Goal: Task Accomplishment & Management: Manage account settings

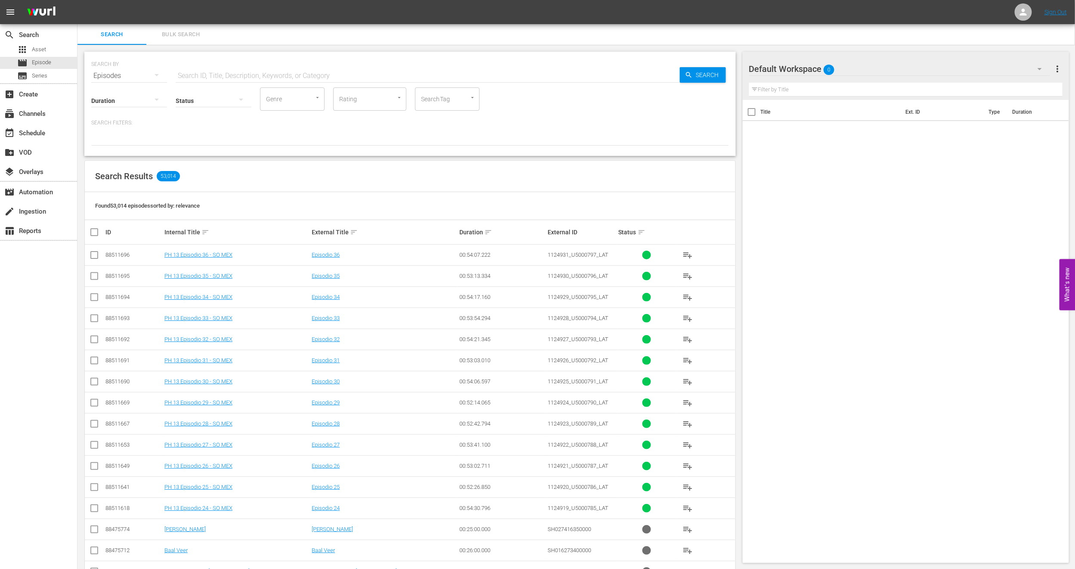
click at [167, 36] on span "Bulk Search" at bounding box center [181, 35] width 59 height 10
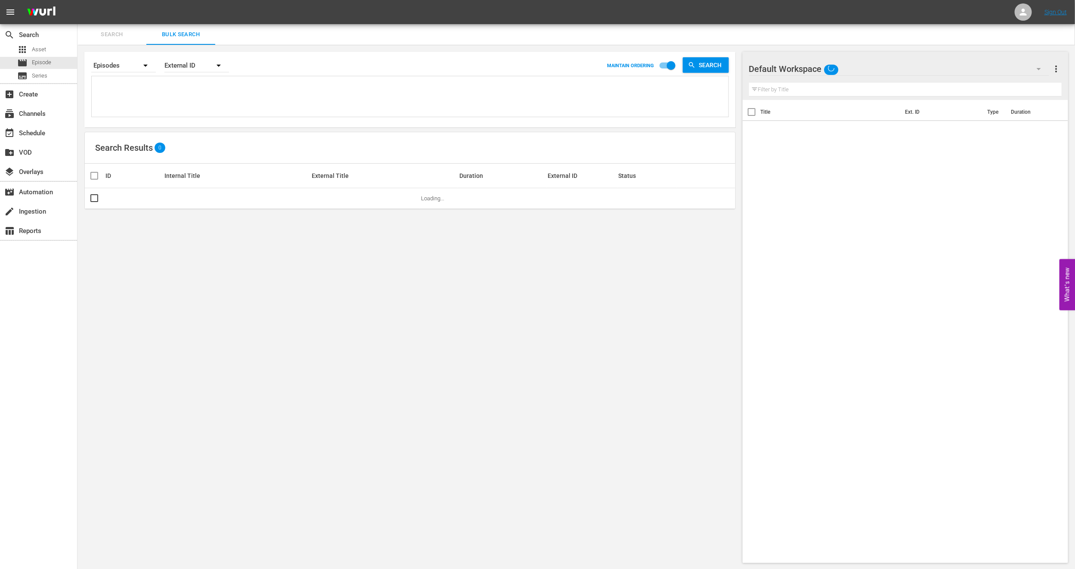
click at [182, 100] on textarea at bounding box center [411, 97] width 635 height 39
paste textarea "U7000213_LAT"
type textarea "U7000213_LAT"
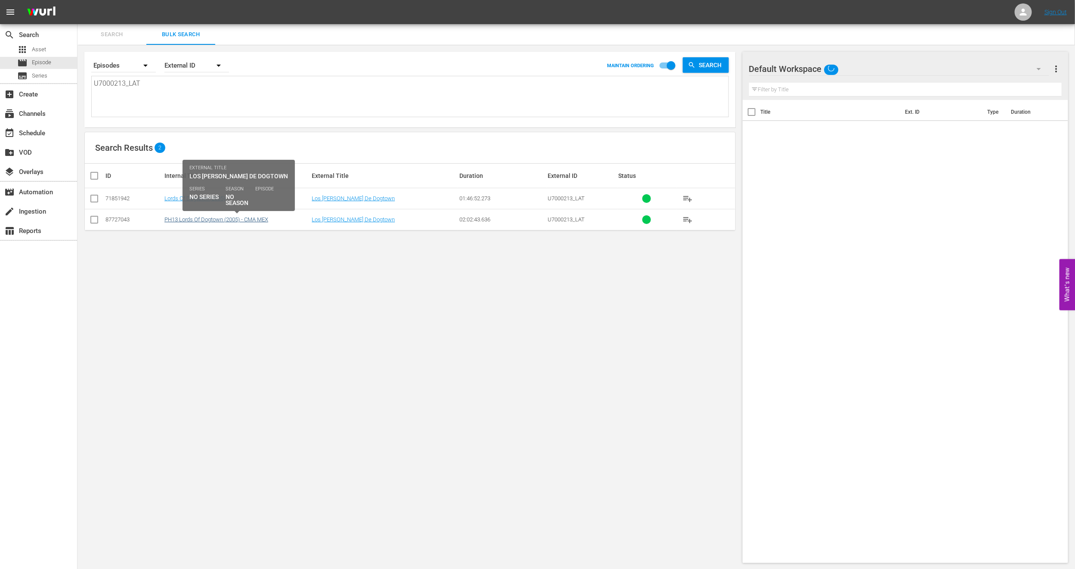
type textarea "U7000213_LAT"
click at [186, 222] on link "PH13 Lords Of Dogtown (2005) - CMA MEX" at bounding box center [216, 219] width 104 height 6
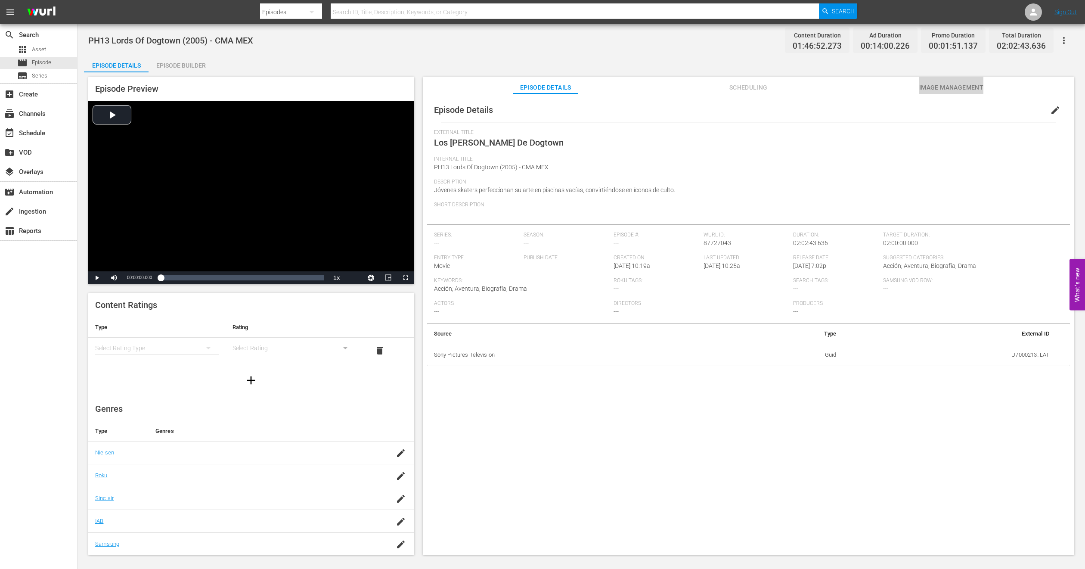
click at [946, 88] on span "Image Management" at bounding box center [951, 87] width 65 height 11
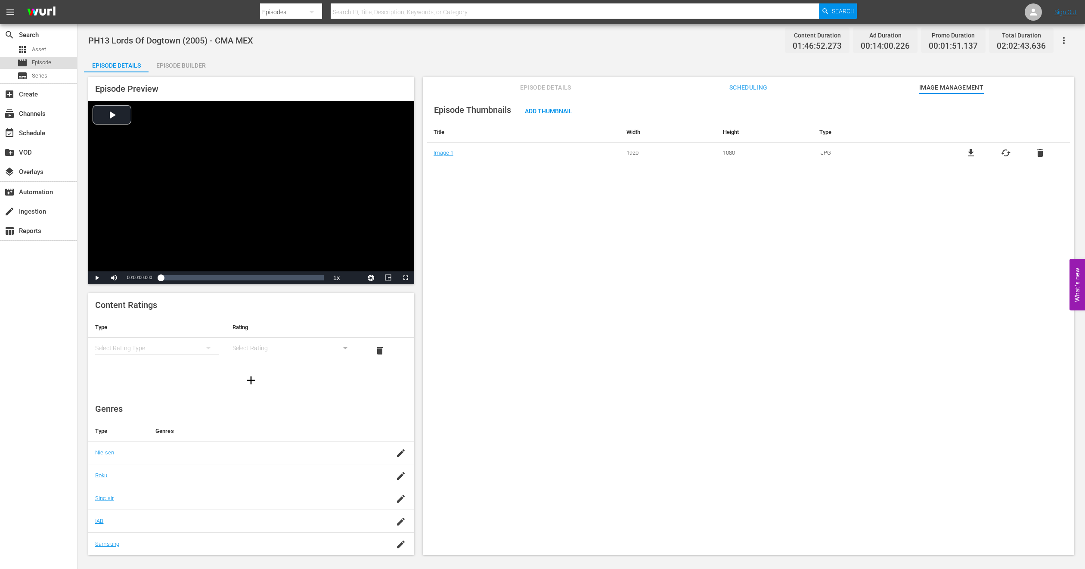
click at [44, 66] on span "Episode" at bounding box center [41, 62] width 19 height 9
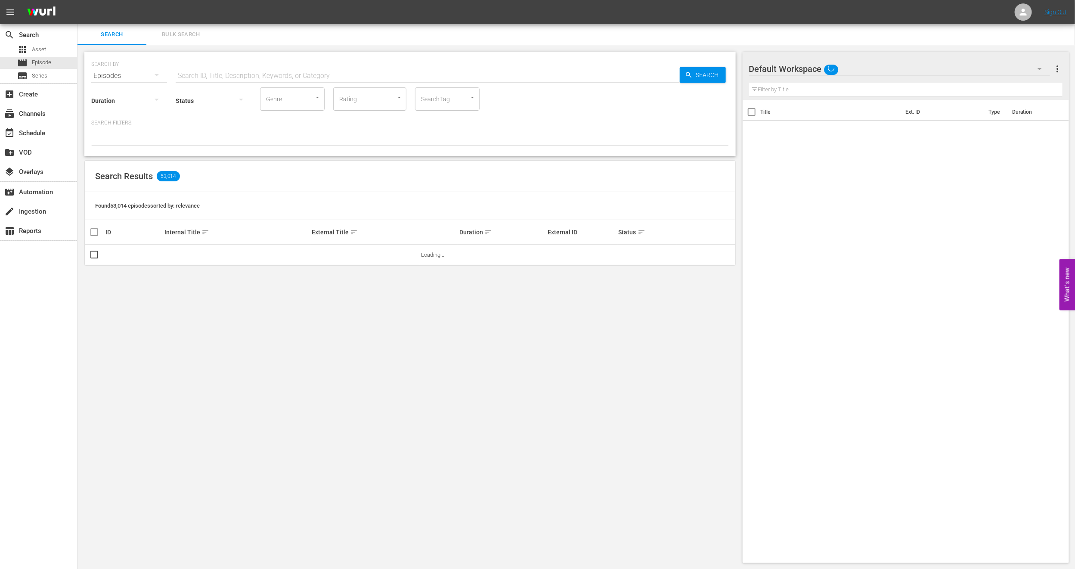
click at [161, 43] on button "Bulk Search" at bounding box center [180, 34] width 69 height 21
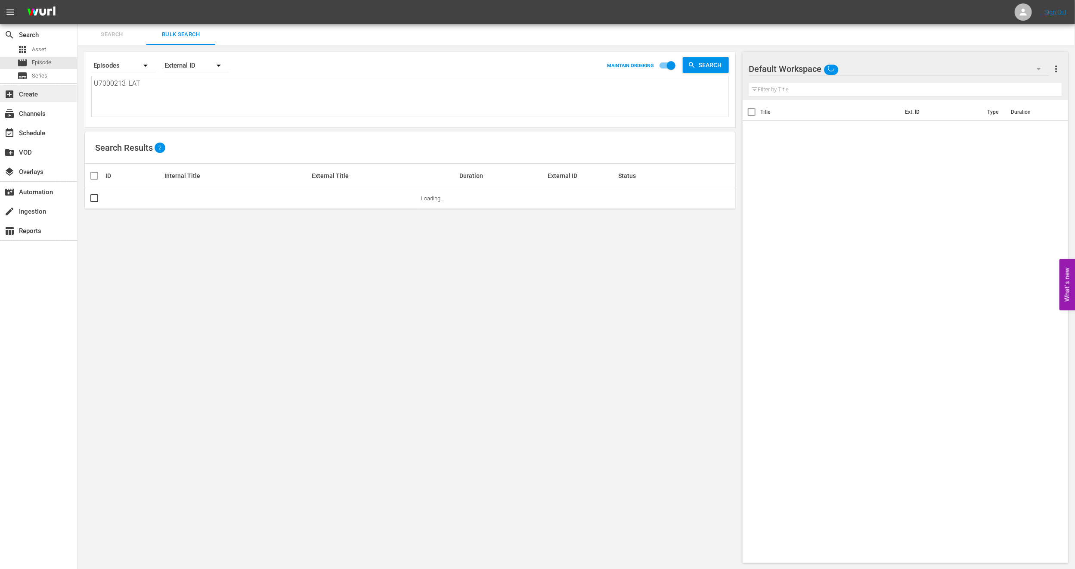
drag, startPoint x: 179, startPoint y: 86, endPoint x: 0, endPoint y: 91, distance: 178.7
click at [77, 0] on div "search Search apps Asset movie Episode subtitles Series add_box Create subscrip…" at bounding box center [576, 0] width 998 height 0
paste textarea "6000056"
type textarea "U6000056"
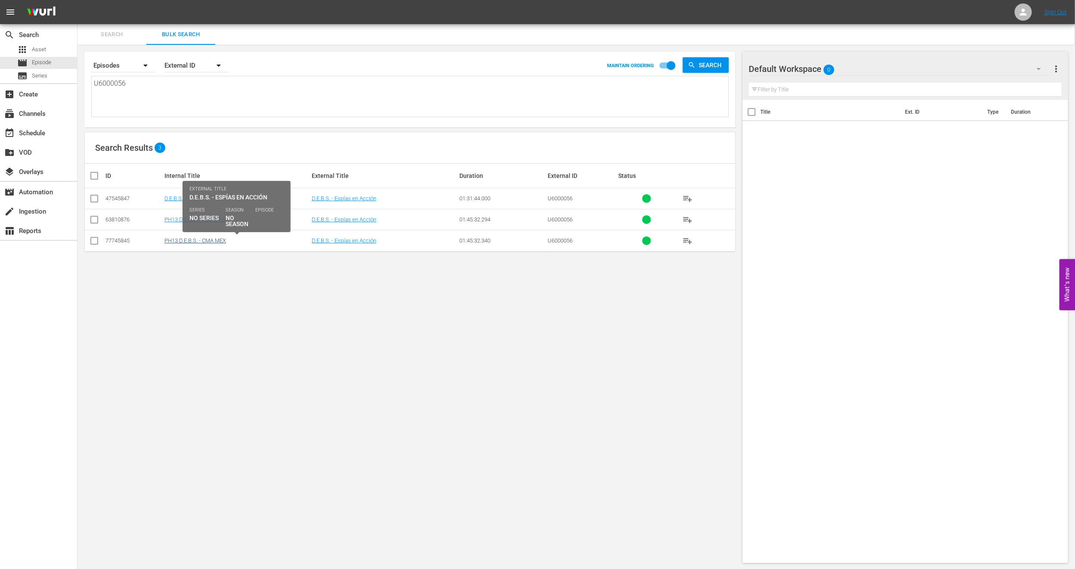
type textarea "U6000056"
click at [192, 243] on link "PH13 D.E.B.S. - CMA MEX" at bounding box center [195, 240] width 62 height 6
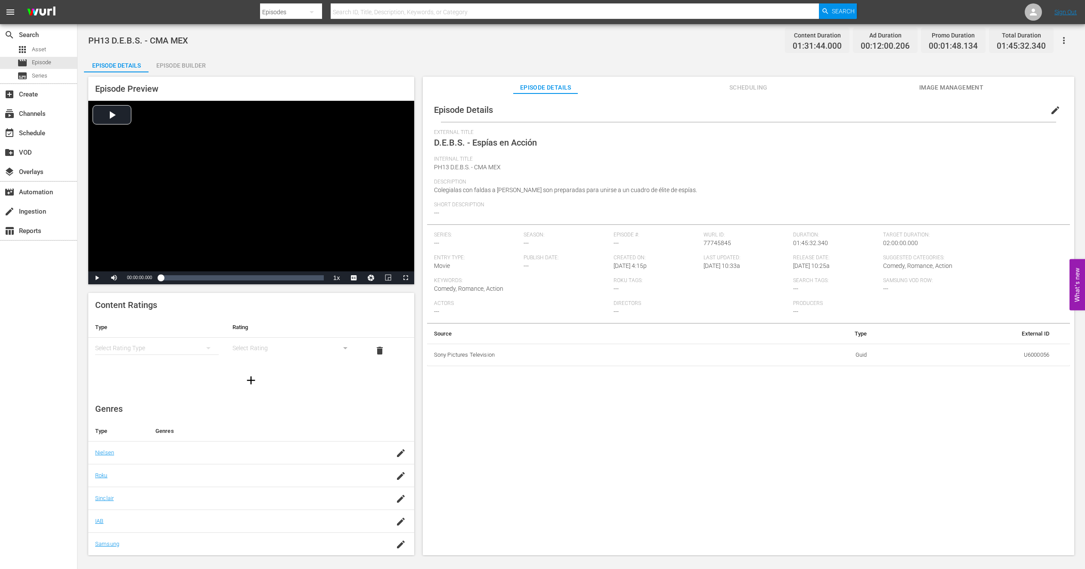
click at [901, 88] on div "Episode Details Scheduling Image Management" at bounding box center [748, 85] width 608 height 17
click at [941, 94] on div "Episode Details edit External Title D.E.B.S. - Espías en Acción Internal Title …" at bounding box center [748, 328] width 651 height 470
click at [941, 87] on span "Image Management" at bounding box center [951, 87] width 65 height 11
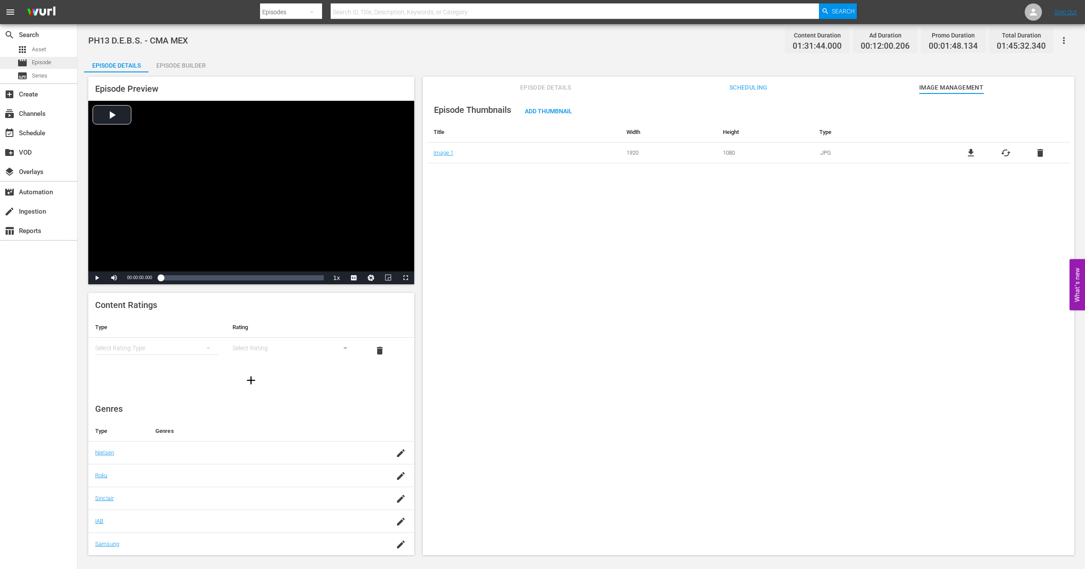
click at [42, 57] on div "movie Episode" at bounding box center [34, 63] width 34 height 12
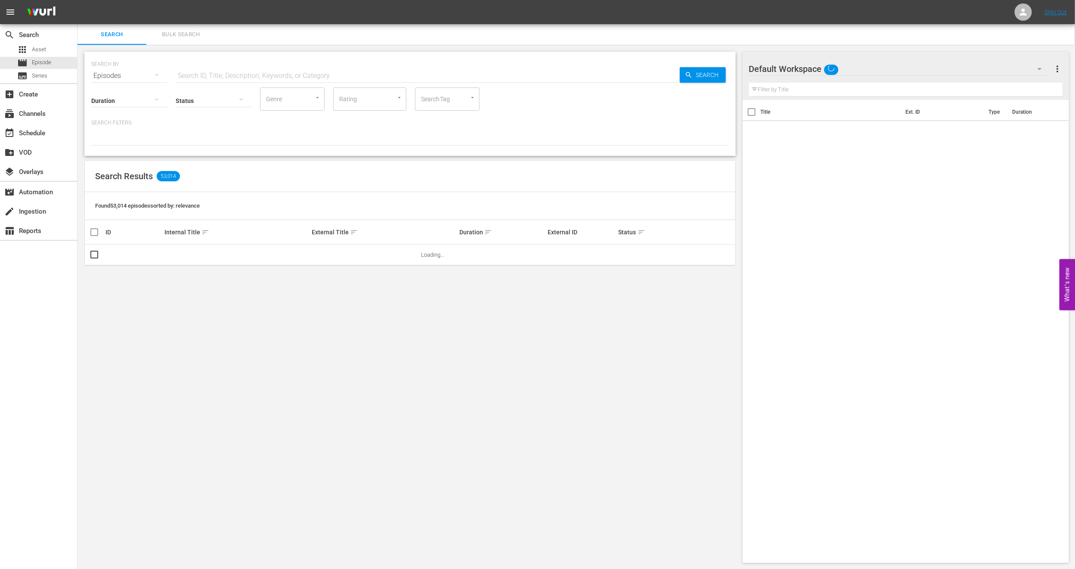
click at [174, 39] on button "Bulk Search" at bounding box center [180, 34] width 69 height 21
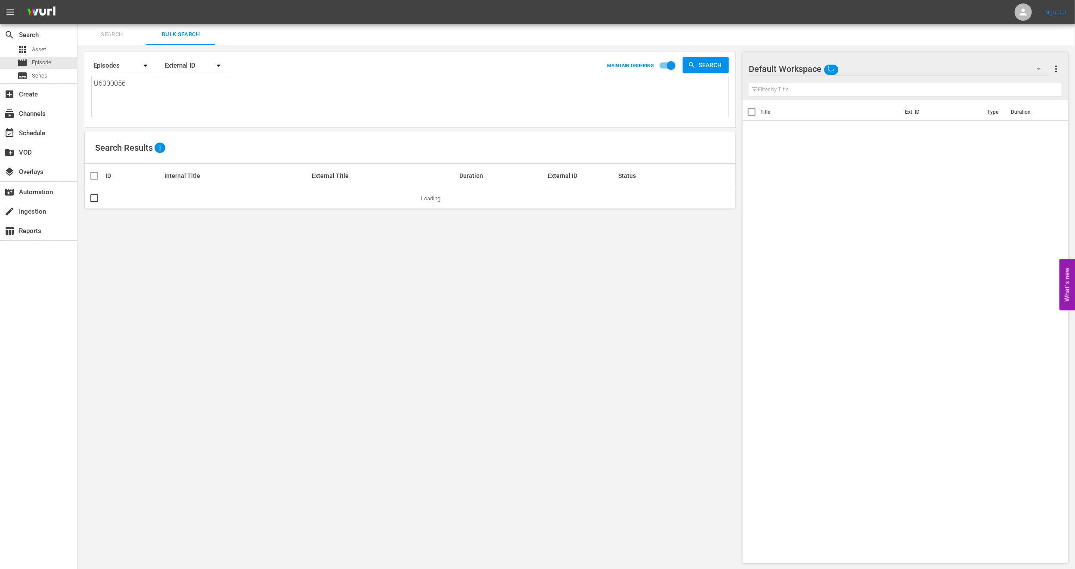
drag, startPoint x: 155, startPoint y: 101, endPoint x: 0, endPoint y: 103, distance: 155.0
click at [77, 0] on div "search Search apps Asset movie Episode subtitles Series add_box Create subscrip…" at bounding box center [576, 0] width 998 height 0
paste textarea "700021"
type textarea "U7000216"
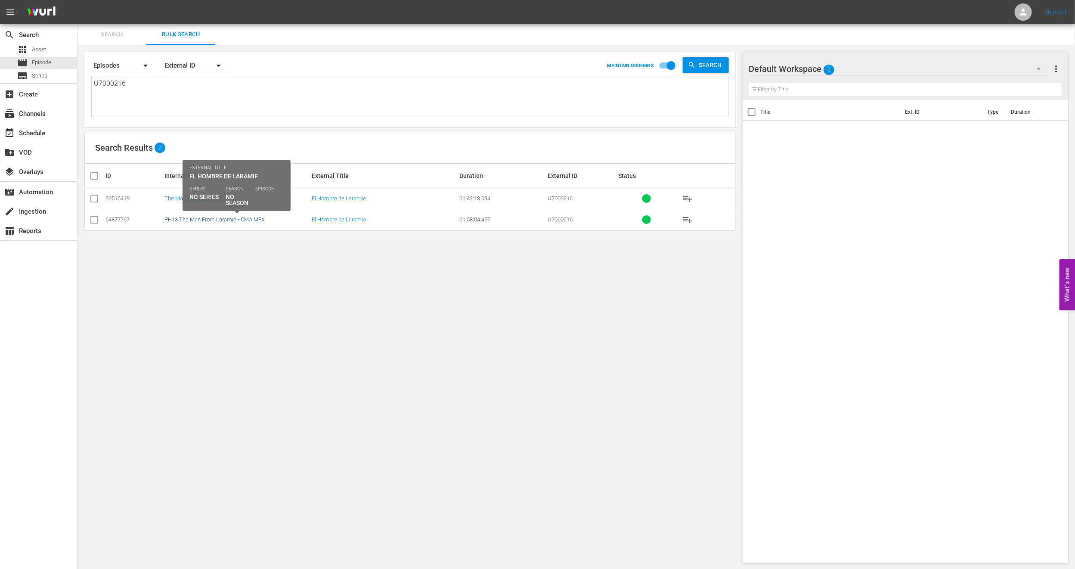
type textarea "U7000216"
click at [194, 220] on link "PH13 The Man From Laramie - CMA MEX" at bounding box center [214, 219] width 100 height 6
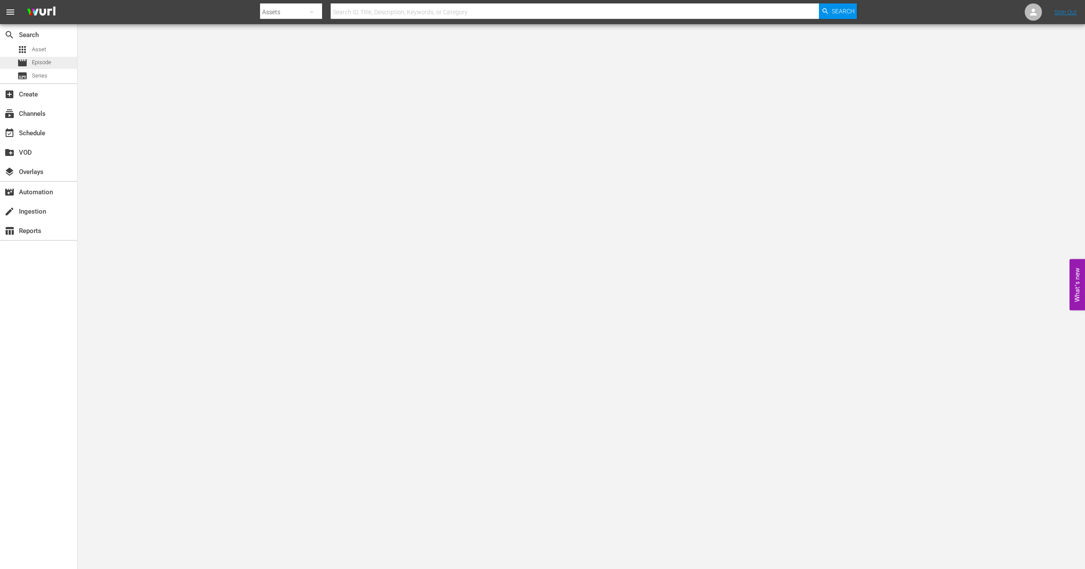
click at [46, 64] on span "Episode" at bounding box center [41, 62] width 19 height 9
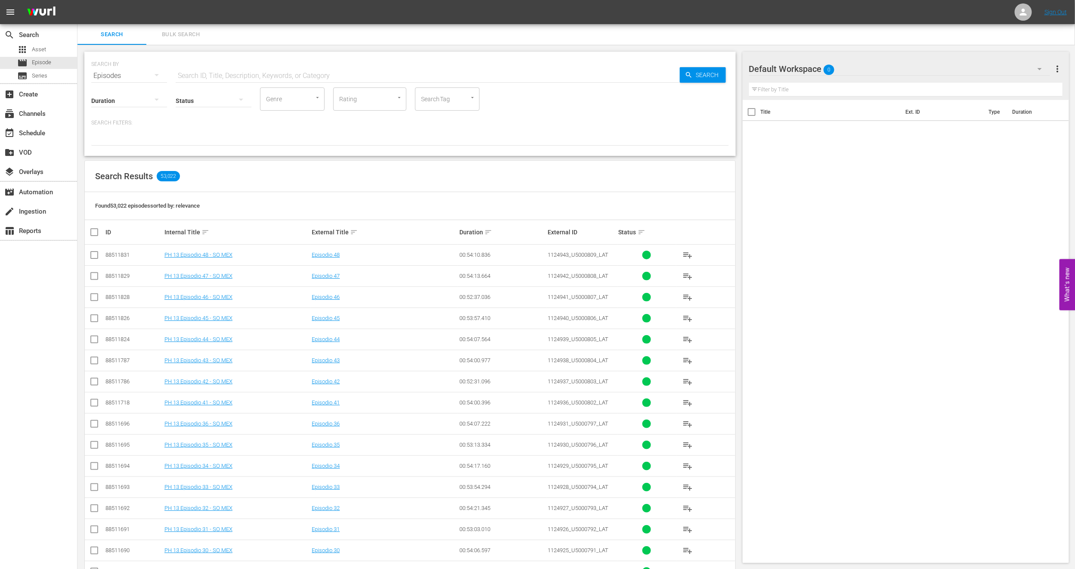
click at [137, 115] on div at bounding box center [129, 101] width 76 height 31
click at [185, 36] on div "0-1m 1-2m 2-3m 3-4m 4-5m 5-10m 10-15m 15-30m 30-60m 60-90m >90m Clips (<5min) S…" at bounding box center [537, 284] width 1075 height 569
click at [177, 42] on button "Bulk Search" at bounding box center [180, 34] width 69 height 21
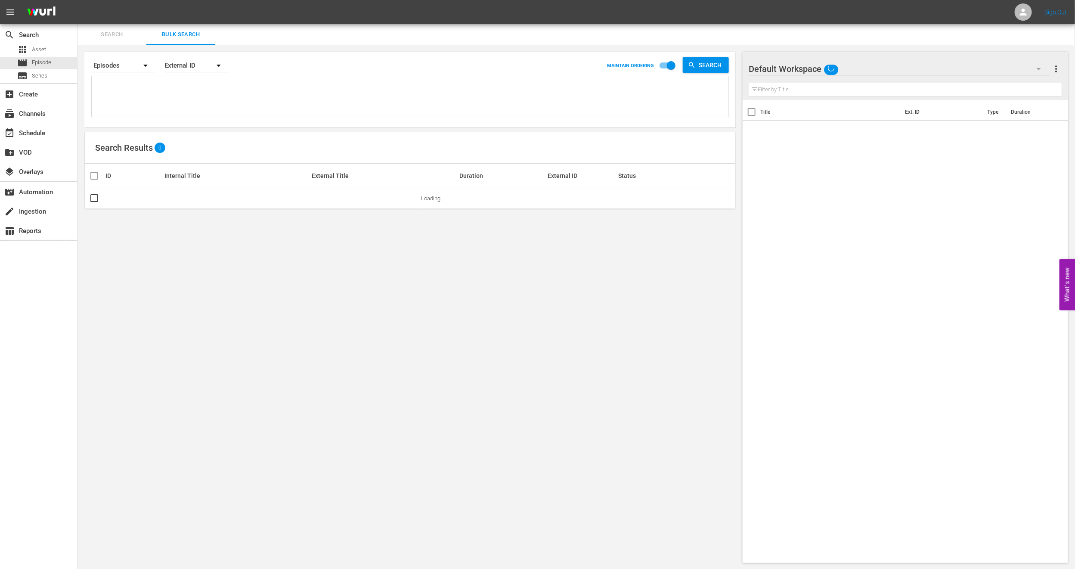
click at [167, 90] on textarea at bounding box center [411, 97] width 635 height 39
paste textarea "U7000216"
type textarea "U7000216"
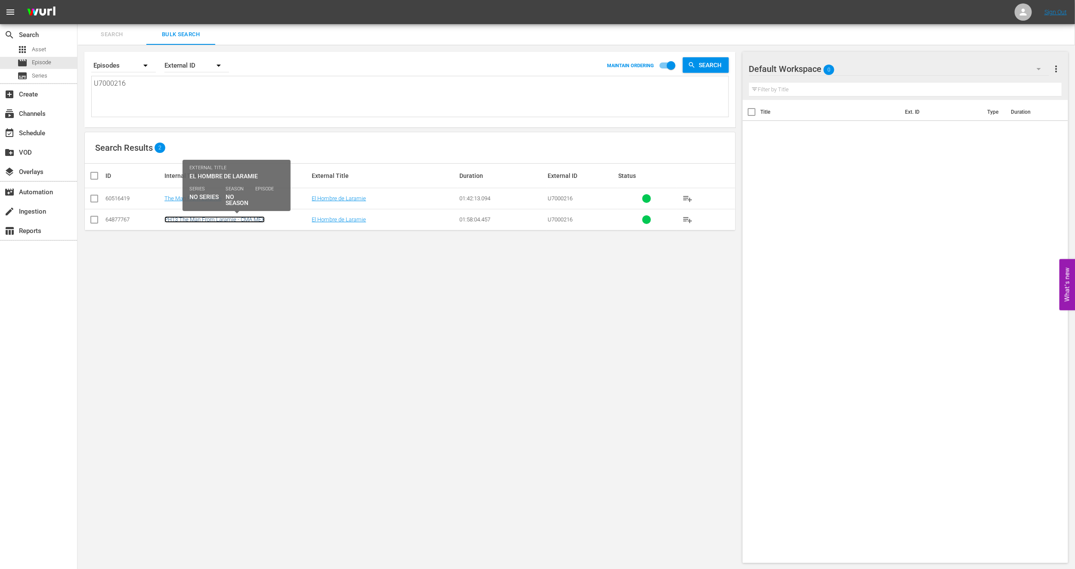
click at [172, 216] on link "PH13 The Man From Laramie - CMA MEX" at bounding box center [214, 219] width 100 height 6
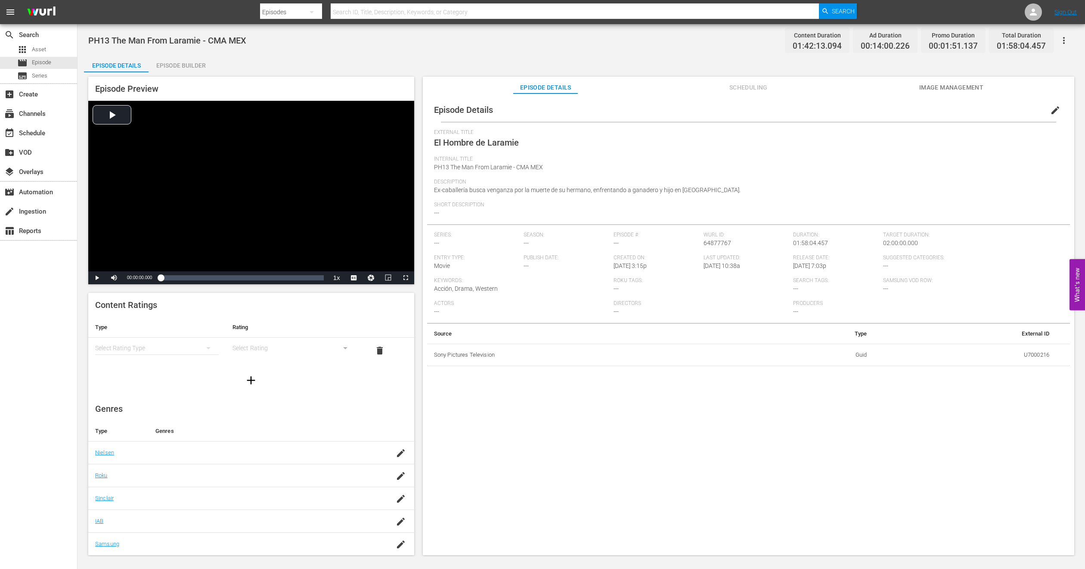
click at [957, 84] on span "Image Management" at bounding box center [951, 87] width 65 height 11
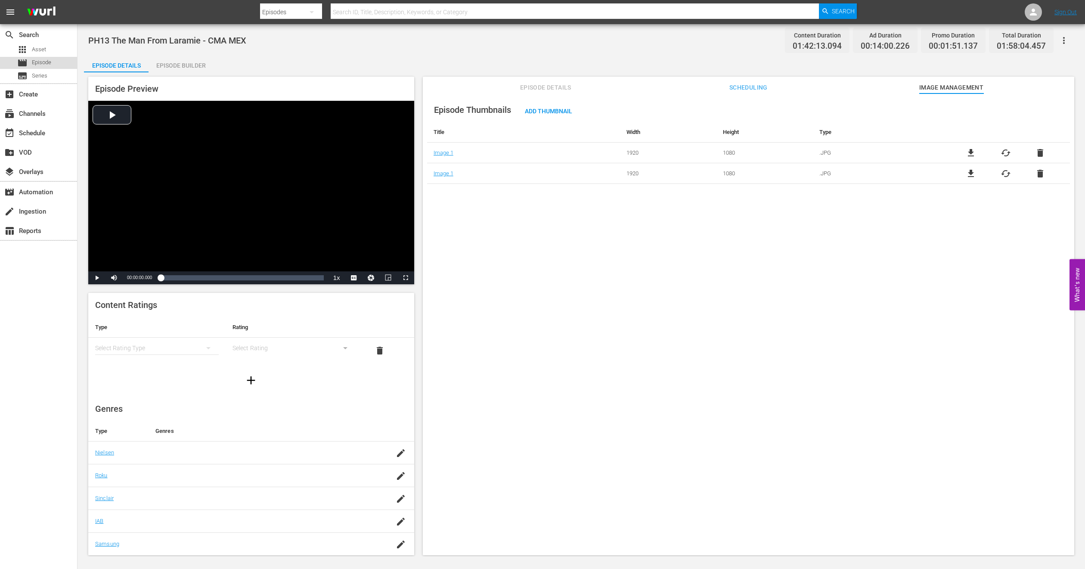
click at [53, 59] on div "movie Episode" at bounding box center [38, 63] width 77 height 12
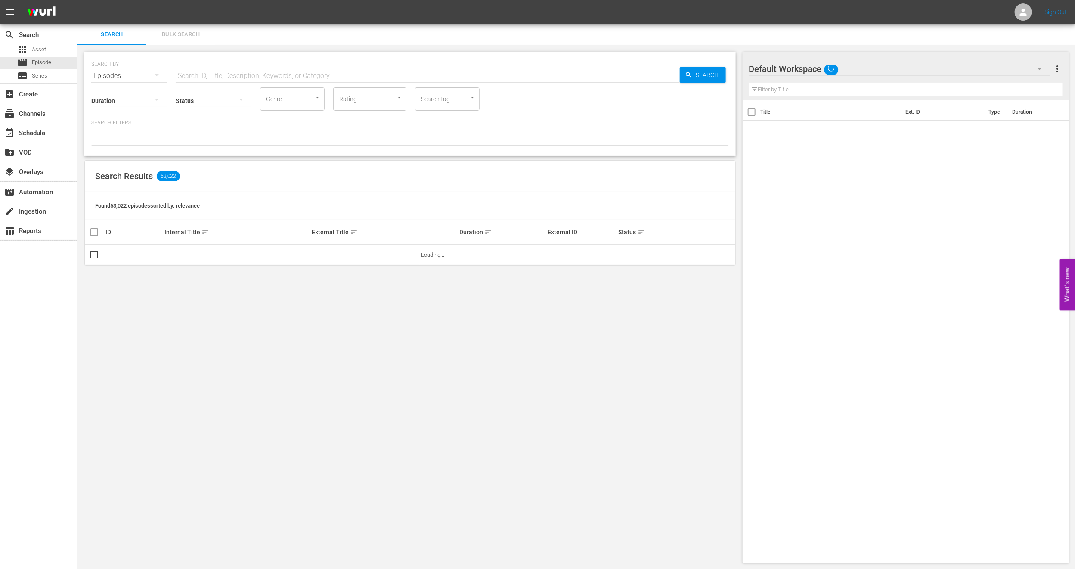
click at [183, 41] on button "Bulk Search" at bounding box center [180, 34] width 69 height 21
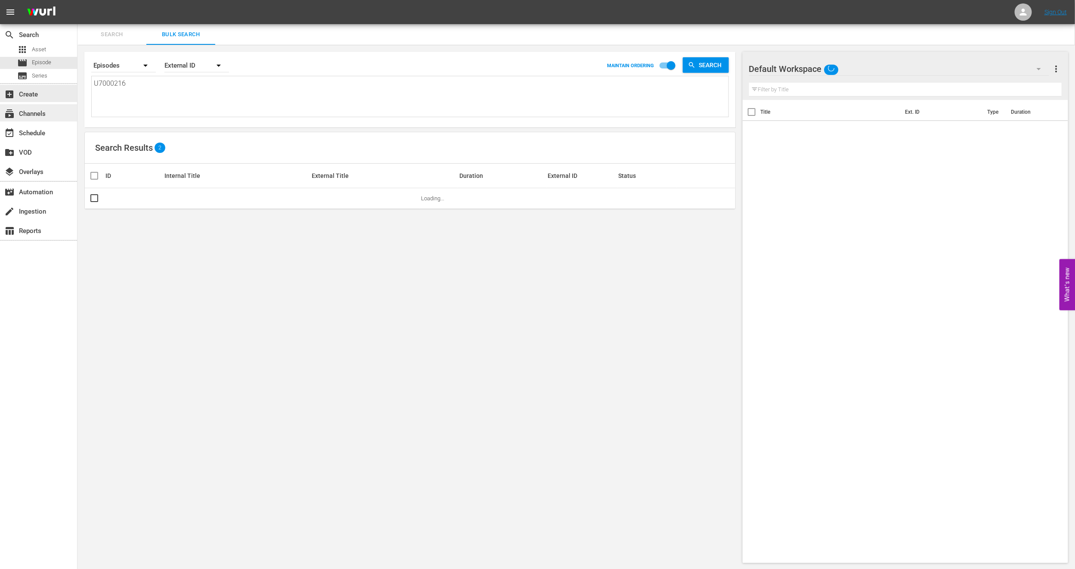
drag, startPoint x: 145, startPoint y: 93, endPoint x: 0, endPoint y: 112, distance: 146.4
click at [77, 0] on div "search Search apps Asset movie Episode subtitles Series add_box Create subscrip…" at bounding box center [576, 0] width 998 height 0
paste textarea "6000223"
type textarea "U6000223"
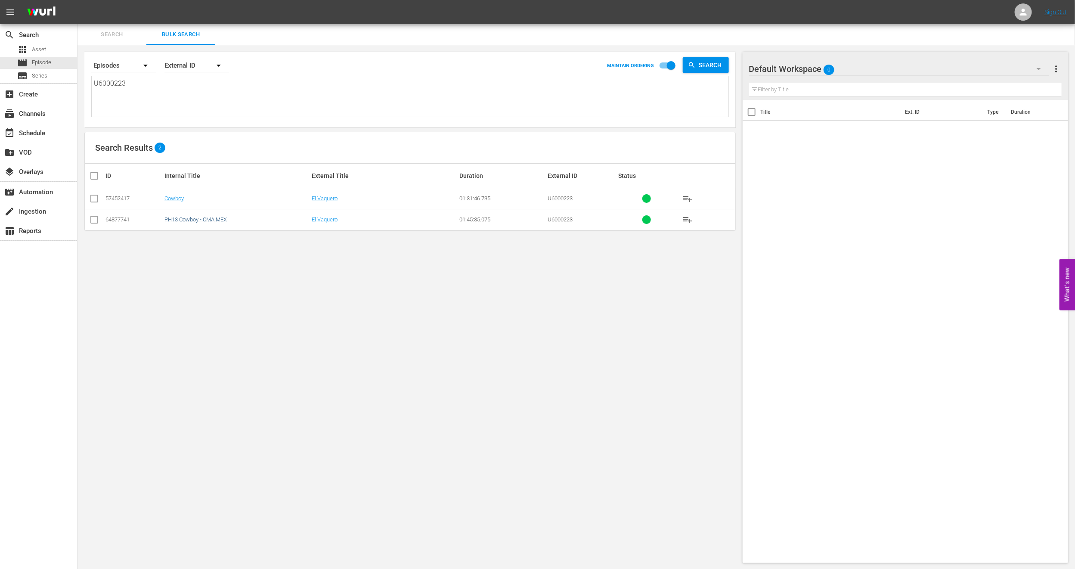
type textarea "U6000223"
click at [196, 222] on link "PH13 Cowboy - CMA MEX" at bounding box center [195, 219] width 62 height 6
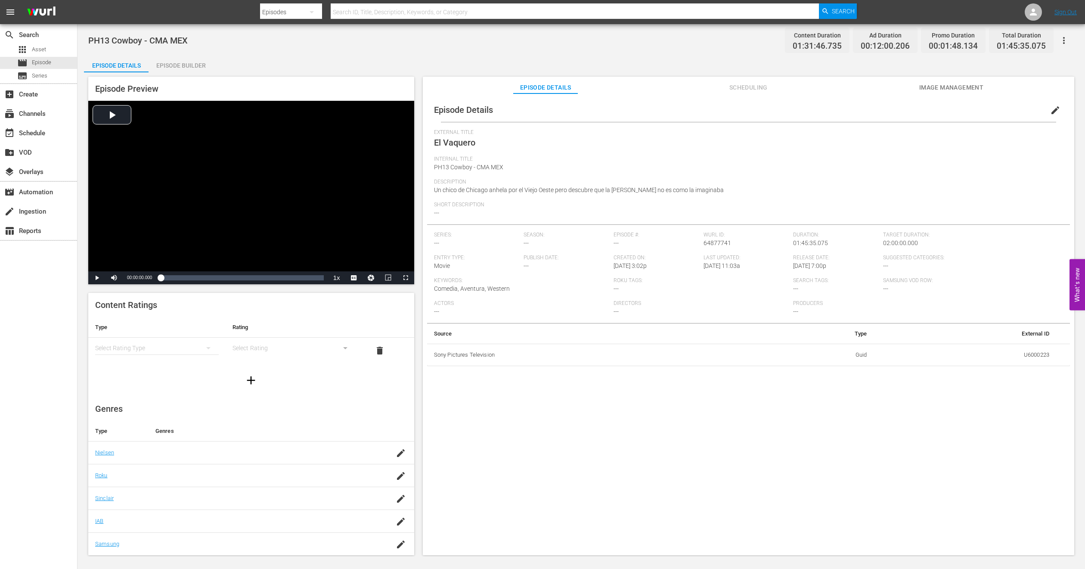
click at [939, 88] on span "Image Management" at bounding box center [951, 87] width 65 height 11
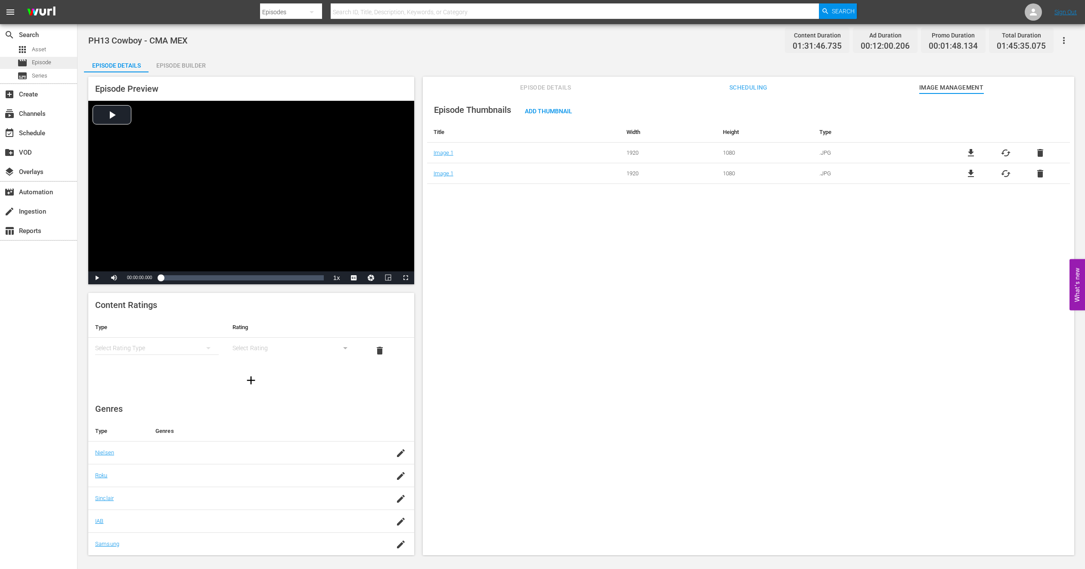
click at [50, 57] on div "movie Episode" at bounding box center [34, 63] width 34 height 12
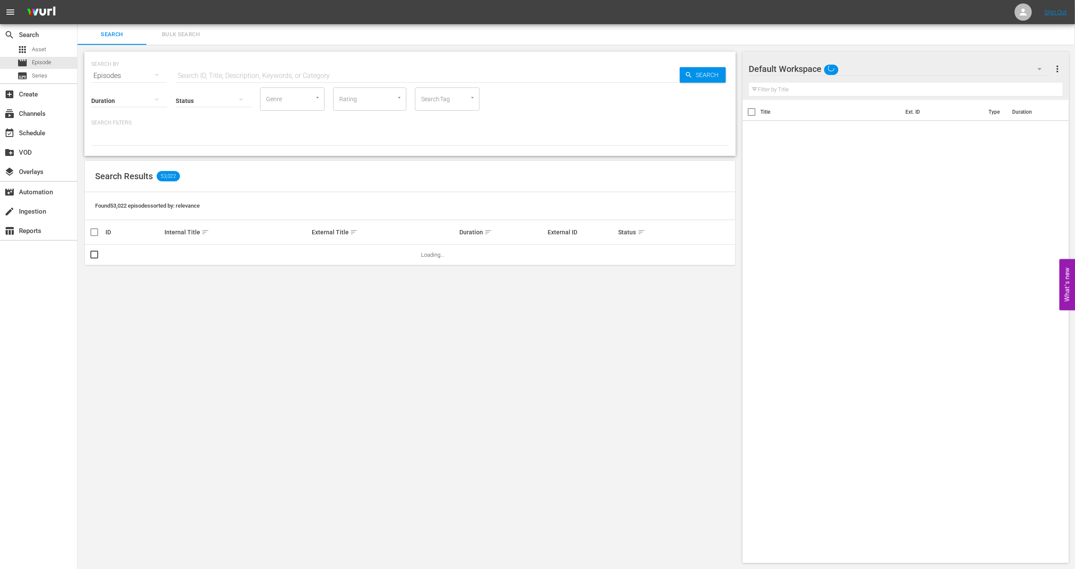
click at [163, 32] on span "Bulk Search" at bounding box center [181, 35] width 59 height 10
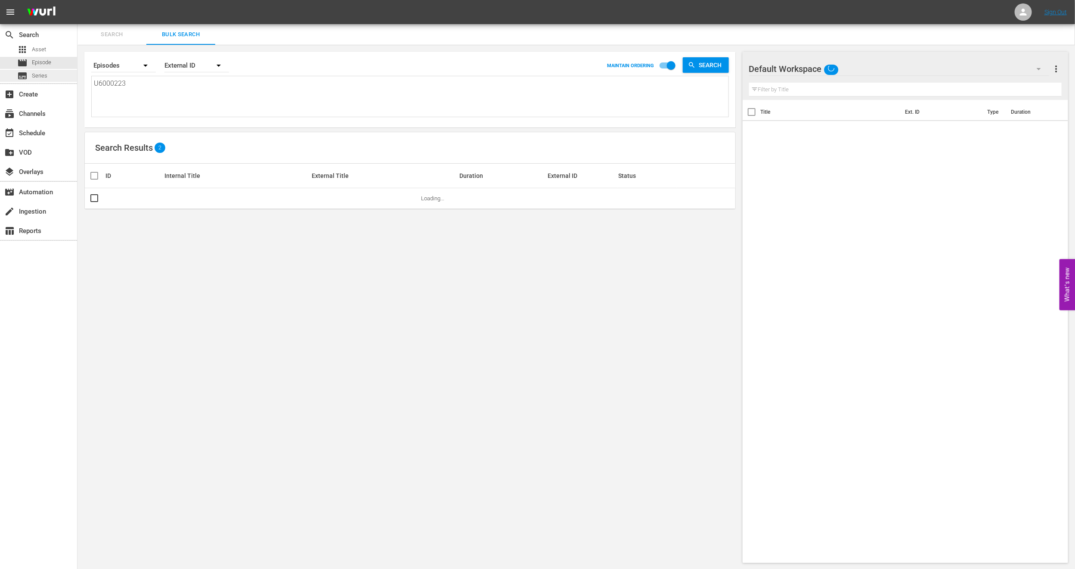
drag, startPoint x: 139, startPoint y: 95, endPoint x: 0, endPoint y: 81, distance: 140.2
click at [77, 0] on div "search Search apps Asset movie Episode subtitles Series add_box Create subscrip…" at bounding box center [576, 0] width 998 height 0
paste textarea "132"
type textarea "U6000132"
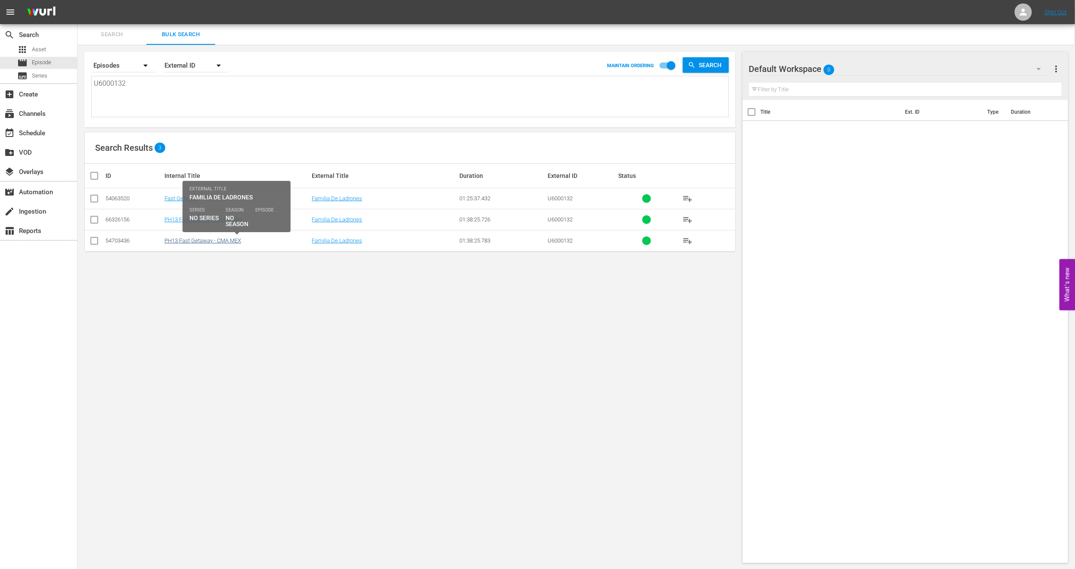
type textarea "U6000132"
click at [191, 238] on link "PH13 Fast Getaway - CMA MEX" at bounding box center [202, 240] width 77 height 6
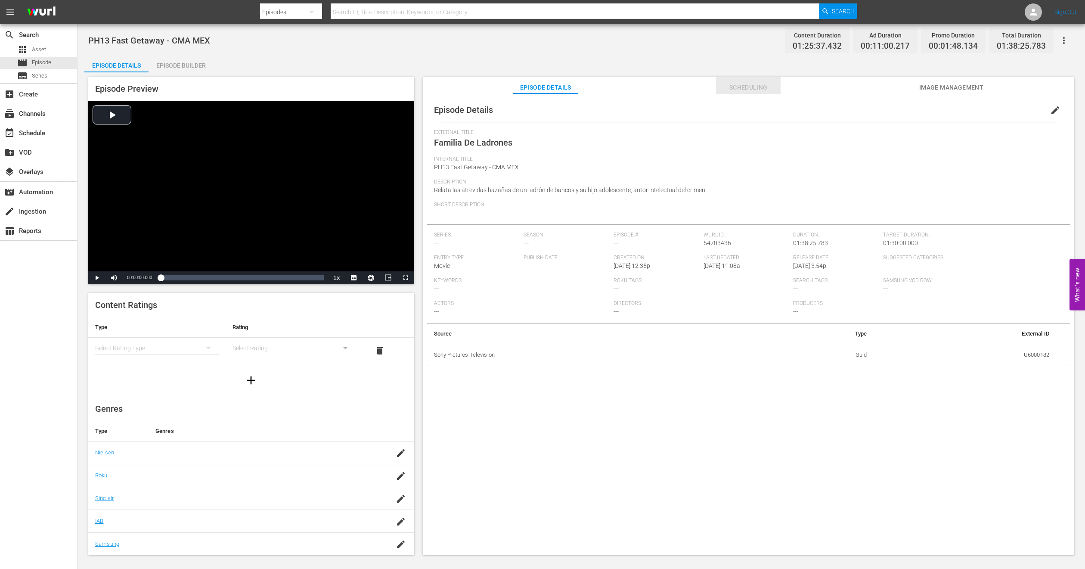
click at [763, 85] on span "Scheduling" at bounding box center [748, 87] width 65 height 11
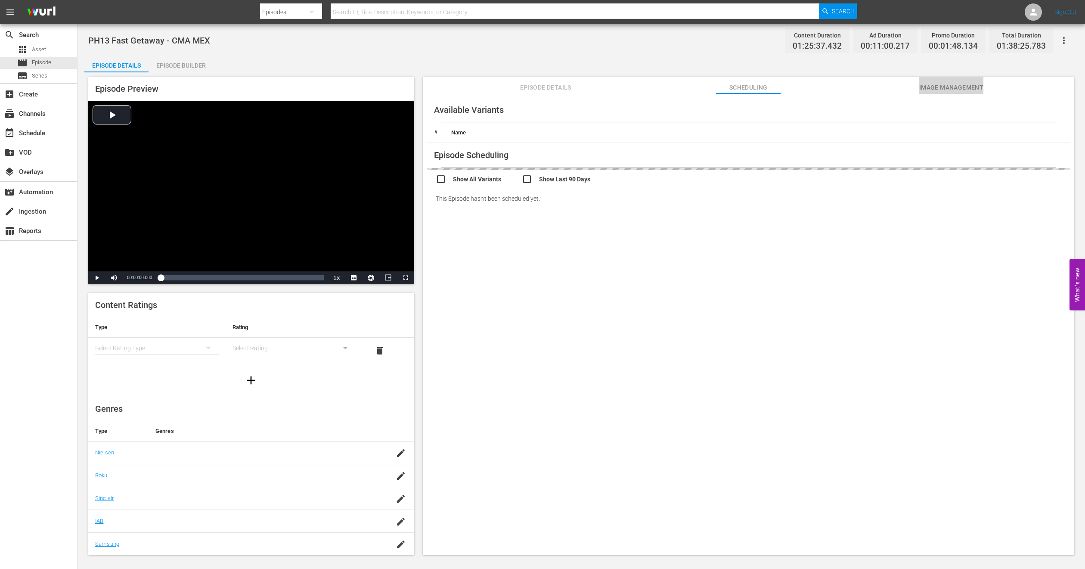
click at [960, 84] on span "Image Management" at bounding box center [951, 87] width 65 height 11
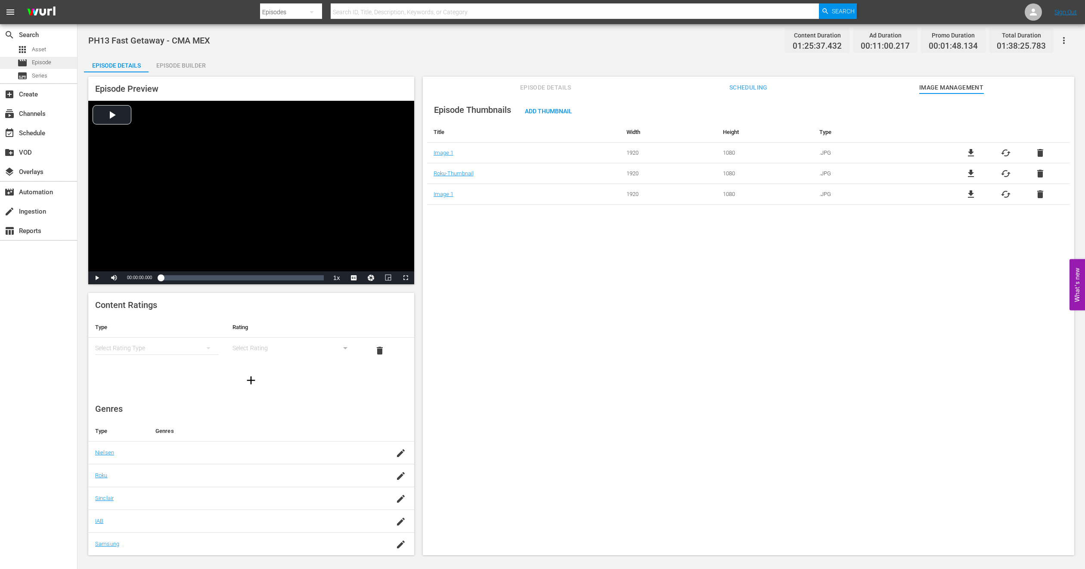
click at [38, 63] on span "Episode" at bounding box center [41, 62] width 19 height 9
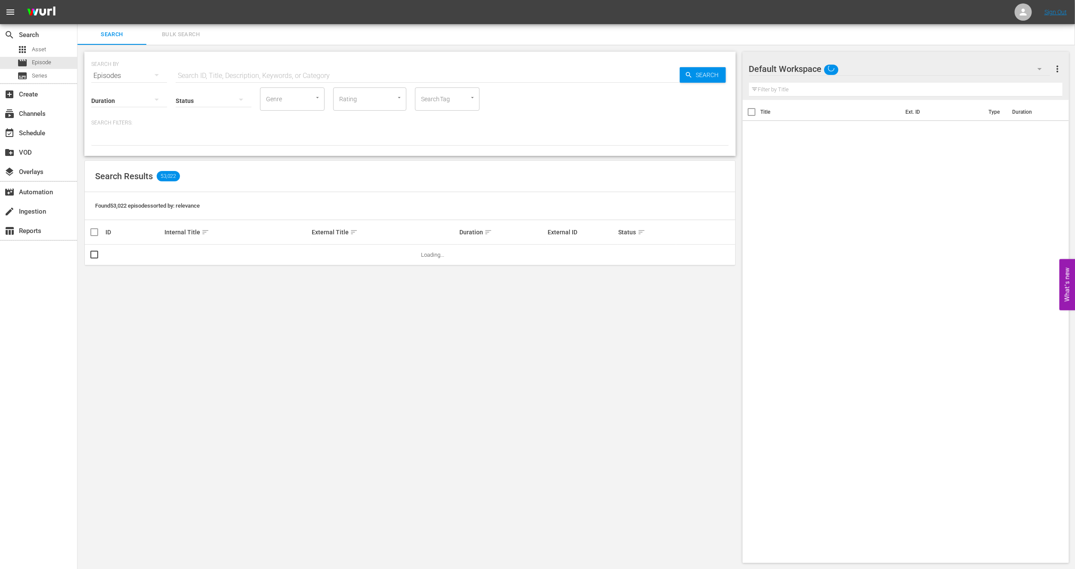
click at [173, 37] on span "Bulk Search" at bounding box center [181, 35] width 59 height 10
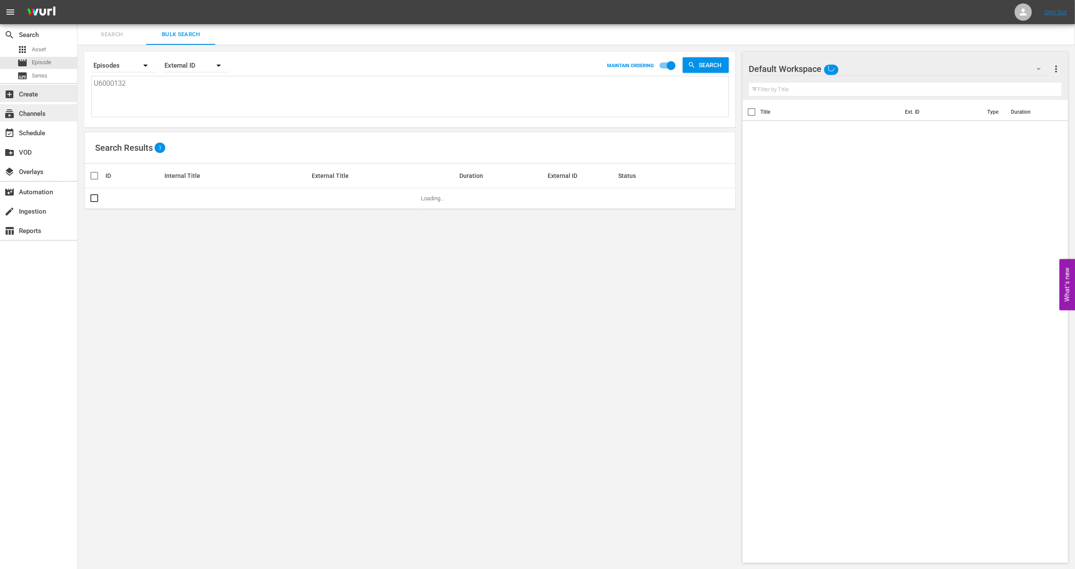
drag, startPoint x: 140, startPoint y: 78, endPoint x: 0, endPoint y: 109, distance: 143.3
click at [77, 0] on div "search Search apps Asset movie Episode subtitles Series add_box Create subscrip…" at bounding box center [576, 0] width 998 height 0
paste textarea "854745_U700396_LAT 740_U700398_LAT U7000208_LAT U7000213_LAT"
type textarea "854745_U700396_LAT 740_U700398_LAT U7000208_LAT U7000213_LAT"
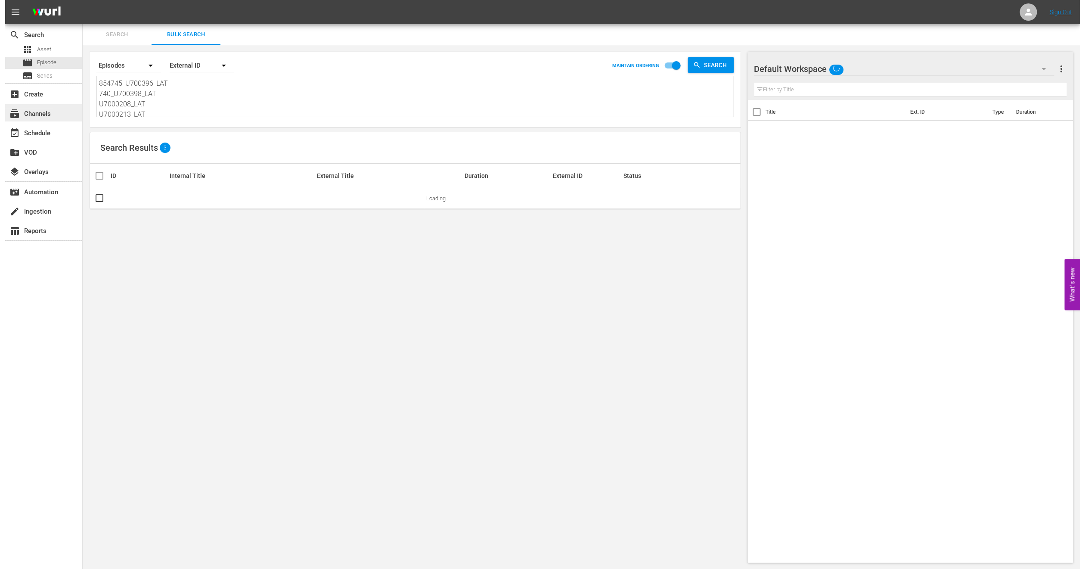
scroll to position [1, 0]
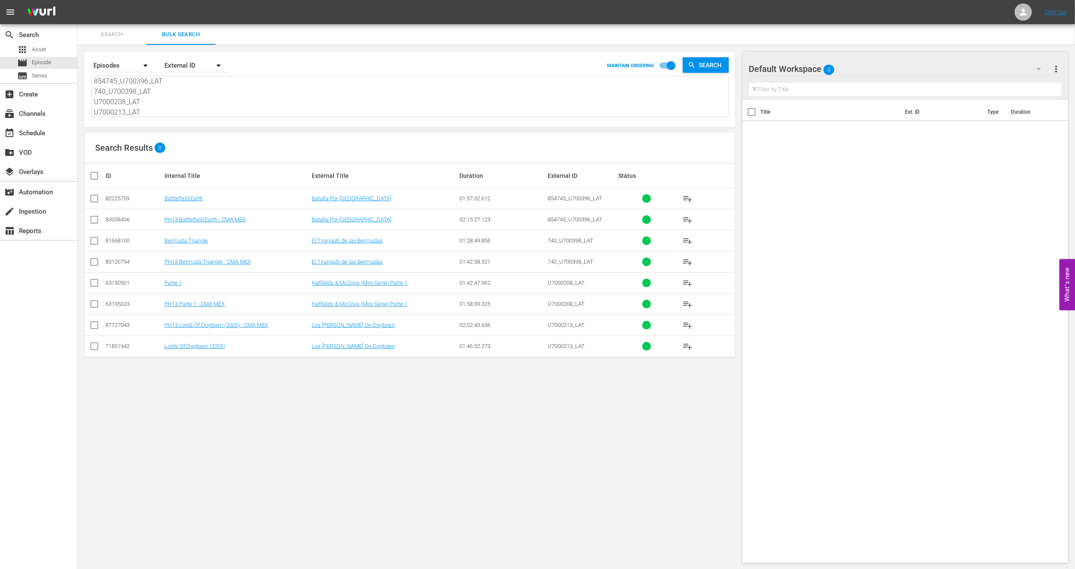
type textarea "854745_U700396_LAT 740_U700398_LAT U7000208_LAT U7000213_LAT"
click at [93, 222] on input "checkbox" at bounding box center [94, 221] width 10 height 10
checkbox input "true"
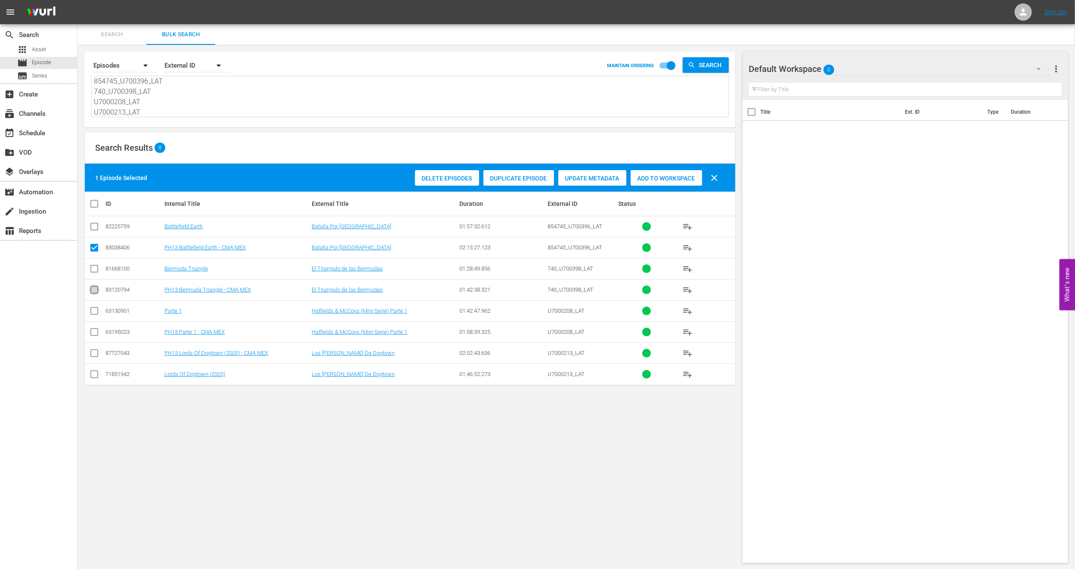
click at [93, 290] on input "checkbox" at bounding box center [94, 291] width 10 height 10
checkbox input "true"
click at [93, 338] on input "checkbox" at bounding box center [94, 333] width 10 height 10
checkbox input "true"
click at [93, 353] on input "checkbox" at bounding box center [94, 355] width 10 height 10
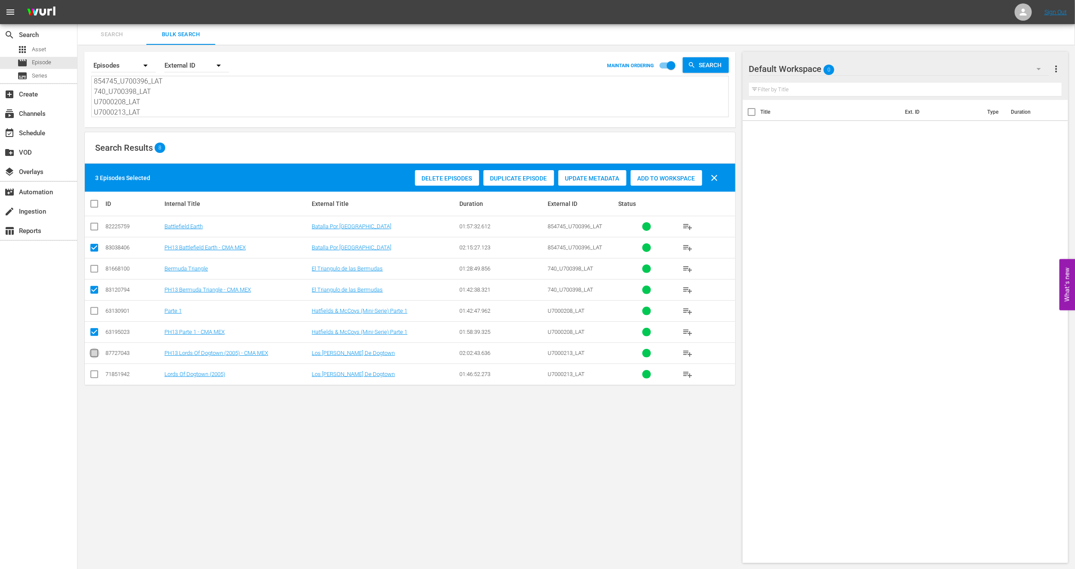
checkbox input "true"
click at [677, 168] on div "Delete Episodes Duplicate Episode Update Metadata Add to Workspace clear" at bounding box center [569, 177] width 312 height 21
click at [673, 181] on span "Add to Workspace" at bounding box center [666, 178] width 71 height 7
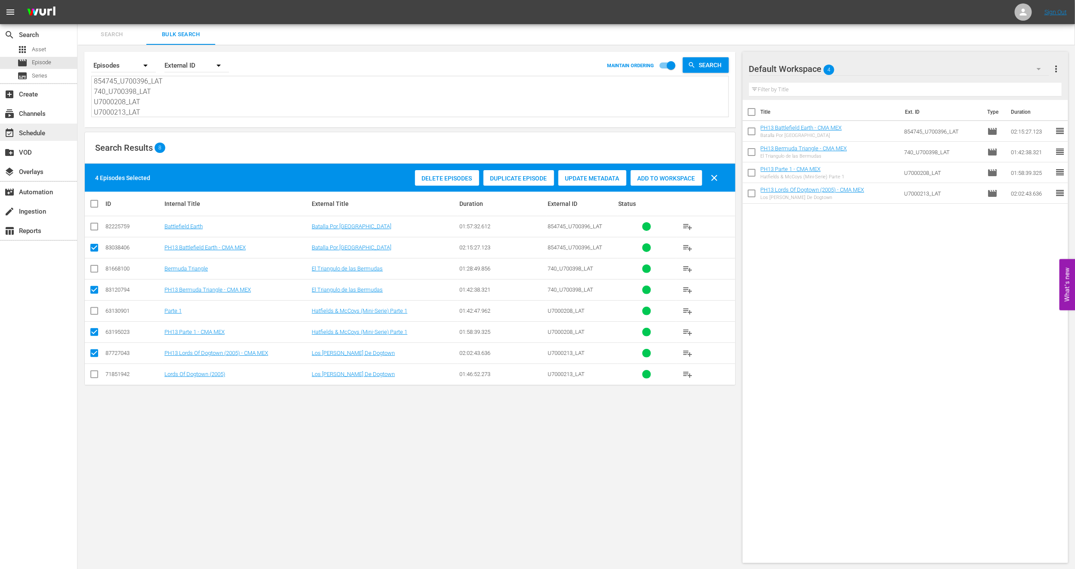
click at [61, 132] on div "event_available Schedule" at bounding box center [38, 132] width 77 height 17
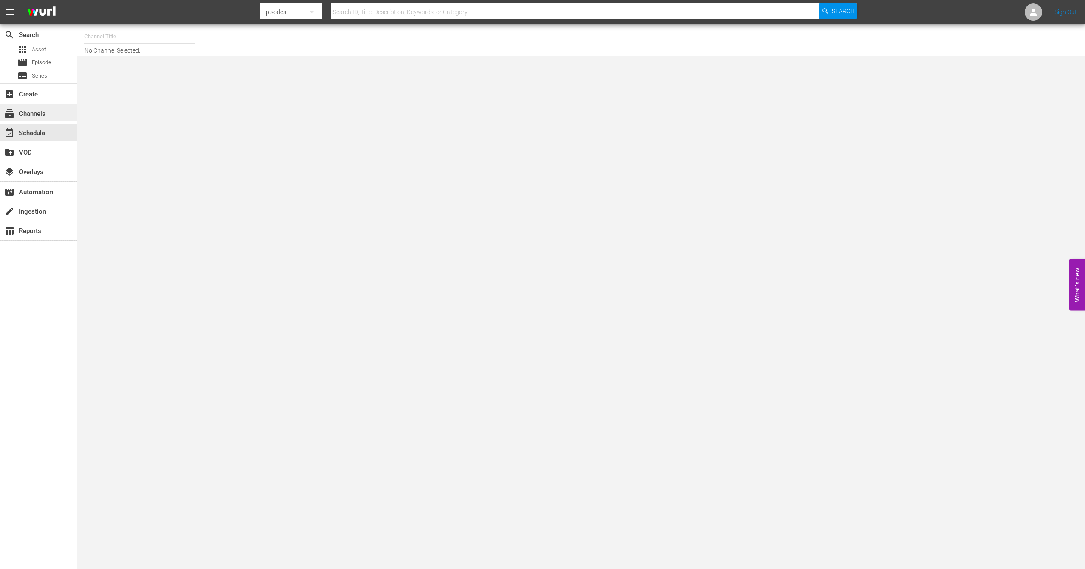
click at [59, 117] on div "subscriptions Channels" at bounding box center [38, 112] width 77 height 17
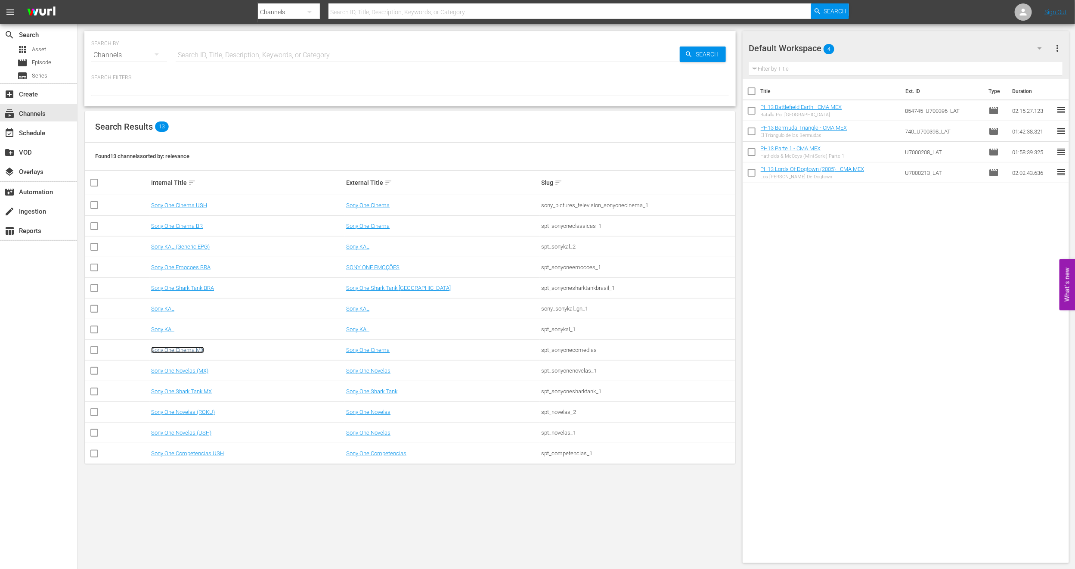
click at [199, 353] on link "Sony One Cinema MX" at bounding box center [177, 350] width 53 height 6
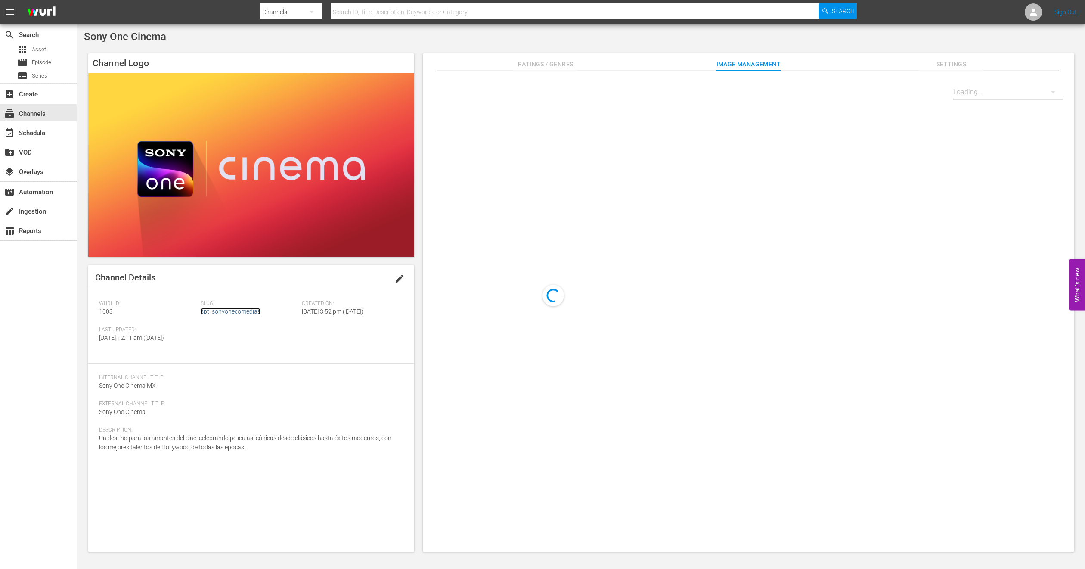
click at [207, 312] on link "spt_sonyonecomedias" at bounding box center [231, 311] width 60 height 7
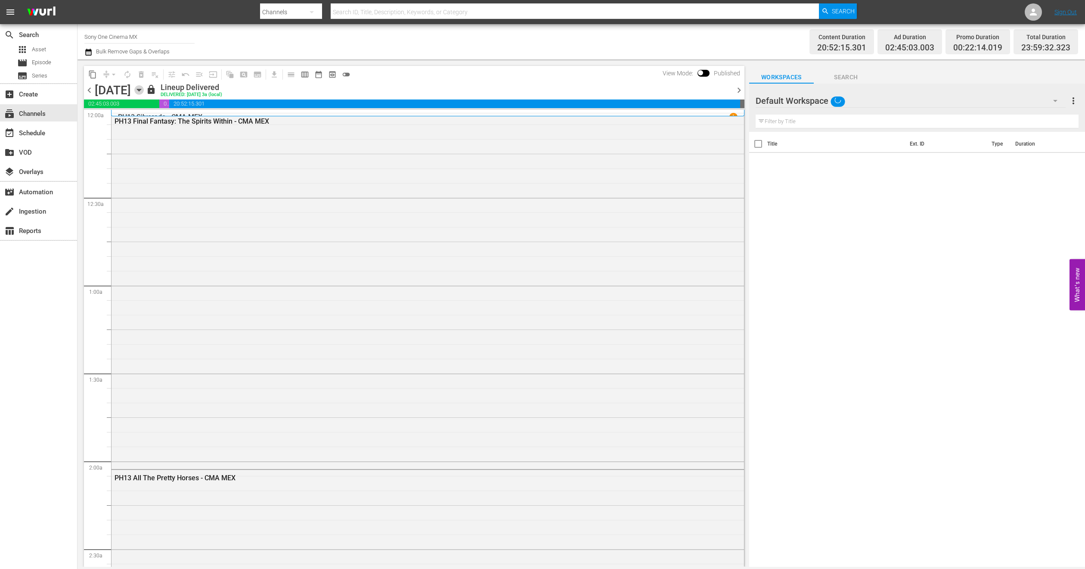
click at [141, 90] on icon "button" at bounding box center [139, 90] width 4 height 2
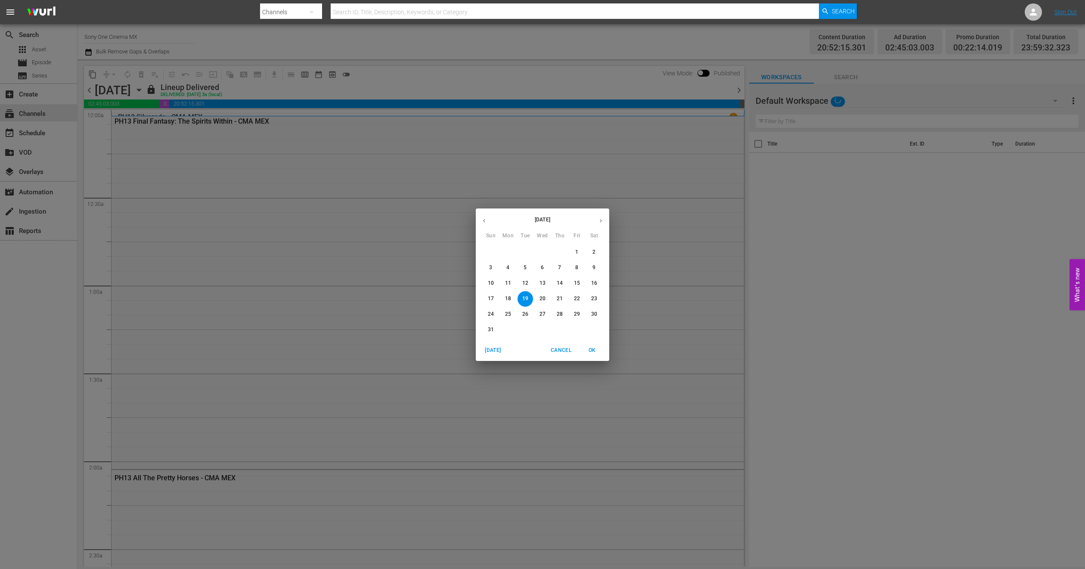
click at [602, 221] on icon "button" at bounding box center [601, 220] width 6 height 6
click at [505, 256] on span "1" at bounding box center [507, 251] width 15 height 7
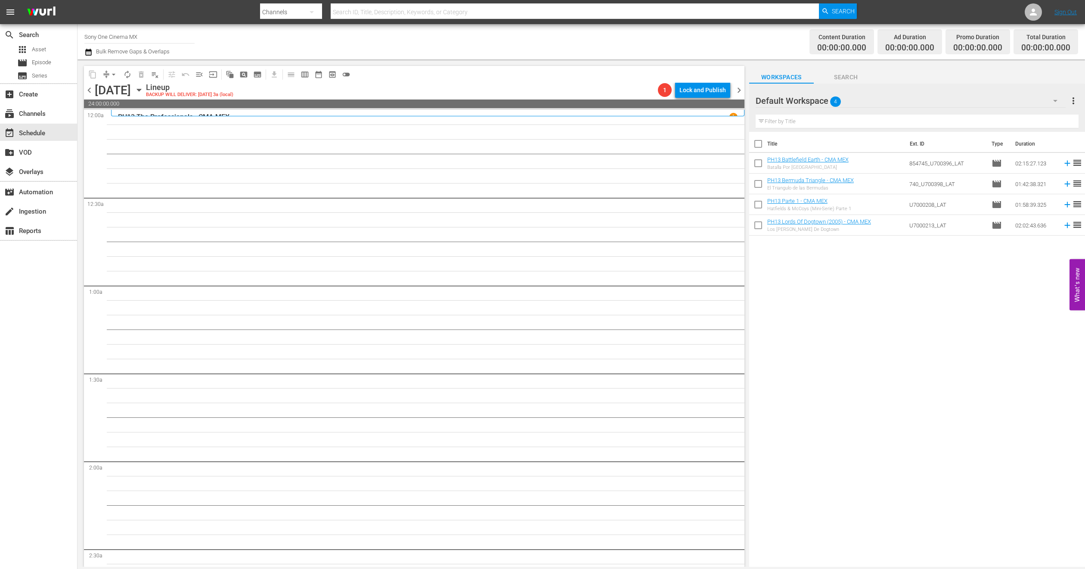
click at [757, 143] on input "checkbox" at bounding box center [758, 145] width 18 height 18
checkbox input "true"
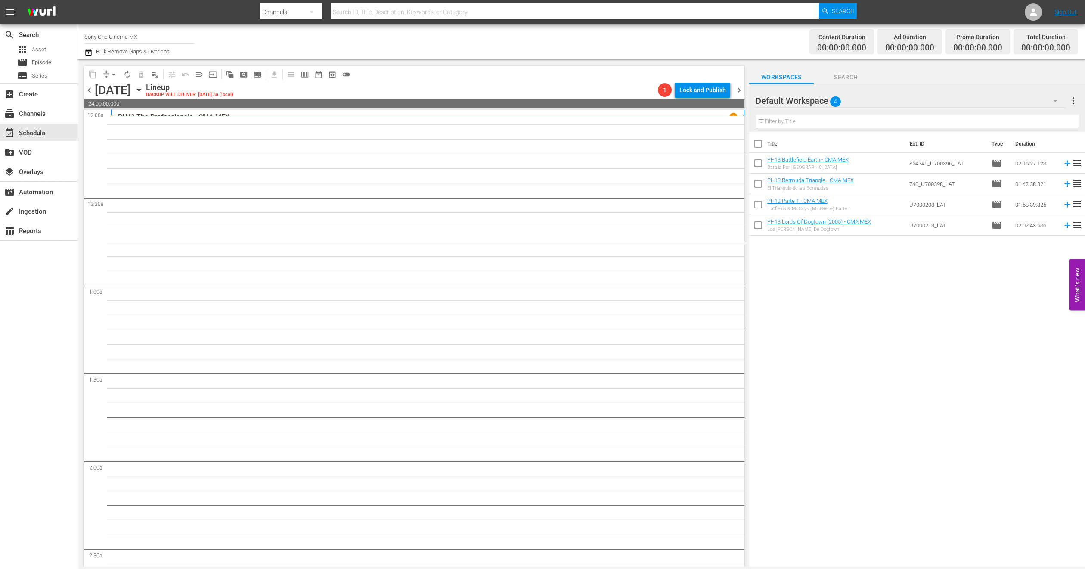
checkbox input "true"
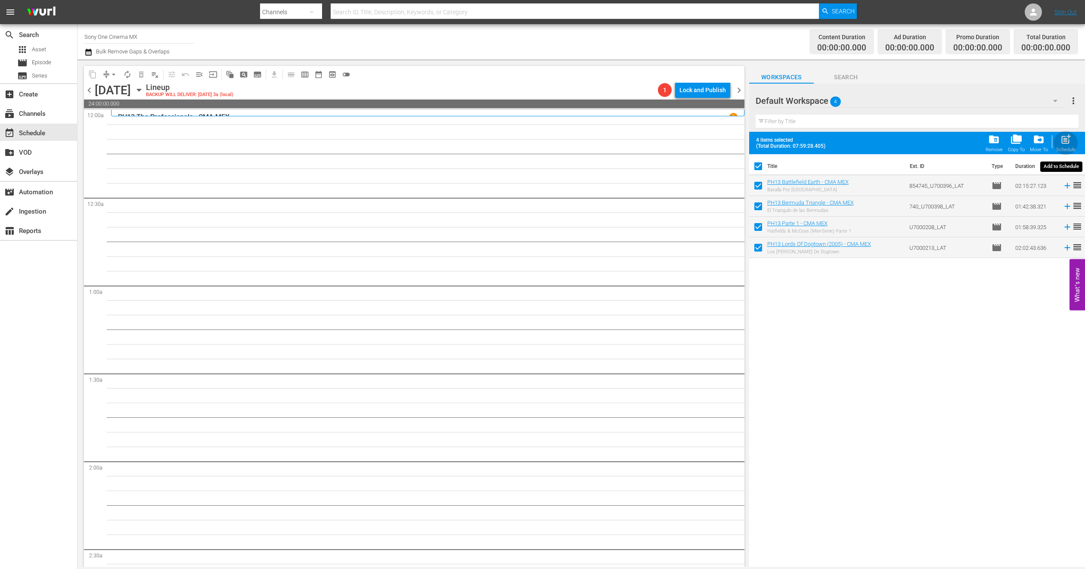
click at [1069, 138] on span "post_add" at bounding box center [1066, 139] width 12 height 12
checkbox input "false"
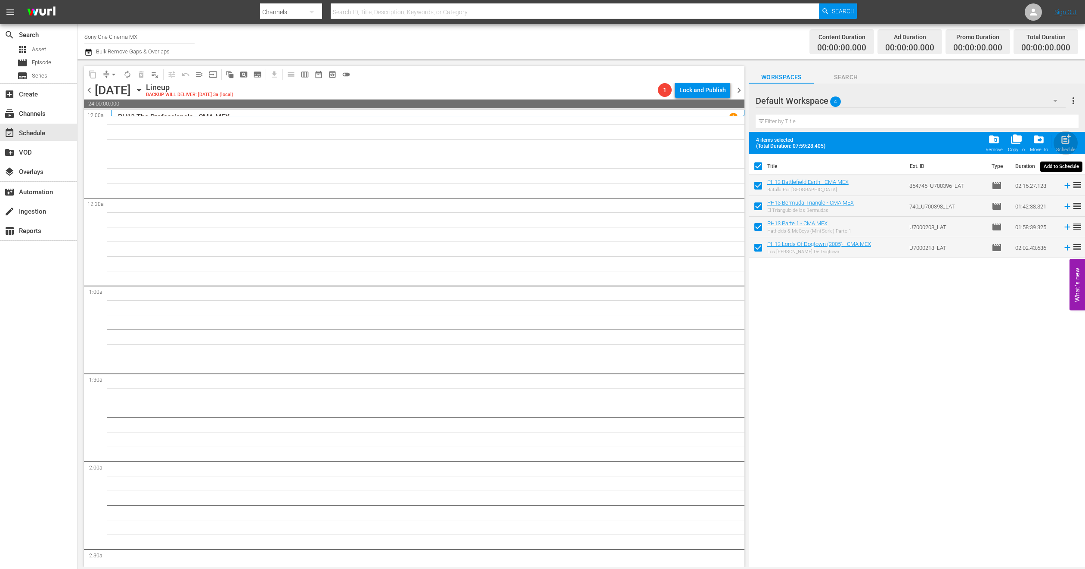
checkbox input "false"
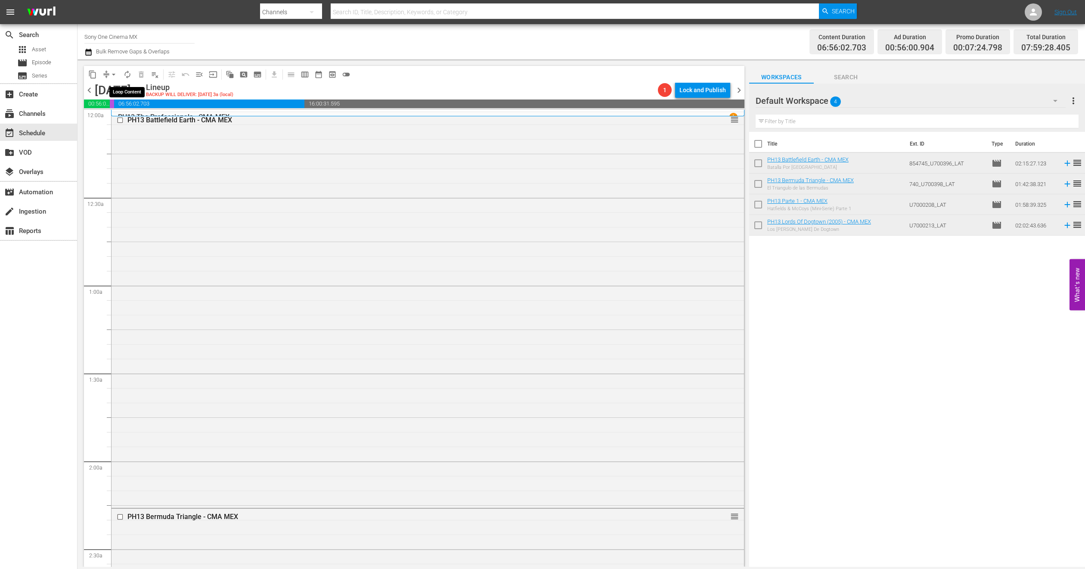
click at [127, 75] on span "autorenew_outlined" at bounding box center [127, 74] width 9 height 9
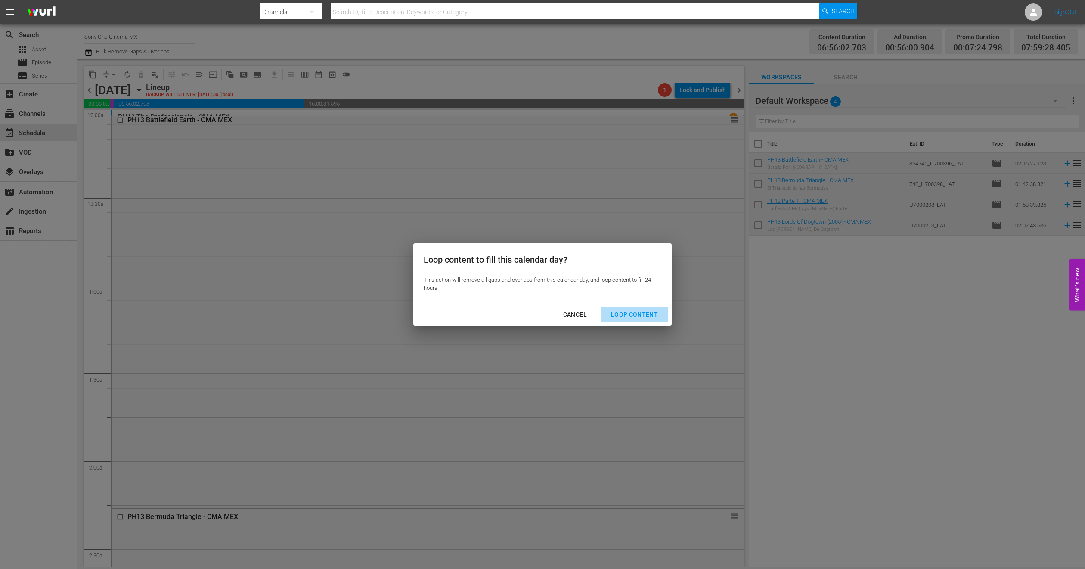
click at [657, 316] on div "Loop Content" at bounding box center [634, 314] width 61 height 11
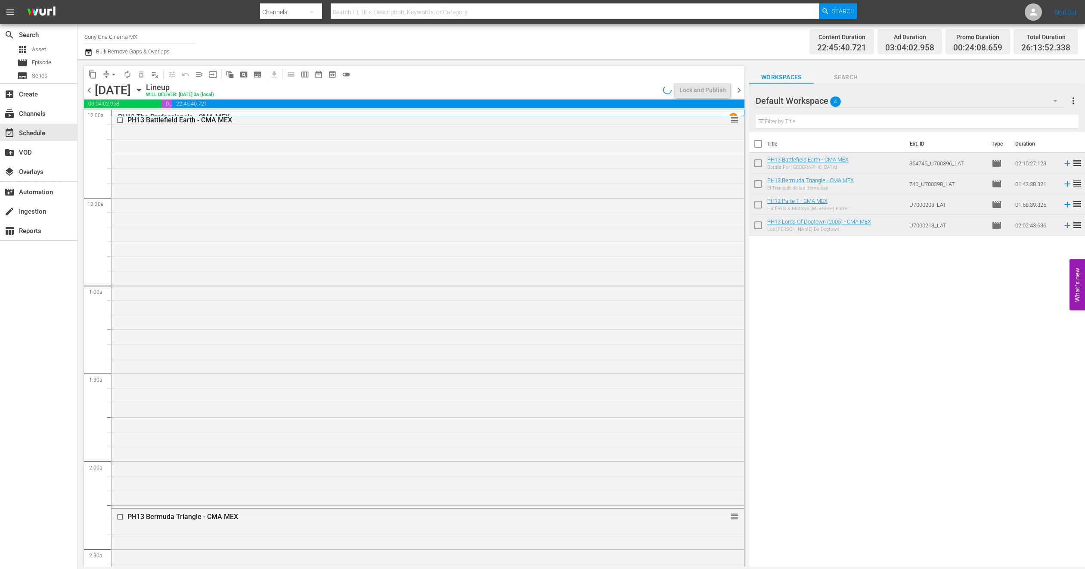
click at [218, 226] on div "PH13 Battlefield Earth - CMA MEX reorder" at bounding box center [428, 309] width 632 height 394
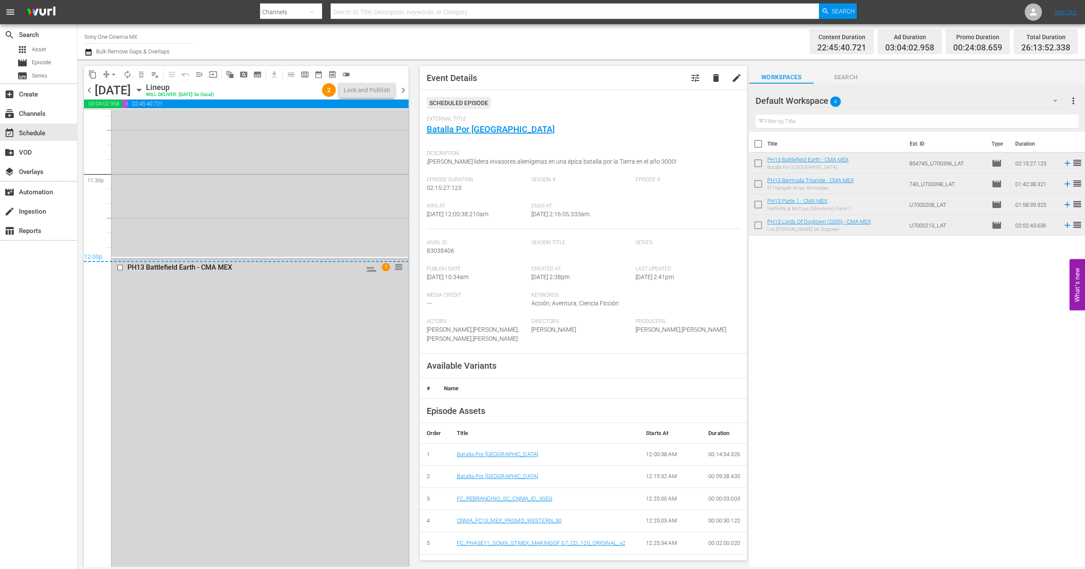
scroll to position [4152, 0]
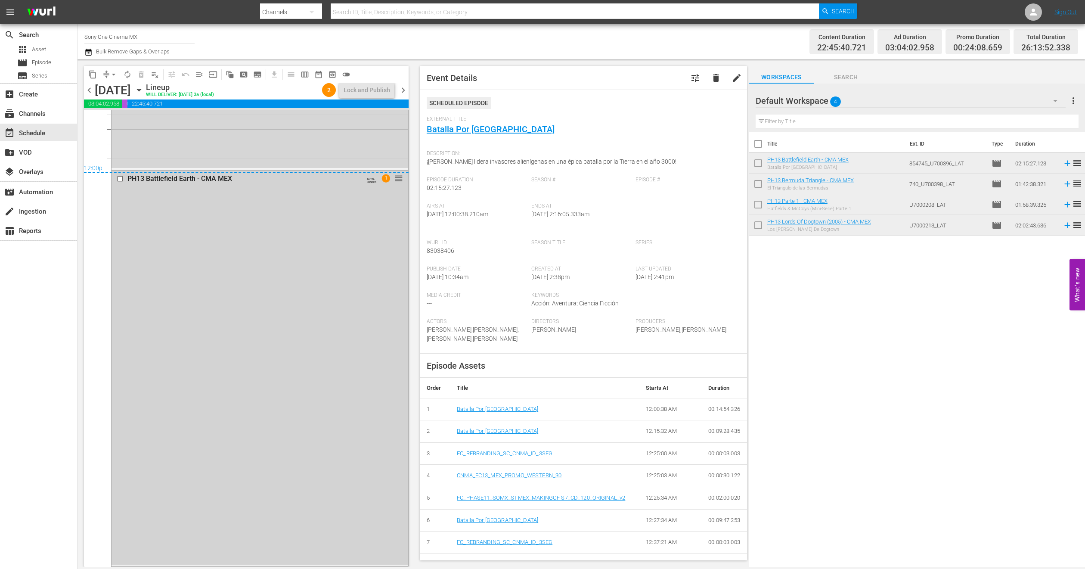
click at [188, 435] on div "PH13 Battlefield Earth - CMA MEX AUTO-LOOPED 1 reorder" at bounding box center [260, 367] width 297 height 394
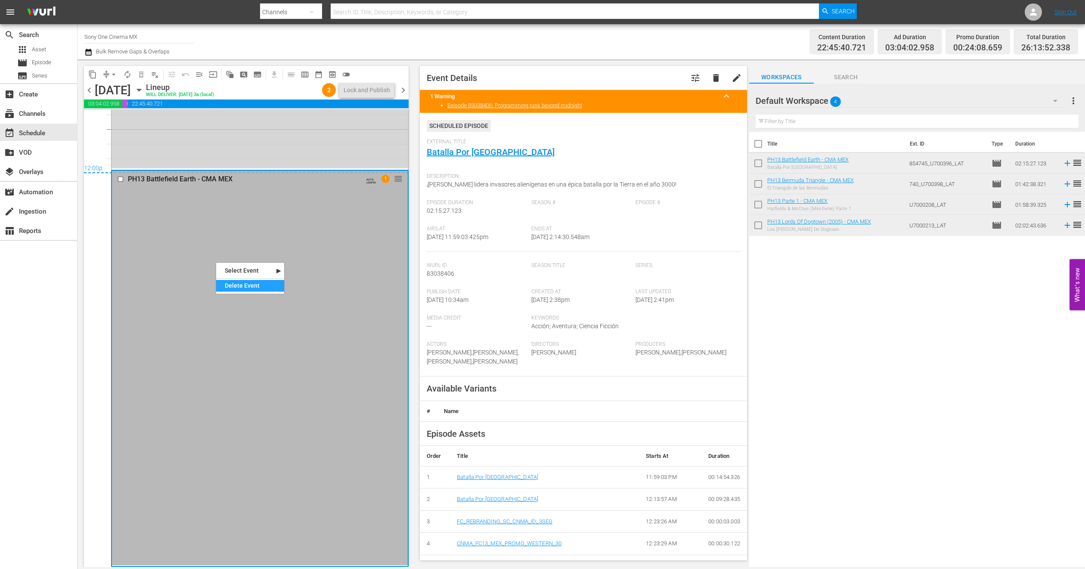
click at [238, 284] on div "Delete Event" at bounding box center [250, 286] width 68 height 12
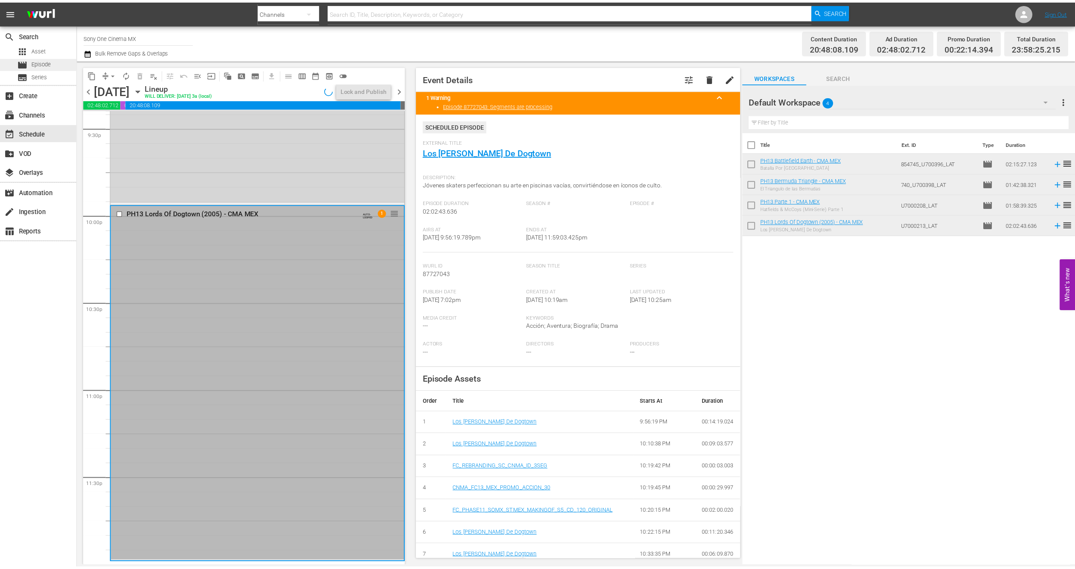
scroll to position [3759, 0]
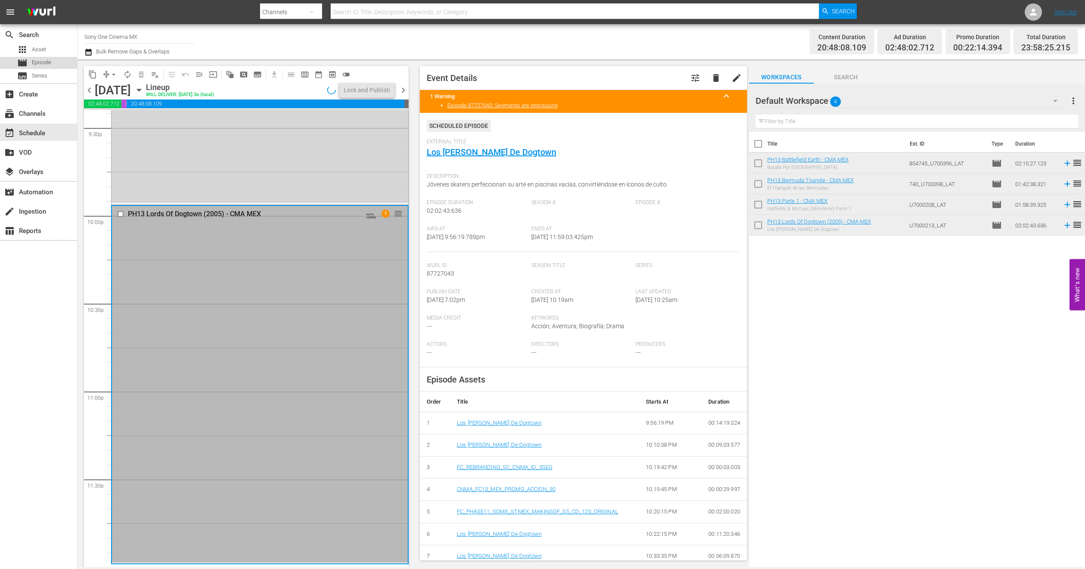
click at [52, 61] on div "movie Episode" at bounding box center [38, 63] width 77 height 12
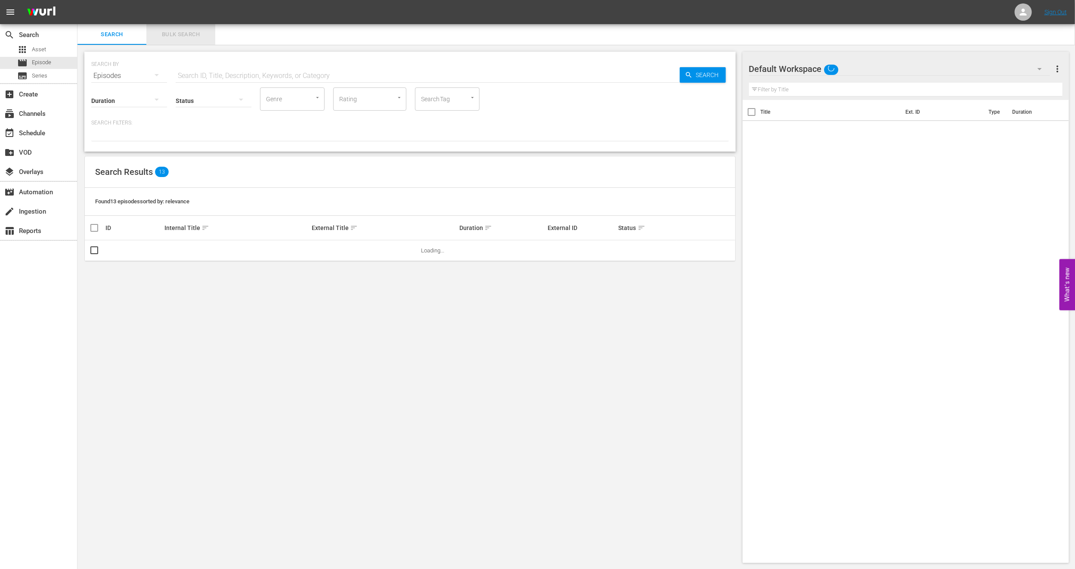
click at [184, 28] on button "Bulk Search" at bounding box center [180, 34] width 69 height 21
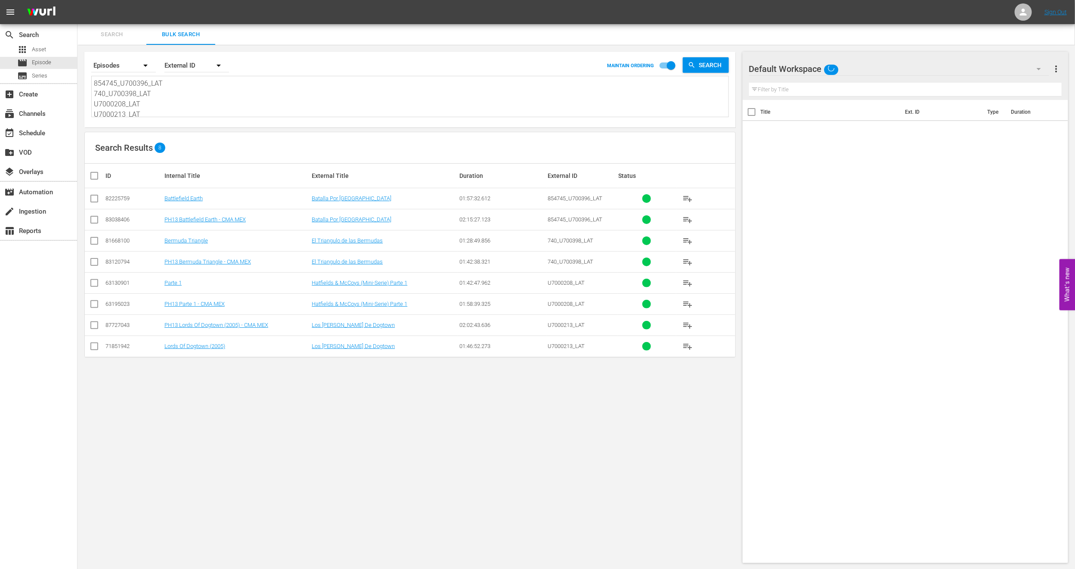
click at [97, 263] on input "checkbox" at bounding box center [94, 263] width 10 height 10
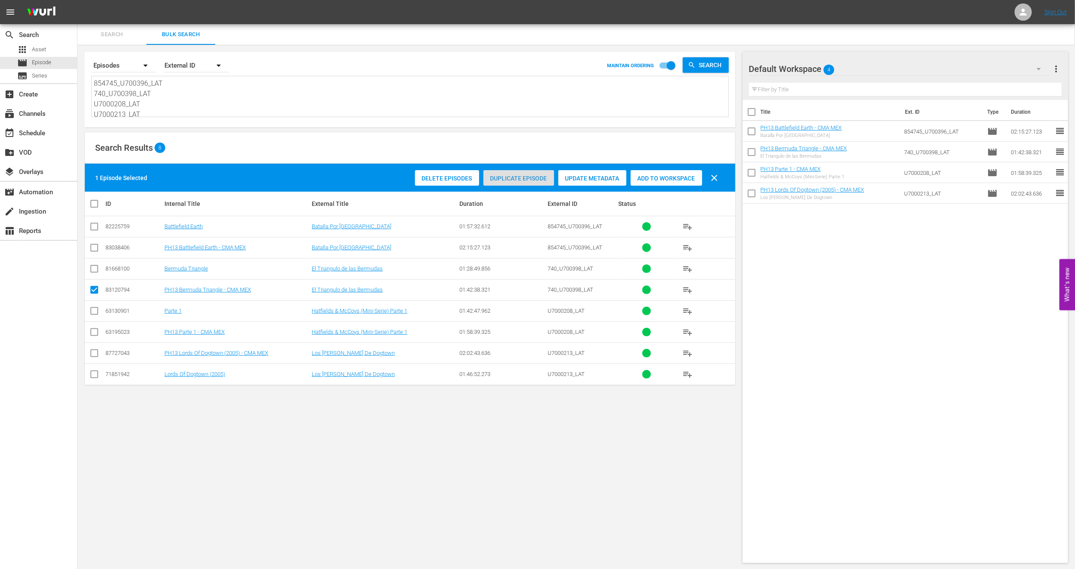
click at [510, 181] on span "Duplicate Episode" at bounding box center [518, 178] width 71 height 7
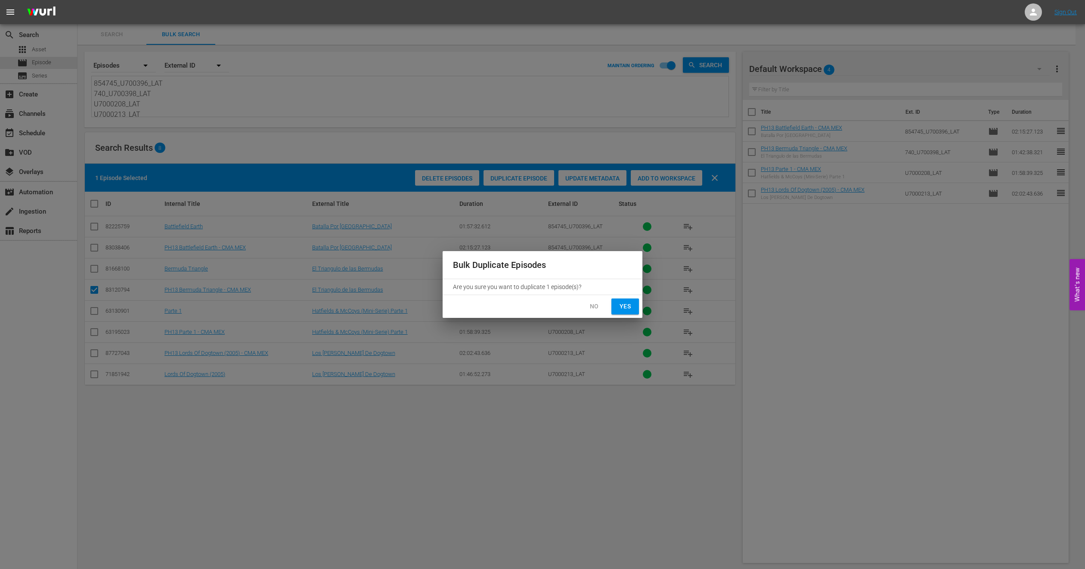
click at [623, 307] on span "Yes" at bounding box center [625, 306] width 14 height 11
checkbox input "false"
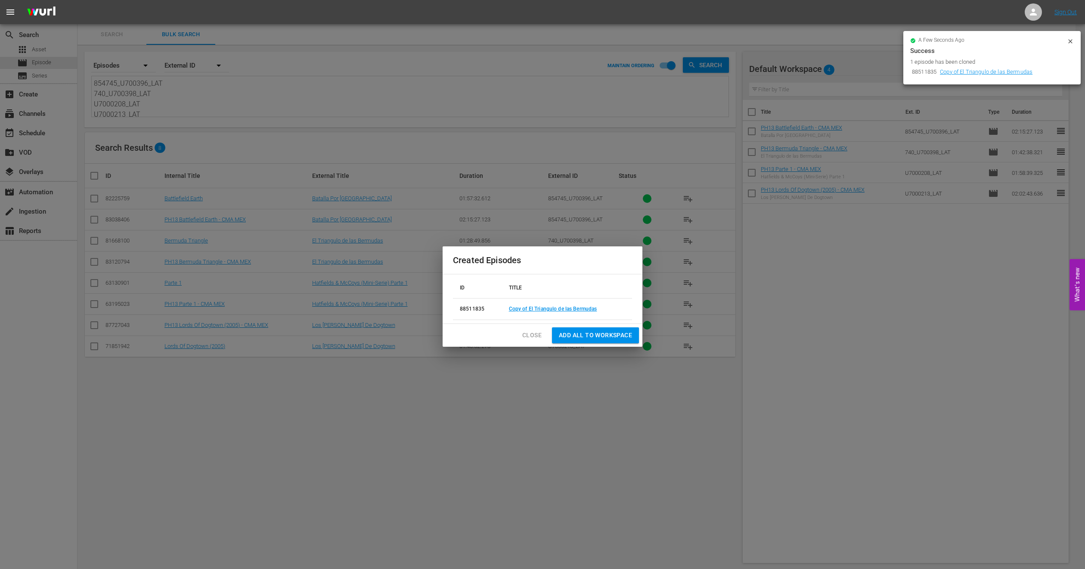
click at [608, 327] on button "Add all to Workspace" at bounding box center [595, 335] width 87 height 16
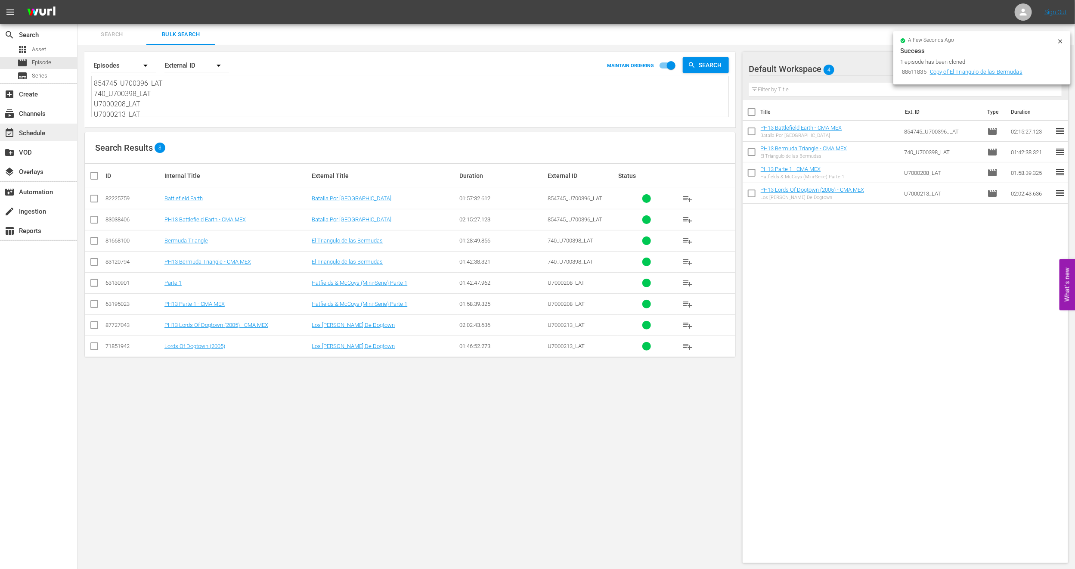
click at [33, 136] on div "event_available Schedule" at bounding box center [24, 132] width 48 height 8
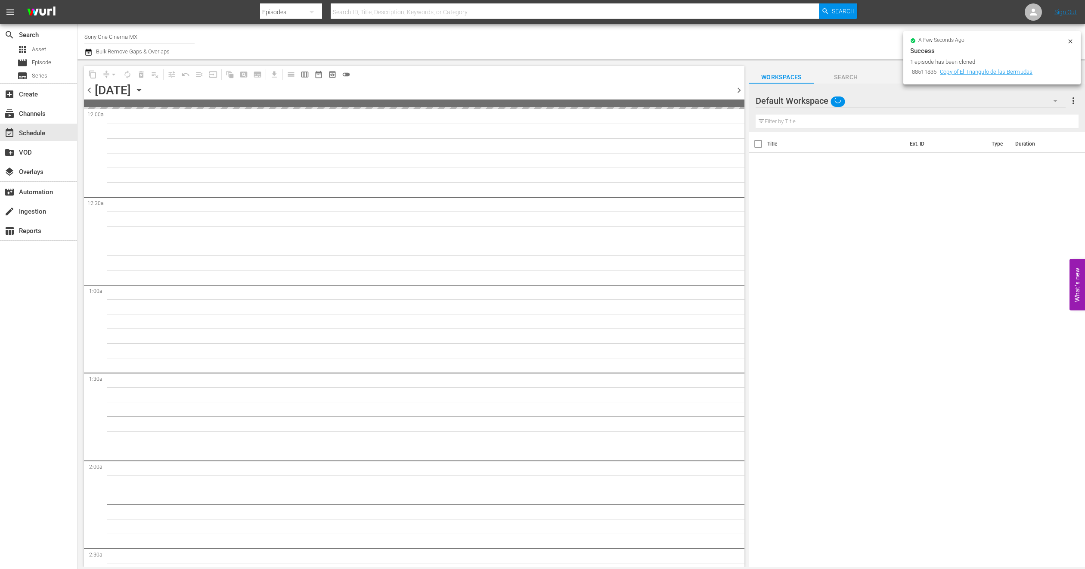
click at [1069, 39] on icon at bounding box center [1070, 41] width 7 height 7
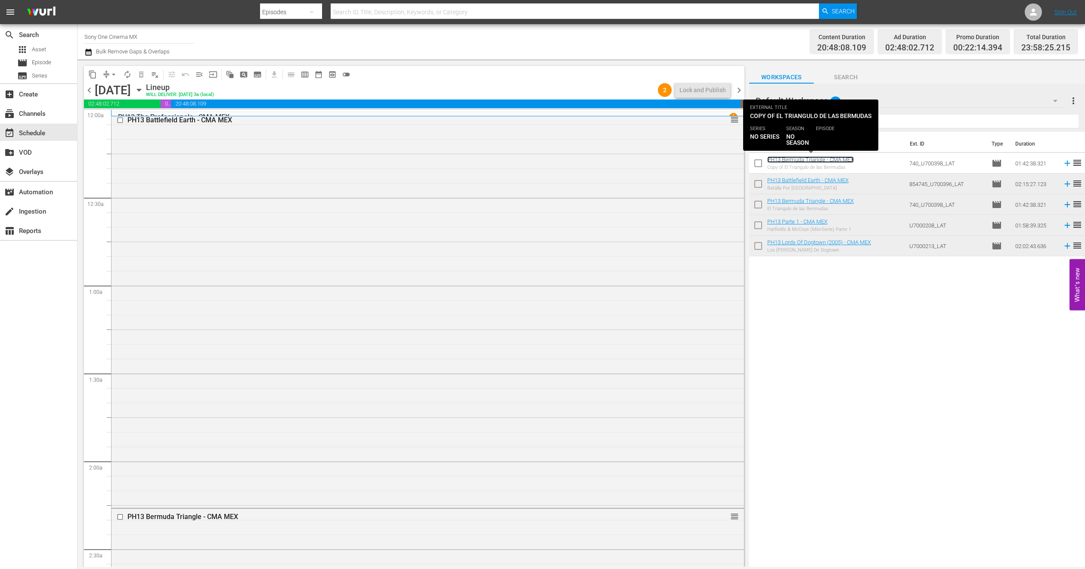
click at [794, 161] on link "PH13 Bermuda Triangle - CMA MEX" at bounding box center [810, 159] width 87 height 6
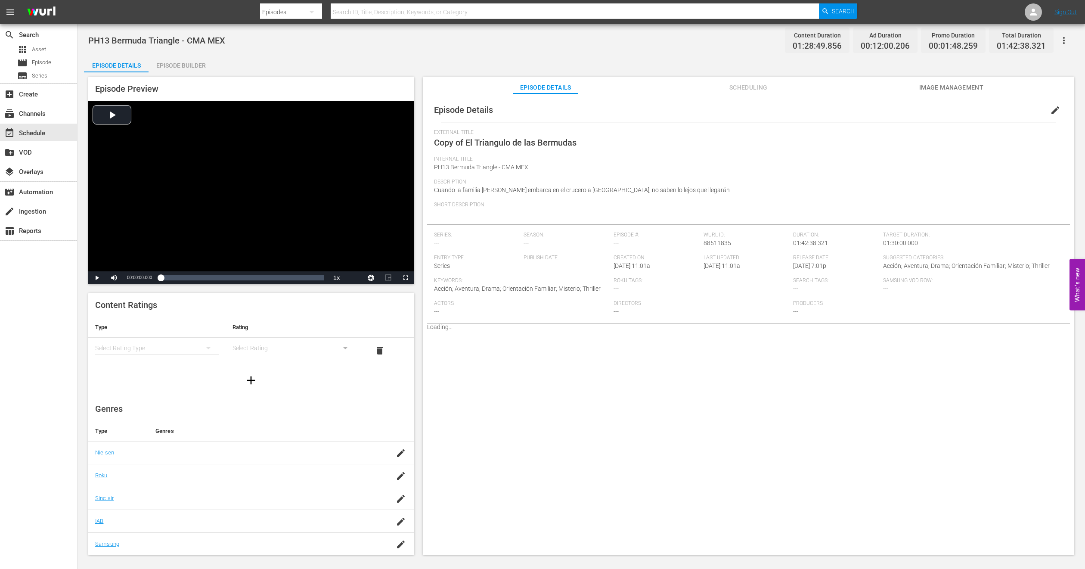
click at [1052, 105] on span "edit" at bounding box center [1055, 110] width 10 height 10
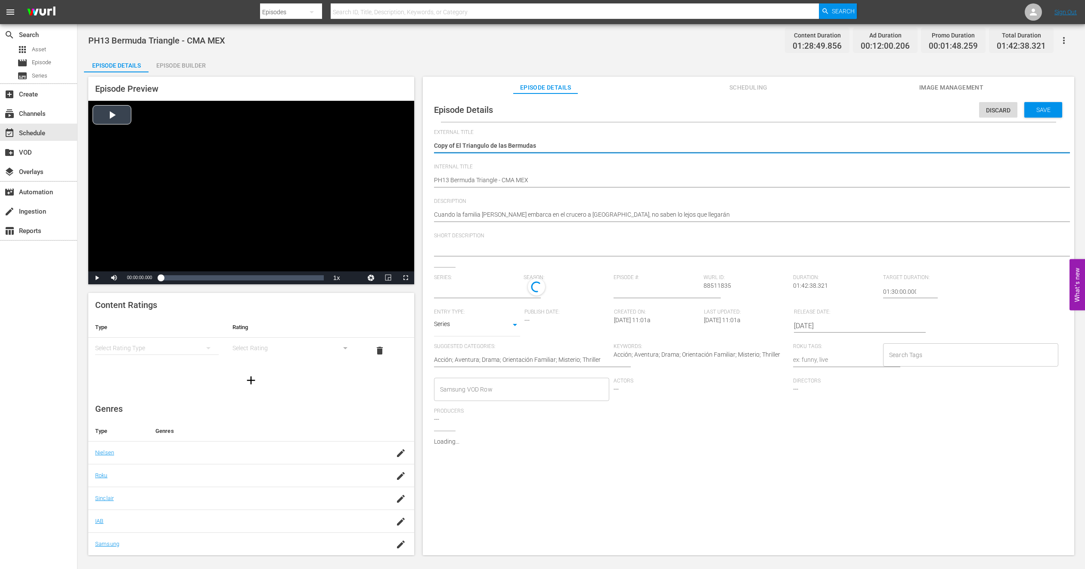
drag, startPoint x: 456, startPoint y: 146, endPoint x: 183, endPoint y: 152, distance: 273.9
click at [183, 152] on div "Episode Preview Video Player is loading. Play Video Play Mute Current Time 00:0…" at bounding box center [581, 317] width 995 height 490
type textarea "El Triangulo de las Bermudas"
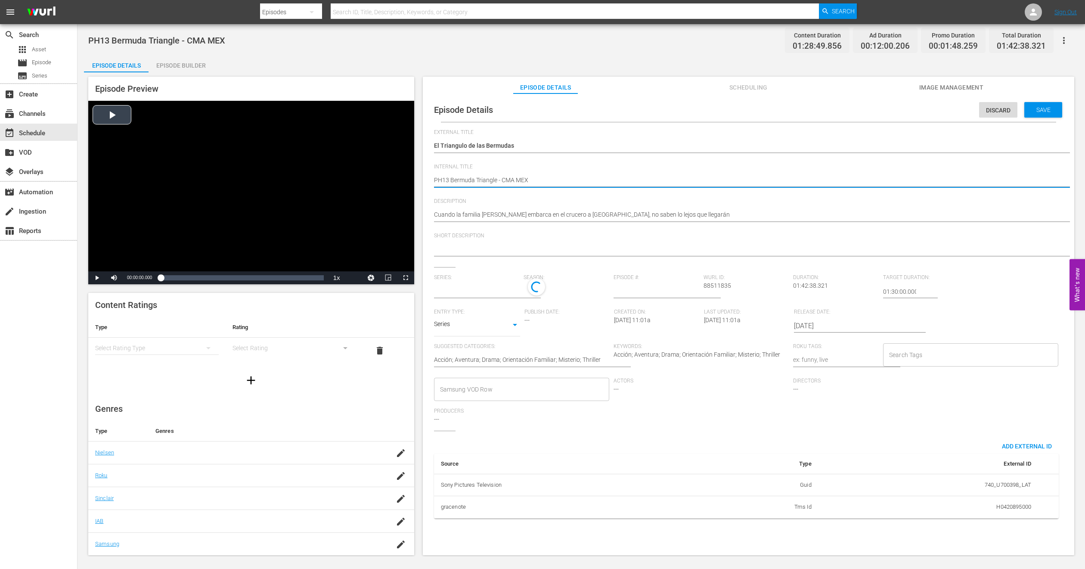
type input "No Series"
type textarea "fPH13 Bermuda Triangle - CMA MEX"
type textarea "fiPH13 Bermuda Triangle - CMA MEX"
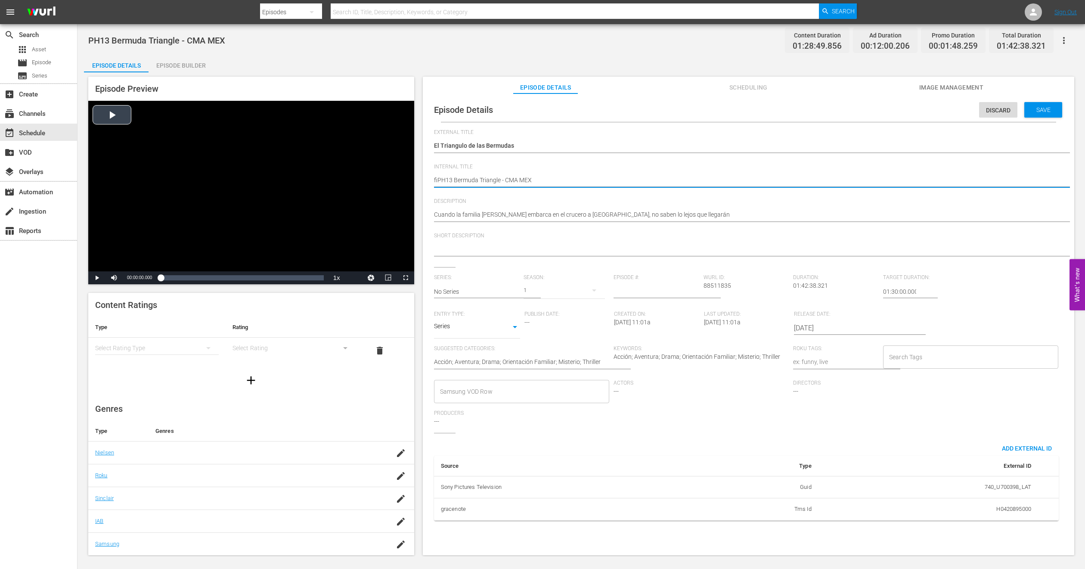
type textarea "filPH13 Bermuda Triangle - CMA MEX"
type textarea "fillPH13 Bermuda Triangle - CMA MEX"
type textarea "fillePH13 Bermuda Triangle - CMA MEX"
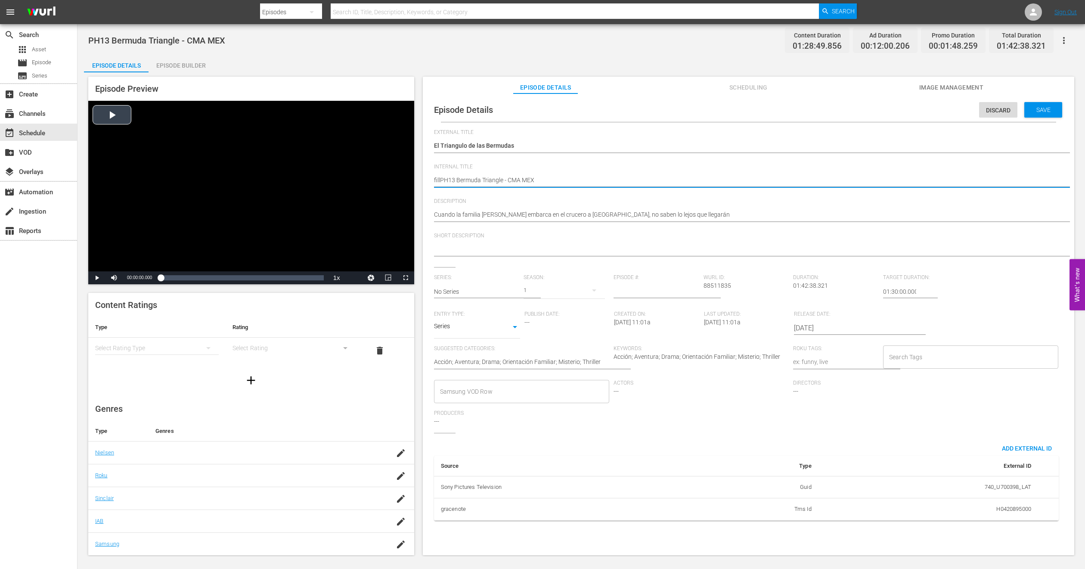
type textarea "fillePH13 Bermuda Triangle - CMA MEX"
type textarea "fillerPH13 Bermuda Triangle - CMA MEX"
type textarea "fillePH13 Bermuda Triangle - CMA MEX"
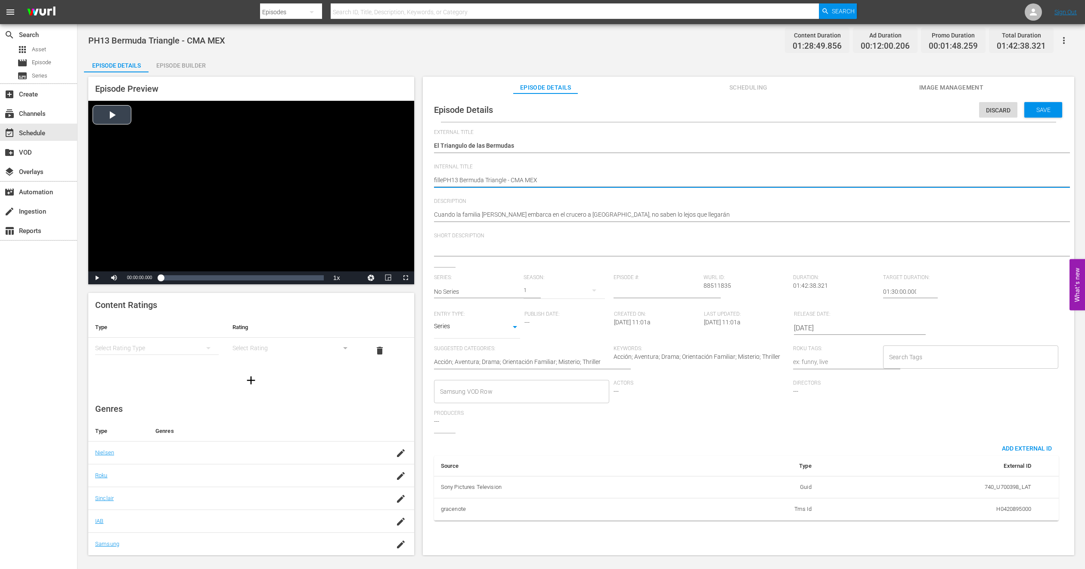
type textarea "fillPH13 Bermuda Triangle - CMA MEX"
type textarea "filPH13 Bermuda Triangle - CMA MEX"
type textarea "fiPH13 Bermuda Triangle - CMA MEX"
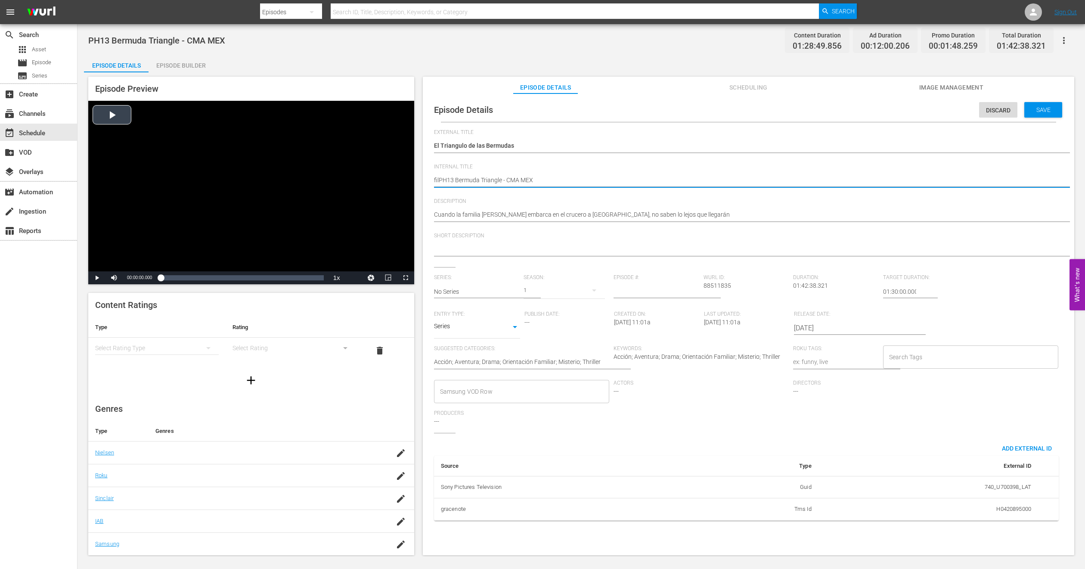
type textarea "fiPH13 Bermuda Triangle - CMA MEX"
type textarea "fPH13 Bermuda Triangle - CMA MEX"
type textarea "PH13 Bermuda Triangle - CMA MEX"
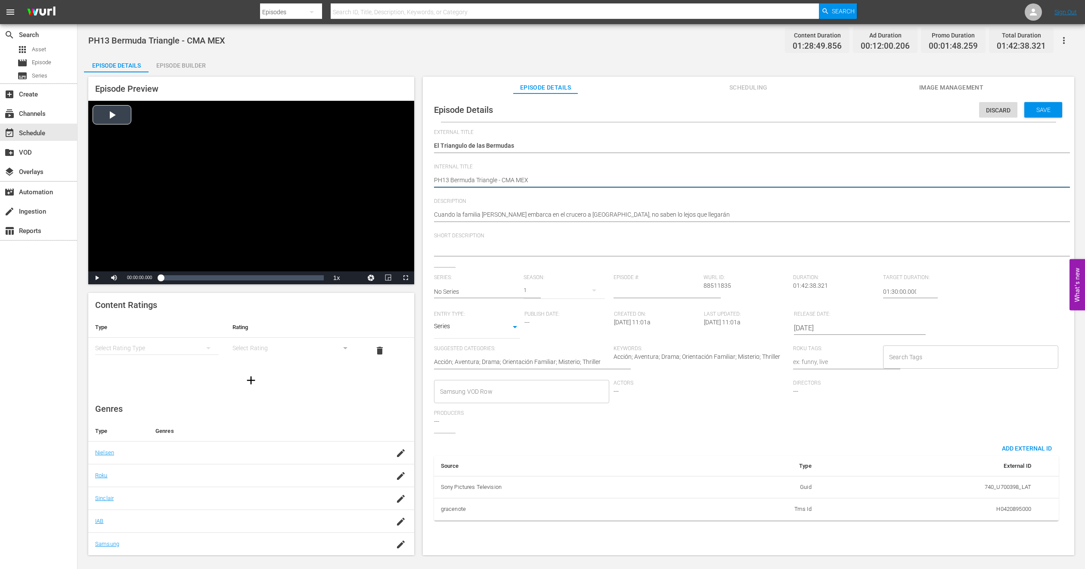
type textarea "FPH13 Bermuda Triangle - CMA MEX"
type textarea "FIPH13 Bermuda Triangle - CMA MEX"
type textarea "FILPH13 Bermuda Triangle - CMA MEX"
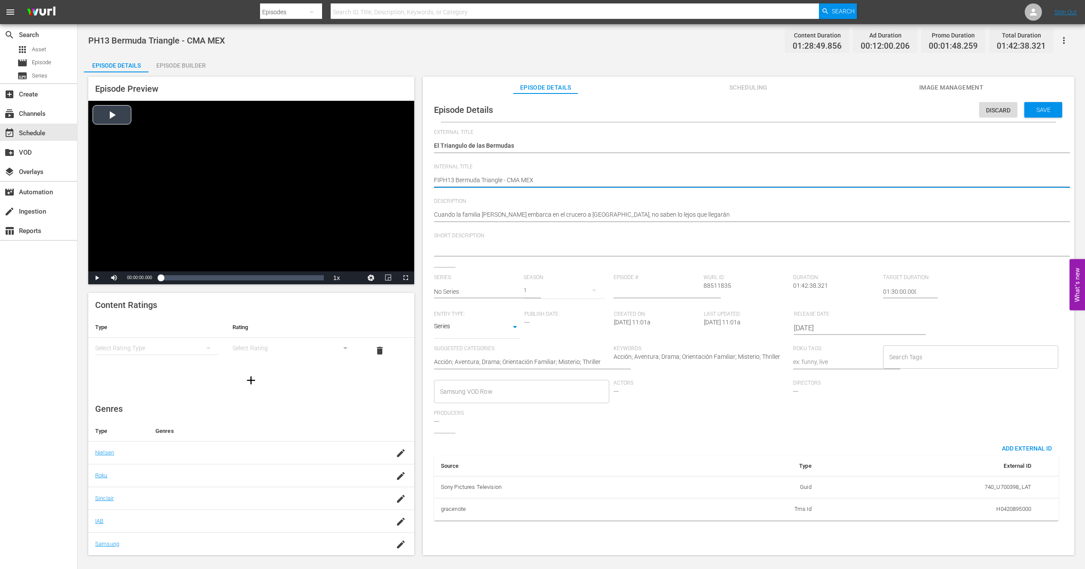
type textarea "FILPH13 Bermuda Triangle - CMA MEX"
type textarea "FILLPH13 Bermuda Triangle - CMA MEX"
type textarea "FILLEPH13 Bermuda Triangle - CMA MEX"
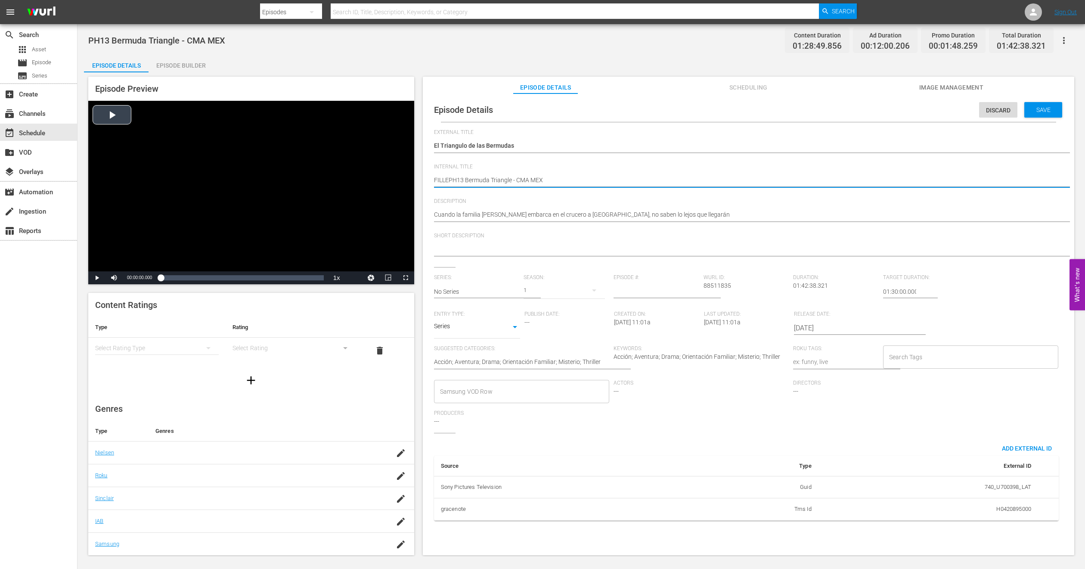
type textarea "FILLERPH13 Bermuda Triangle - CMA MEX"
type textarea "FILLER PH13 Bermuda Triangle - CMA MEX"
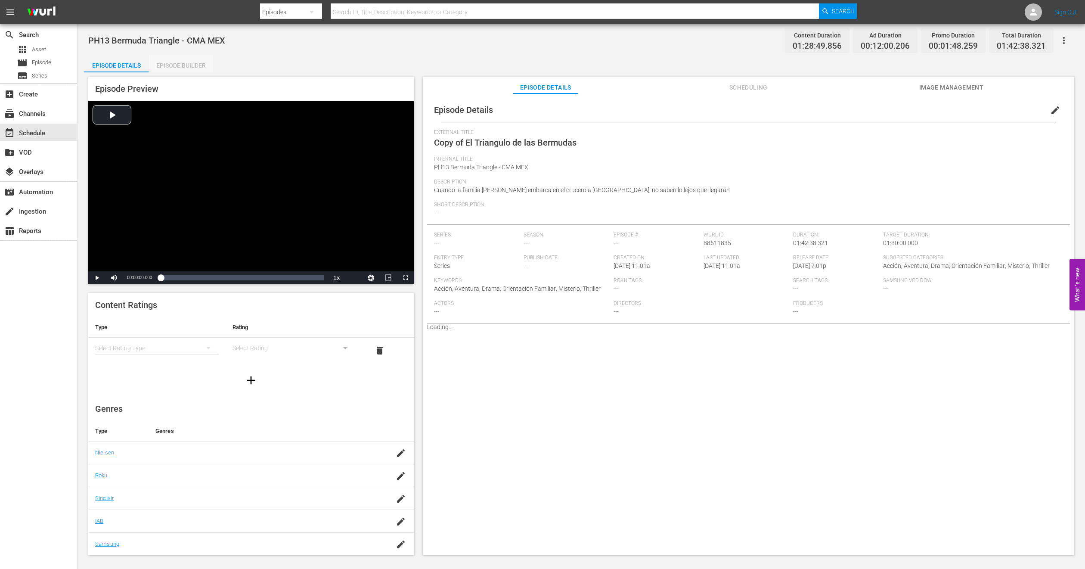
click at [180, 66] on div "Episode Builder" at bounding box center [181, 65] width 65 height 21
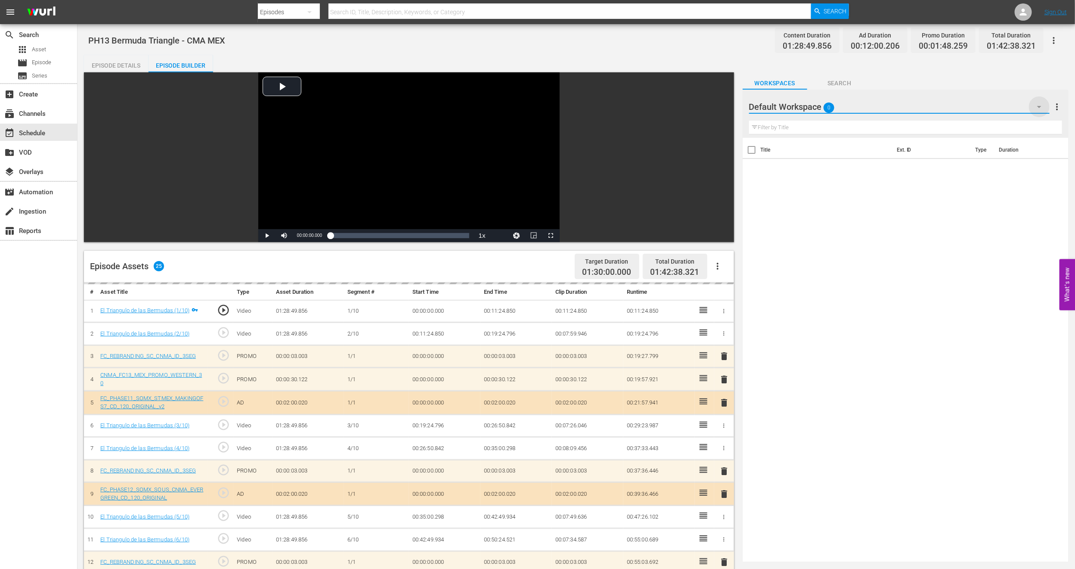
click at [1043, 106] on icon "button" at bounding box center [1039, 107] width 10 height 10
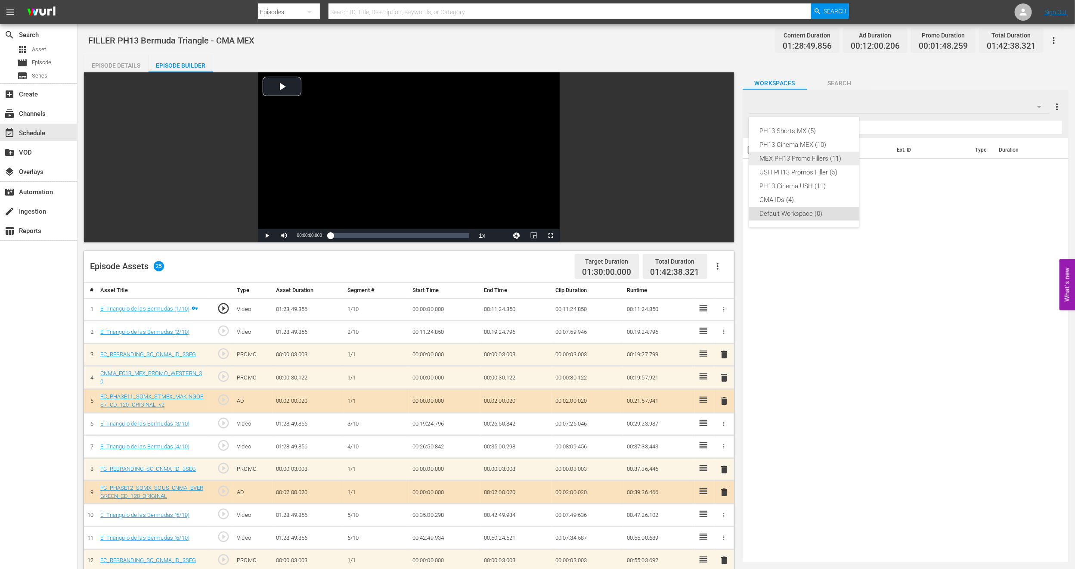
click at [818, 162] on div "MEX PH13 Promo Fillers (11)" at bounding box center [804, 159] width 90 height 14
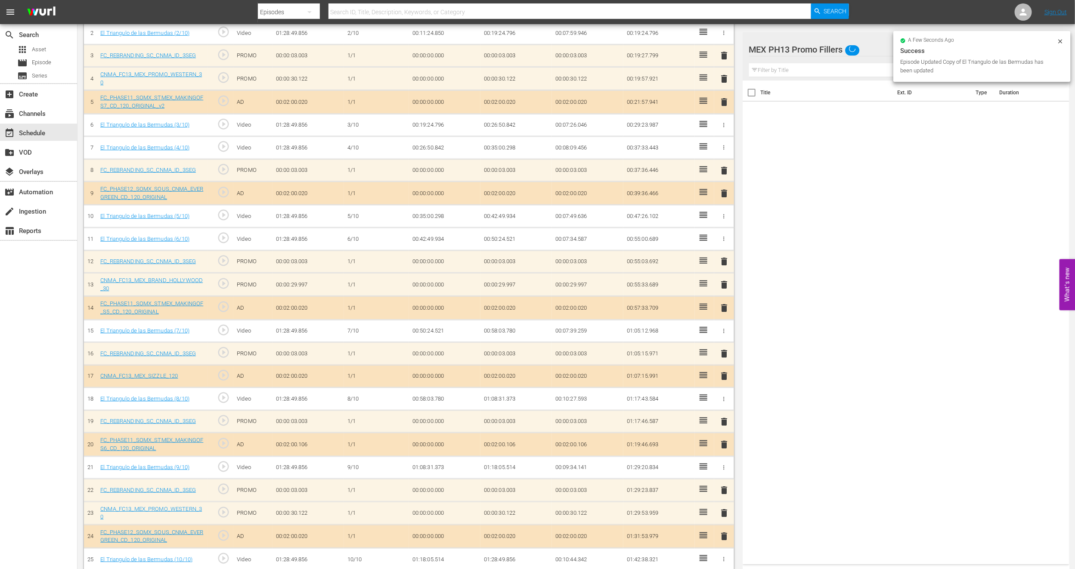
scroll to position [309, 0]
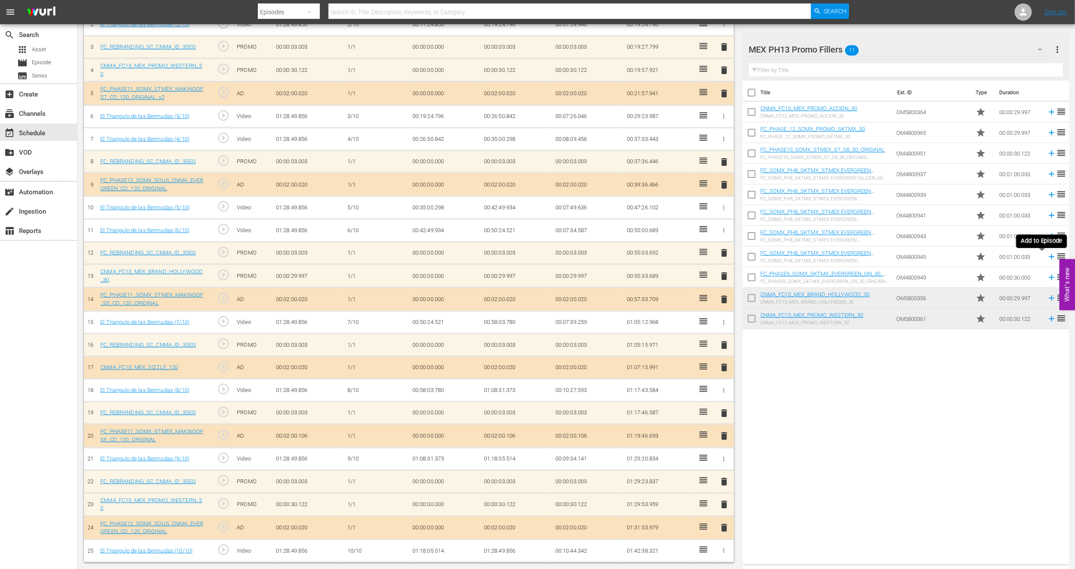
click at [1047, 255] on icon at bounding box center [1051, 256] width 9 height 9
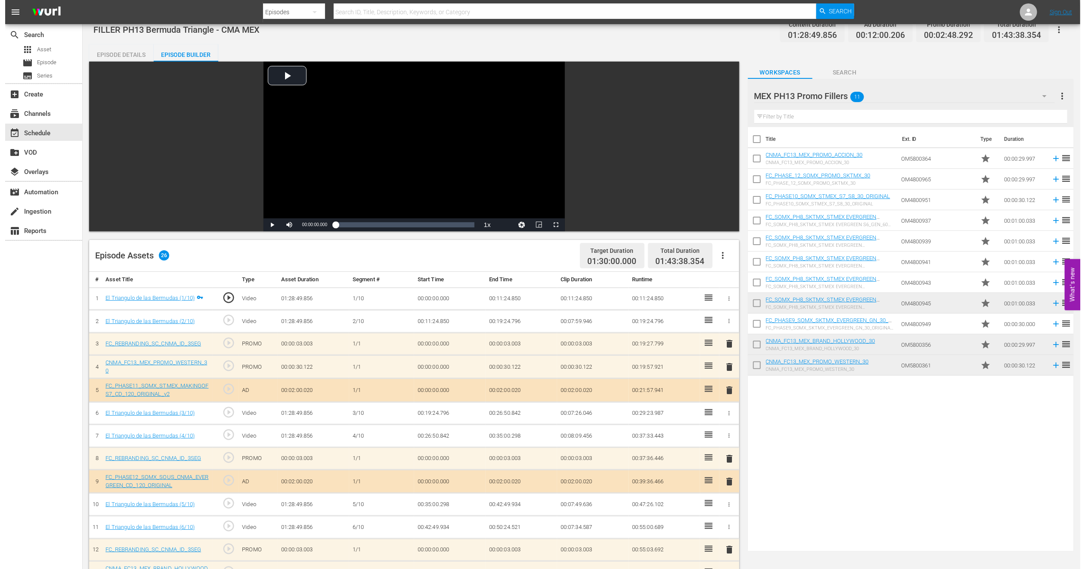
scroll to position [0, 0]
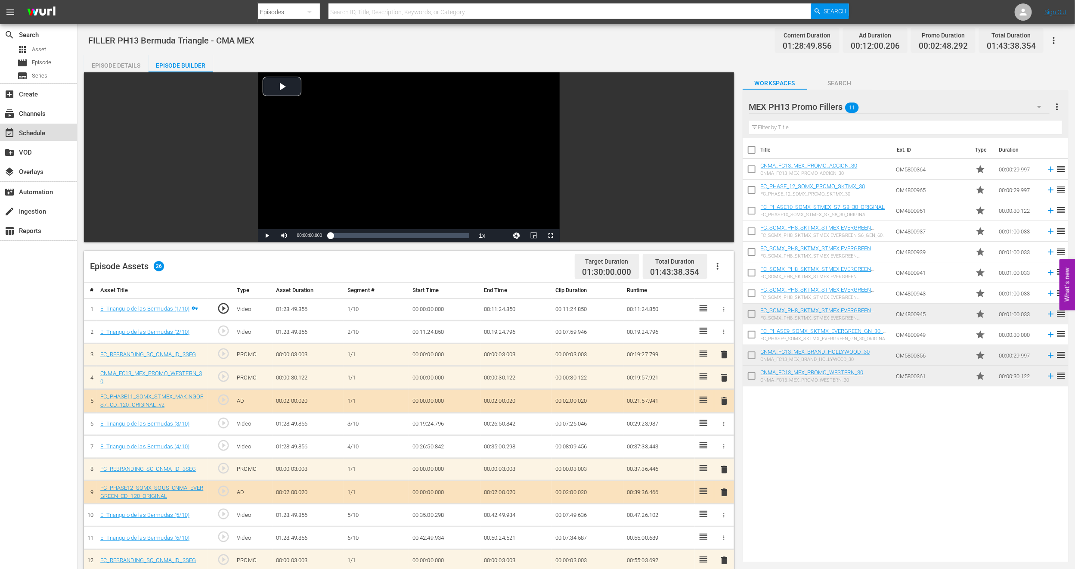
click at [62, 133] on div "event_available Schedule" at bounding box center [38, 132] width 77 height 17
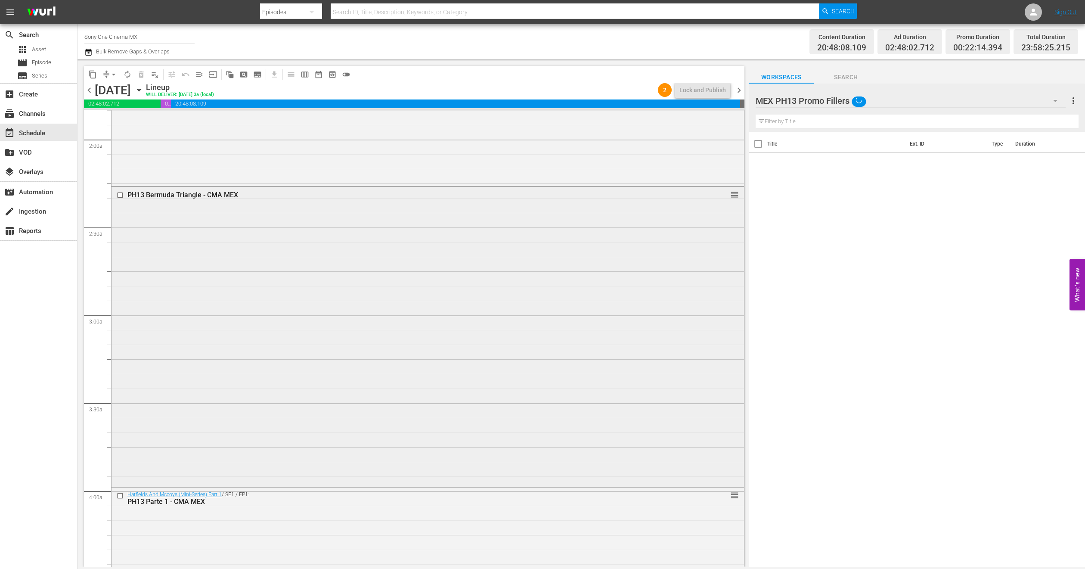
scroll to position [323, 0]
click at [340, 340] on div "Delete Event" at bounding box center [355, 342] width 68 height 12
click at [961, 103] on div "MEX PH13 Promo Fillers 0" at bounding box center [911, 101] width 310 height 24
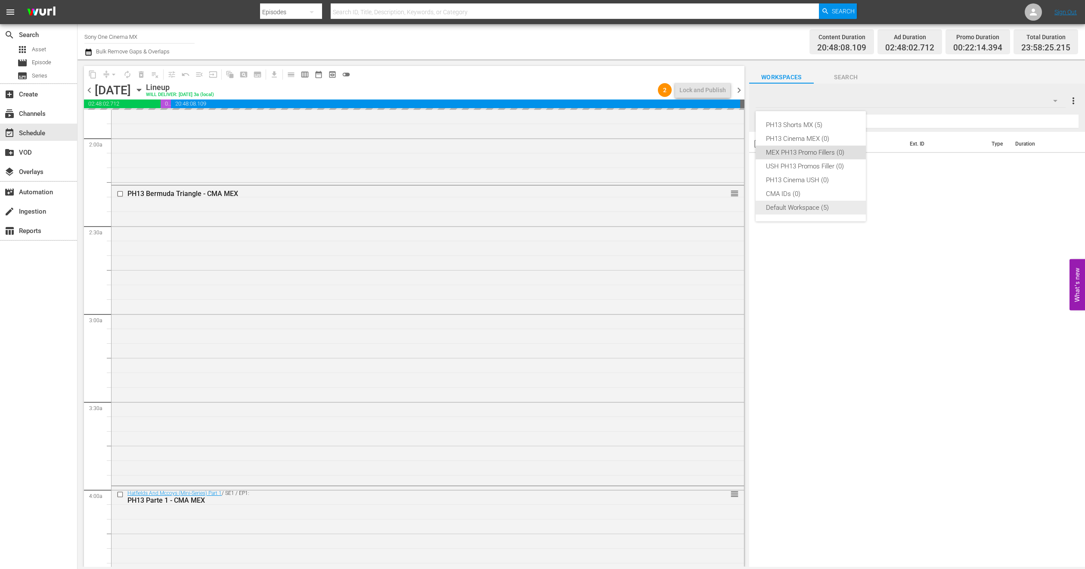
click at [793, 213] on div "Default Workspace (5)" at bounding box center [811, 208] width 90 height 14
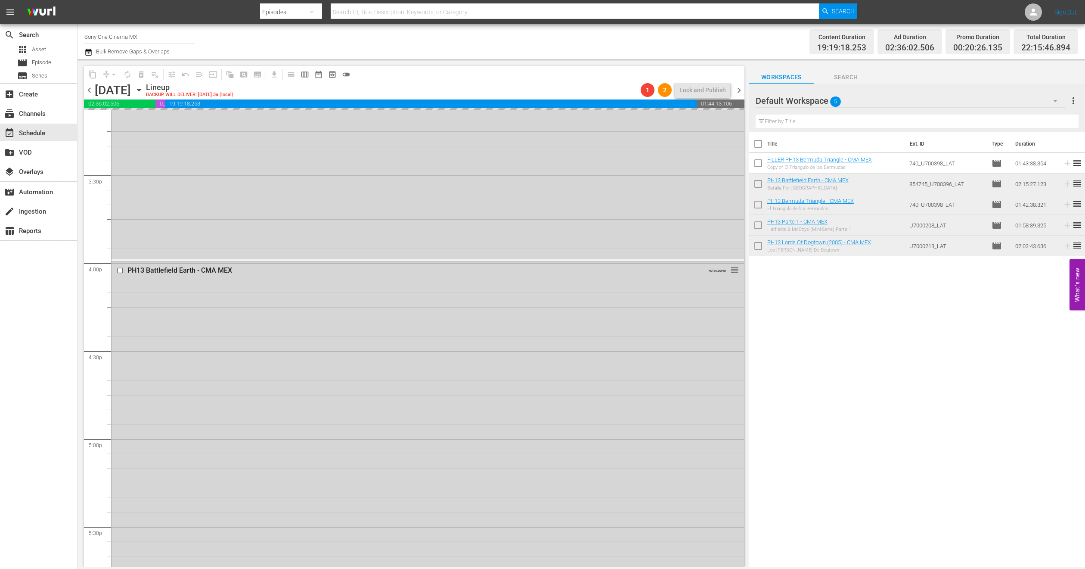
scroll to position [3759, 0]
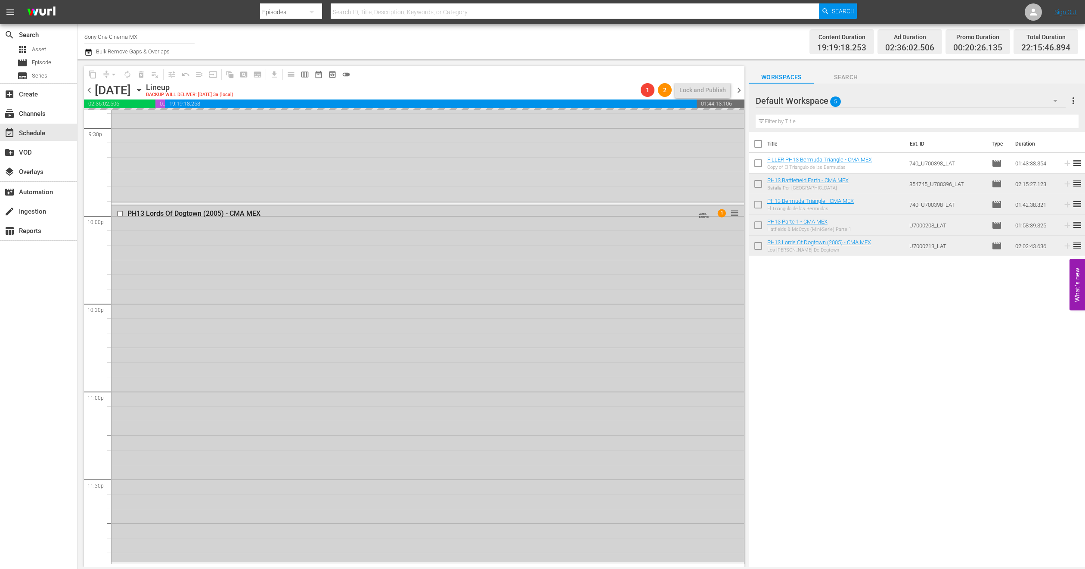
click at [223, 312] on div "PH13 Lords Of Dogtown (2005) - CMA MEX AUTO-LOOPED 1 reorder" at bounding box center [428, 383] width 632 height 357
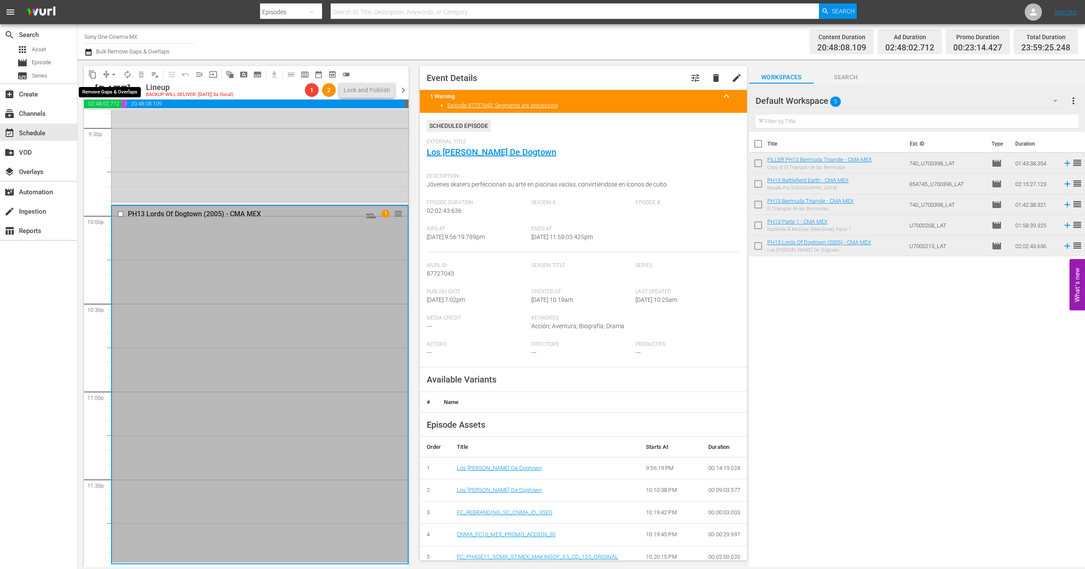
click at [113, 71] on span "arrow_drop_down" at bounding box center [113, 74] width 9 height 9
click at [124, 118] on li "Align to End of Previous Day" at bounding box center [114, 120] width 90 height 14
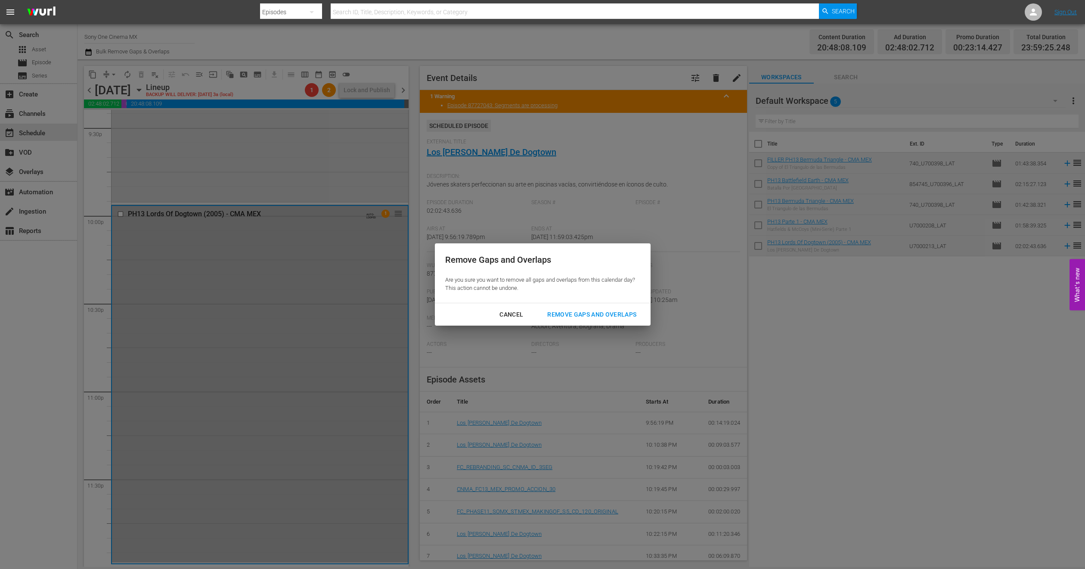
click at [565, 311] on div "Remove Gaps and Overlaps" at bounding box center [591, 314] width 103 height 11
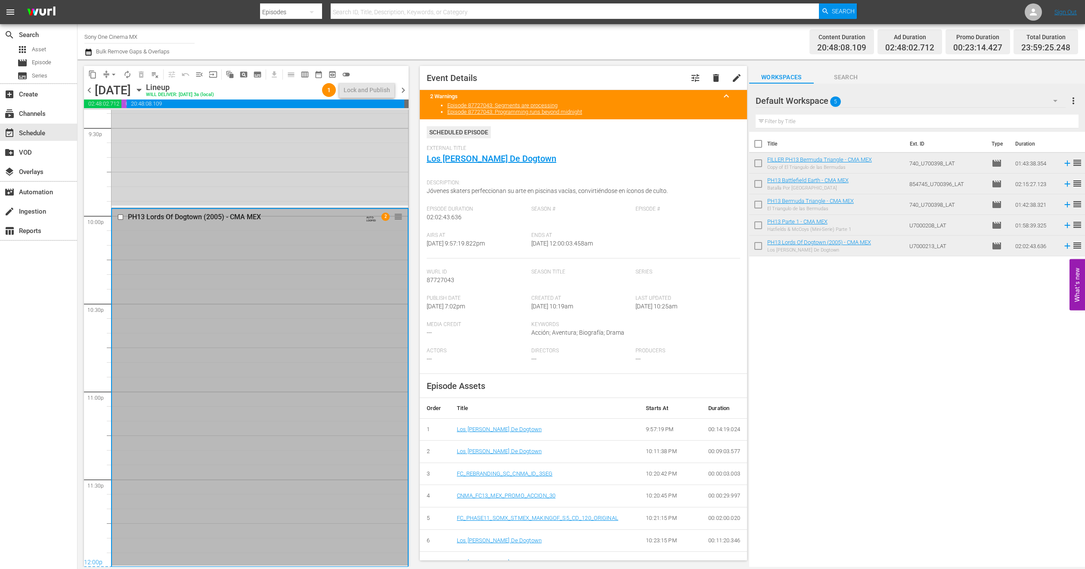
click at [144, 88] on icon "button" at bounding box center [138, 89] width 9 height 9
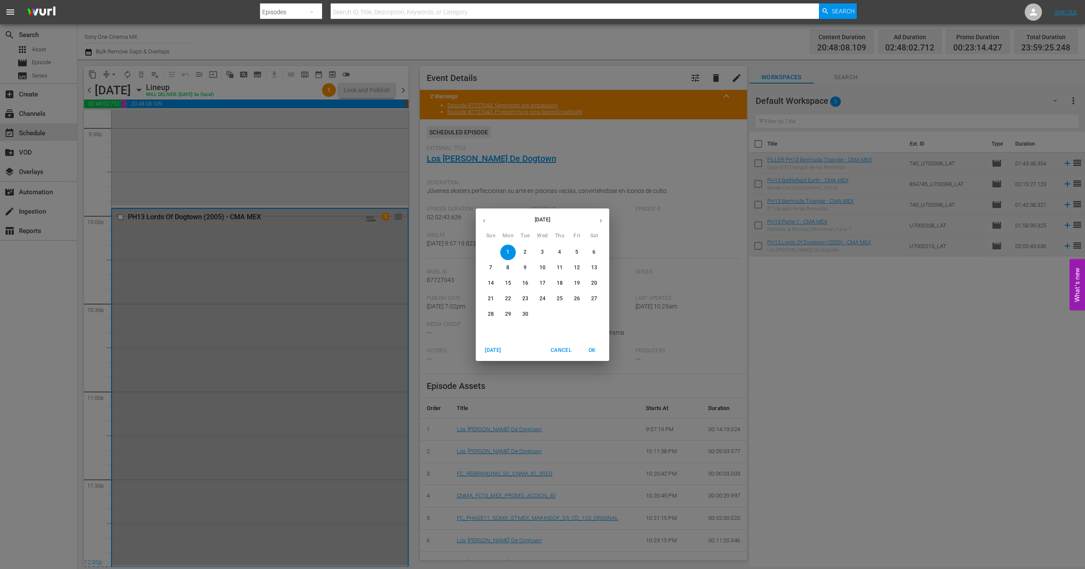
click at [522, 254] on span "2" at bounding box center [524, 251] width 15 height 7
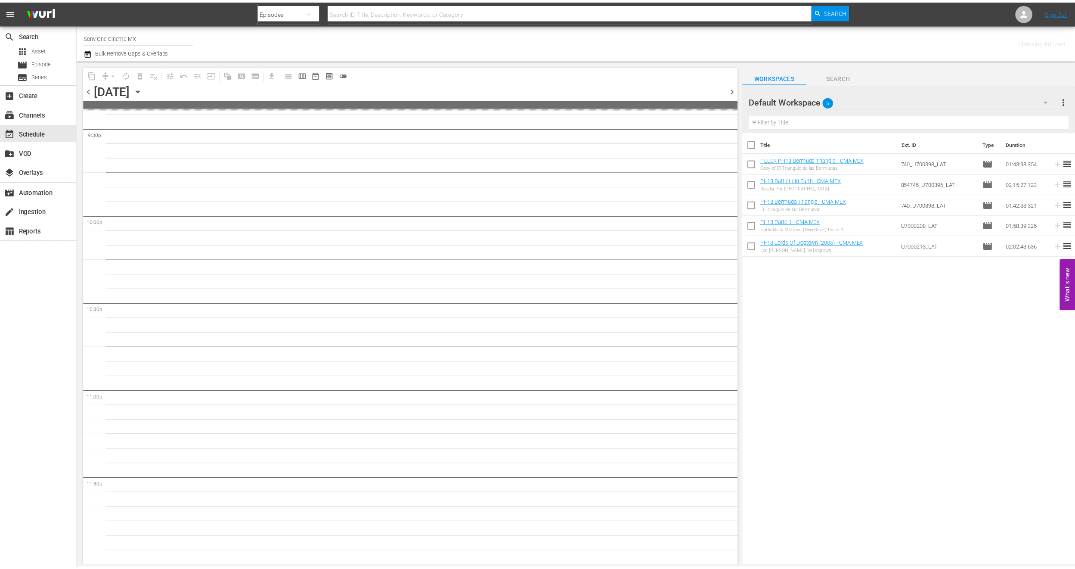
scroll to position [3758, 0]
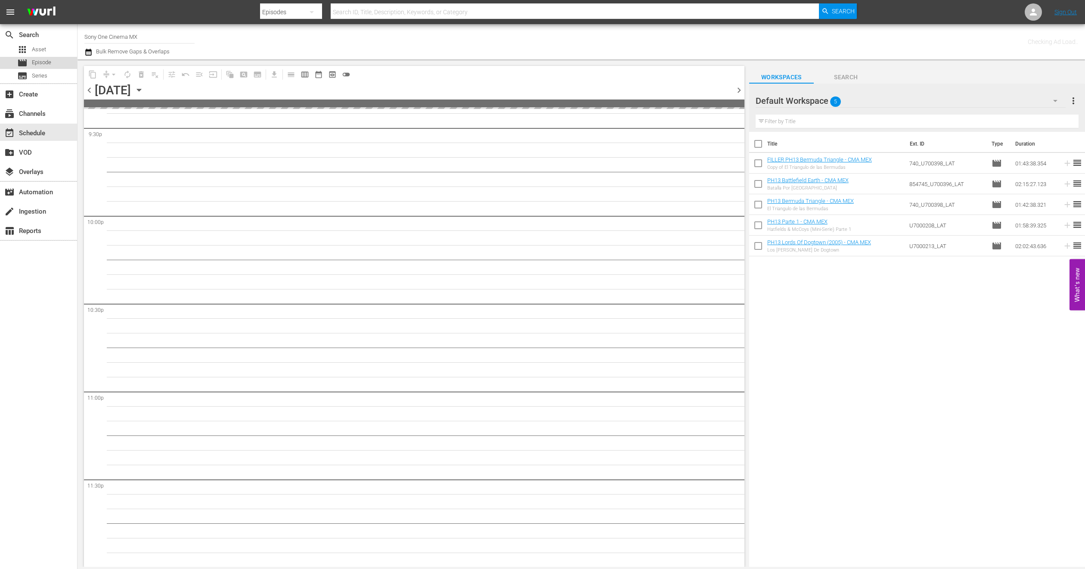
click at [40, 64] on span "Episode" at bounding box center [41, 62] width 19 height 9
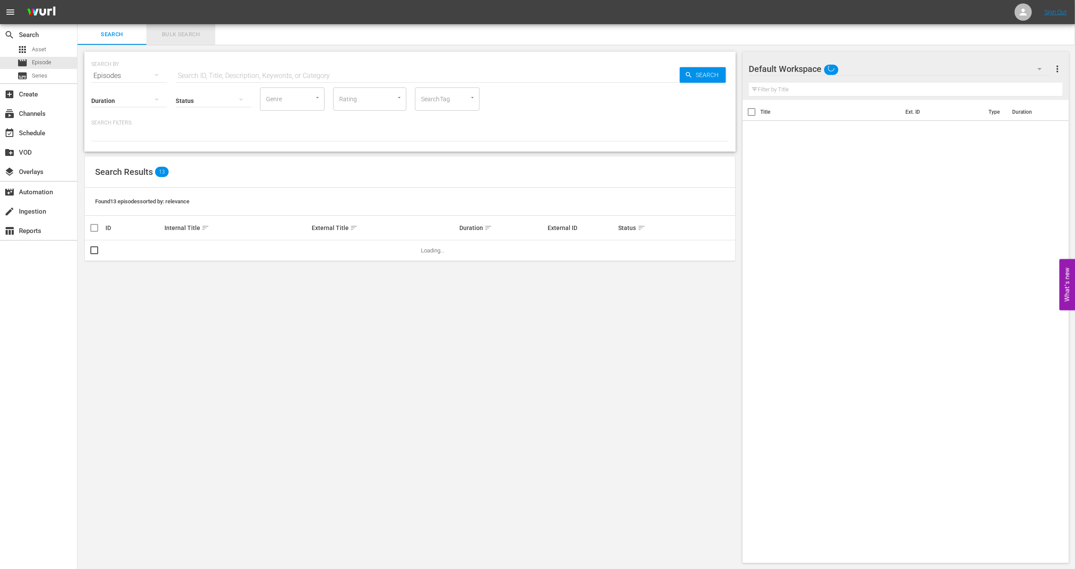
click at [176, 38] on span "Bulk Search" at bounding box center [181, 35] width 59 height 10
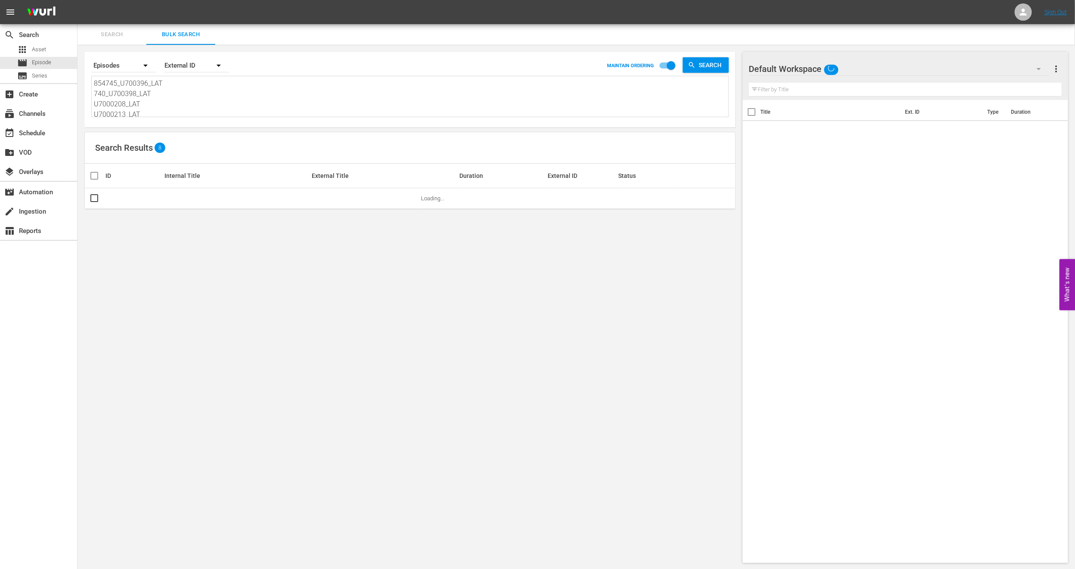
scroll to position [2, 0]
drag, startPoint x: 94, startPoint y: 82, endPoint x: 277, endPoint y: 158, distance: 197.6
click at [277, 158] on div "Search By Episodes Order By External ID MAINTAIN ORDERING Search 854745_U700396…" at bounding box center [409, 307] width 665 height 525
paste textarea "626_U700394_LAT U6000056 1075699_U700368_LAT U7000216 U7000144"
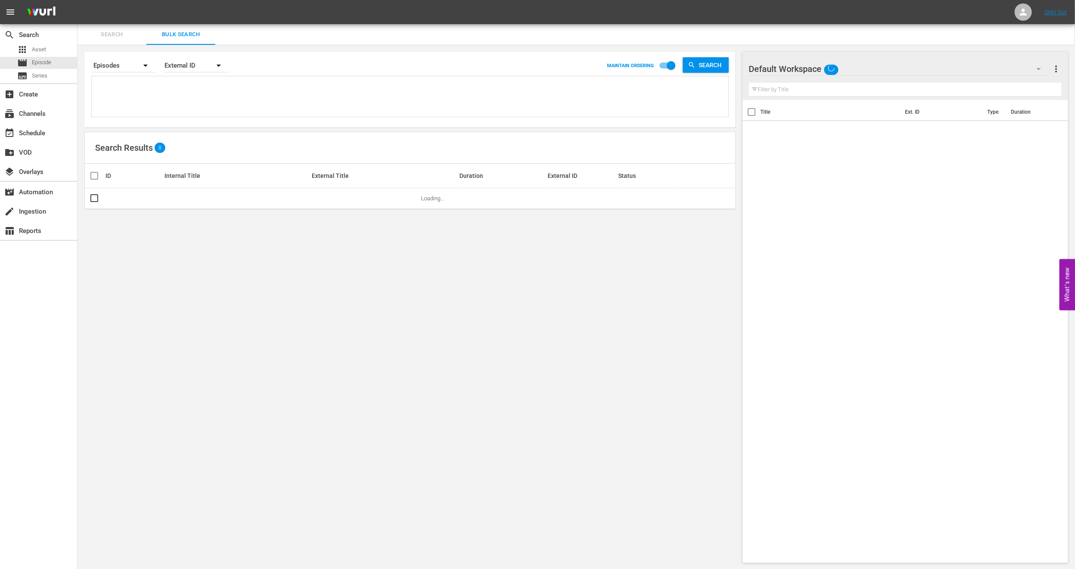
type textarea "626_U700394_LAT U6000056 1075699_U700368_LAT U7000216 U7000144"
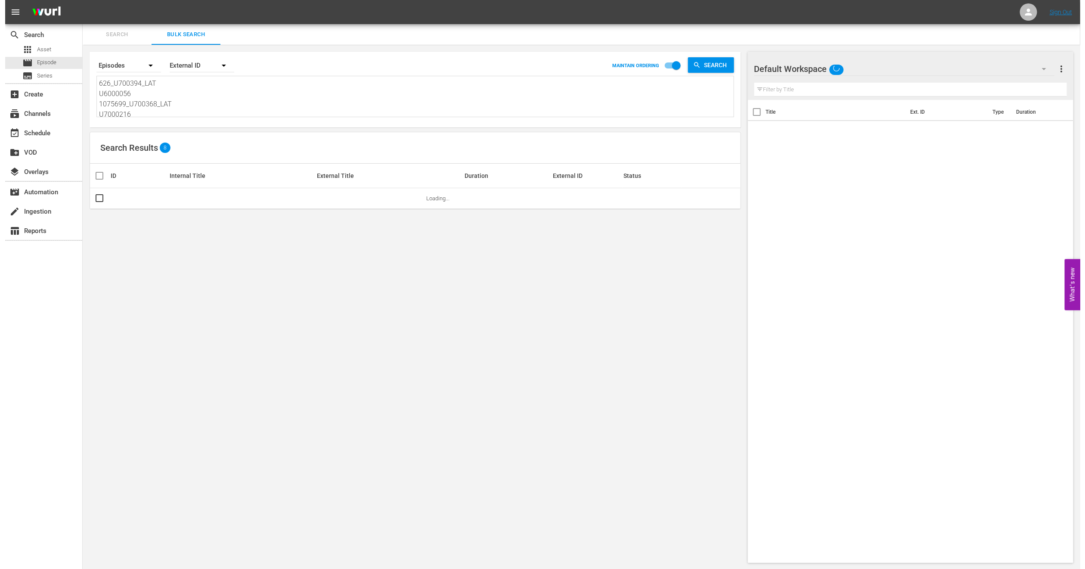
scroll to position [1, 0]
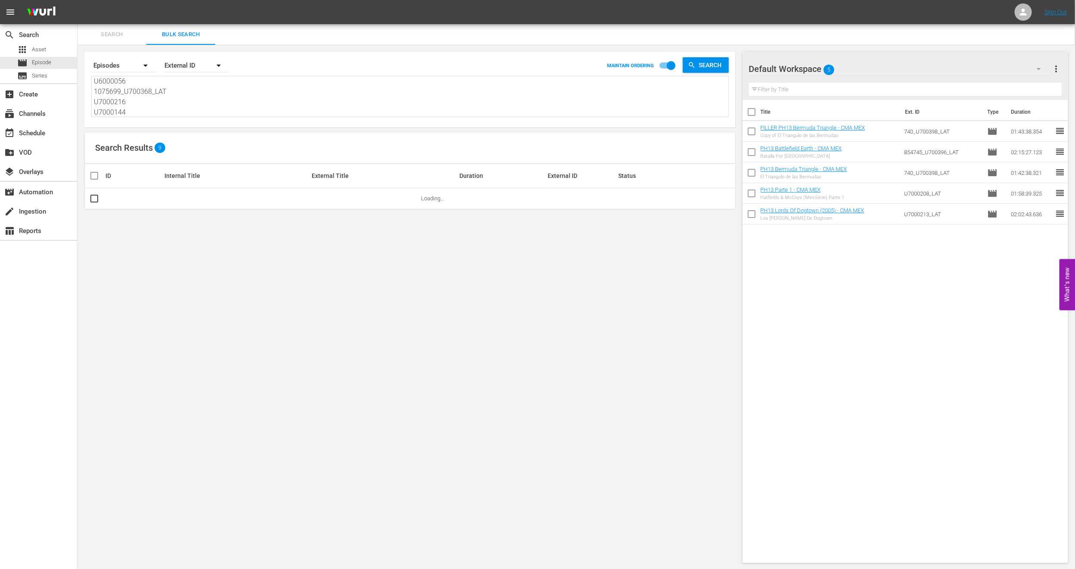
type textarea "626_U700394_LAT U6000056 1075699_U700368_LAT U7000216 U7000144"
click at [1059, 68] on span "more_vert" at bounding box center [1056, 69] width 10 height 10
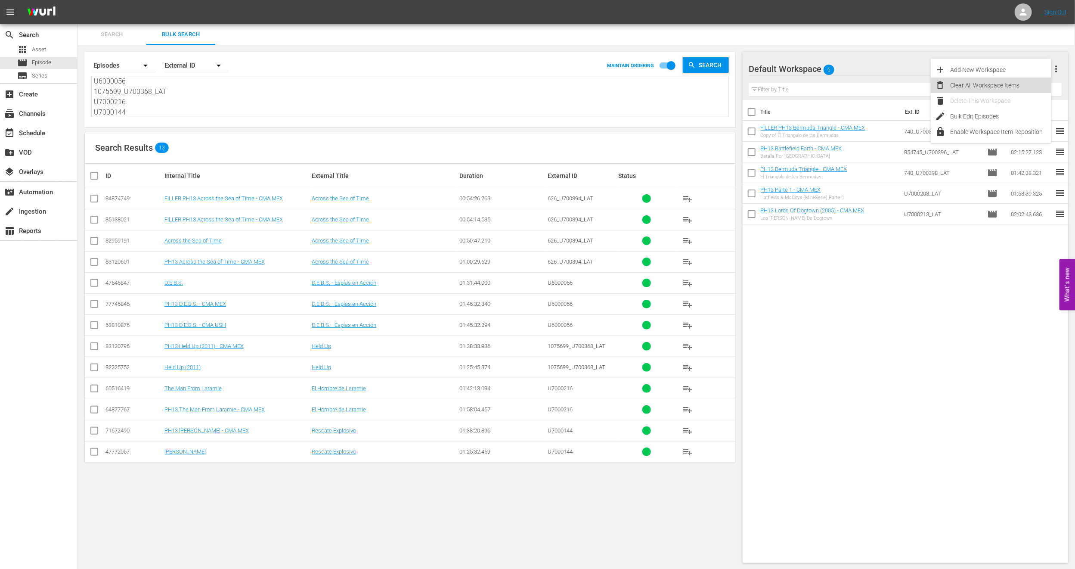
click at [988, 87] on div "Clear All Workspace Items" at bounding box center [1000, 84] width 101 height 15
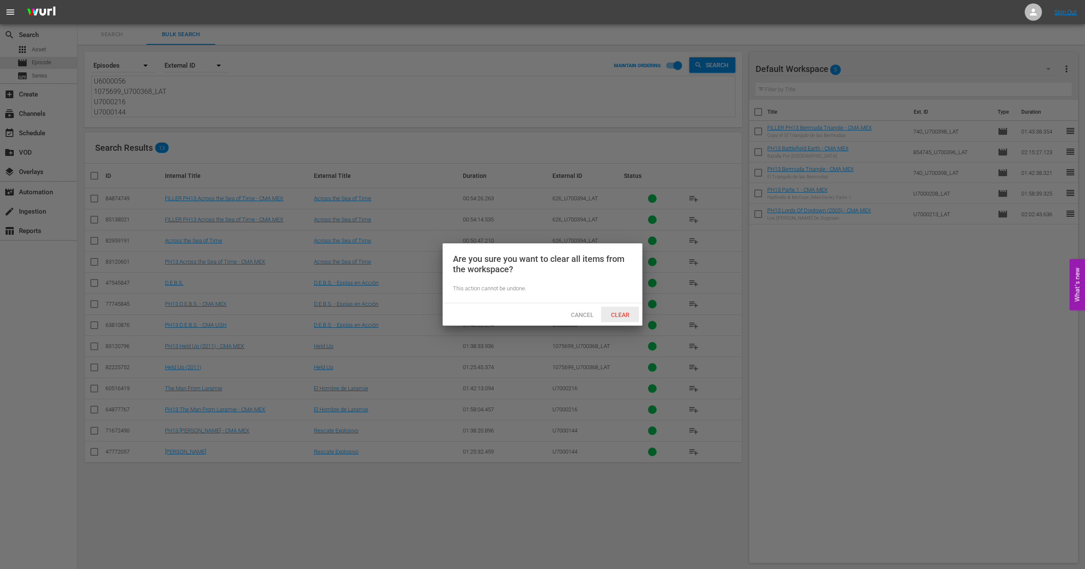
click at [617, 318] on div "Clear" at bounding box center [620, 315] width 38 height 16
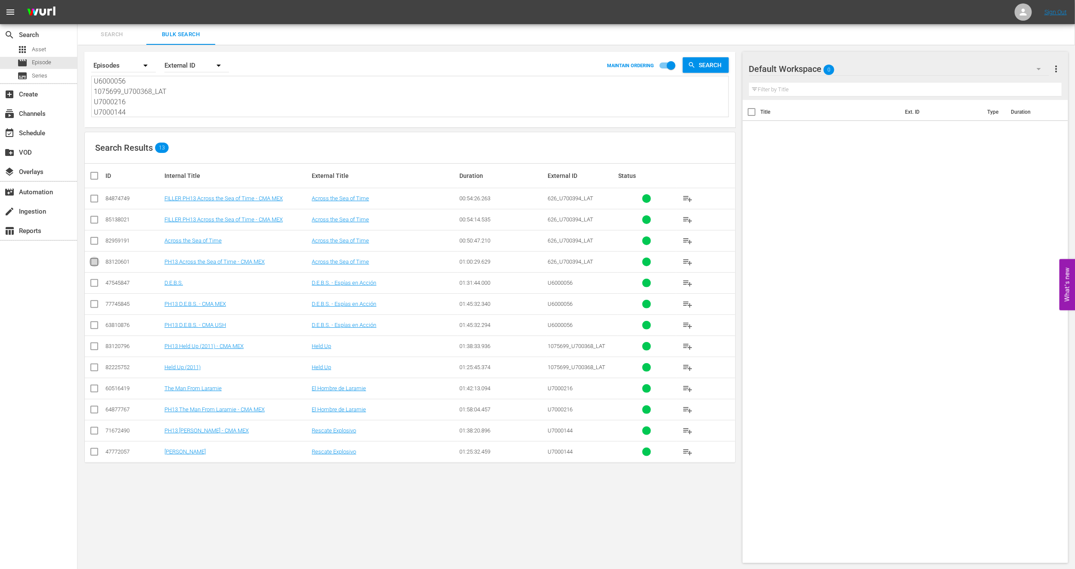
click at [96, 265] on input "checkbox" at bounding box center [94, 263] width 10 height 10
checkbox input "true"
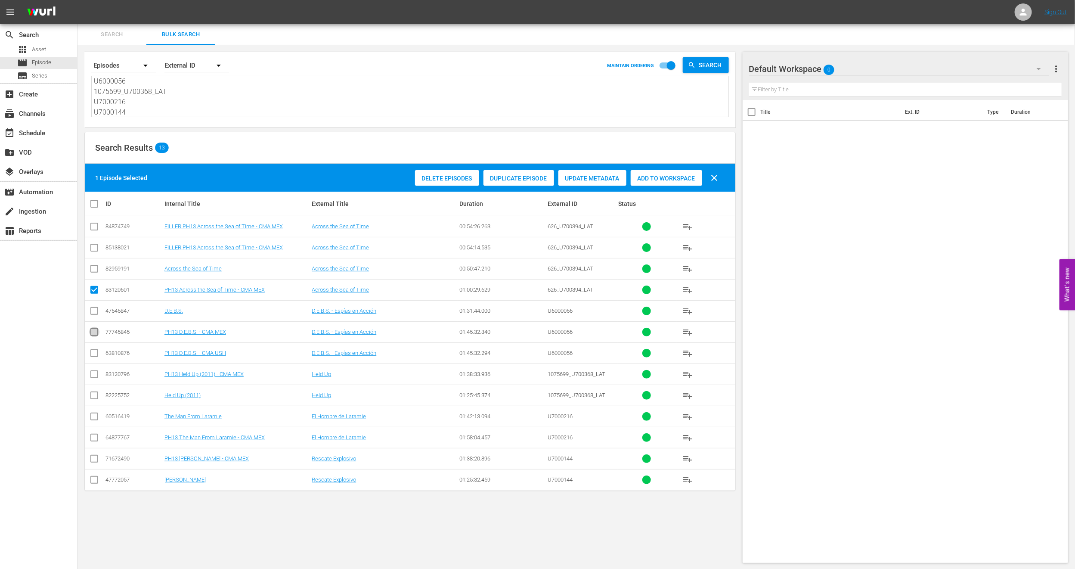
click at [96, 335] on input "checkbox" at bounding box center [94, 333] width 10 height 10
checkbox input "true"
click at [95, 372] on input "checkbox" at bounding box center [94, 376] width 10 height 10
checkbox input "true"
click at [96, 438] on input "checkbox" at bounding box center [94, 439] width 10 height 10
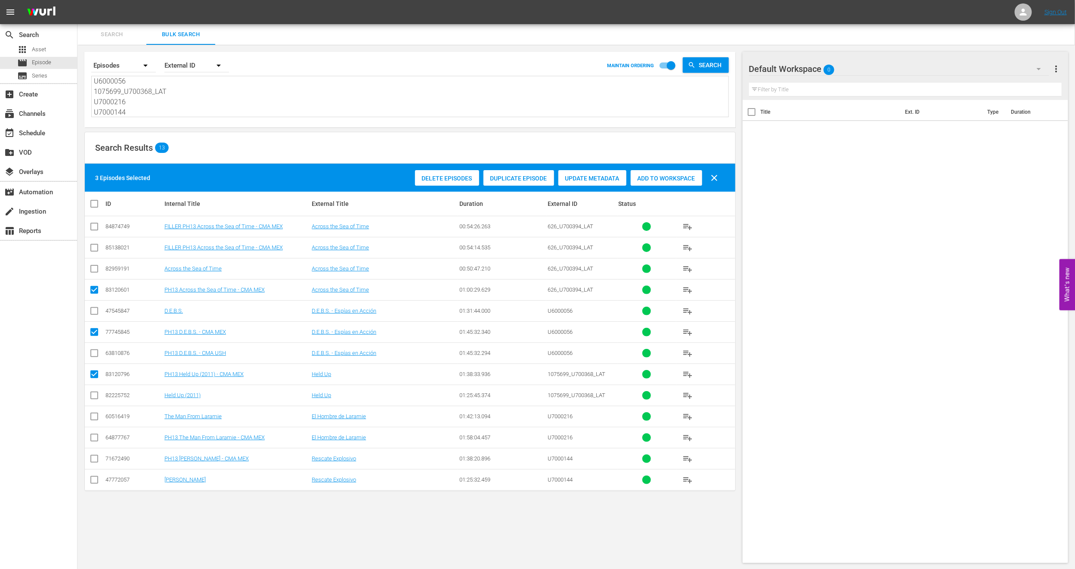
checkbox input "true"
click at [93, 460] on input "checkbox" at bounding box center [94, 460] width 10 height 10
checkbox input "true"
click at [660, 173] on div "Add to Workspace" at bounding box center [666, 178] width 71 height 16
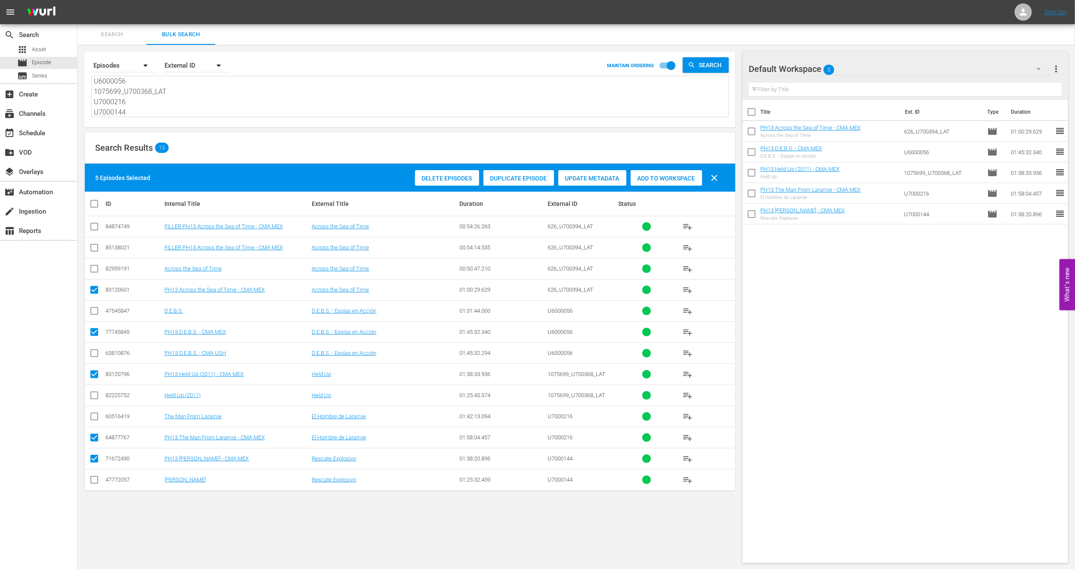
click at [92, 205] on input "checkbox" at bounding box center [97, 203] width 17 height 10
checkbox input "true"
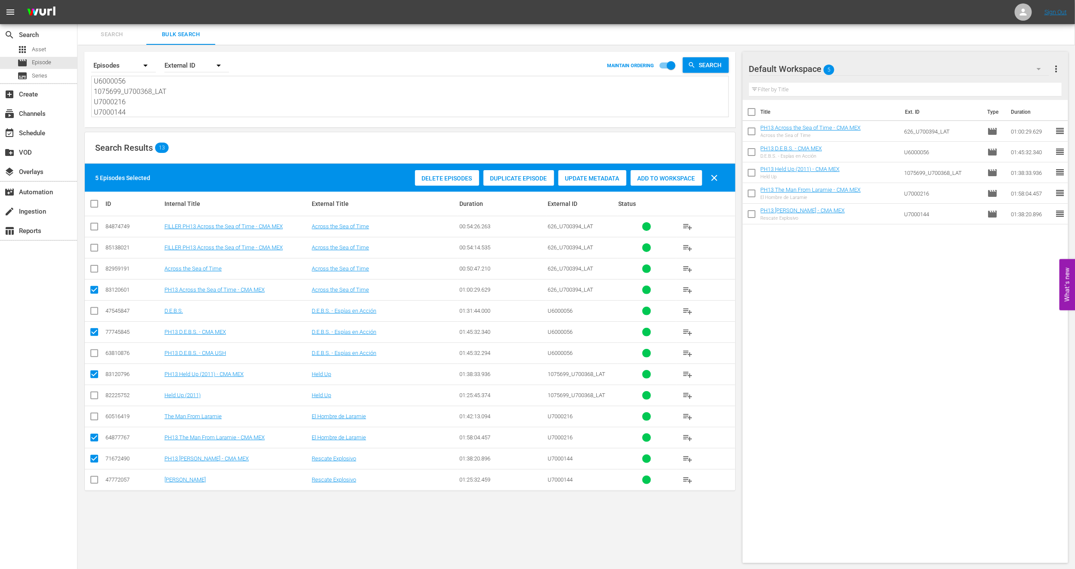
checkbox input "true"
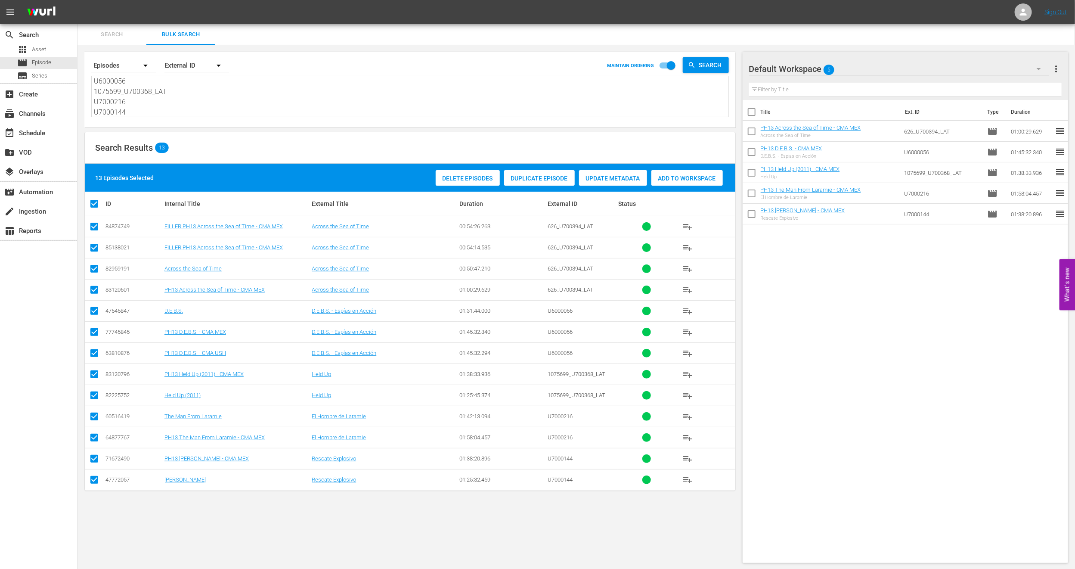
click at [92, 205] on input "checkbox" at bounding box center [97, 203] width 17 height 10
checkbox input "false"
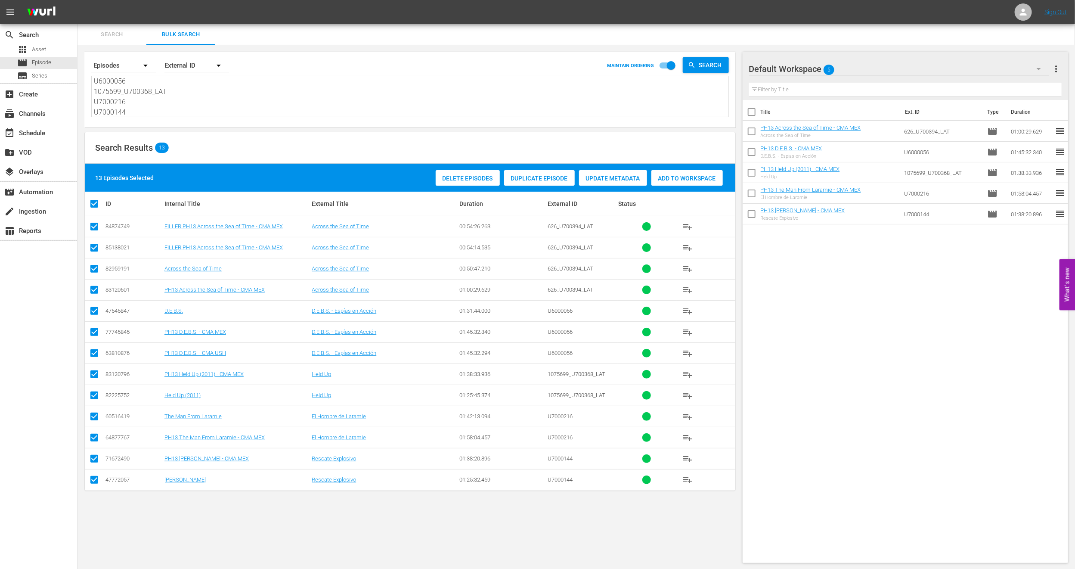
checkbox input "false"
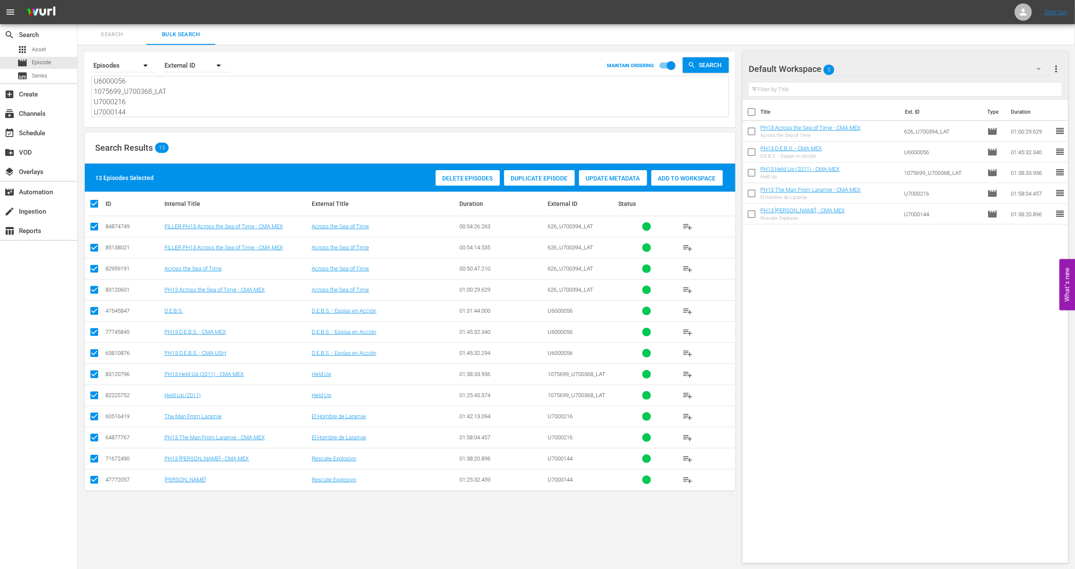
checkbox input "false"
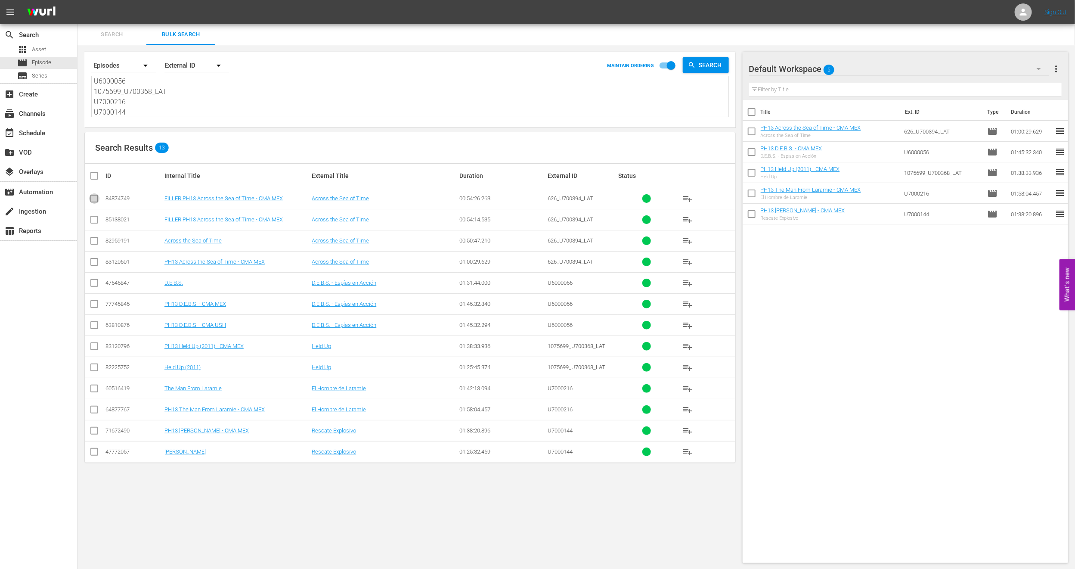
click at [94, 201] on input "checkbox" at bounding box center [94, 200] width 10 height 10
checkbox input "true"
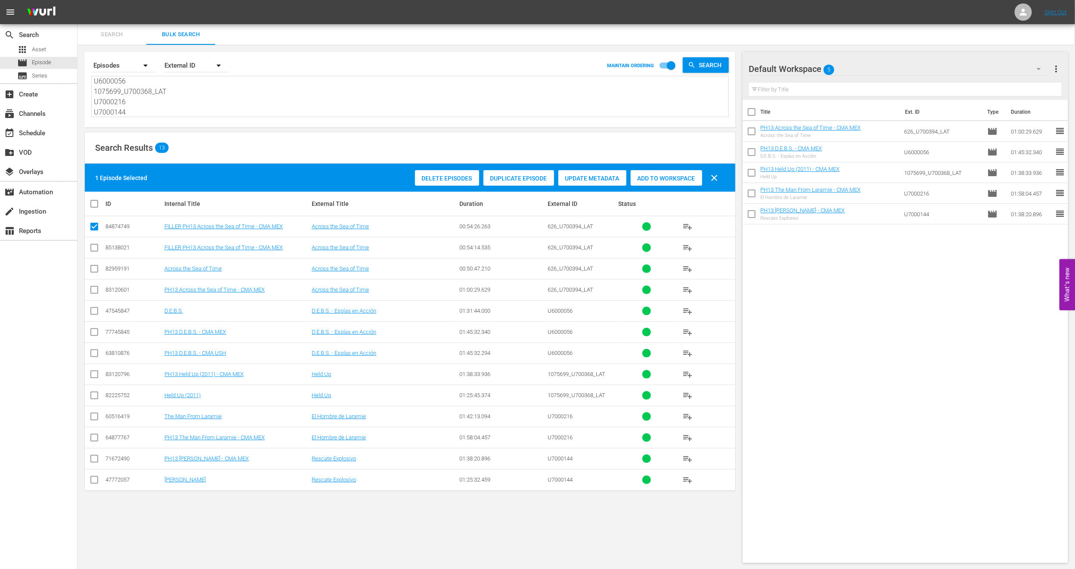
click at [90, 247] on input "checkbox" at bounding box center [94, 249] width 10 height 10
checkbox input "true"
click at [643, 182] on div "Add to Workspace" at bounding box center [666, 178] width 71 height 16
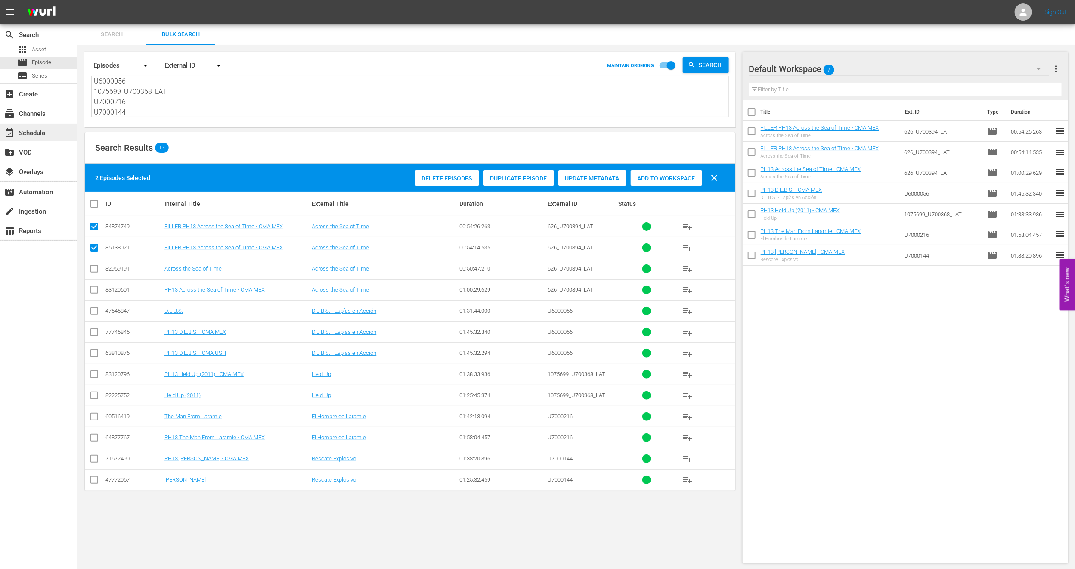
click at [48, 130] on div "event_available Schedule" at bounding box center [24, 132] width 48 height 8
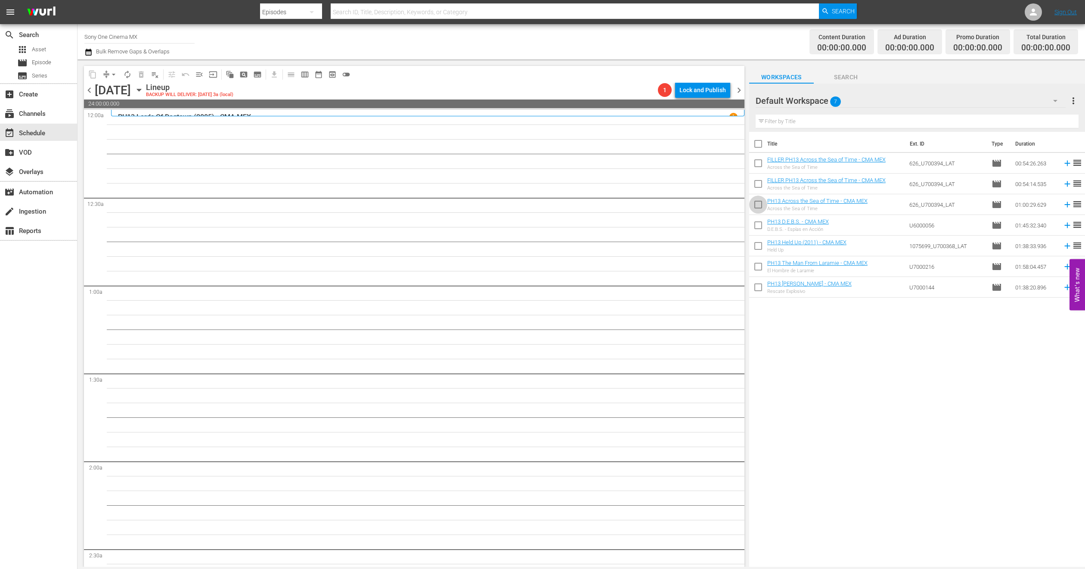
click at [762, 207] on input "checkbox" at bounding box center [758, 206] width 18 height 18
checkbox input "true"
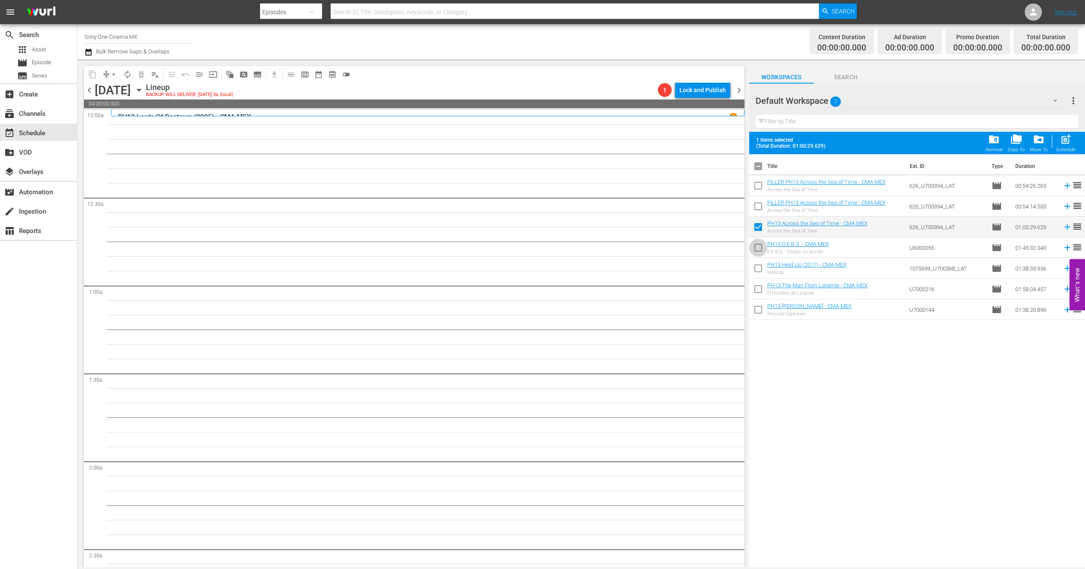
click at [761, 246] on input "checkbox" at bounding box center [758, 249] width 18 height 18
checkbox input "true"
click at [757, 273] on input "checkbox" at bounding box center [758, 270] width 18 height 18
checkbox input "true"
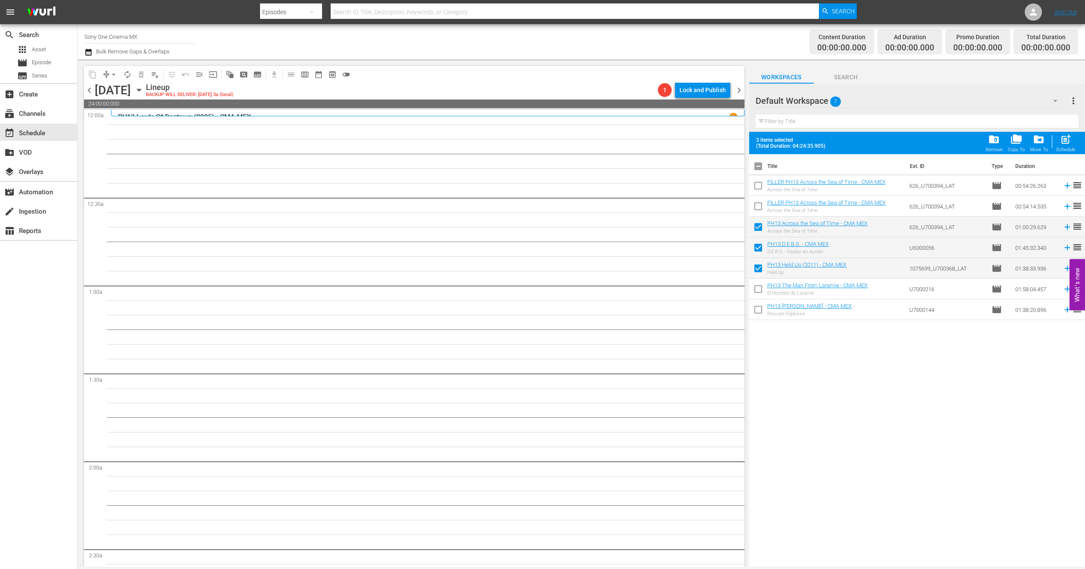
click at [757, 288] on input "checkbox" at bounding box center [758, 291] width 18 height 18
checkbox input "true"
click at [757, 317] on input "checkbox" at bounding box center [758, 311] width 18 height 18
checkbox input "true"
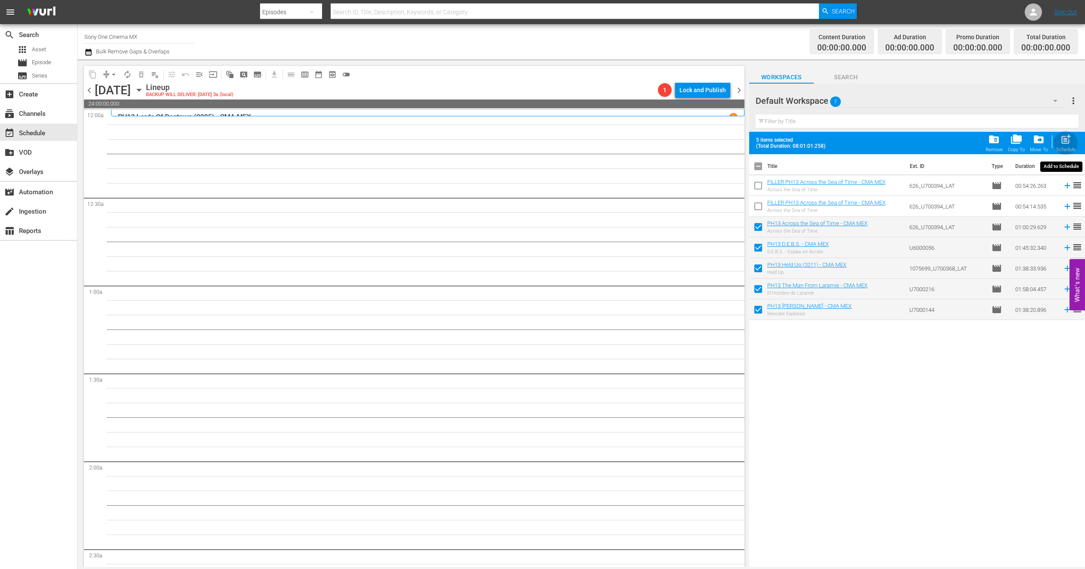
click at [1067, 144] on span "post_add" at bounding box center [1066, 139] width 12 height 12
checkbox input "false"
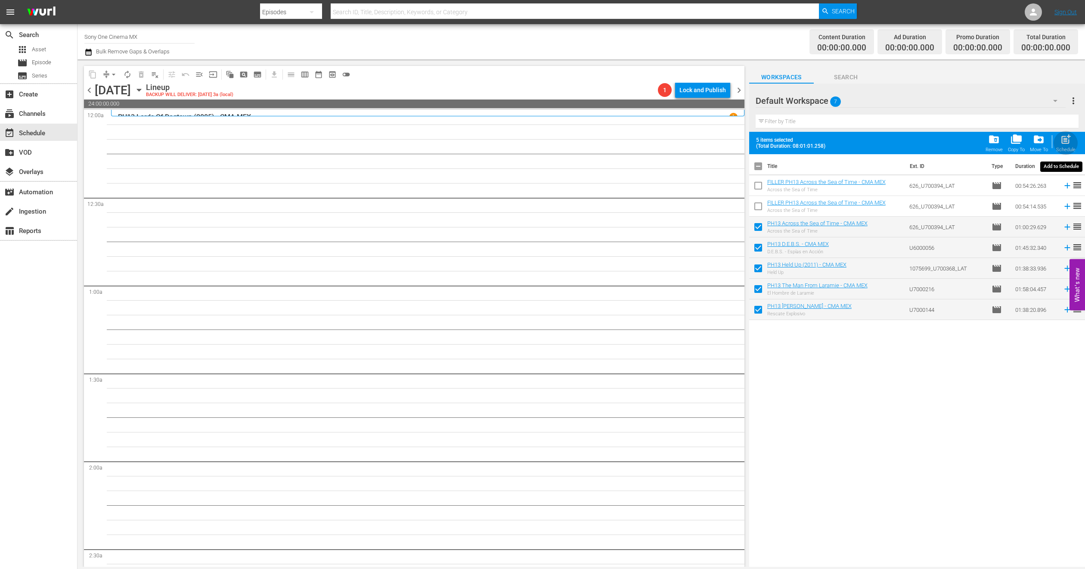
checkbox input "false"
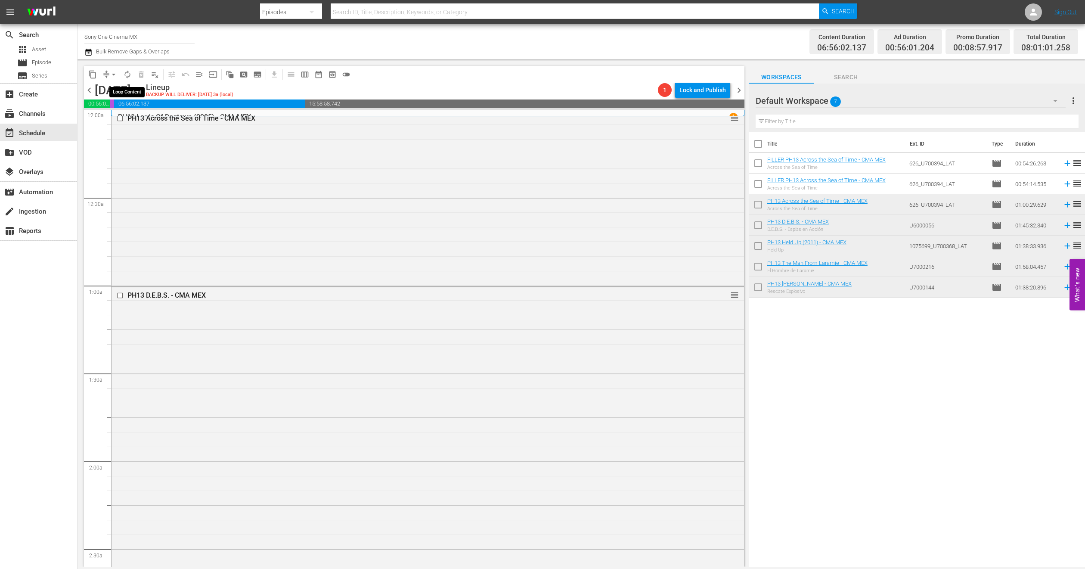
click at [128, 77] on span "autorenew_outlined" at bounding box center [127, 74] width 9 height 9
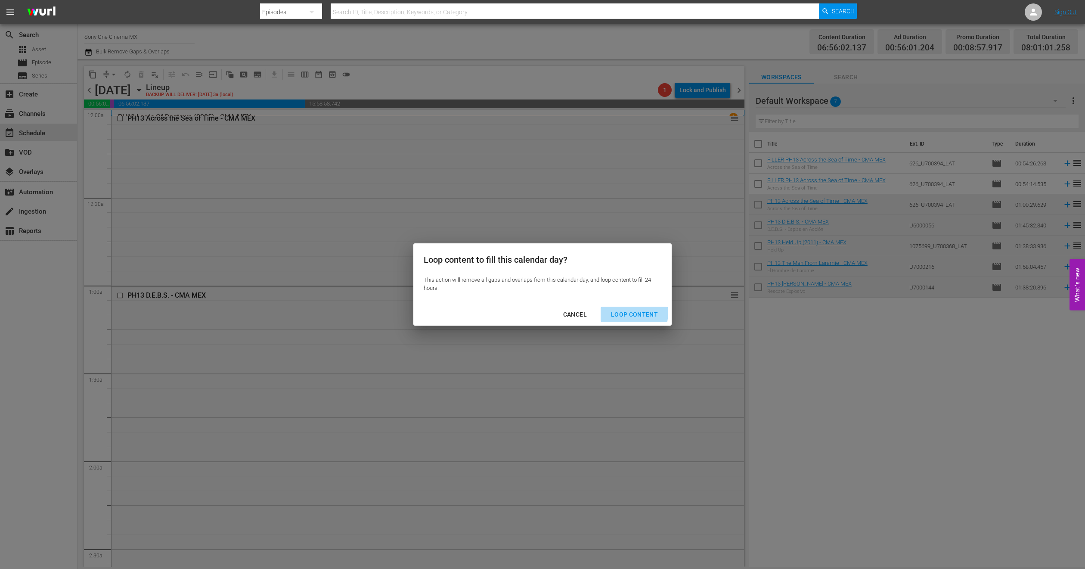
click at [612, 312] on div "Loop Content" at bounding box center [634, 314] width 61 height 11
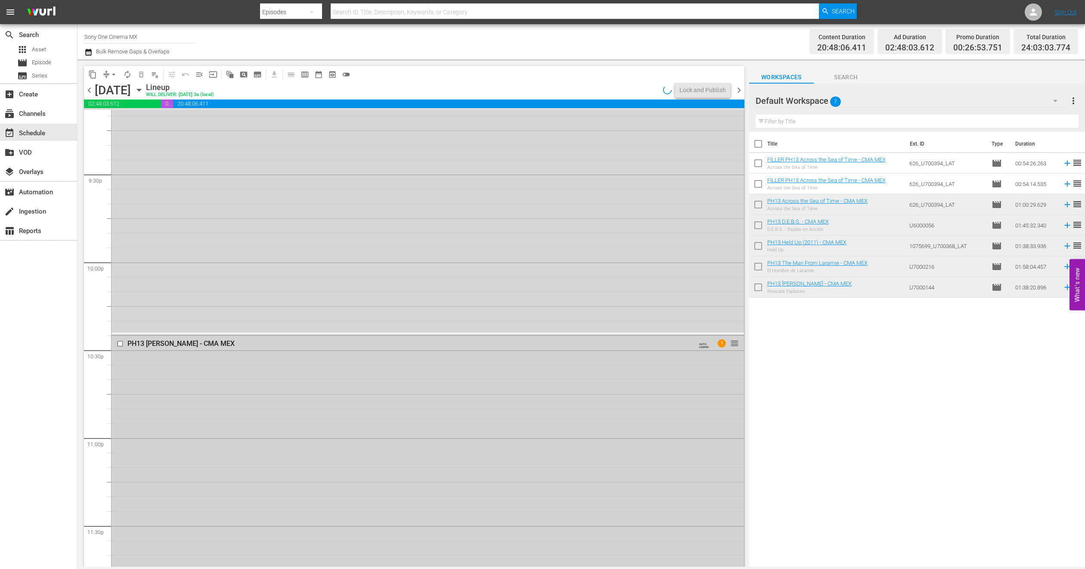
scroll to position [3768, 0]
click at [189, 373] on div "PH13 Simon Sez - CMA MEX AUTO-LOOPED 1 reorder" at bounding box center [428, 422] width 632 height 285
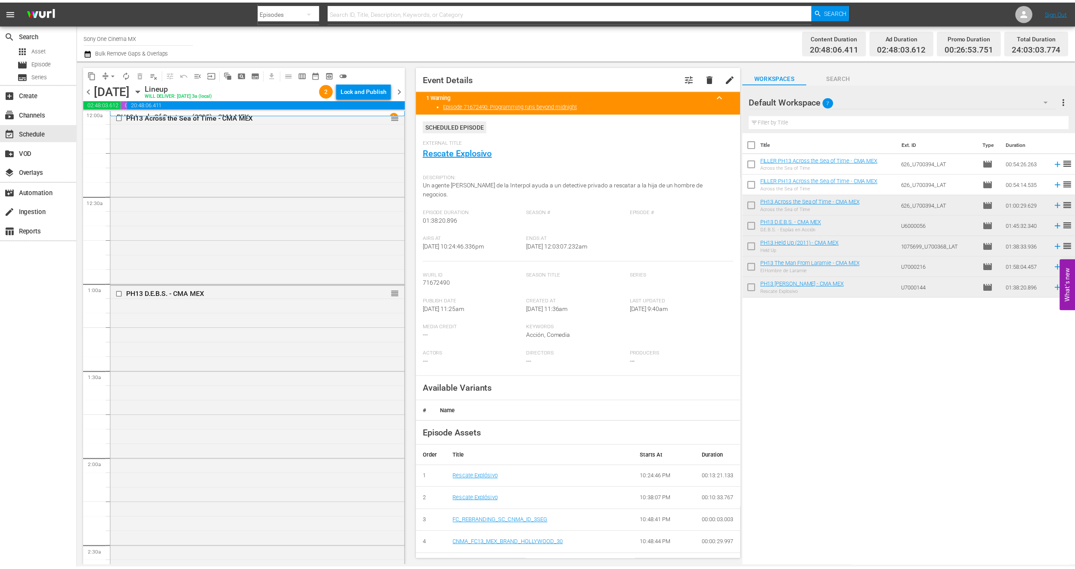
scroll to position [0, 0]
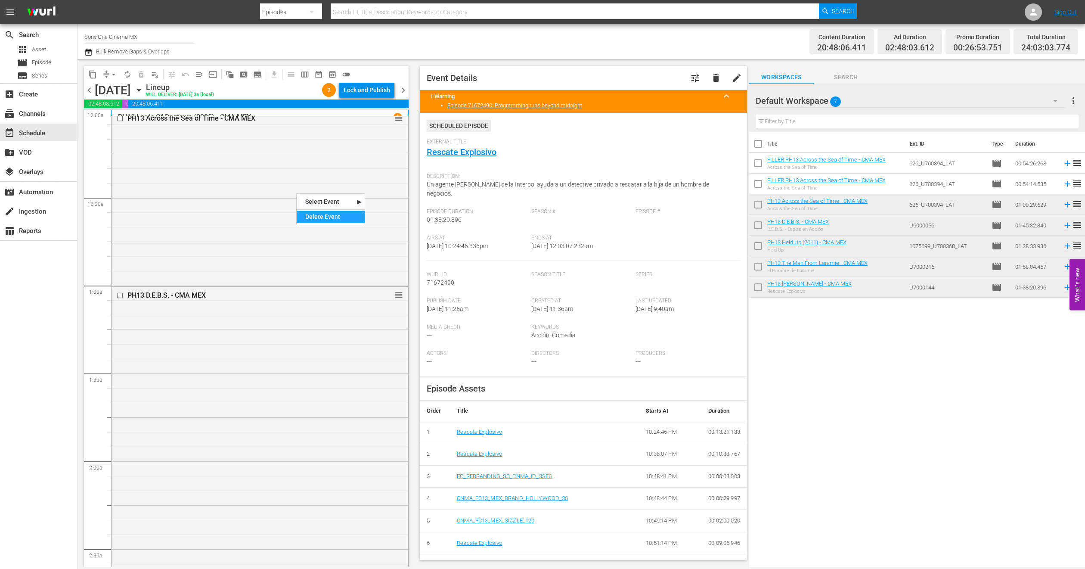
click at [311, 214] on div "Delete Event" at bounding box center [331, 217] width 68 height 12
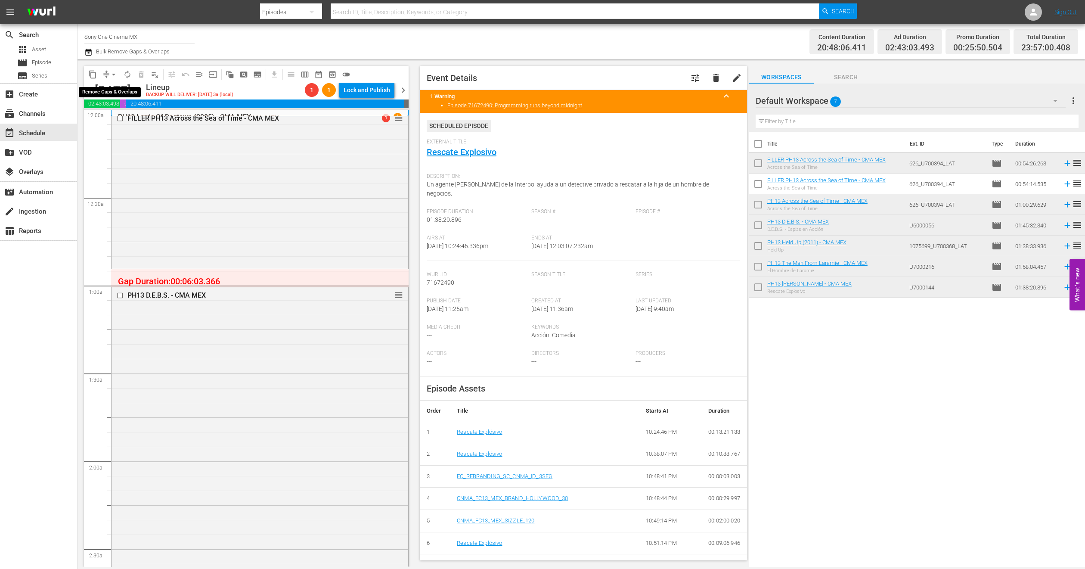
click at [115, 77] on span "arrow_drop_down" at bounding box center [113, 74] width 9 height 9
click at [121, 119] on li "Align to End of Previous Day" at bounding box center [114, 120] width 90 height 14
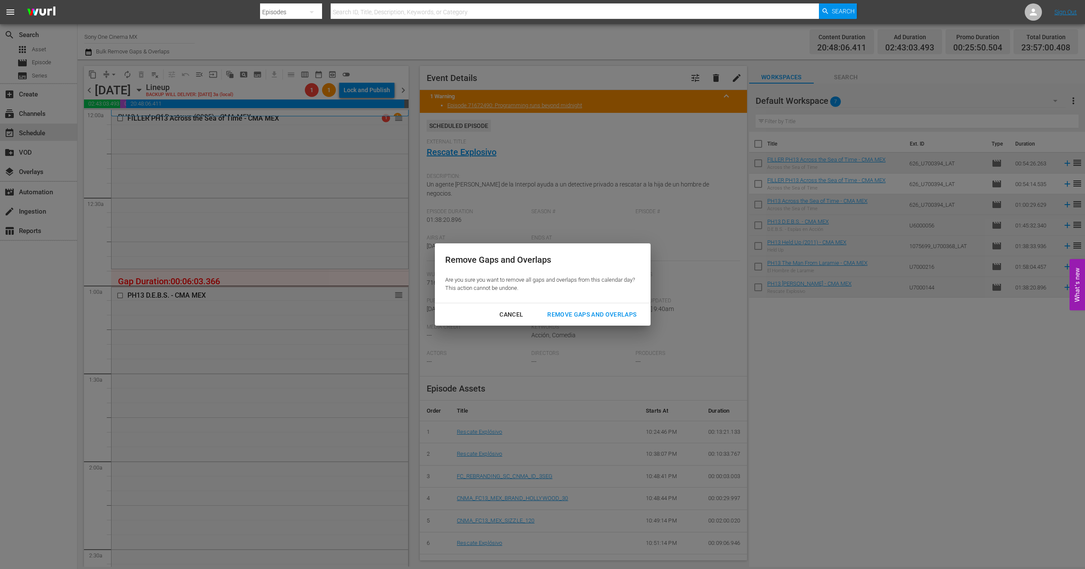
click at [584, 317] on div "Remove Gaps and Overlaps" at bounding box center [591, 314] width 103 height 11
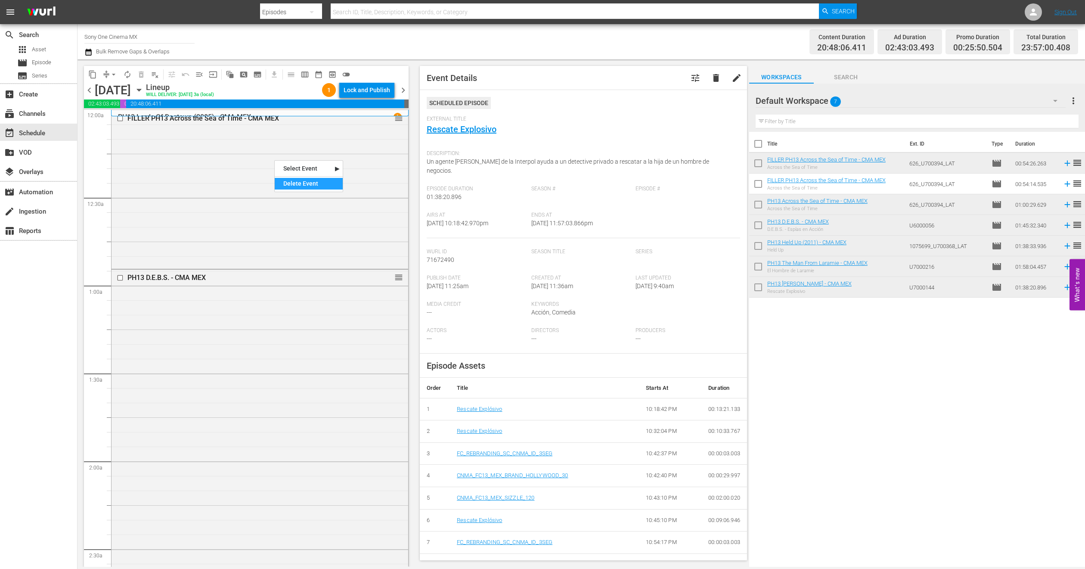
click at [302, 188] on div "Delete Event" at bounding box center [309, 184] width 68 height 12
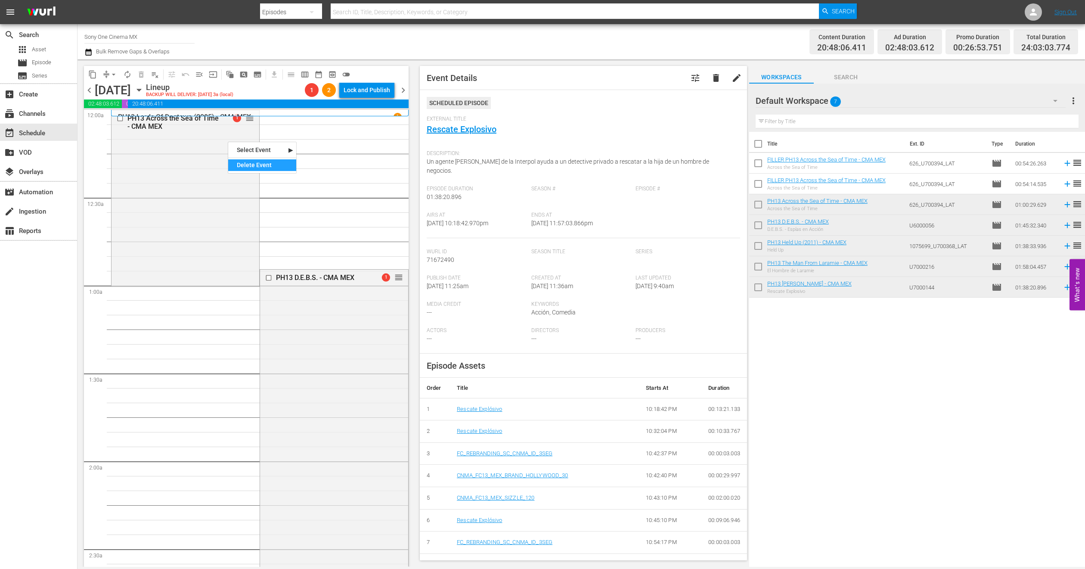
click at [269, 168] on div "Delete Event" at bounding box center [262, 165] width 68 height 12
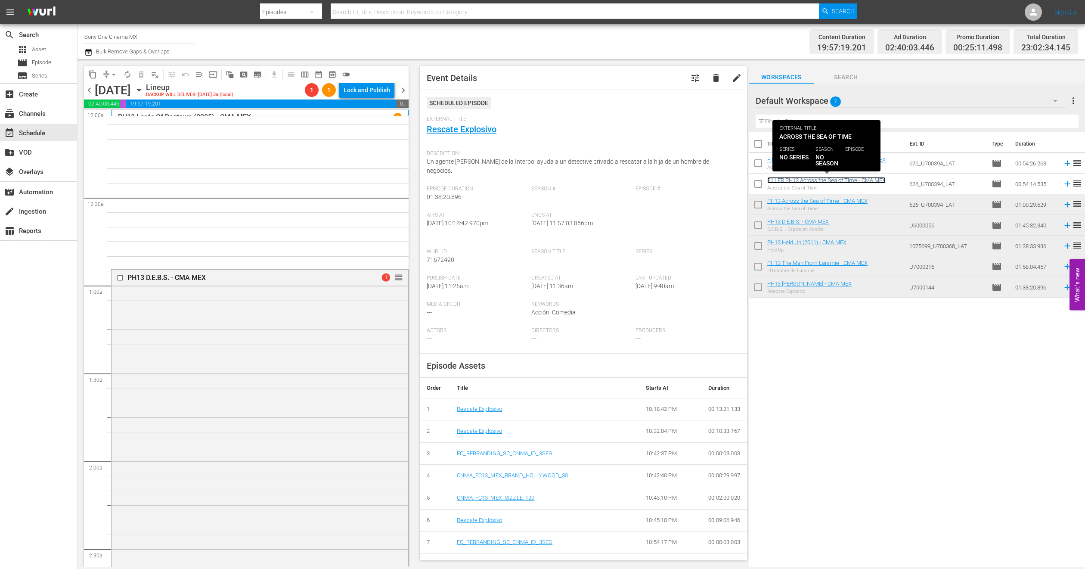
click at [850, 181] on link "FILLER PH13 Across the Sea of Time - CMA MEX" at bounding box center [826, 180] width 118 height 6
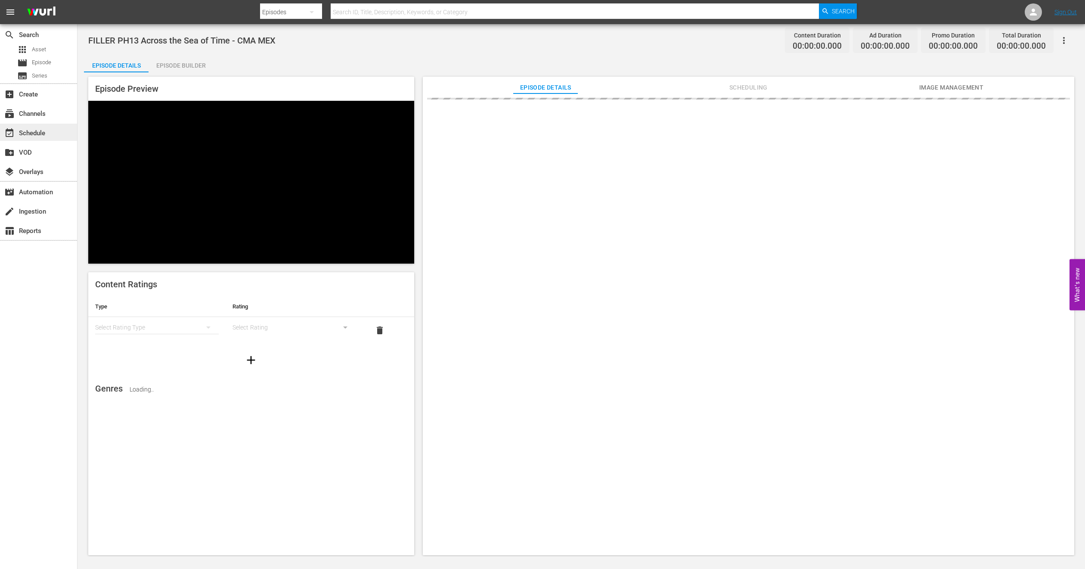
click at [31, 130] on div "event_available Schedule" at bounding box center [24, 132] width 48 height 8
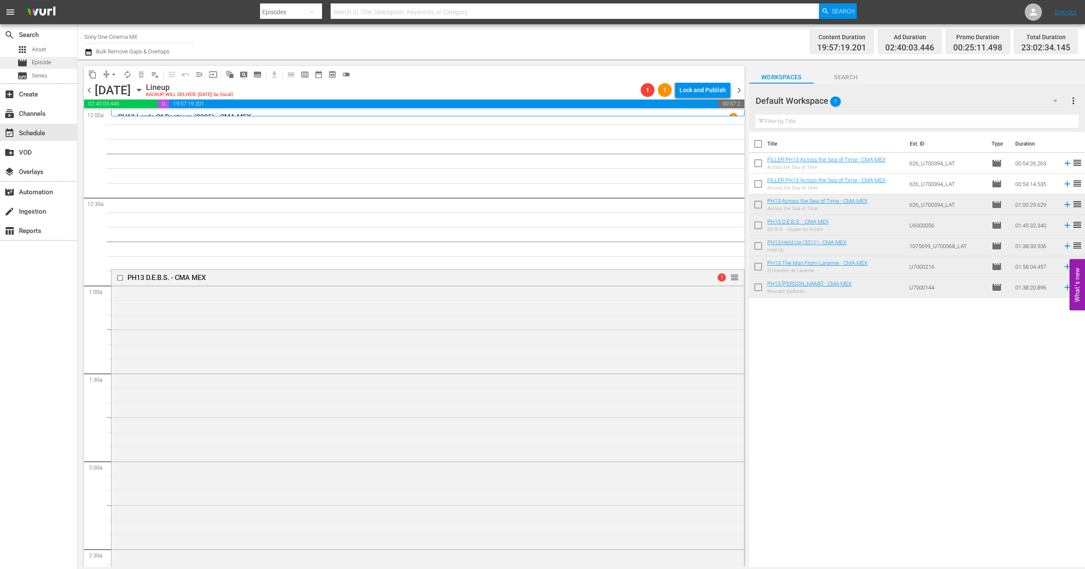
click at [32, 66] on span "Episode" at bounding box center [41, 62] width 19 height 9
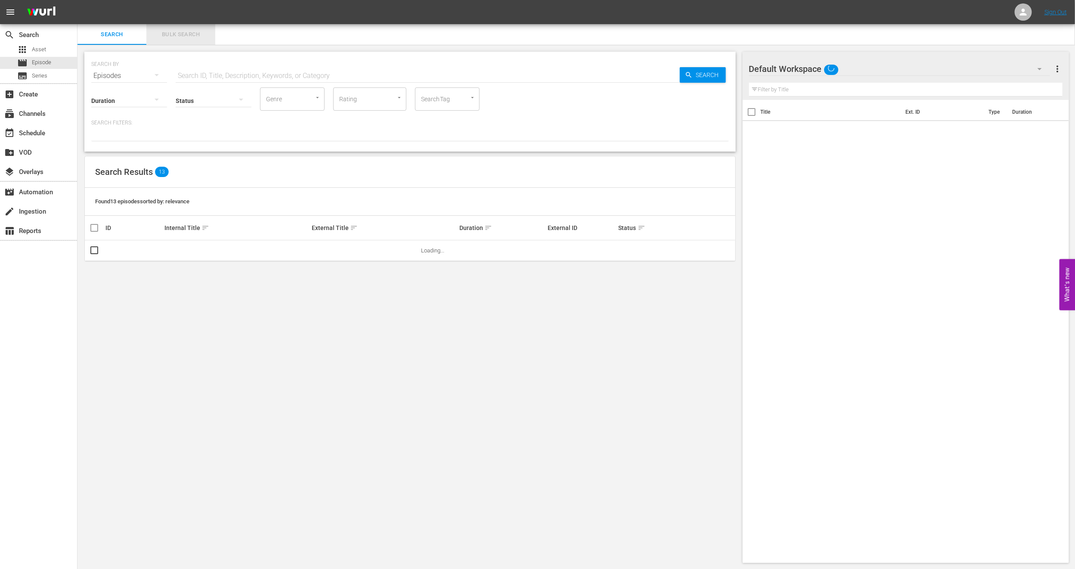
click at [176, 35] on span "Bulk Search" at bounding box center [181, 35] width 59 height 10
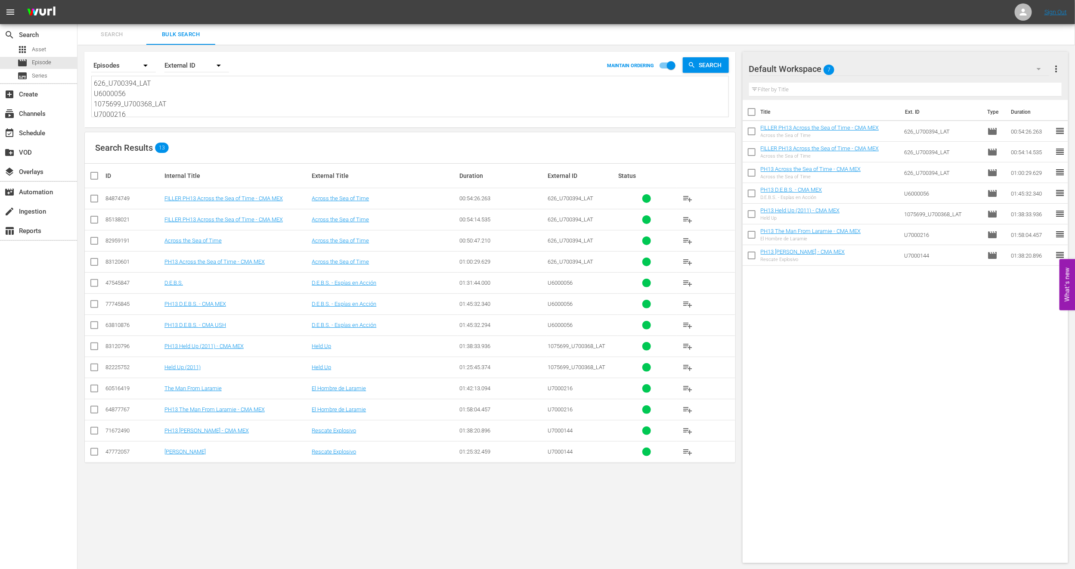
click at [95, 301] on input "checkbox" at bounding box center [94, 306] width 10 height 10
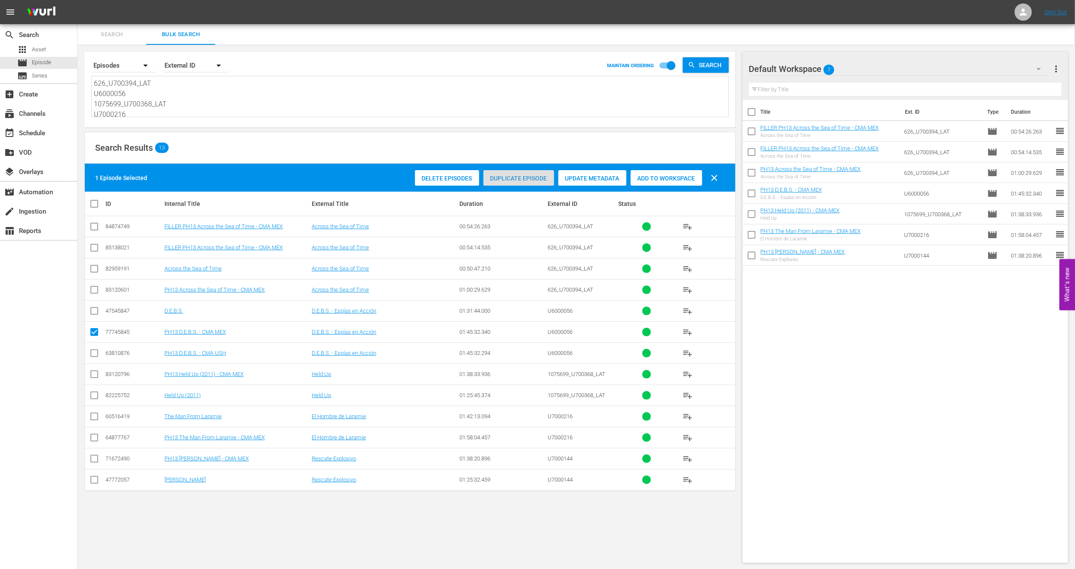
click at [498, 185] on div "Duplicate Episode" at bounding box center [518, 178] width 71 height 16
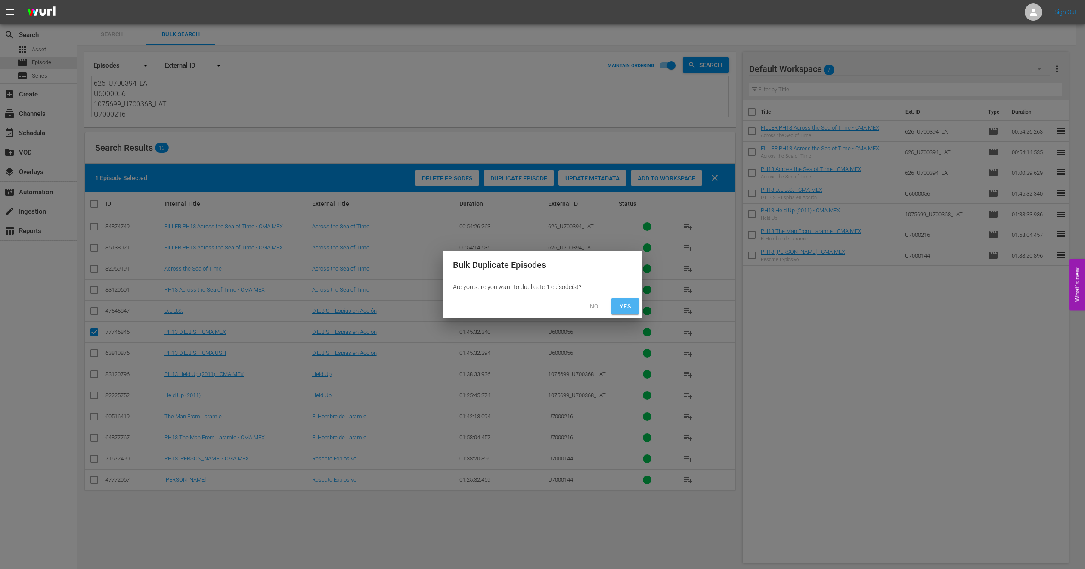
click at [620, 304] on span "Yes" at bounding box center [625, 306] width 14 height 11
checkbox input "false"
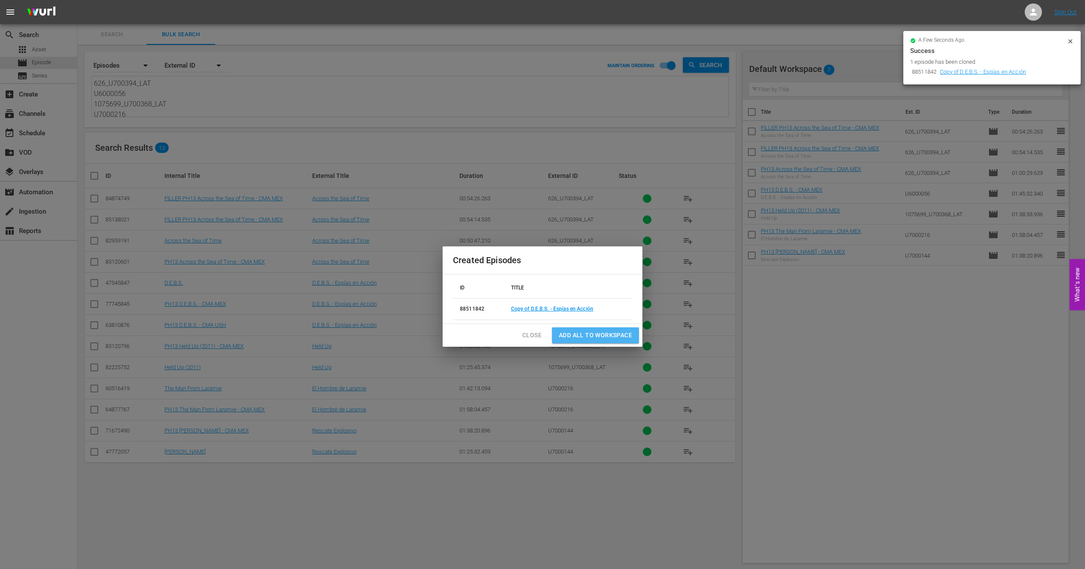
click at [598, 331] on span "Add all to Workspace" at bounding box center [595, 335] width 73 height 11
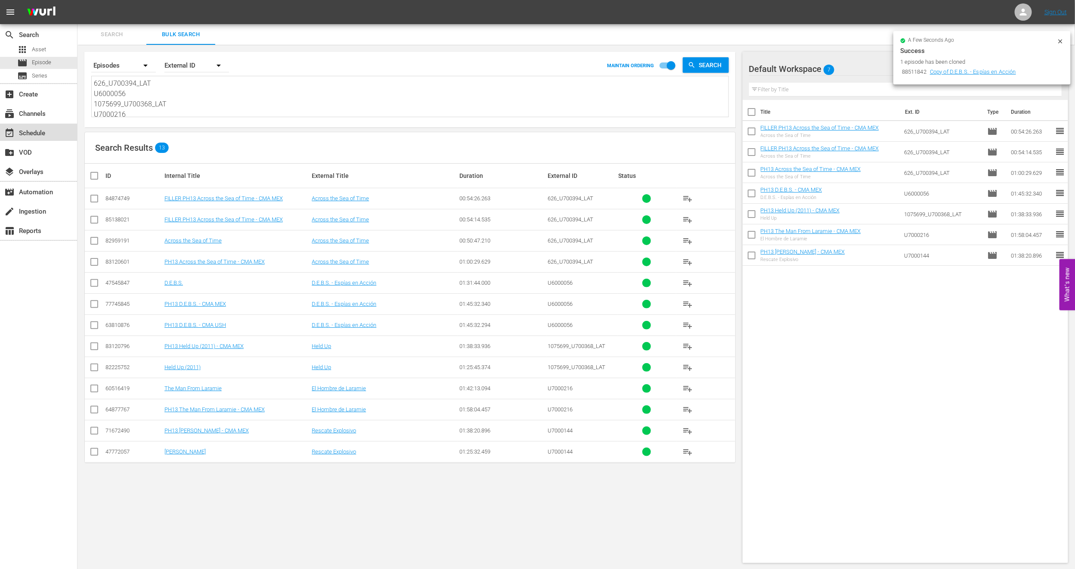
click at [37, 128] on div "event_available Schedule" at bounding box center [24, 132] width 48 height 8
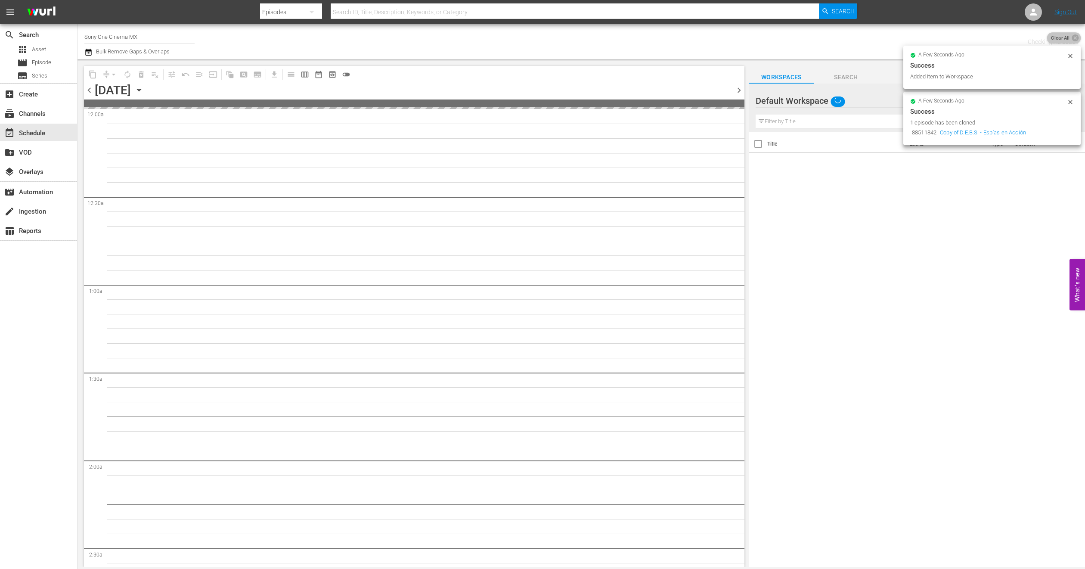
click at [1067, 37] on span "Clear All" at bounding box center [1060, 37] width 27 height 11
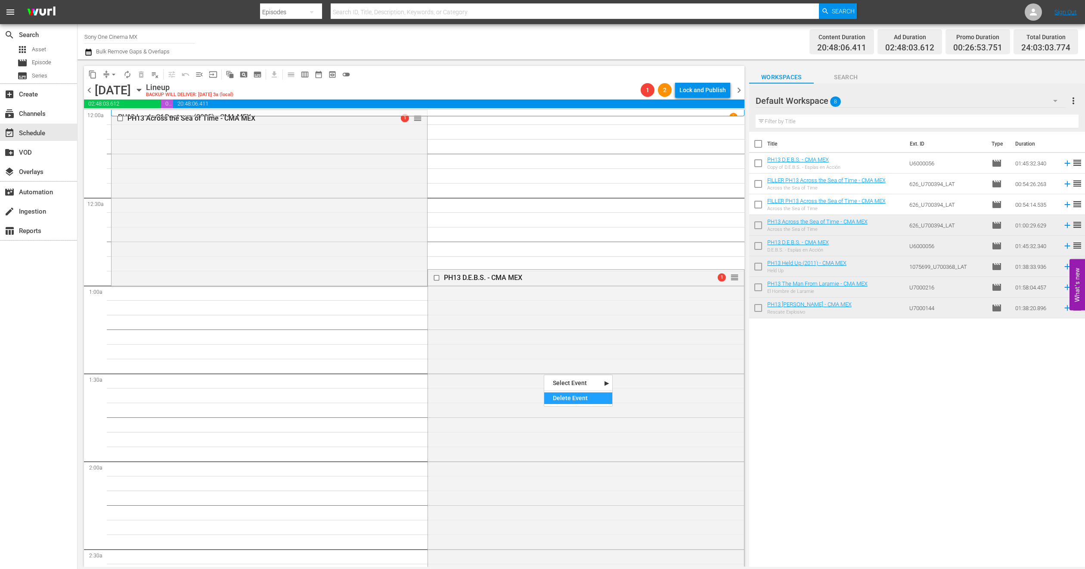
click at [555, 396] on div "Delete Event" at bounding box center [578, 398] width 68 height 12
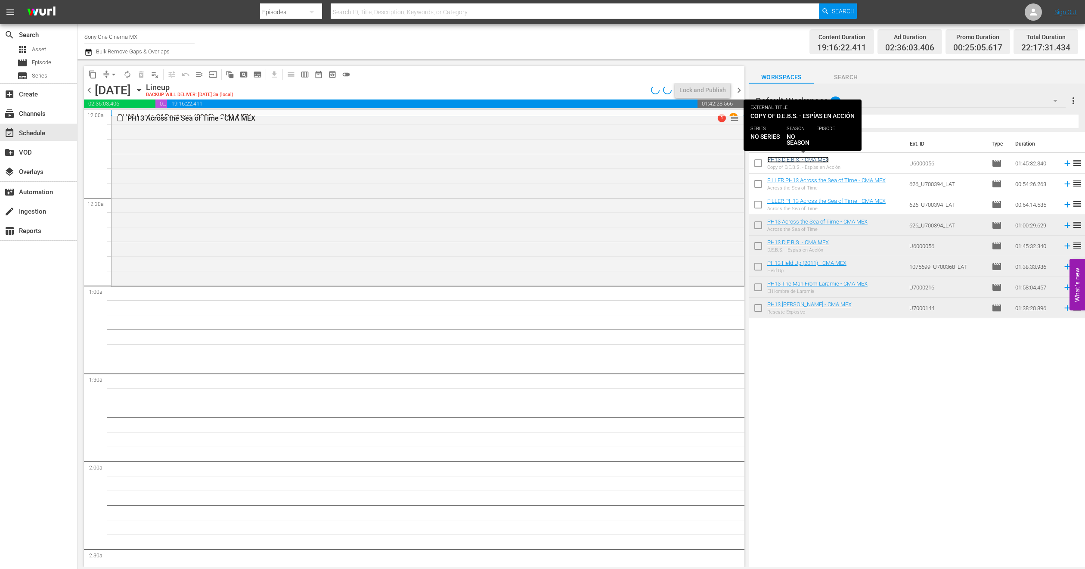
click at [808, 159] on link "PH13 D.E.B.S. - CMA MEX" at bounding box center [798, 159] width 62 height 6
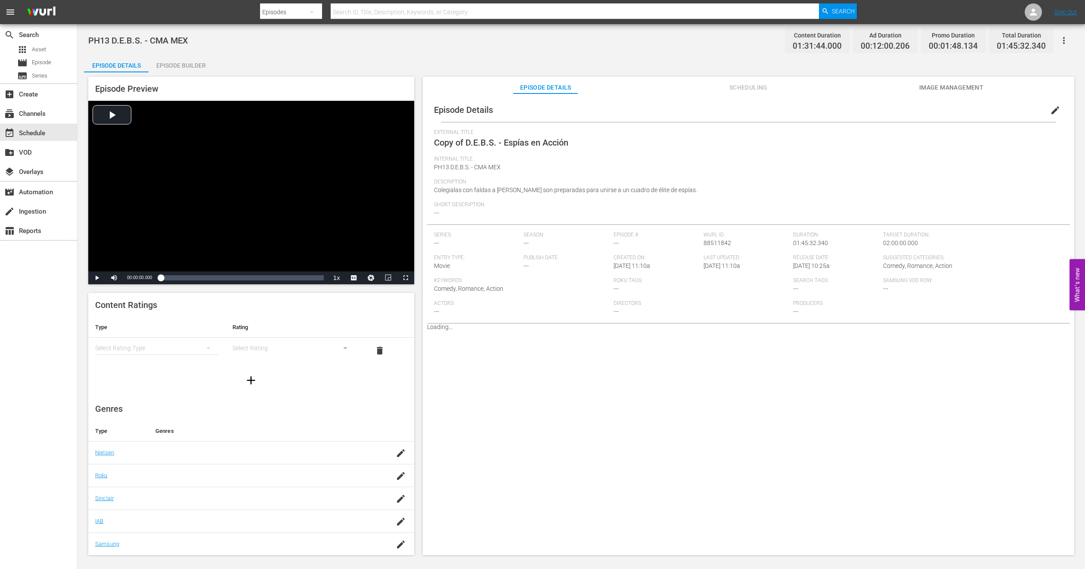
click at [1050, 113] on span "edit" at bounding box center [1055, 110] width 10 height 10
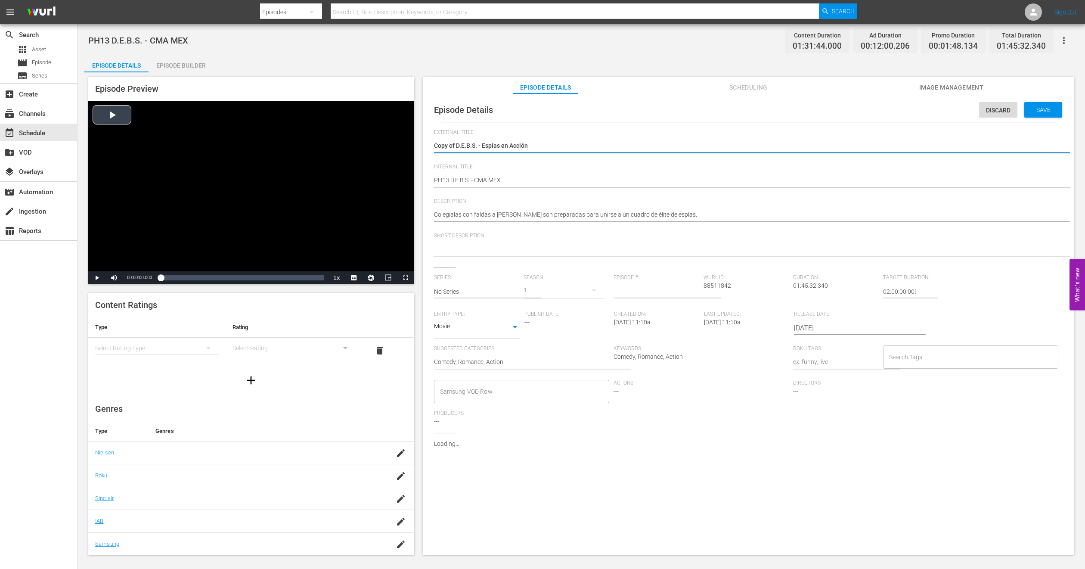
drag, startPoint x: 456, startPoint y: 144, endPoint x: 358, endPoint y: 158, distance: 99.1
click at [358, 158] on div "Episode Preview Video Player is loading. Play Video Play Mute Current Time 00:0…" at bounding box center [581, 317] width 995 height 490
type textarea "D.E.B.S. - Espías en Acción"
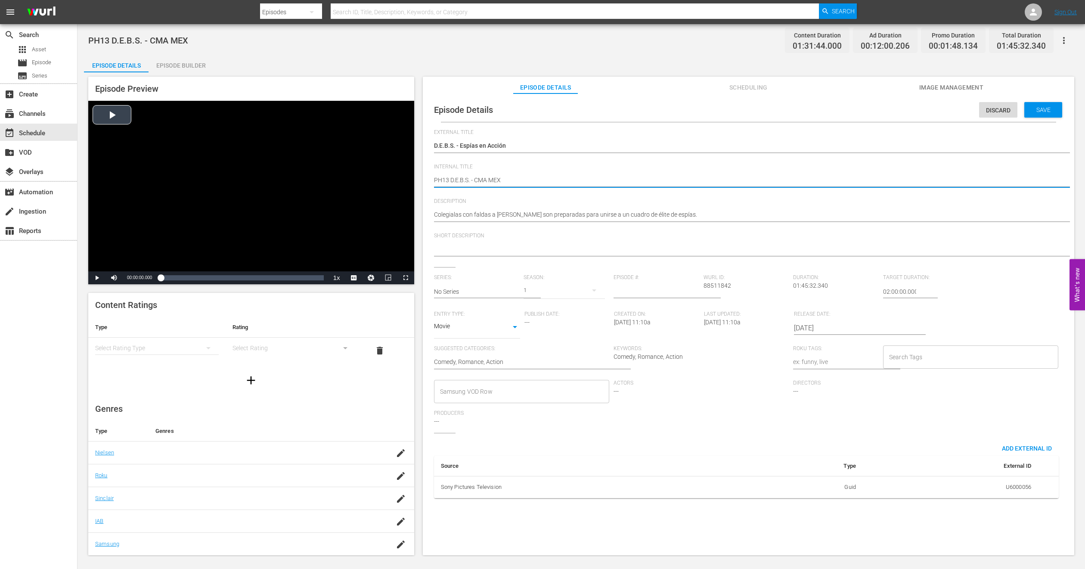
type textarea "FPH13 D.E.B.S. - CMA MEX"
type textarea "FIPH13 D.E.B.S. - CMA MEX"
type textarea "FILPH13 D.E.B.S. - CMA MEX"
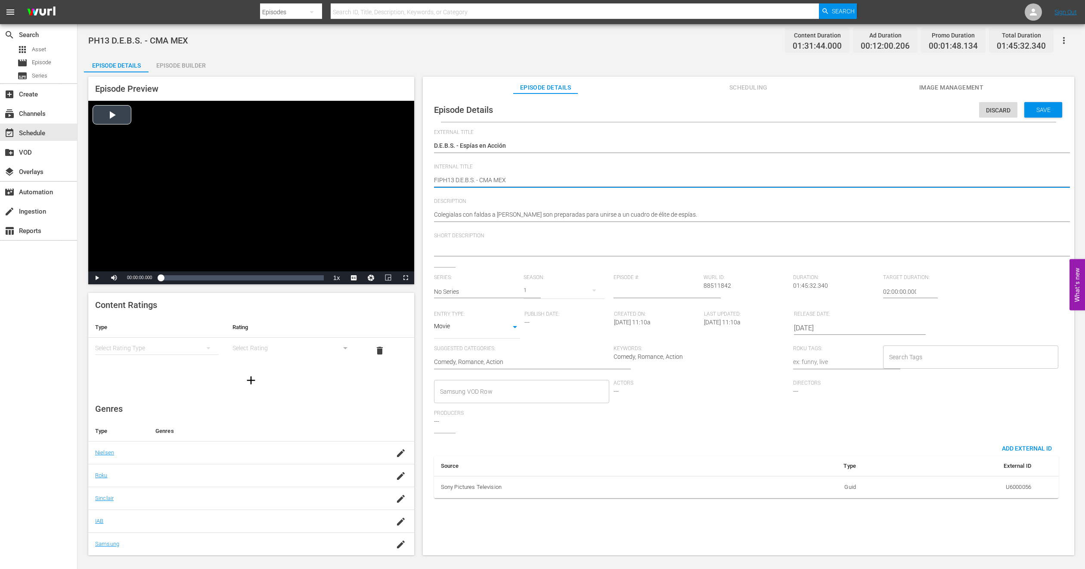
type textarea "FILPH13 D.E.B.S. - CMA MEX"
type textarea "FILLPH13 D.E.B.S. - CMA MEX"
type textarea "FILLEPH13 D.E.B.S. - CMA MEX"
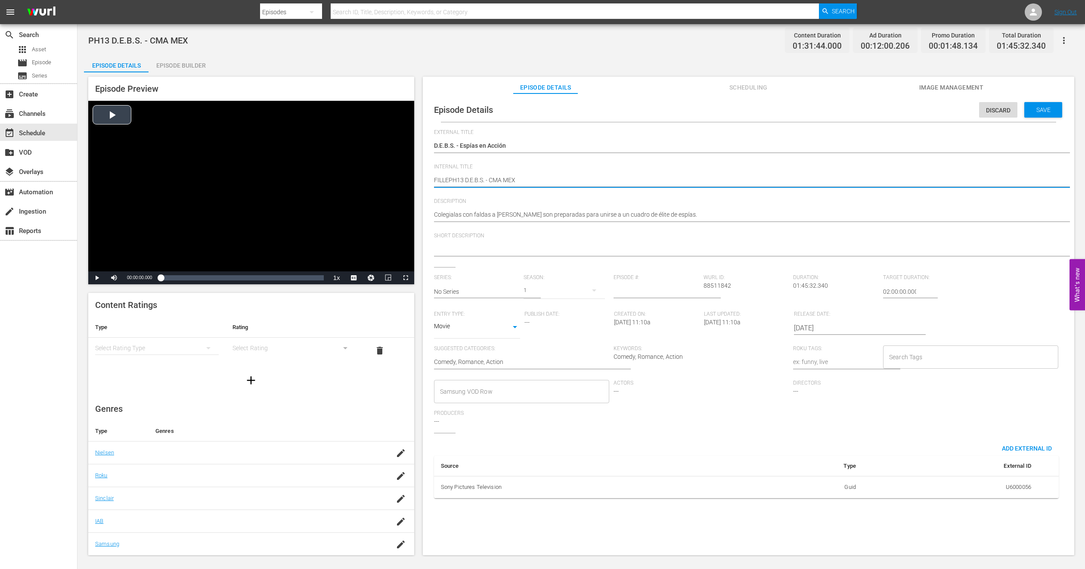
type textarea "FILLERPH13 D.E.B.S. - CMA MEX"
type textarea "FILLER PH13 D.E.B.S. - CMA MEX"
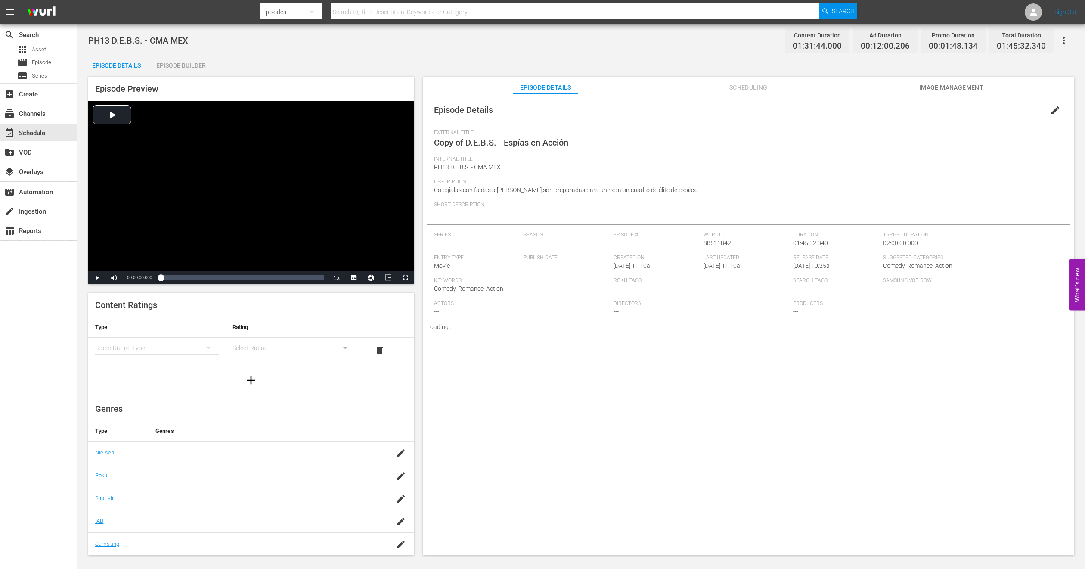
click at [172, 61] on div "Episode Builder" at bounding box center [181, 65] width 65 height 21
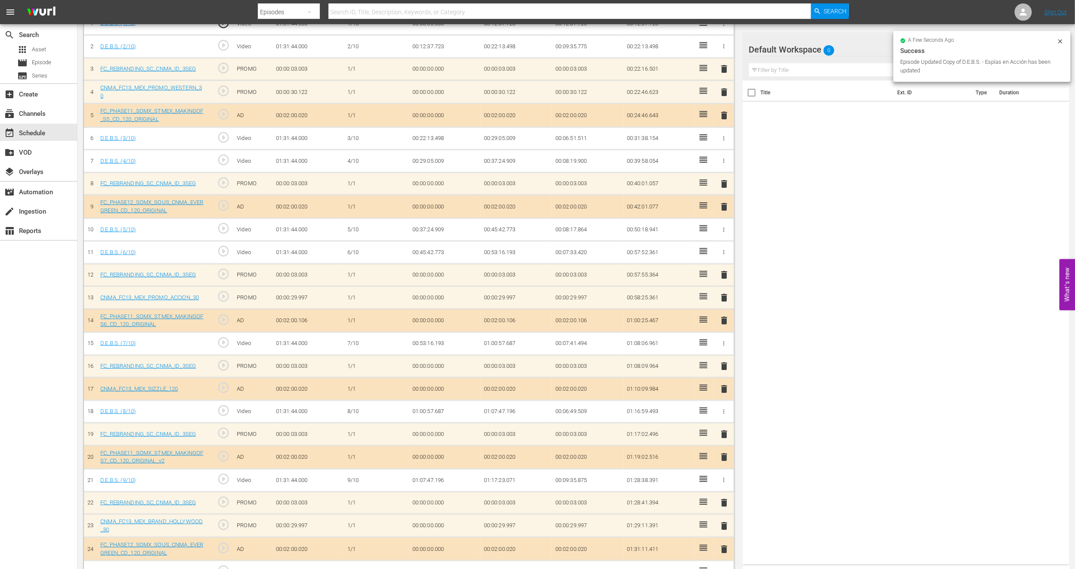
scroll to position [308, 0]
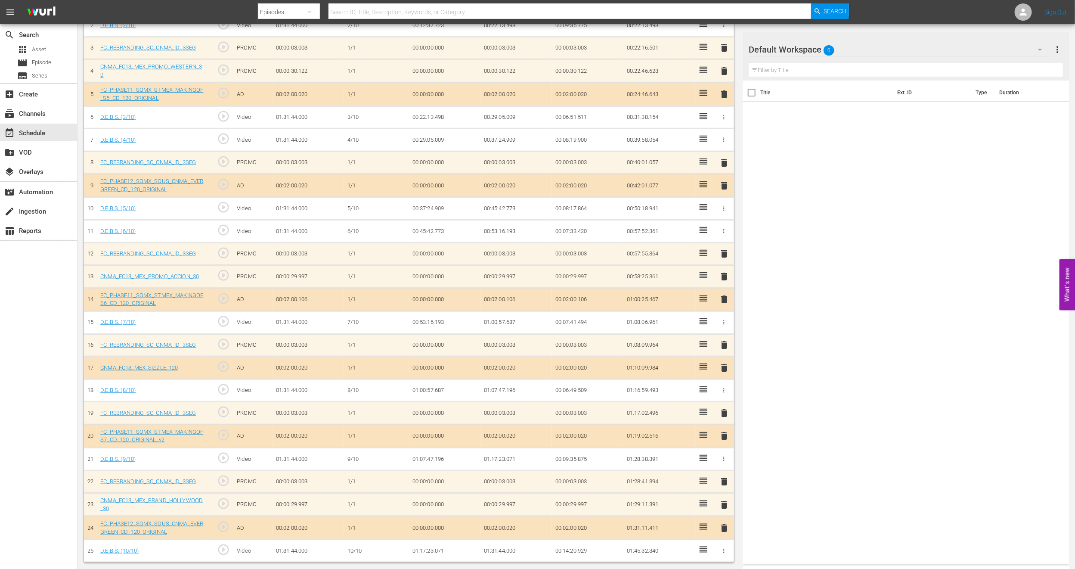
click at [725, 506] on span "delete" at bounding box center [724, 504] width 10 height 10
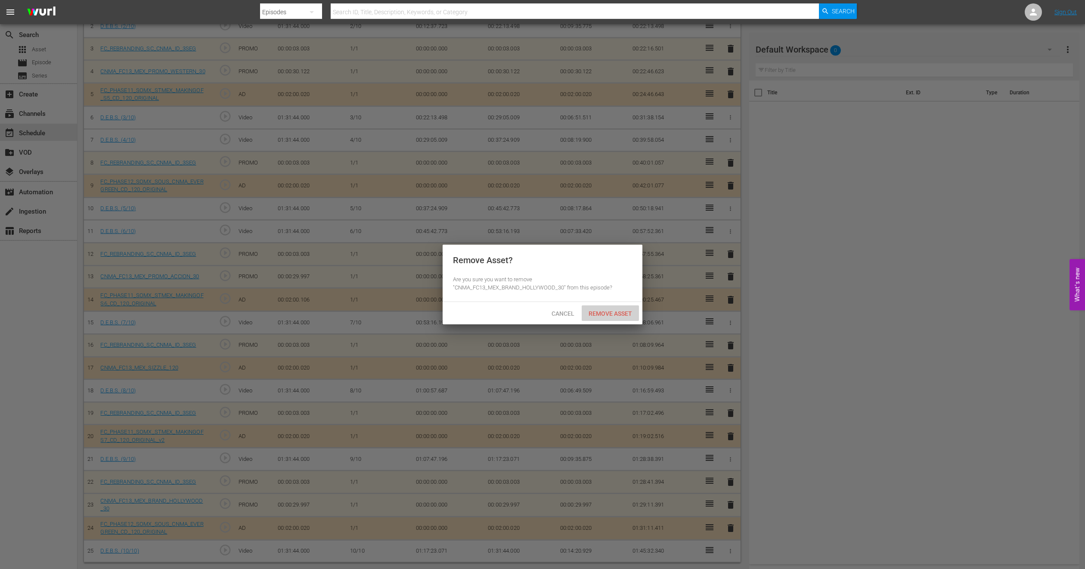
click at [610, 313] on span "Remove Asset" at bounding box center [610, 313] width 57 height 7
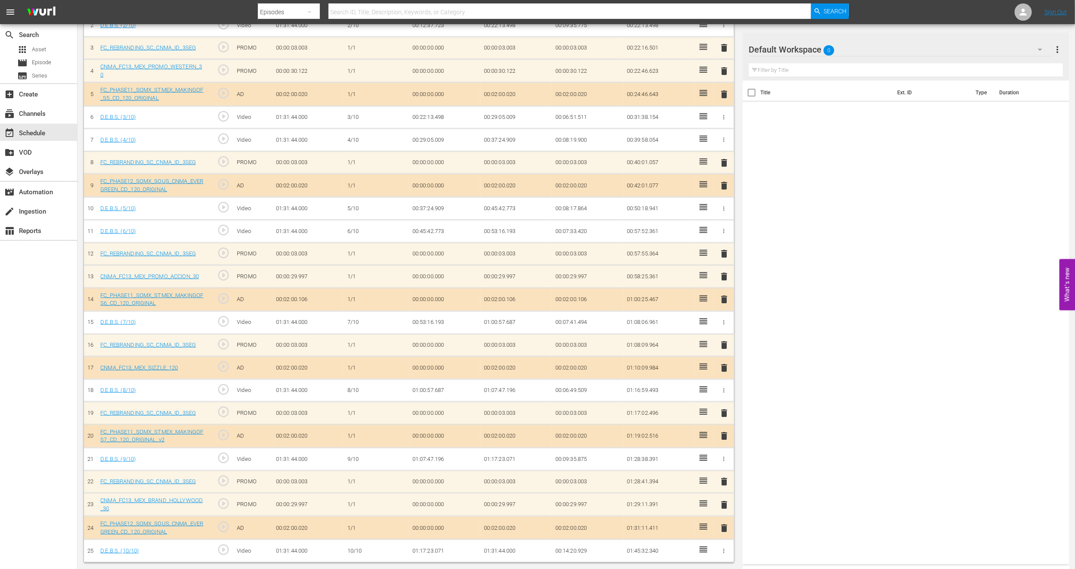
click at [725, 528] on span "delete" at bounding box center [724, 528] width 10 height 10
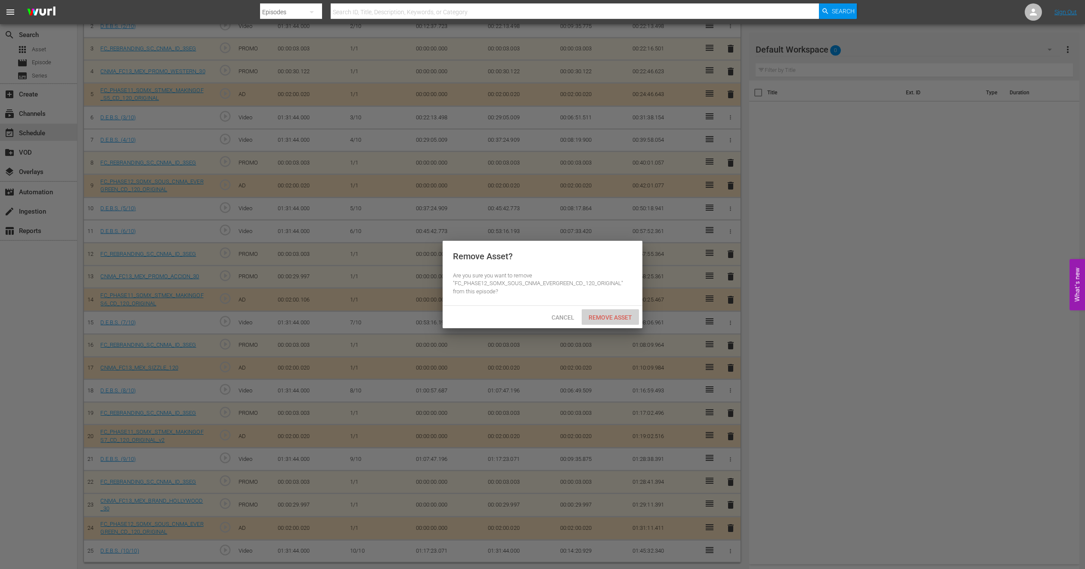
click at [606, 318] on span "Remove Asset" at bounding box center [610, 317] width 57 height 7
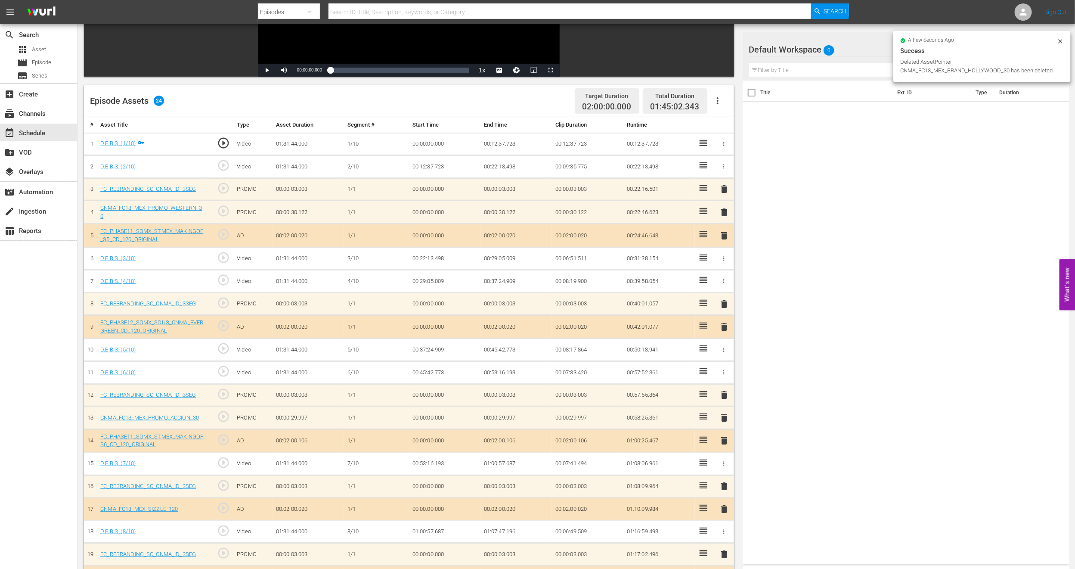
scroll to position [114, 0]
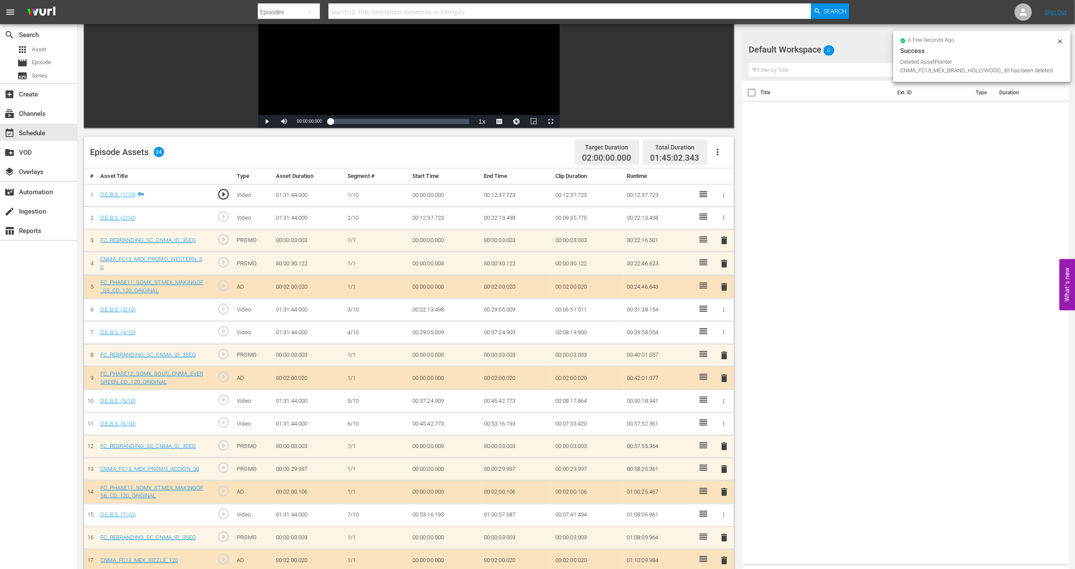
click at [722, 261] on span "delete" at bounding box center [724, 263] width 10 height 10
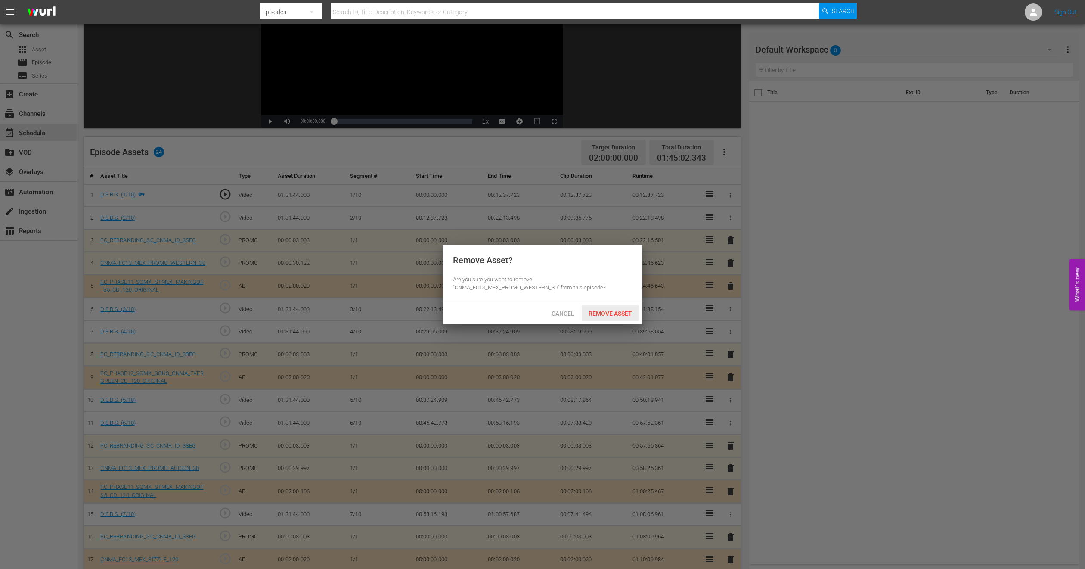
click at [617, 314] on span "Remove Asset" at bounding box center [610, 313] width 57 height 7
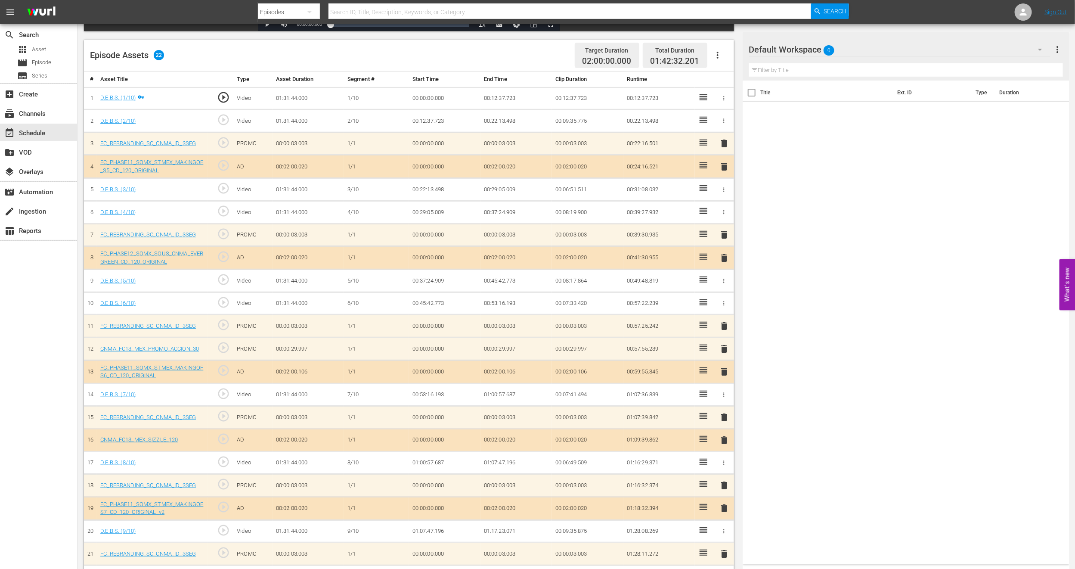
scroll to position [238, 0]
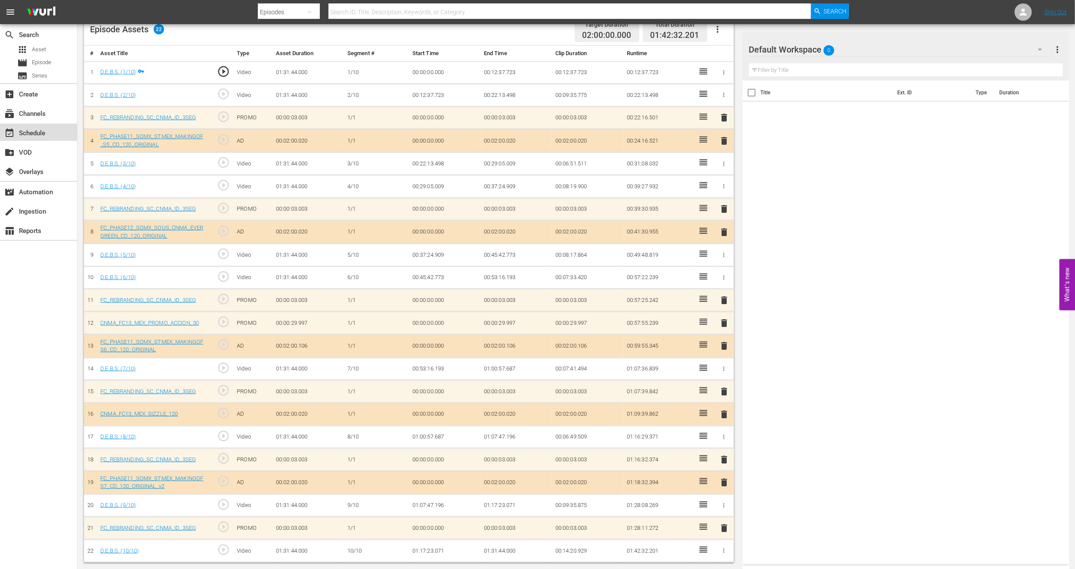
click at [46, 131] on div "event_available Schedule" at bounding box center [24, 132] width 48 height 8
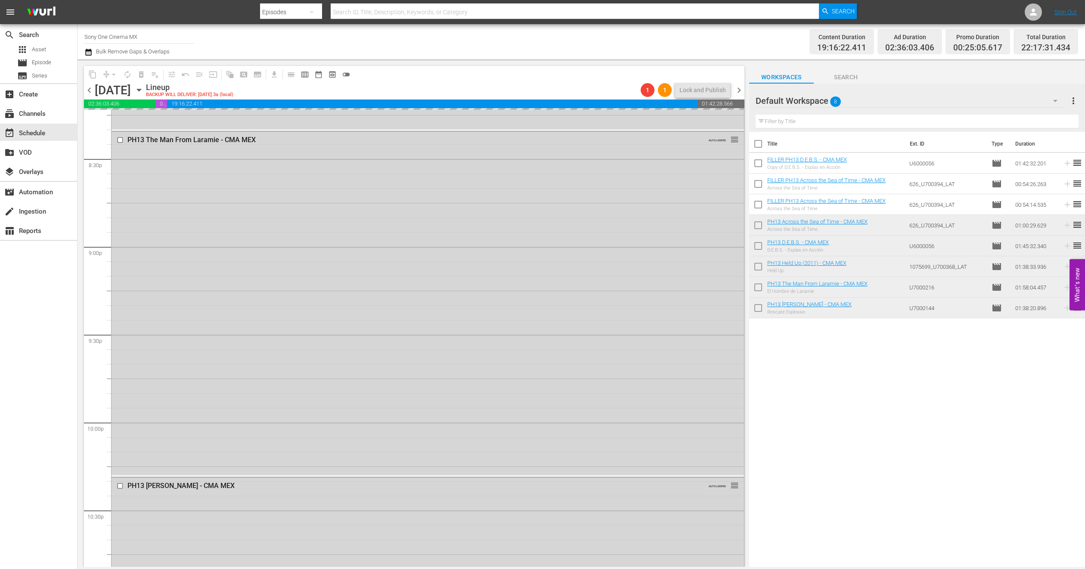
scroll to position [3759, 0]
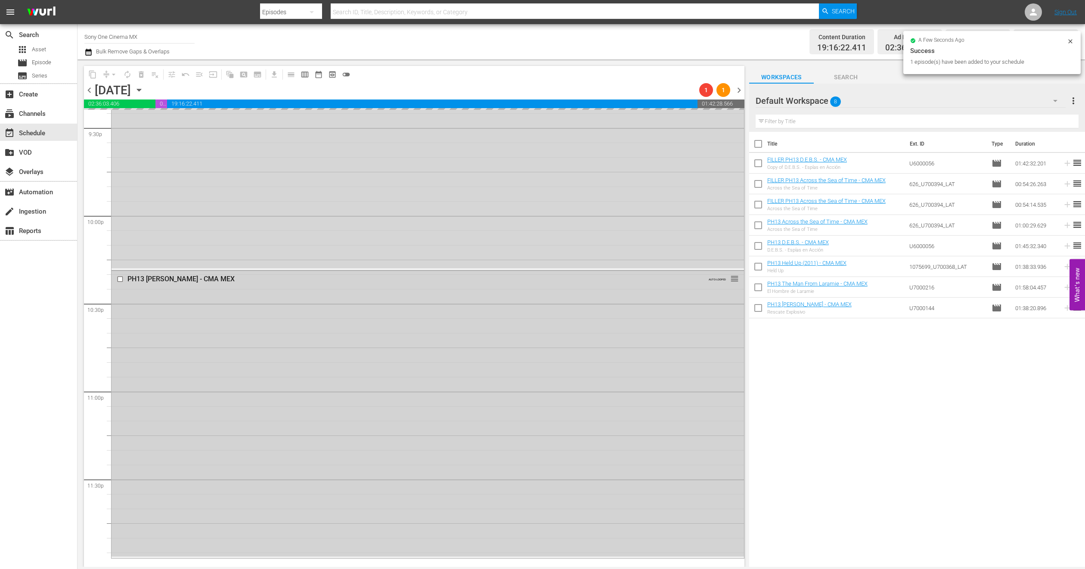
click at [203, 425] on div "PH13 Simon Sez - CMA MEX AUTO-LOOPED reorder" at bounding box center [428, 413] width 632 height 285
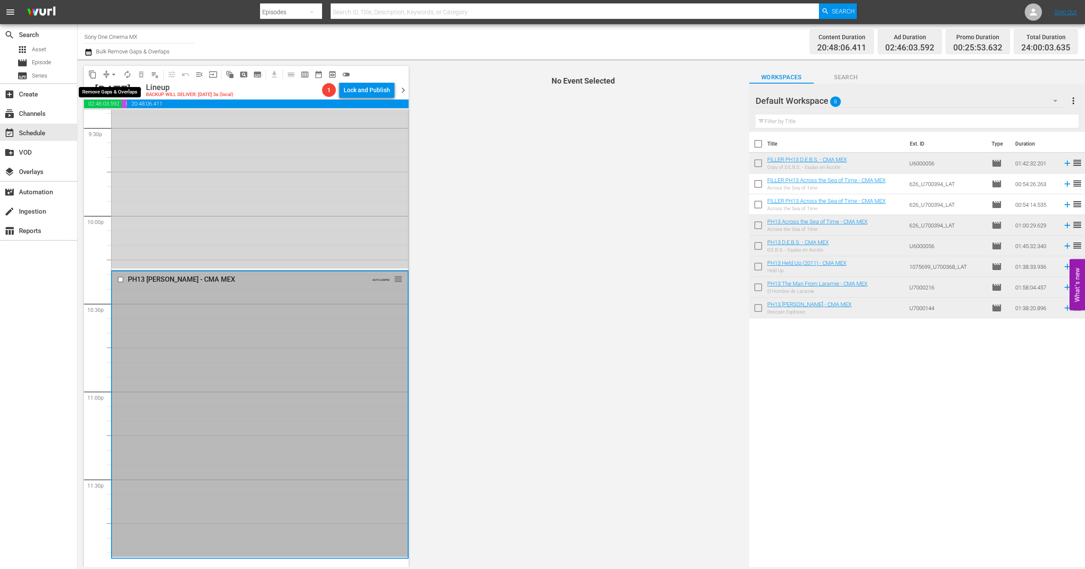
scroll to position [3743, 0]
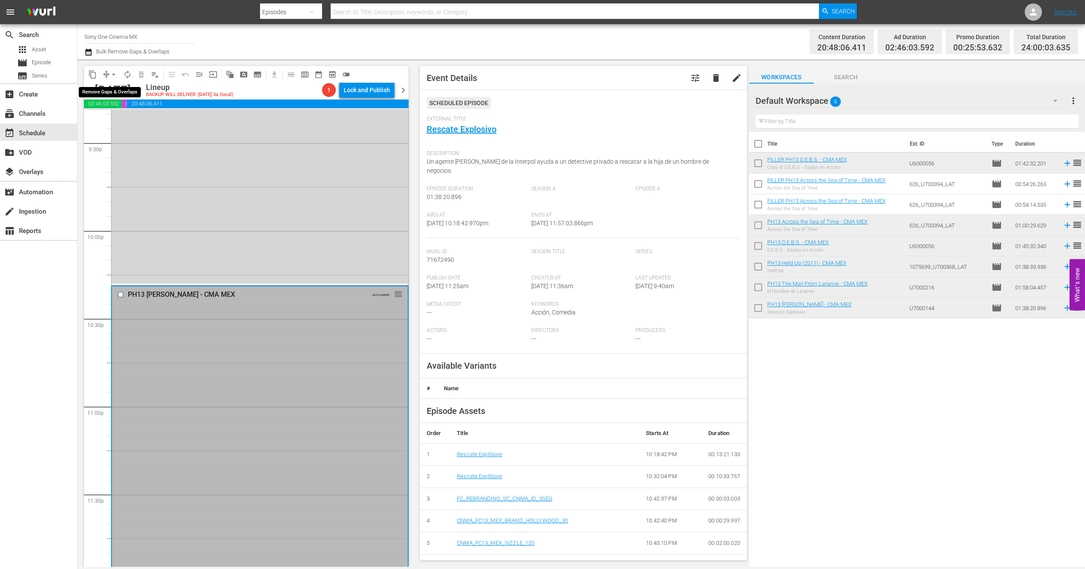
click at [113, 70] on span "arrow_drop_down" at bounding box center [113, 74] width 9 height 9
click at [130, 116] on li "Align to End of Previous Day" at bounding box center [114, 120] width 90 height 14
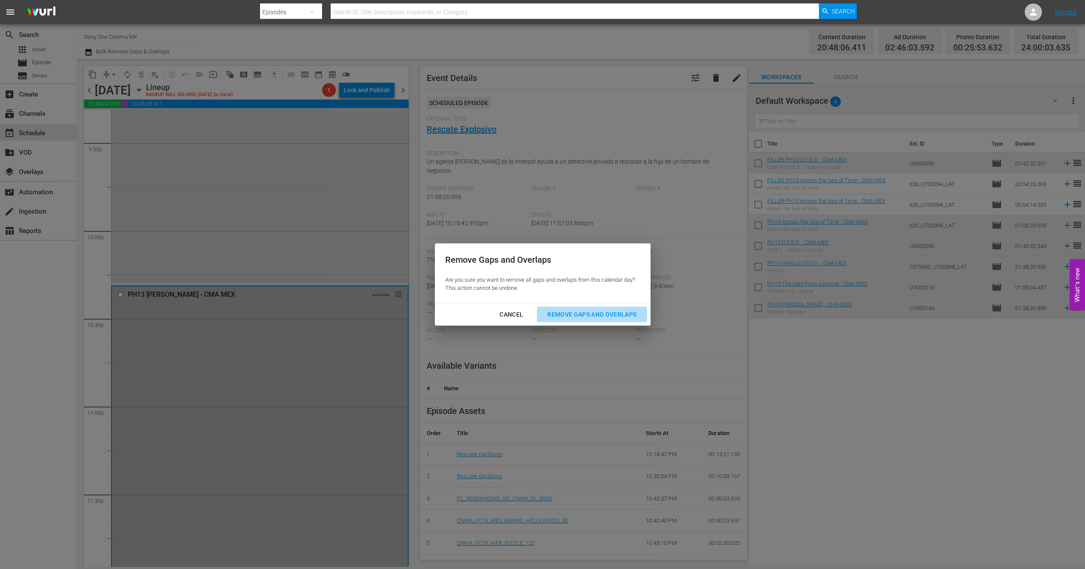
click at [605, 314] on div "Remove Gaps and Overlaps" at bounding box center [591, 314] width 103 height 11
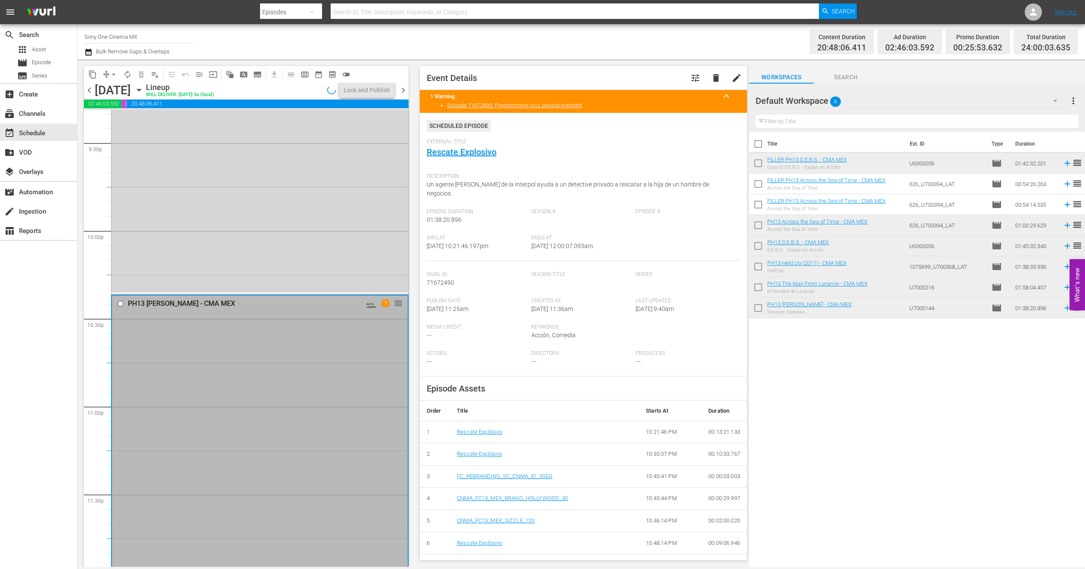
scroll to position [3759, 0]
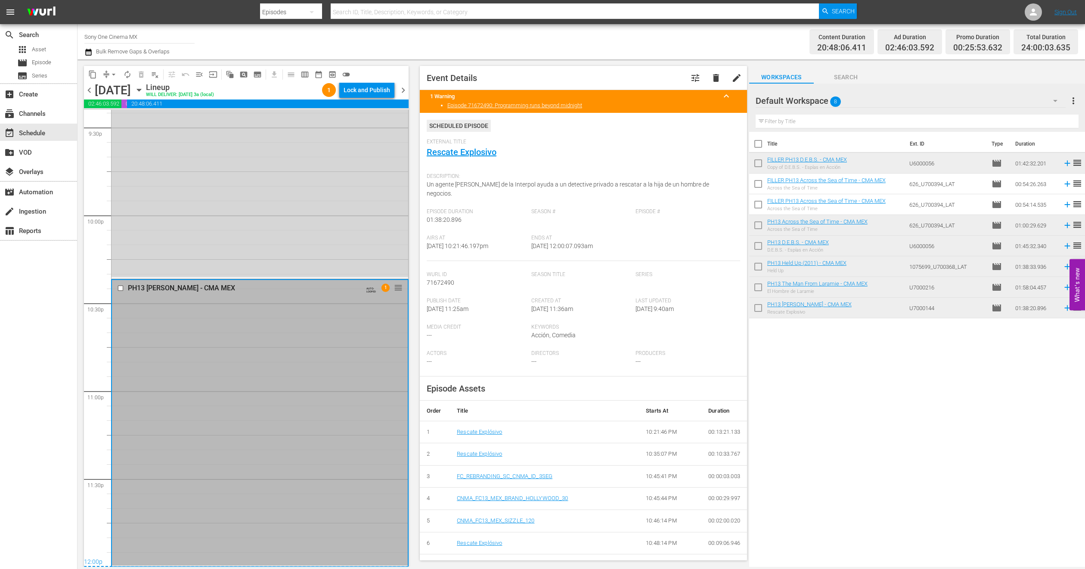
click at [144, 87] on icon "button" at bounding box center [138, 89] width 9 height 9
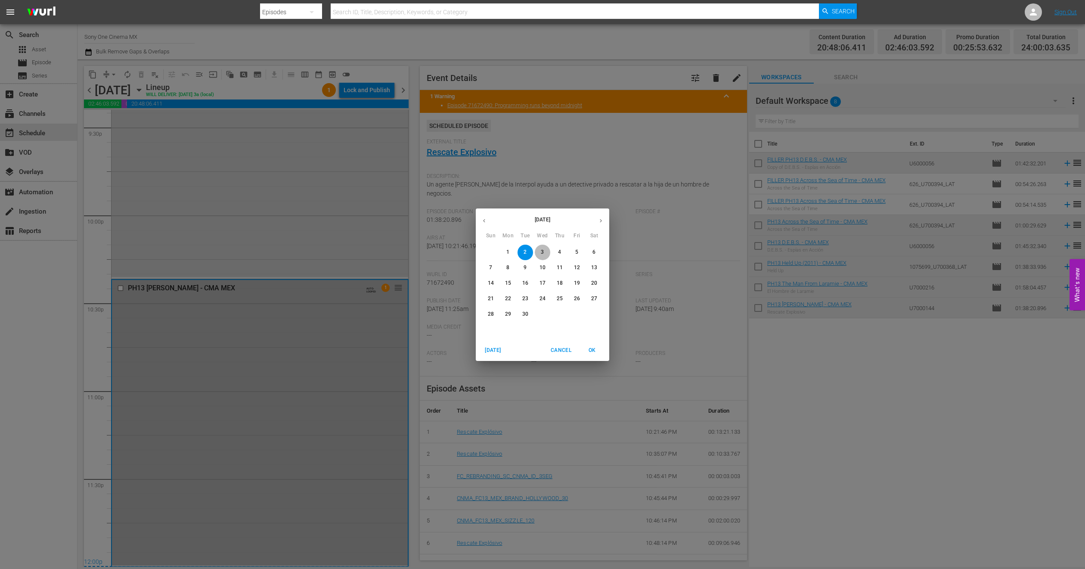
click at [541, 251] on p "3" at bounding box center [542, 251] width 3 height 7
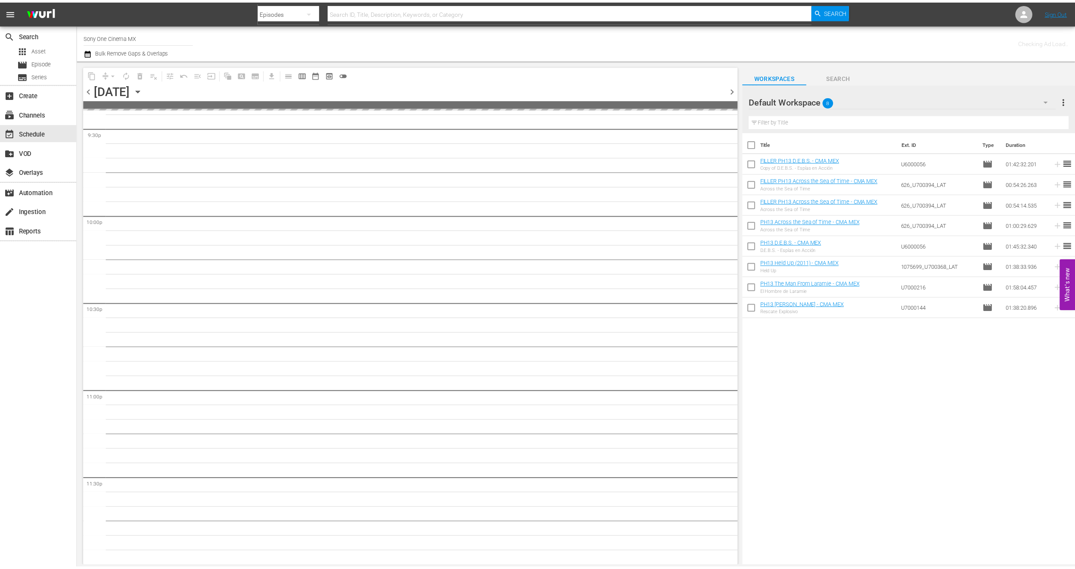
scroll to position [3758, 0]
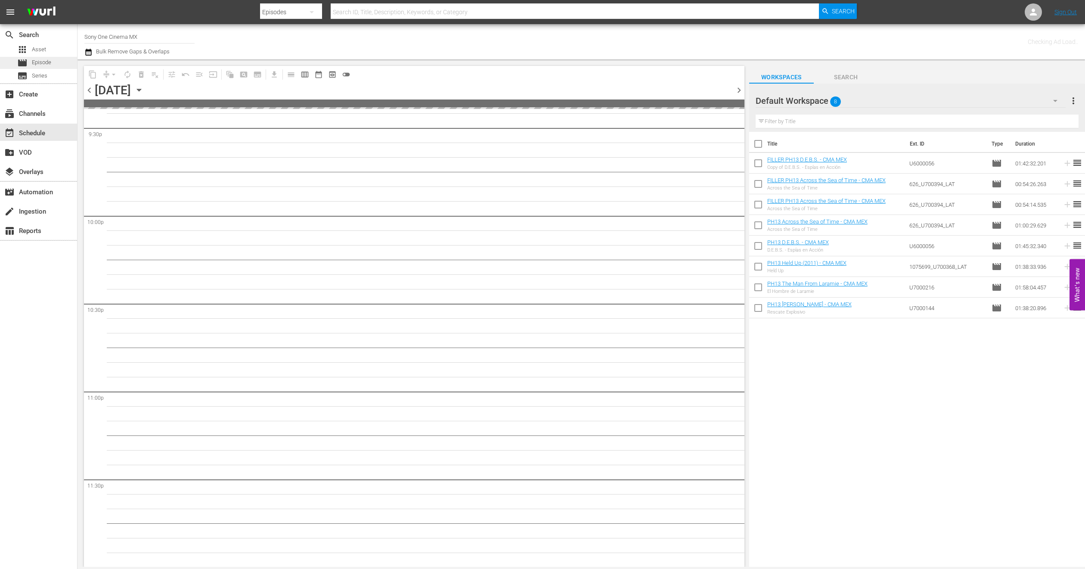
click at [56, 61] on div "movie Episode" at bounding box center [38, 63] width 77 height 12
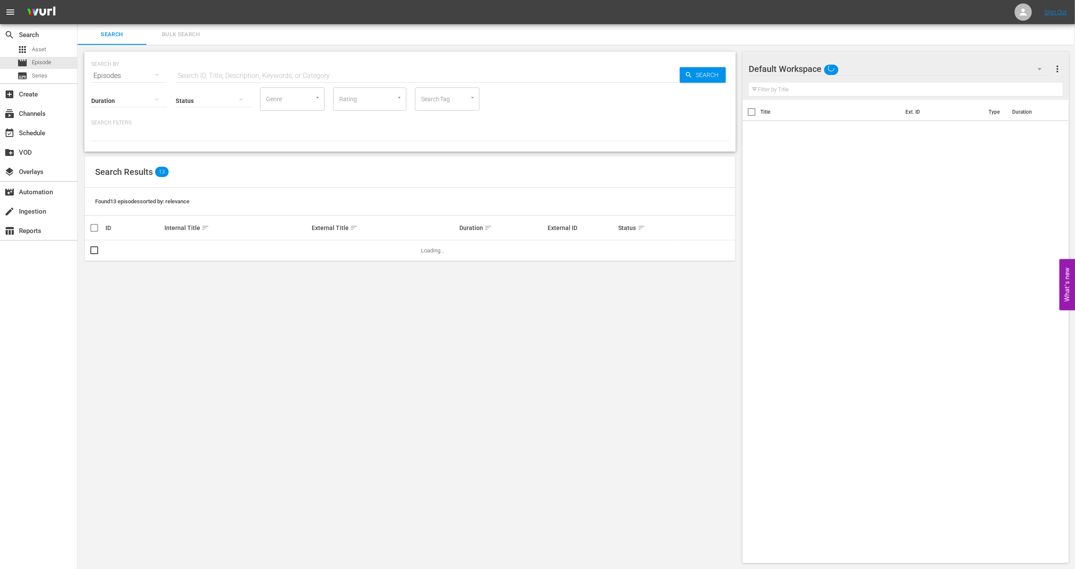
click at [172, 33] on span "Bulk Search" at bounding box center [181, 35] width 59 height 10
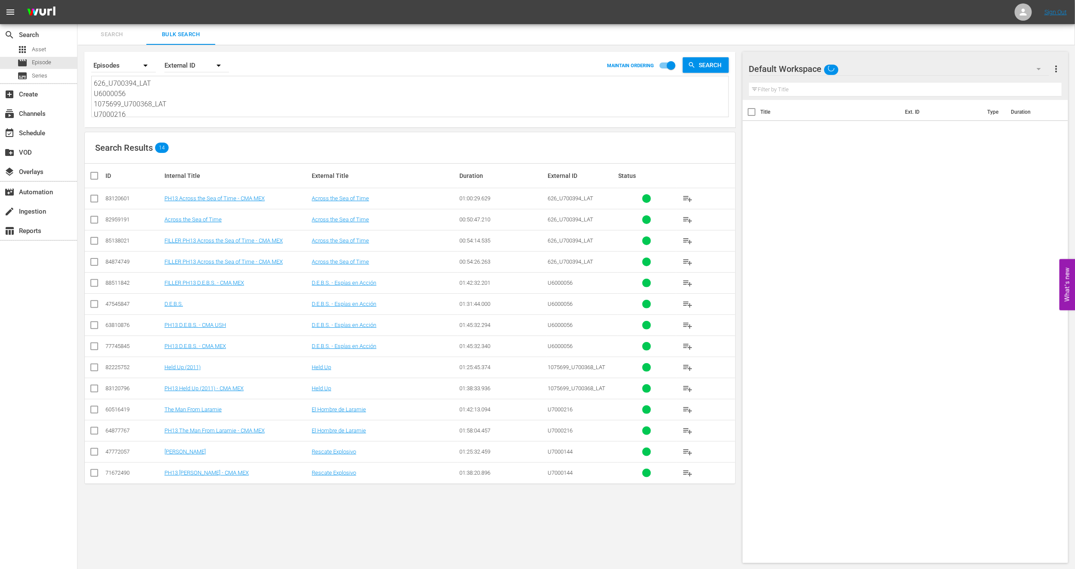
scroll to position [12, 0]
drag, startPoint x: 94, startPoint y: 81, endPoint x: 251, endPoint y: 154, distance: 173.1
click at [251, 154] on div "Search By Episodes Order By External ID MAINTAIN ORDERING Search 626_U700394_LA…" at bounding box center [409, 307] width 665 height 525
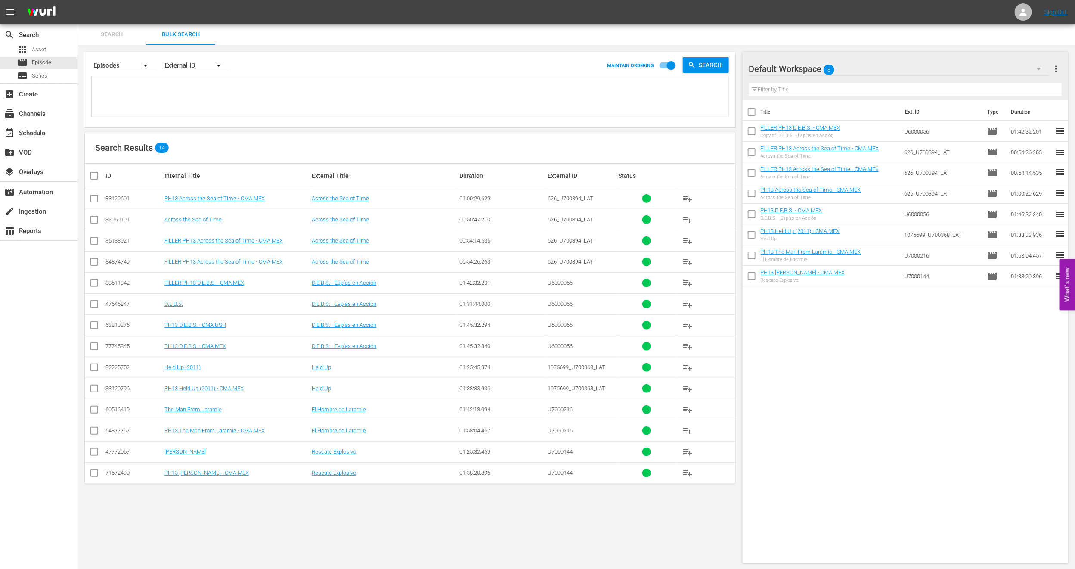
paste textarea "31769_U700292_LAT 854537_U700380_LAT U7000197 1265_U700408_LAT"
type textarea "31769_U700292_LAT 854537_U700380_LAT U7000197 1265_U700408_LAT"
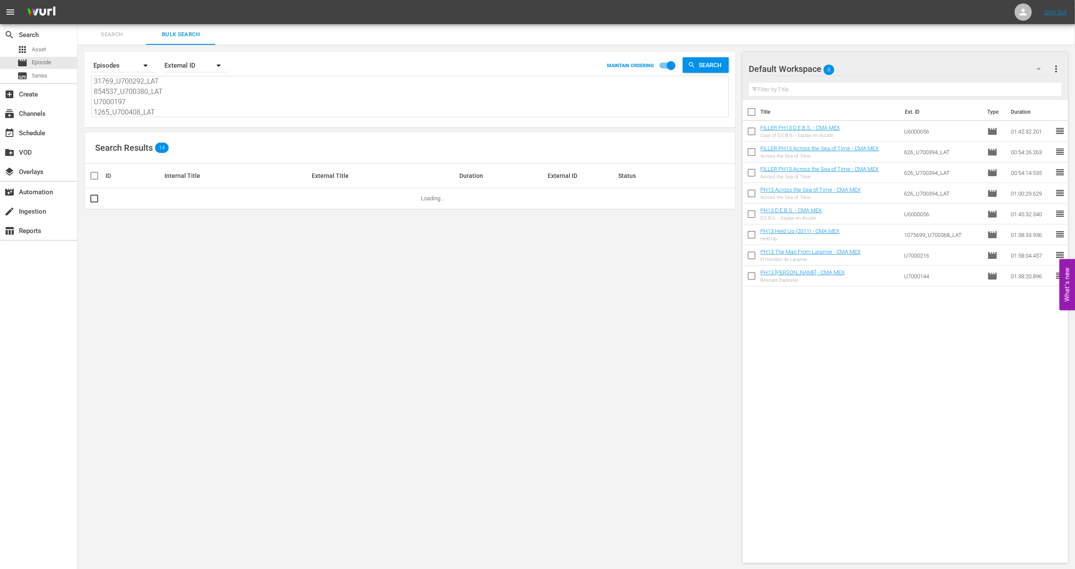
type textarea "31769_U700292_LAT 854537_U700380_LAT U7000197 1265_U700408_LAT"
click at [1058, 65] on span "more_vert" at bounding box center [1056, 69] width 10 height 10
click at [1017, 81] on div "Clear All Workspace Items" at bounding box center [1000, 84] width 101 height 15
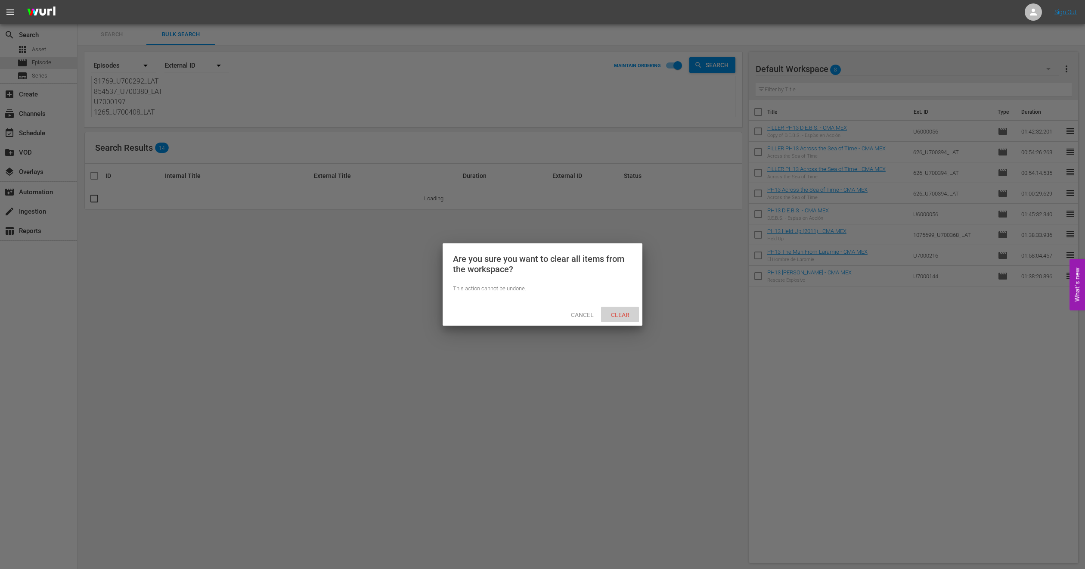
click at [626, 316] on span "Clear" at bounding box center [620, 314] width 32 height 7
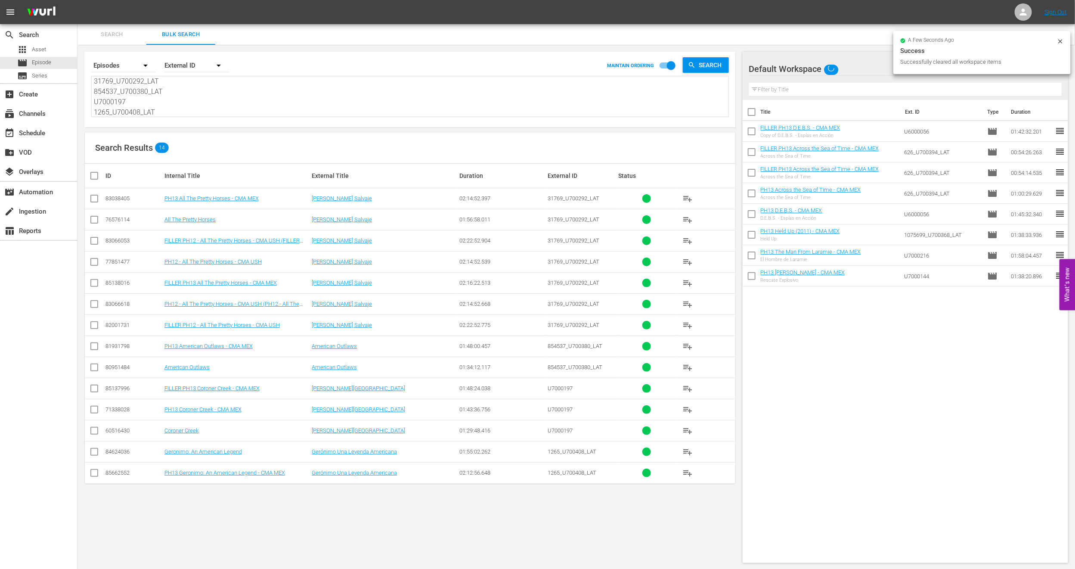
scroll to position [0, 0]
click at [97, 199] on input "checkbox" at bounding box center [94, 200] width 10 height 10
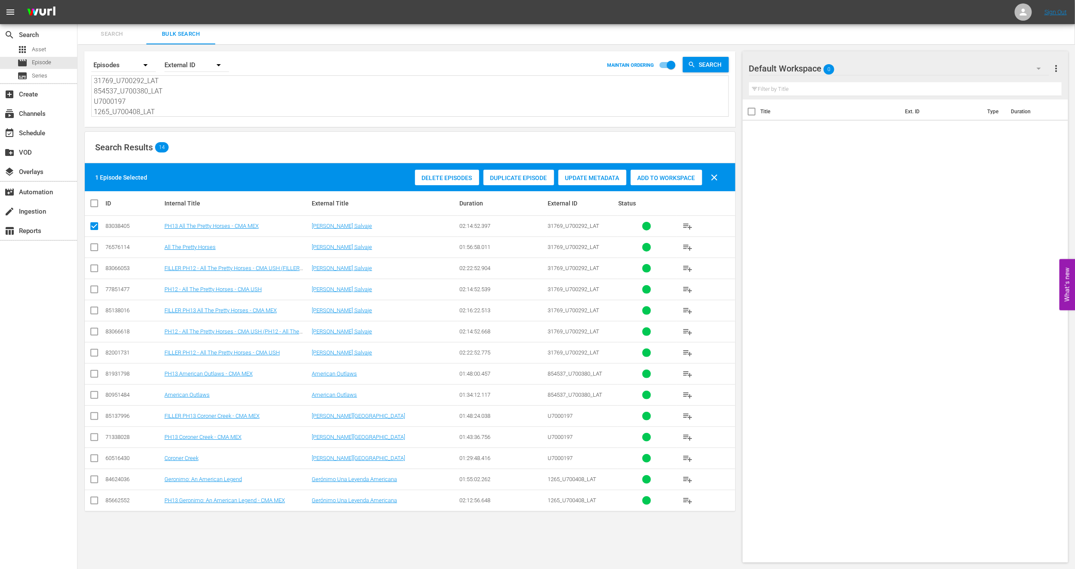
click at [90, 230] on input "checkbox" at bounding box center [94, 228] width 10 height 10
checkbox input "false"
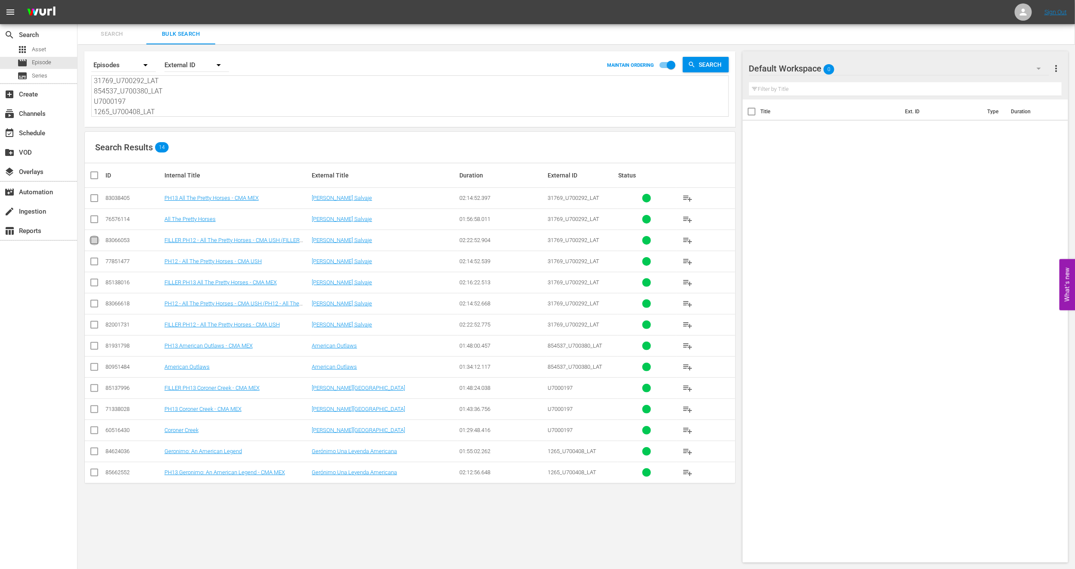
click at [97, 241] on input "checkbox" at bounding box center [94, 242] width 10 height 10
checkbox input "true"
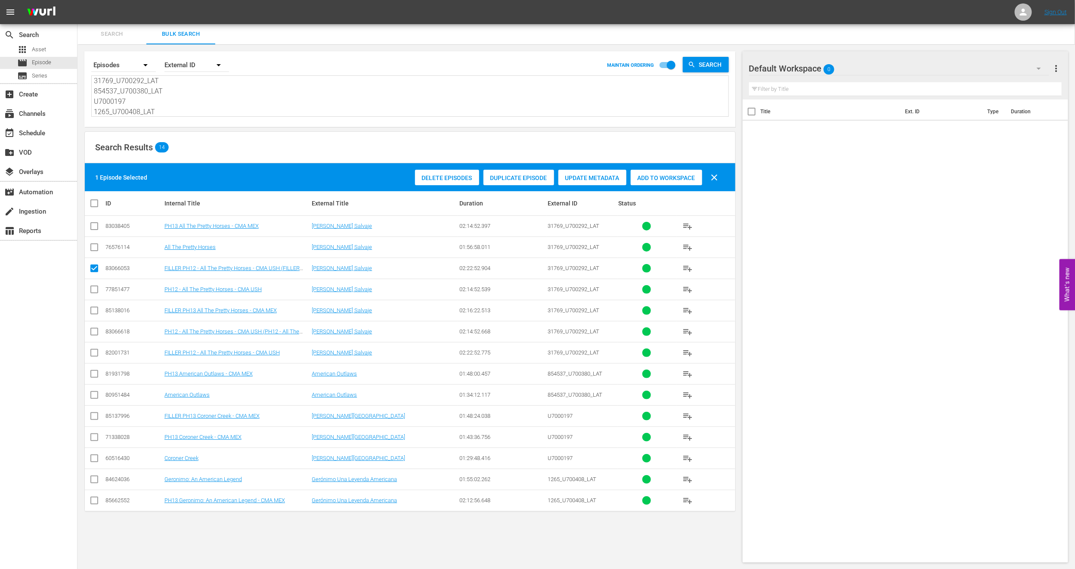
click at [97, 332] on input "checkbox" at bounding box center [94, 333] width 10 height 10
checkbox input "true"
click at [438, 177] on span "Delete Episodes" at bounding box center [447, 177] width 64 height 7
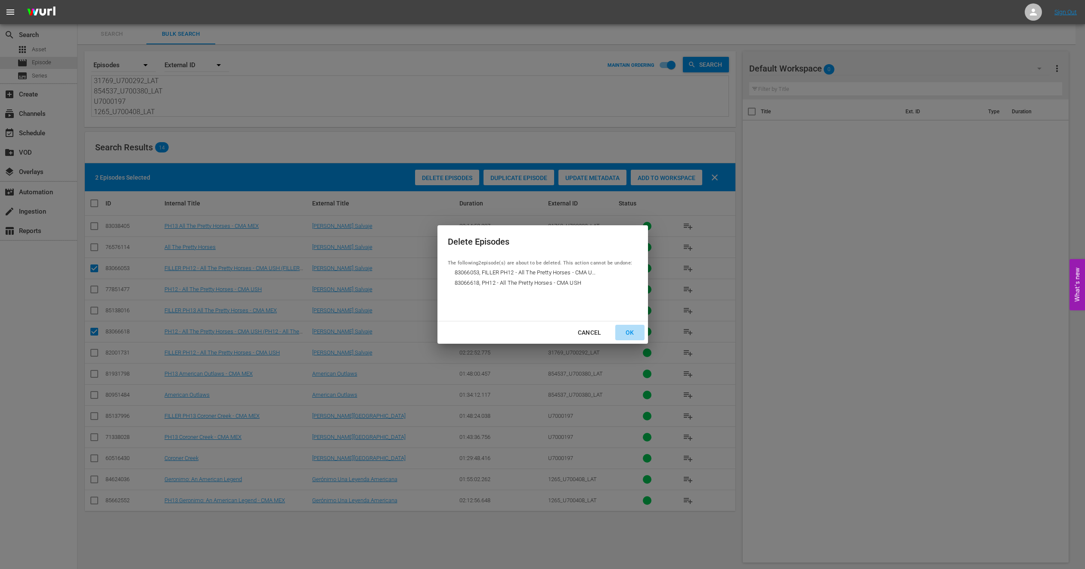
click at [632, 331] on div "OK" at bounding box center [630, 332] width 22 height 11
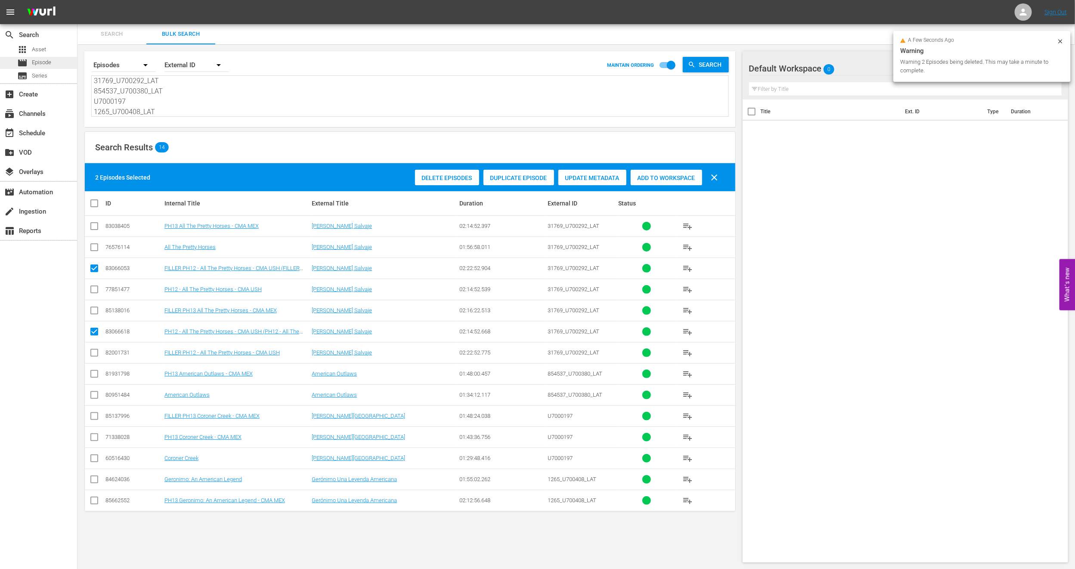
click at [56, 61] on div "movie Episode" at bounding box center [38, 63] width 77 height 12
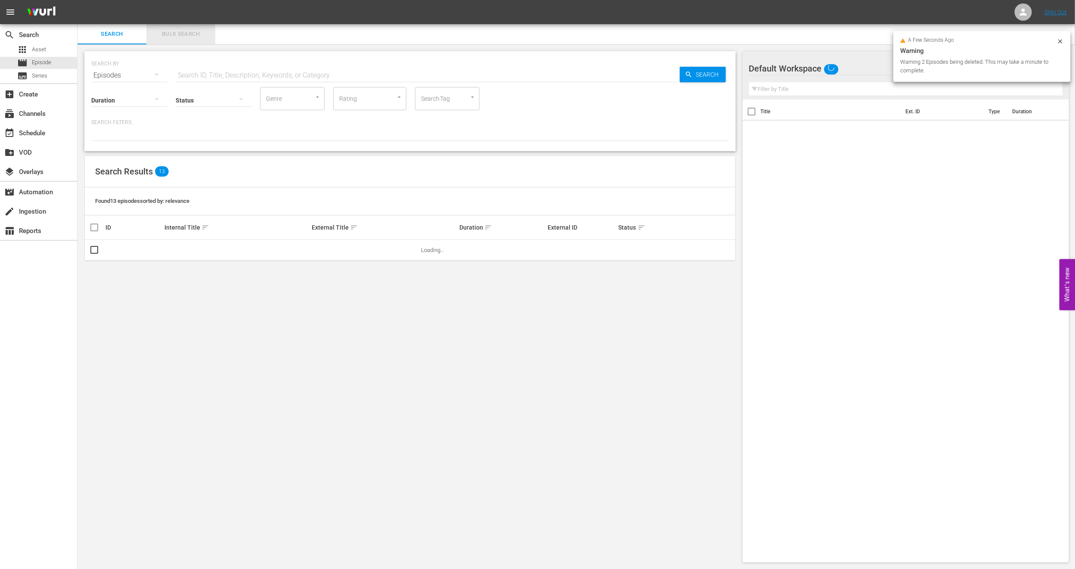
click at [174, 32] on span "Bulk Search" at bounding box center [181, 34] width 59 height 10
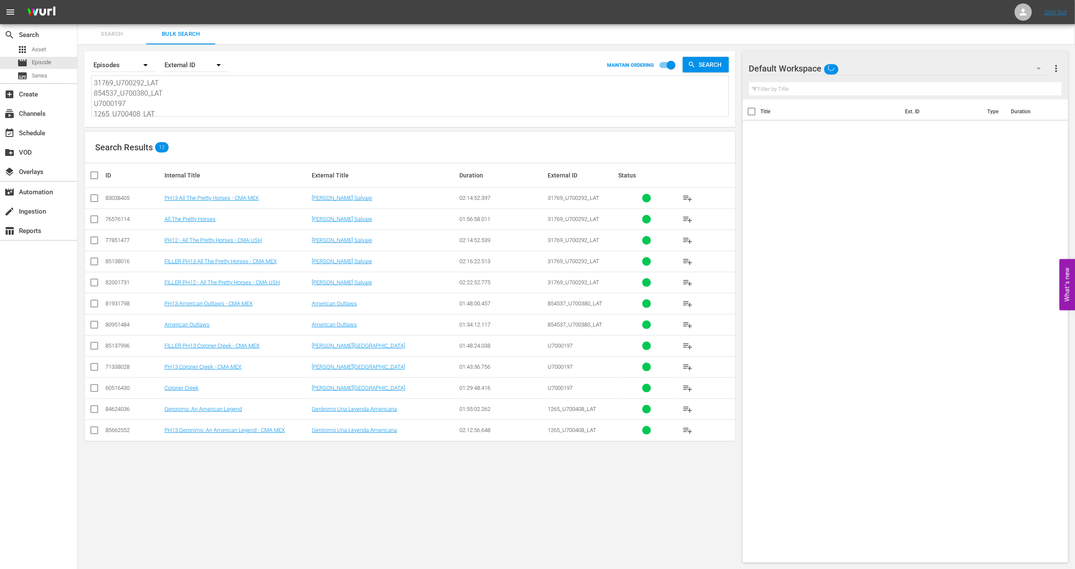
click at [93, 199] on input "checkbox" at bounding box center [94, 200] width 10 height 10
checkbox input "true"
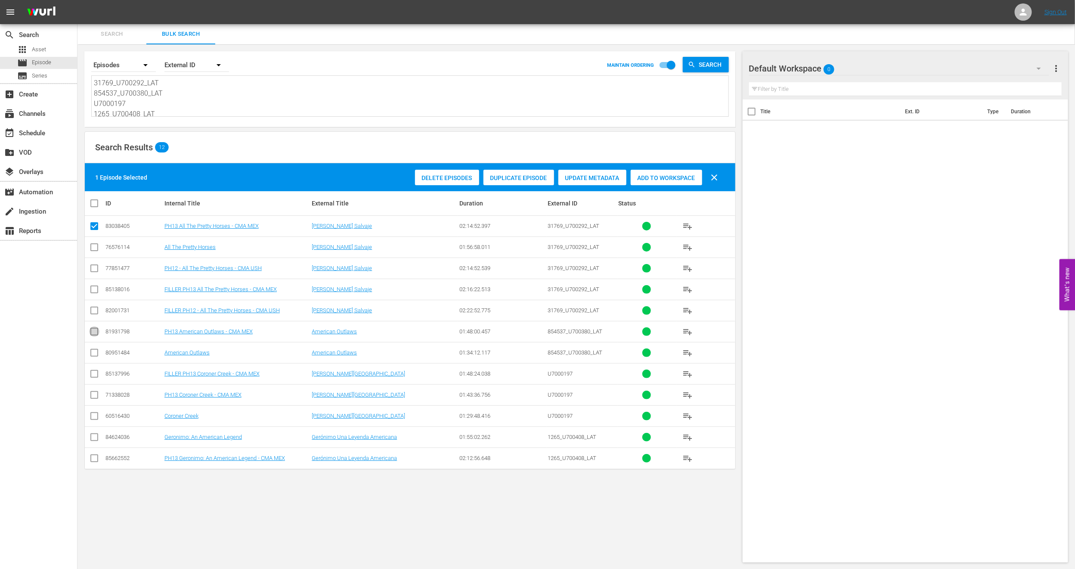
click at [96, 332] on input "checkbox" at bounding box center [94, 333] width 10 height 10
checkbox input "true"
click at [95, 396] on input "checkbox" at bounding box center [94, 396] width 10 height 10
checkbox input "true"
click at [91, 462] on input "checkbox" at bounding box center [94, 460] width 10 height 10
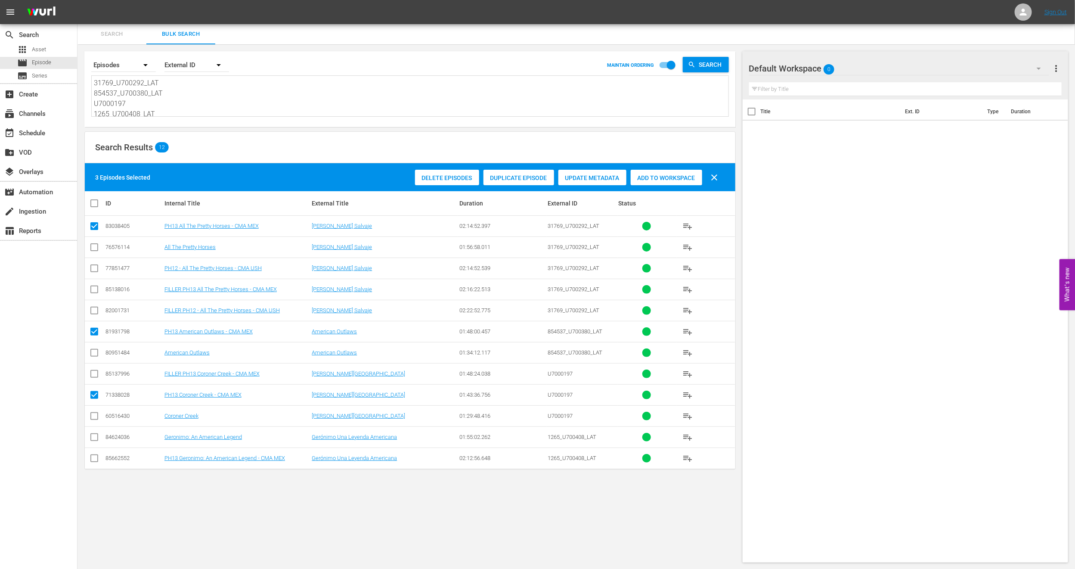
checkbox input "true"
click at [644, 179] on span "Add to Workspace" at bounding box center [666, 177] width 71 height 7
click at [93, 204] on input "checkbox" at bounding box center [97, 203] width 17 height 10
checkbox input "true"
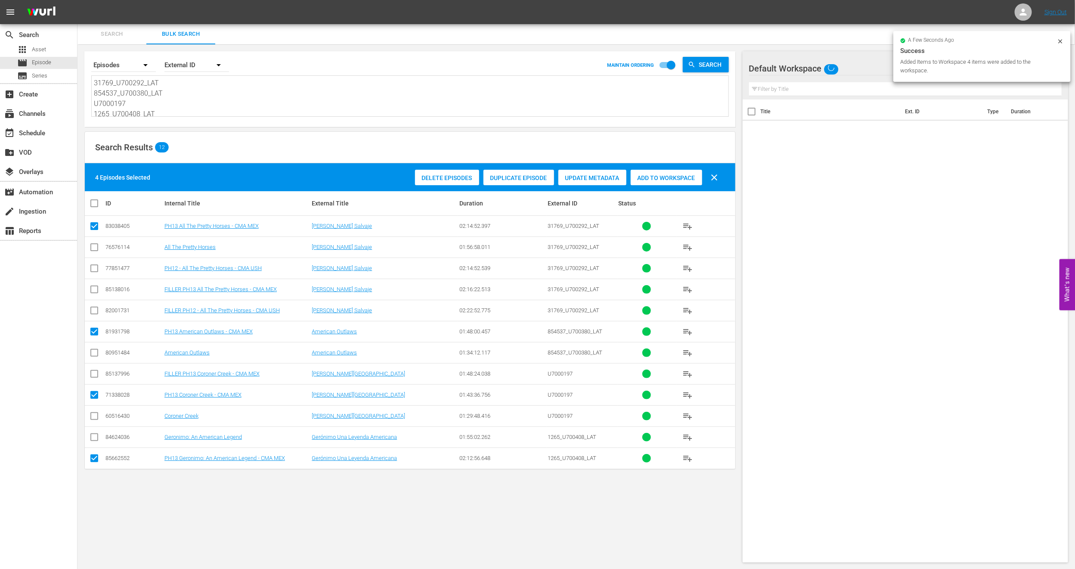
checkbox input "true"
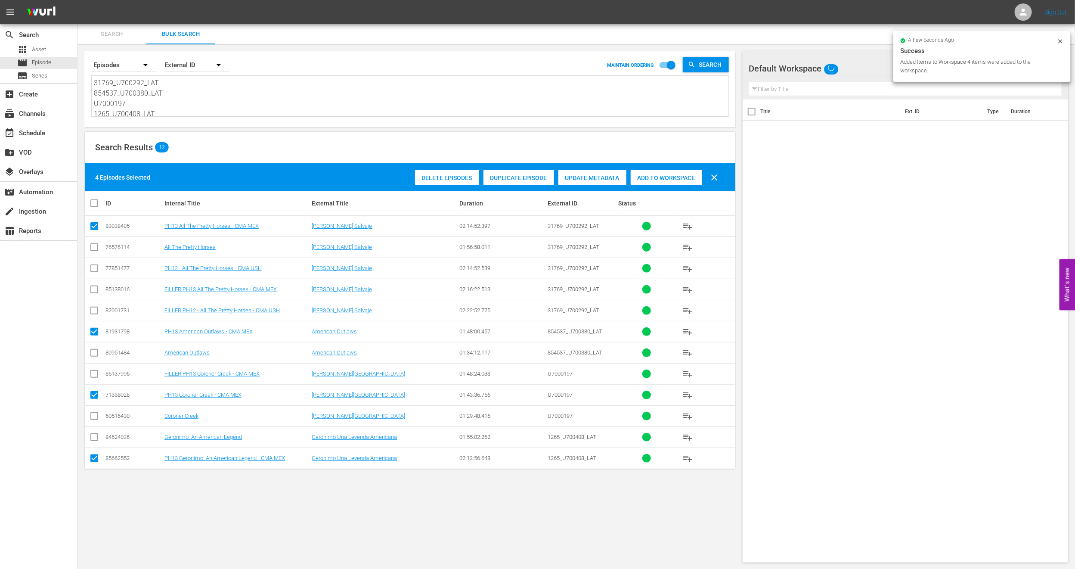
checkbox input "true"
click at [93, 204] on input "checkbox" at bounding box center [97, 203] width 17 height 10
checkbox input "false"
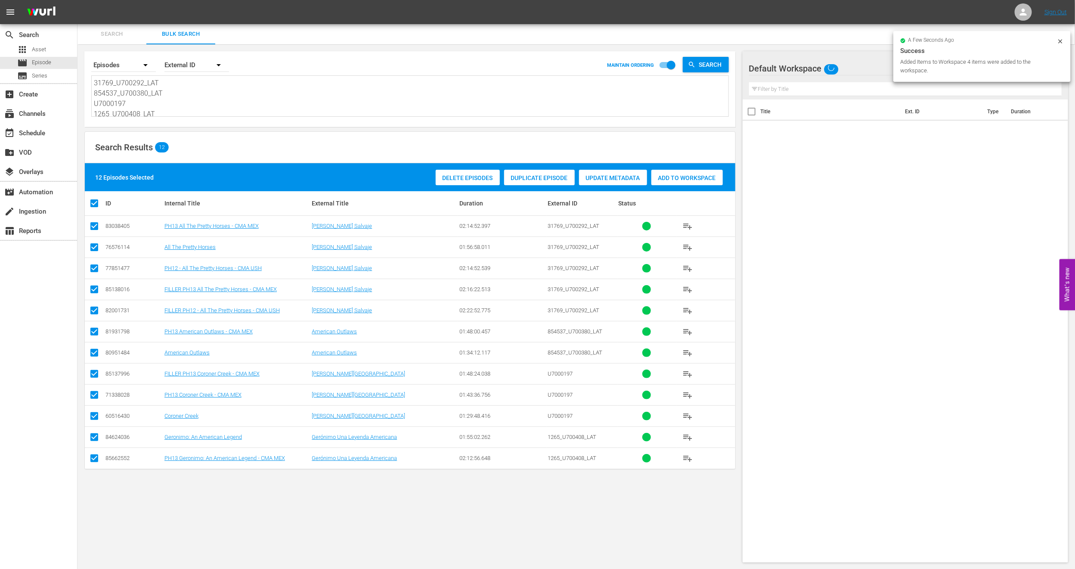
checkbox input "false"
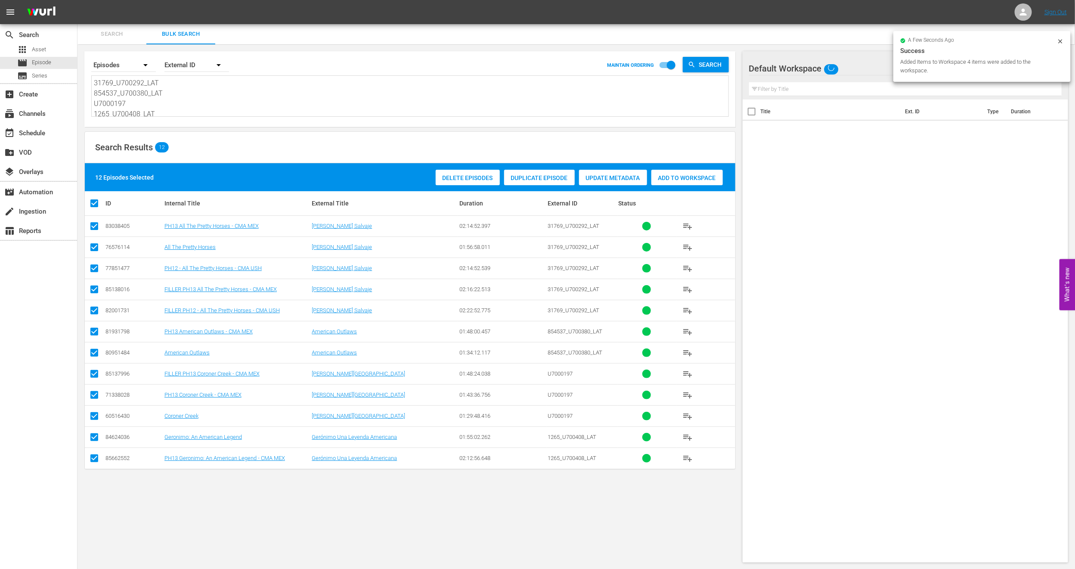
checkbox input "false"
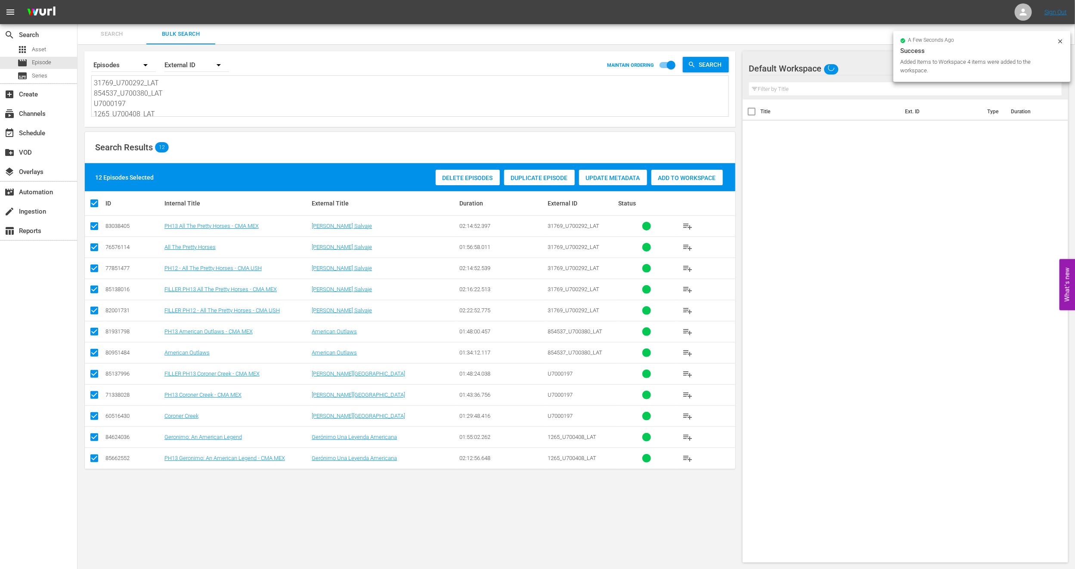
checkbox input "false"
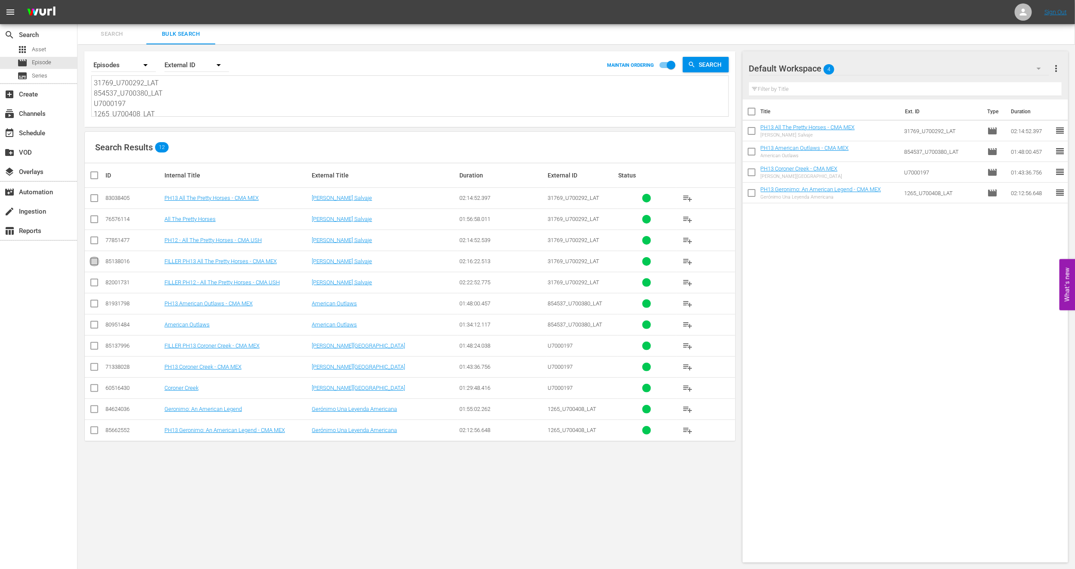
click at [94, 264] on input "checkbox" at bounding box center [94, 263] width 10 height 10
checkbox input "true"
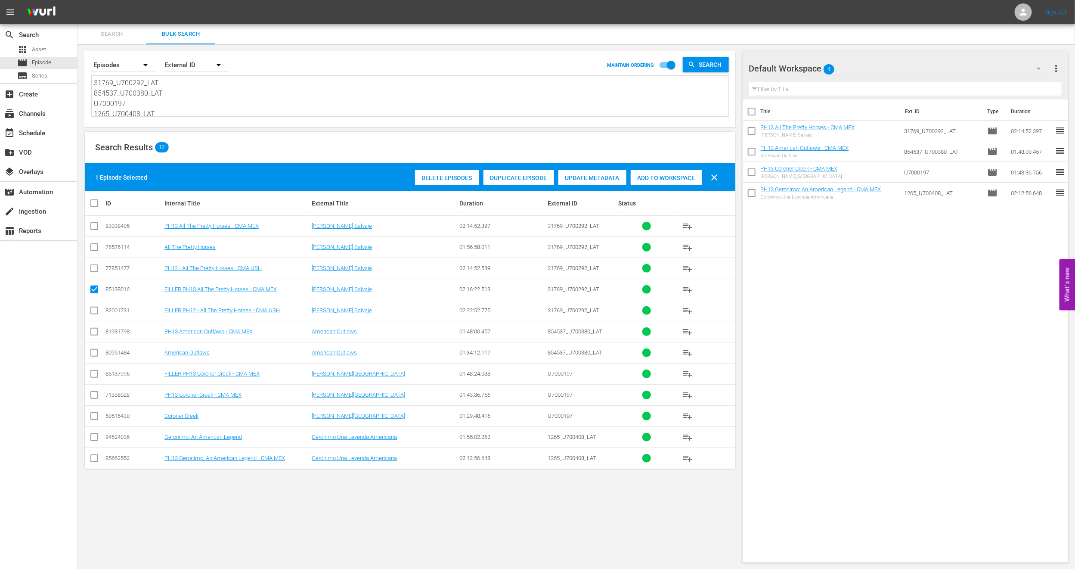
click at [94, 376] on input "checkbox" at bounding box center [94, 375] width 10 height 10
checkbox input "true"
click at [659, 178] on span "Add to Workspace" at bounding box center [666, 177] width 71 height 7
click at [37, 132] on div "event_available Schedule" at bounding box center [24, 132] width 48 height 8
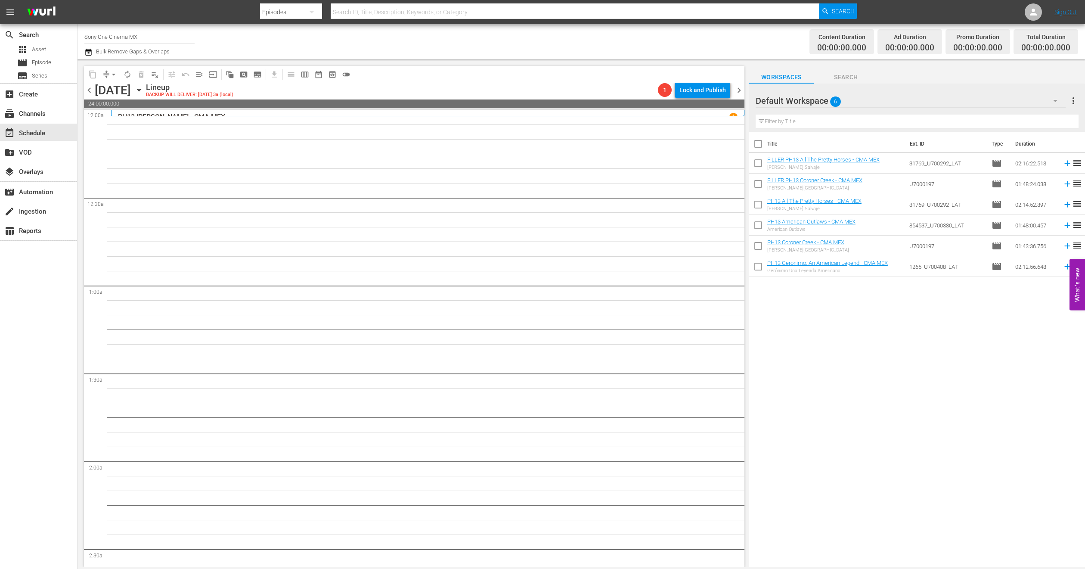
click at [756, 199] on input "checkbox" at bounding box center [758, 206] width 18 height 18
checkbox input "true"
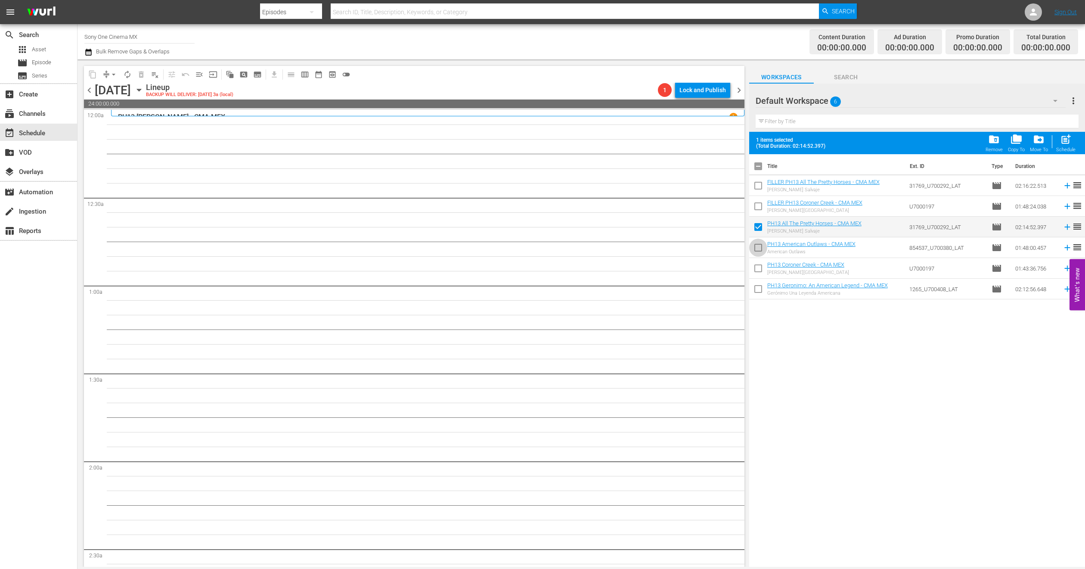
click at [761, 248] on input "checkbox" at bounding box center [758, 249] width 18 height 18
checkbox input "true"
click at [759, 273] on input "checkbox" at bounding box center [758, 270] width 18 height 18
checkbox input "true"
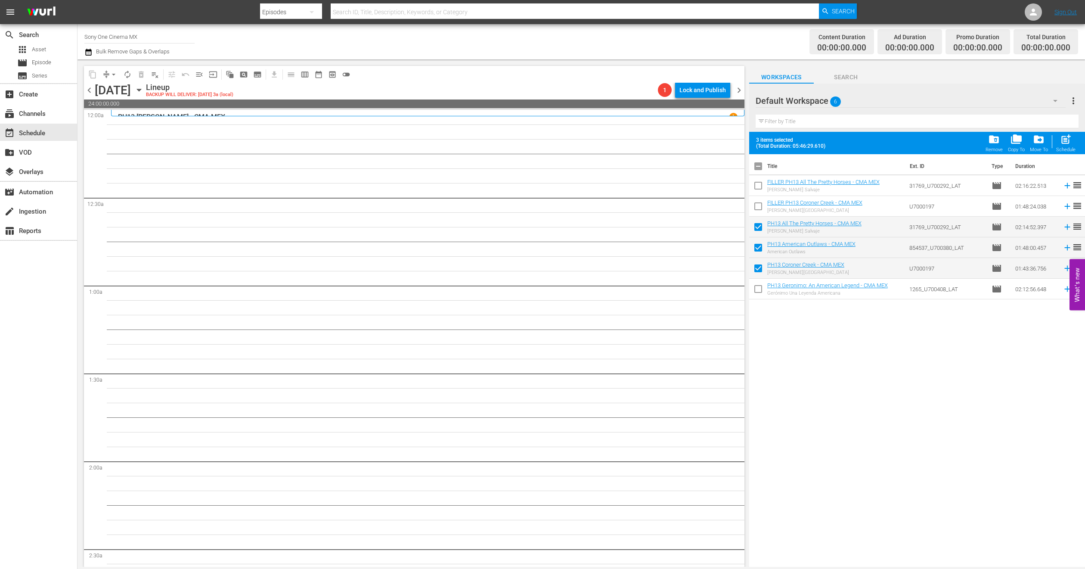
click at [759, 283] on input "checkbox" at bounding box center [758, 291] width 18 height 18
checkbox input "true"
click at [1072, 144] on div "post_add Schedule" at bounding box center [1065, 142] width 19 height 19
checkbox input "false"
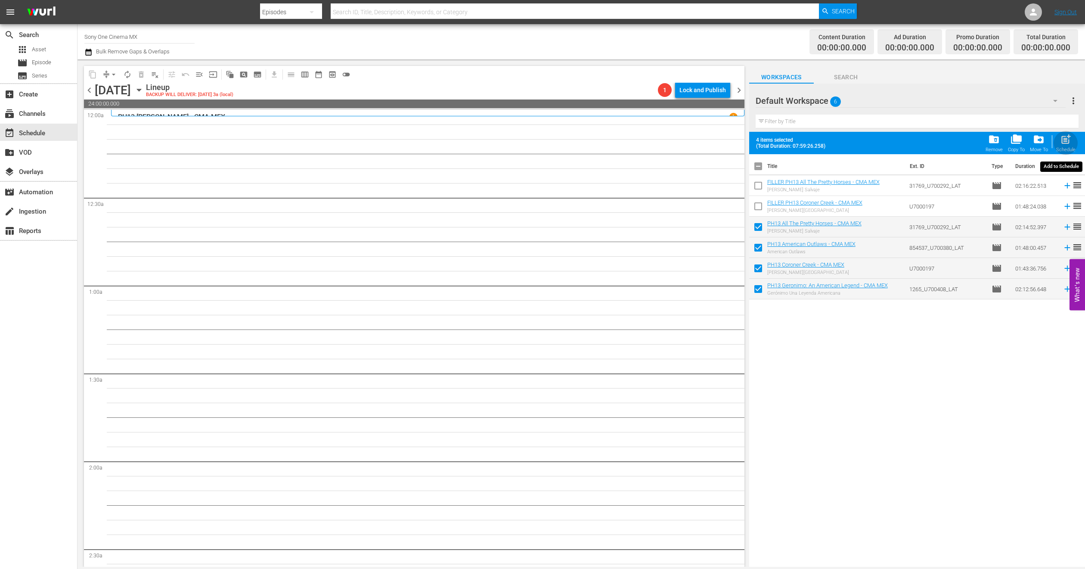
checkbox input "false"
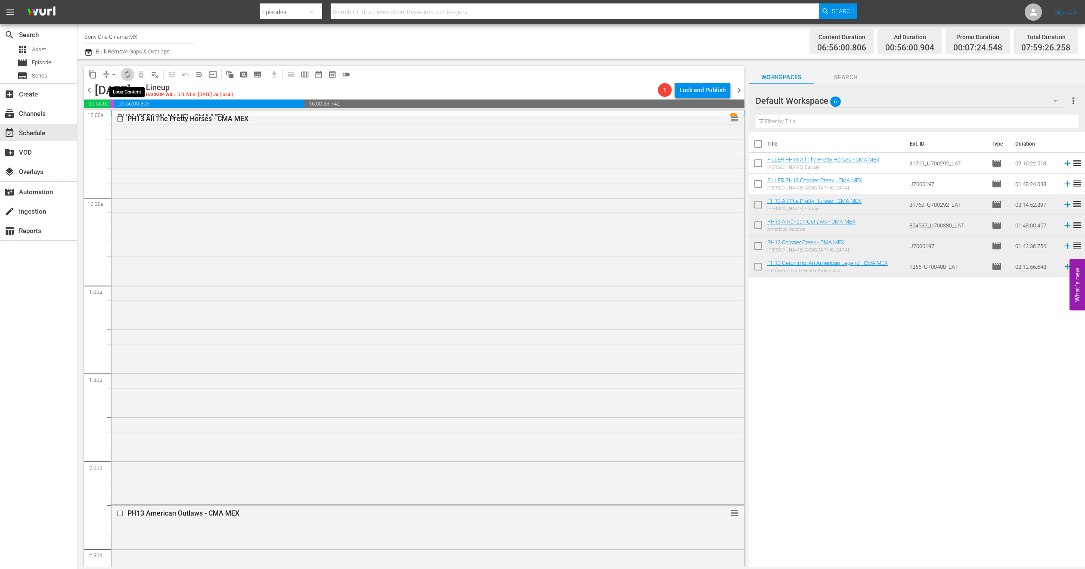
click at [132, 70] on button "autorenew_outlined" at bounding box center [128, 75] width 14 height 14
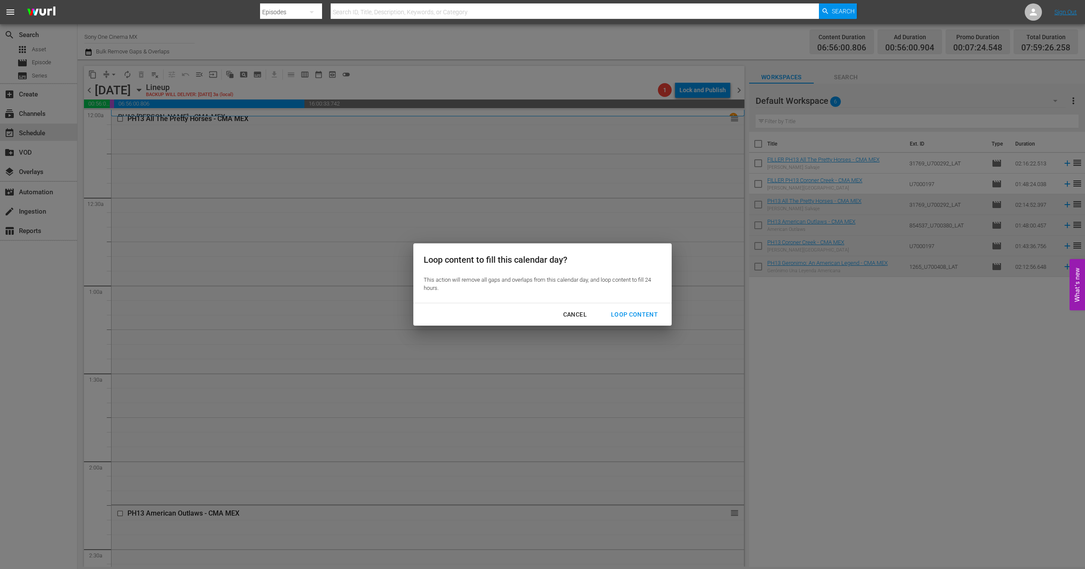
click at [607, 307] on button "Loop Content" at bounding box center [635, 315] width 68 height 16
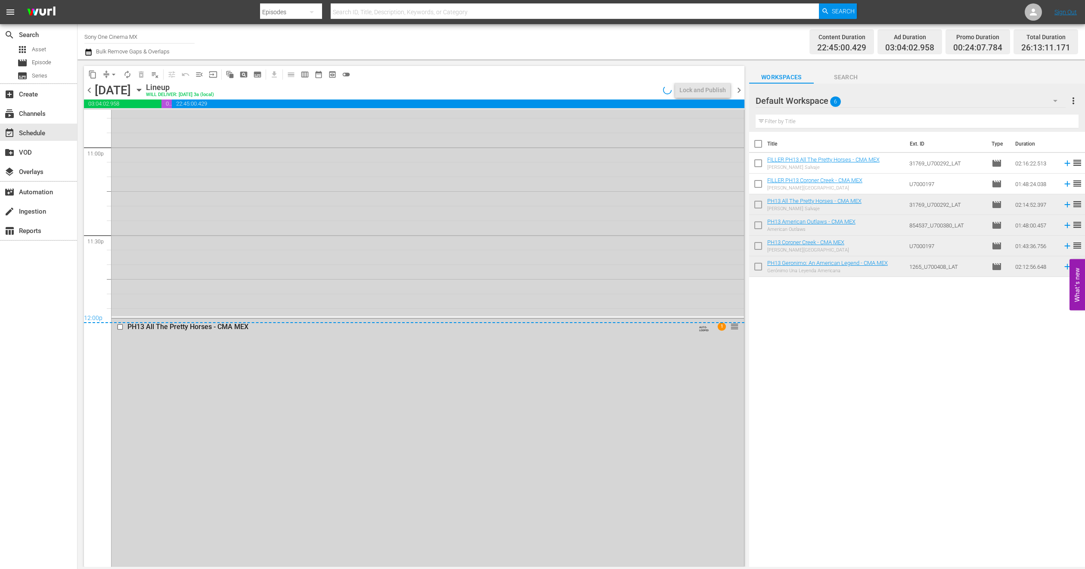
scroll to position [4073, 0]
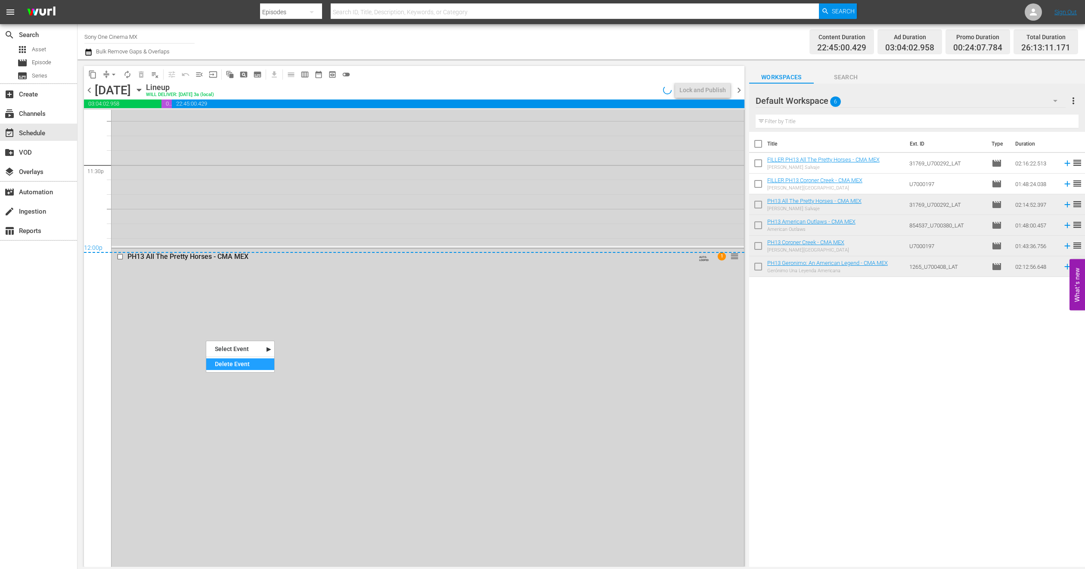
click at [220, 360] on div "Delete Event" at bounding box center [240, 364] width 68 height 12
click at [189, 211] on div "PH13 Geronimo: An American Legend - CMA MEX AUTO-LOOPED reorder" at bounding box center [428, 52] width 632 height 387
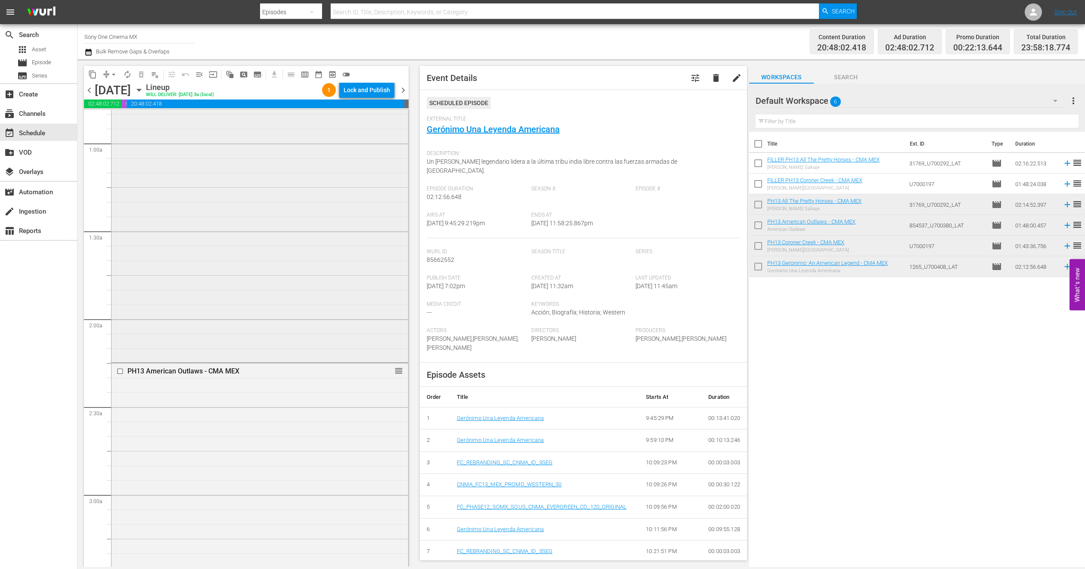
scroll to position [0, 0]
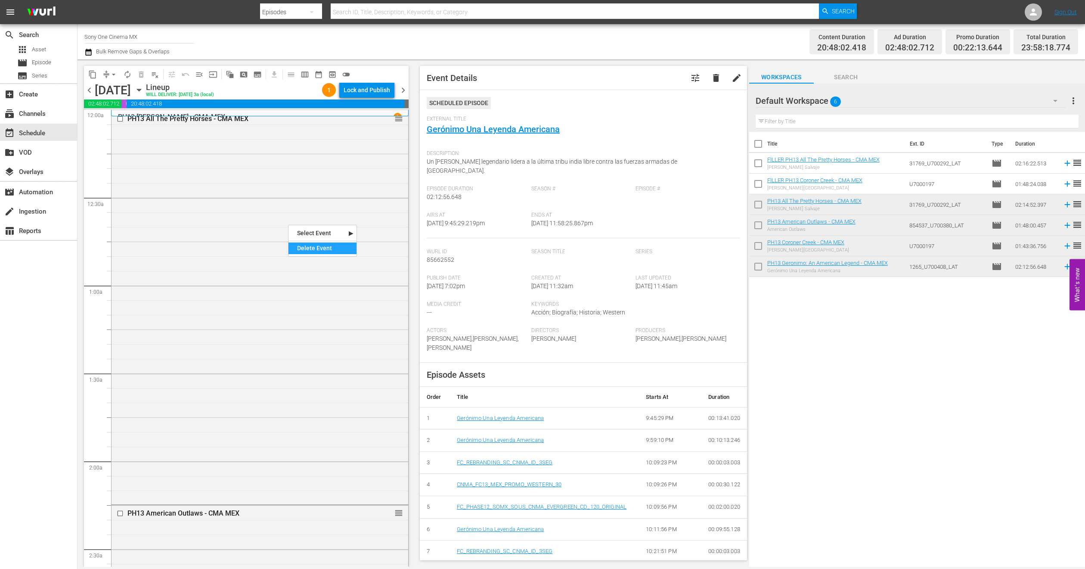
click at [300, 249] on div "Delete Event" at bounding box center [322, 248] width 68 height 12
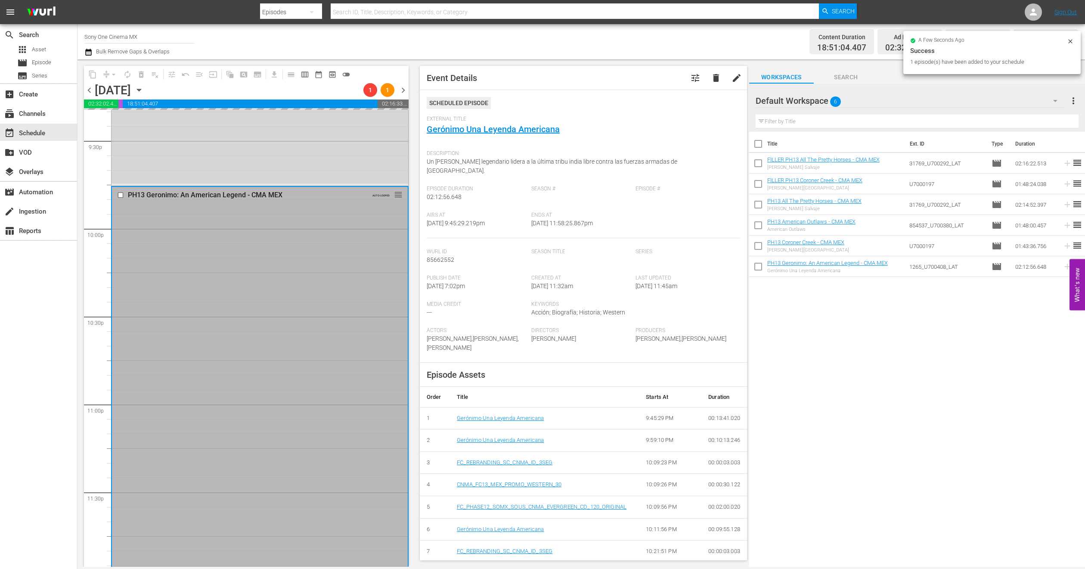
scroll to position [3759, 0]
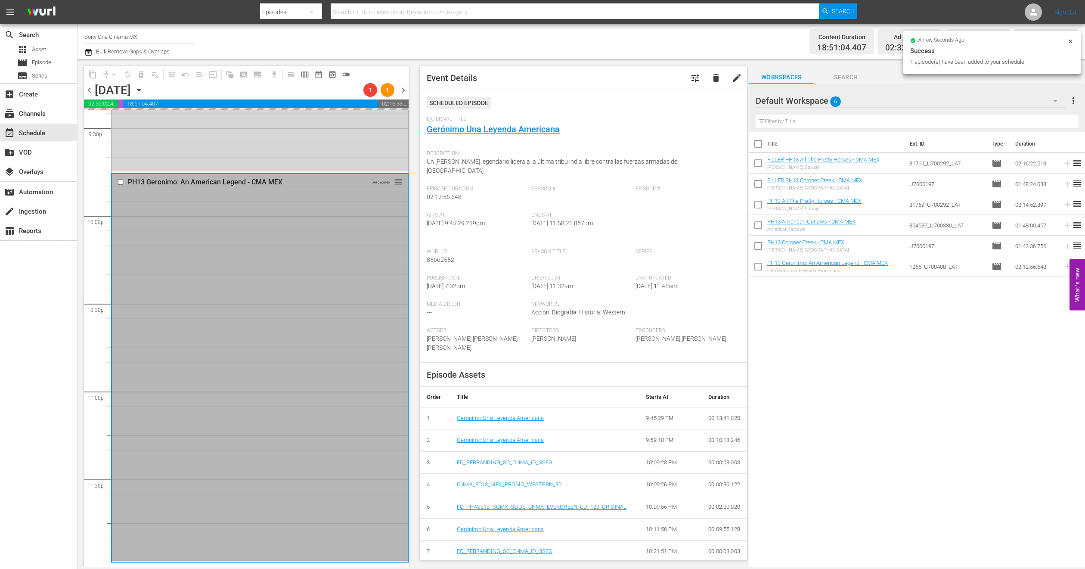
click at [162, 369] on div "PH13 Geronimo: An American Legend - CMA MEX AUTO-LOOPED reorder" at bounding box center [260, 367] width 296 height 387
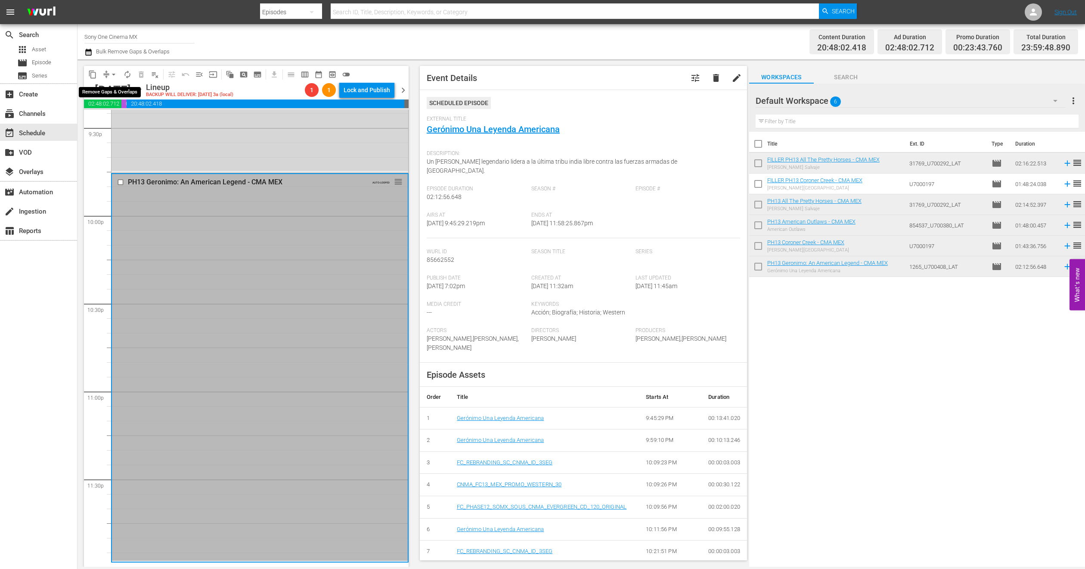
click at [113, 78] on span "arrow_drop_down" at bounding box center [113, 74] width 9 height 9
click at [136, 121] on li "Align to End of Previous Day" at bounding box center [114, 120] width 90 height 14
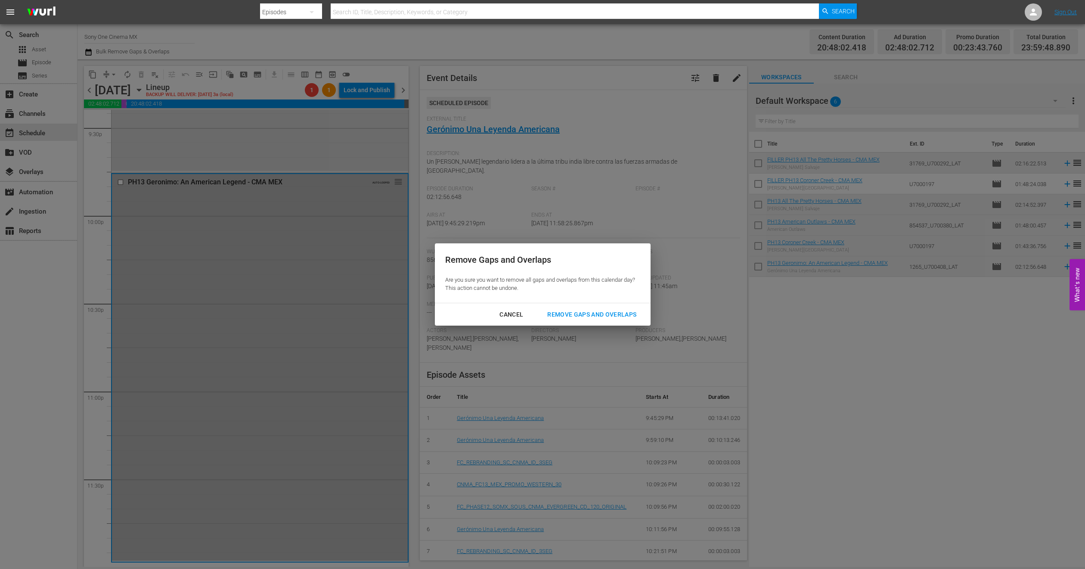
click at [574, 314] on div "Remove Gaps and Overlaps" at bounding box center [591, 314] width 103 height 11
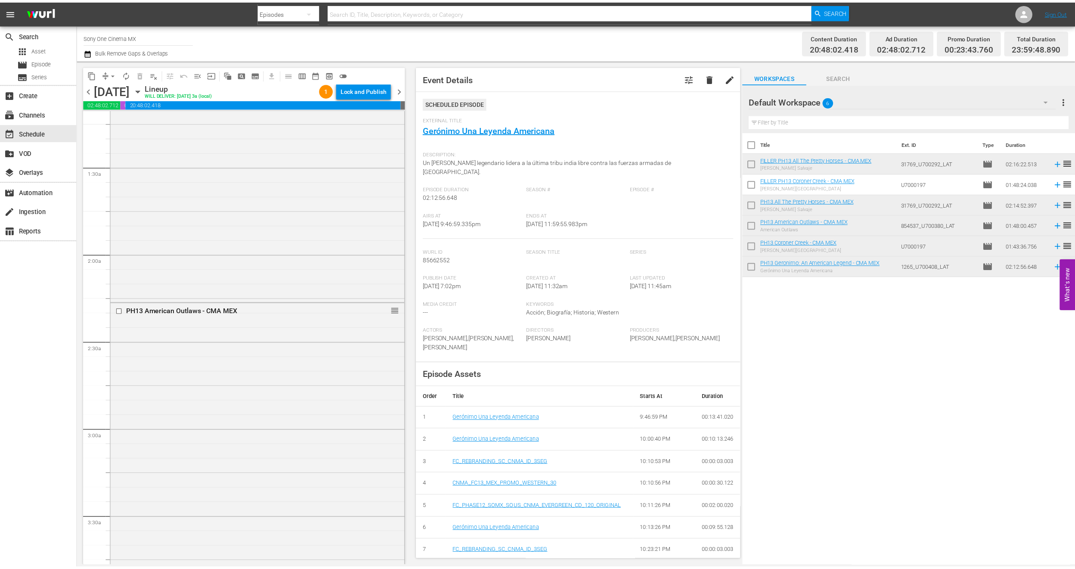
scroll to position [0, 0]
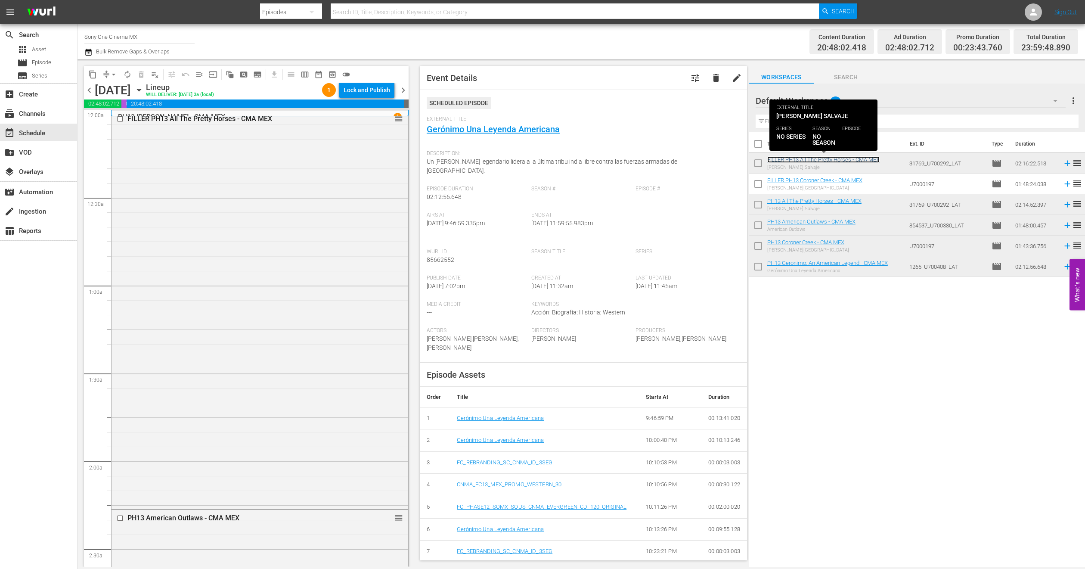
click at [813, 161] on link "FILLER PH13 All The Pretty Horses - CMA MEX" at bounding box center [823, 159] width 112 height 6
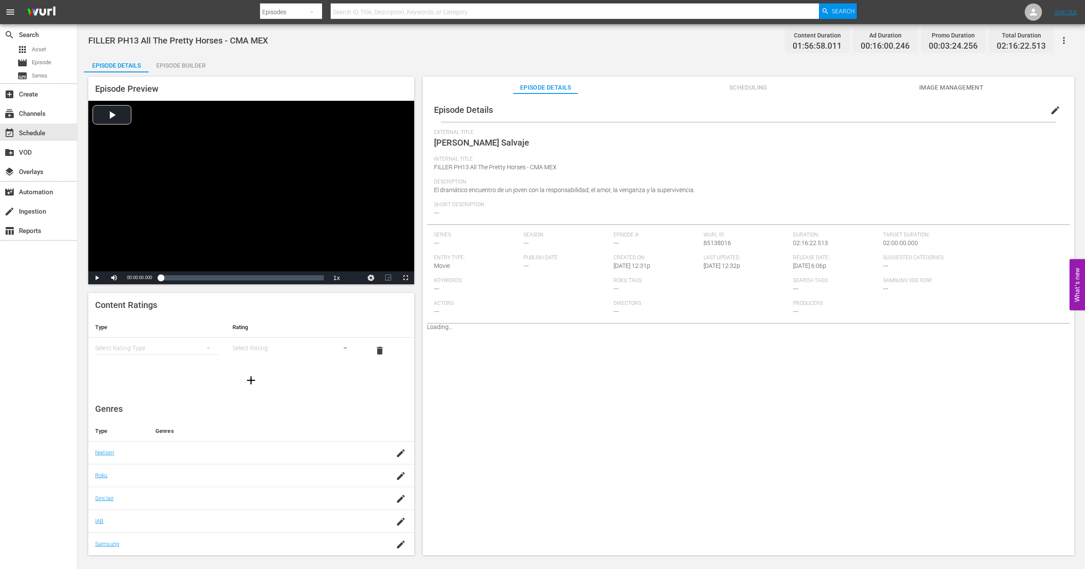
click at [735, 85] on span "Scheduling" at bounding box center [748, 87] width 65 height 11
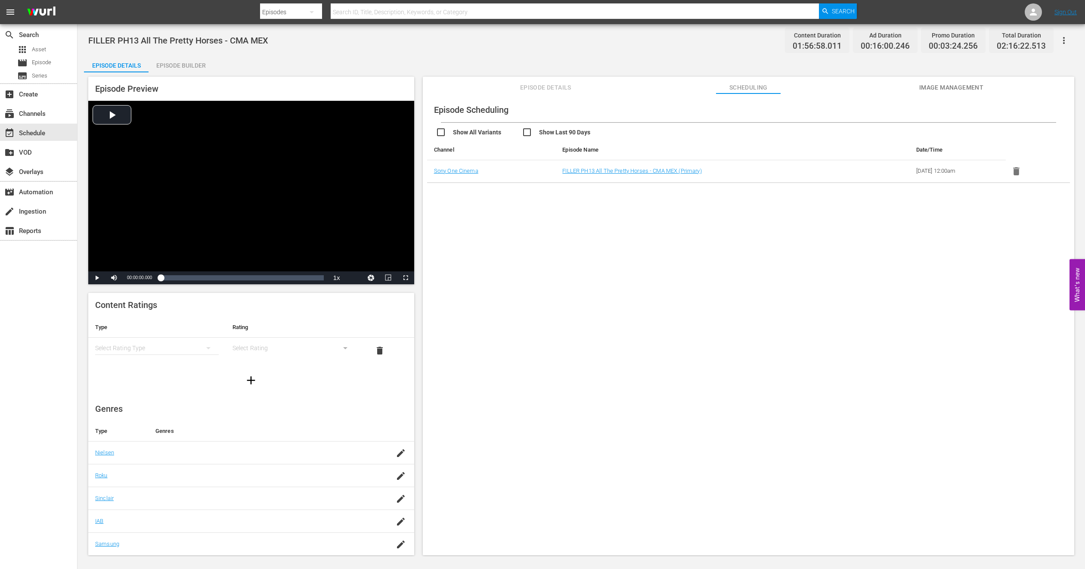
click at [198, 66] on div "Episode Builder" at bounding box center [181, 65] width 65 height 21
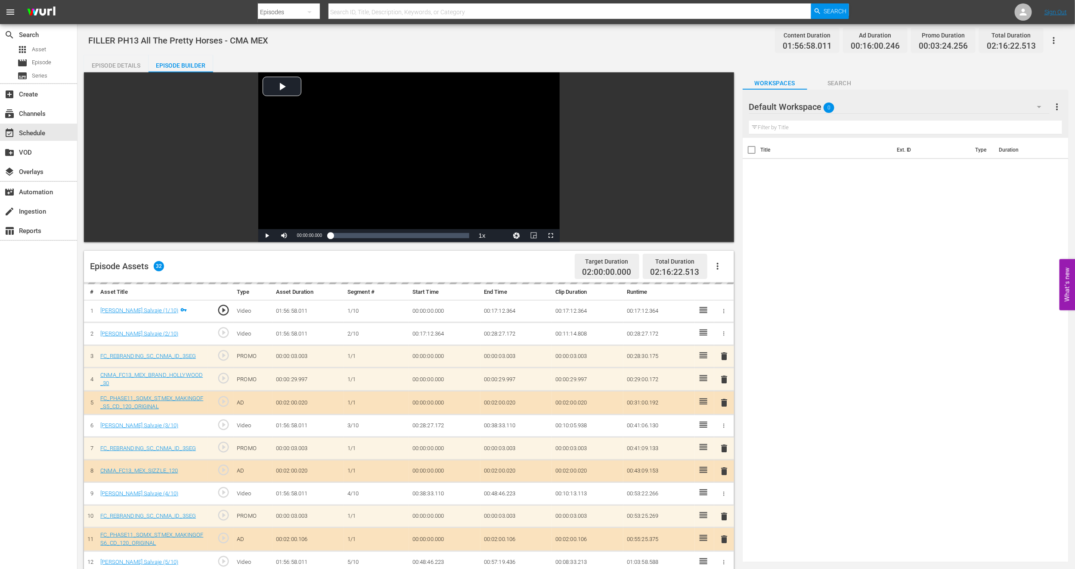
click at [997, 112] on div "Default Workspace 0" at bounding box center [899, 107] width 301 height 24
click at [792, 202] on div "CMA IDs (4)" at bounding box center [804, 200] width 90 height 14
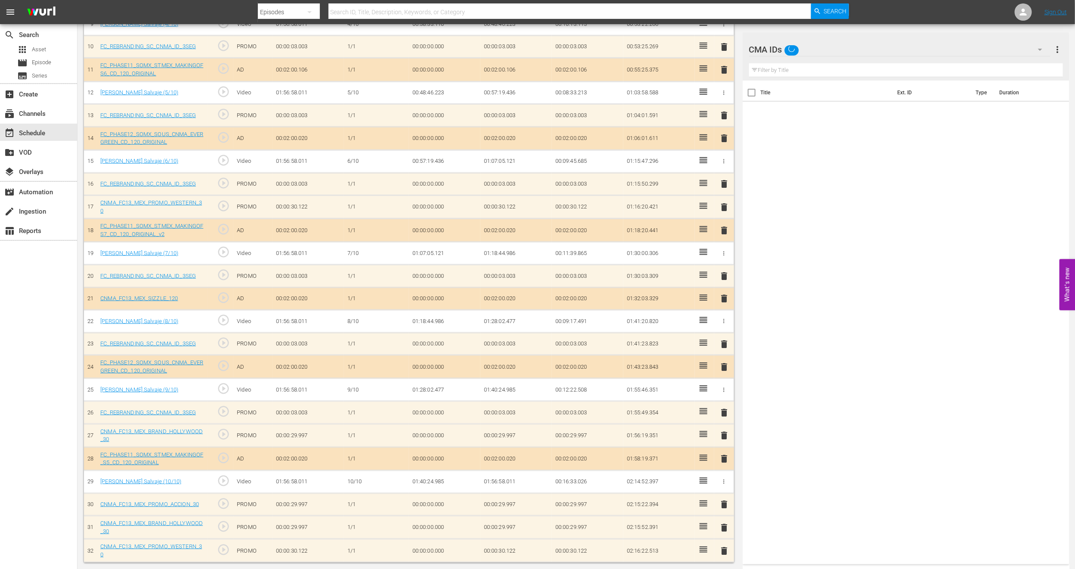
scroll to position [470, 0]
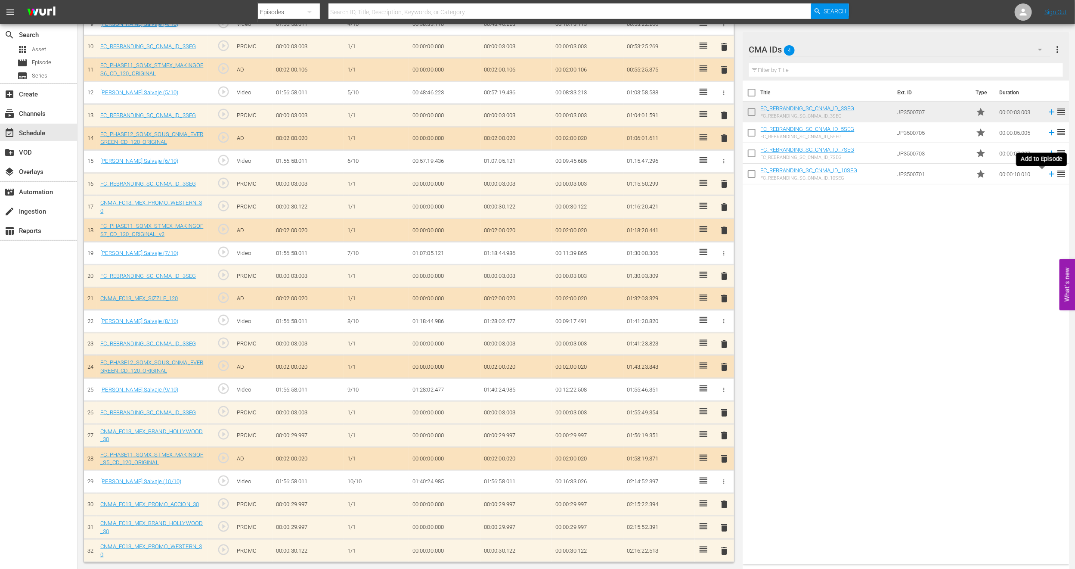
click at [1047, 175] on icon at bounding box center [1051, 173] width 9 height 9
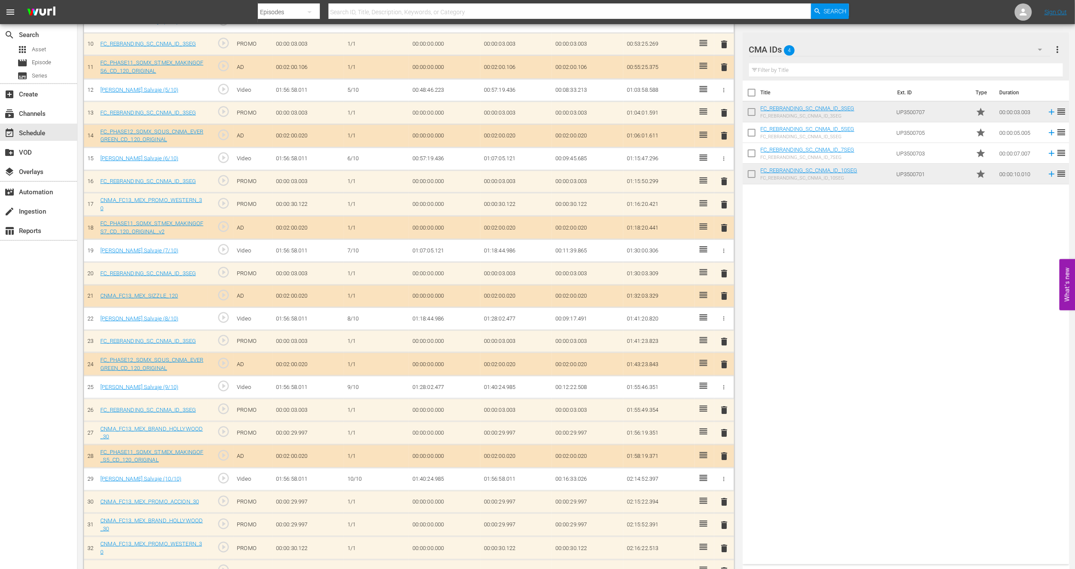
scroll to position [493, 0]
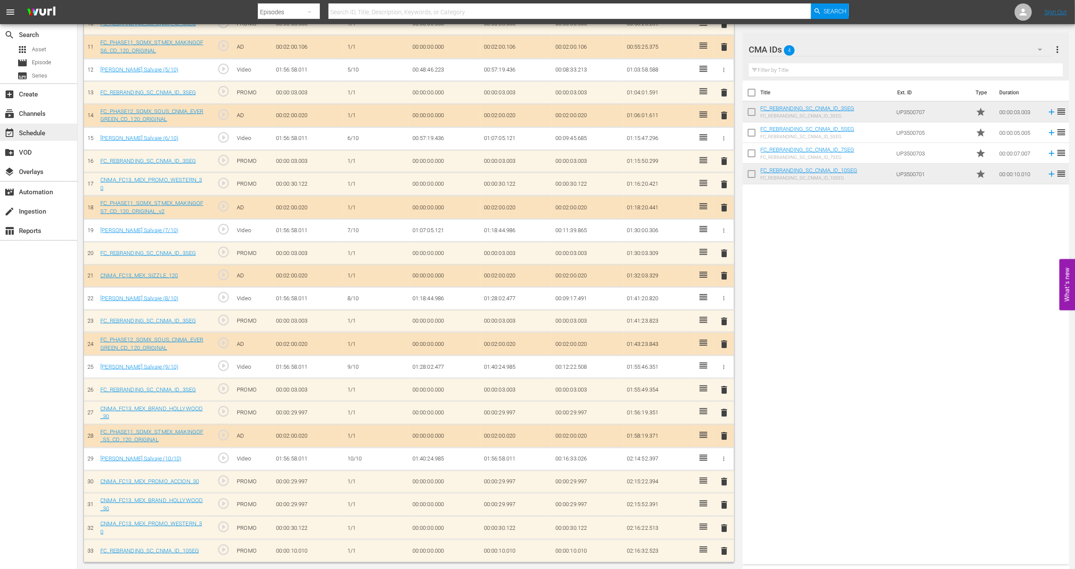
click at [39, 131] on div "event_available Schedule" at bounding box center [24, 132] width 48 height 8
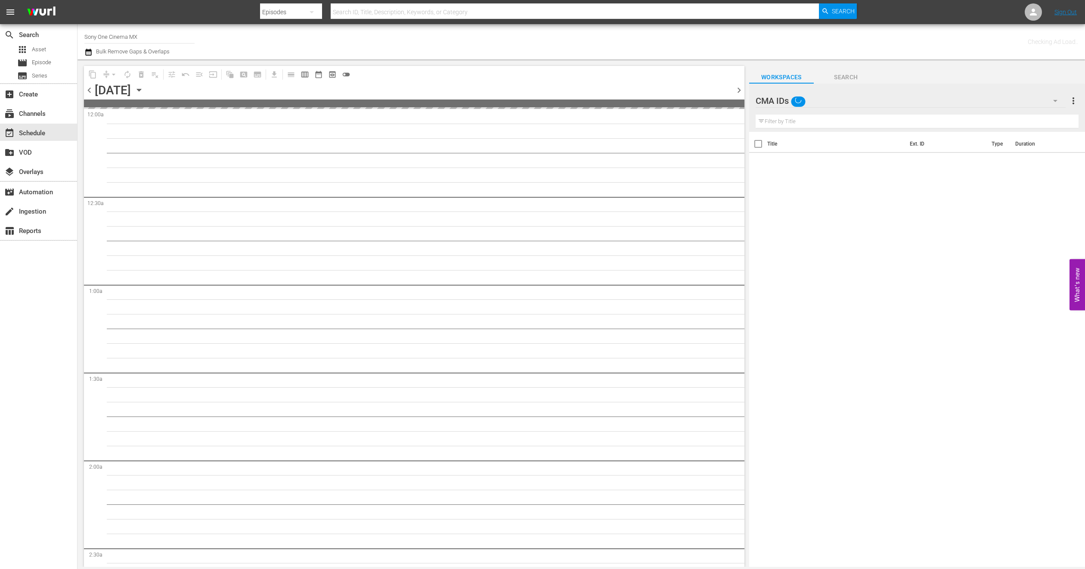
click at [1044, 102] on div "CMA IDs" at bounding box center [911, 101] width 310 height 24
click at [811, 206] on div "Default Workspace (6)" at bounding box center [811, 208] width 90 height 14
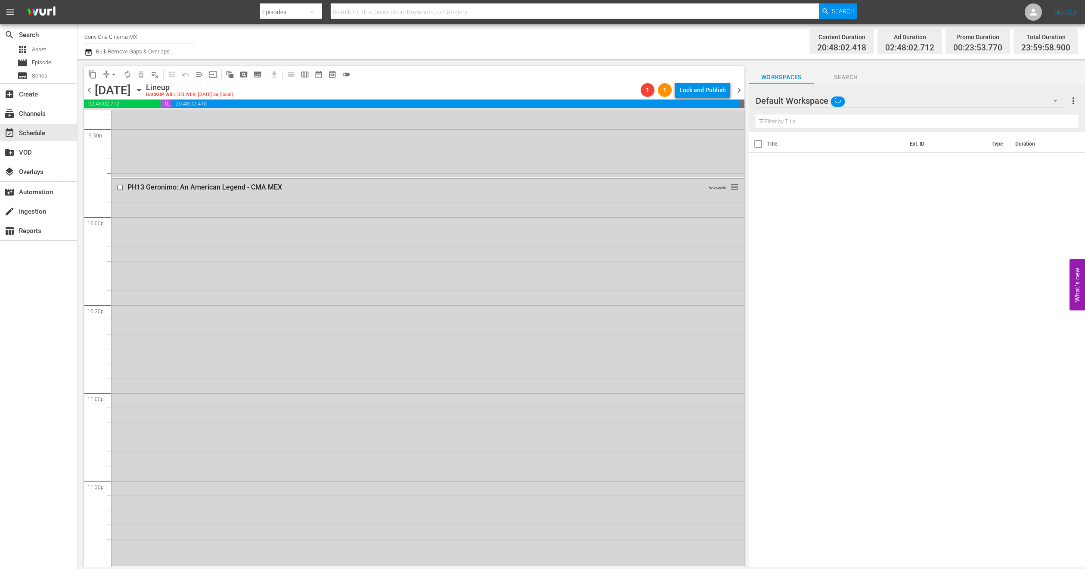
scroll to position [3759, 0]
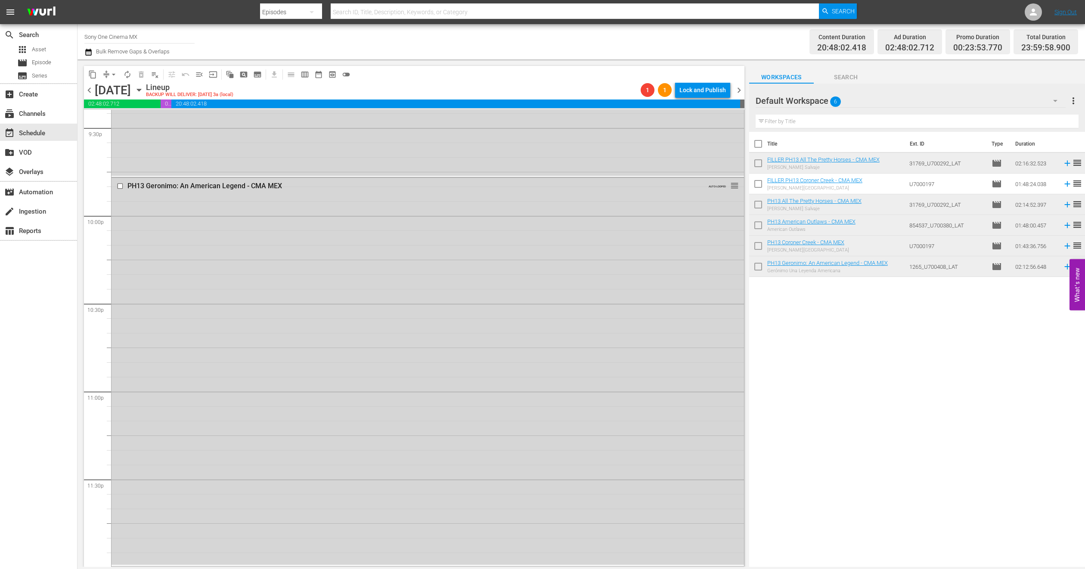
click at [286, 388] on div "PH13 Geronimo: An American Legend - CMA MEX AUTO-LOOPED reorder" at bounding box center [428, 371] width 632 height 387
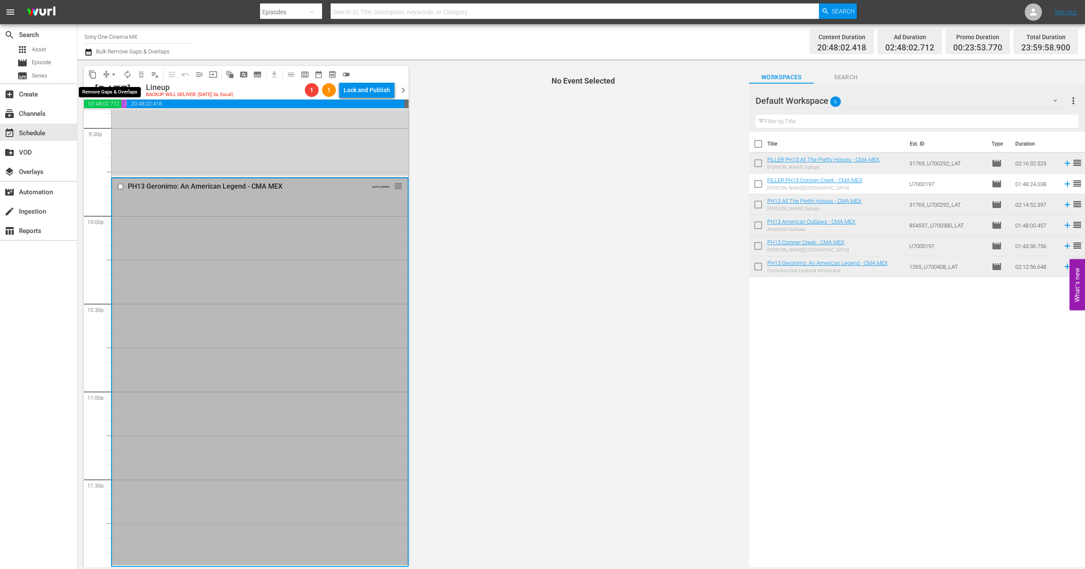
click at [112, 73] on span "arrow_drop_down" at bounding box center [113, 74] width 9 height 9
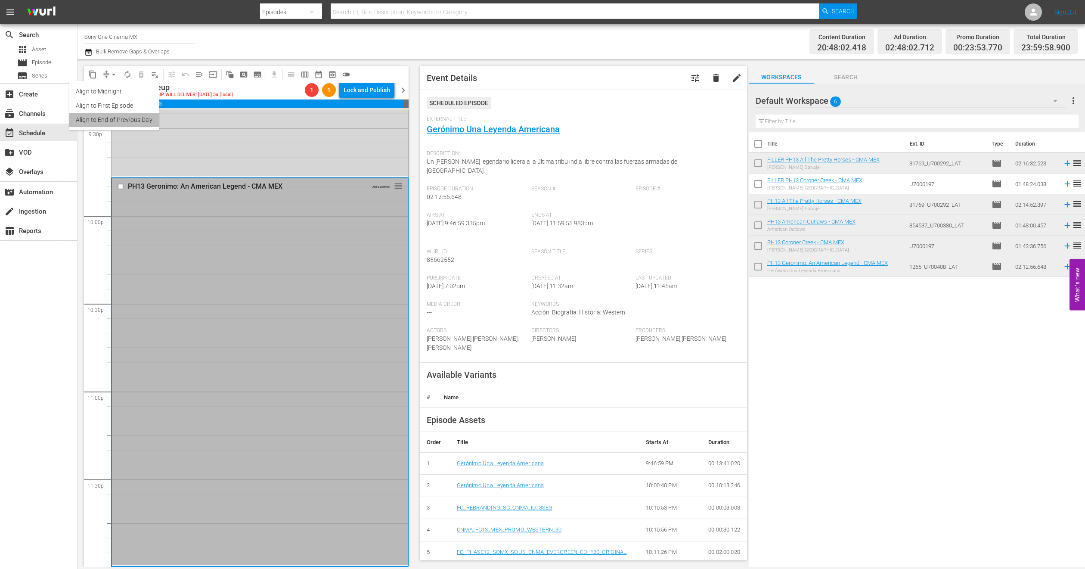
click at [130, 123] on li "Align to End of Previous Day" at bounding box center [114, 120] width 90 height 14
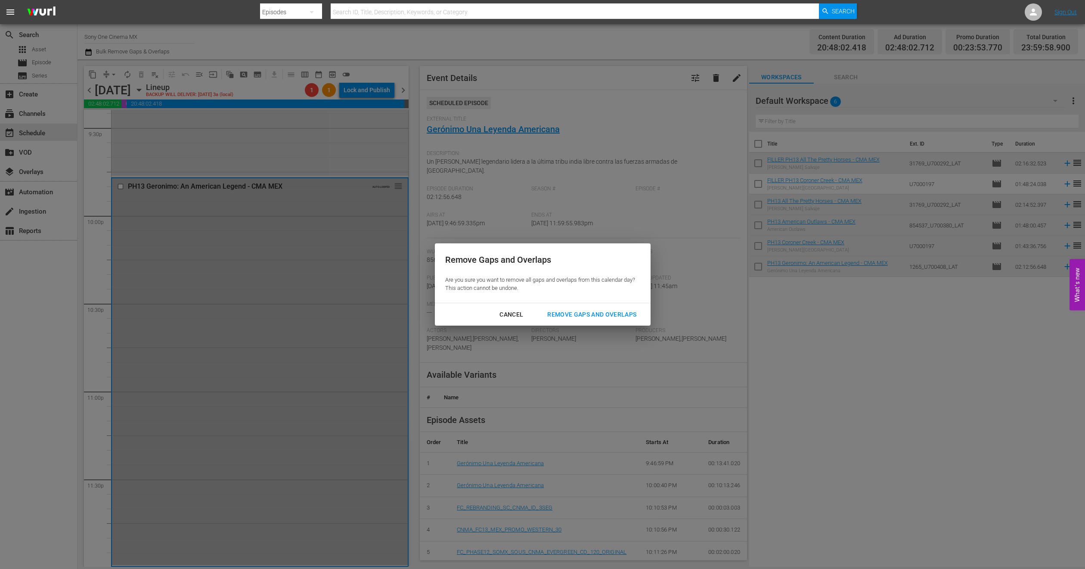
click at [582, 310] on div "Remove Gaps and Overlaps" at bounding box center [591, 314] width 103 height 11
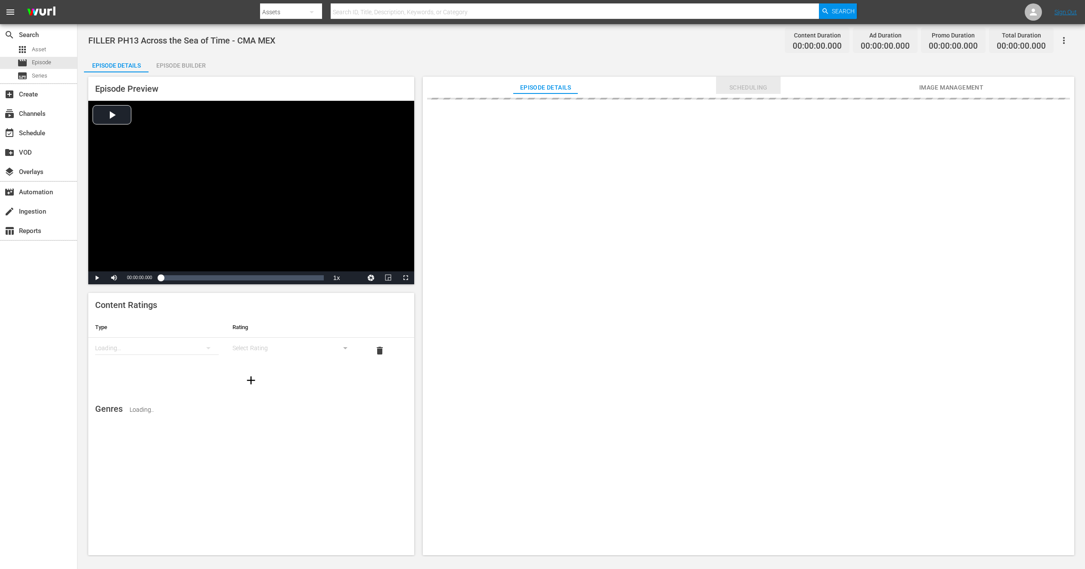
click at [723, 84] on span "Scheduling" at bounding box center [748, 87] width 65 height 11
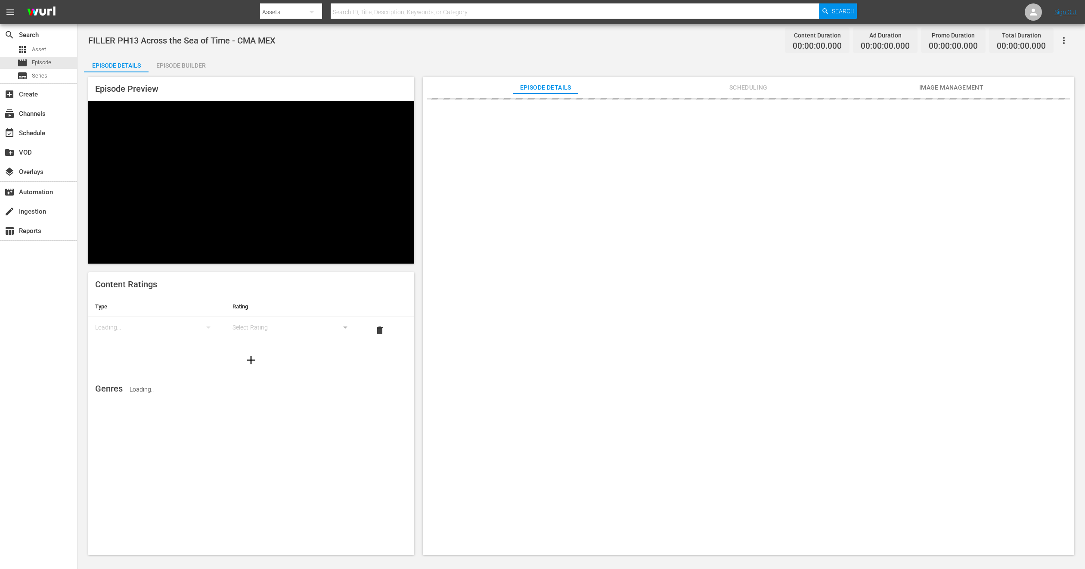
click at [723, 89] on span "Scheduling" at bounding box center [748, 87] width 65 height 11
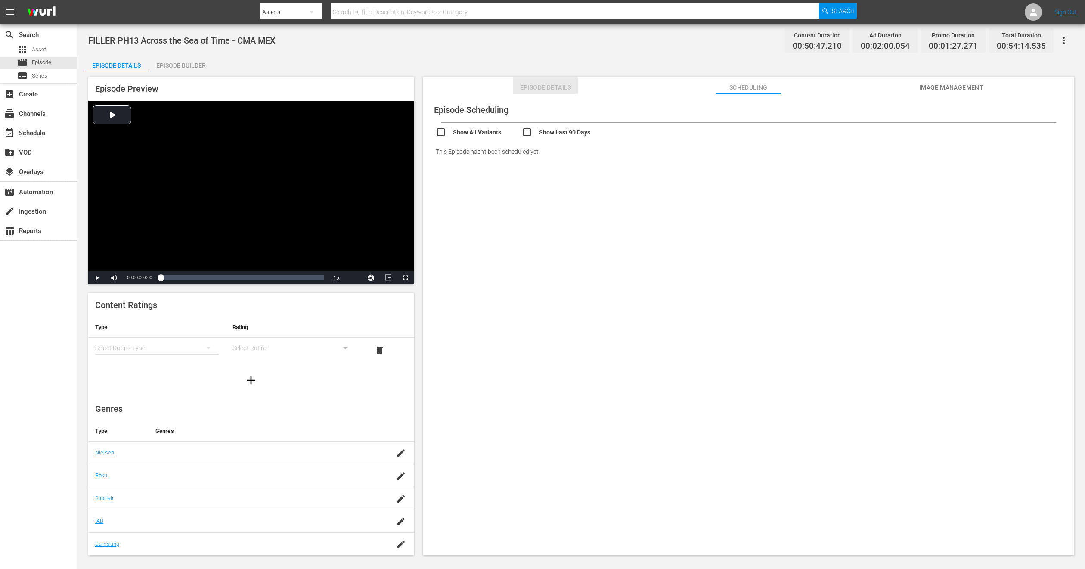
click at [544, 92] on button "Episode Details" at bounding box center [545, 85] width 65 height 17
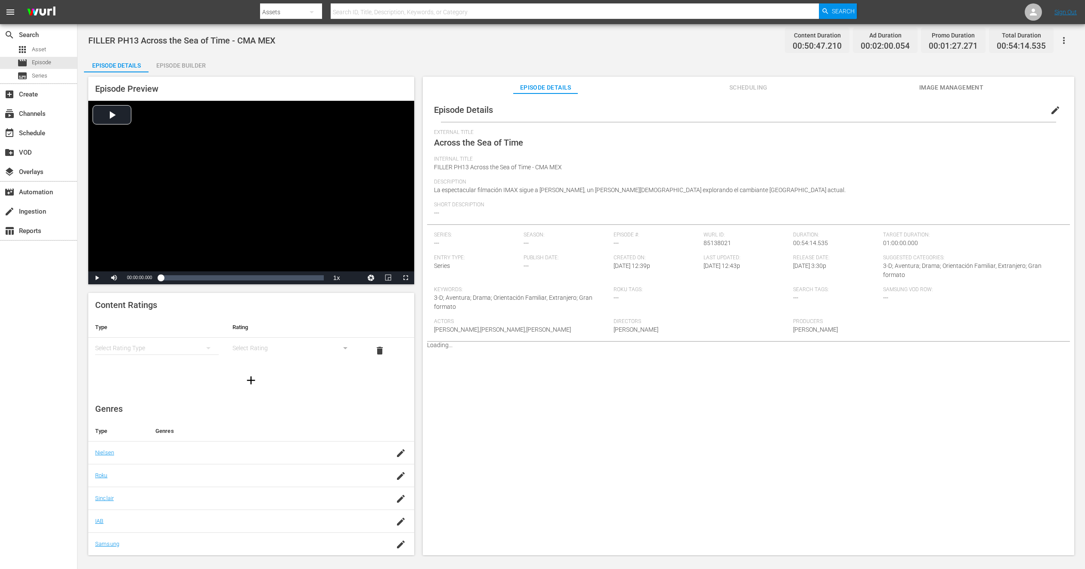
click at [723, 109] on span "edit" at bounding box center [1055, 110] width 10 height 10
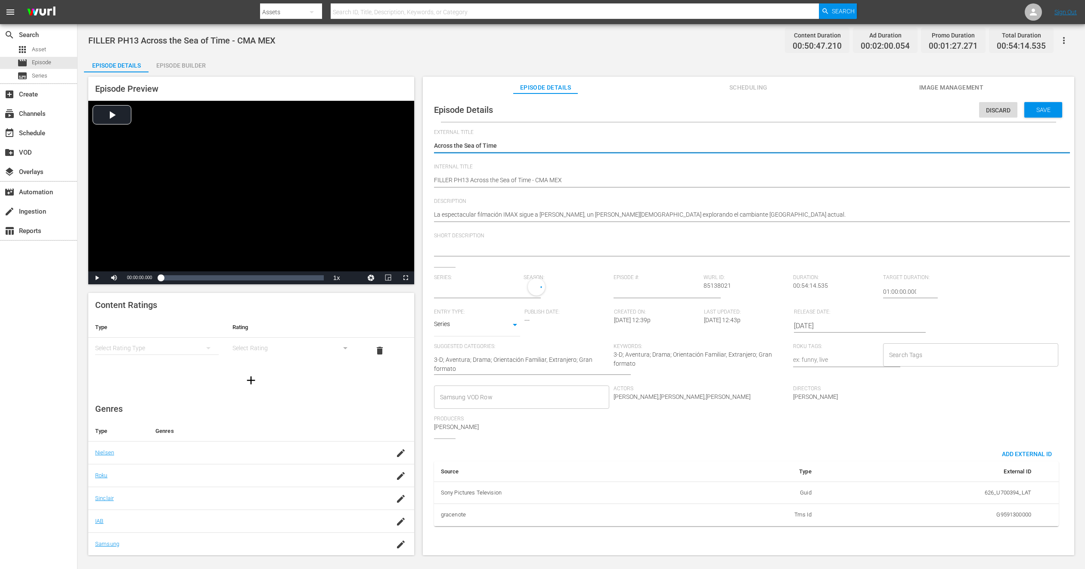
type input "No Series"
click at [723, 104] on div "Discard" at bounding box center [998, 110] width 38 height 16
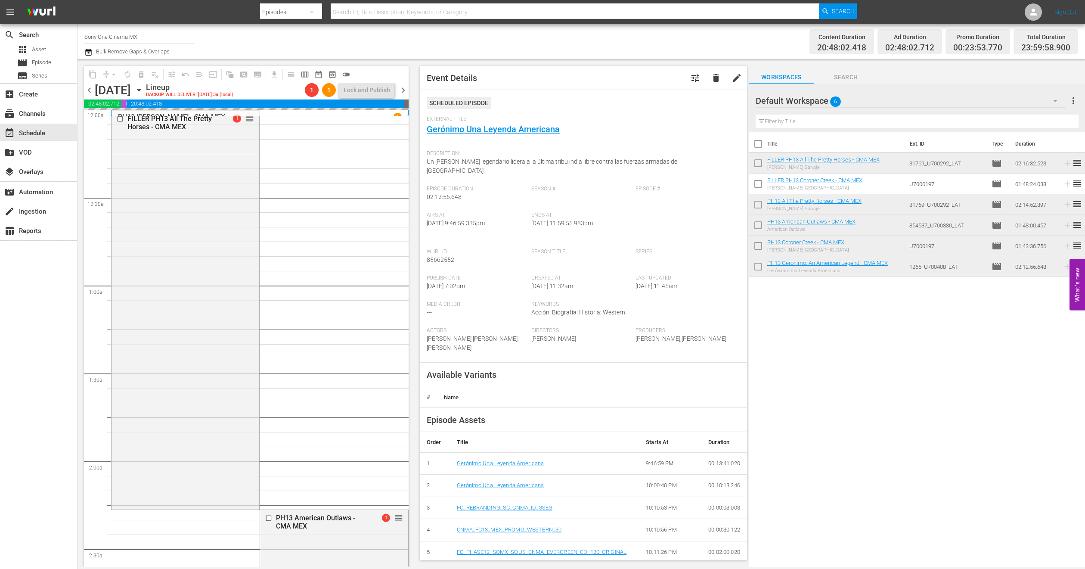
scroll to position [3759, 0]
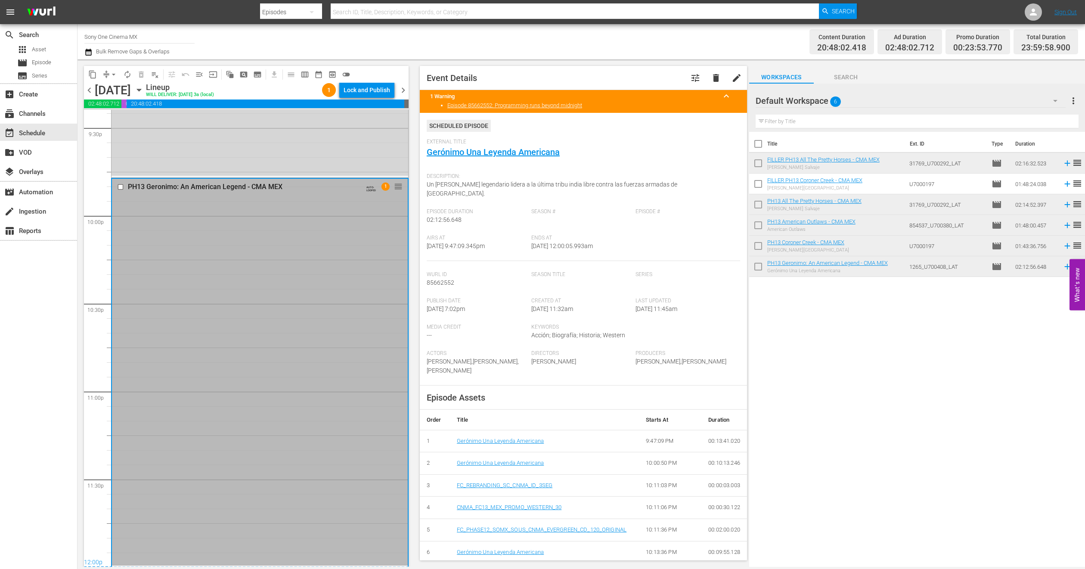
click at [141, 89] on icon "button" at bounding box center [139, 90] width 4 height 2
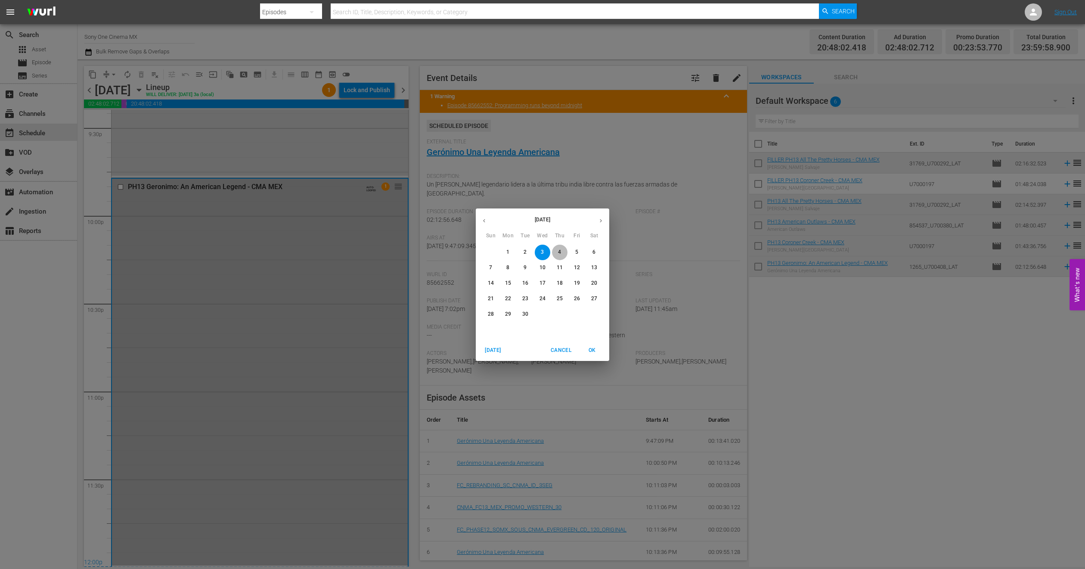
click at [561, 251] on p "4" at bounding box center [559, 251] width 3 height 7
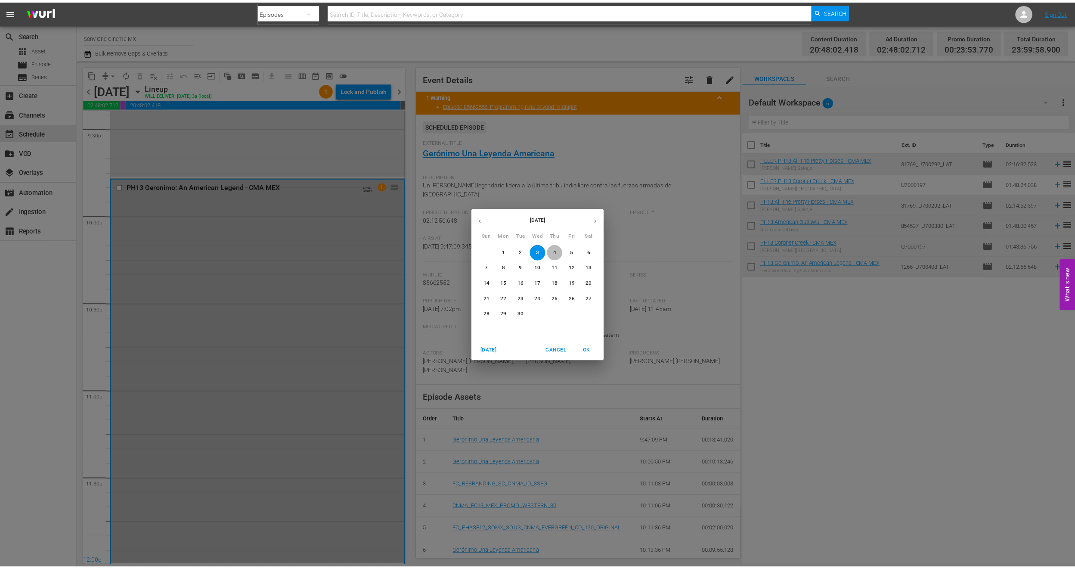
scroll to position [3758, 0]
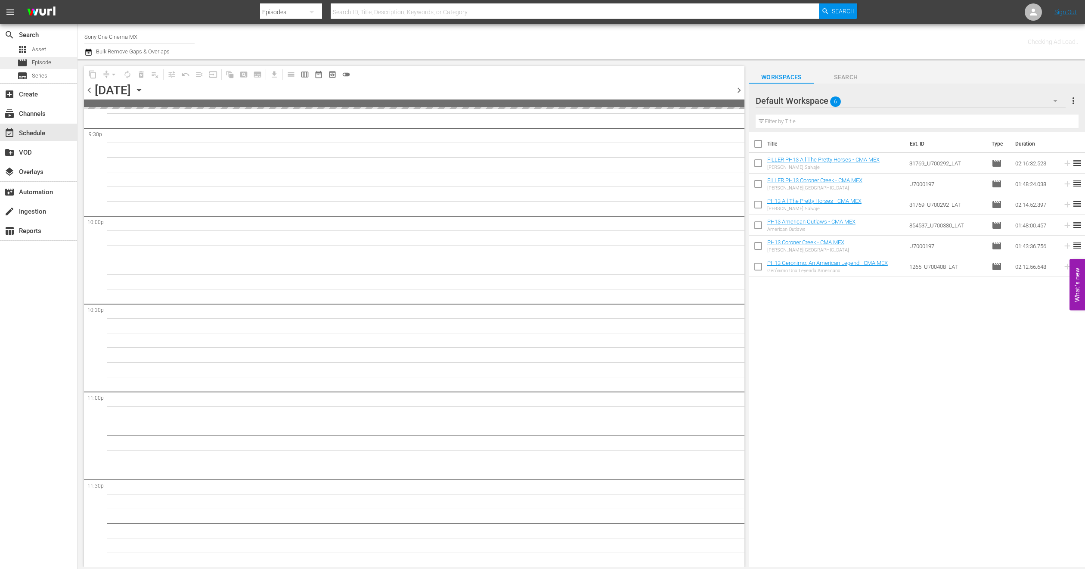
click at [44, 66] on span "Episode" at bounding box center [41, 62] width 19 height 9
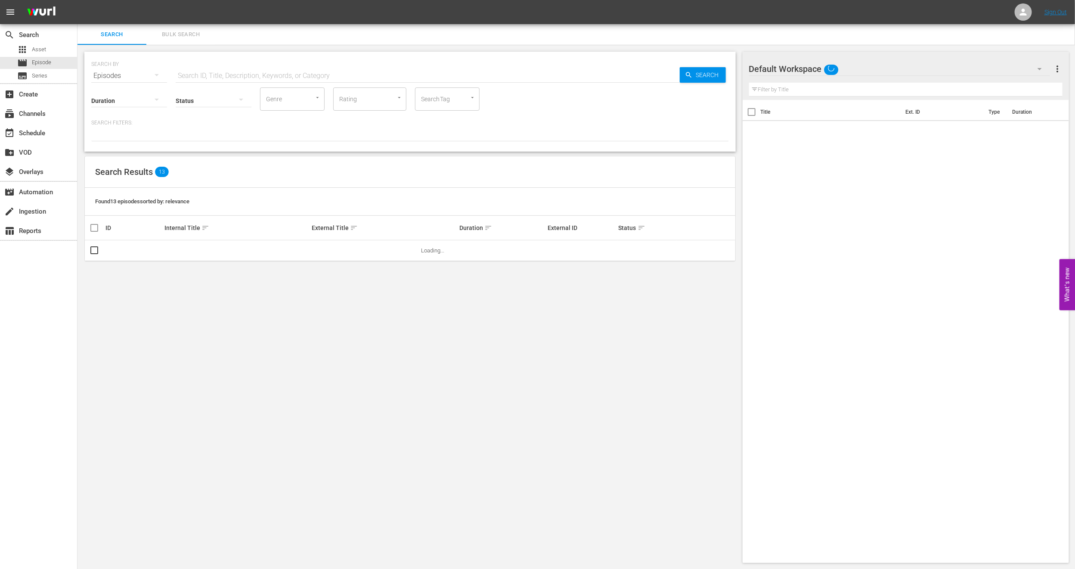
click at [183, 37] on span "Bulk Search" at bounding box center [181, 35] width 59 height 10
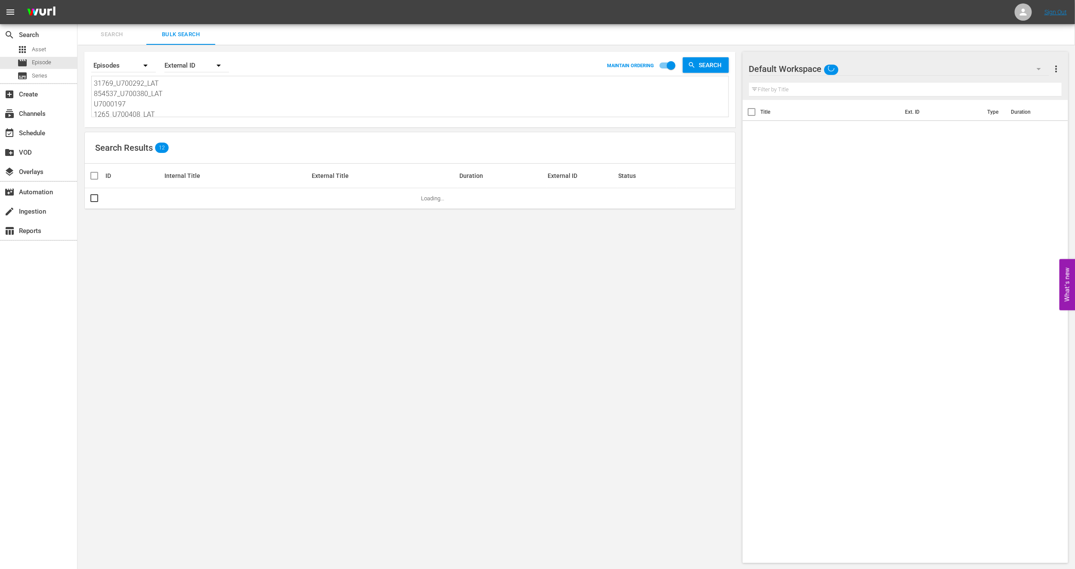
scroll to position [2, 0]
drag, startPoint x: 93, startPoint y: 79, endPoint x: 289, endPoint y: 176, distance: 218.5
click at [289, 176] on div "Search By Episodes Order By External ID MAINTAIN ORDERING Search 31769_U700292_…" at bounding box center [409, 307] width 665 height 525
paste textarea "1132854_U700395_LAT U7000191 U7000192 235_U700367_LAT 2817_U700422_LAT"
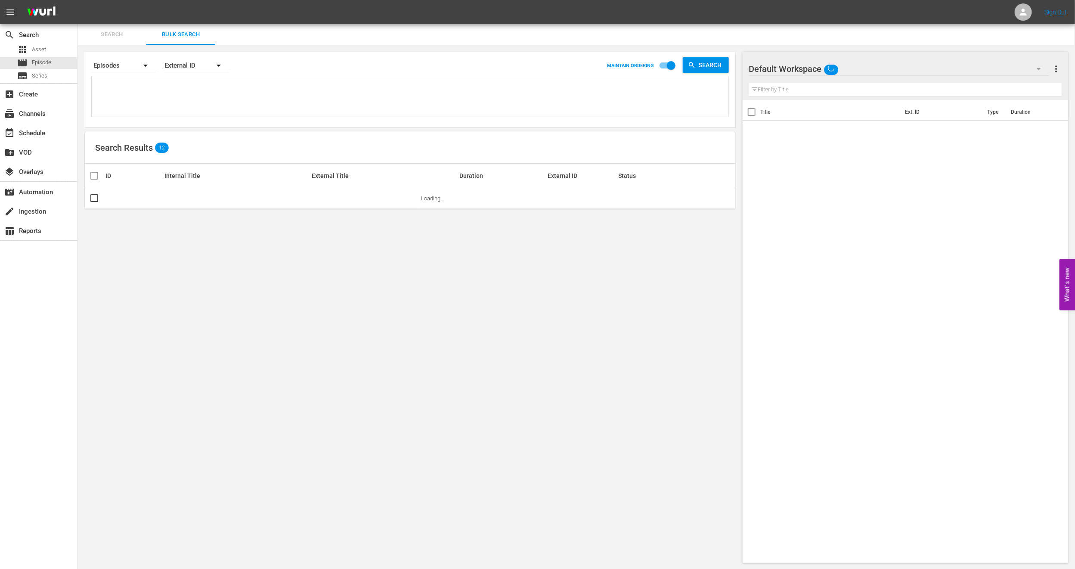
type textarea "1132854_U700395_LAT U7000191 U7000192 235_U700367_LAT 2817_U700422_LAT"
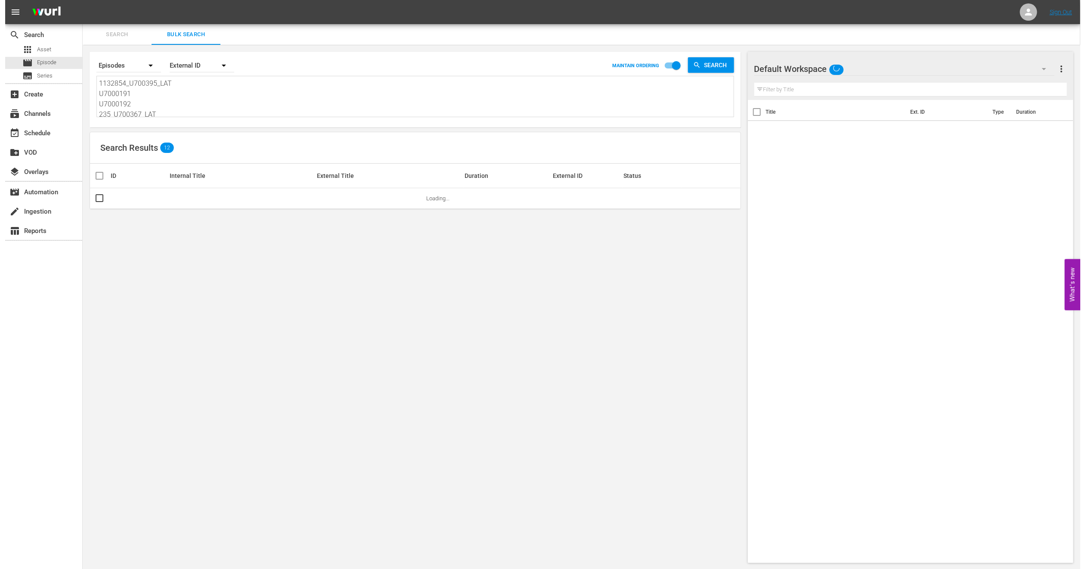
scroll to position [1, 0]
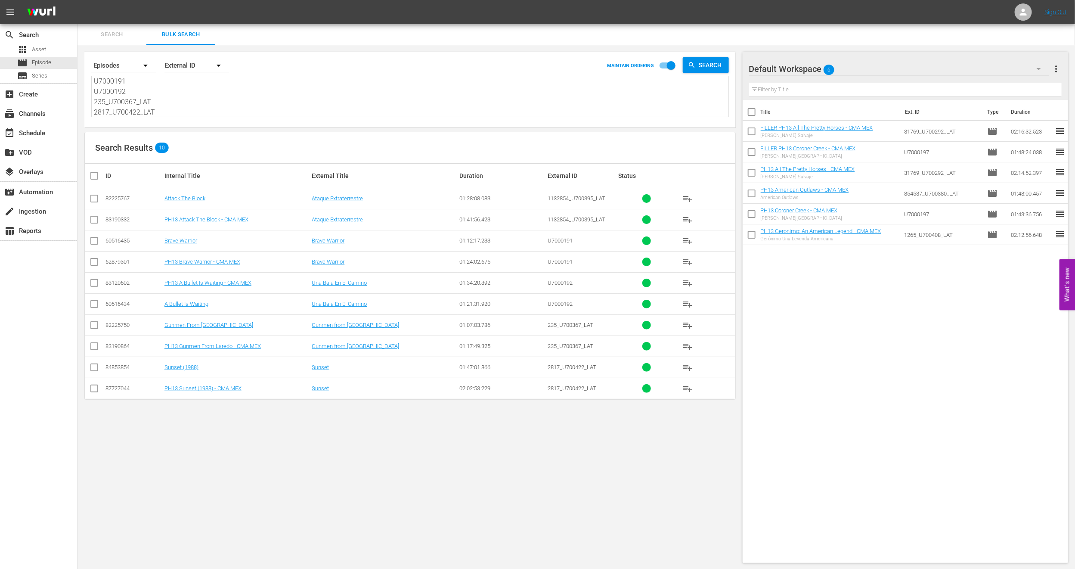
type textarea "1132854_U700395_LAT U7000191 U7000192 235_U700367_LAT 2817_U700422_LAT"
click at [1061, 70] on span "more_vert" at bounding box center [1056, 69] width 10 height 10
click at [1009, 89] on div "Clear All Workspace Items" at bounding box center [1000, 84] width 101 height 15
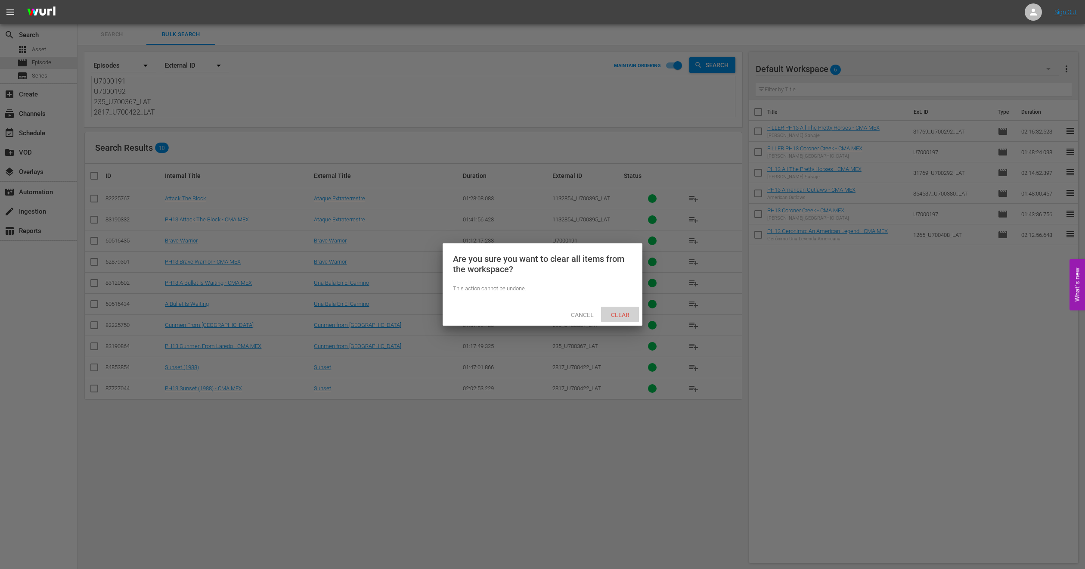
click at [626, 316] on span "Clear" at bounding box center [620, 314] width 32 height 7
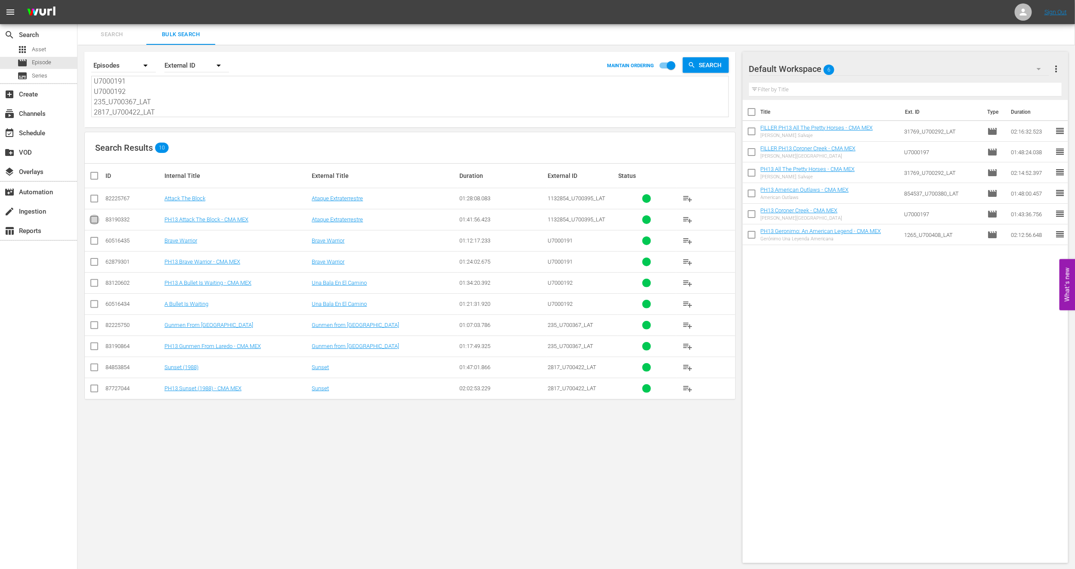
click at [94, 224] on input "checkbox" at bounding box center [94, 221] width 10 height 10
checkbox input "true"
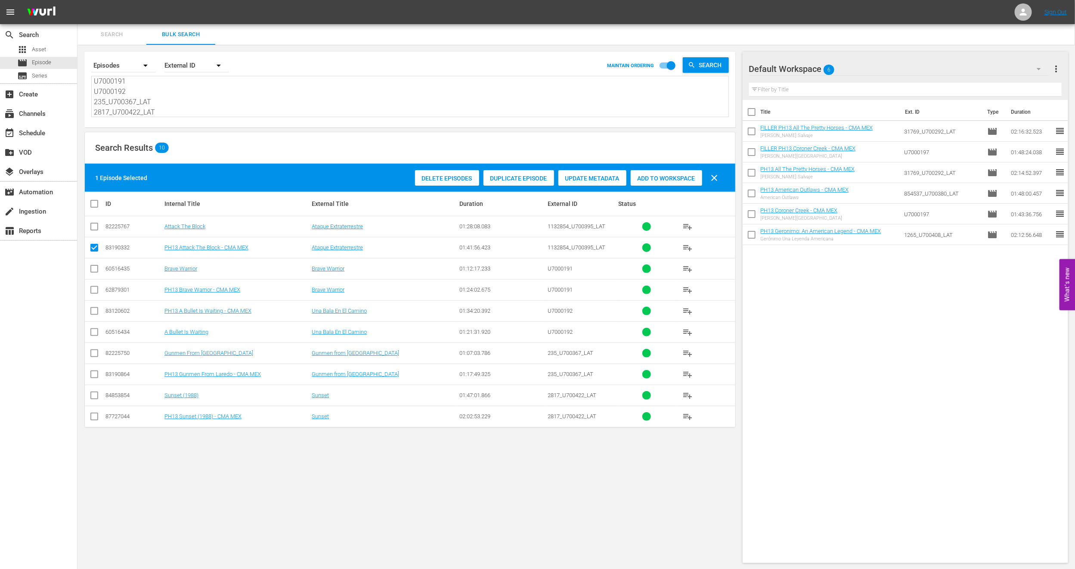
click at [97, 287] on input "checkbox" at bounding box center [94, 291] width 10 height 10
checkbox input "true"
click at [96, 309] on input "checkbox" at bounding box center [94, 312] width 10 height 10
checkbox input "true"
click at [95, 376] on input "checkbox" at bounding box center [94, 376] width 10 height 10
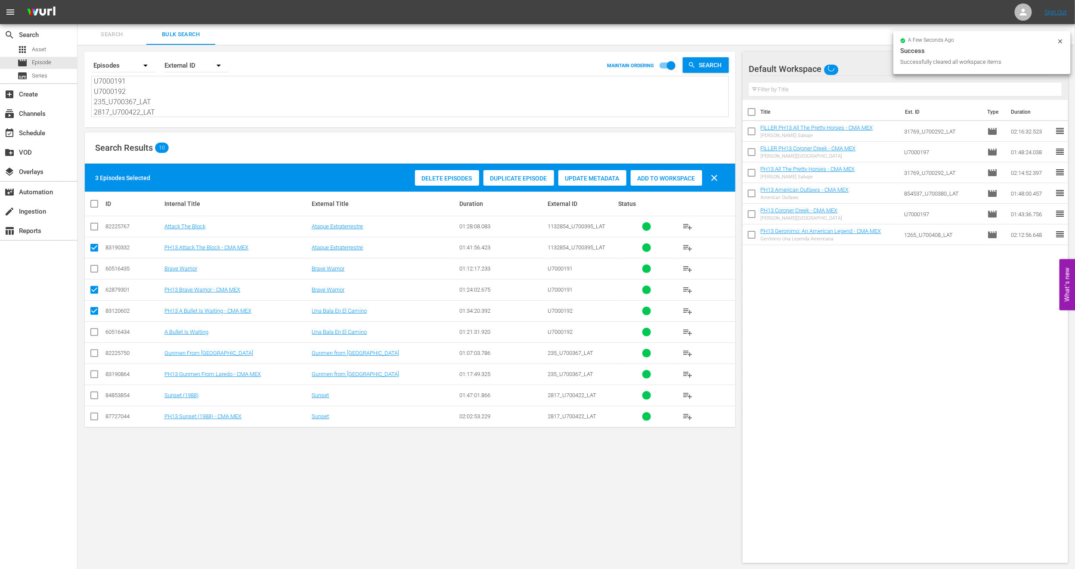
checkbox input "true"
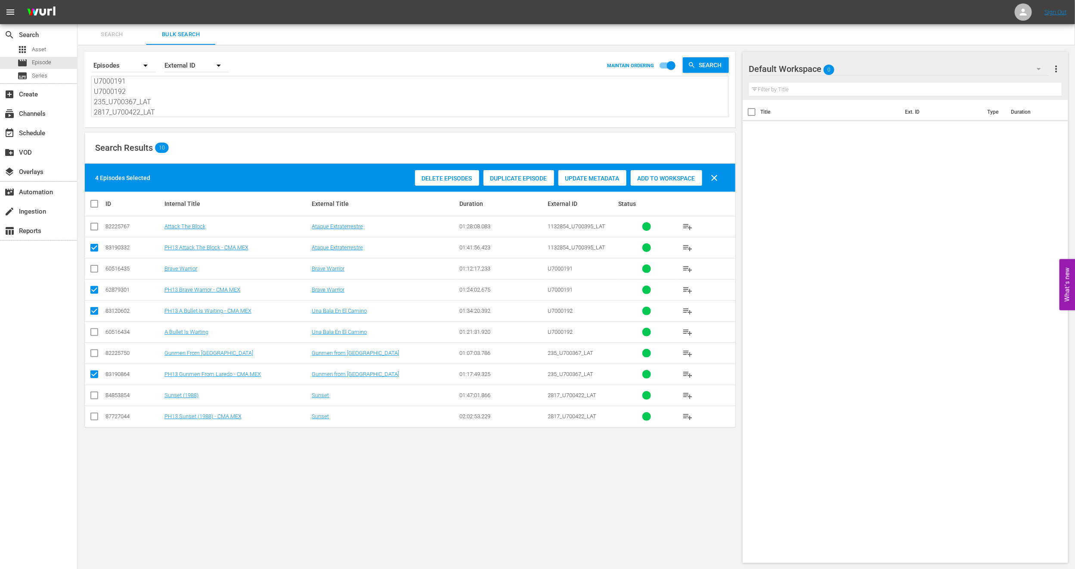
click at [92, 417] on input "checkbox" at bounding box center [94, 418] width 10 height 10
checkbox input "true"
click at [655, 186] on div "Delete Episodes Duplicate Episode Update Metadata Add to Workspace clear" at bounding box center [569, 177] width 312 height 21
click at [660, 177] on span "Add to Workspace" at bounding box center [666, 178] width 71 height 7
click at [96, 205] on input "checkbox" at bounding box center [97, 203] width 17 height 10
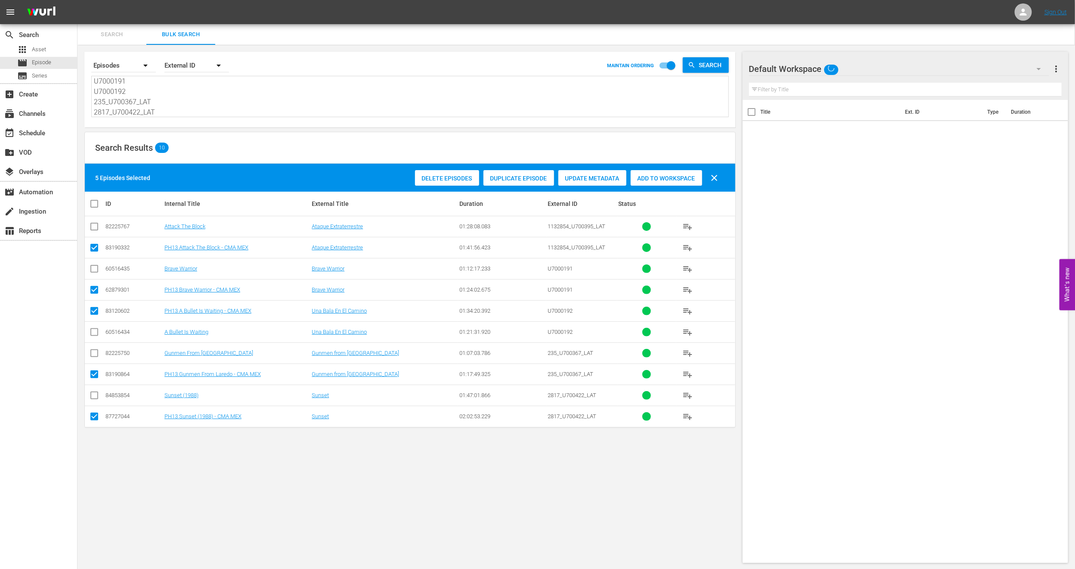
checkbox input "true"
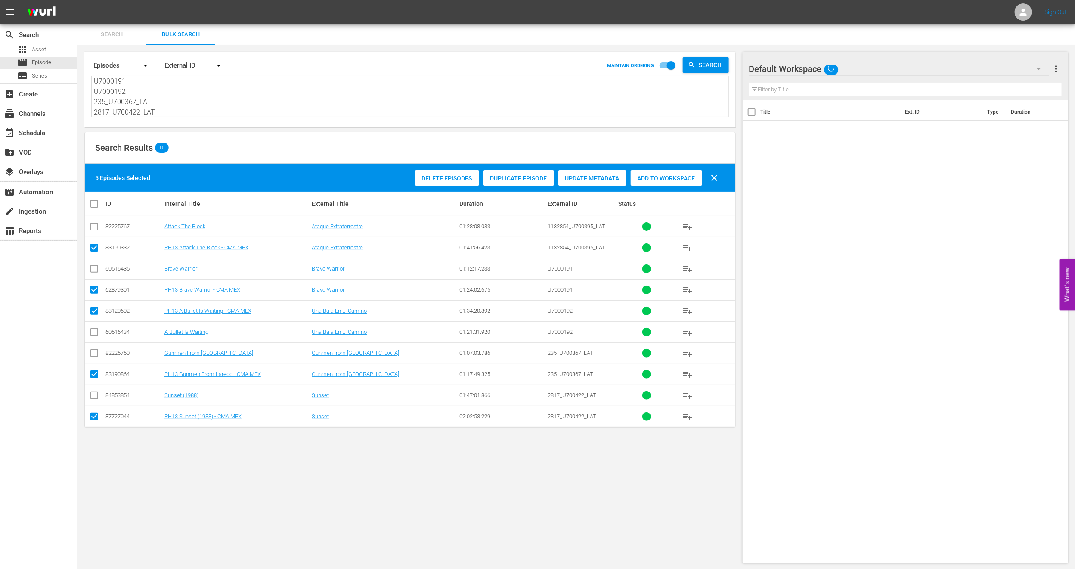
checkbox input "true"
click at [96, 205] on input "checkbox" at bounding box center [97, 203] width 17 height 10
checkbox input "false"
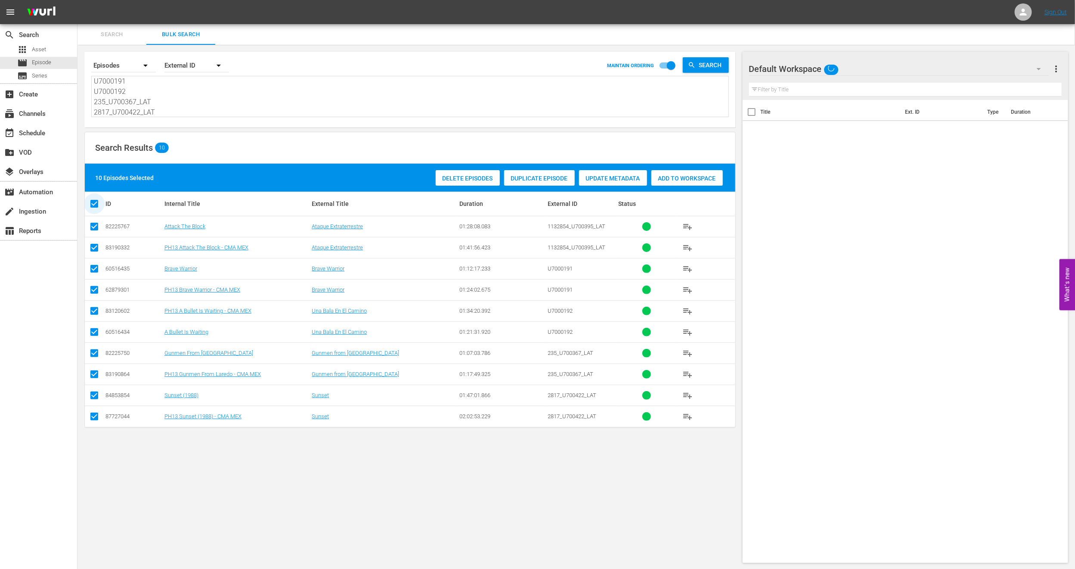
checkbox input "false"
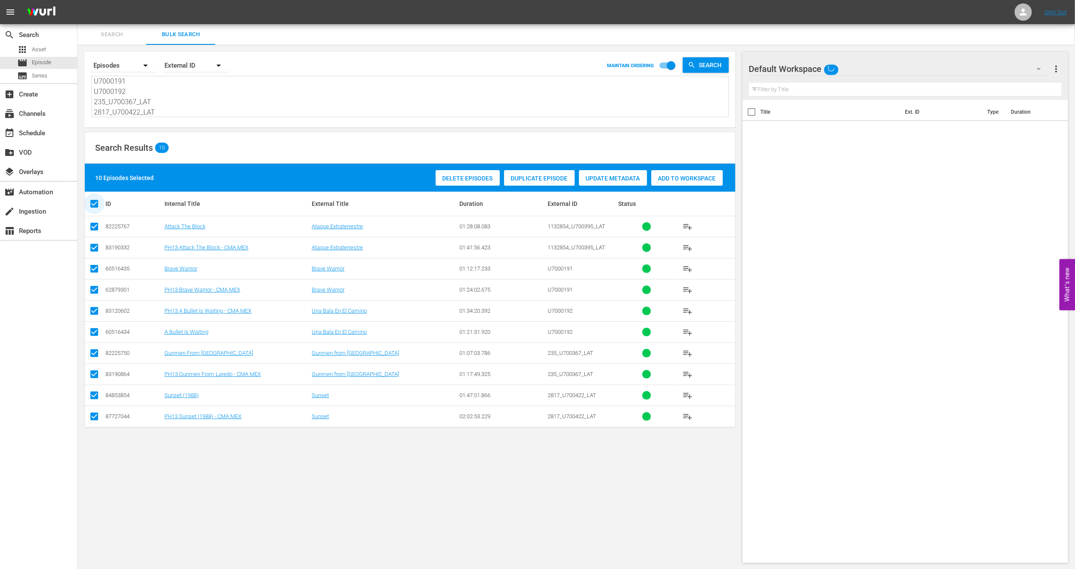
checkbox input "false"
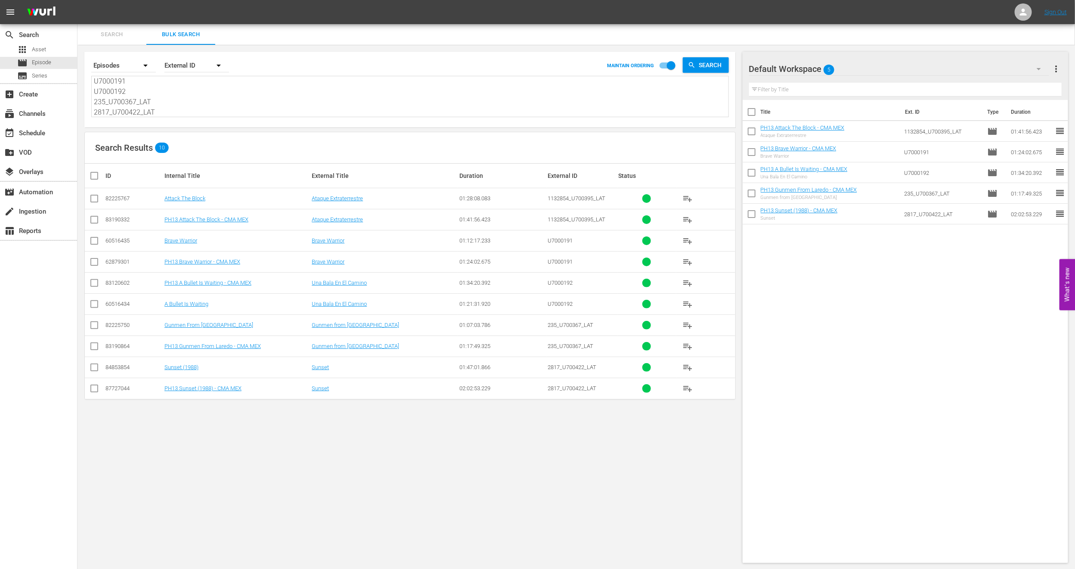
click at [93, 263] on input "checkbox" at bounding box center [94, 263] width 10 height 10
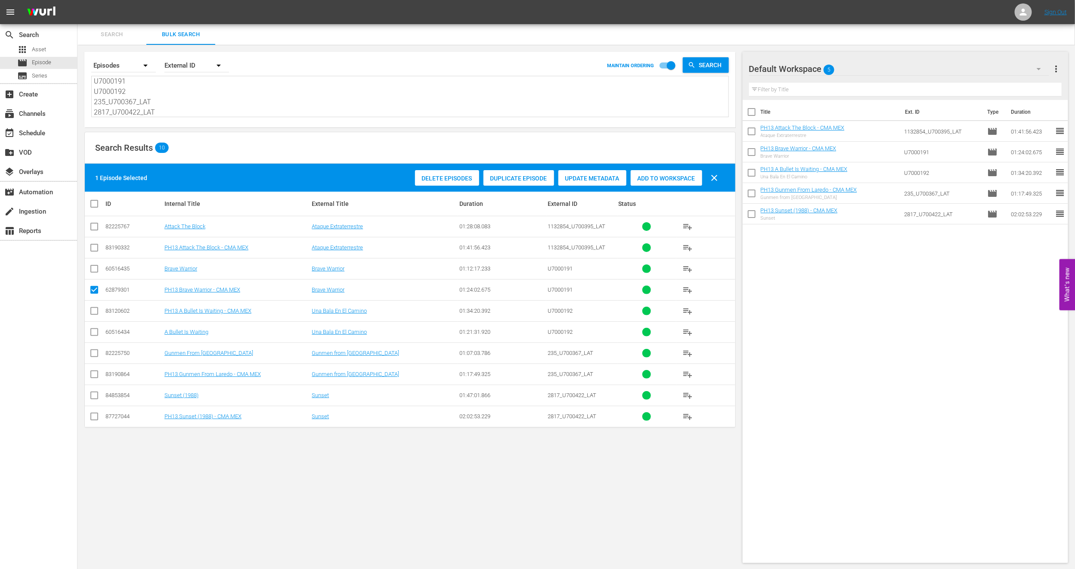
click at [498, 176] on span "Duplicate Episode" at bounding box center [518, 178] width 71 height 7
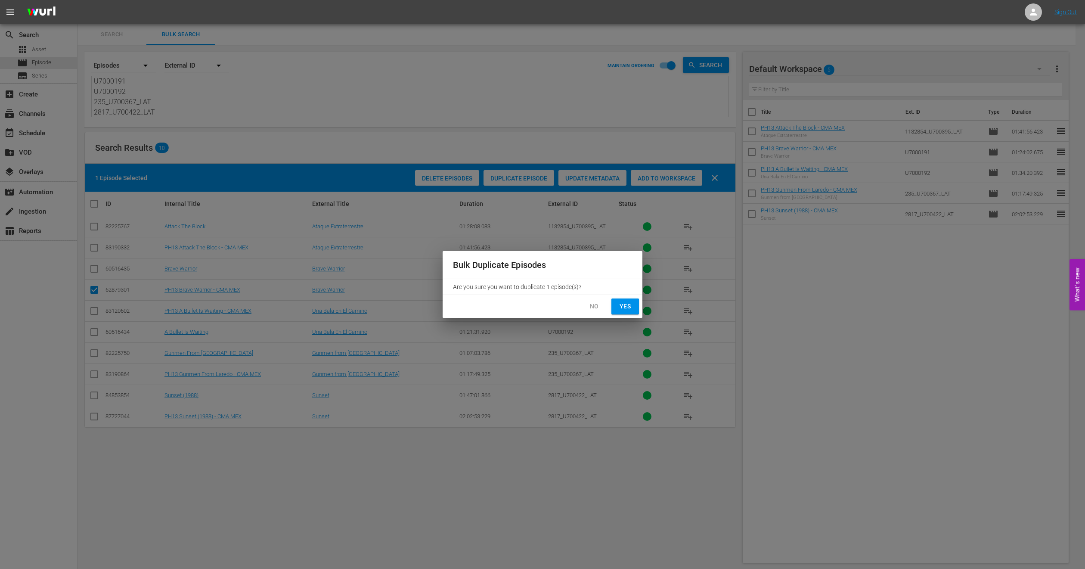
click at [624, 309] on span "Yes" at bounding box center [625, 306] width 14 height 11
checkbox input "false"
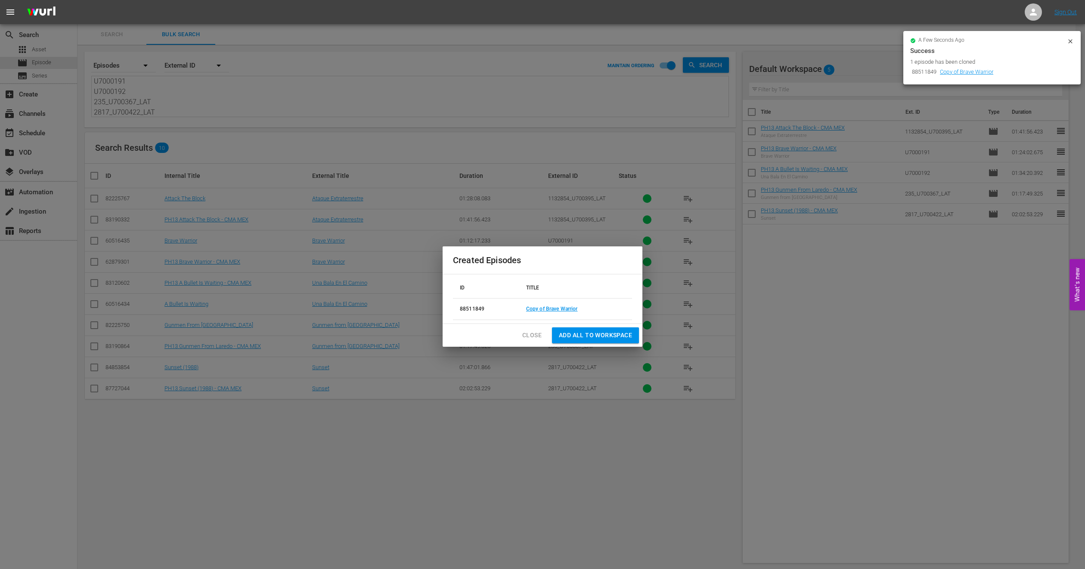
click at [580, 335] on span "Add all to Workspace" at bounding box center [595, 335] width 73 height 11
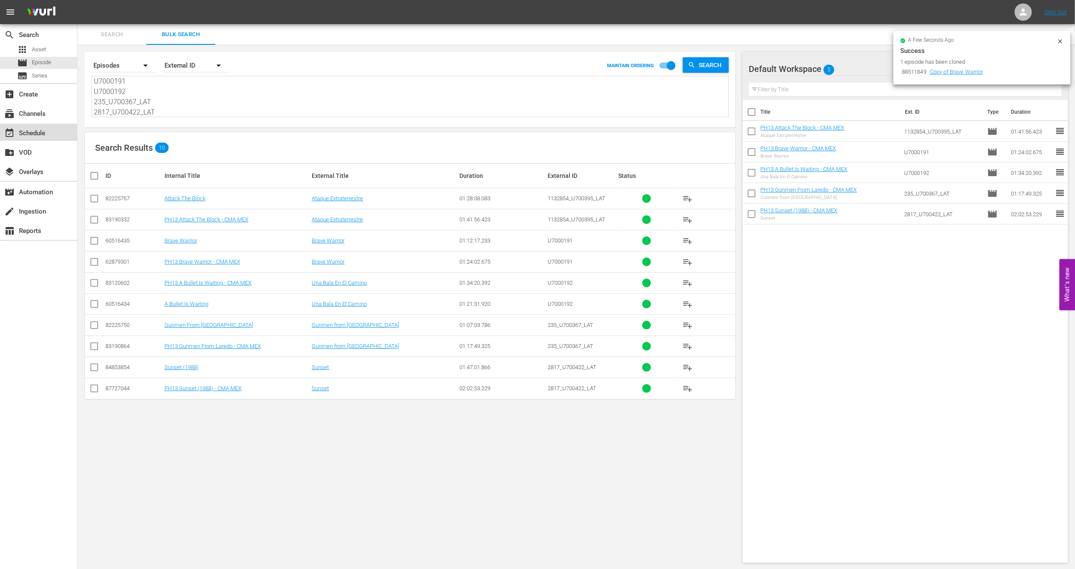
click at [49, 133] on div "event_available Schedule" at bounding box center [38, 132] width 77 height 17
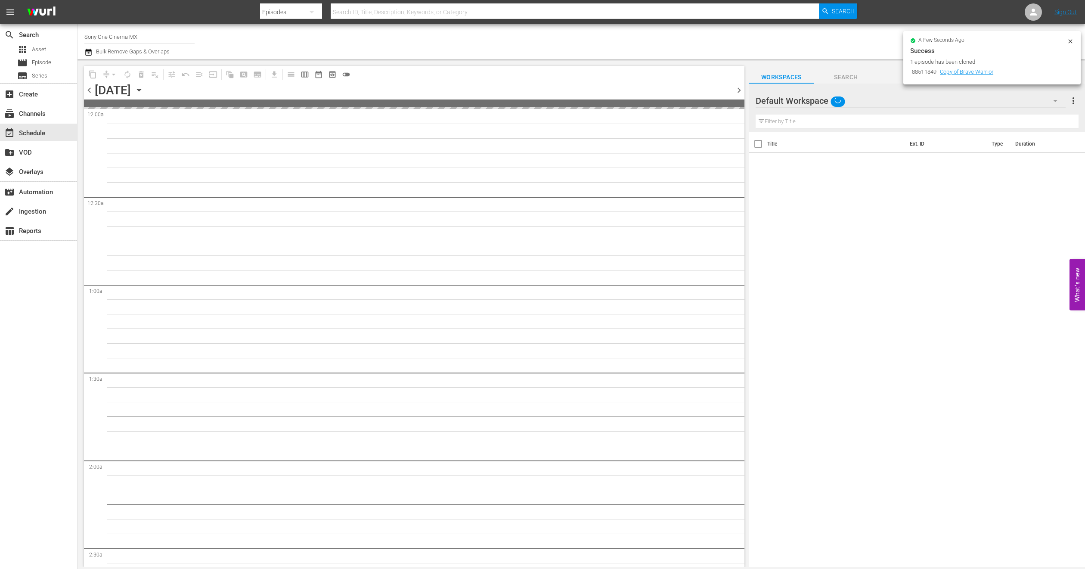
click at [1067, 38] on icon at bounding box center [1070, 41] width 7 height 7
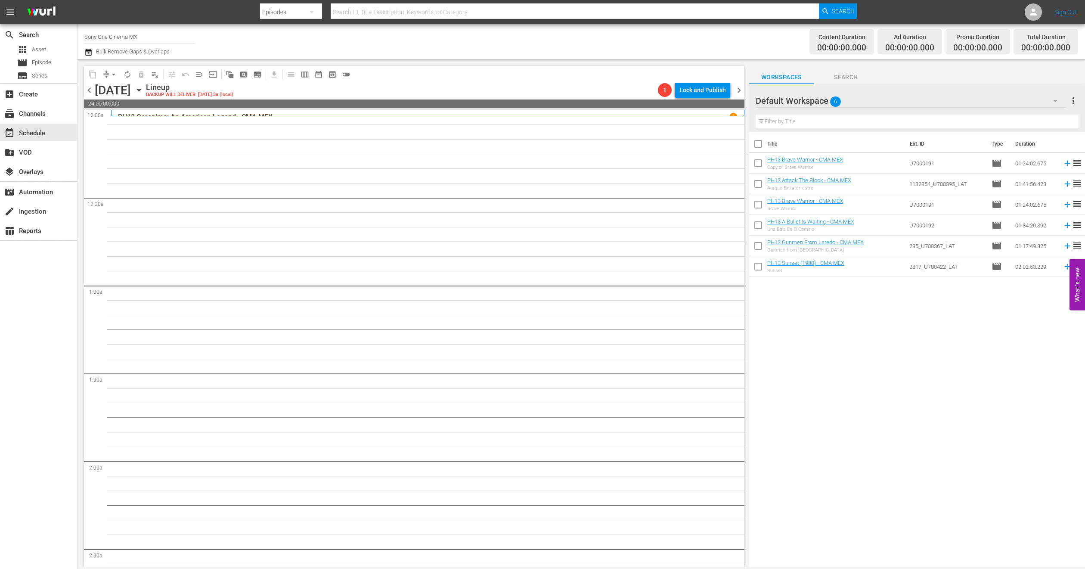
click at [757, 186] on input "checkbox" at bounding box center [758, 186] width 18 height 18
checkbox input "true"
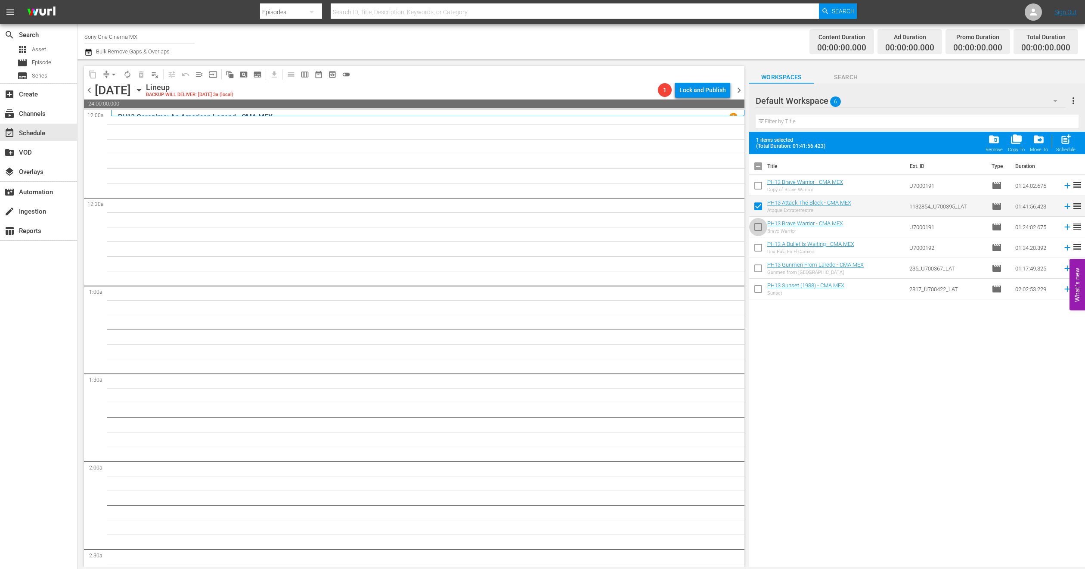
click at [756, 220] on input "checkbox" at bounding box center [758, 229] width 18 height 18
checkbox input "true"
click at [758, 245] on input "checkbox" at bounding box center [758, 249] width 18 height 18
checkbox input "true"
click at [759, 264] on input "checkbox" at bounding box center [758, 270] width 18 height 18
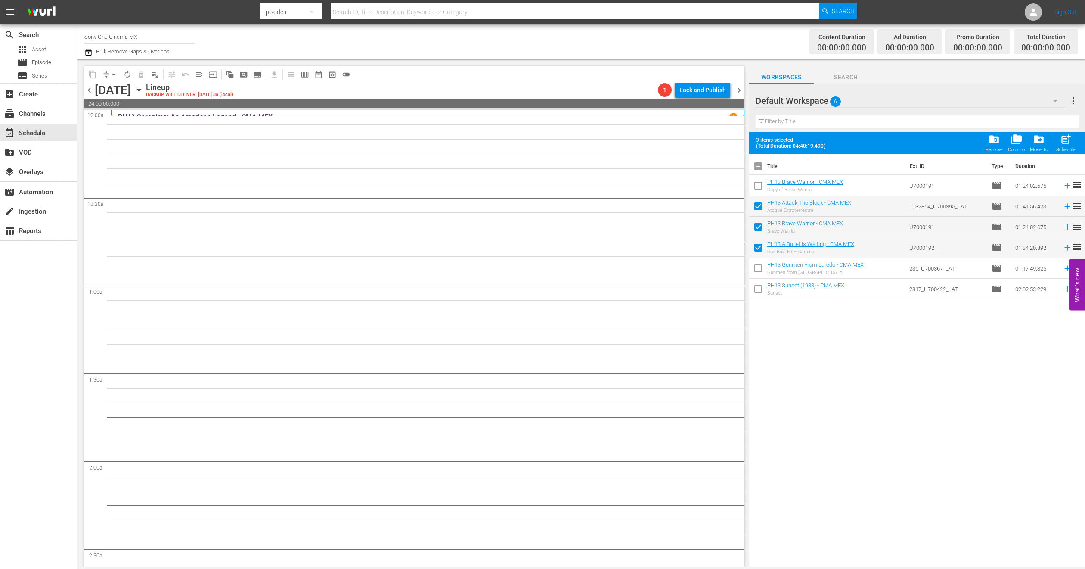
checkbox input "true"
click at [756, 292] on input "checkbox" at bounding box center [758, 291] width 18 height 18
checkbox input "true"
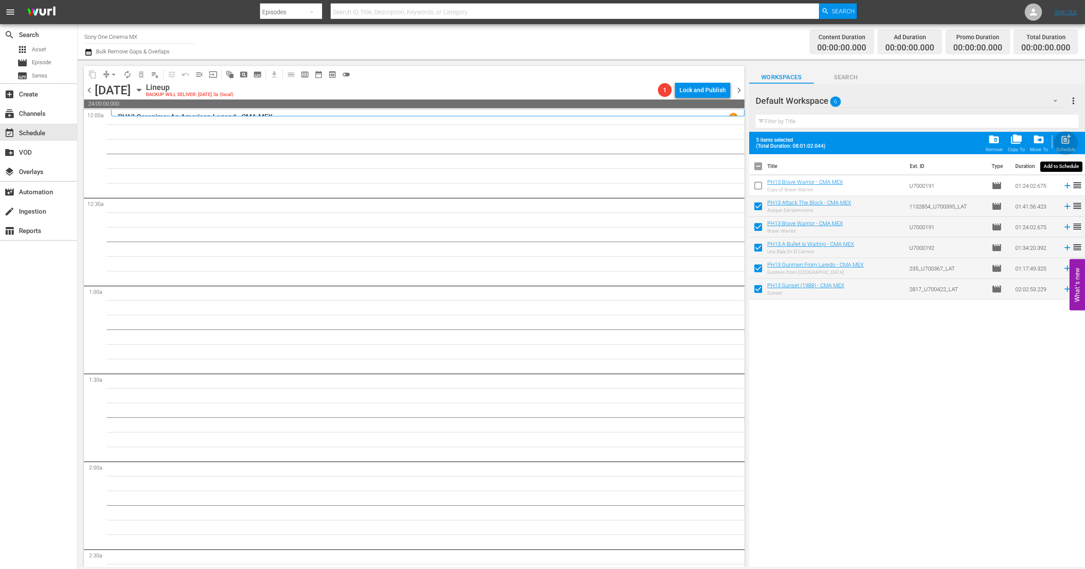
click at [1073, 143] on div "post_add Schedule" at bounding box center [1065, 142] width 19 height 19
checkbox input "false"
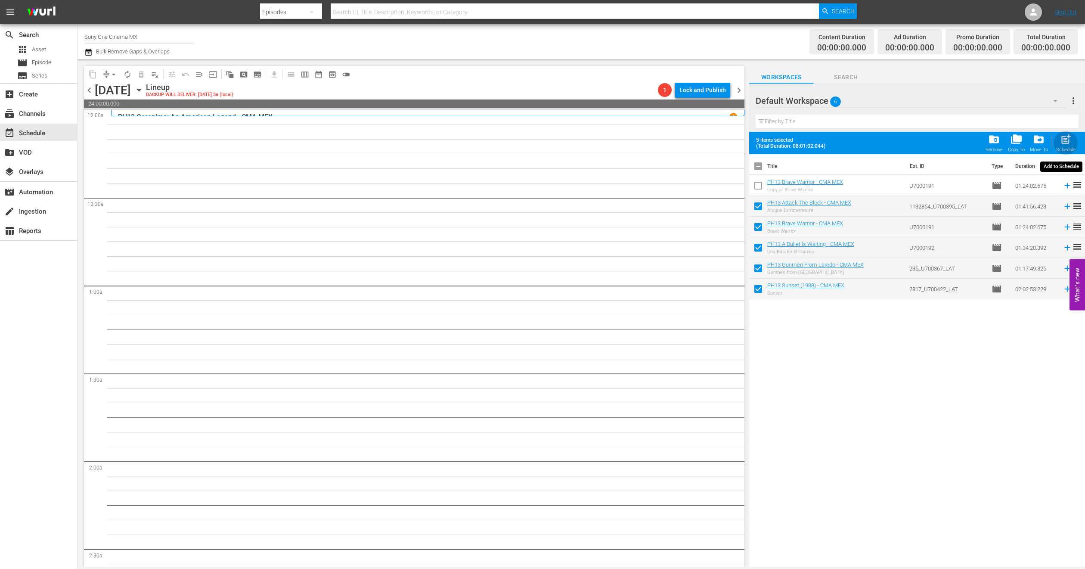
checkbox input "false"
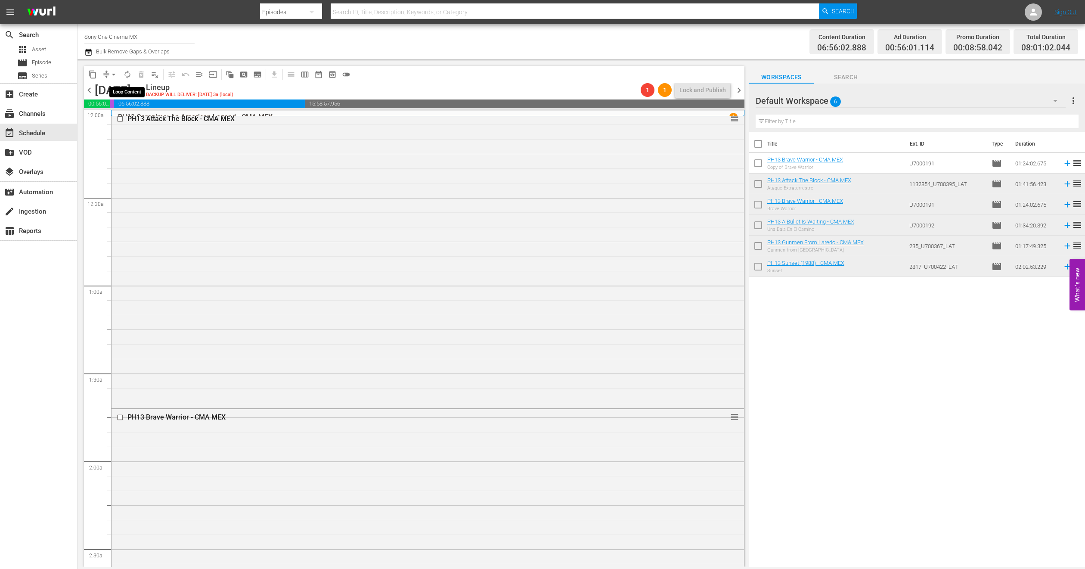
click at [127, 75] on span "autorenew_outlined" at bounding box center [127, 74] width 9 height 9
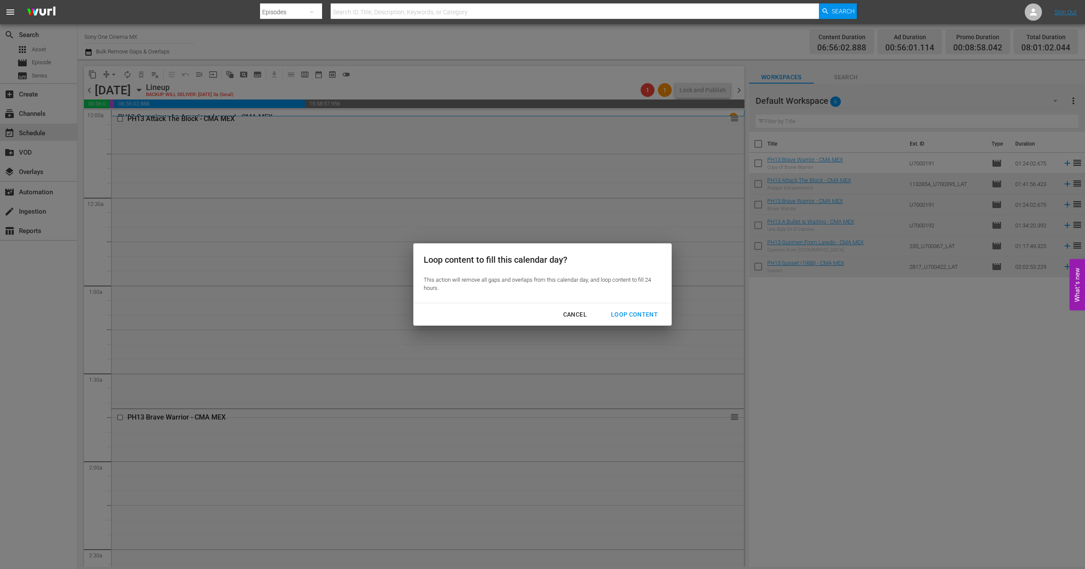
click at [641, 314] on div "Loop Content" at bounding box center [634, 314] width 61 height 11
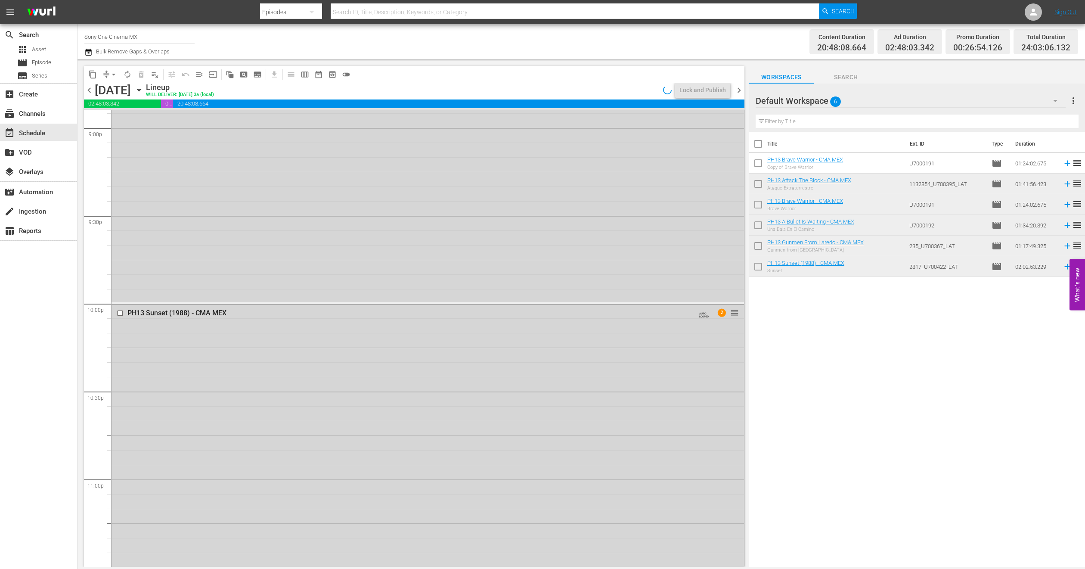
scroll to position [3768, 0]
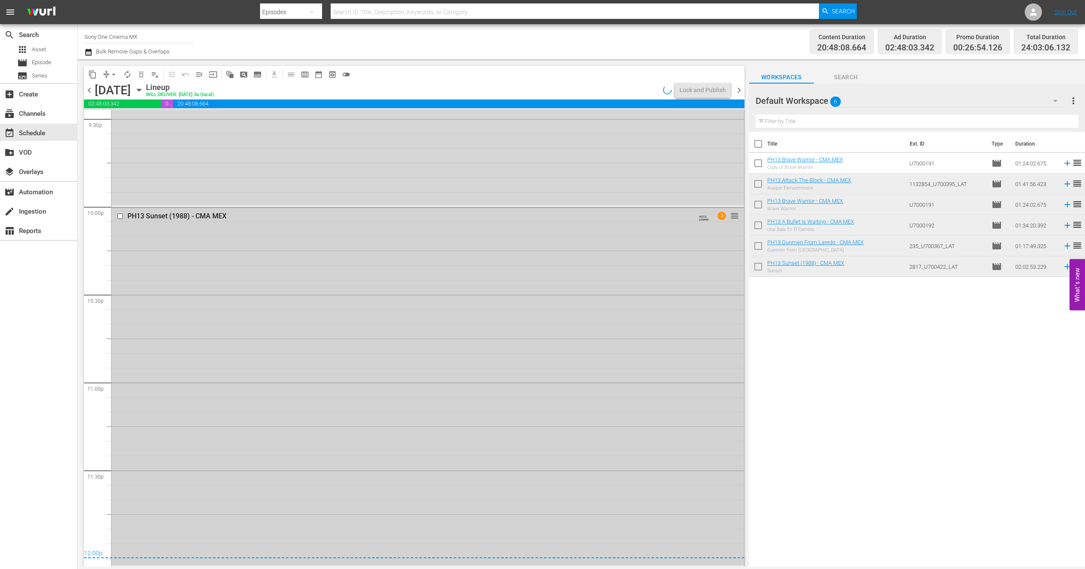
click at [194, 412] on div "PH13 Sunset (1988) - CMA MEX AUTO-LOOPED 2 reorder" at bounding box center [428, 386] width 632 height 357
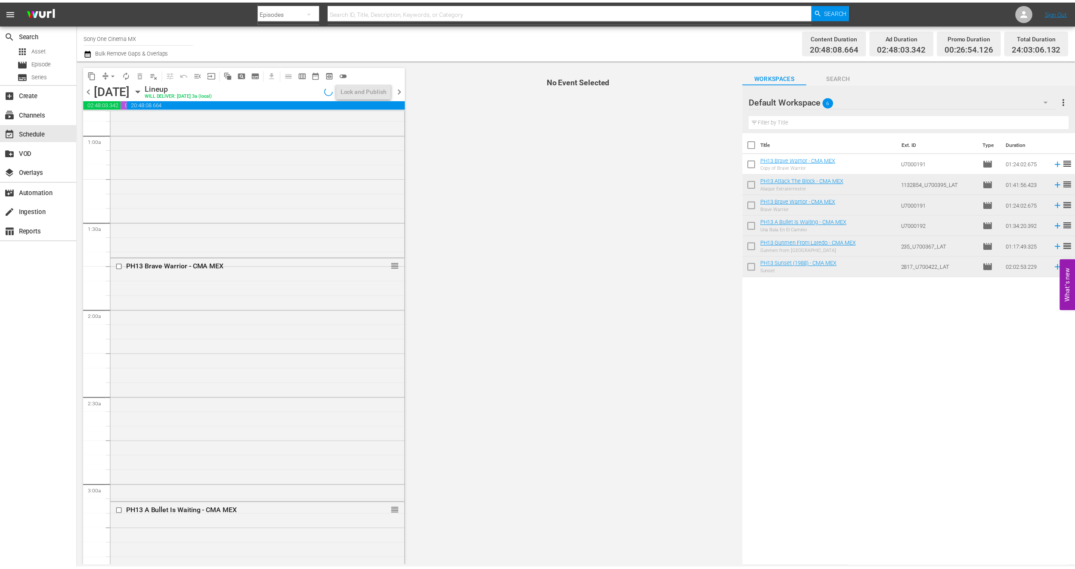
scroll to position [0, 0]
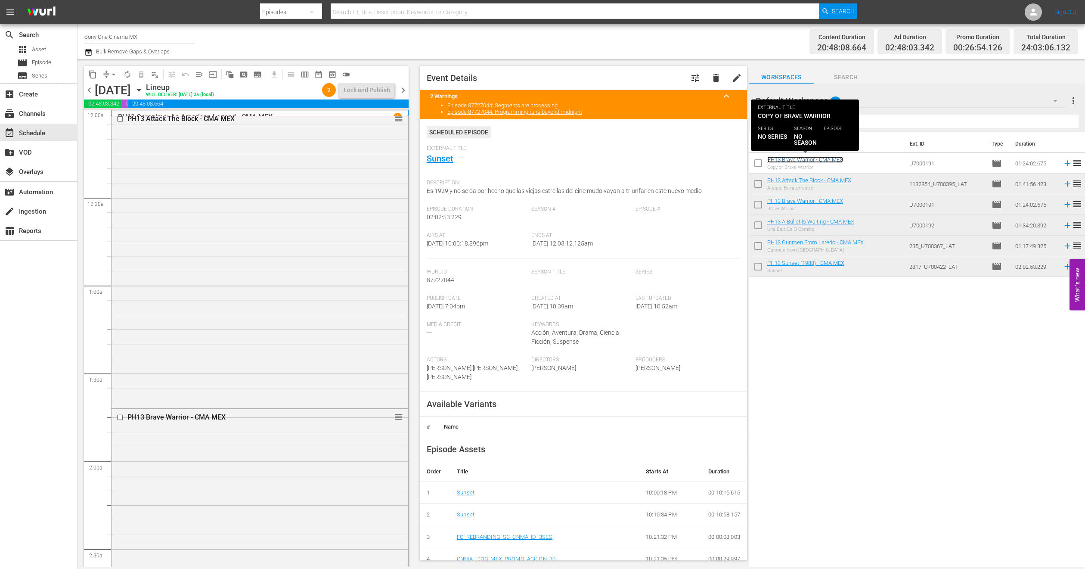
click at [820, 158] on link "PH13 Brave Warrior - CMA MEX" at bounding box center [805, 159] width 76 height 6
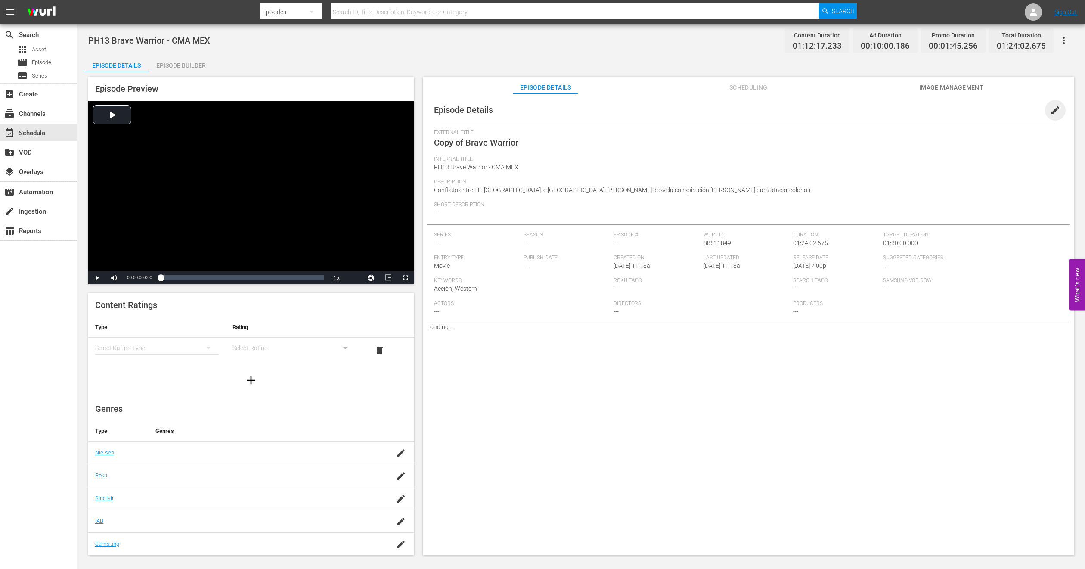
click at [1055, 112] on span "edit" at bounding box center [1055, 110] width 10 height 10
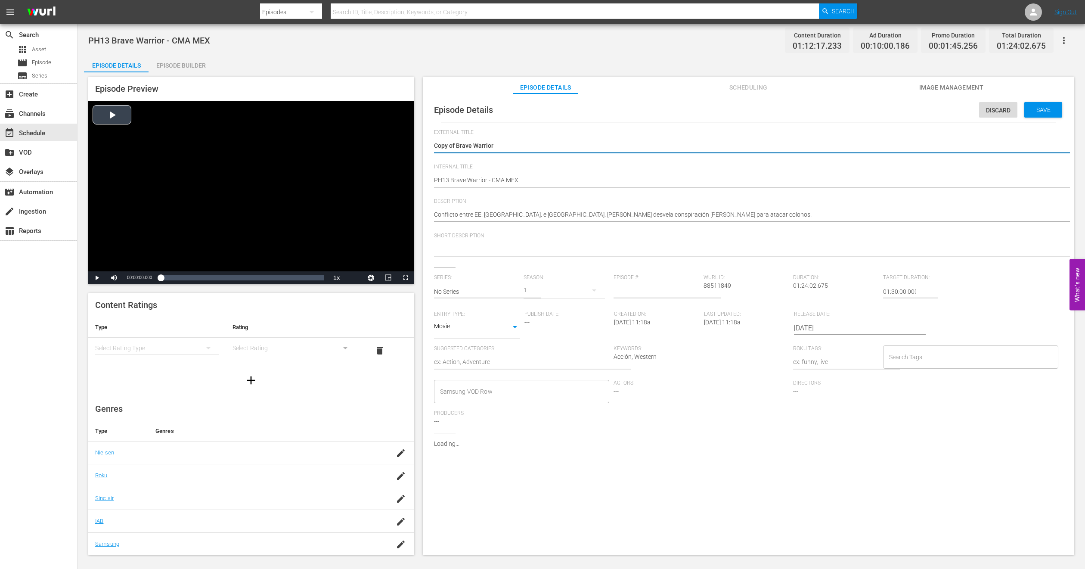
drag, startPoint x: 456, startPoint y: 145, endPoint x: 251, endPoint y: 156, distance: 205.2
click at [251, 156] on div "Episode Preview Video Player is loading. Play Video Play Mute Current Time 00:0…" at bounding box center [581, 317] width 995 height 490
type textarea "Brave Warrior"
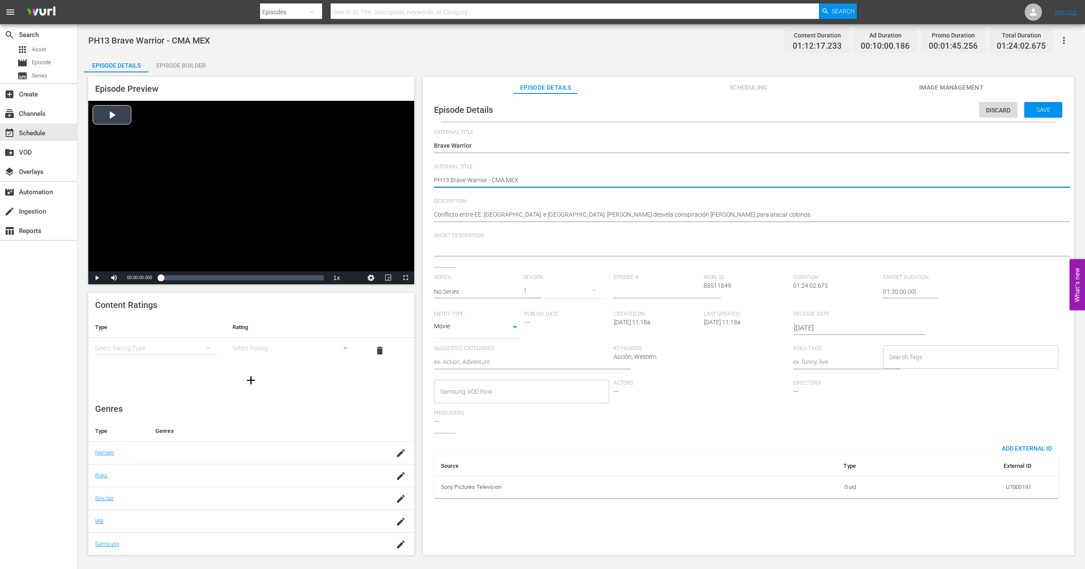
type textarea "FPH13 Brave Warrior - CMA MEX"
type textarea "FIPH13 Brave Warrior - CMA MEX"
type textarea "FILPH13 Brave Warrior - CMA MEX"
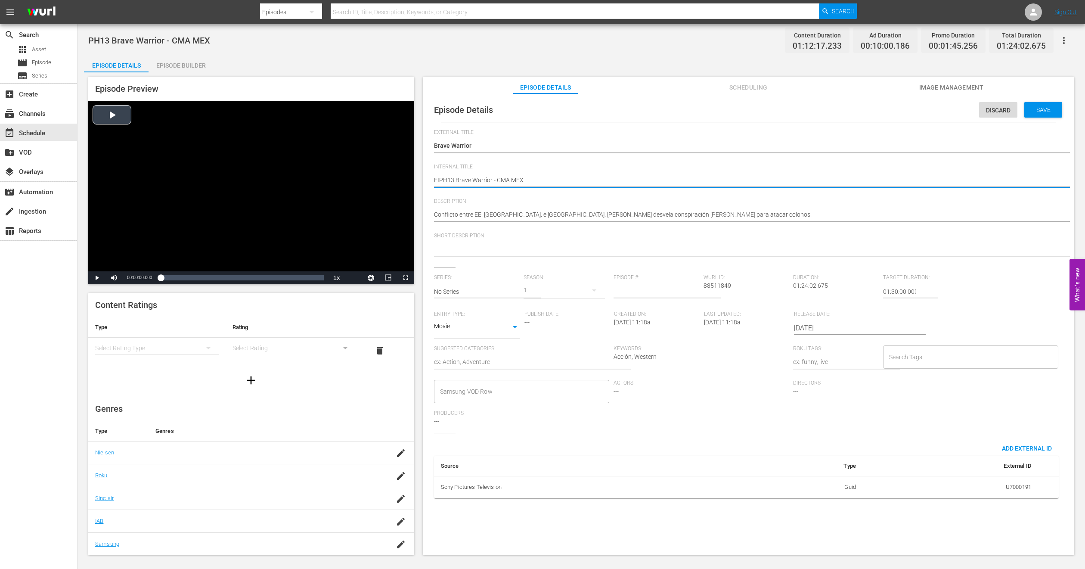
type textarea "FILPH13 Brave Warrior - CMA MEX"
type textarea "FILLPH13 Brave Warrior - CMA MEX"
type textarea "FILLEPH13 Brave Warrior - CMA MEX"
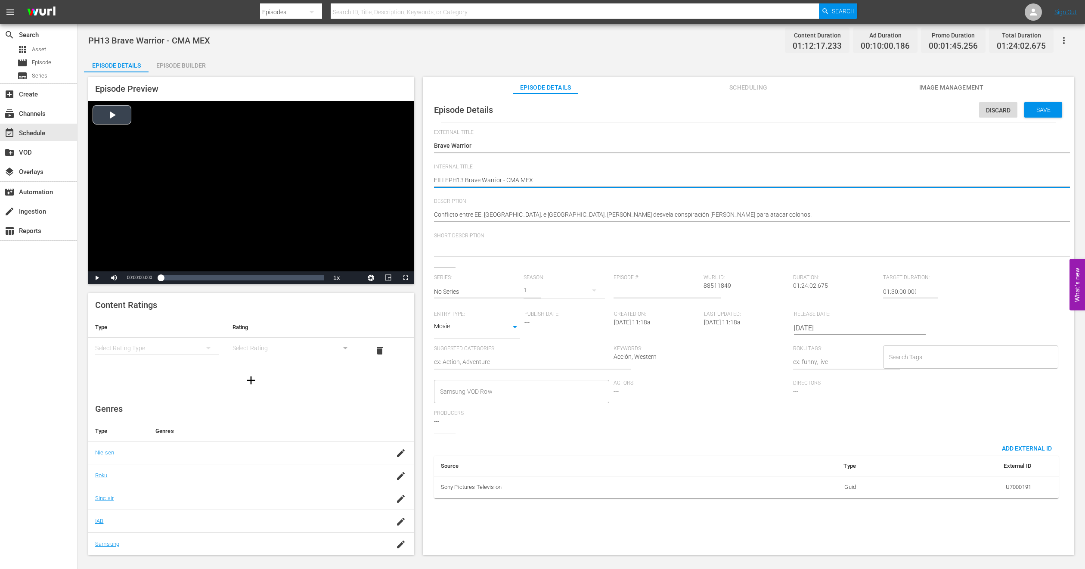
type textarea "FILLERPH13 Brave Warrior - CMA MEX"
type textarea "FILLER PH13 Brave Warrior - CMA MEX"
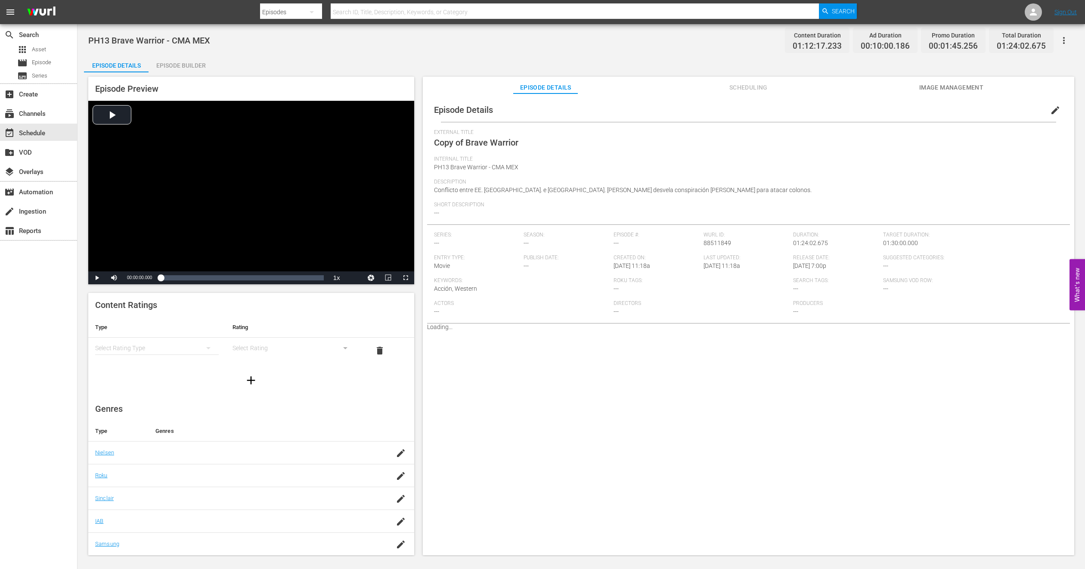
click at [198, 64] on div "Episode Builder" at bounding box center [181, 65] width 65 height 21
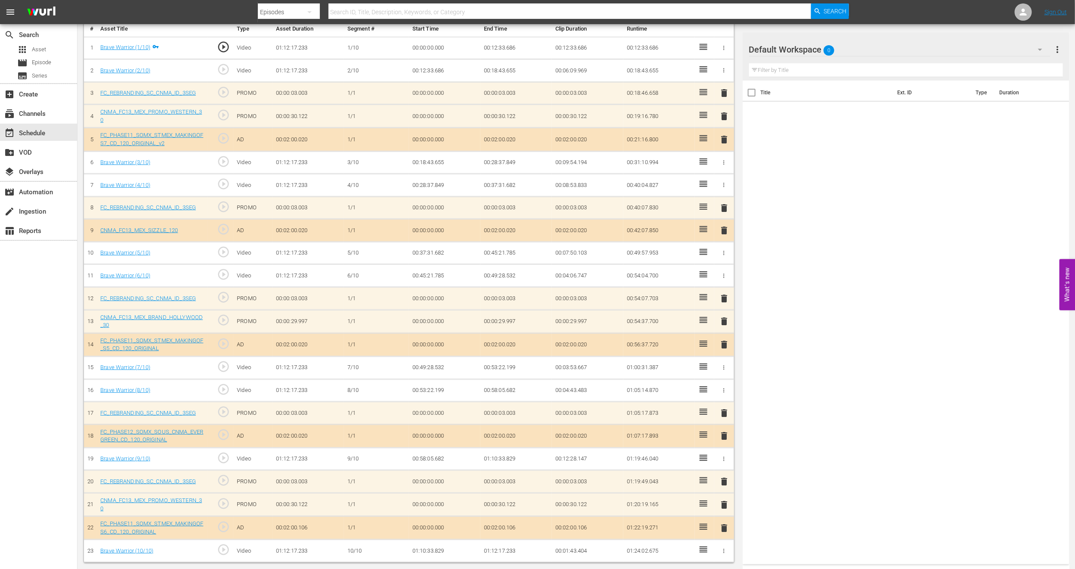
scroll to position [263, 0]
click at [724, 526] on span "delete" at bounding box center [724, 528] width 10 height 10
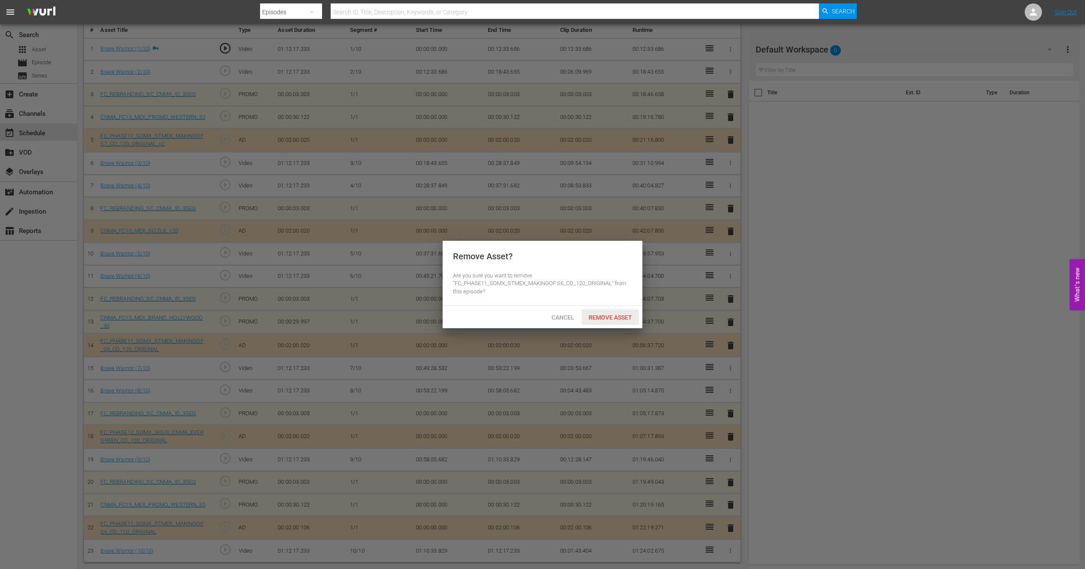
click at [614, 319] on span "Remove Asset" at bounding box center [610, 317] width 57 height 7
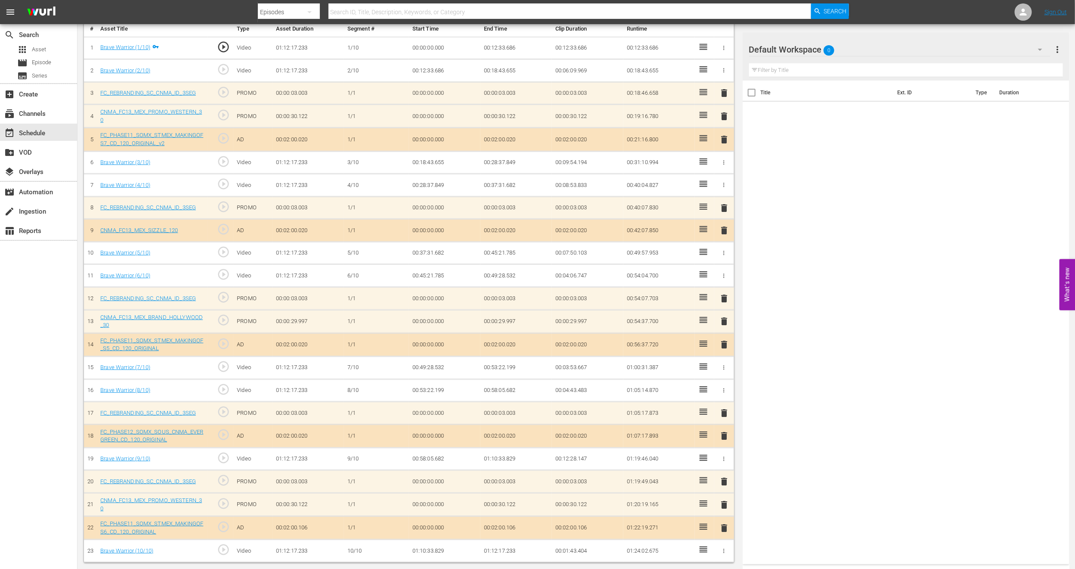
click at [726, 502] on span "delete" at bounding box center [724, 504] width 10 height 10
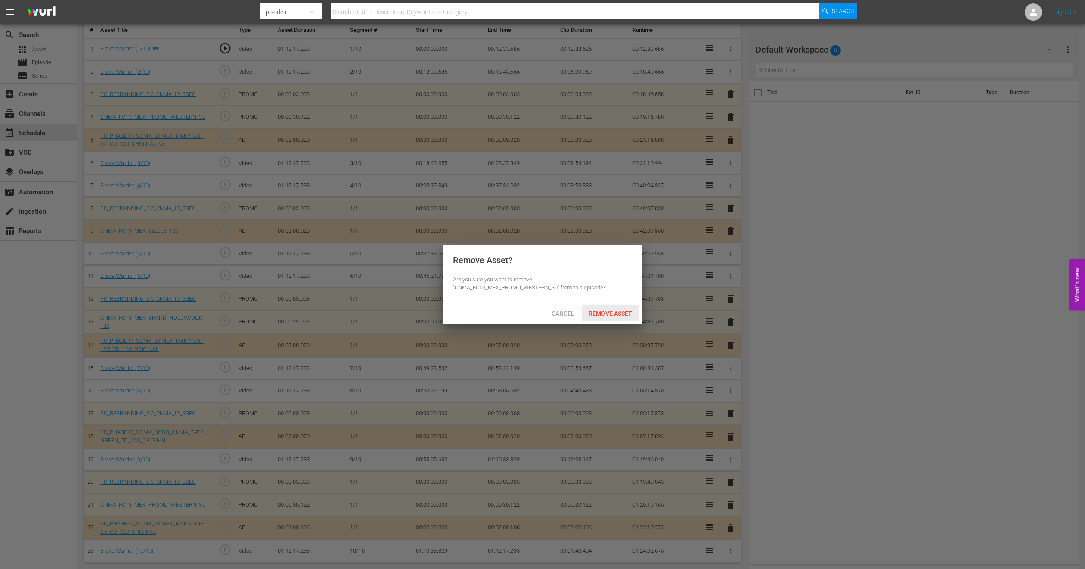
click at [626, 316] on span "Remove Asset" at bounding box center [610, 313] width 57 height 7
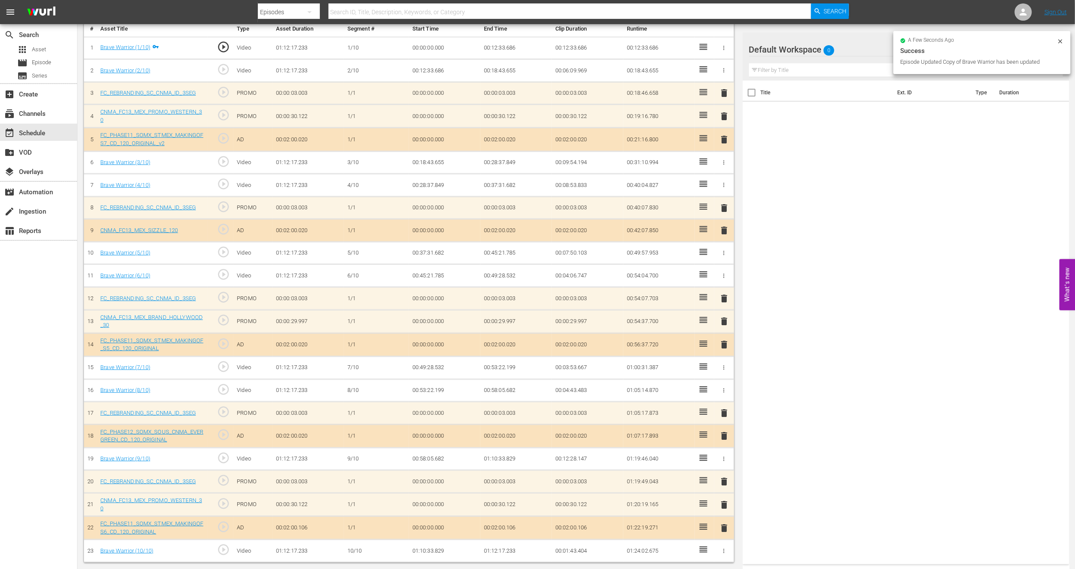
click at [725, 114] on span "delete" at bounding box center [724, 116] width 10 height 10
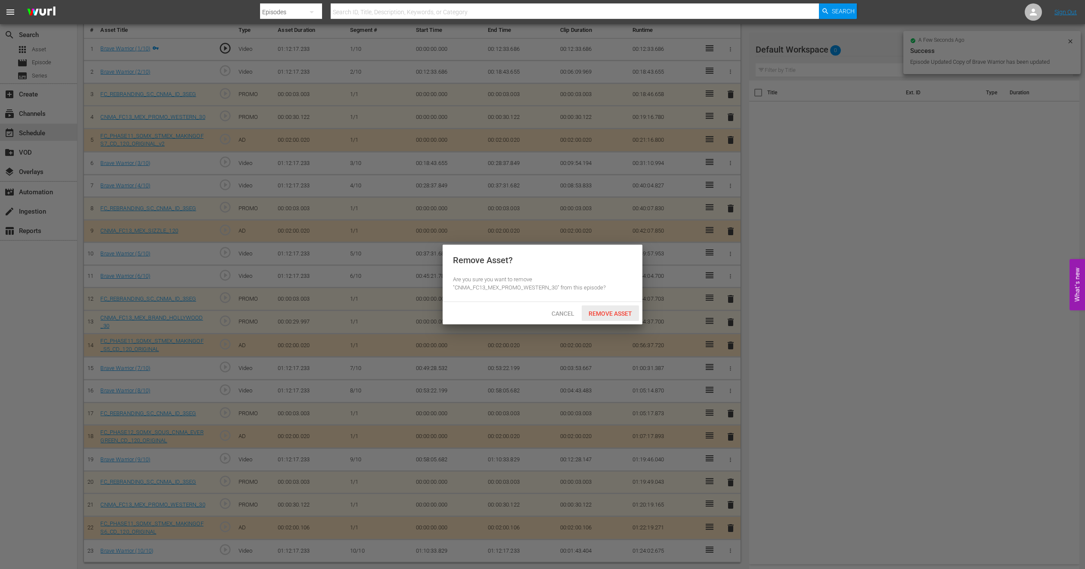
click at [623, 314] on span "Remove Asset" at bounding box center [610, 313] width 57 height 7
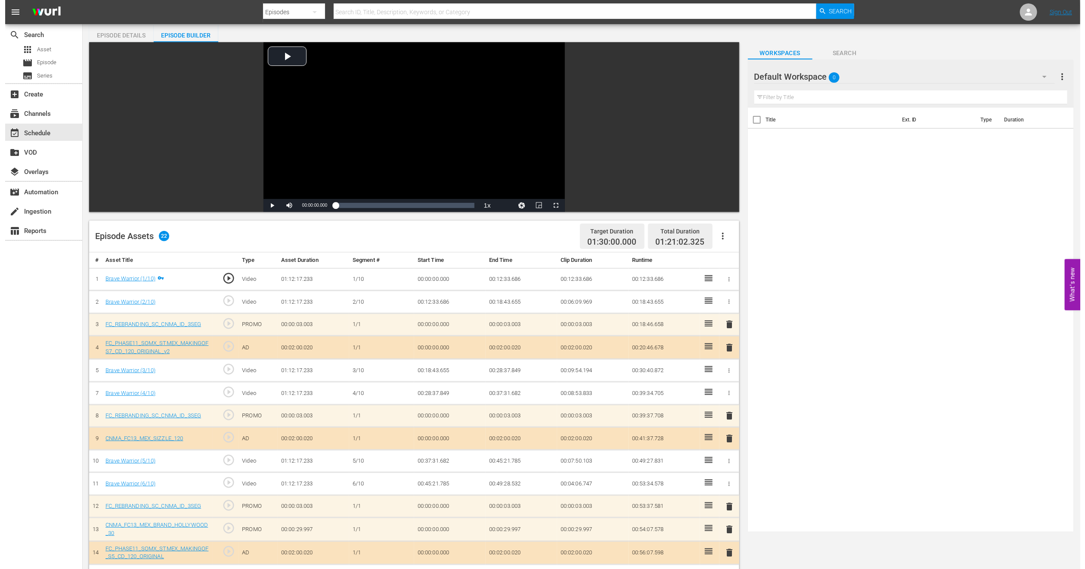
scroll to position [0, 0]
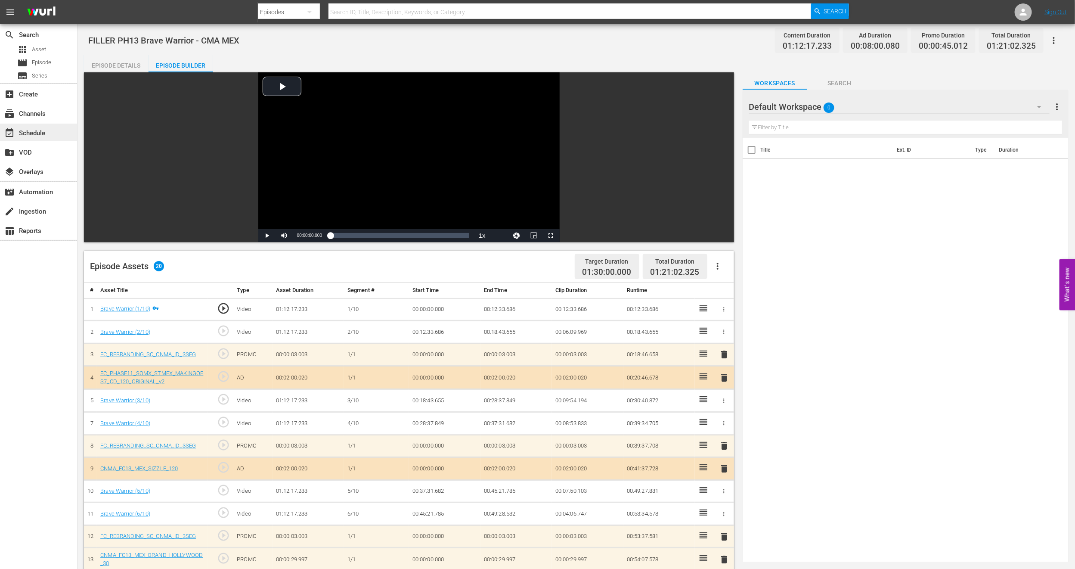
click at [55, 132] on div "event_available Schedule" at bounding box center [38, 132] width 77 height 17
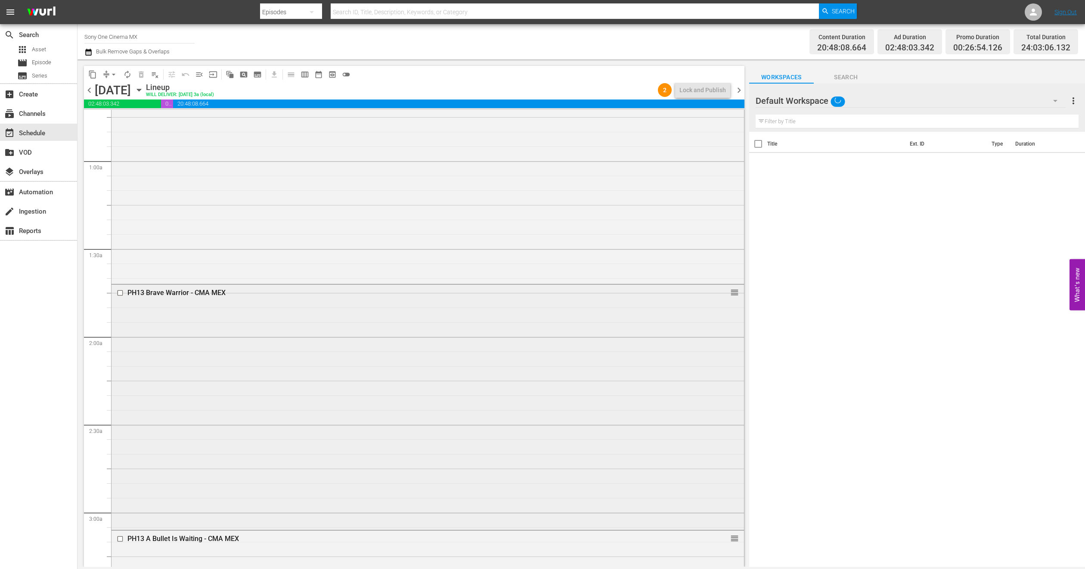
scroll to position [129, 0]
click at [279, 419] on div "Delete Event" at bounding box center [286, 423] width 68 height 12
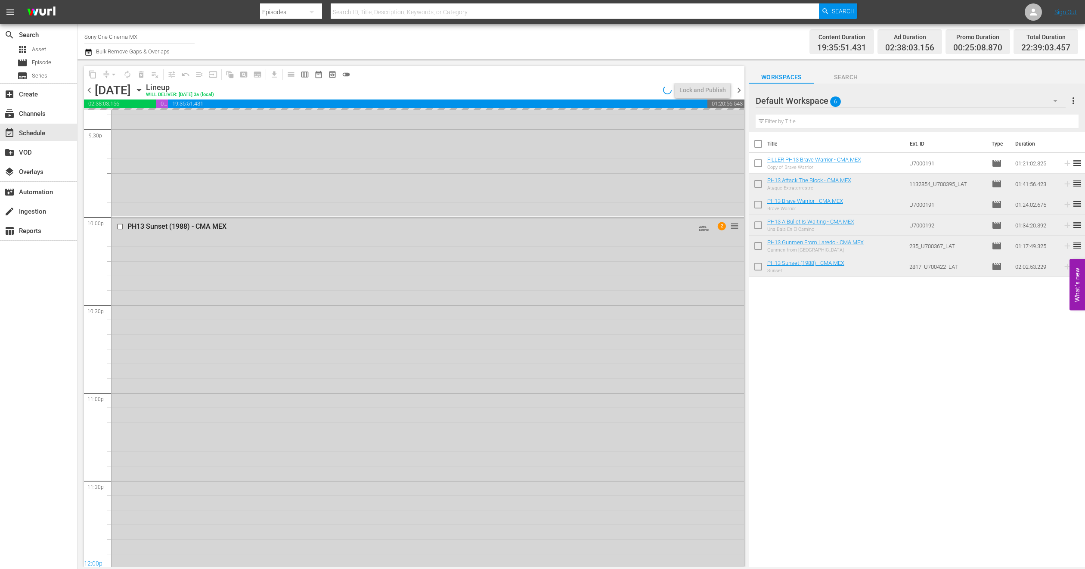
scroll to position [3768, 0]
click at [269, 403] on div "PH13 Sunset (1988) - CMA MEX AUTO-LOOPED 2 reorder" at bounding box center [428, 386] width 632 height 357
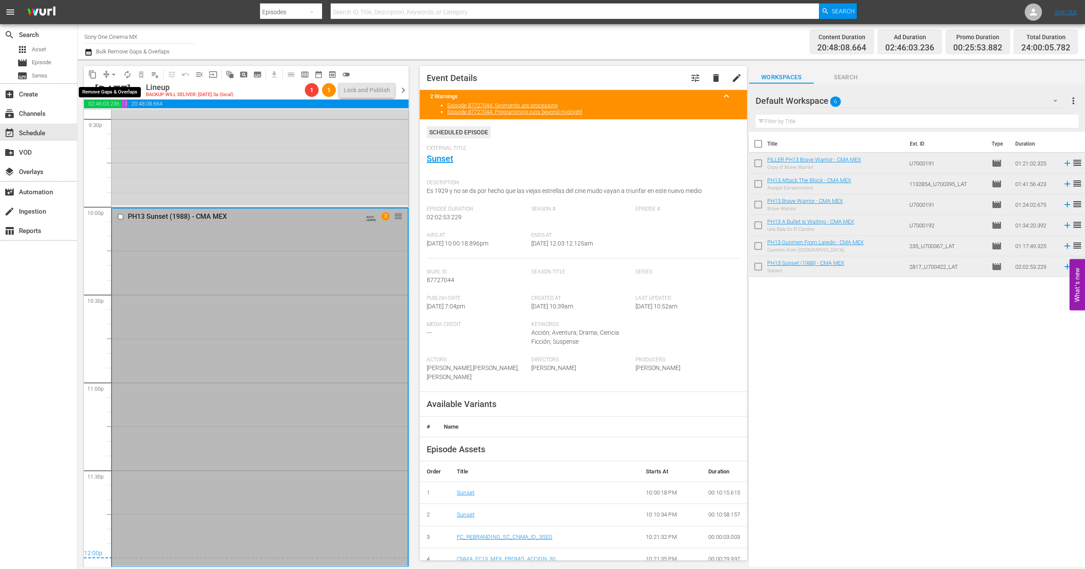
scroll to position [3753, 0]
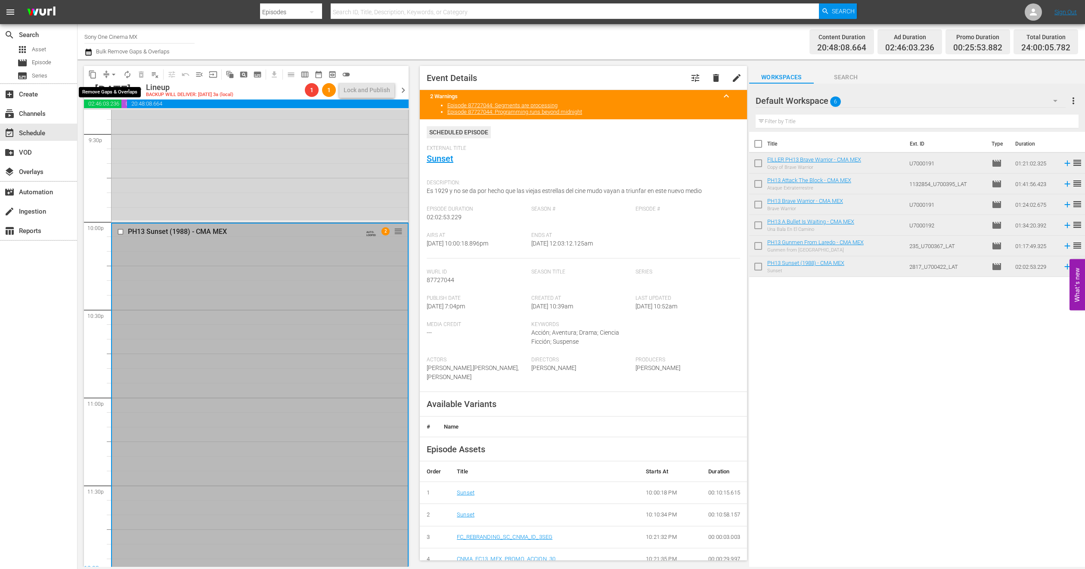
click at [109, 75] on span "arrow_drop_down" at bounding box center [113, 74] width 9 height 9
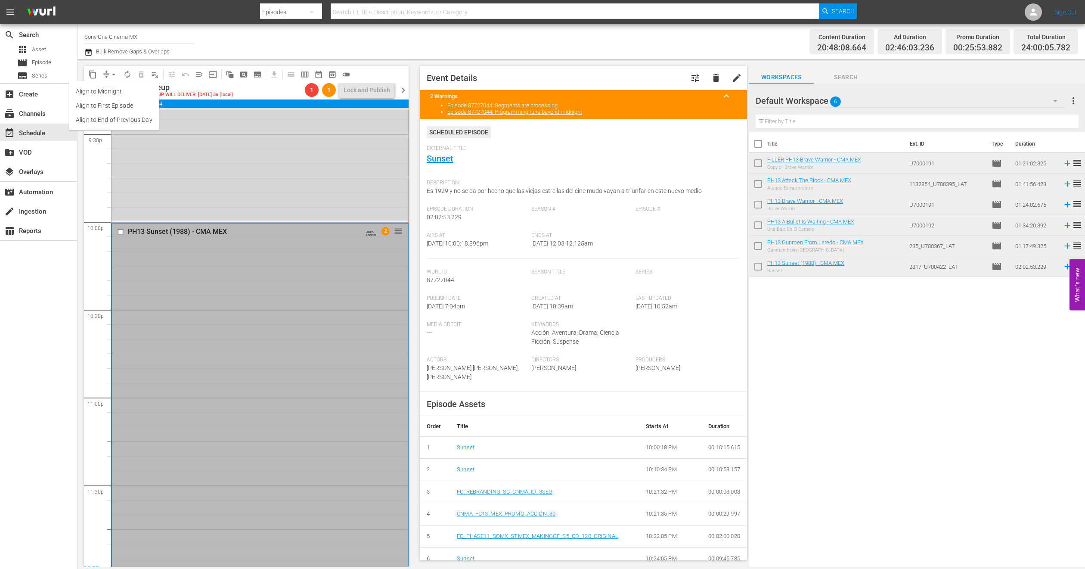
click at [126, 114] on li "Align to End of Previous Day" at bounding box center [114, 120] width 90 height 14
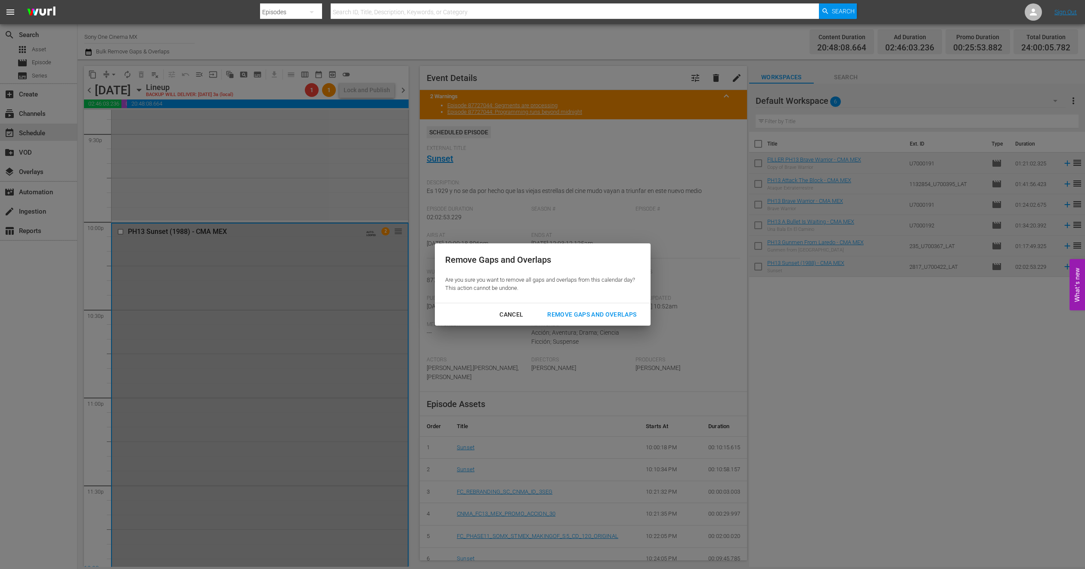
click at [617, 305] on div "Cancel Remove Gaps and Overlaps" at bounding box center [543, 314] width 216 height 23
click at [619, 310] on div "Remove Gaps and Overlaps" at bounding box center [591, 314] width 103 height 11
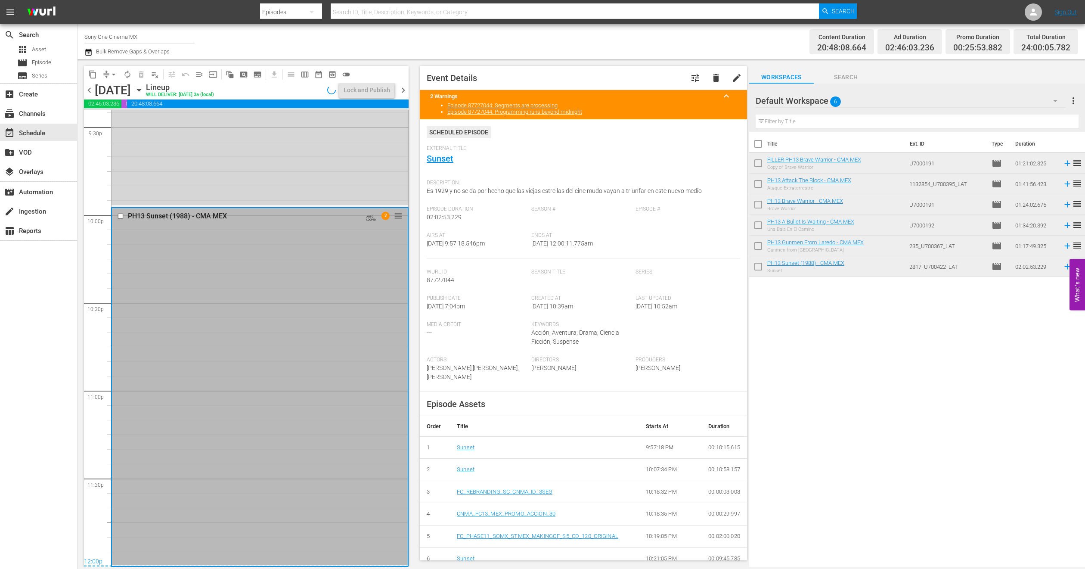
scroll to position [3759, 0]
click at [141, 90] on icon "button" at bounding box center [139, 90] width 4 height 2
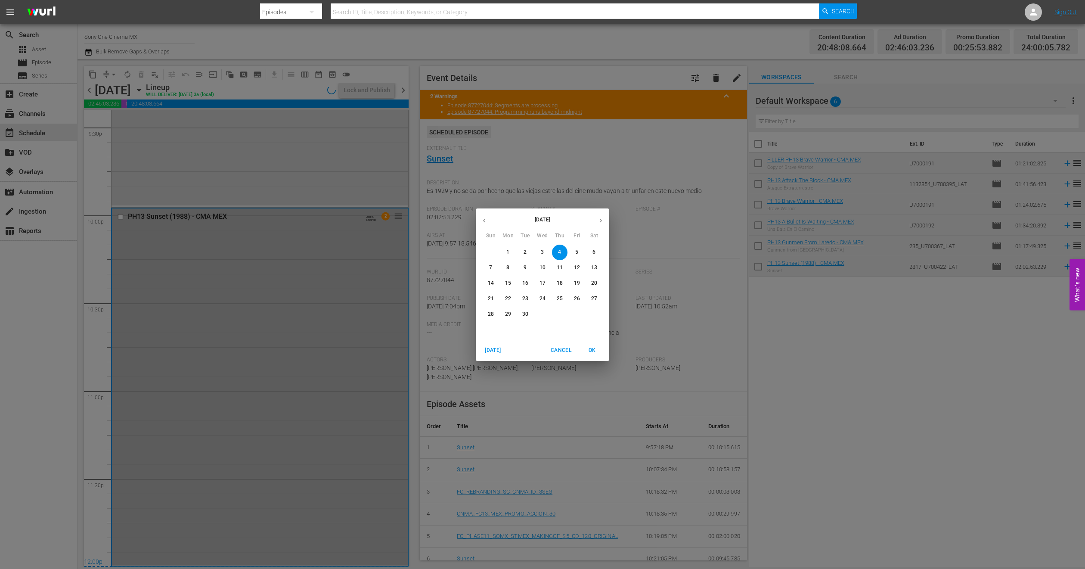
click at [573, 251] on span "5" at bounding box center [576, 251] width 15 height 7
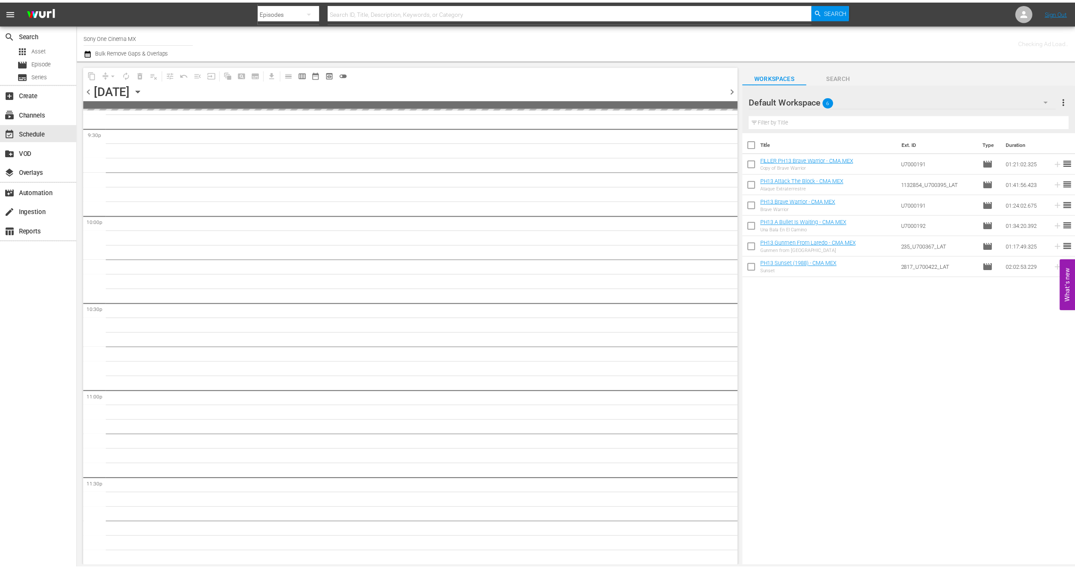
scroll to position [3758, 0]
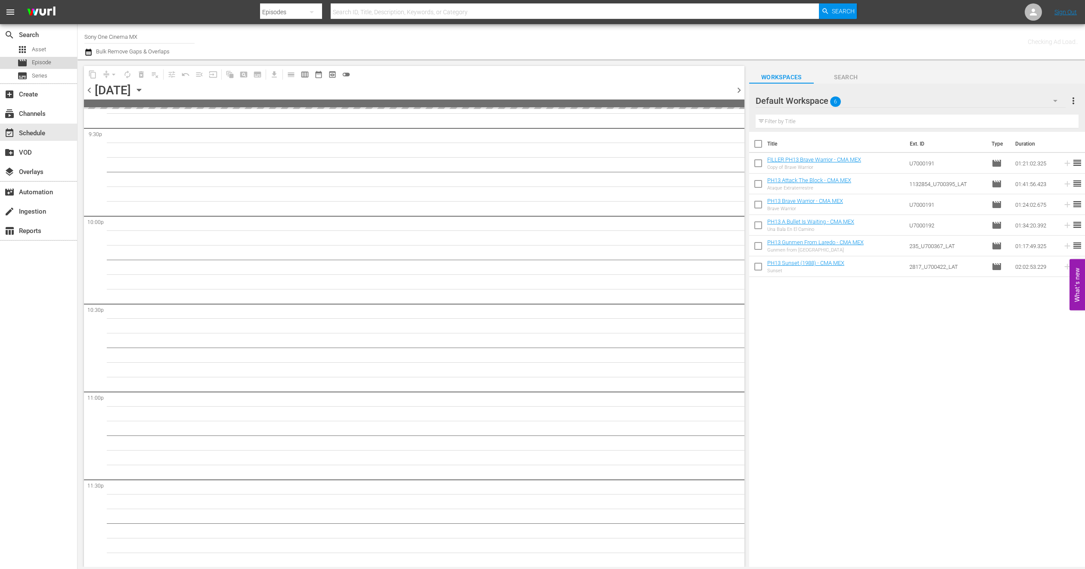
click at [30, 65] on div "movie Episode" at bounding box center [34, 63] width 34 height 12
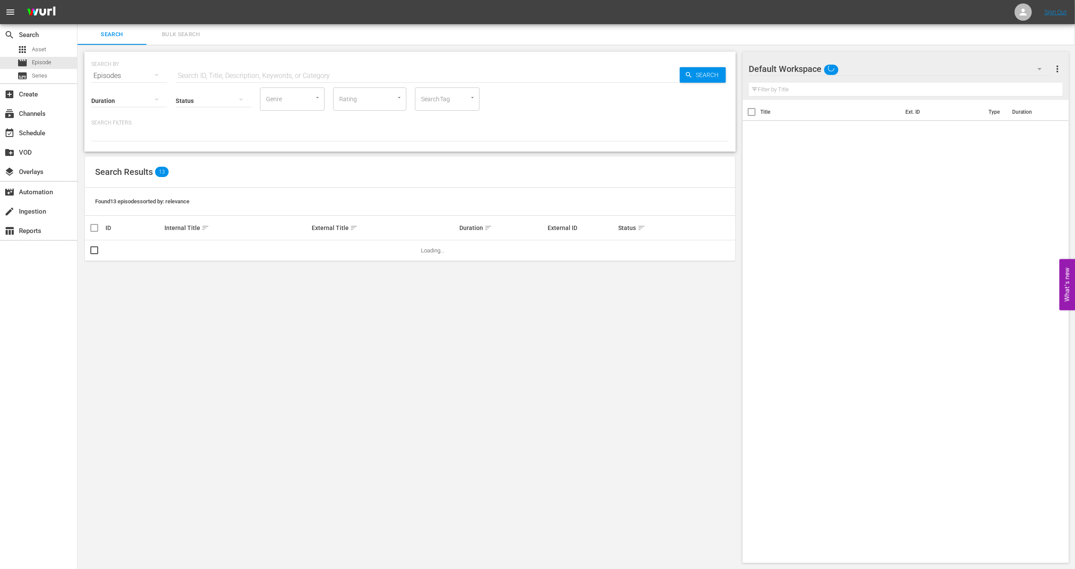
click at [172, 42] on button "Bulk Search" at bounding box center [180, 34] width 69 height 21
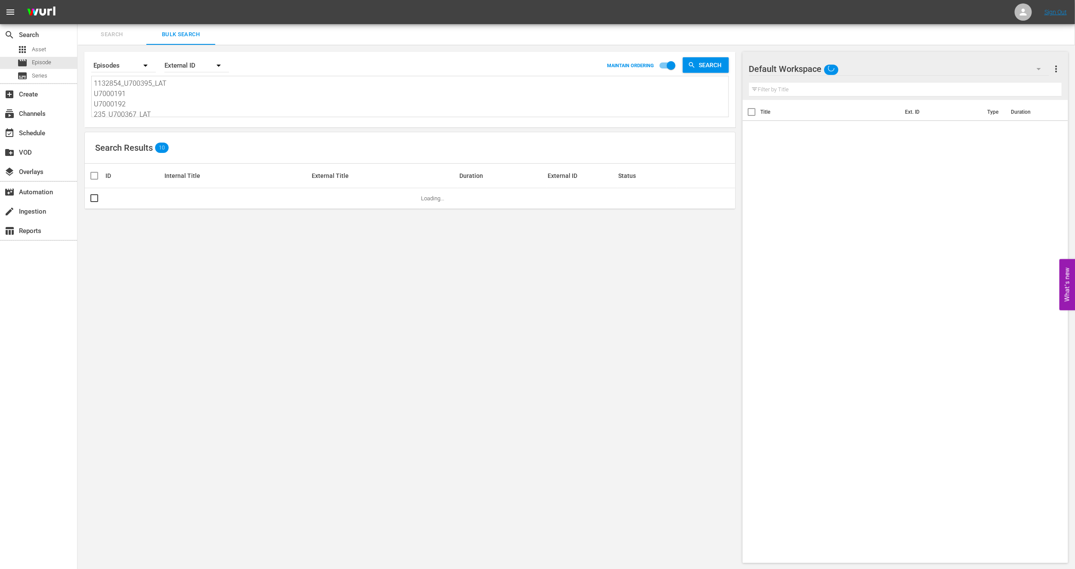
scroll to position [12, 0]
drag, startPoint x: 93, startPoint y: 83, endPoint x: 340, endPoint y: 182, distance: 265.4
click at [340, 182] on div "Search By Episodes Order By External ID MAINTAIN ORDERING Search 1132854_U70039…" at bounding box center [409, 307] width 665 height 525
paste textarea "923329_U700354_LAT 1123_U700405_LAT 842834_U700418_LAT_CEN U7000230 937530_U700…"
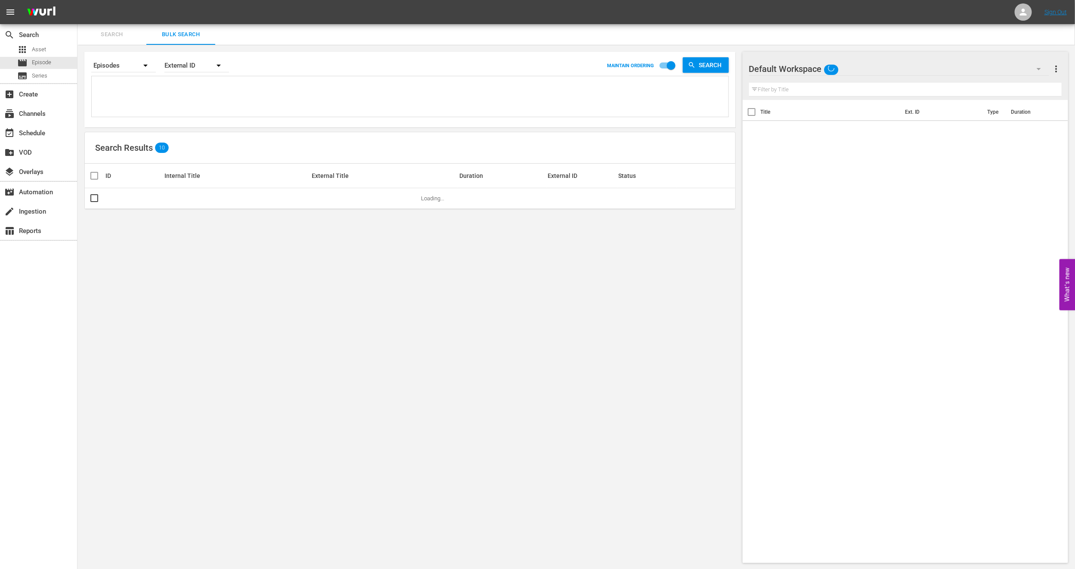
type textarea "923329_U700354_LAT 1123_U700405_LAT 842834_U700418_LAT_CEN U7000230 937530_U700…"
click at [1056, 67] on span "more_vert" at bounding box center [1056, 69] width 10 height 10
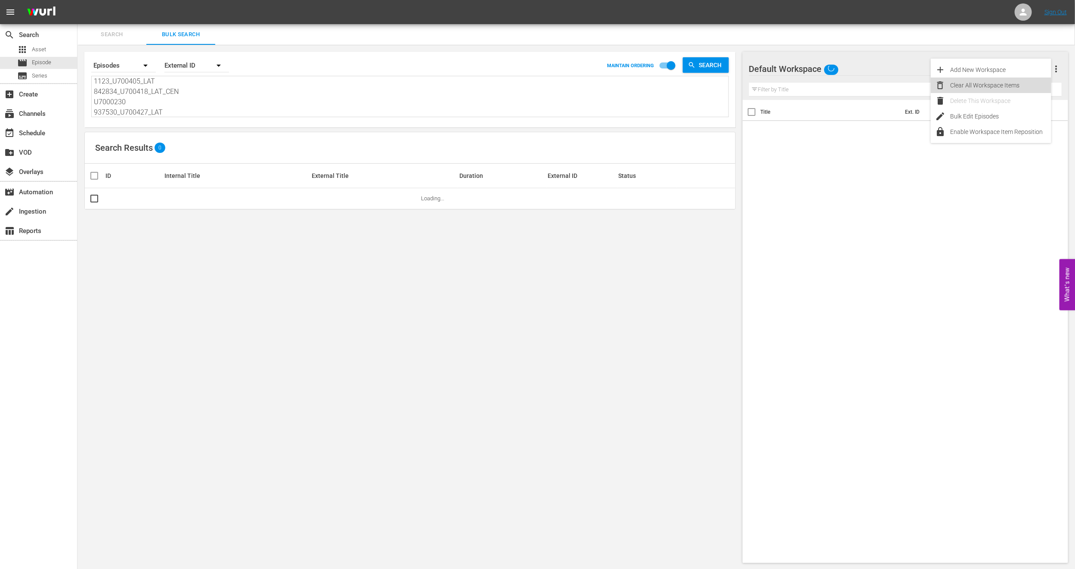
click at [985, 84] on div "Clear All Workspace Items" at bounding box center [1000, 84] width 101 height 15
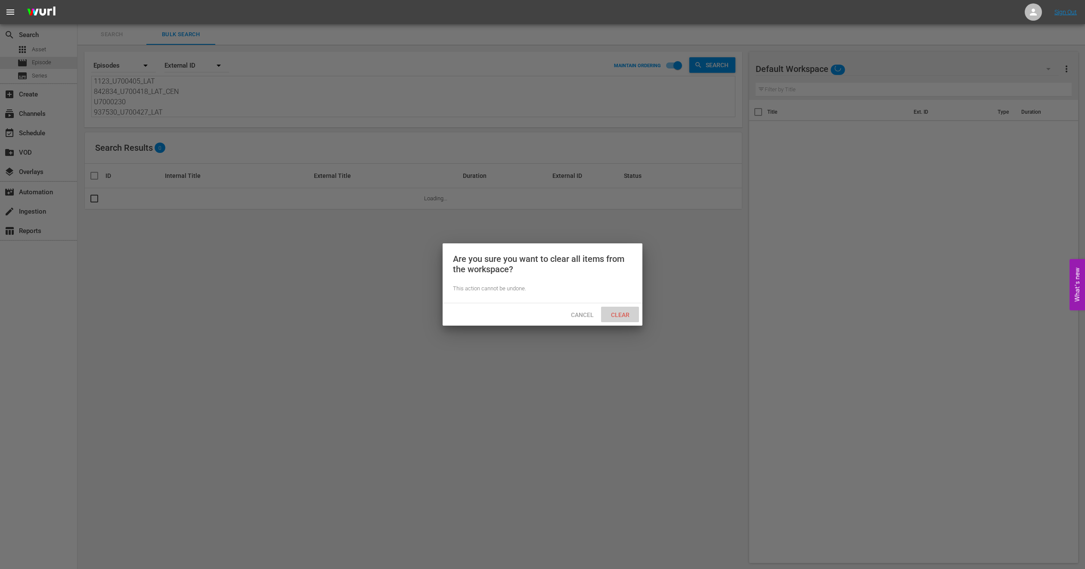
click at [614, 317] on span "Clear" at bounding box center [620, 314] width 32 height 7
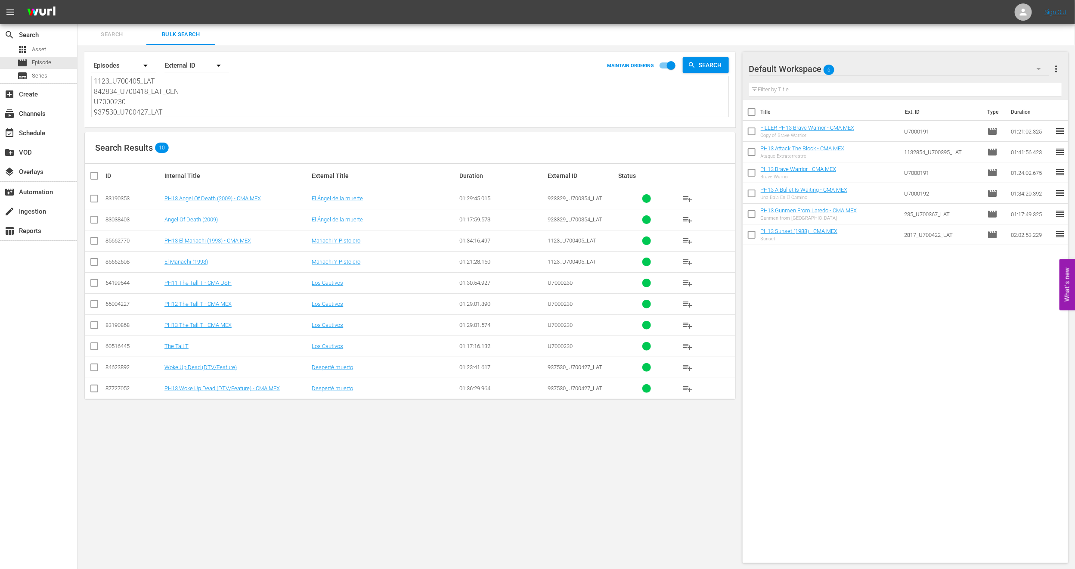
click at [91, 199] on input "checkbox" at bounding box center [94, 200] width 10 height 10
checkbox input "true"
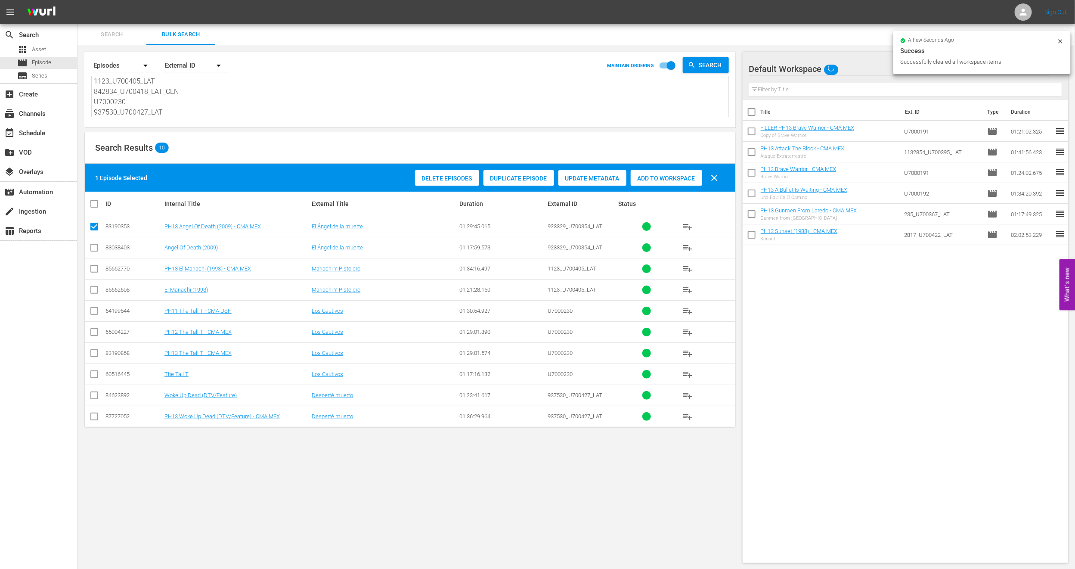
click at [92, 269] on input "checkbox" at bounding box center [94, 270] width 10 height 10
checkbox input "true"
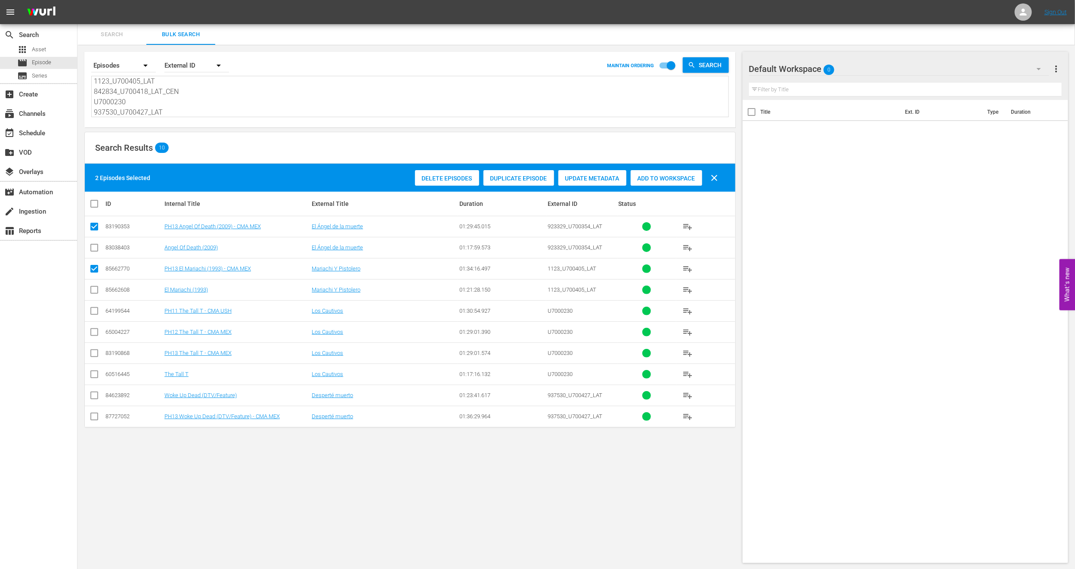
click at [97, 357] on input "checkbox" at bounding box center [94, 355] width 10 height 10
checkbox input "true"
click at [93, 420] on input "checkbox" at bounding box center [94, 418] width 10 height 10
checkbox input "true"
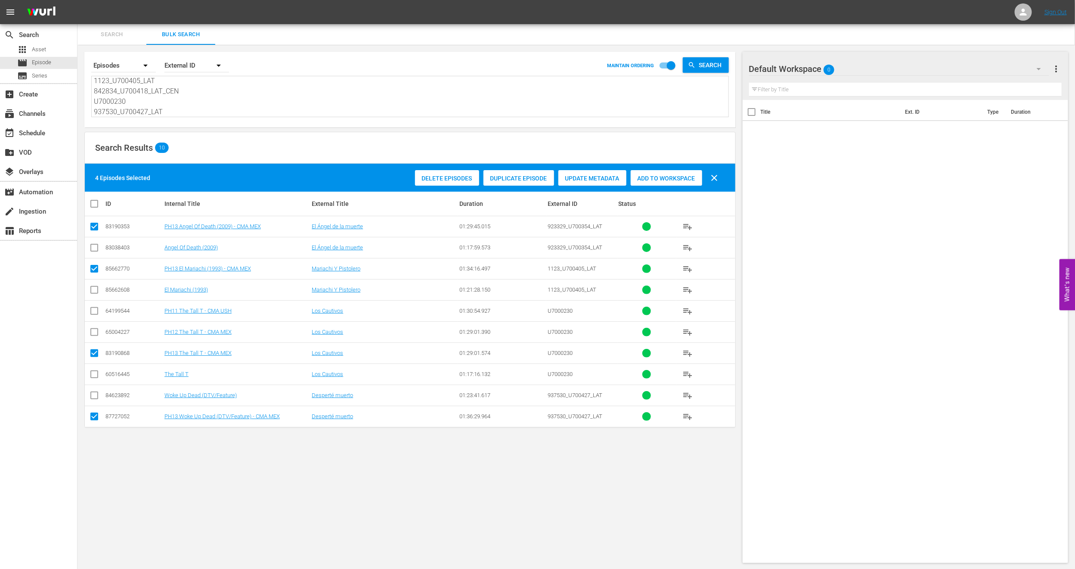
drag, startPoint x: 94, startPoint y: 77, endPoint x: 287, endPoint y: 193, distance: 224.4
click at [287, 192] on div "Search By Episodes Order By External ID MAINTAIN ORDERING Search 923329_U700354…" at bounding box center [409, 307] width 665 height 525
paste textarea "842834_U700418_LAT_CEN"
type textarea "842834_U700418_LAT_CEN"
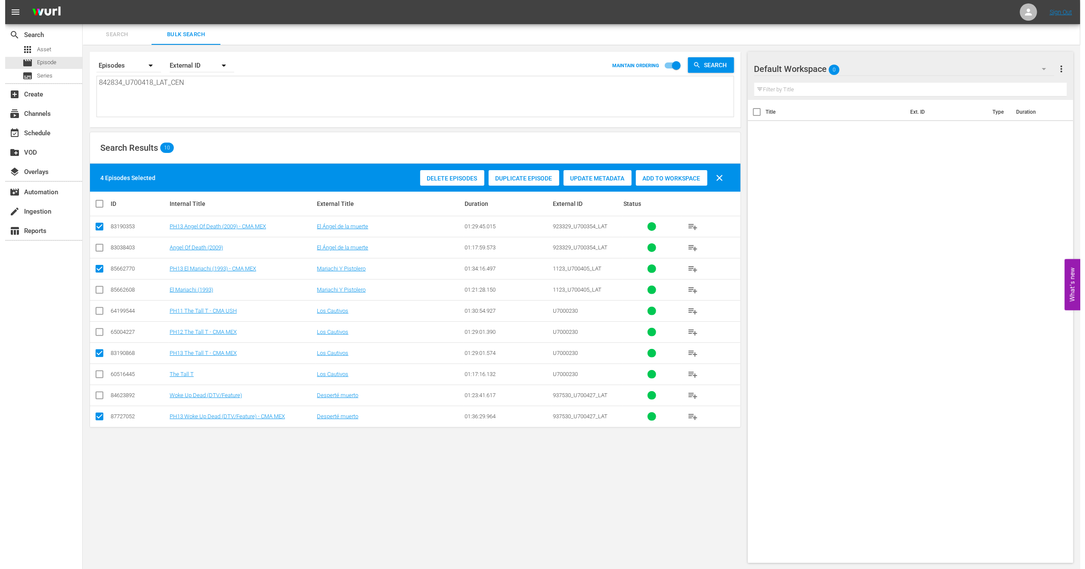
scroll to position [0, 0]
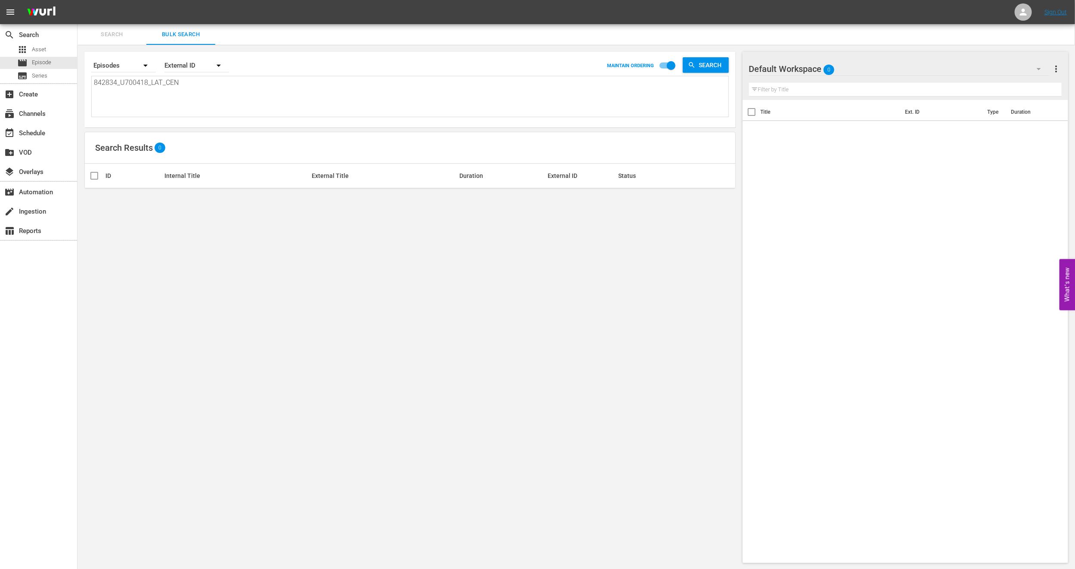
type textarea "842834_U700418_LAT_CE"
type textarea "842834_U700418_LAT_C"
type textarea "842834_U700418_LAT_"
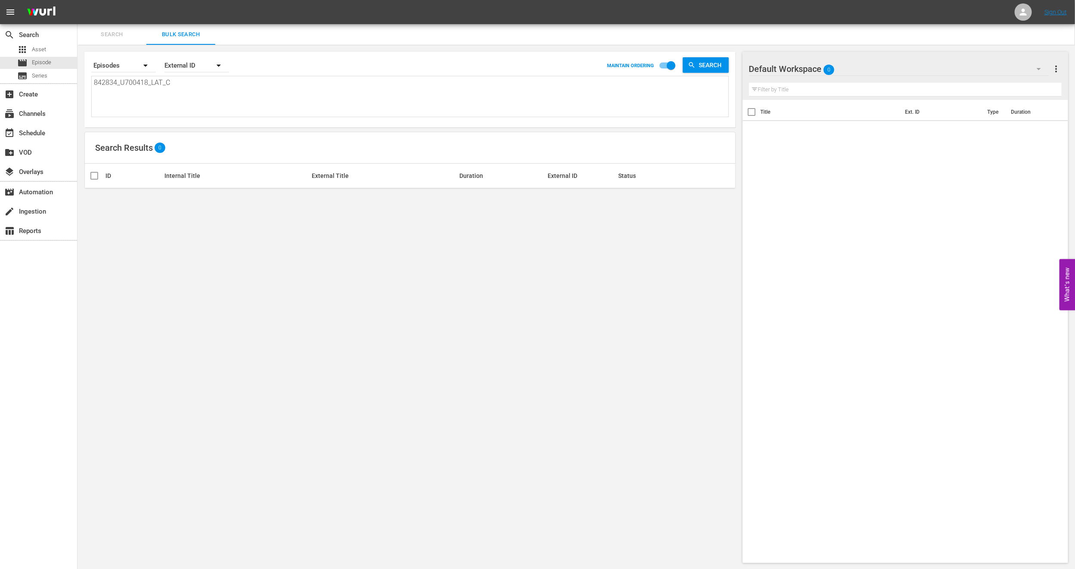
type textarea "842834_U700418_LAT_"
type textarea "842834_U700418_LAT"
type textarea "842834_U700418_LA"
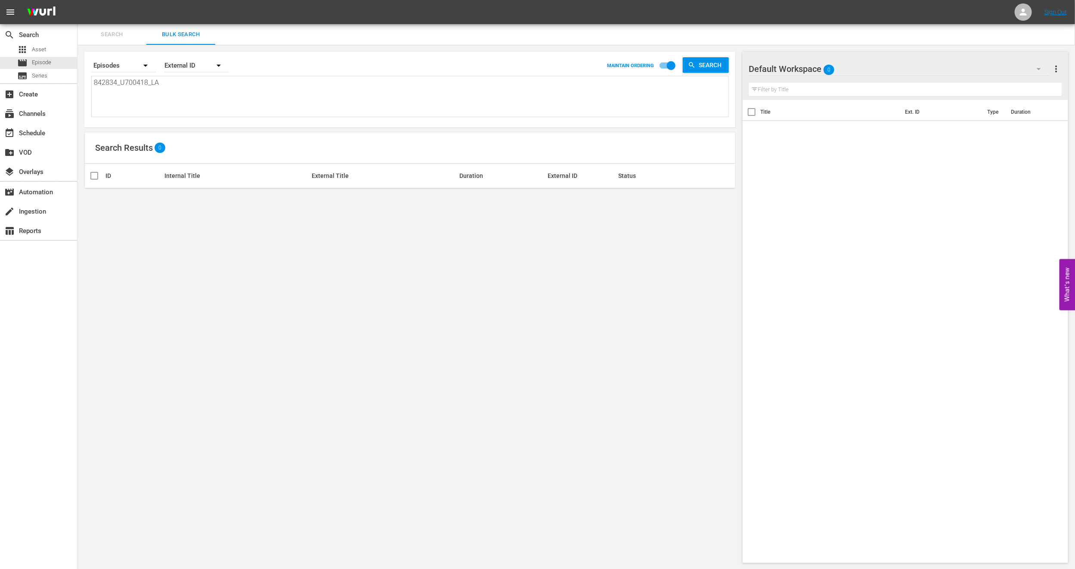
type textarea "842834_U700418_L"
type textarea "842834_U700418_"
type textarea "842834_U700418"
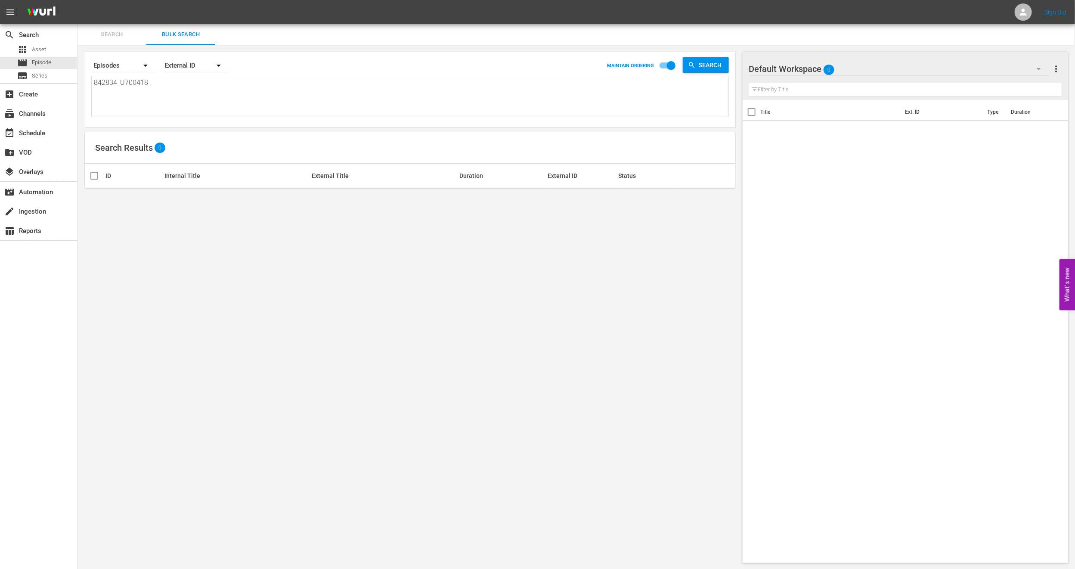
type textarea "842834_U700418"
type textarea "842834_U70041"
type textarea "842834_U7004"
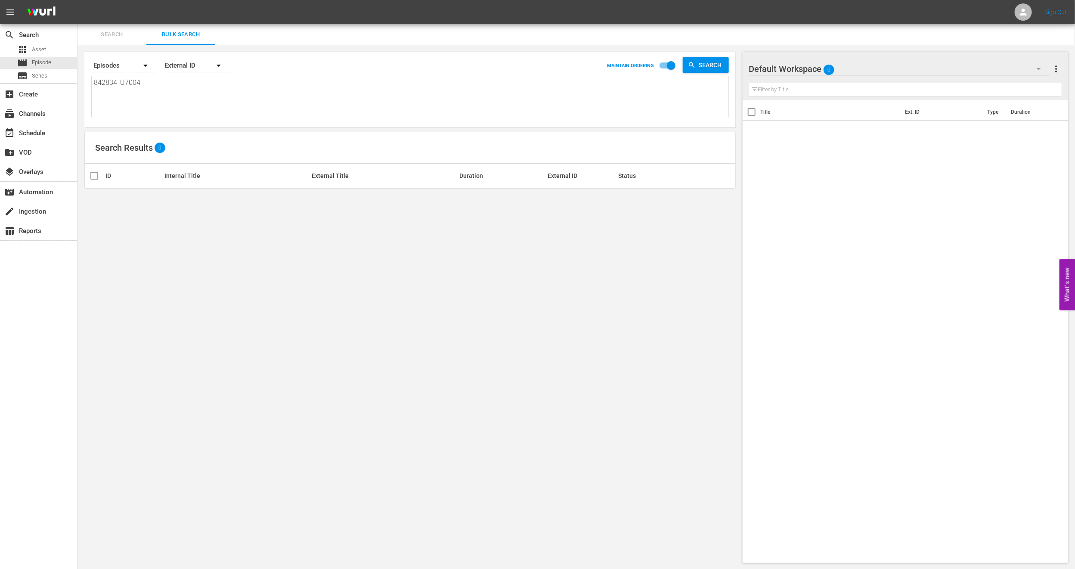
type textarea "842834_U700"
type textarea "842834_U70"
type textarea "842834_U7"
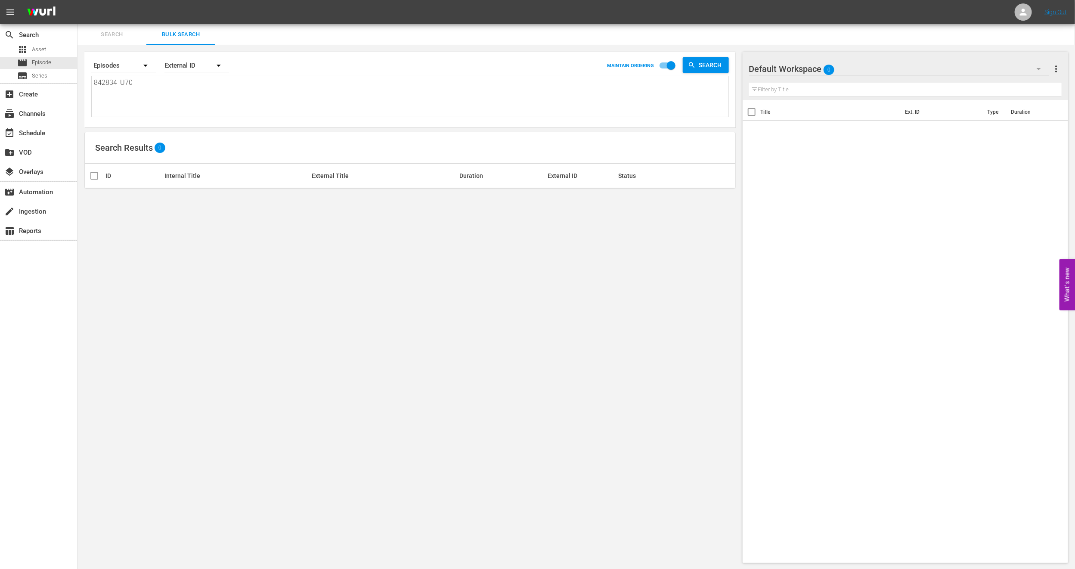
type textarea "842834_U7"
type textarea "842834_U"
type textarea "842834_"
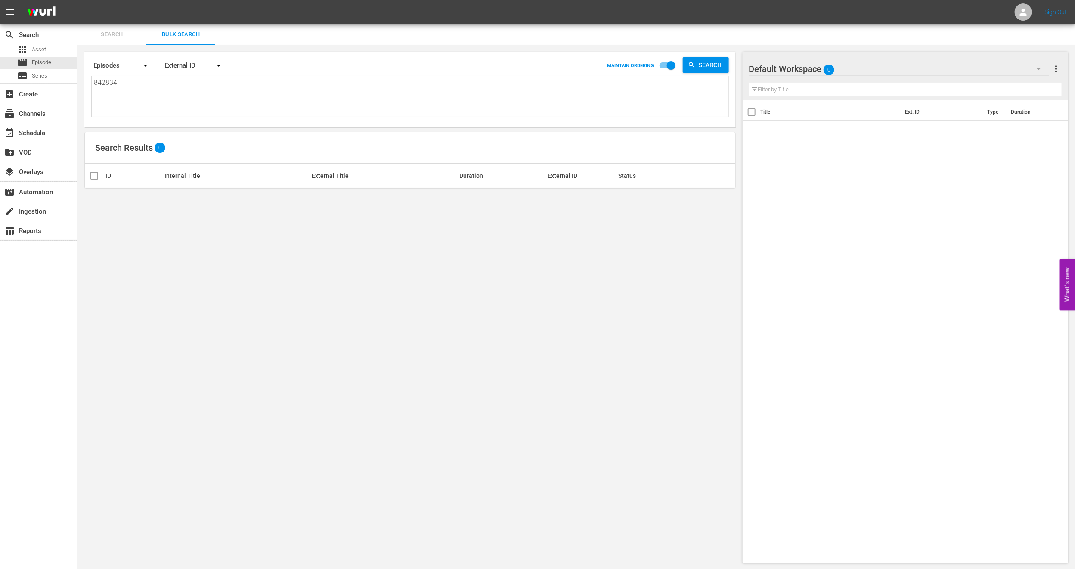
type textarea "842834"
type textarea "84283"
type textarea "842834"
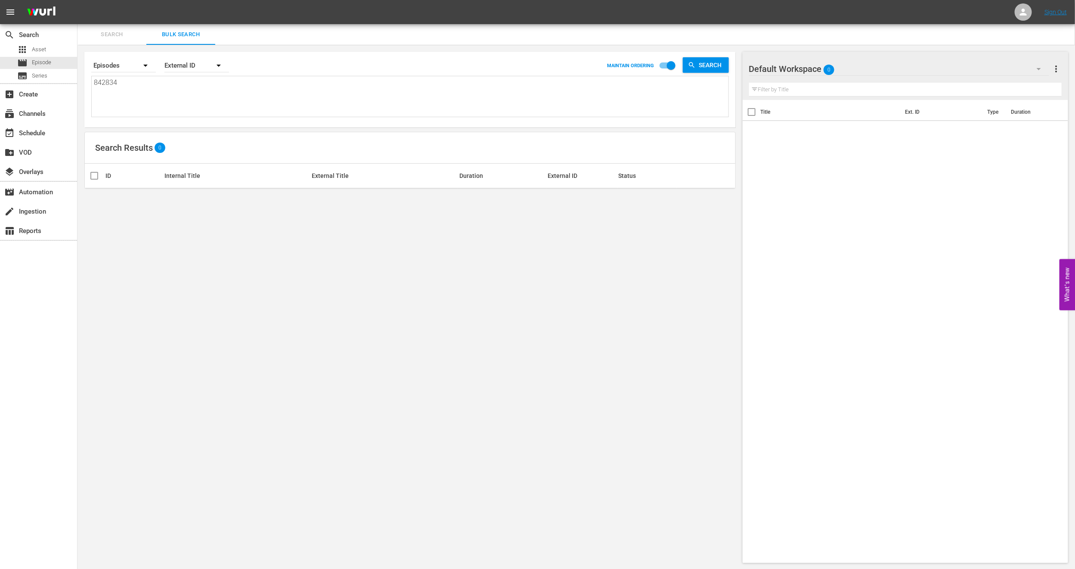
type textarea "842834"
click at [105, 33] on span "Search" at bounding box center [112, 35] width 59 height 10
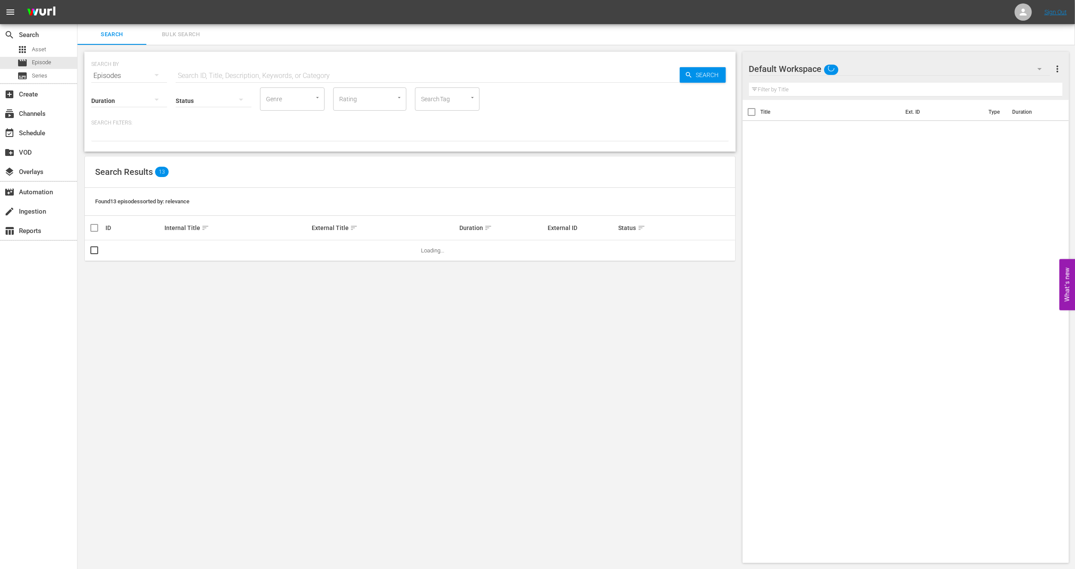
click at [223, 75] on input "text" at bounding box center [428, 75] width 504 height 21
type input "SALIR PINTADO"
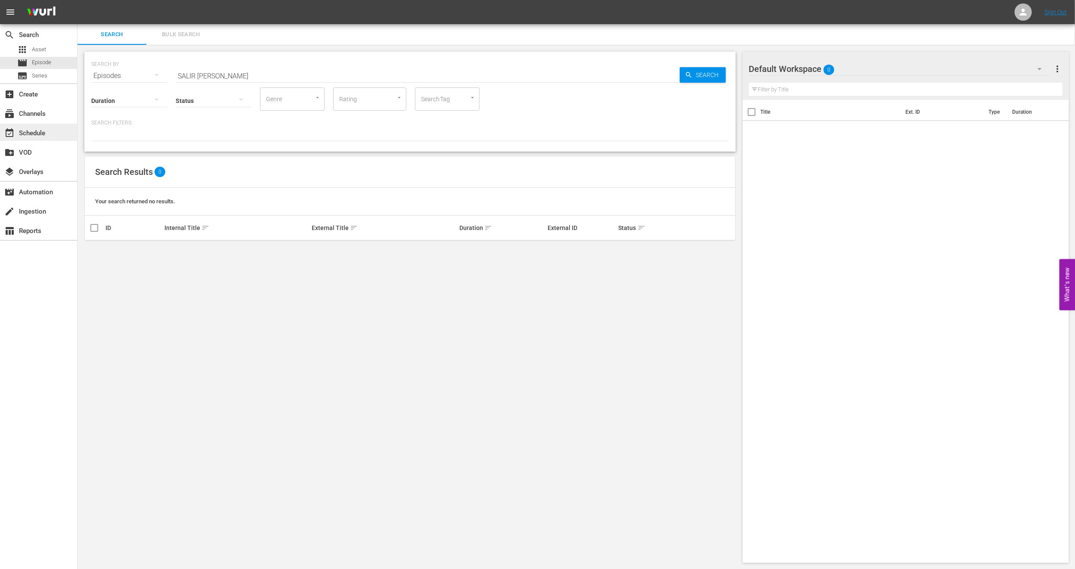
click at [65, 133] on div "event_available Schedule" at bounding box center [38, 132] width 77 height 17
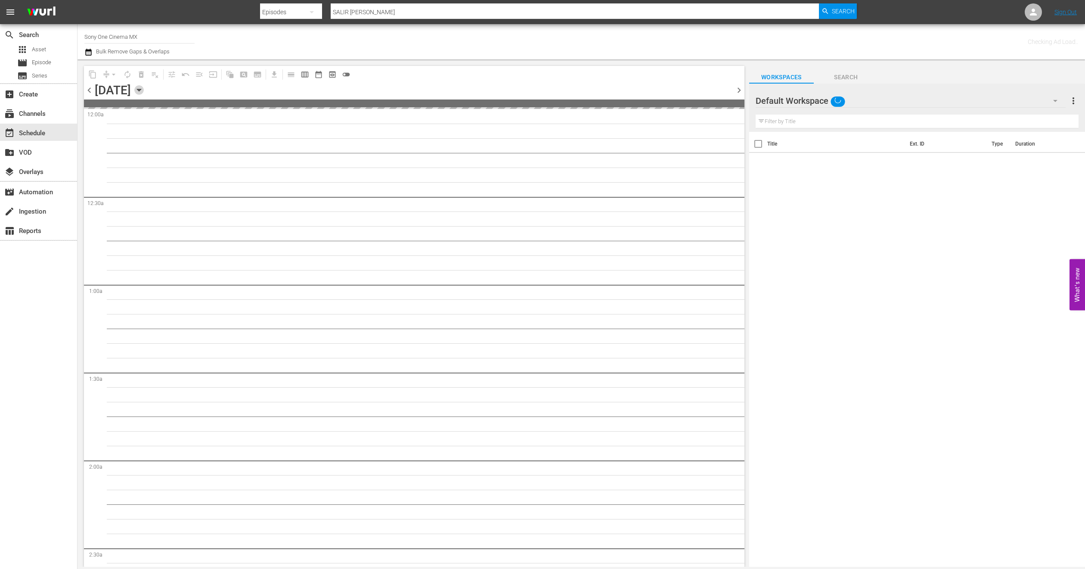
click at [144, 92] on icon "button" at bounding box center [138, 89] width 9 height 9
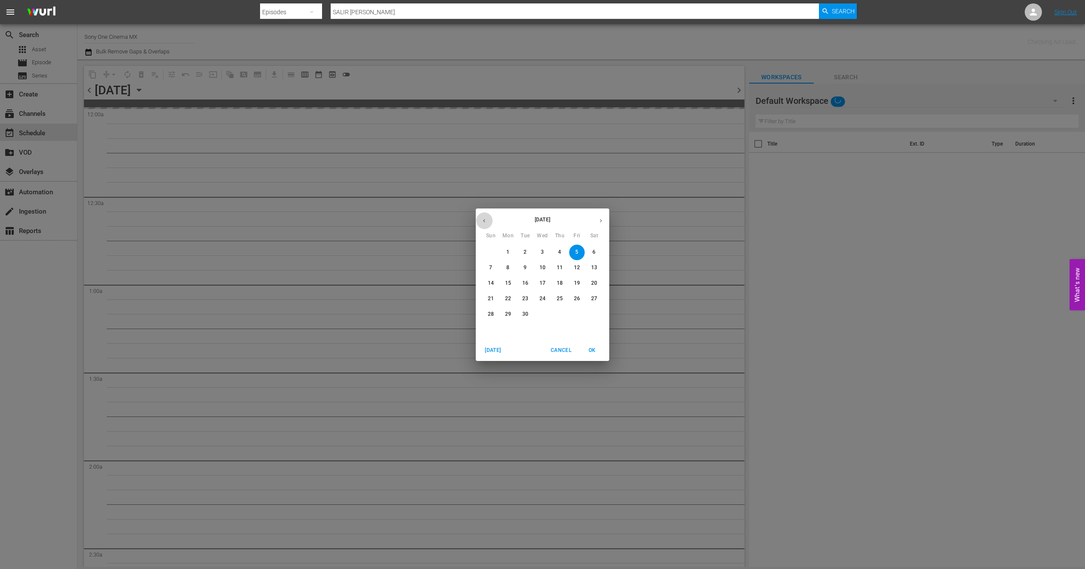
click at [487, 214] on button "button" at bounding box center [484, 220] width 17 height 17
click at [599, 296] on span "23" at bounding box center [593, 298] width 15 height 7
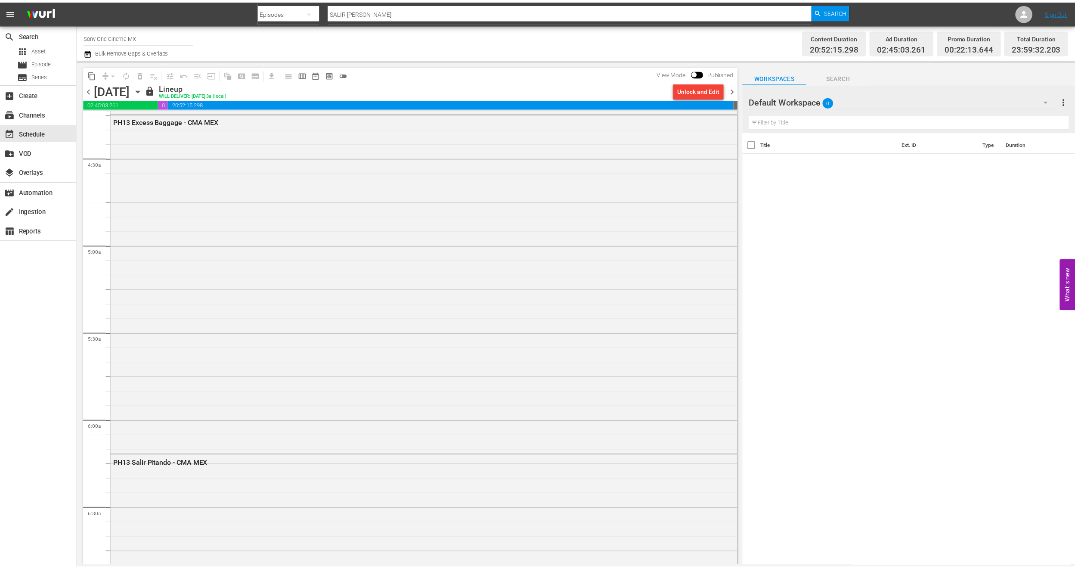
scroll to position [969, 0]
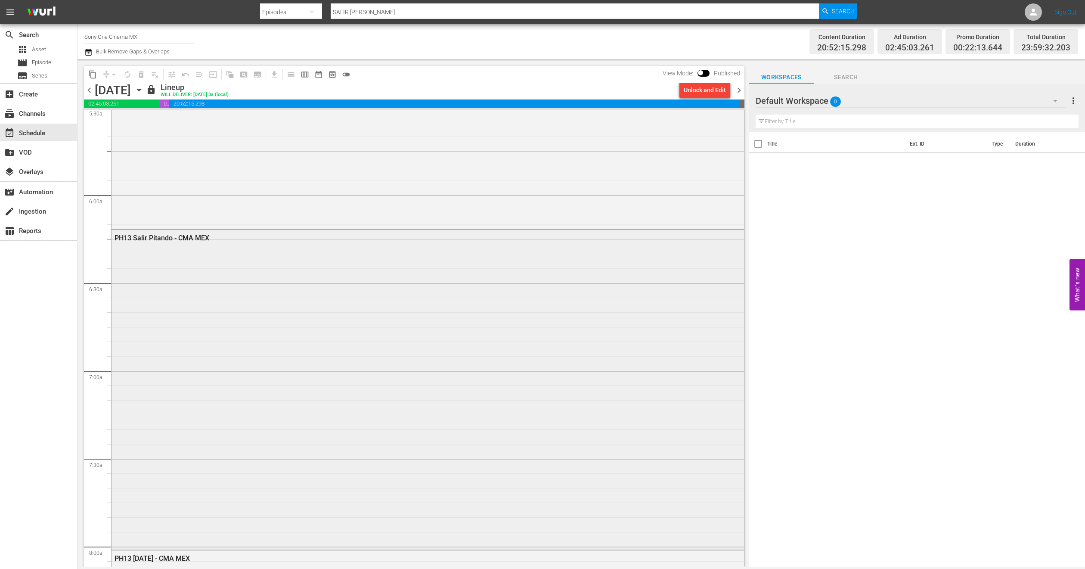
click at [208, 371] on div "PH13 Salir Pitando - CMA MEX" at bounding box center [428, 389] width 632 height 318
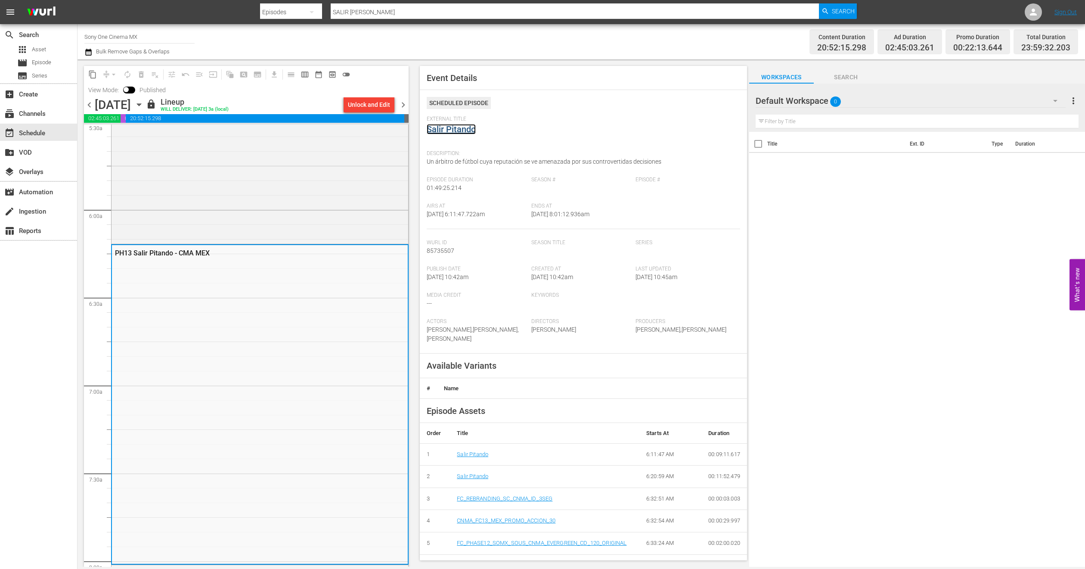
click at [438, 129] on link "Salir Pitando" at bounding box center [451, 129] width 49 height 10
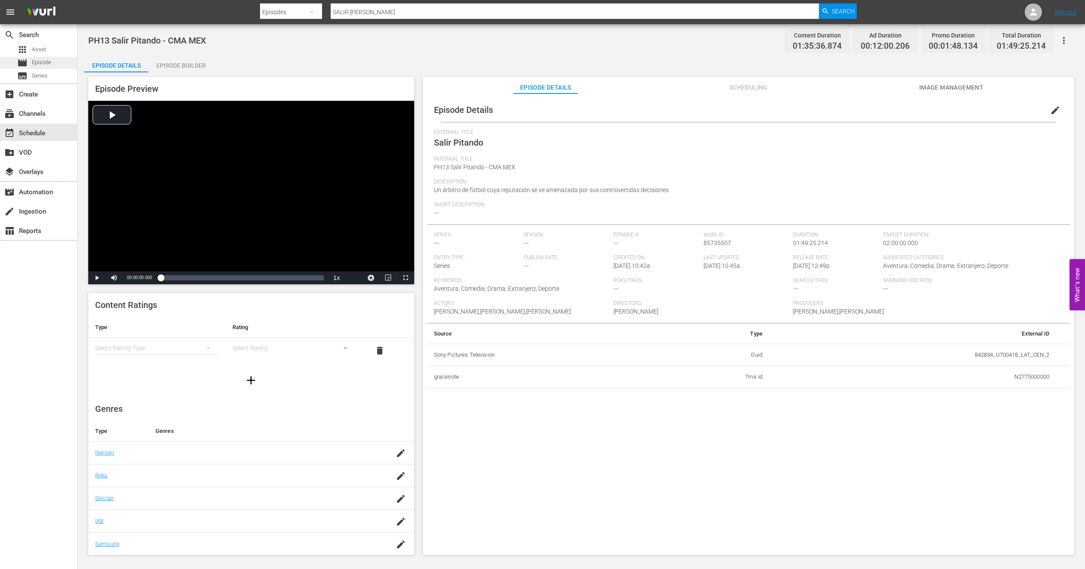
click at [30, 64] on div "movie Episode" at bounding box center [34, 63] width 34 height 12
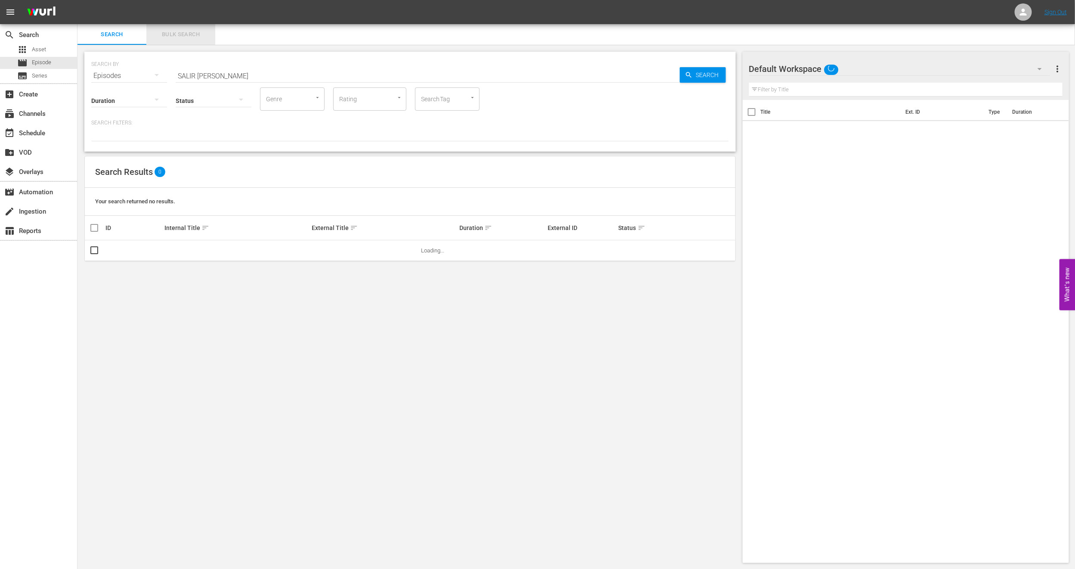
click at [172, 31] on span "Bulk Search" at bounding box center [181, 35] width 59 height 10
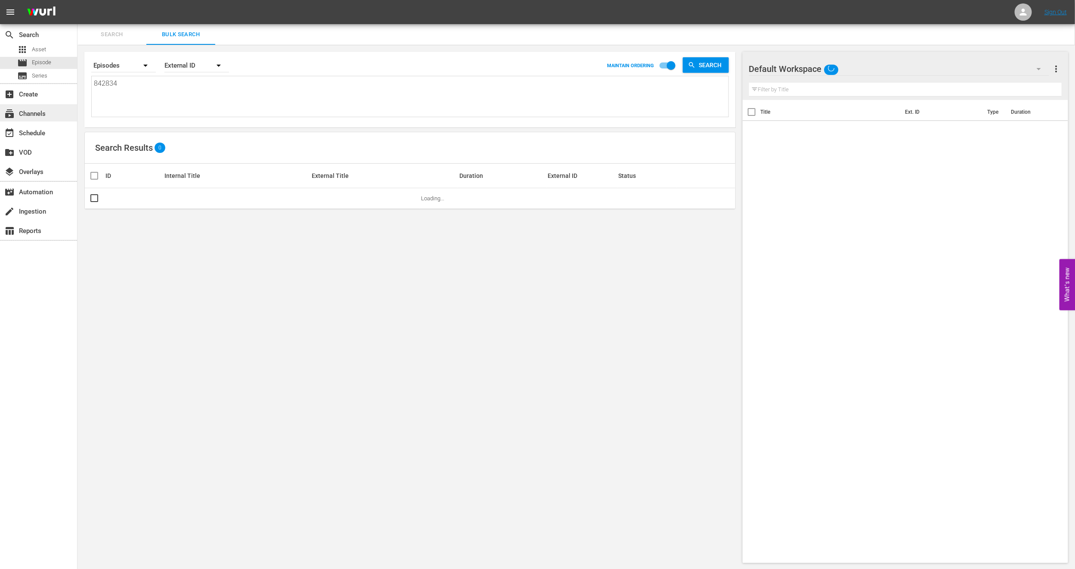
drag, startPoint x: 143, startPoint y: 83, endPoint x: 0, endPoint y: 105, distance: 144.2
click at [77, 0] on div "search Search apps Asset movie Episode subtitles Series add_box Create subscrip…" at bounding box center [576, 0] width 998 height 0
paste textarea "_U700418_LAT_CEN_2"
type textarea "842834_U700418_LAT_CEN_2"
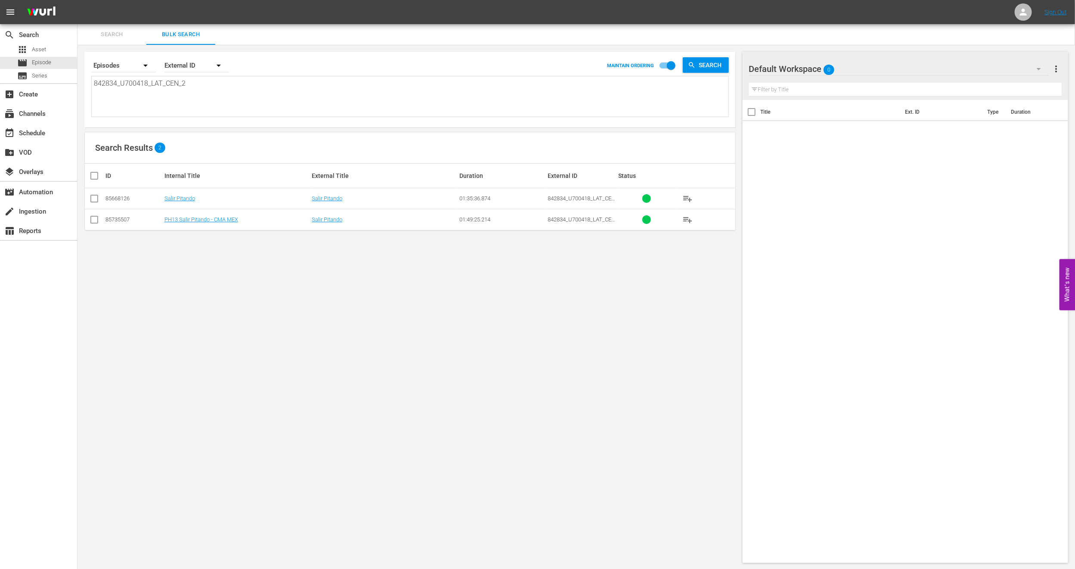
type textarea "842834_U700418_LAT_CEN_2"
drag, startPoint x: 229, startPoint y: 90, endPoint x: 0, endPoint y: 88, distance: 229.0
click at [77, 0] on div "search Search apps Asset movie Episode subtitles Series add_box Create subscrip…" at bounding box center [576, 0] width 998 height 0
paste textarea "923329_U700354_LAT 1123_U700405_LAT 842834_U700418_LAT_CEN_2 U7000230 937530_U7…"
type textarea "923329_U700354_LAT 1123_U700405_LAT 842834_U700418_LAT_CEN_2 U7000230 937530_U7…"
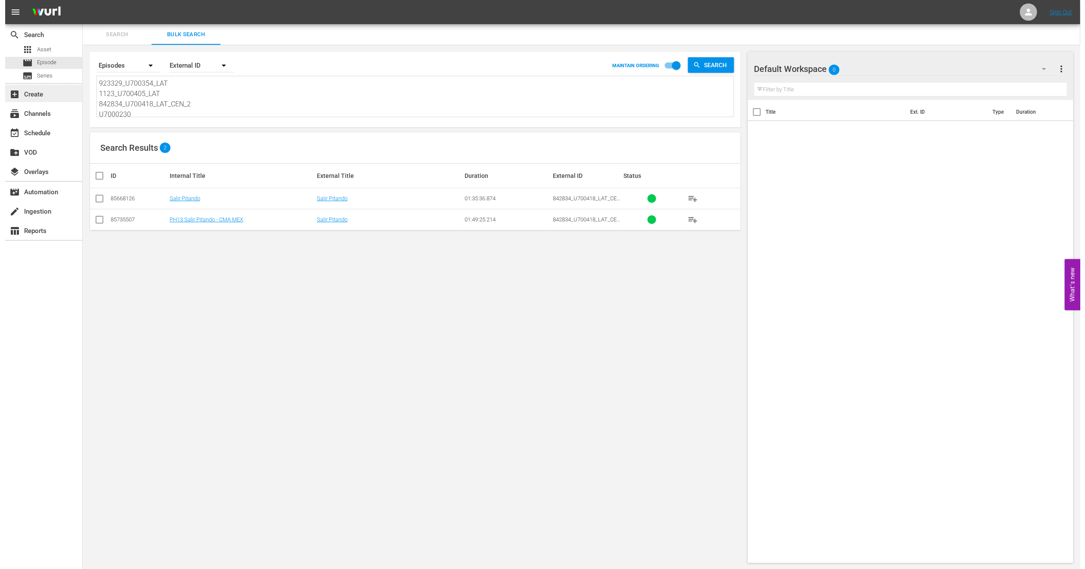
scroll to position [1, 0]
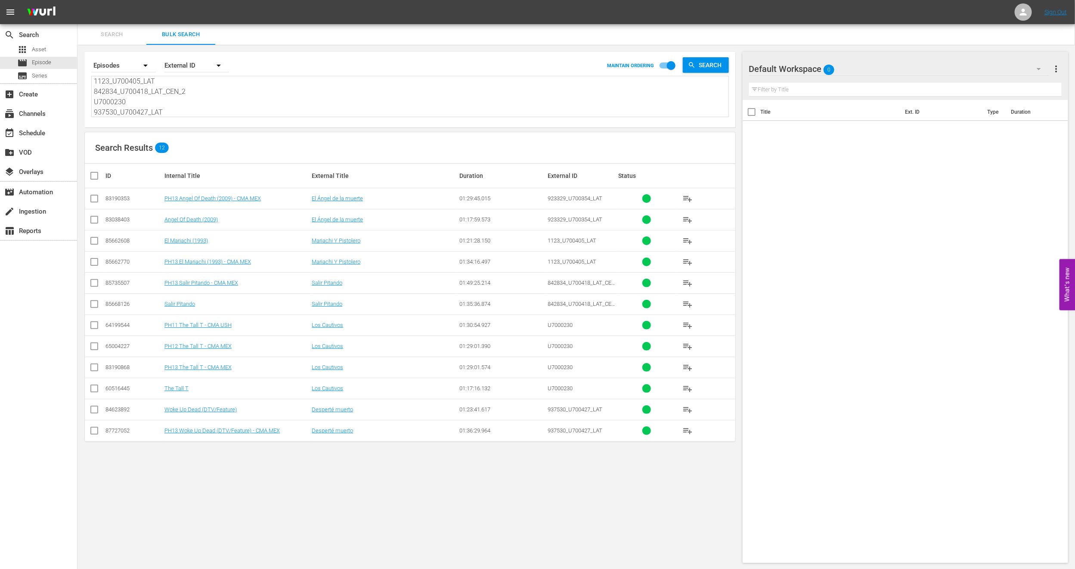
type textarea "923329_U700354_LAT 1123_U700405_LAT 842834_U700418_LAT_CEN_2 U7000230 937530_U7…"
click at [93, 199] on input "checkbox" at bounding box center [94, 200] width 10 height 10
checkbox input "true"
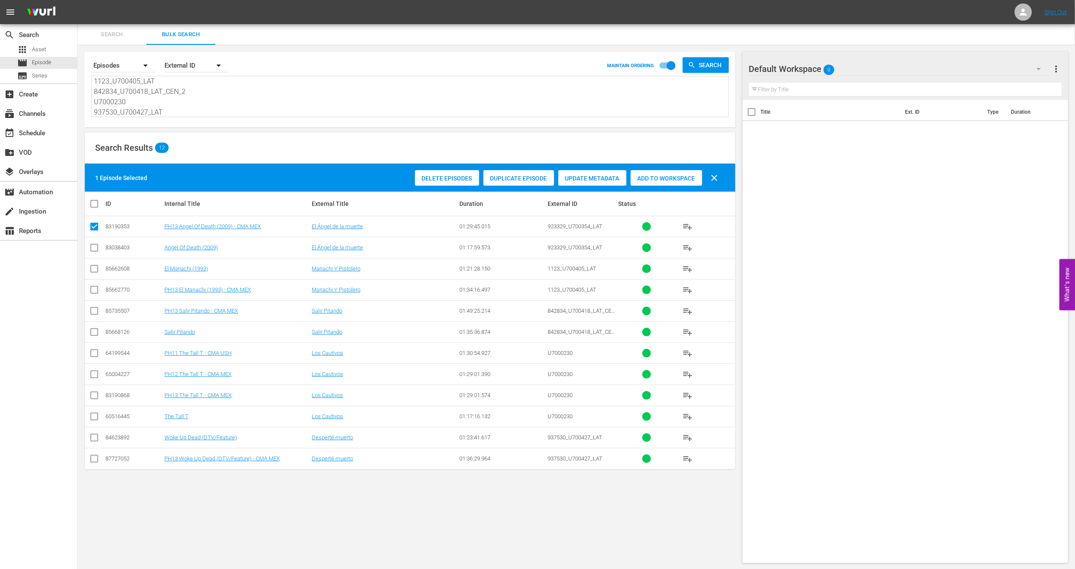
click at [98, 294] on input "checkbox" at bounding box center [94, 291] width 10 height 10
checkbox input "true"
click at [96, 316] on input "checkbox" at bounding box center [94, 312] width 10 height 10
checkbox input "true"
click at [97, 397] on input "checkbox" at bounding box center [94, 397] width 10 height 10
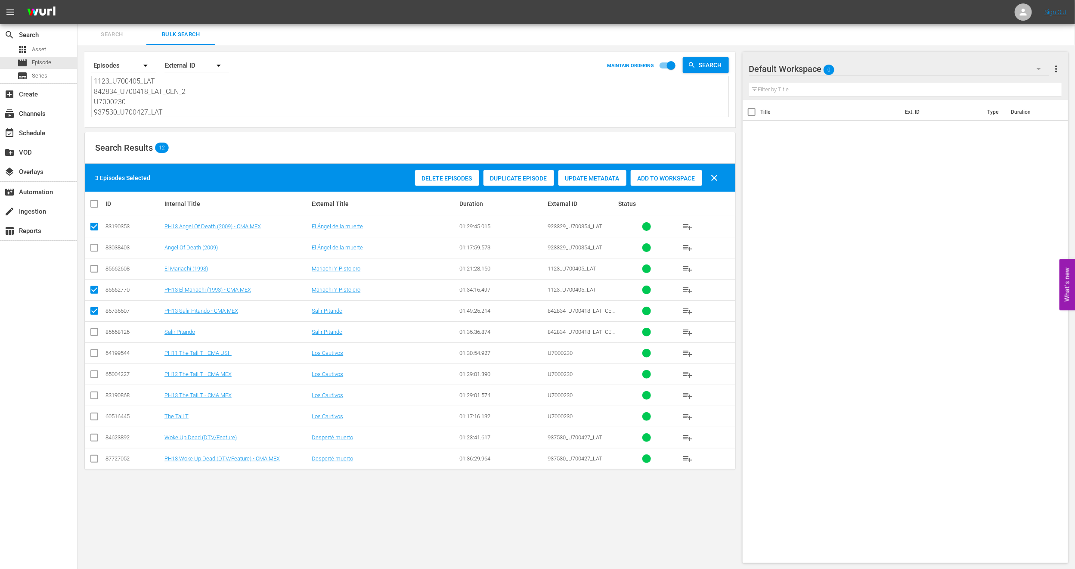
checkbox input "true"
click at [89, 459] on input "checkbox" at bounding box center [94, 460] width 10 height 10
checkbox input "true"
click at [651, 180] on span "Add to Workspace" at bounding box center [666, 178] width 71 height 7
click at [95, 203] on input "checkbox" at bounding box center [97, 203] width 17 height 10
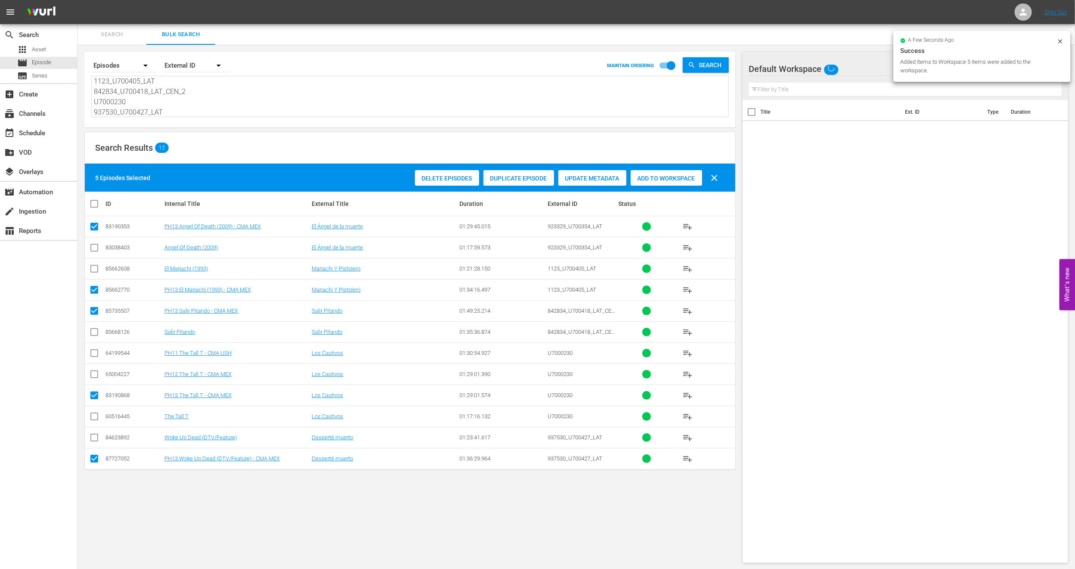
checkbox input "true"
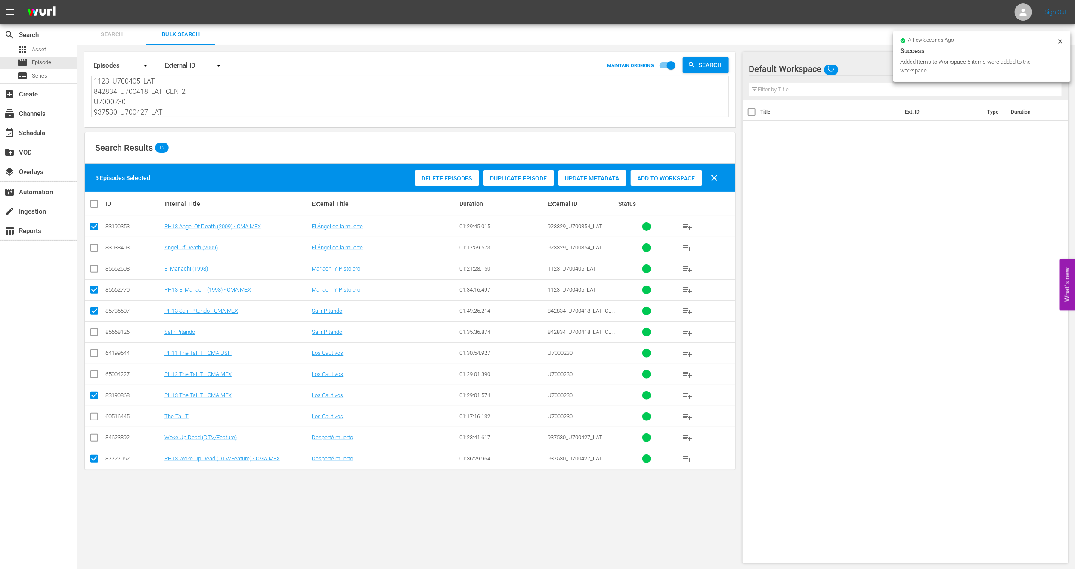
checkbox input "true"
click at [95, 203] on input "checkbox" at bounding box center [97, 203] width 17 height 10
checkbox input "false"
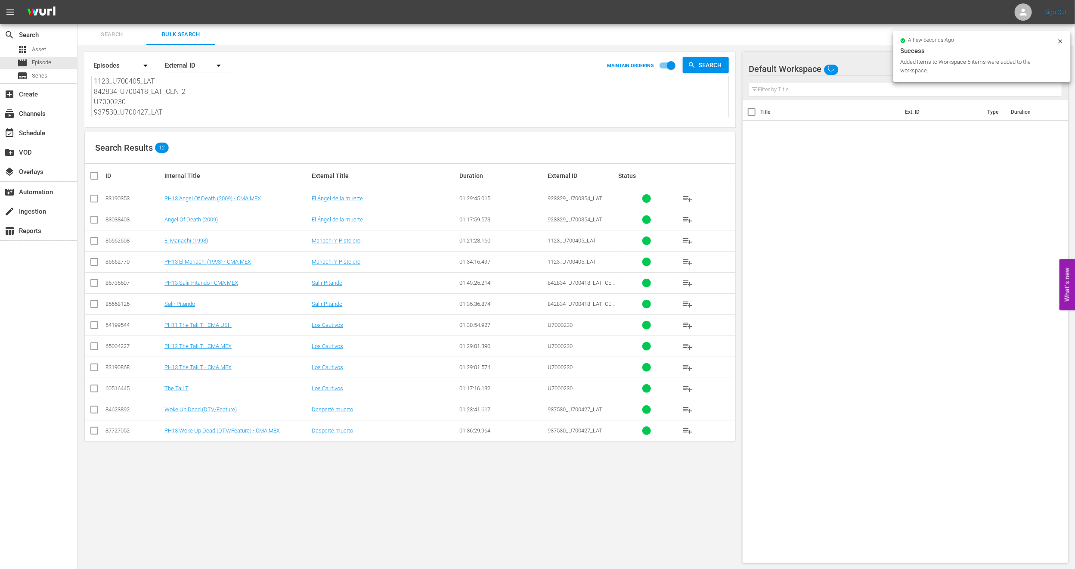
checkbox input "false"
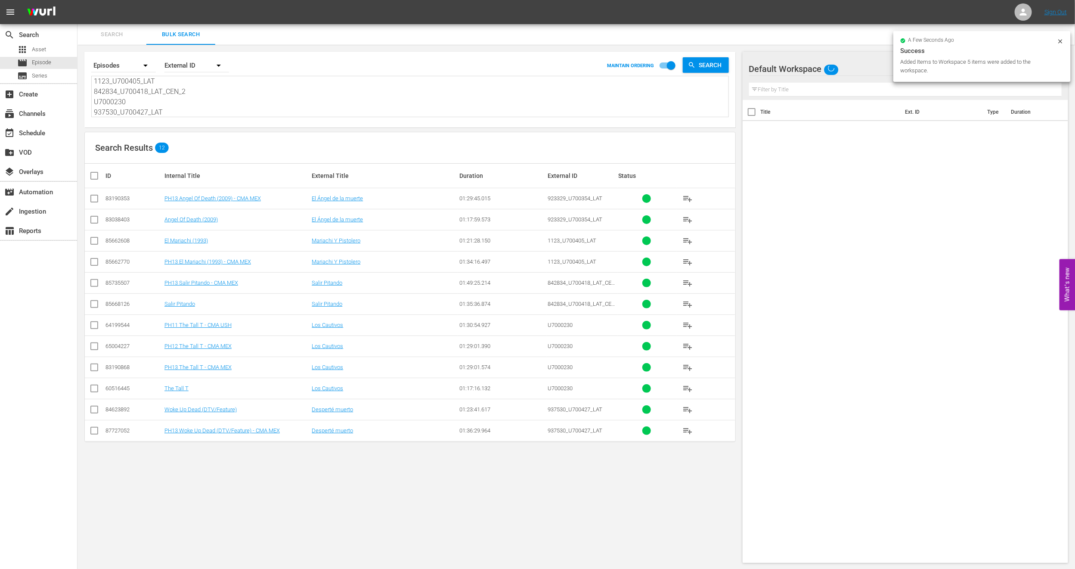
checkbox input "false"
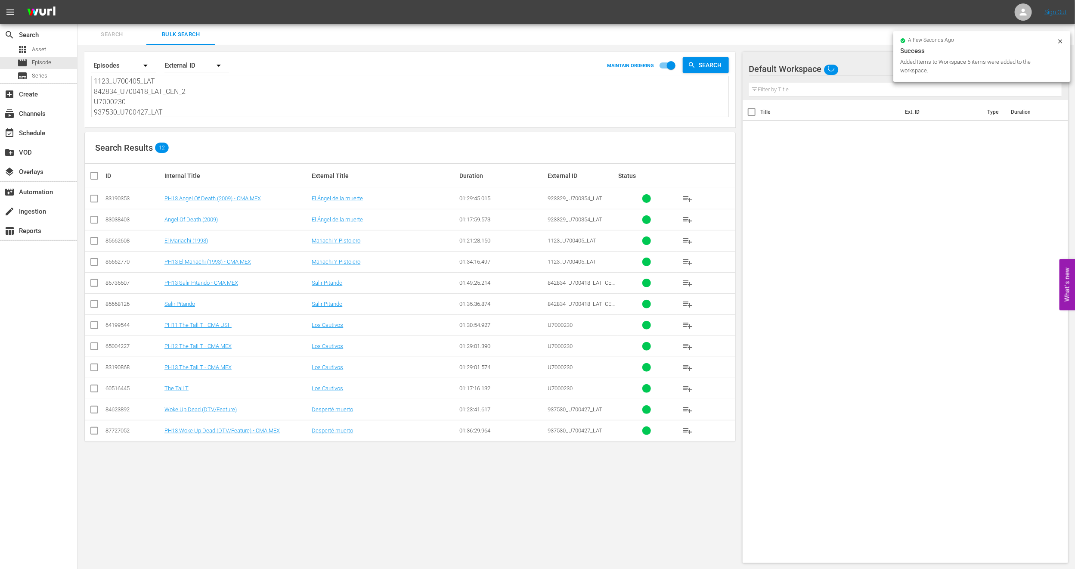
checkbox input "false"
click at [92, 324] on input "checkbox" at bounding box center [94, 327] width 10 height 10
checkbox input "true"
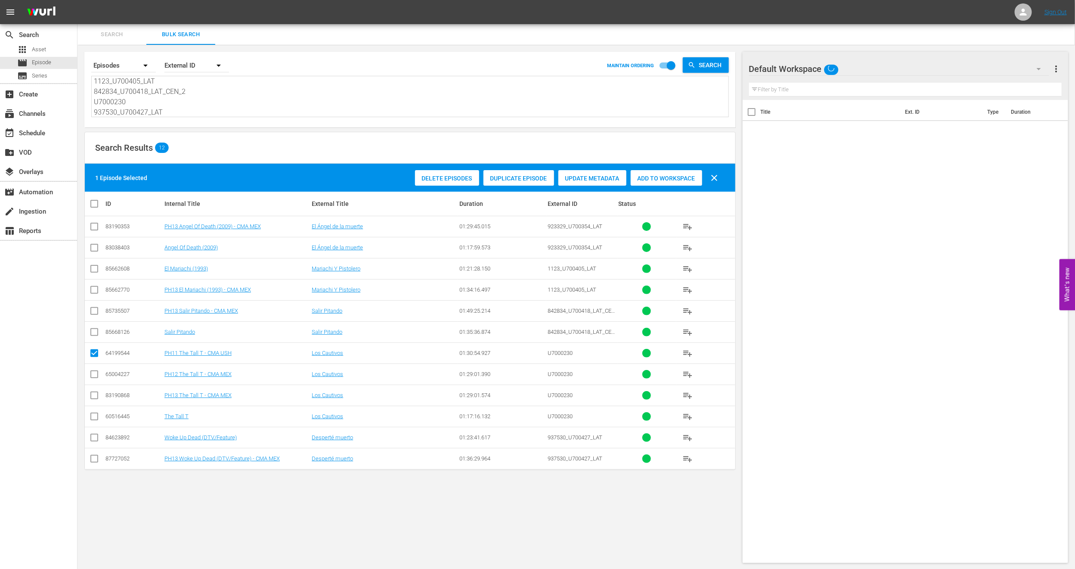
click at [96, 376] on input "checkbox" at bounding box center [94, 376] width 10 height 10
checkbox input "true"
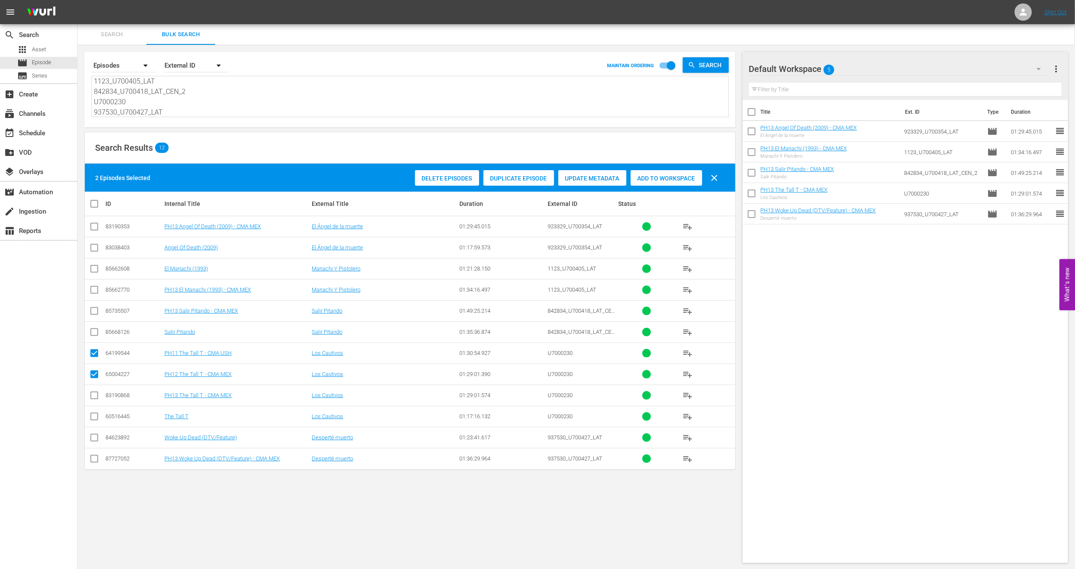
click at [450, 176] on span "Delete Episodes" at bounding box center [447, 178] width 64 height 7
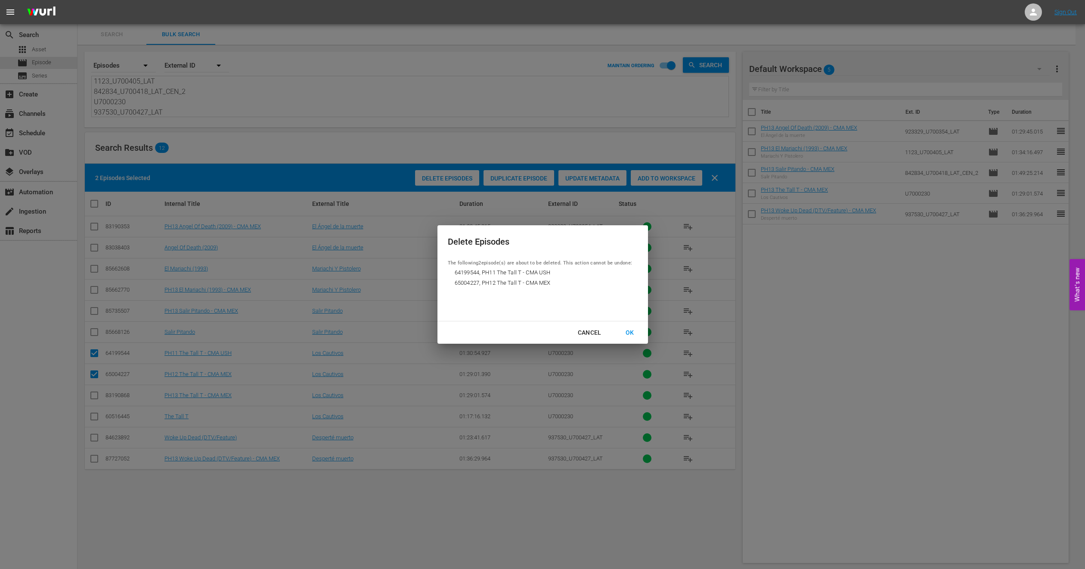
click at [628, 332] on div "OK" at bounding box center [630, 332] width 22 height 11
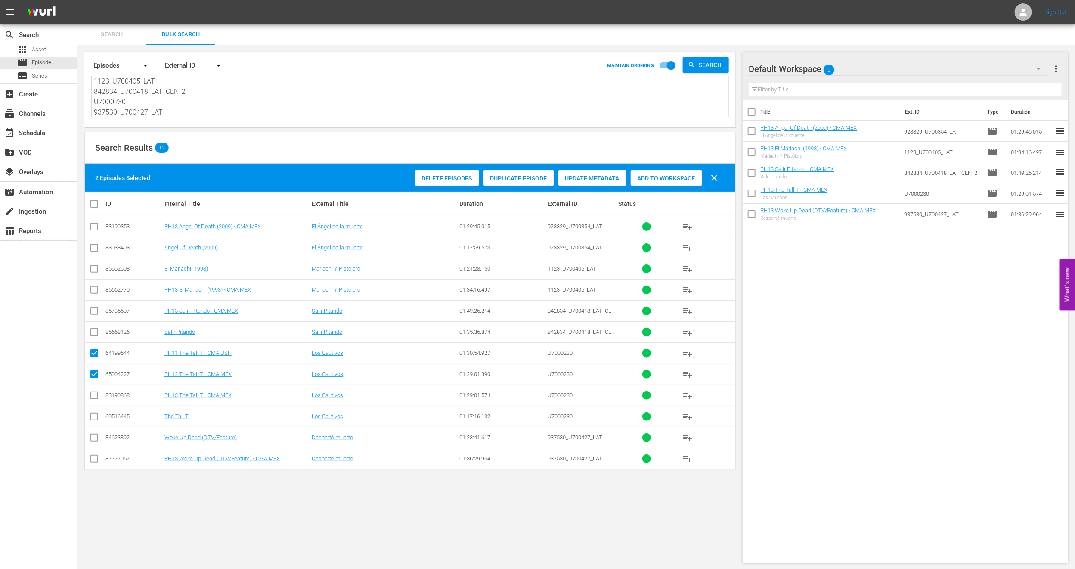
click at [92, 210] on th at bounding box center [94, 204] width 19 height 24
click at [44, 64] on span "Episode" at bounding box center [41, 62] width 19 height 9
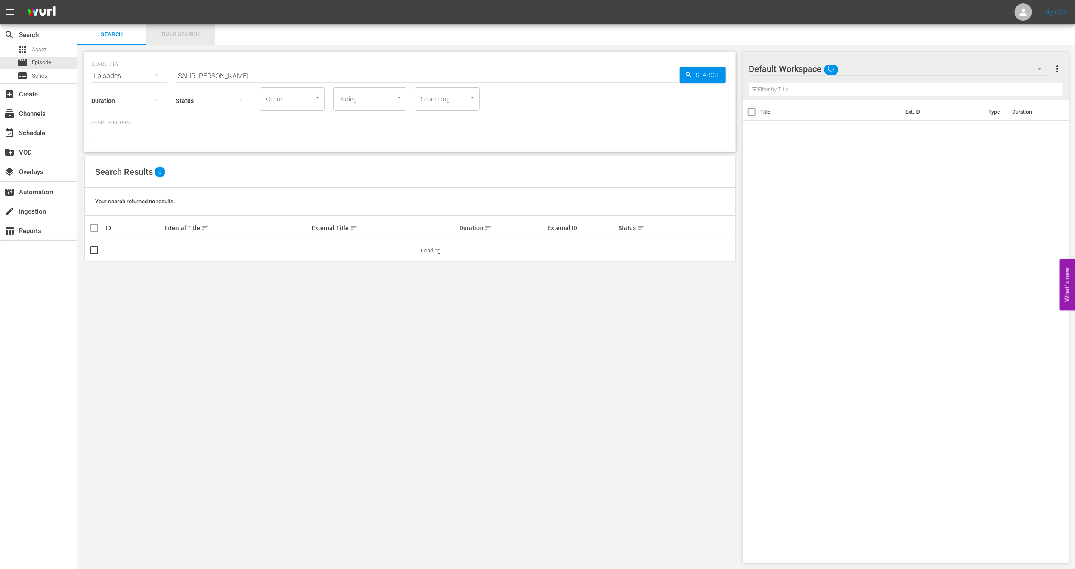
click at [189, 31] on span "Bulk Search" at bounding box center [181, 35] width 59 height 10
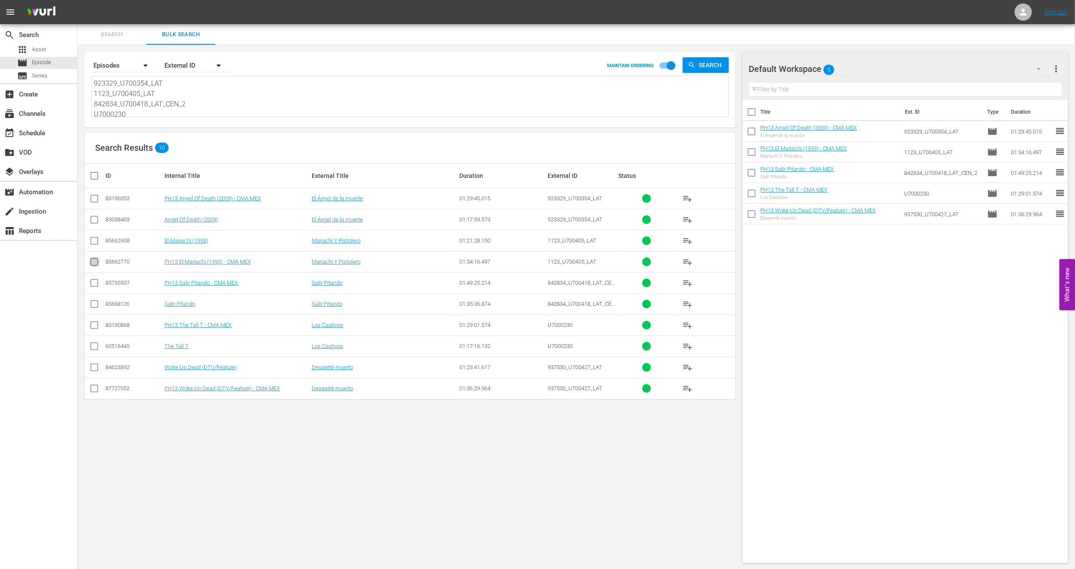
click at [90, 263] on input "checkbox" at bounding box center [94, 263] width 10 height 10
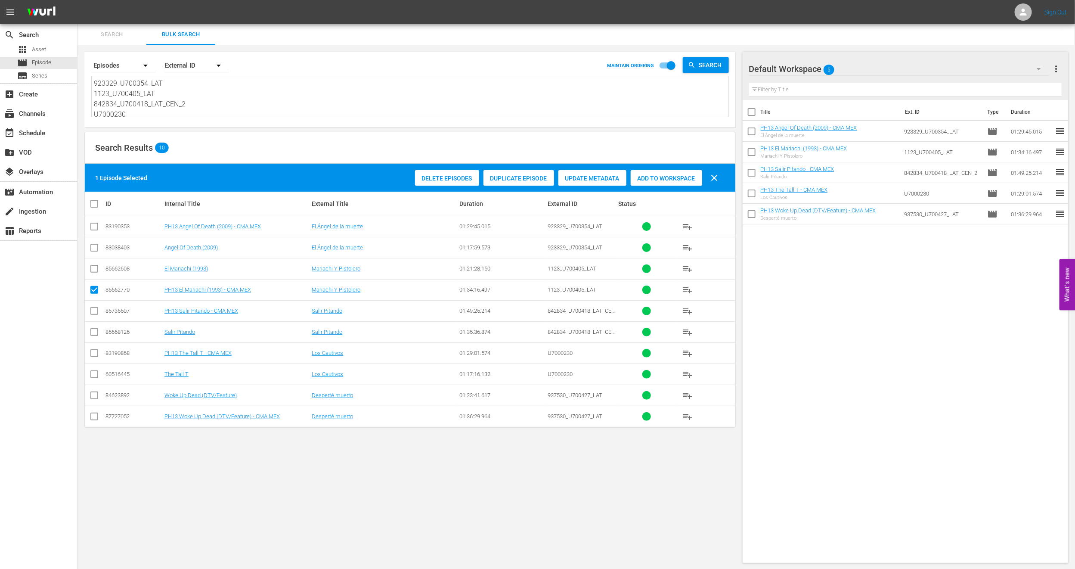
click at [531, 180] on span "Duplicate Episode" at bounding box center [518, 178] width 71 height 7
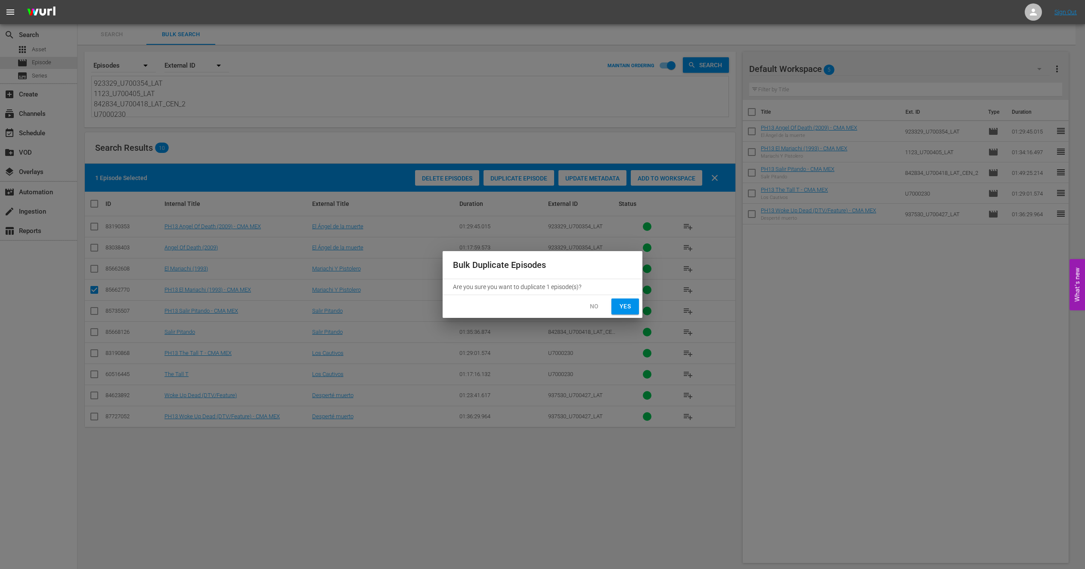
click at [627, 303] on span "Yes" at bounding box center [625, 306] width 14 height 11
checkbox input "false"
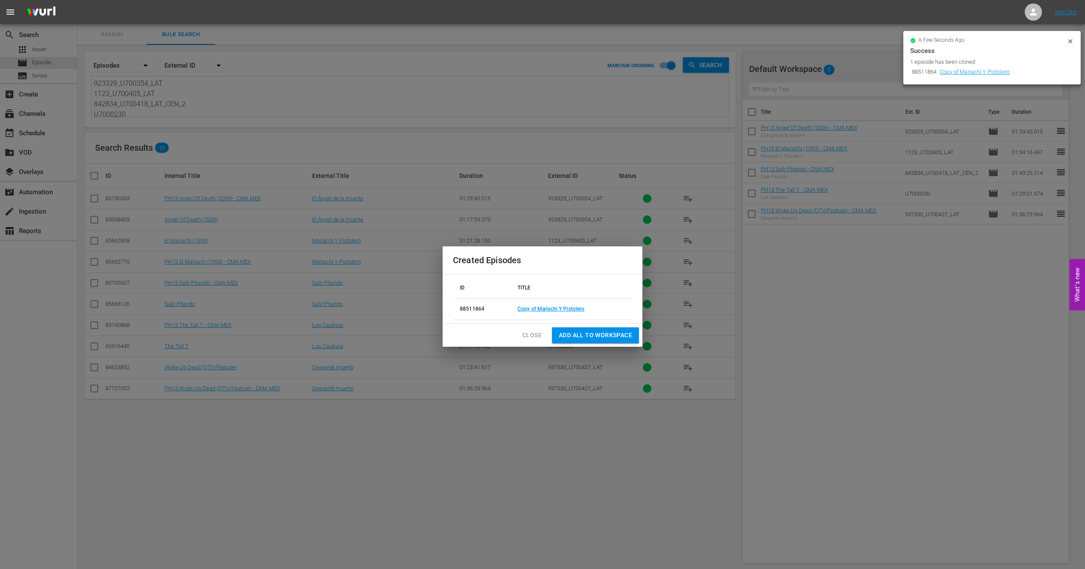
click at [593, 335] on span "Add all to Workspace" at bounding box center [595, 335] width 73 height 11
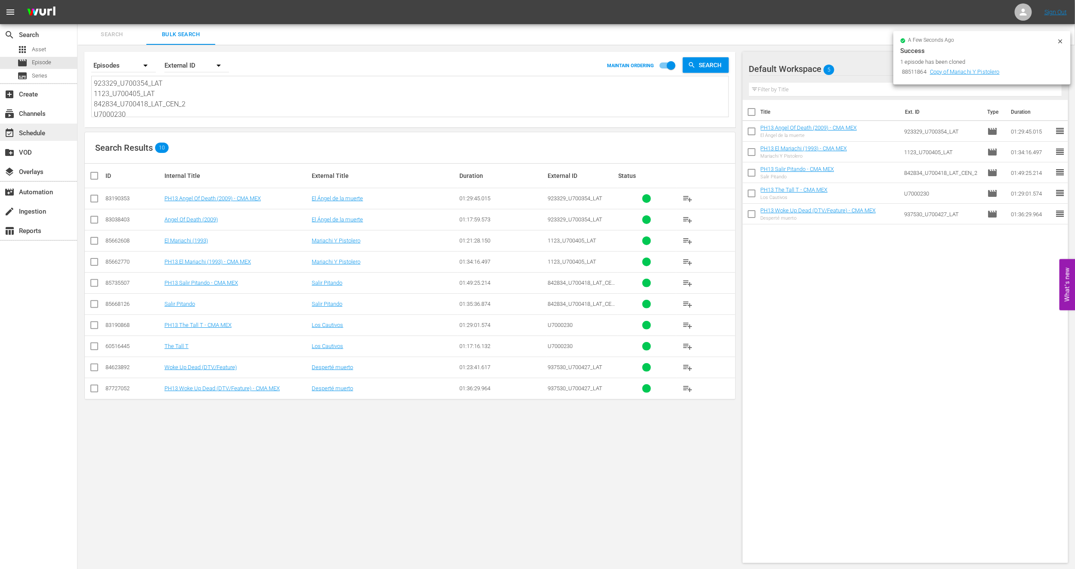
click at [31, 124] on div "event_available Schedule" at bounding box center [38, 132] width 77 height 17
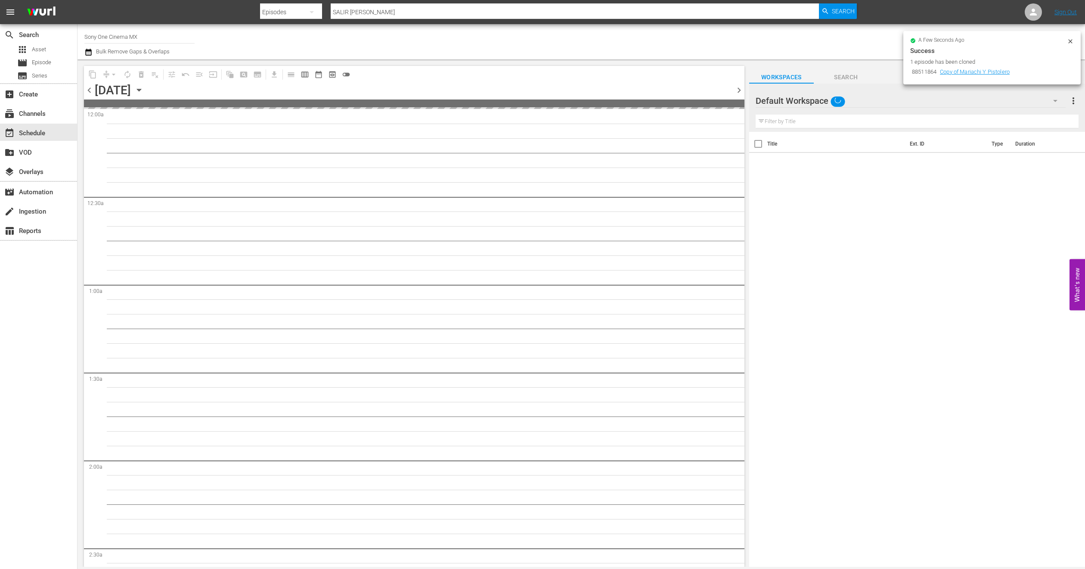
click at [1069, 39] on icon at bounding box center [1070, 41] width 4 height 4
click at [144, 88] on icon "button" at bounding box center [138, 89] width 9 height 9
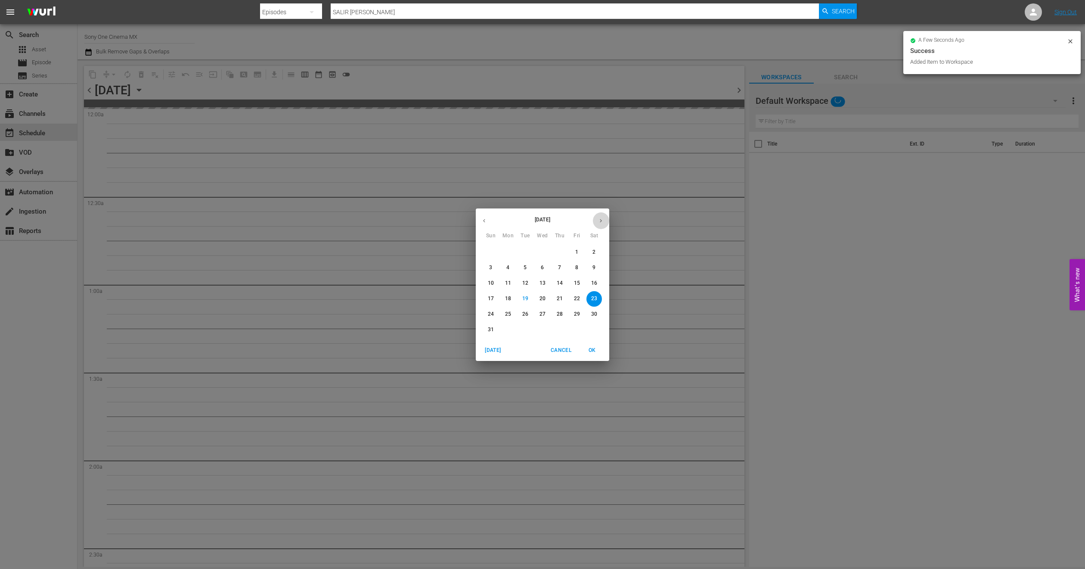
click at [598, 223] on icon "button" at bounding box center [601, 220] width 6 height 6
click at [579, 252] on span "5" at bounding box center [576, 251] width 15 height 7
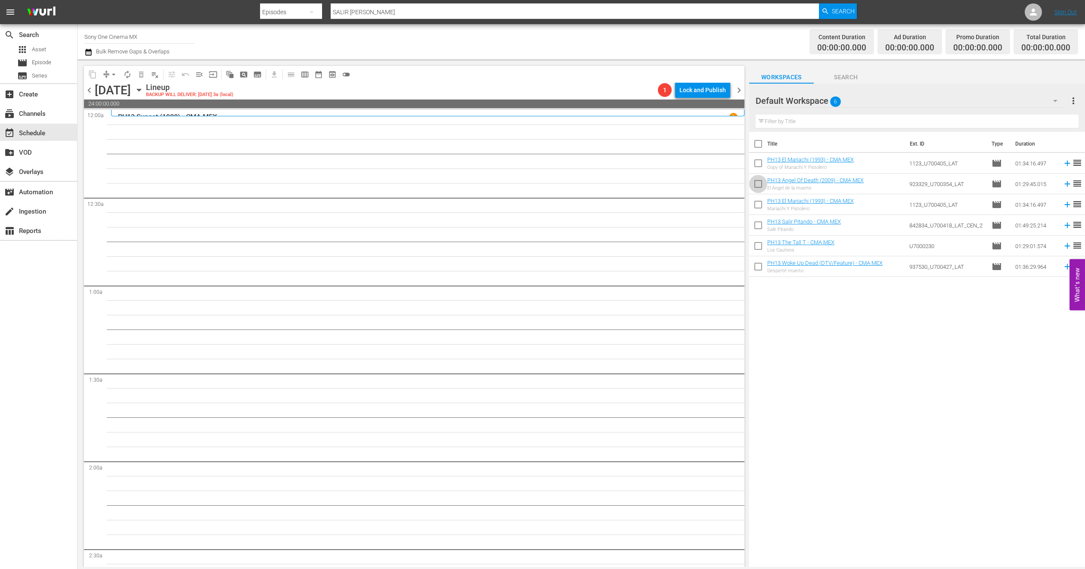
click at [759, 183] on input "checkbox" at bounding box center [758, 186] width 18 height 18
checkbox input "true"
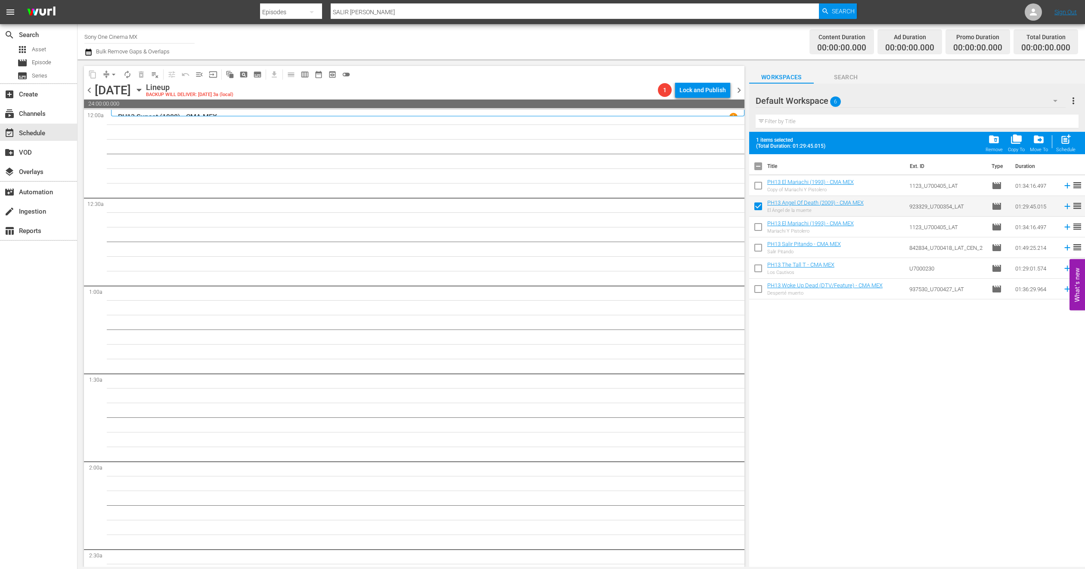
click at [759, 226] on input "checkbox" at bounding box center [758, 229] width 18 height 18
checkbox input "true"
click at [759, 243] on input "checkbox" at bounding box center [758, 249] width 18 height 18
checkbox input "true"
click at [759, 271] on input "checkbox" at bounding box center [758, 270] width 18 height 18
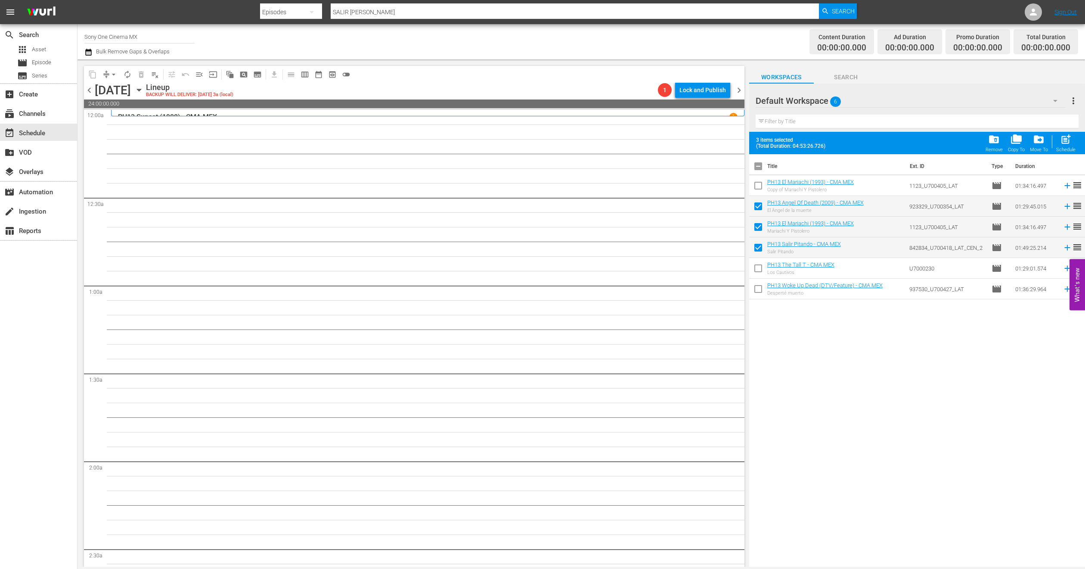
checkbox input "true"
click at [758, 285] on input "checkbox" at bounding box center [758, 291] width 18 height 18
checkbox input "true"
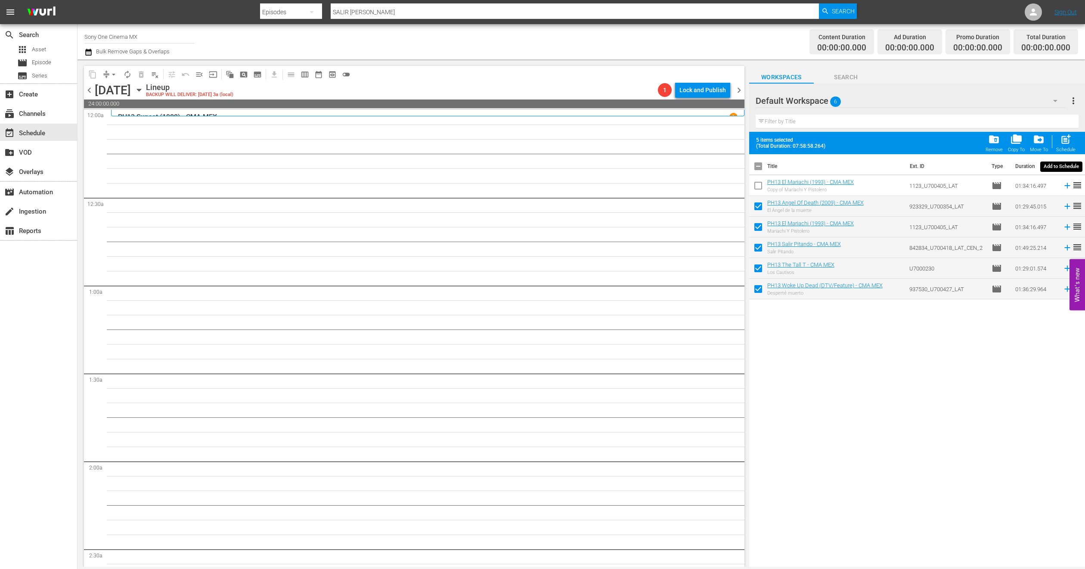
click at [1070, 142] on span "post_add" at bounding box center [1066, 139] width 12 height 12
checkbox input "false"
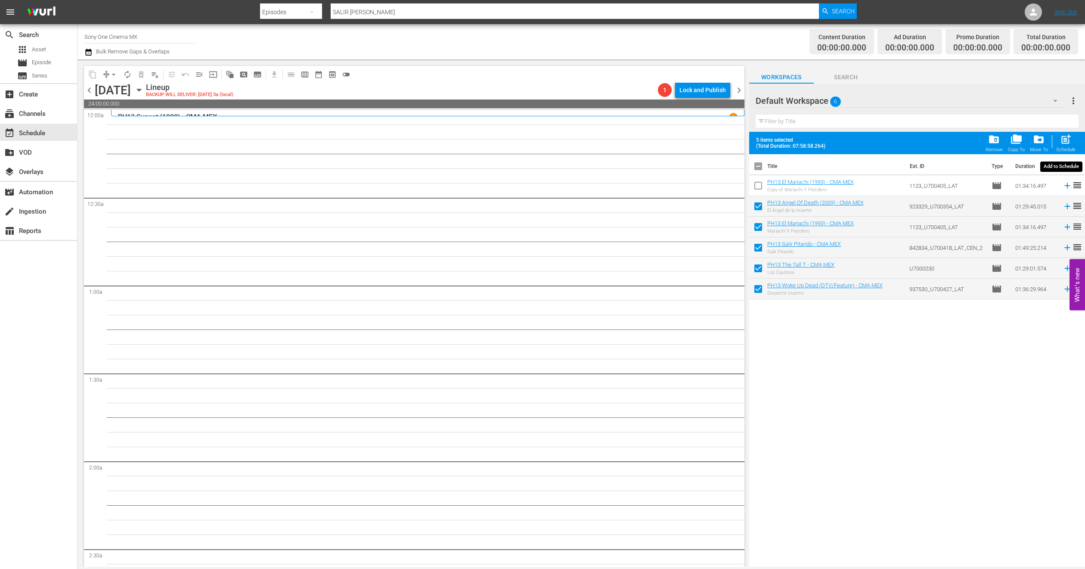
checkbox input "false"
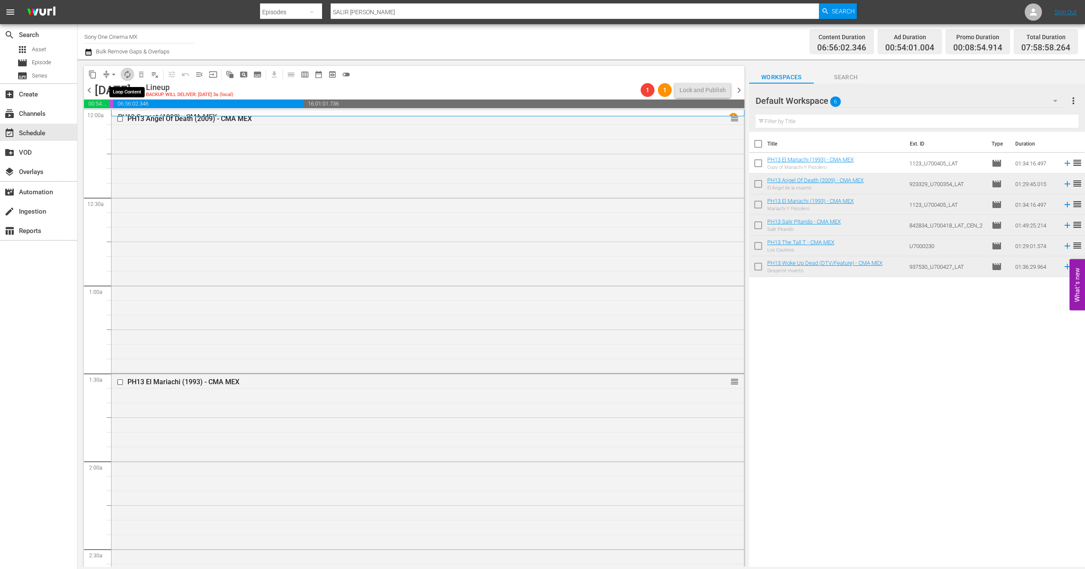
click at [130, 77] on span "autorenew_outlined" at bounding box center [127, 74] width 9 height 9
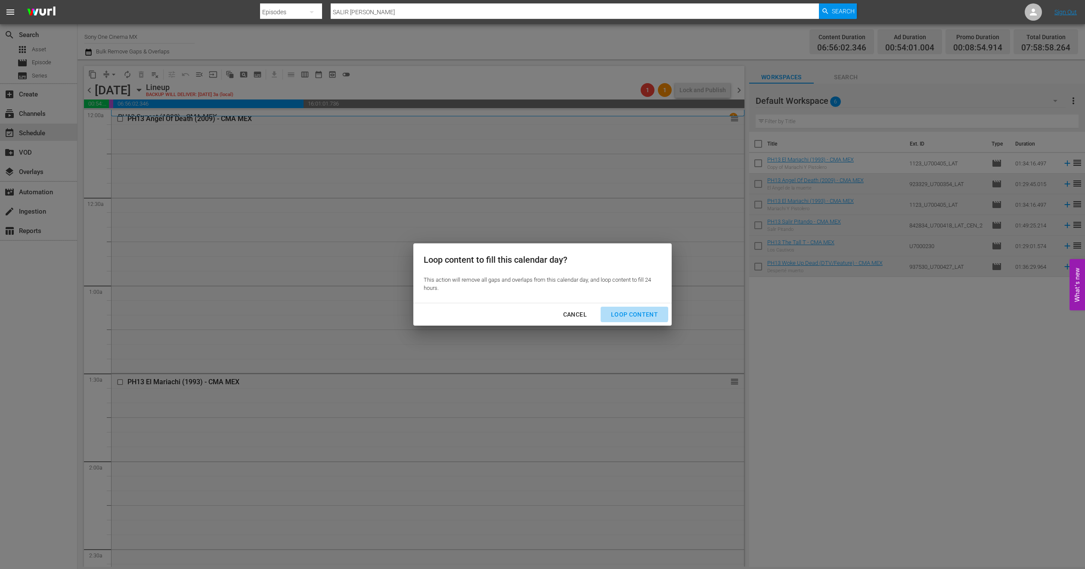
click at [634, 310] on div "Loop Content" at bounding box center [634, 314] width 61 height 11
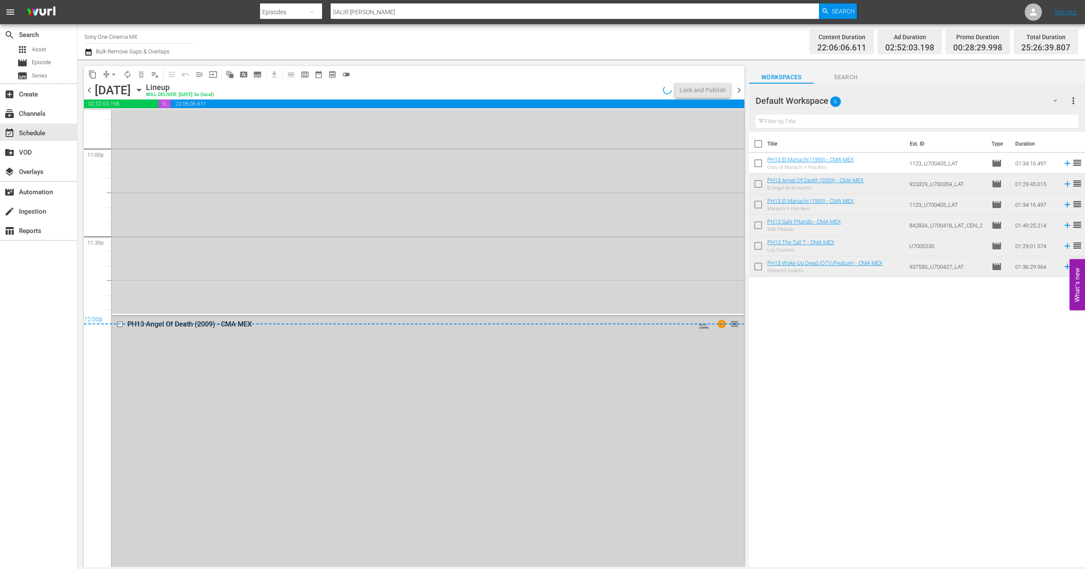
scroll to position [4013, 0]
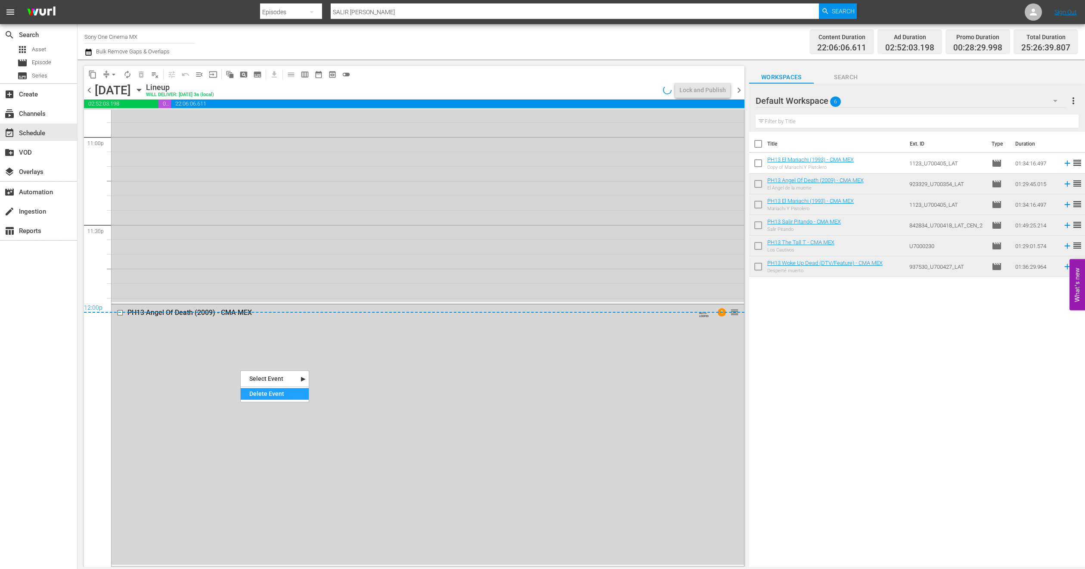
click at [269, 394] on div "Delete Event" at bounding box center [275, 394] width 68 height 12
click at [291, 277] on div "PH13 Woke Up Dead (DTV/Feature) - CMA MEX AUTO-LOOPED 1 reorder" at bounding box center [428, 162] width 632 height 280
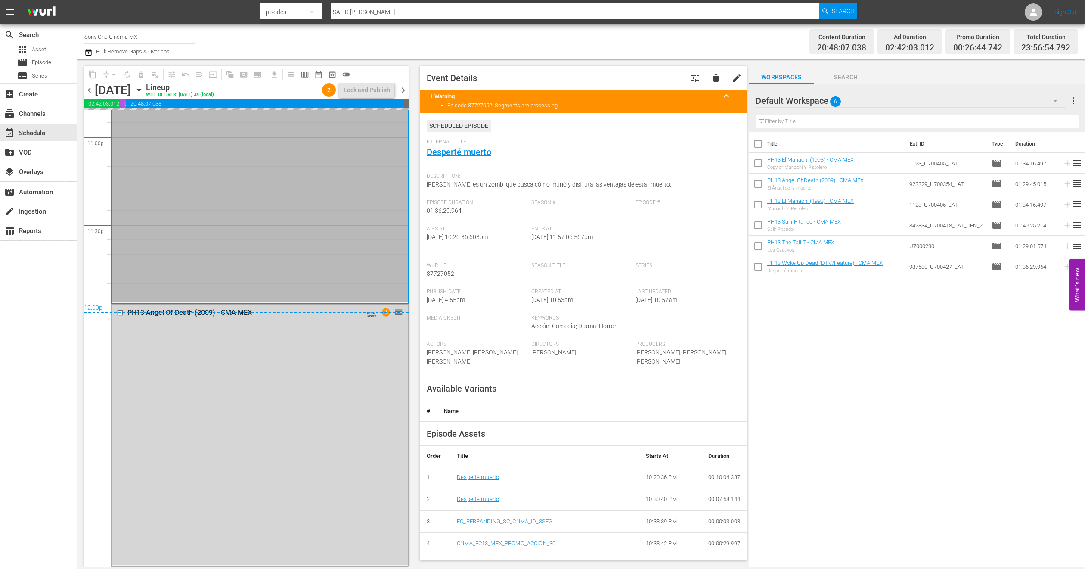
click at [1025, 97] on div "Default Workspace 6" at bounding box center [911, 101] width 310 height 24
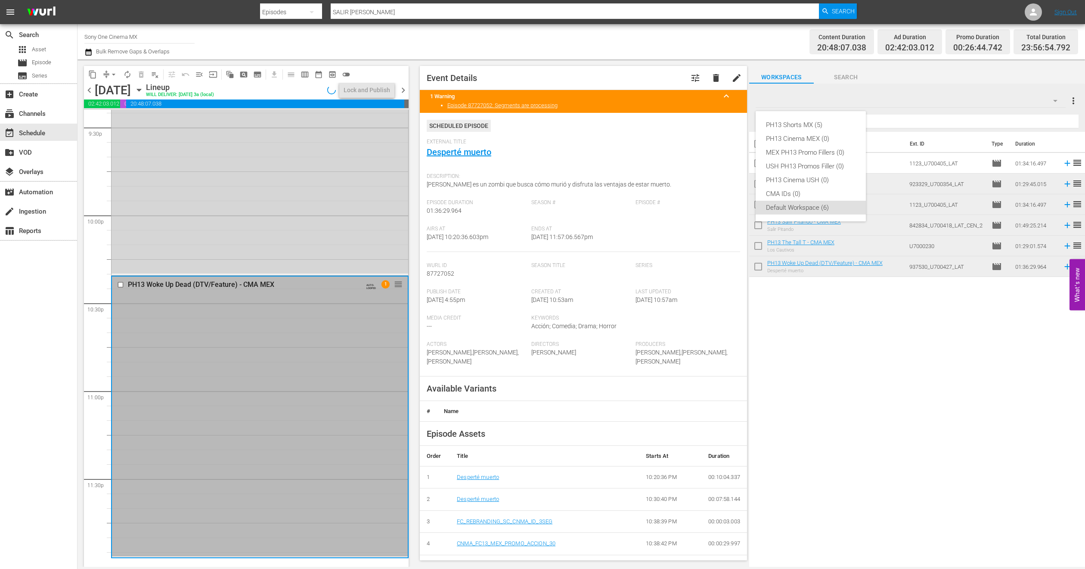
scroll to position [3759, 0]
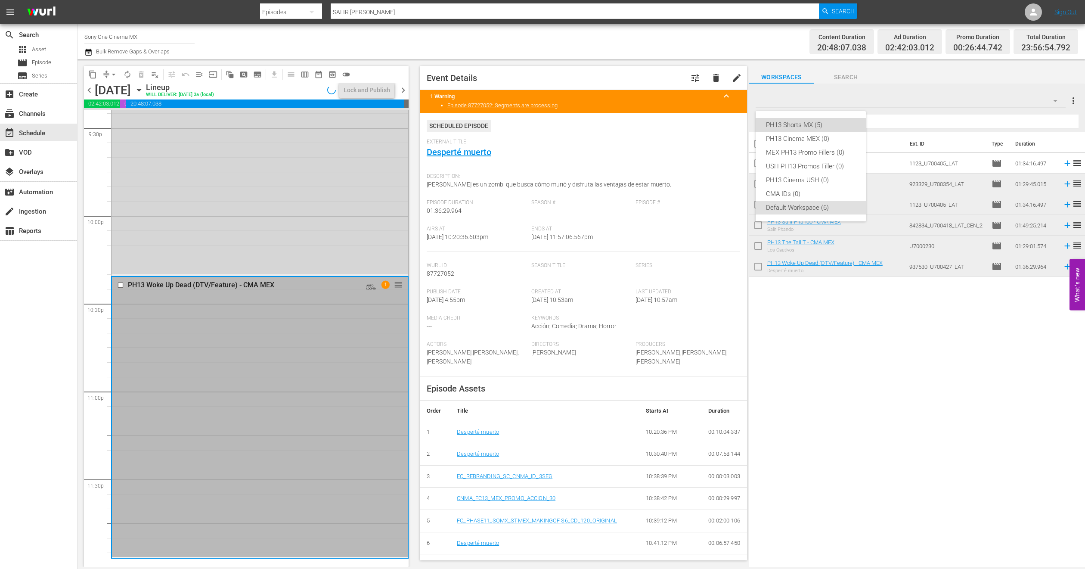
click at [821, 126] on div "PH13 Shorts MX (5)" at bounding box center [811, 125] width 90 height 14
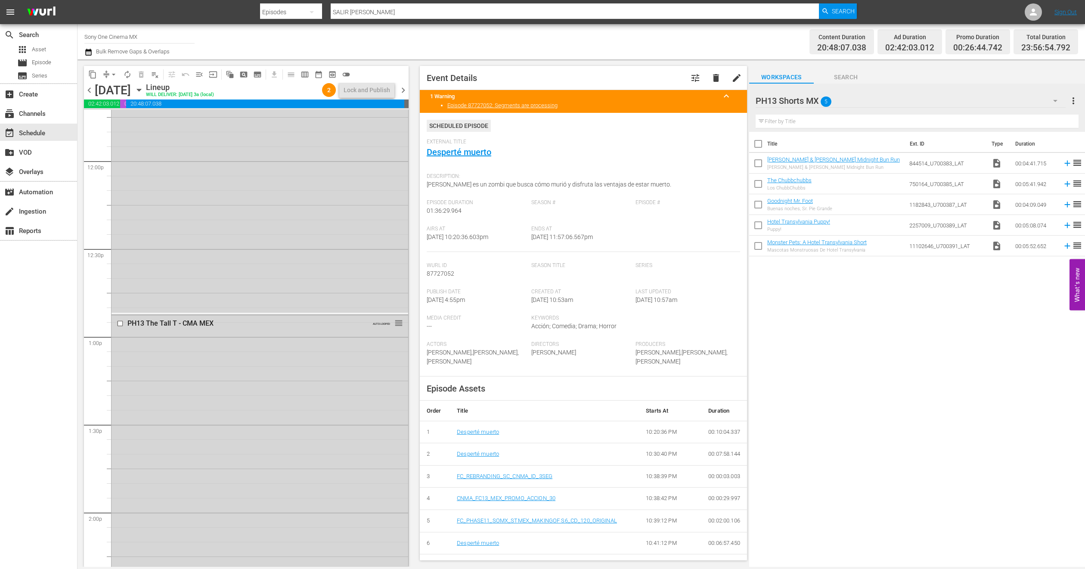
scroll to position [2079, 0]
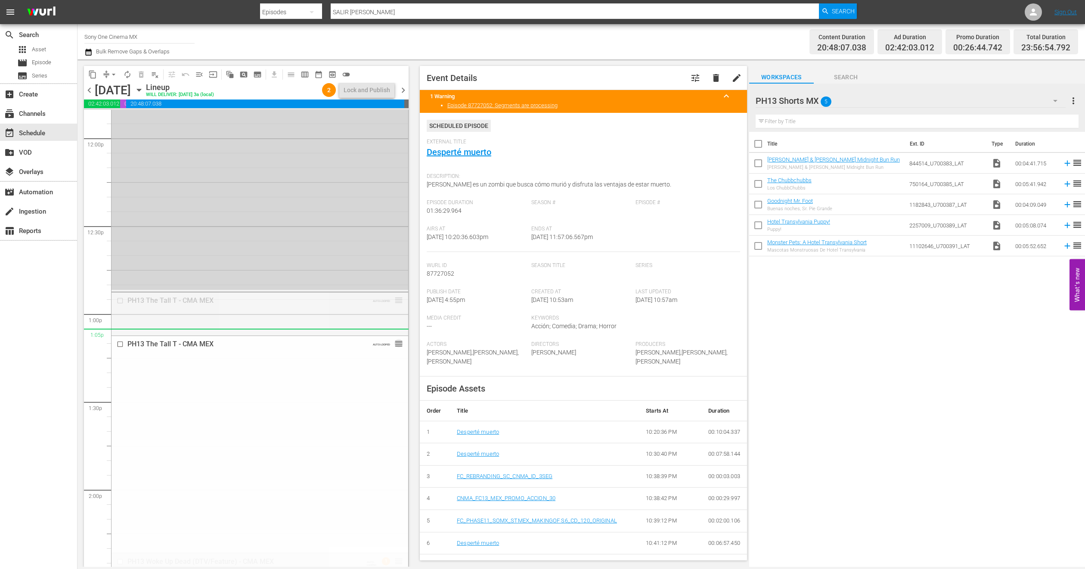
drag, startPoint x: 390, startPoint y: 304, endPoint x: 390, endPoint y: 327, distance: 23.7
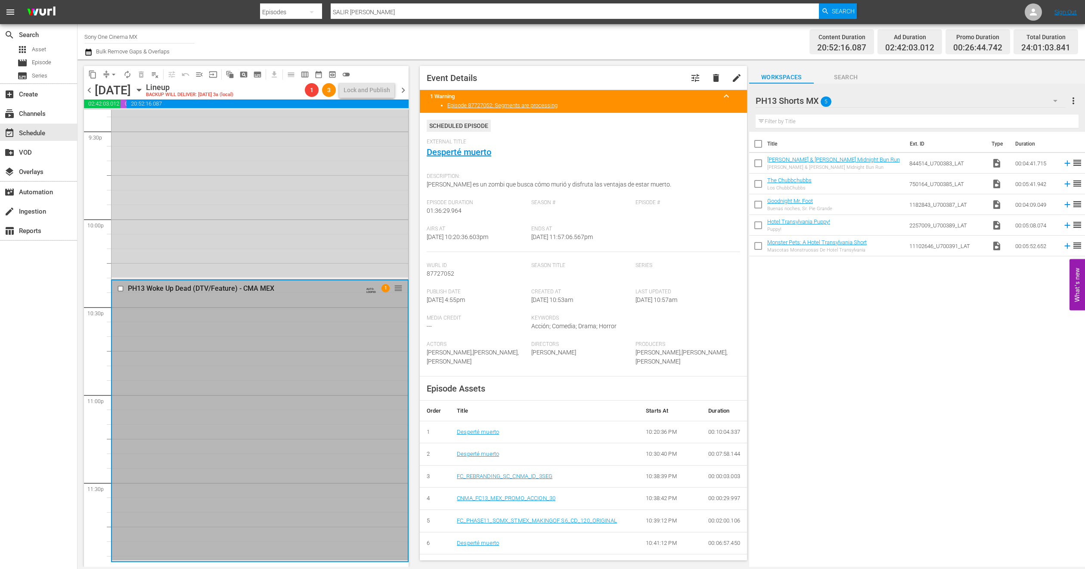
scroll to position [3759, 0]
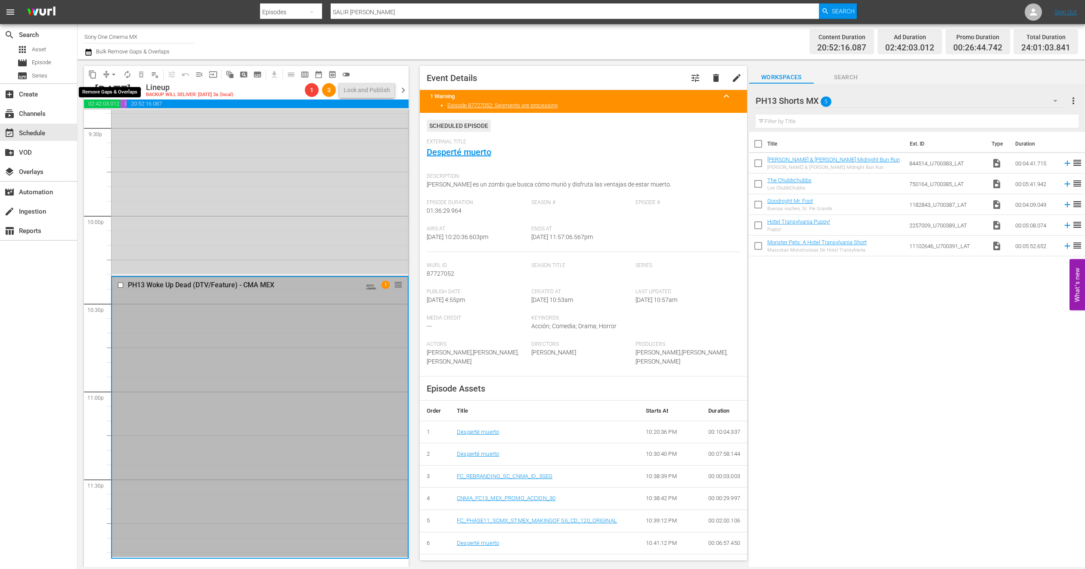
click at [112, 71] on span "arrow_drop_down" at bounding box center [113, 74] width 9 height 9
click at [133, 120] on li "Align to End of Previous Day" at bounding box center [114, 120] width 90 height 14
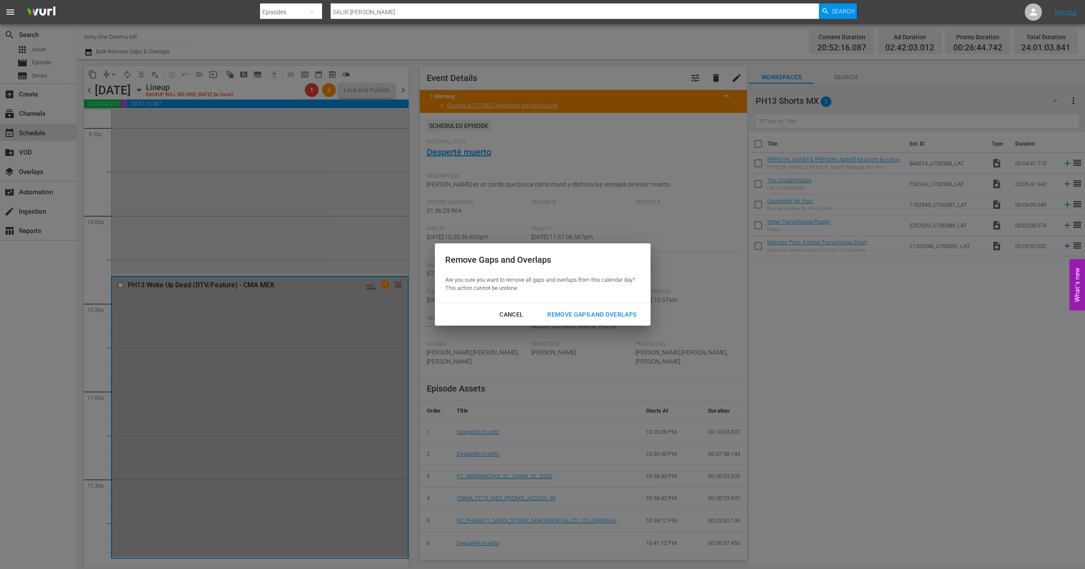
click at [609, 316] on div "Remove Gaps and Overlaps" at bounding box center [591, 314] width 103 height 11
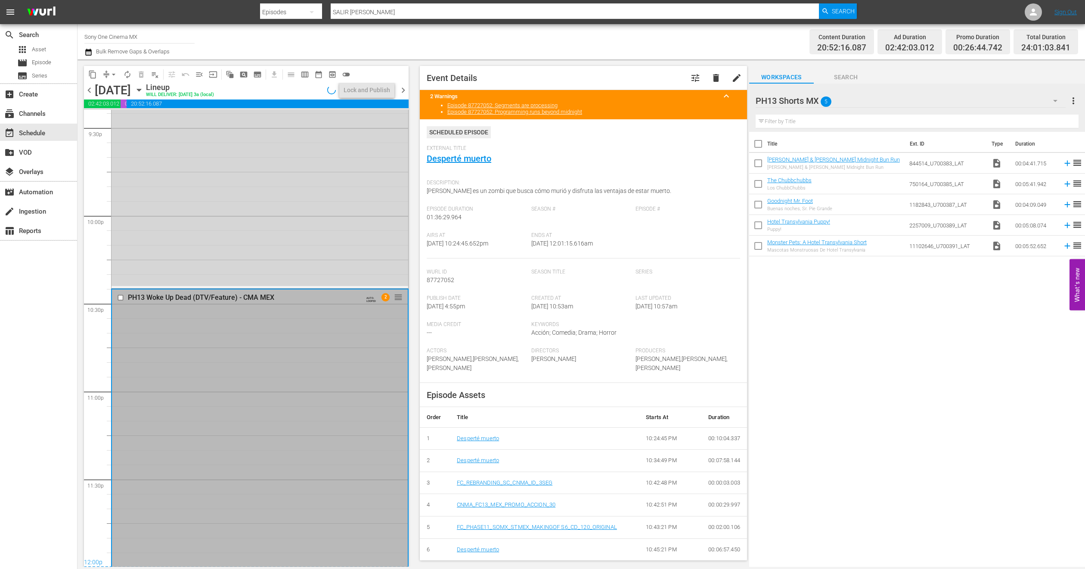
scroll to position [3762, 0]
click at [1019, 101] on div "PH13 Shorts MX 5" at bounding box center [911, 101] width 310 height 24
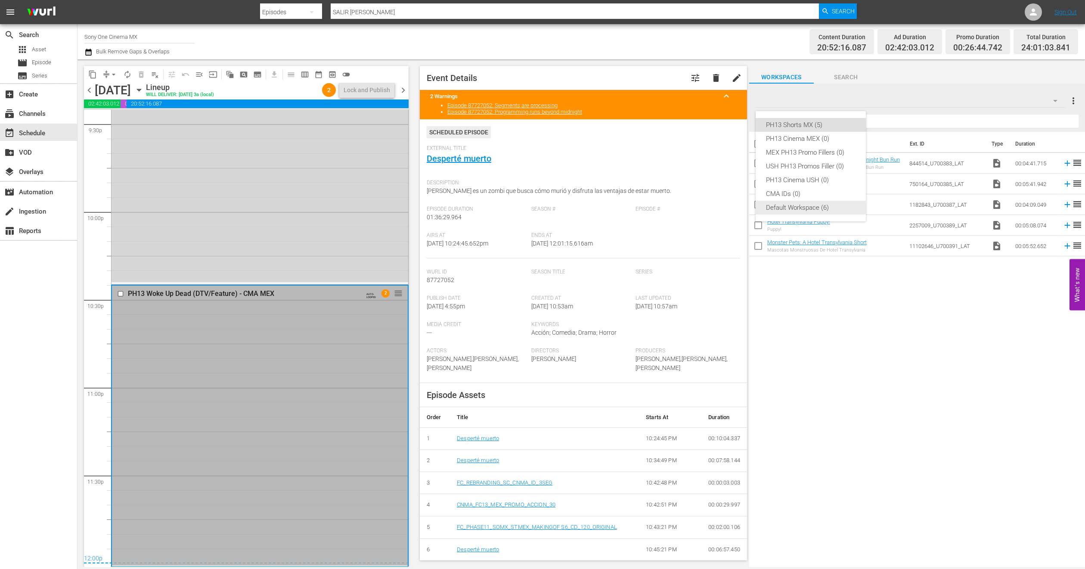
click at [811, 210] on div "Default Workspace (6)" at bounding box center [811, 208] width 90 height 14
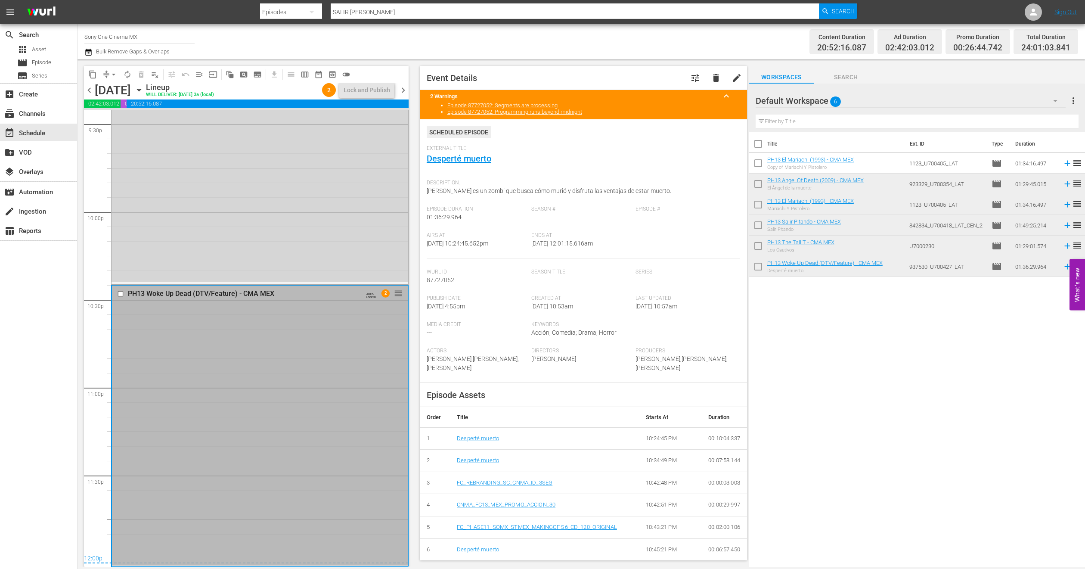
click at [144, 83] on div "Friday, September 5th September 5th" at bounding box center [119, 90] width 49 height 14
click at [144, 88] on icon "button" at bounding box center [138, 89] width 9 height 9
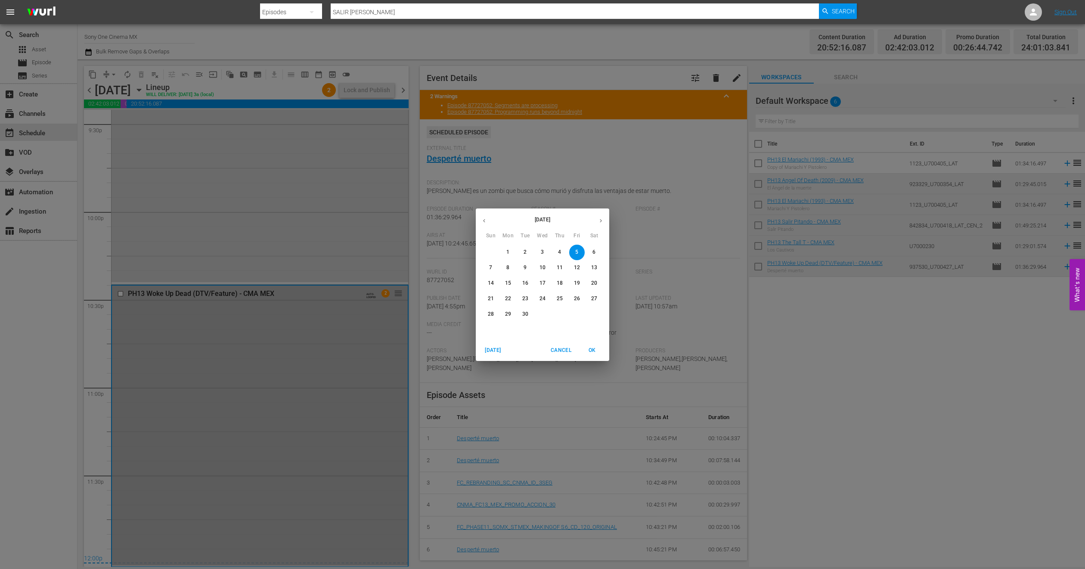
click at [592, 248] on p "6" at bounding box center [593, 251] width 3 height 7
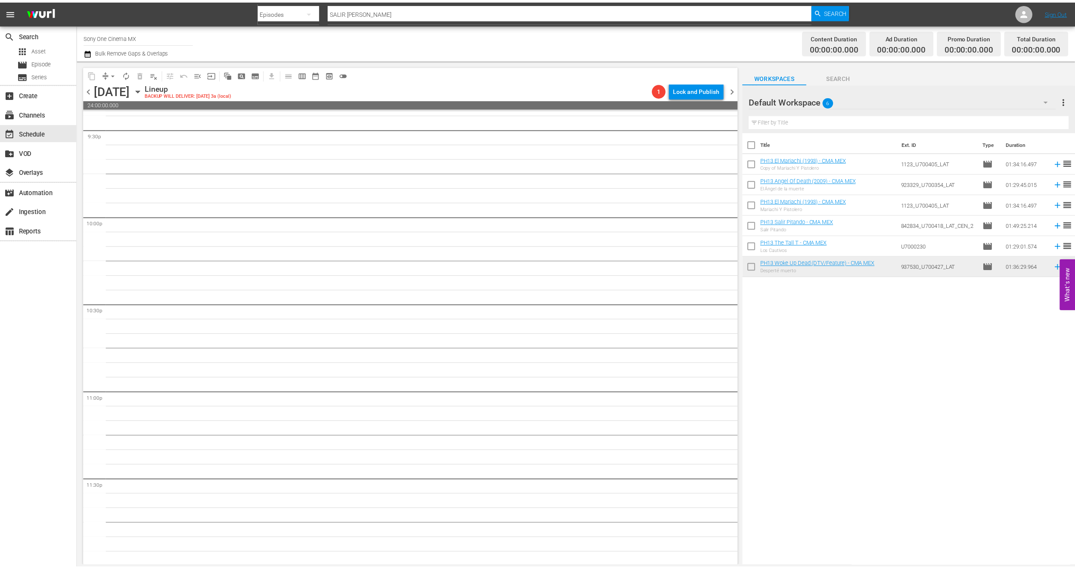
scroll to position [3759, 0]
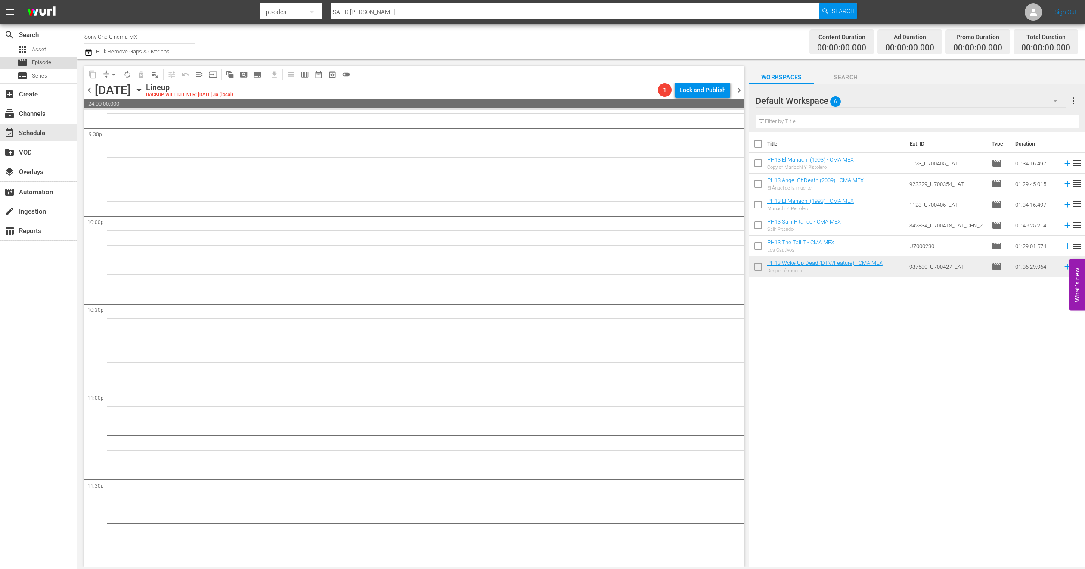
click at [44, 62] on span "Episode" at bounding box center [41, 62] width 19 height 9
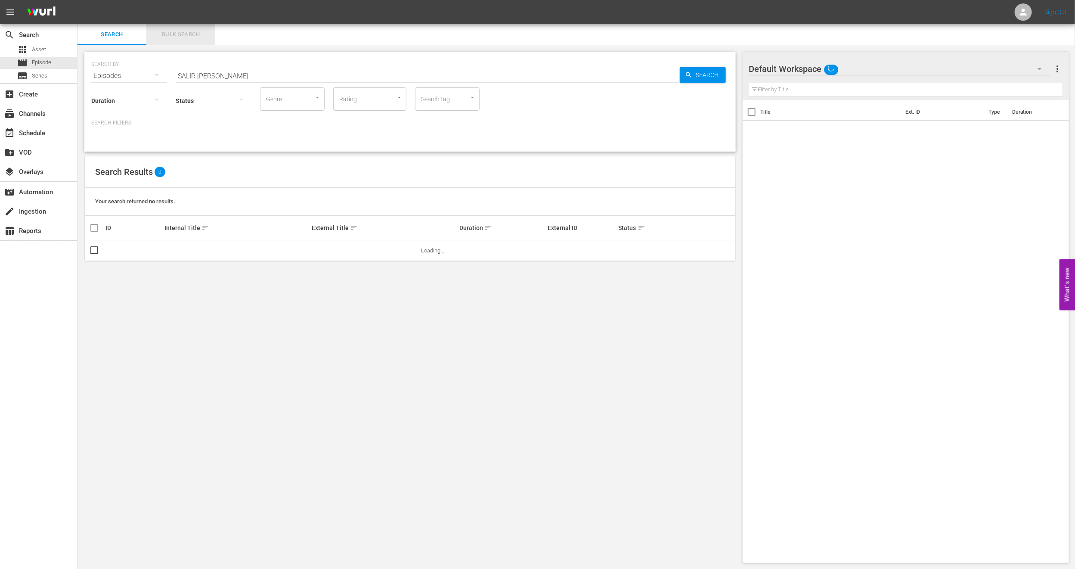
click at [176, 33] on span "Bulk Search" at bounding box center [181, 35] width 59 height 10
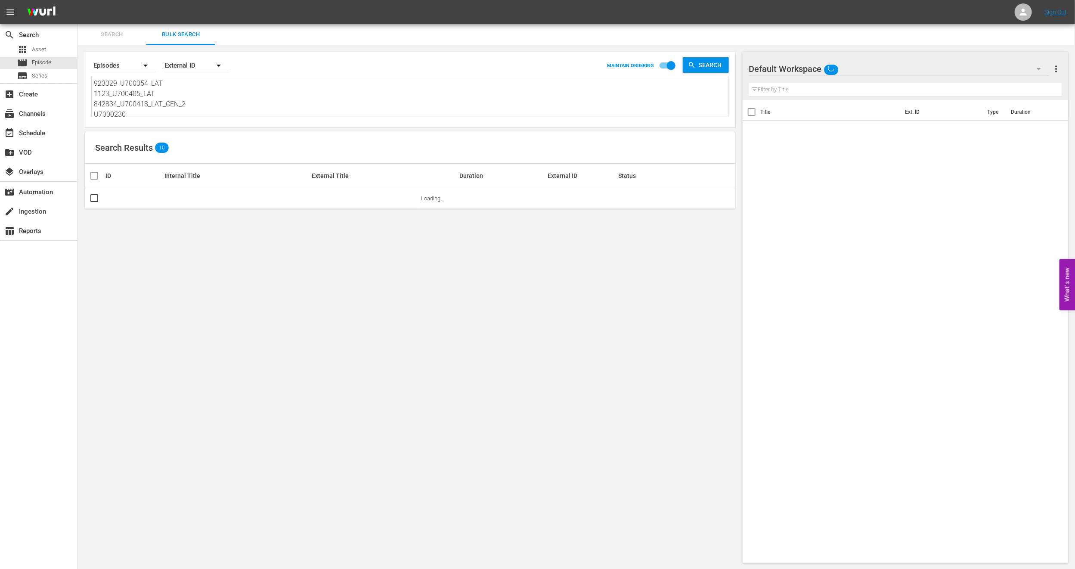
scroll to position [12, 0]
drag, startPoint x: 95, startPoint y: 84, endPoint x: 293, endPoint y: 155, distance: 210.7
click at [293, 155] on div "Search By Episodes Order By External ID MAINTAIN ORDERING Search 923329_U700354…" at bounding box center [409, 307] width 665 height 525
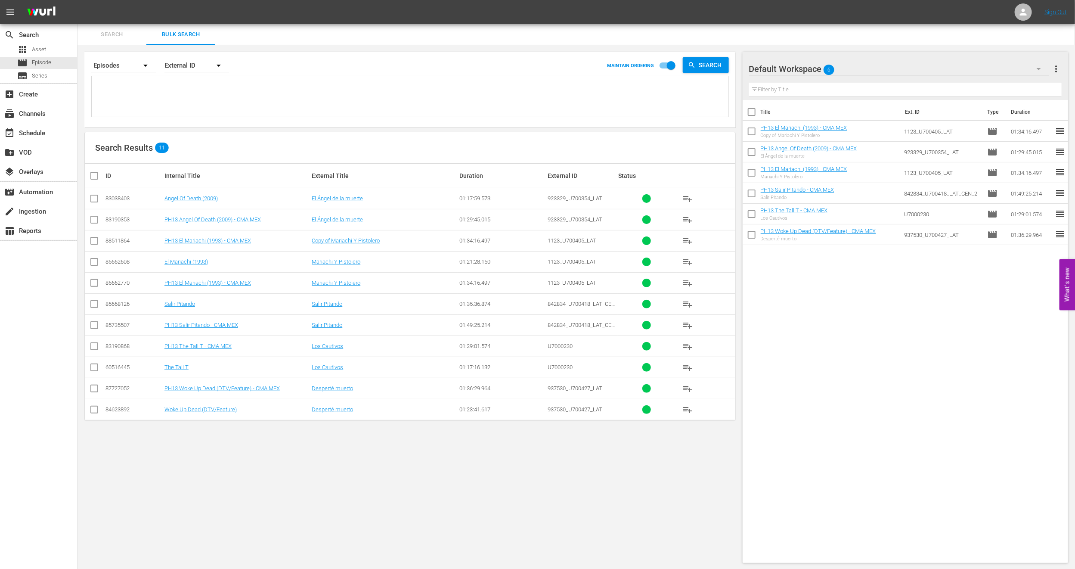
scroll to position [0, 0]
paste textarea "U7000188 U6000131 U7000218 U6000197"
type textarea "U7000188 U6000131 U7000218 U6000197"
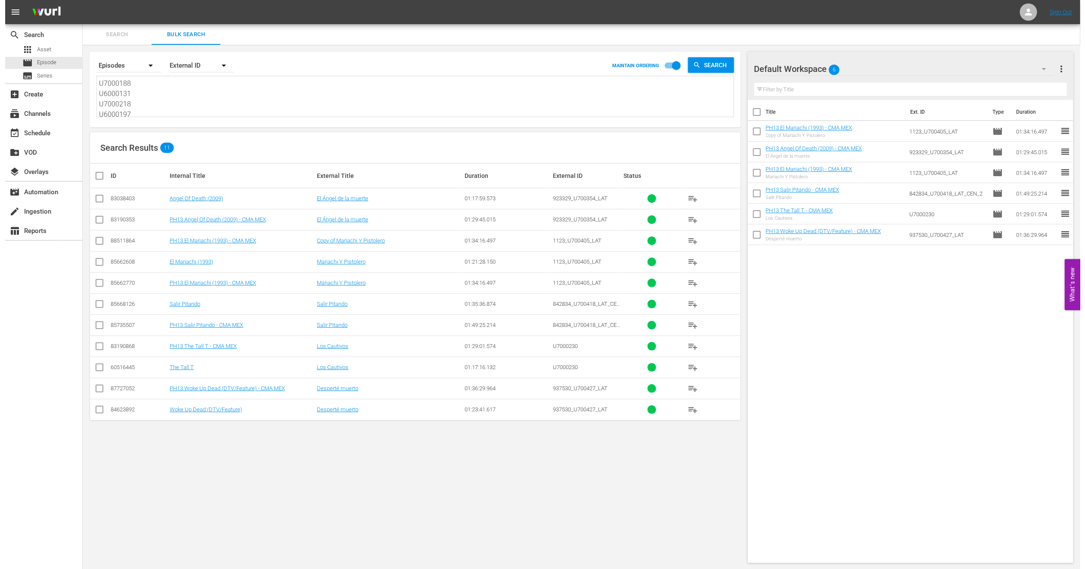
scroll to position [1, 0]
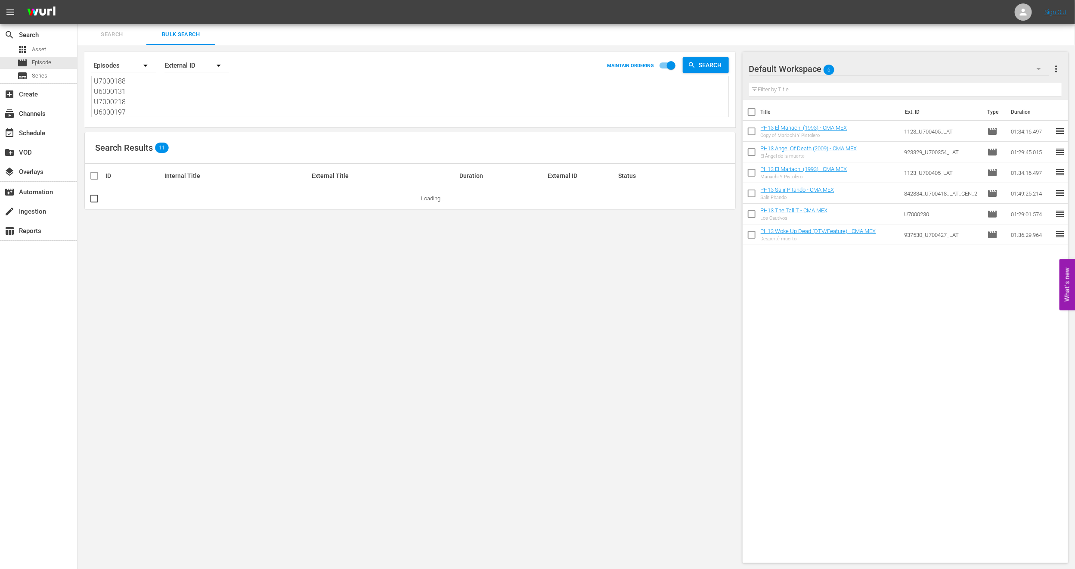
type textarea "U7000188 U6000131 U7000218 U6000197"
click at [1057, 68] on span "more_vert" at bounding box center [1056, 69] width 10 height 10
click at [970, 87] on div "Clear All Workspace Items" at bounding box center [1000, 84] width 101 height 15
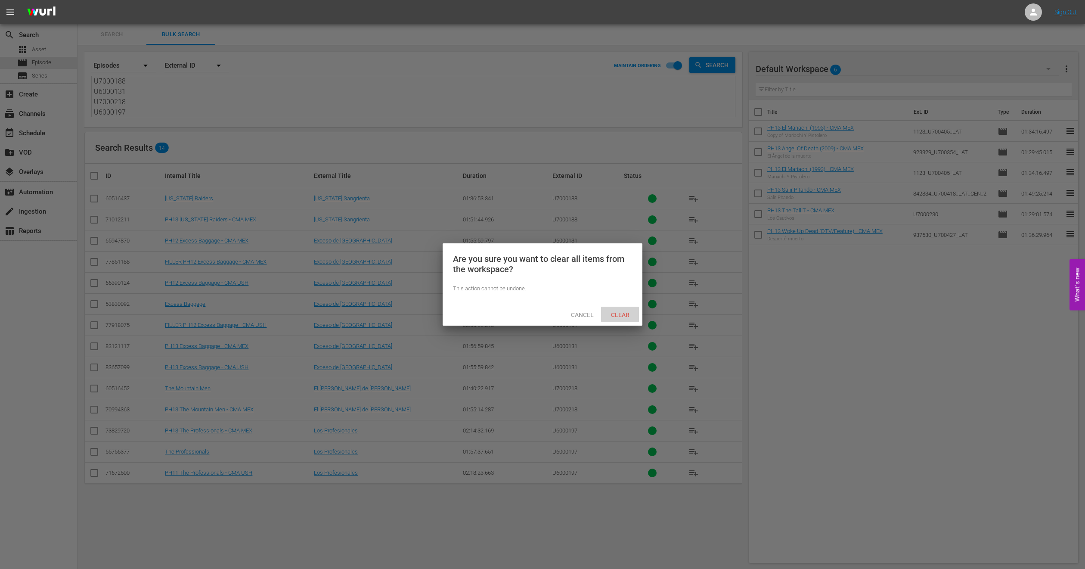
click at [607, 307] on div "Clear" at bounding box center [620, 315] width 38 height 16
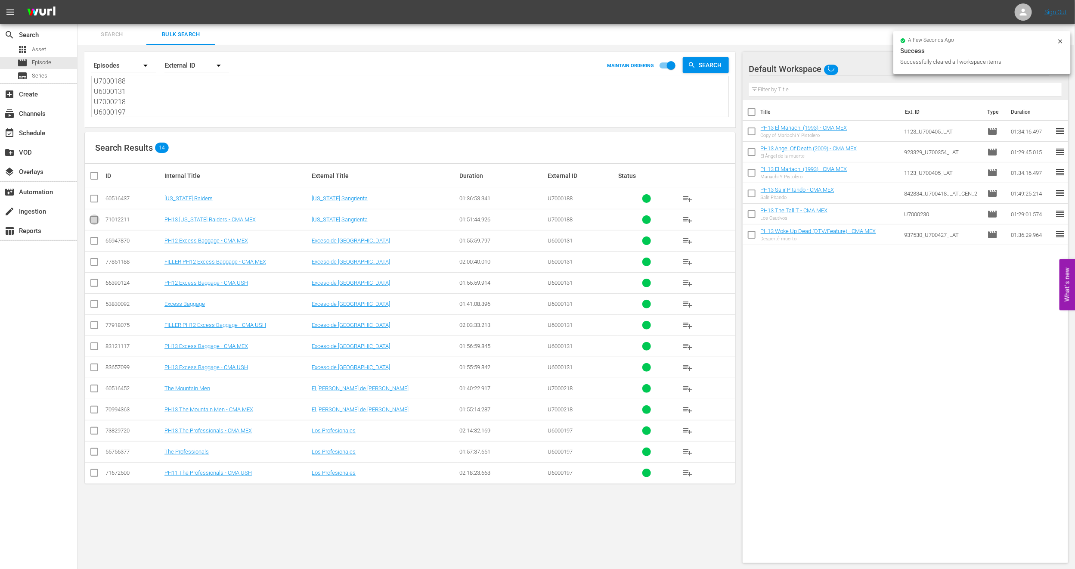
click at [94, 221] on input "checkbox" at bounding box center [94, 221] width 10 height 10
checkbox input "true"
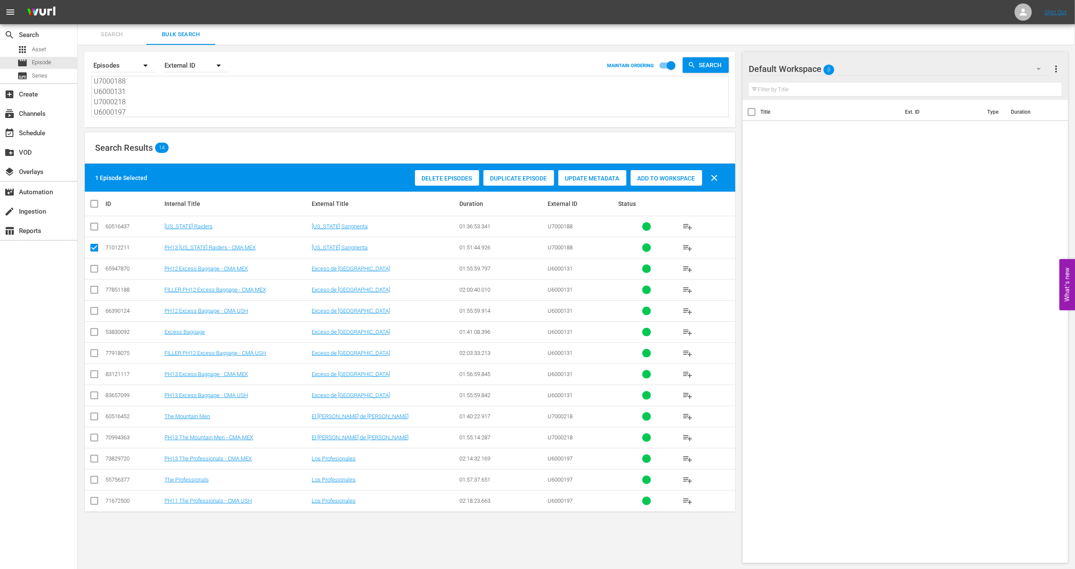
click at [89, 378] on input "checkbox" at bounding box center [94, 376] width 10 height 10
checkbox input "true"
click at [99, 441] on input "checkbox" at bounding box center [94, 439] width 10 height 10
checkbox input "true"
click at [92, 462] on input "checkbox" at bounding box center [94, 460] width 10 height 10
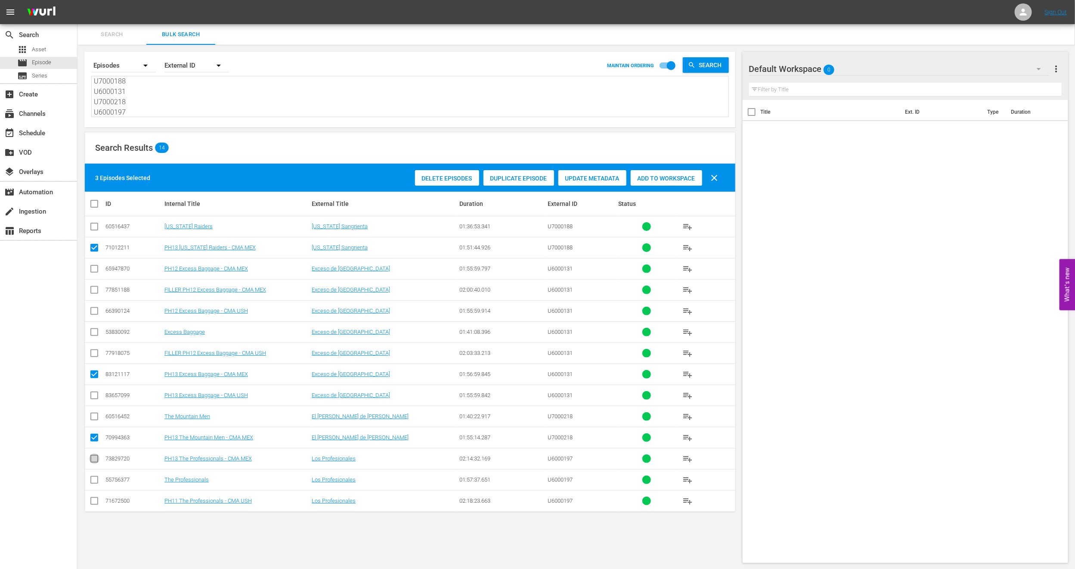
checkbox input "true"
drag, startPoint x: 666, startPoint y: 177, endPoint x: 643, endPoint y: 197, distance: 29.9
click at [666, 177] on span "Add to Workspace" at bounding box center [666, 178] width 71 height 7
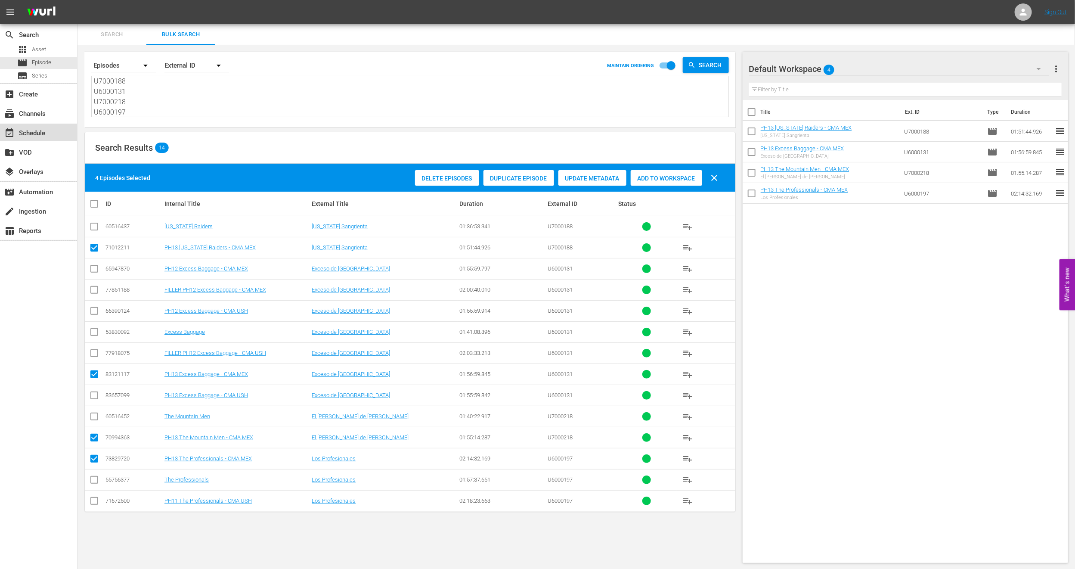
click at [57, 129] on div "event_available Schedule" at bounding box center [38, 132] width 77 height 17
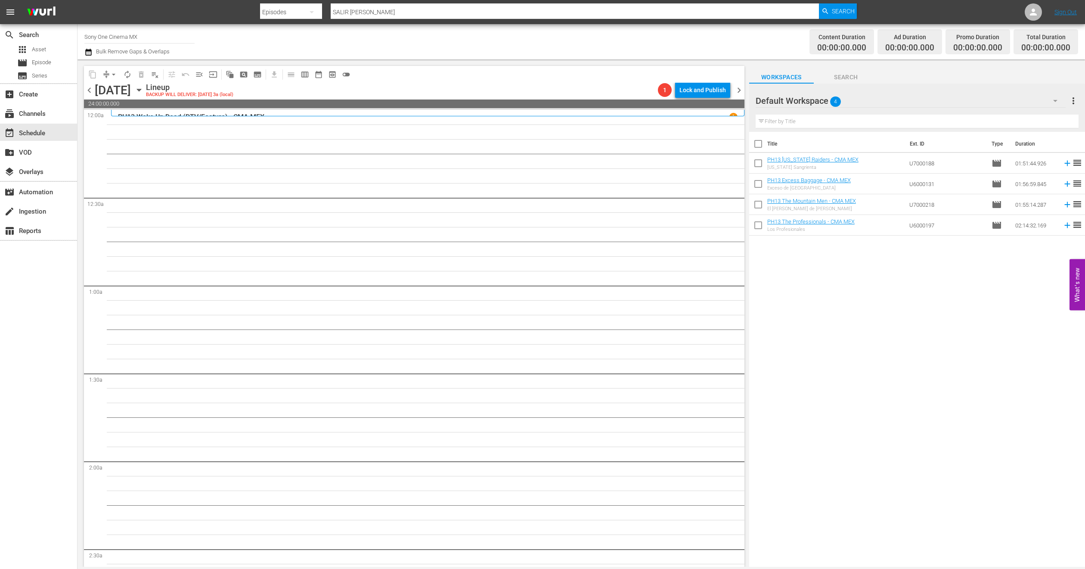
click at [759, 142] on input "checkbox" at bounding box center [758, 145] width 18 height 18
checkbox input "true"
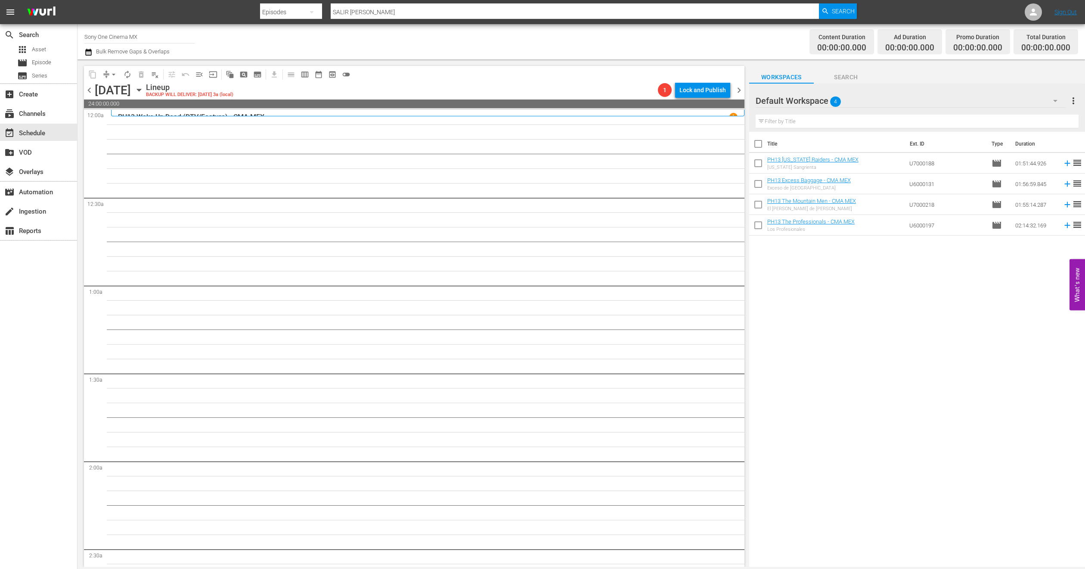
checkbox input "true"
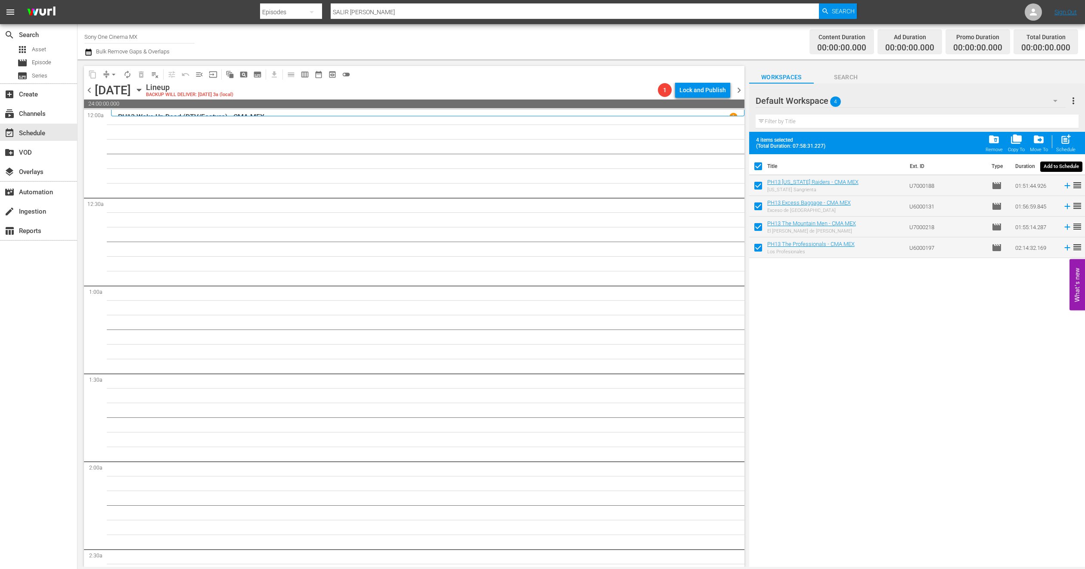
click at [1072, 141] on div "post_add Schedule" at bounding box center [1065, 142] width 19 height 19
checkbox input "false"
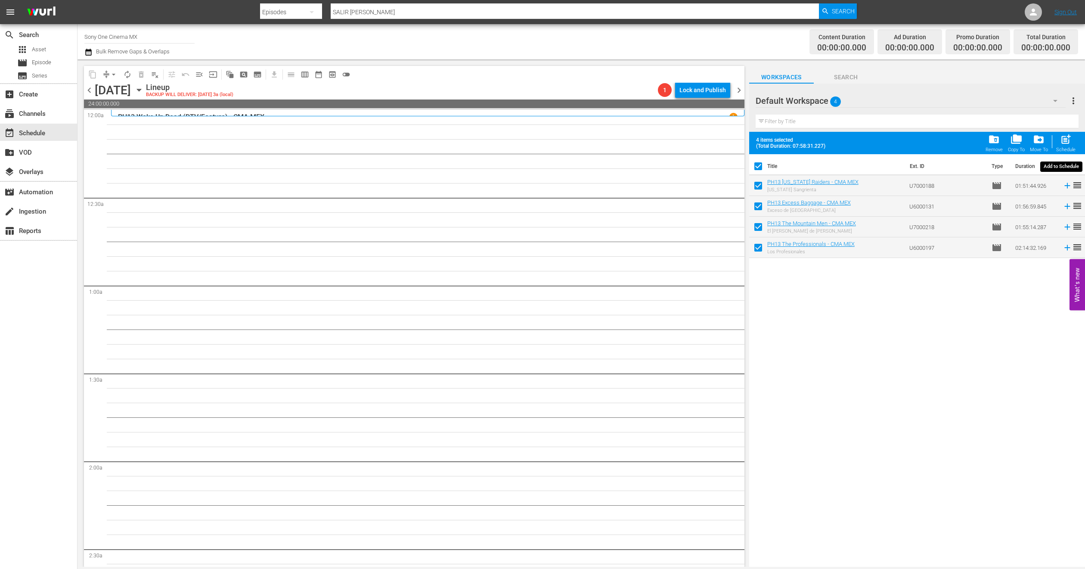
checkbox input "false"
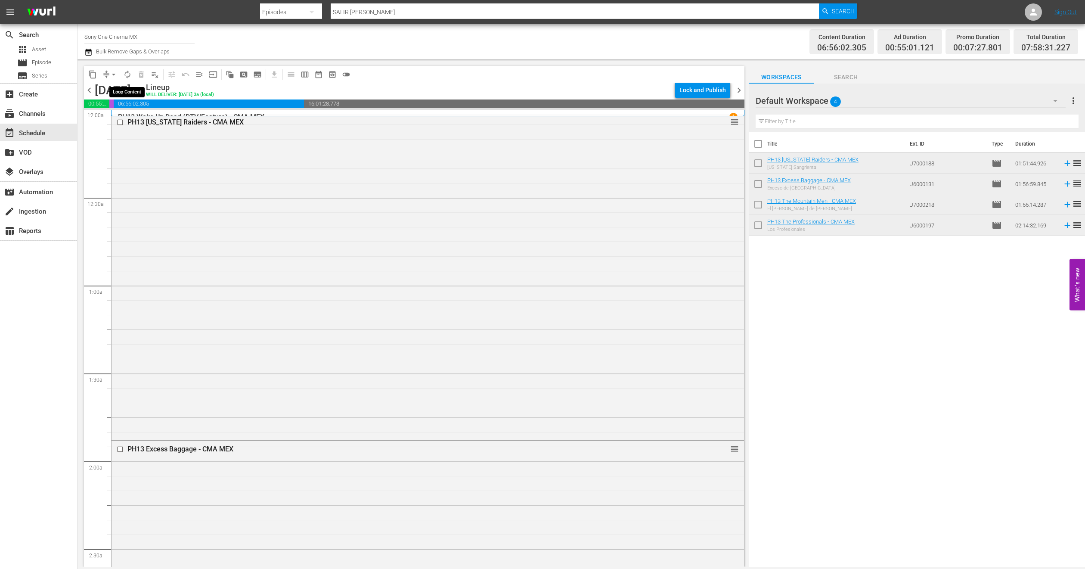
click at [127, 74] on span "autorenew_outlined" at bounding box center [127, 74] width 9 height 9
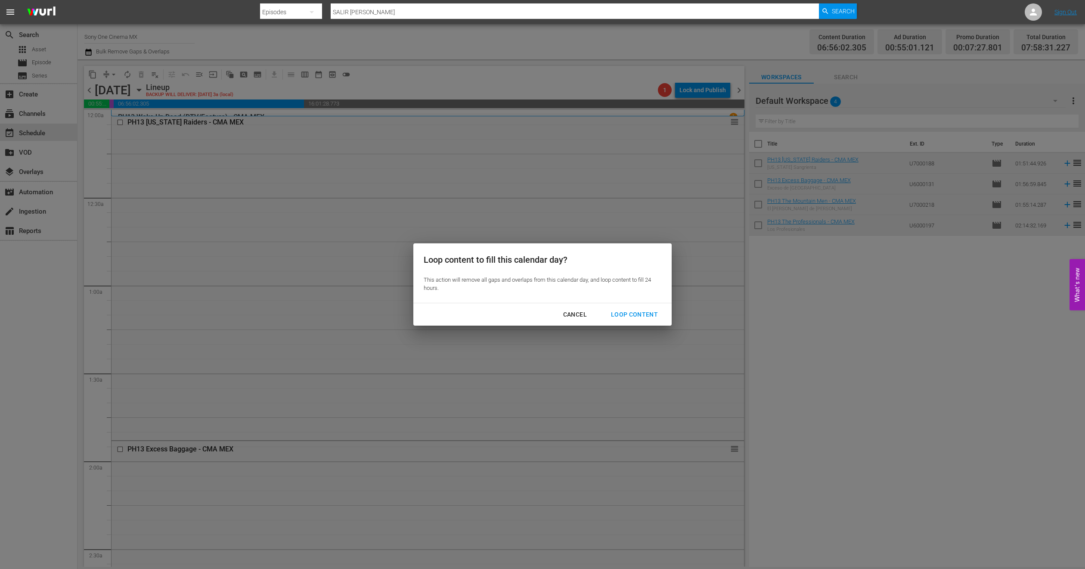
click at [651, 323] on div "Cancel Loop Content" at bounding box center [542, 314] width 258 height 23
click at [646, 310] on div "Loop Content" at bounding box center [634, 314] width 61 height 11
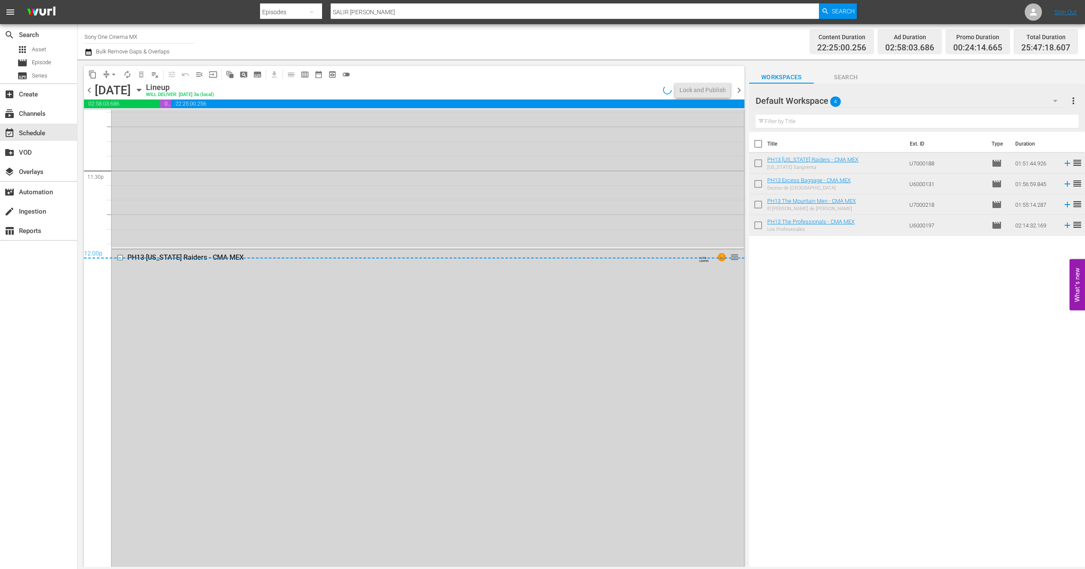
scroll to position [4073, 0]
click at [204, 377] on div "Delete Event" at bounding box center [226, 376] width 68 height 12
click at [199, 194] on div "PH13 The Professionals - CMA MEX AUTO-LOOPED reorder" at bounding box center [428, 45] width 632 height 391
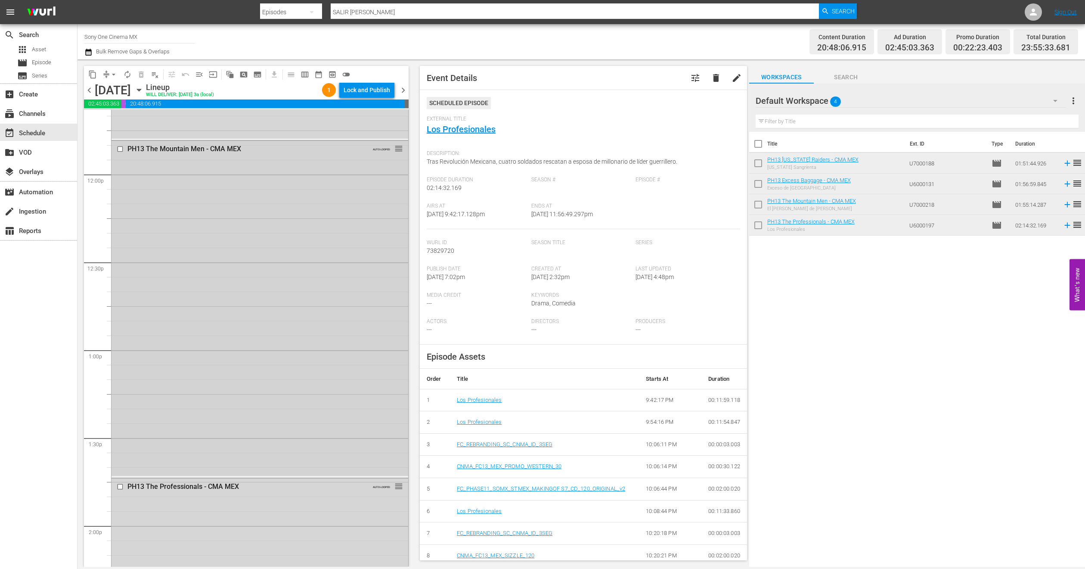
scroll to position [2015, 0]
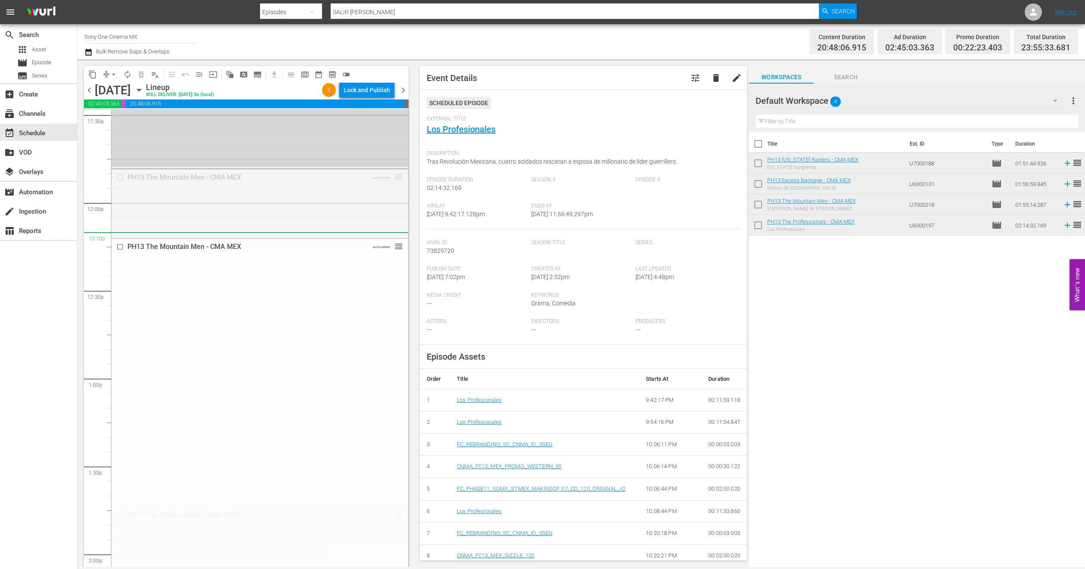
drag, startPoint x: 388, startPoint y: 177, endPoint x: 387, endPoint y: 238, distance: 60.7
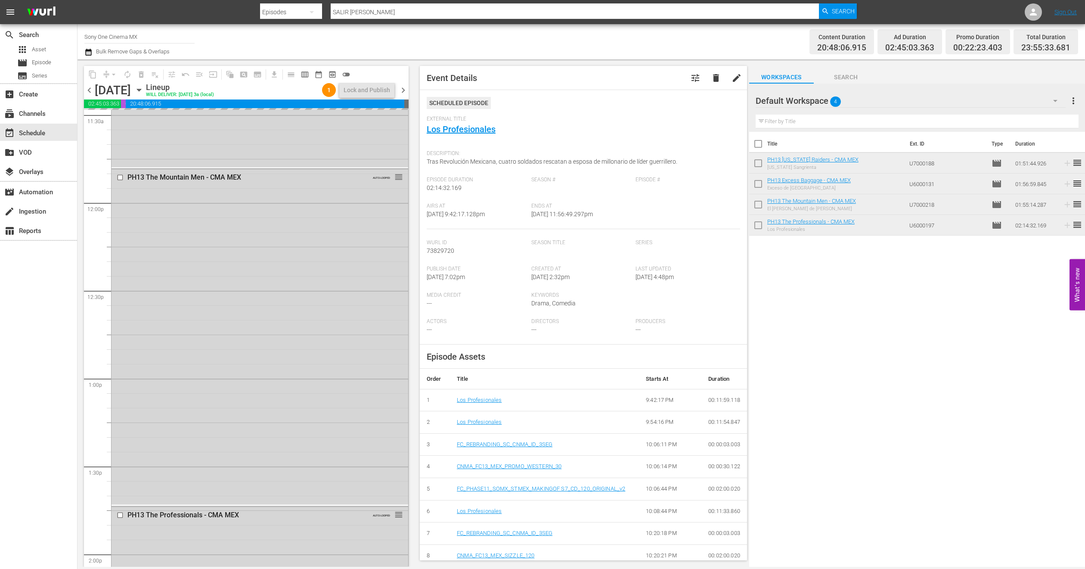
click at [1038, 96] on div "Default Workspace 4" at bounding box center [911, 101] width 310 height 24
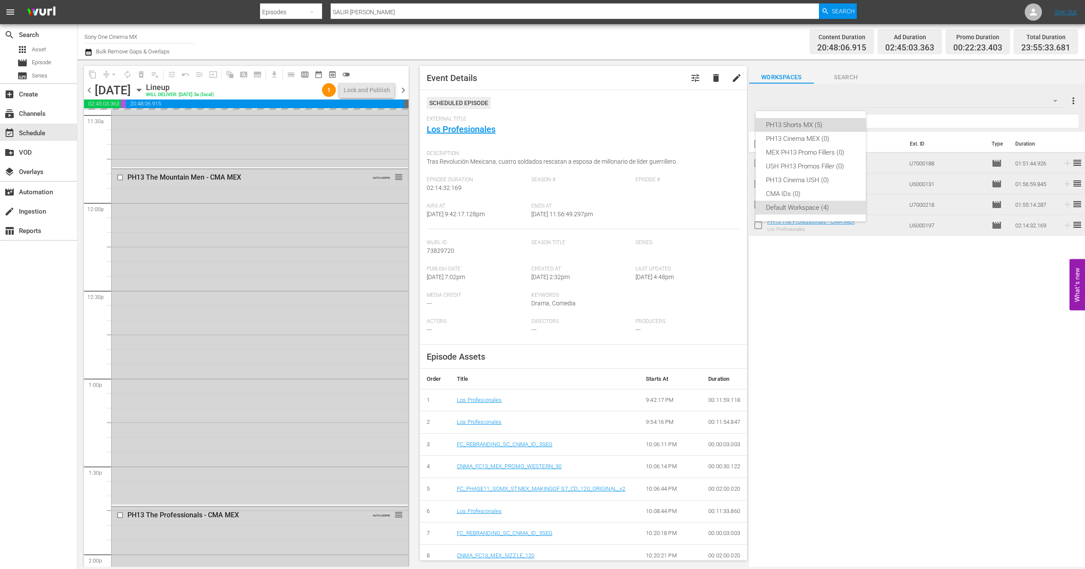
click at [820, 123] on div "PH13 Shorts MX (5)" at bounding box center [811, 125] width 90 height 14
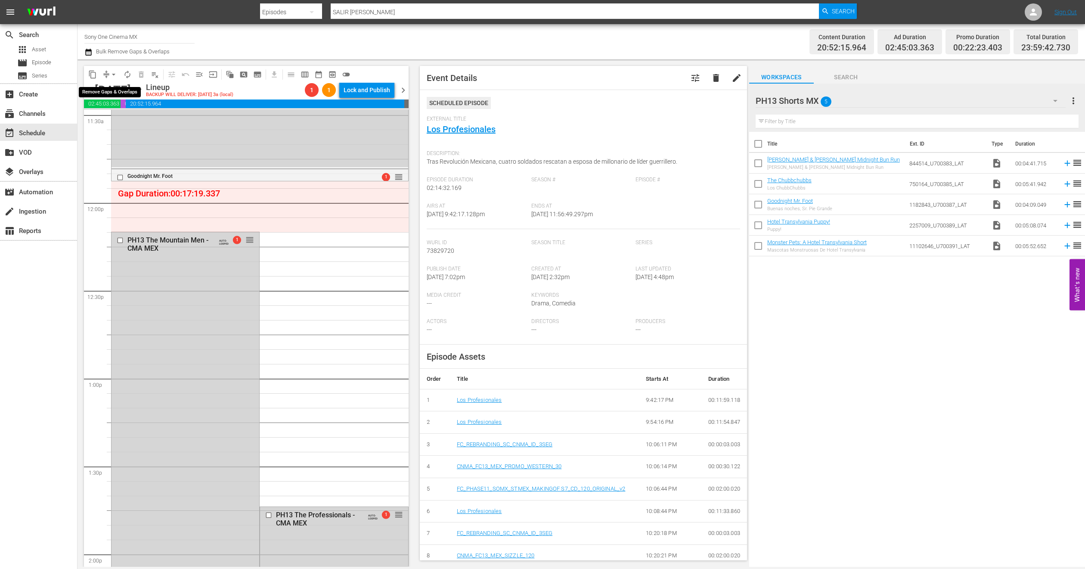
click at [112, 74] on span "arrow_drop_down" at bounding box center [113, 74] width 9 height 9
click at [133, 125] on li "Align to End of Previous Day" at bounding box center [114, 120] width 90 height 14
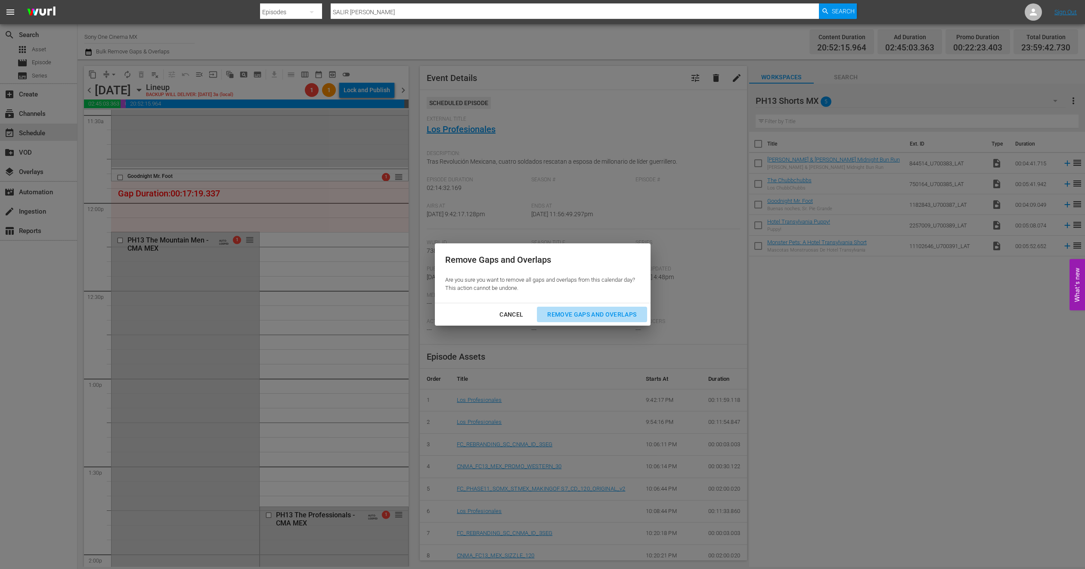
click at [587, 307] on button "Remove Gaps and Overlaps" at bounding box center [592, 315] width 110 height 16
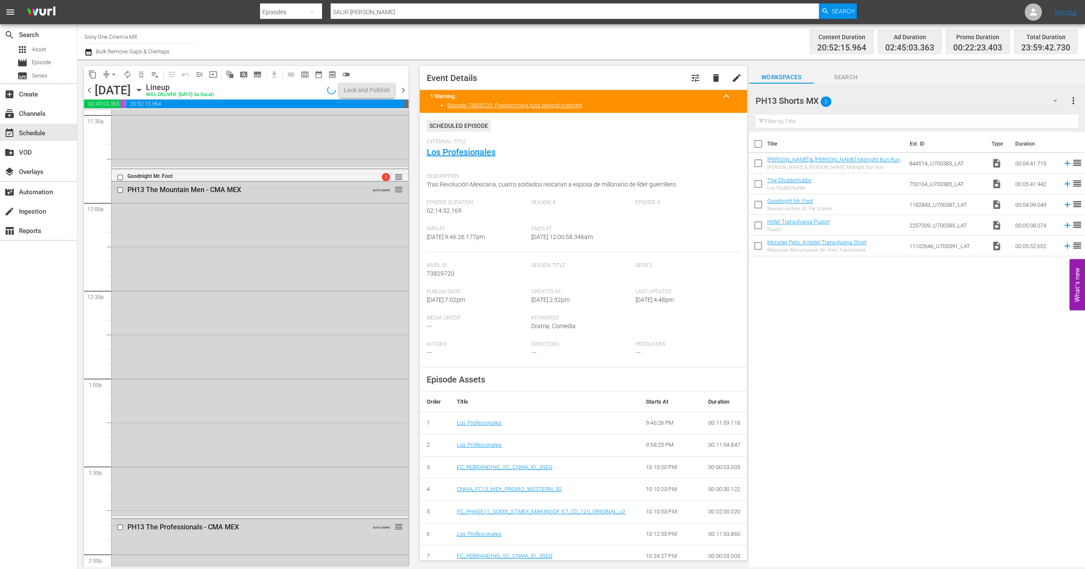
click at [1035, 99] on div "PH13 Shorts MX 5" at bounding box center [911, 101] width 310 height 24
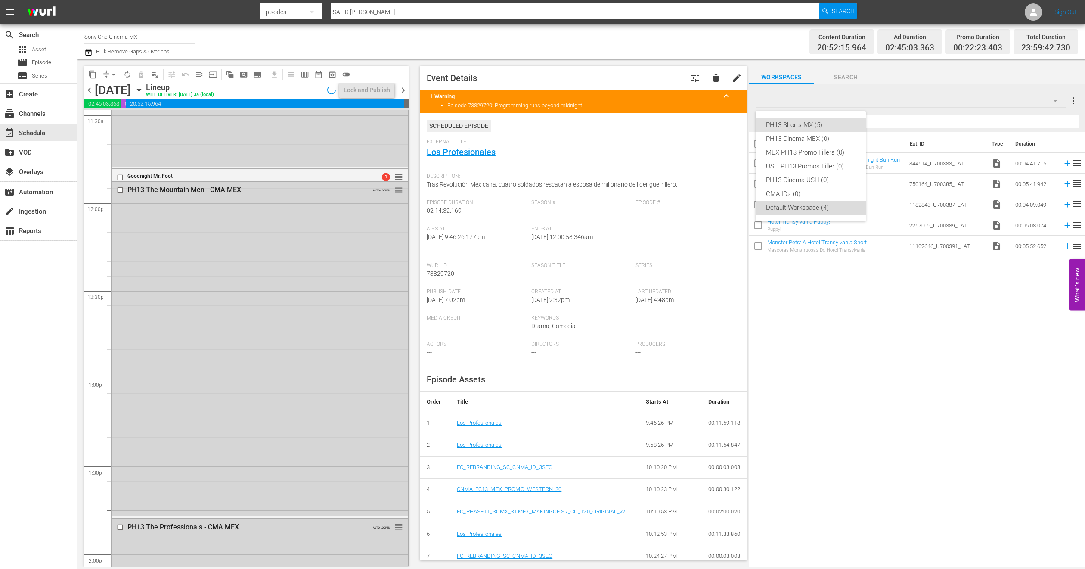
click at [812, 208] on div "Default Workspace (4)" at bounding box center [811, 208] width 90 height 14
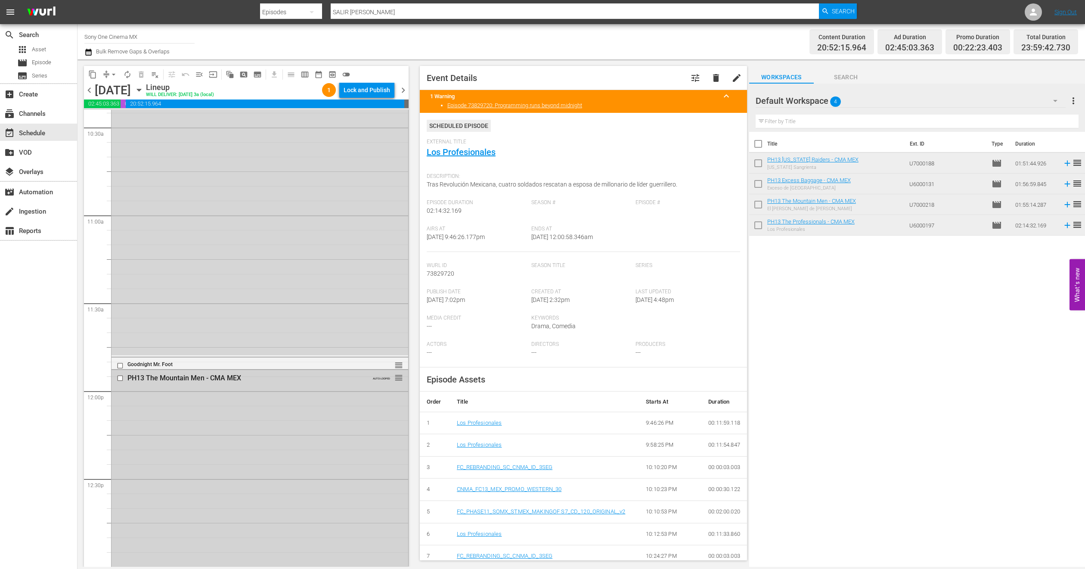
scroll to position [1821, 0]
click at [144, 88] on icon "button" at bounding box center [138, 89] width 9 height 9
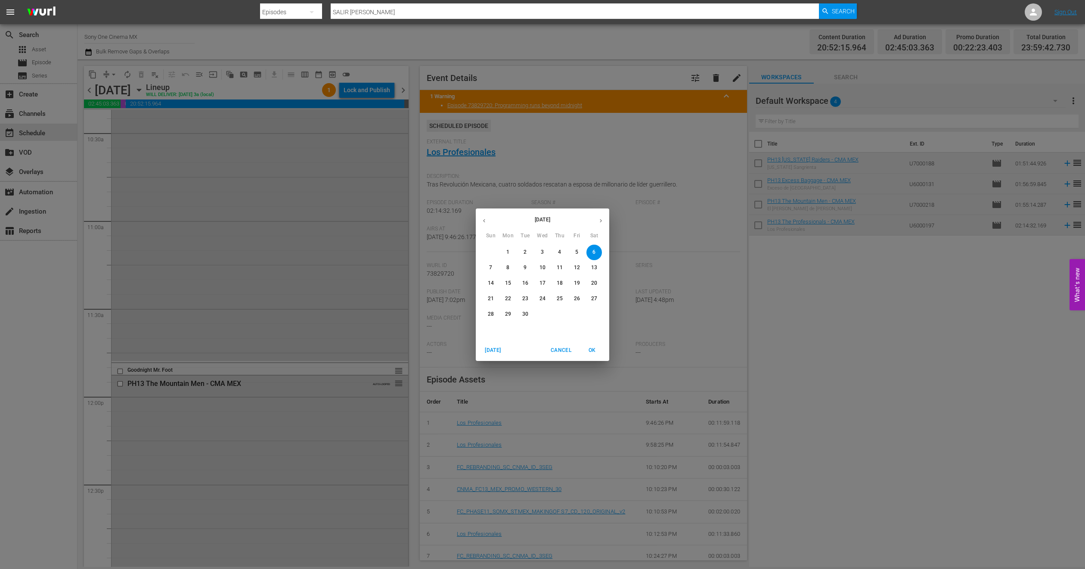
click at [493, 269] on span "7" at bounding box center [490, 267] width 15 height 7
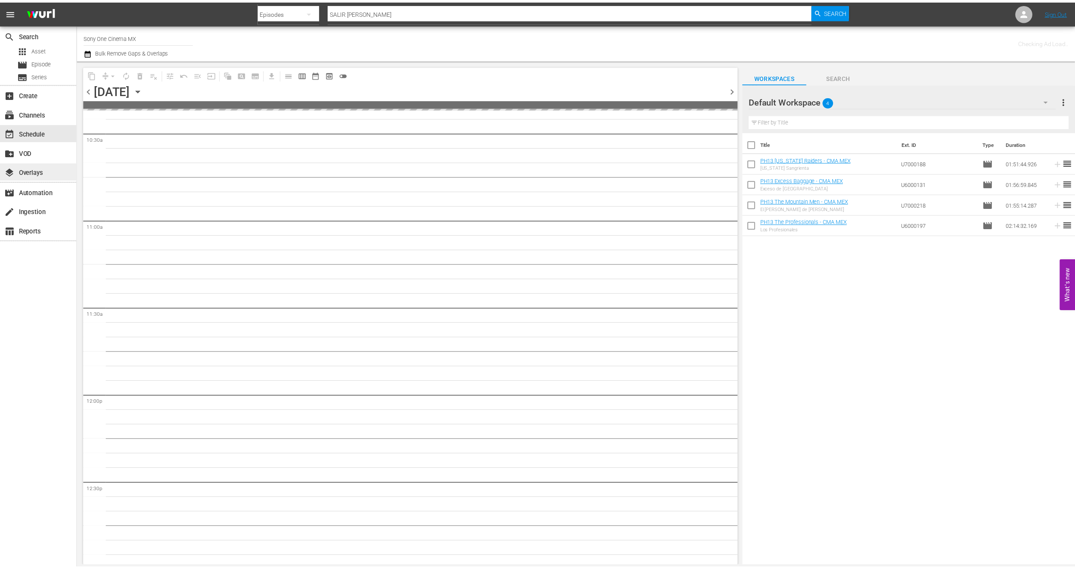
scroll to position [1865, 0]
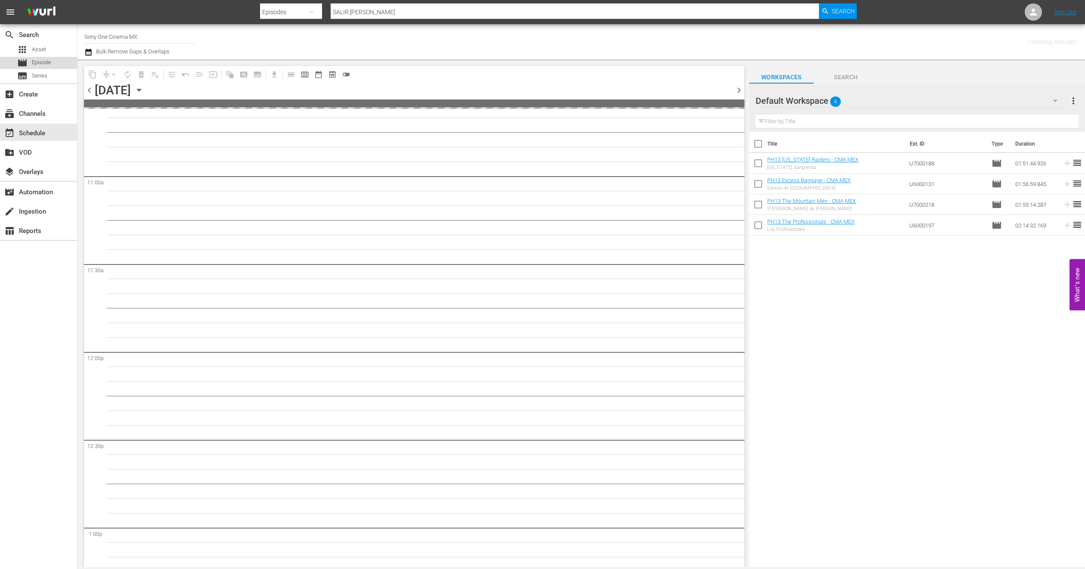
click at [36, 57] on div "movie Episode" at bounding box center [34, 63] width 34 height 12
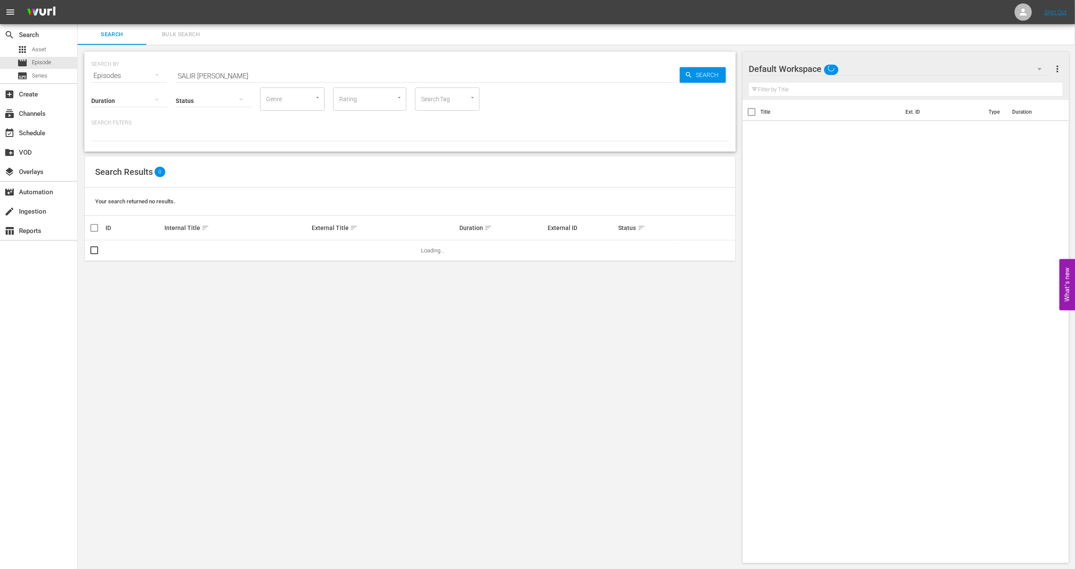
click at [175, 31] on span "Bulk Search" at bounding box center [181, 35] width 59 height 10
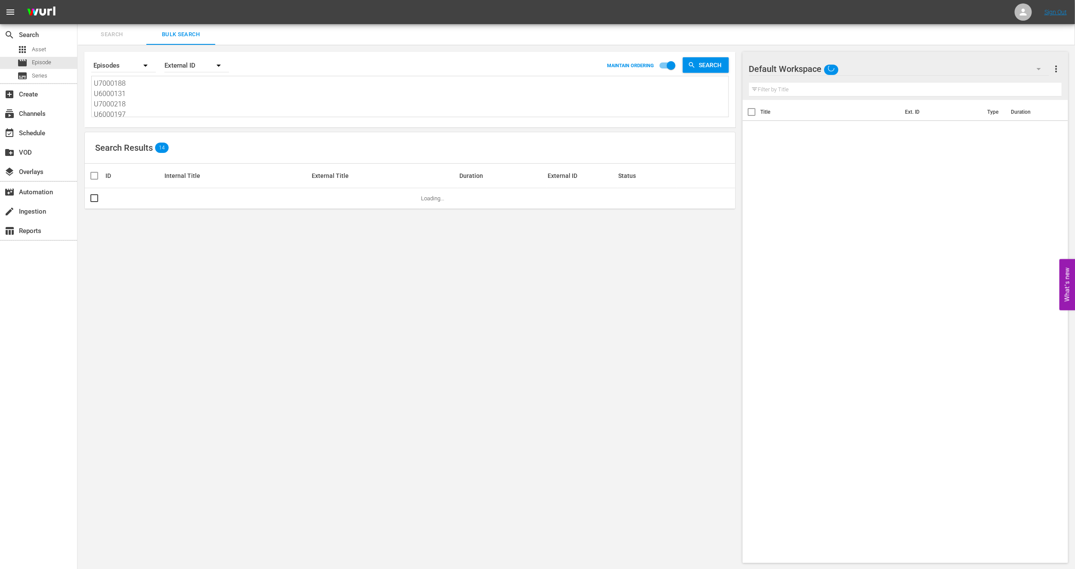
scroll to position [2, 0]
drag, startPoint x: 96, startPoint y: 80, endPoint x: 220, endPoint y: 141, distance: 138.2
click at [220, 141] on div "Search By Episodes Order By External ID MAINTAIN ORDERING Search U7000188 U6000…" at bounding box center [409, 307] width 665 height 525
paste textarea "4078_U700397_LAT U6000193C U7000195 U5000622_LAT"
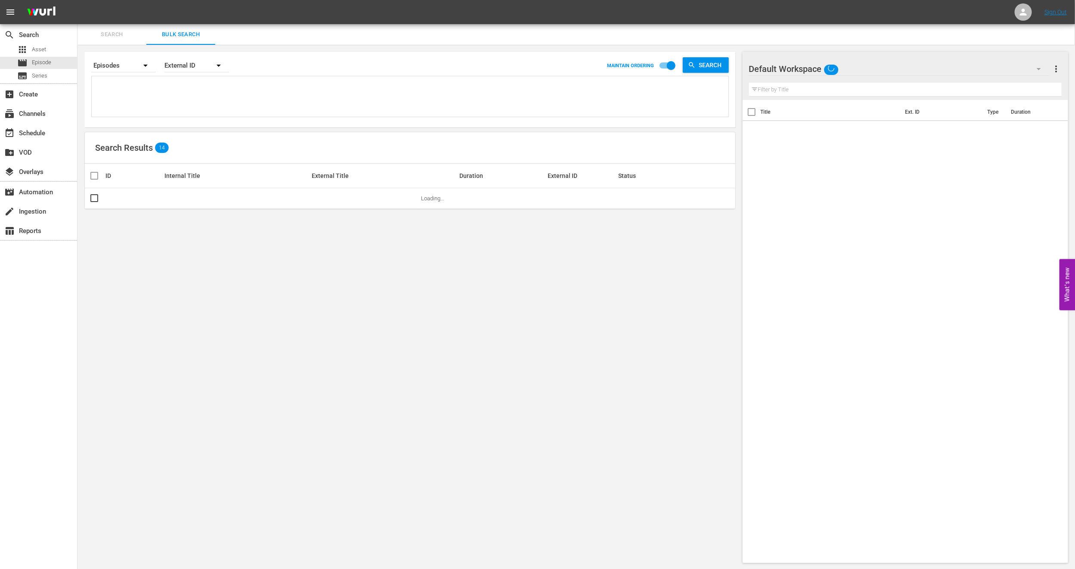
type textarea "4078_U700397_LAT U6000193C U7000195 U5000622_LAT"
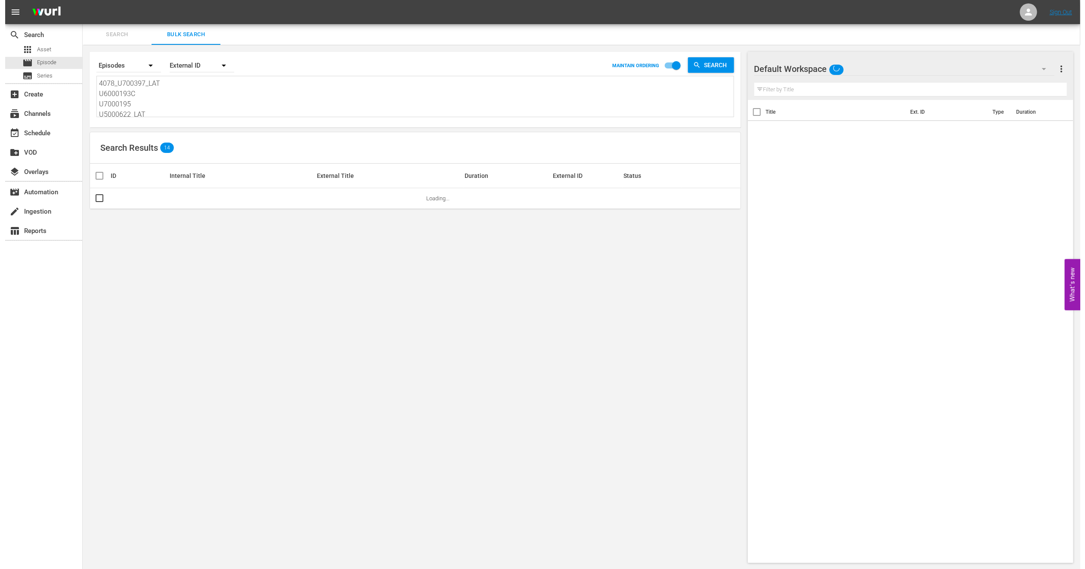
scroll to position [1, 0]
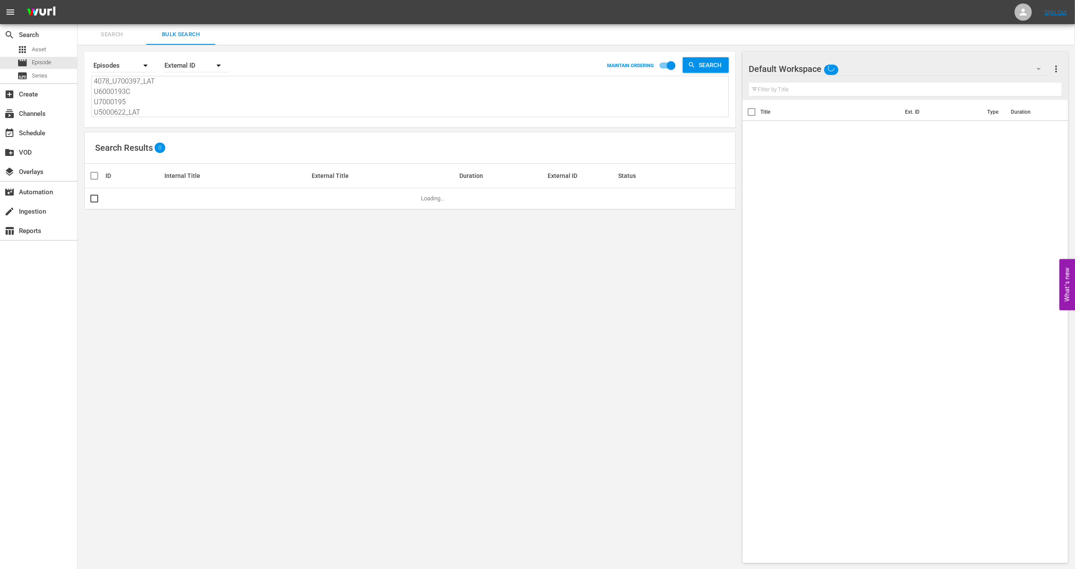
type textarea "4078_U700397_LAT U6000193C U7000195 U5000622_LAT"
click at [1058, 68] on span "more_vert" at bounding box center [1056, 69] width 10 height 10
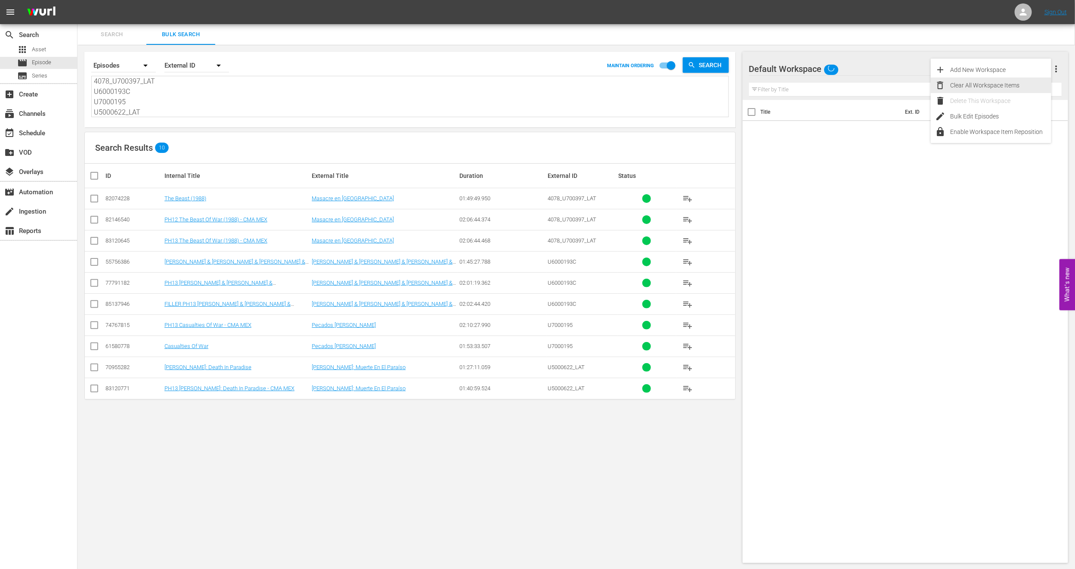
click at [983, 83] on div "Clear All Workspace Items" at bounding box center [1000, 84] width 101 height 15
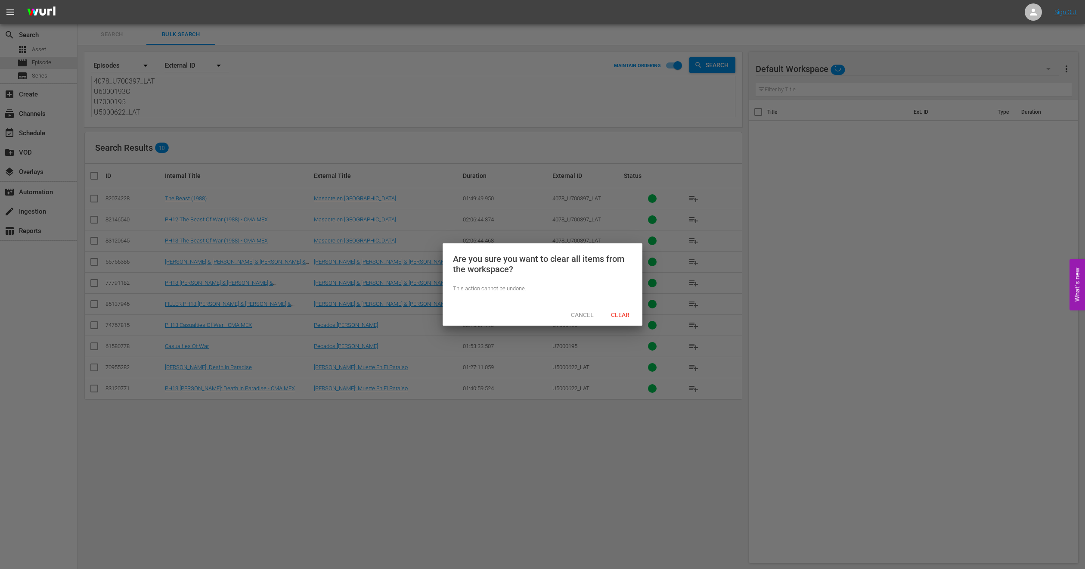
click at [614, 305] on div "Cancel Clear" at bounding box center [543, 314] width 200 height 22
click at [623, 309] on div "Clear" at bounding box center [620, 315] width 38 height 16
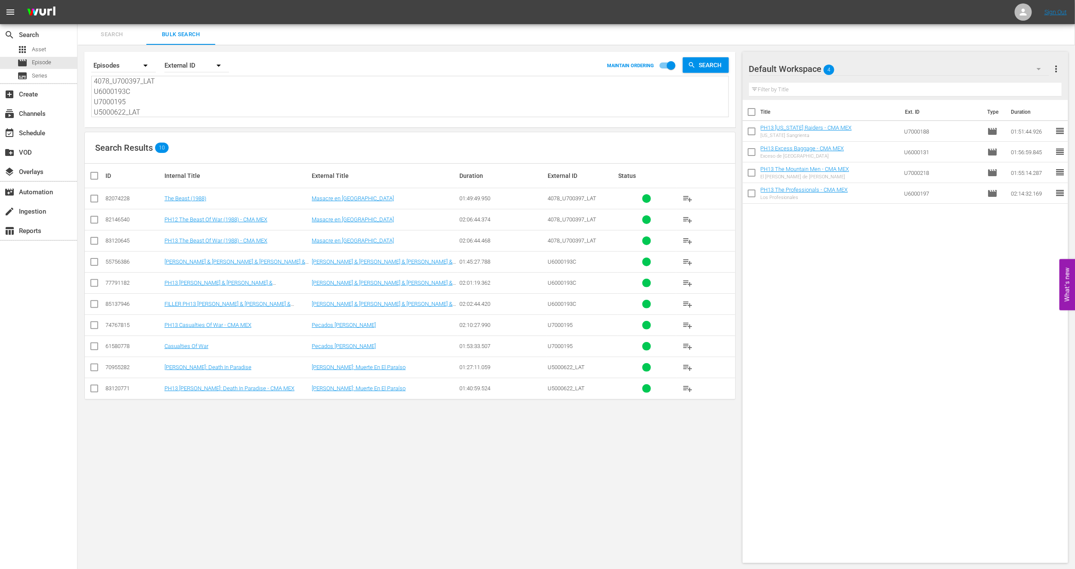
click at [85, 247] on td at bounding box center [94, 240] width 19 height 21
click at [92, 244] on input "checkbox" at bounding box center [94, 242] width 10 height 10
checkbox input "true"
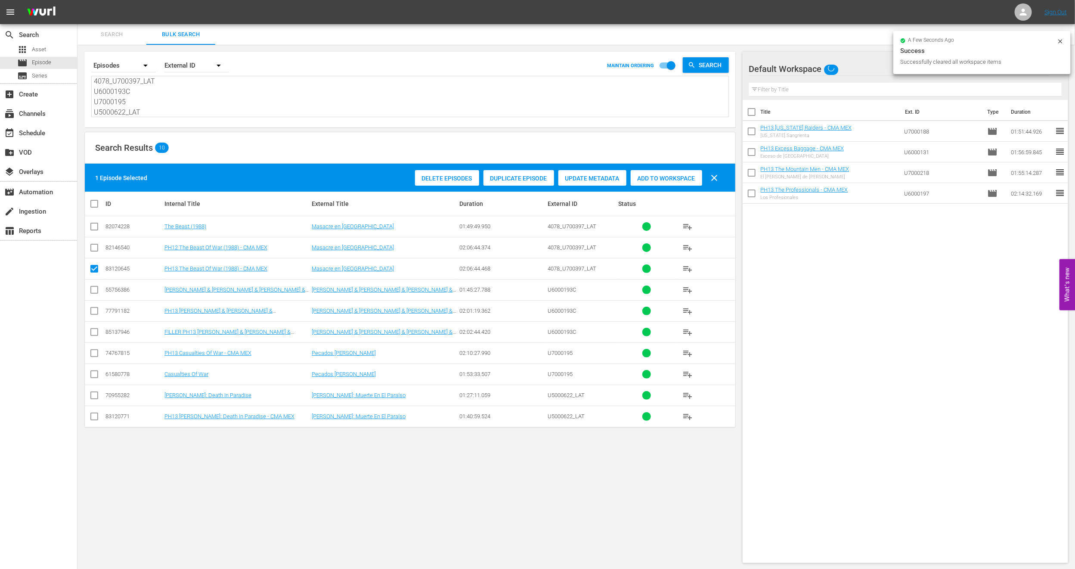
click at [94, 309] on input "checkbox" at bounding box center [94, 312] width 10 height 10
checkbox input "true"
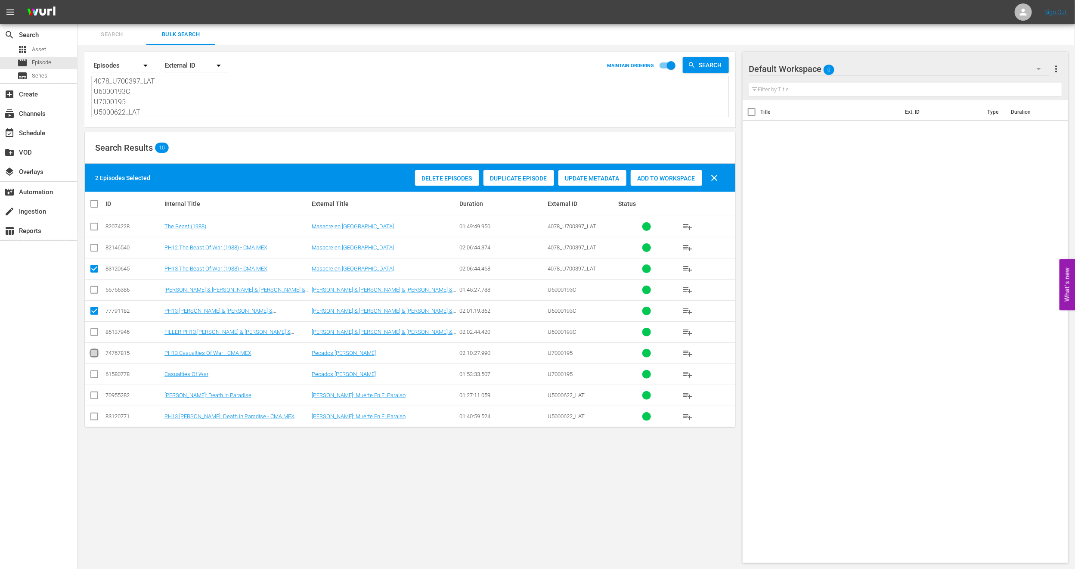
click at [92, 354] on input "checkbox" at bounding box center [94, 355] width 10 height 10
checkbox input "true"
click at [96, 419] on input "checkbox" at bounding box center [94, 418] width 10 height 10
checkbox input "true"
click at [645, 183] on div "Add to Workspace" at bounding box center [666, 178] width 71 height 16
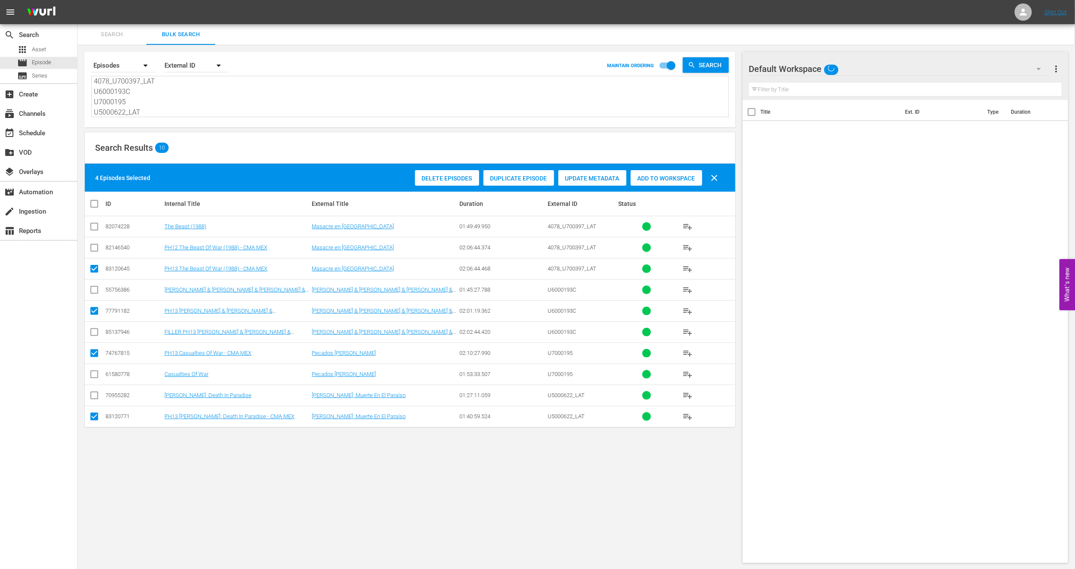
click at [97, 203] on input "checkbox" at bounding box center [97, 203] width 17 height 10
checkbox input "true"
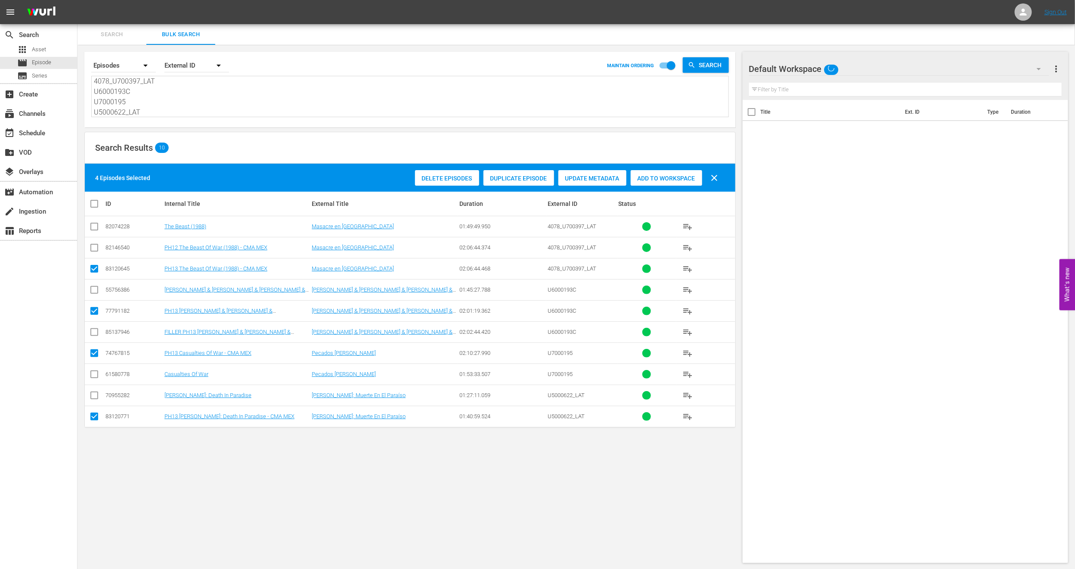
checkbox input "true"
click at [97, 203] on input "checkbox" at bounding box center [97, 203] width 17 height 10
checkbox input "false"
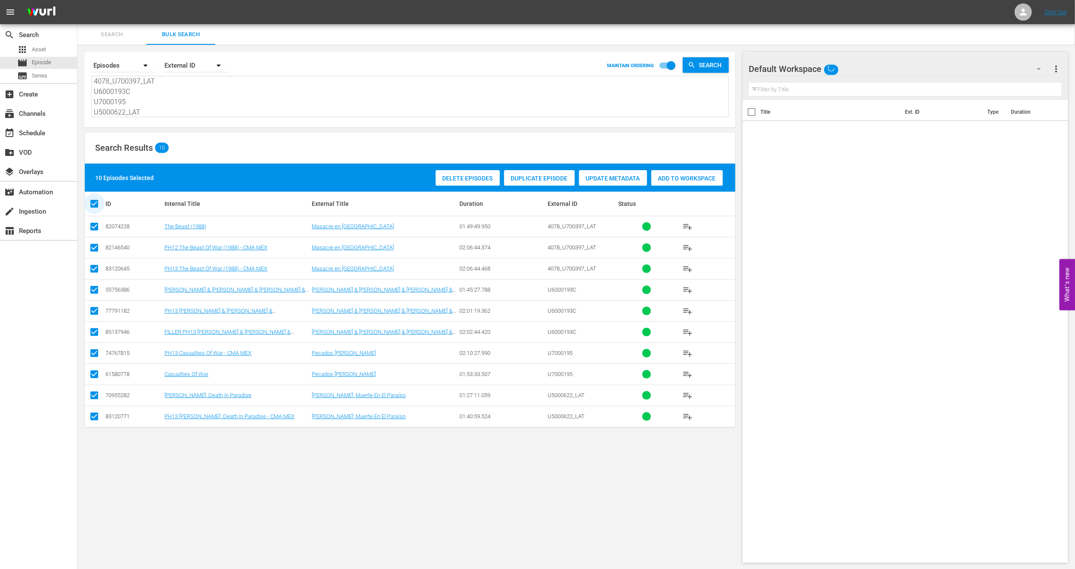
checkbox input "false"
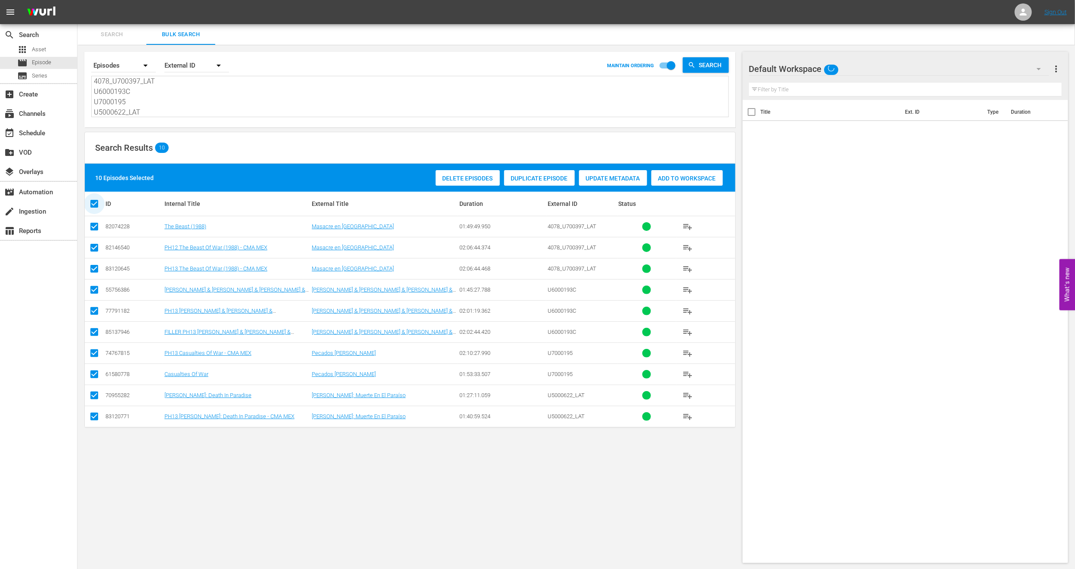
checkbox input "false"
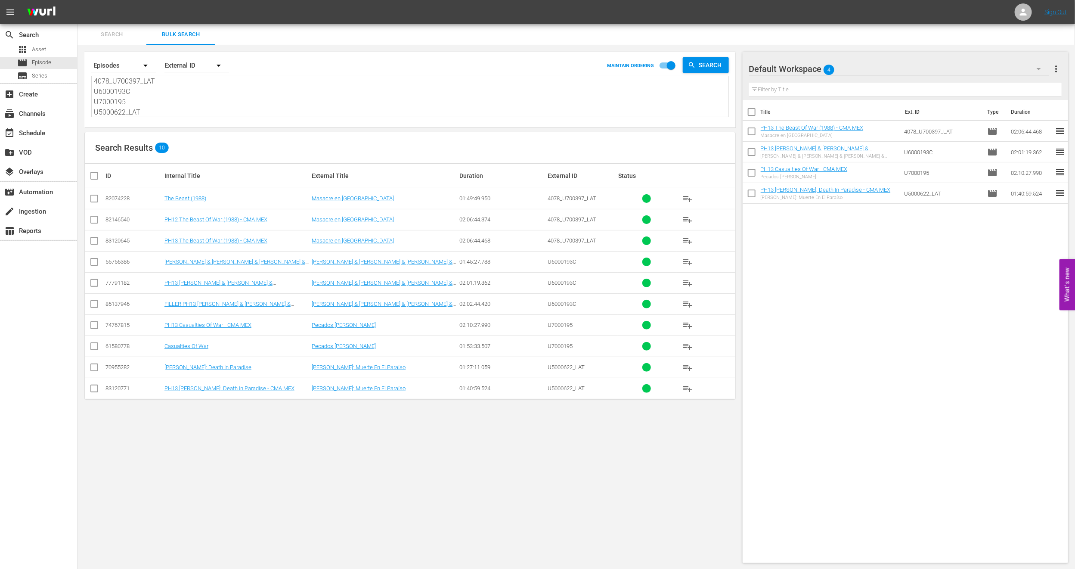
click at [96, 309] on input "checkbox" at bounding box center [94, 306] width 10 height 10
checkbox input "true"
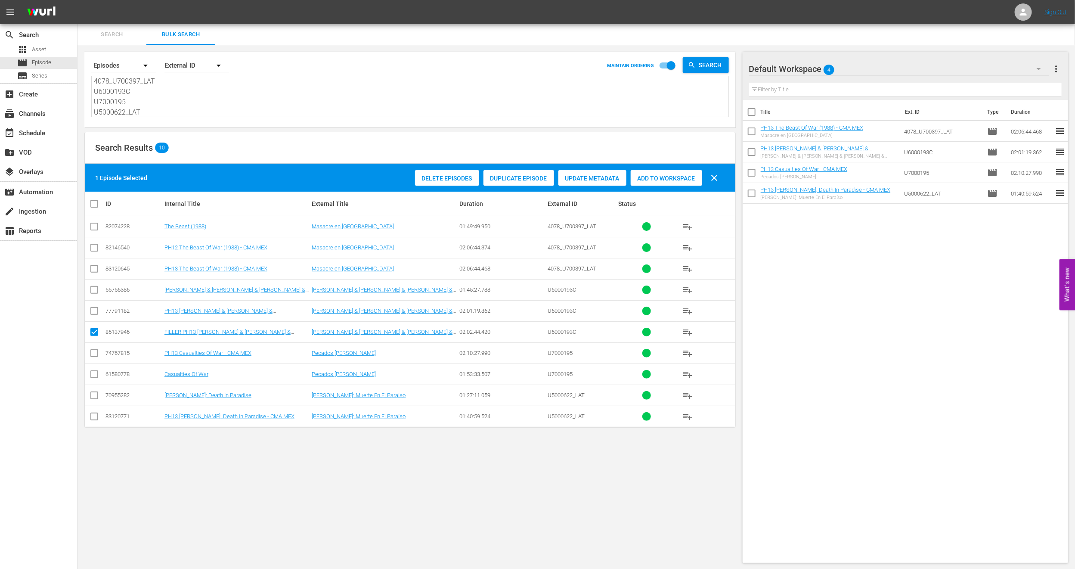
click at [651, 168] on div "Delete Episodes Duplicate Episode Update Metadata Add to Workspace clear" at bounding box center [569, 177] width 312 height 21
click at [644, 177] on span "Add to Workspace" at bounding box center [666, 178] width 71 height 7
click at [49, 136] on div "event_available Schedule" at bounding box center [38, 132] width 77 height 17
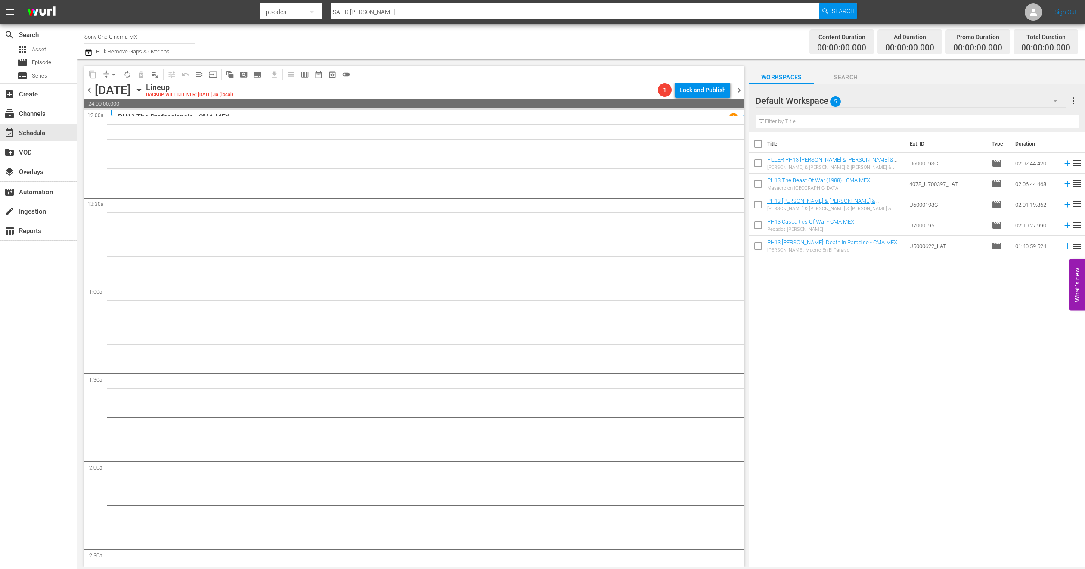
click at [761, 189] on input "checkbox" at bounding box center [758, 186] width 18 height 18
checkbox input "true"
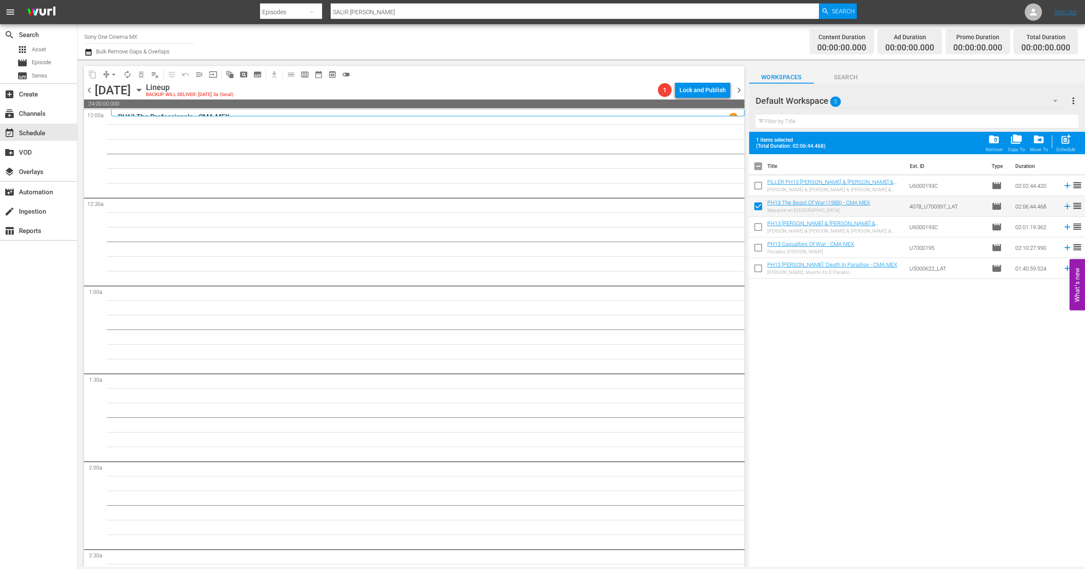
click at [756, 227] on input "checkbox" at bounding box center [758, 229] width 18 height 18
checkbox input "true"
click at [757, 249] on input "checkbox" at bounding box center [758, 249] width 18 height 18
checkbox input "true"
click at [756, 269] on input "checkbox" at bounding box center [758, 270] width 18 height 18
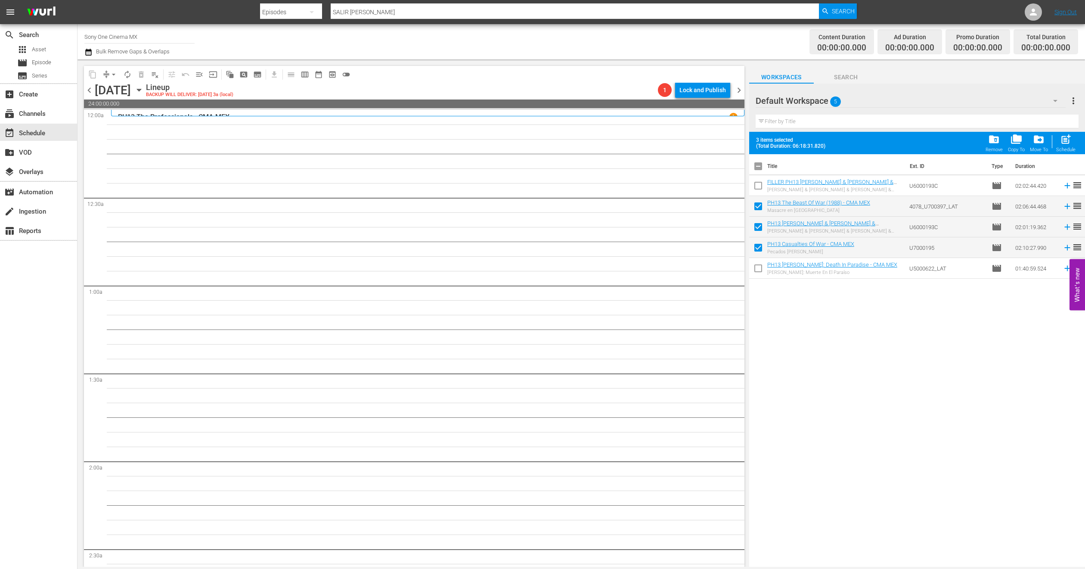
checkbox input "true"
click at [1062, 143] on span "post_add" at bounding box center [1066, 139] width 12 height 12
checkbox input "false"
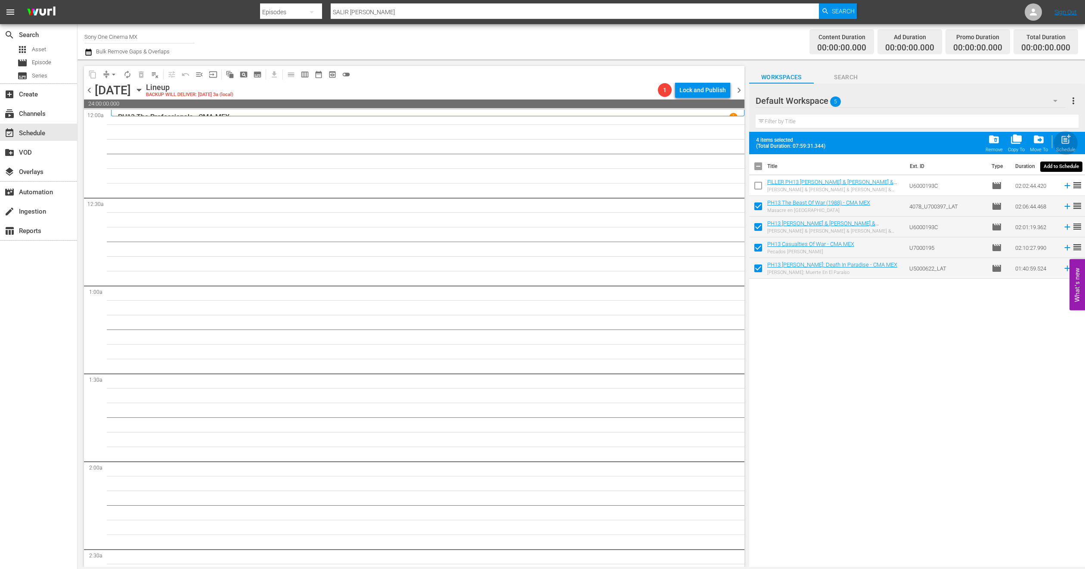
checkbox input "false"
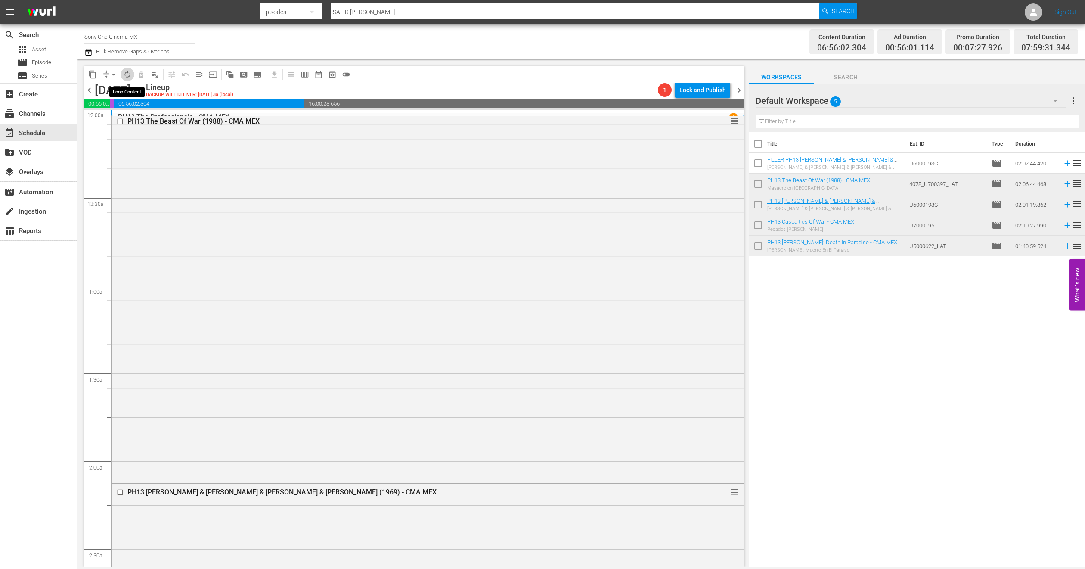
click at [130, 76] on span "autorenew_outlined" at bounding box center [127, 74] width 9 height 9
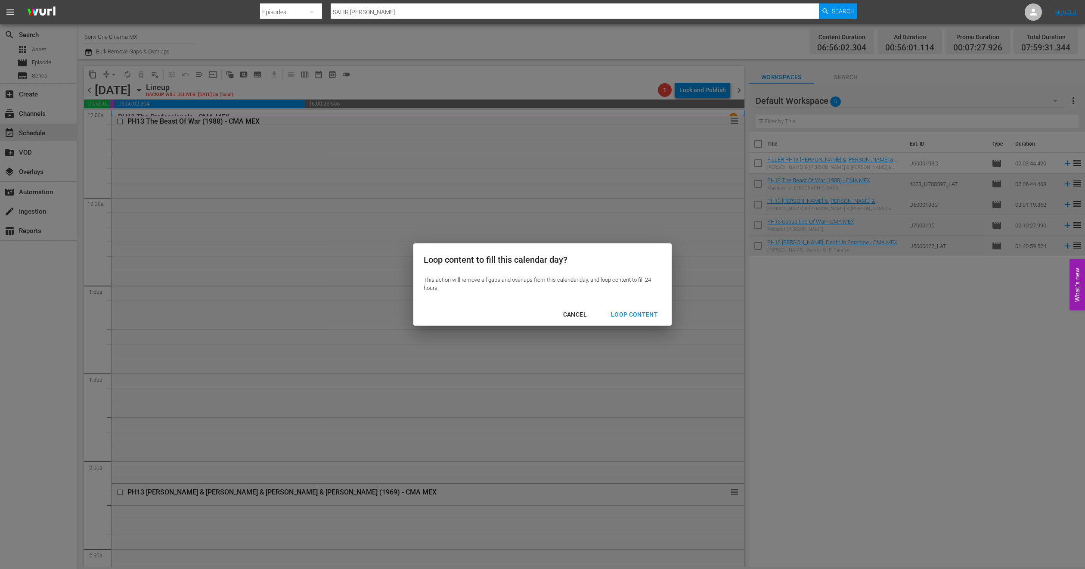
click at [634, 307] on button "Loop Content" at bounding box center [635, 315] width 68 height 16
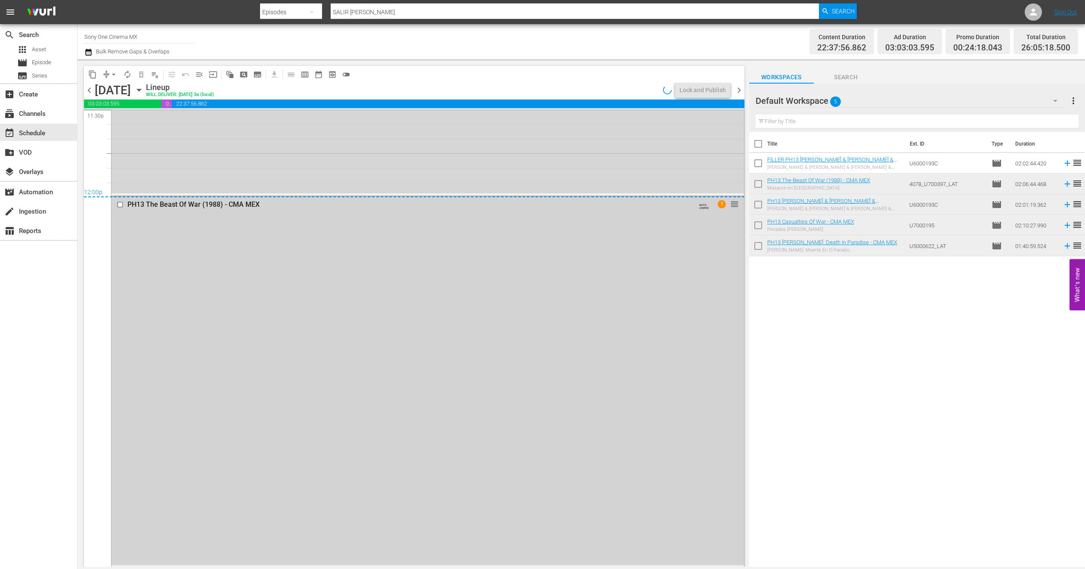
scroll to position [4064, 0]
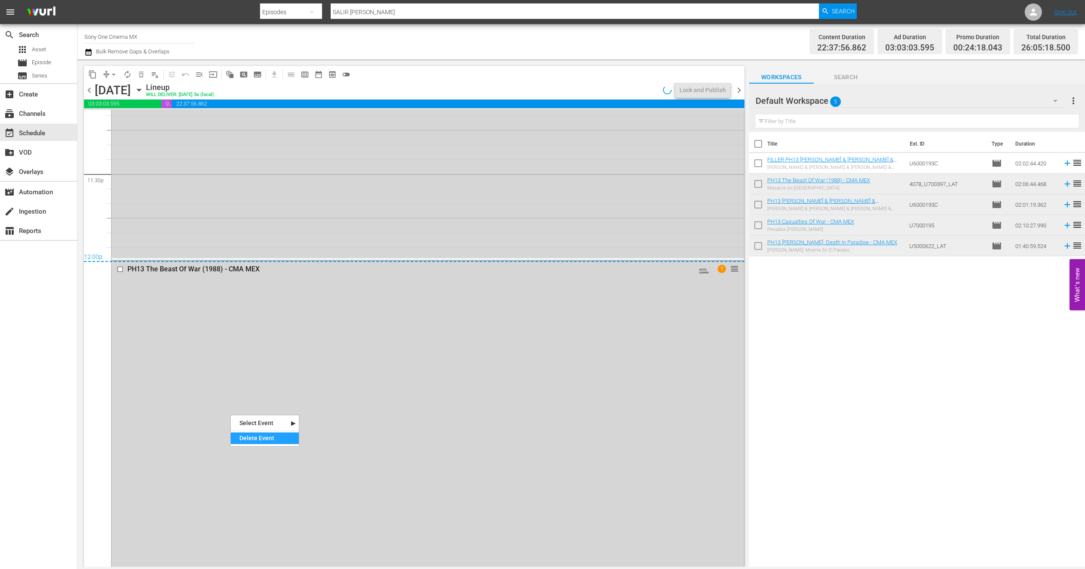
click at [252, 440] on div "Delete Event" at bounding box center [265, 438] width 68 height 12
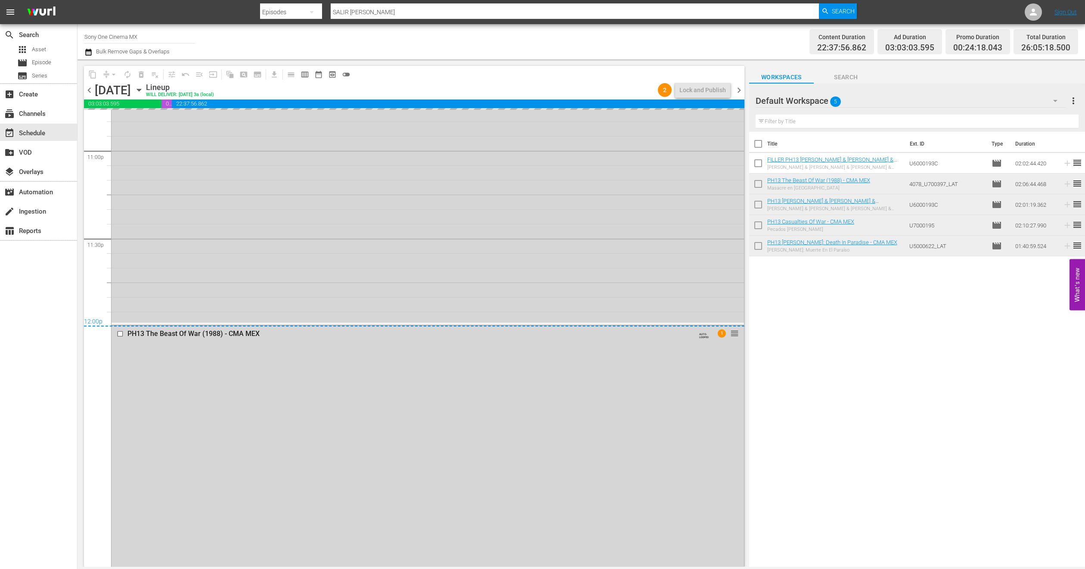
click at [238, 211] on div "PH13 Jesse Stone: Death In Paradise - CMA MEX AUTO-LOOPED reorder" at bounding box center [428, 175] width 632 height 293
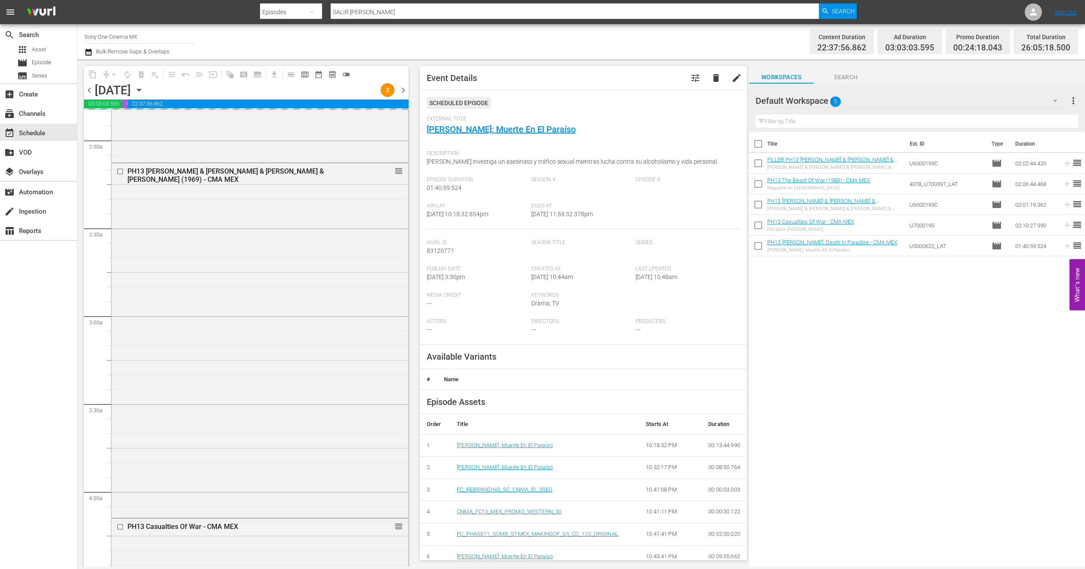
scroll to position [323, 0]
click at [277, 331] on div "Delete Event" at bounding box center [289, 334] width 68 height 12
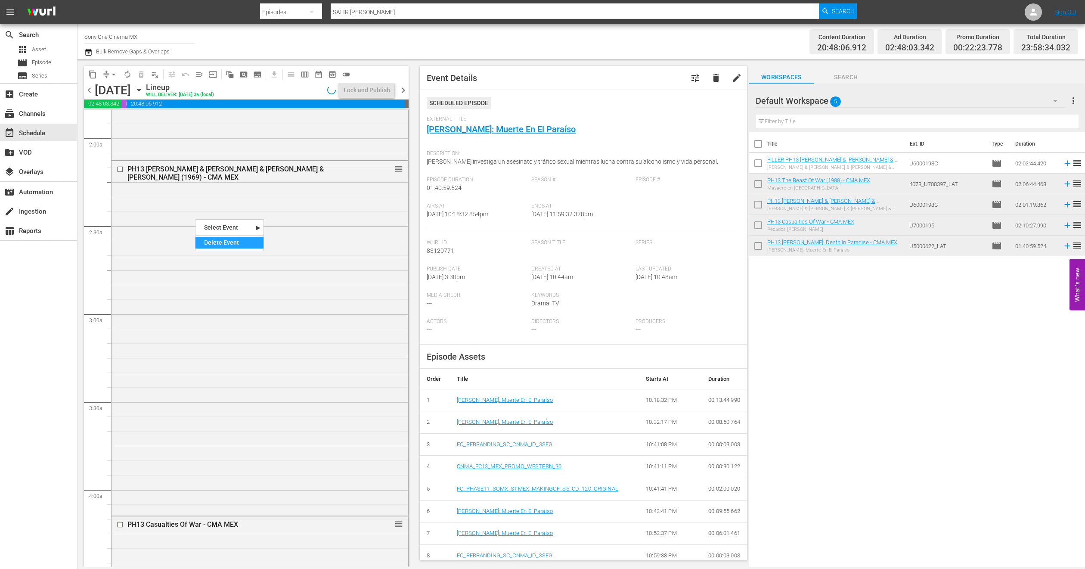
click at [243, 243] on div "Delete Event" at bounding box center [229, 243] width 68 height 12
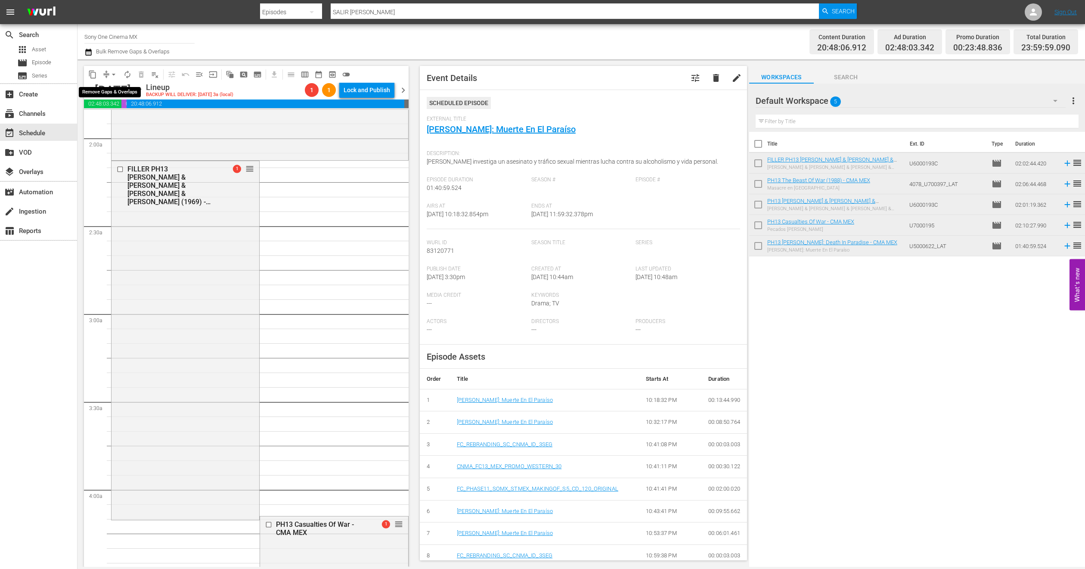
click at [113, 75] on span "arrow_drop_down" at bounding box center [113, 74] width 9 height 9
click at [135, 124] on li "Align to End of Previous Day" at bounding box center [114, 120] width 90 height 14
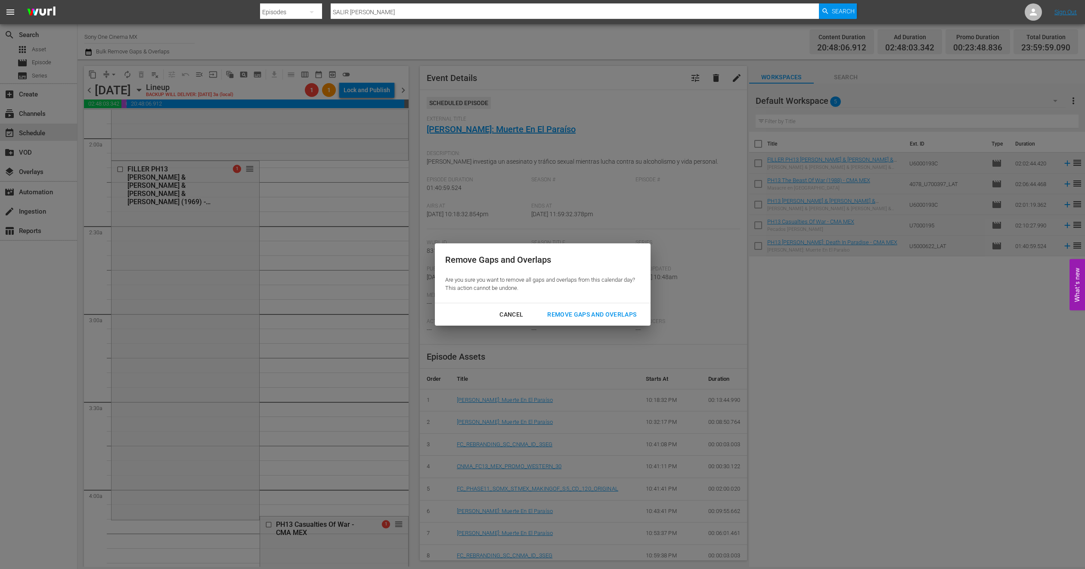
click at [596, 314] on div "Remove Gaps and Overlaps" at bounding box center [591, 314] width 103 height 11
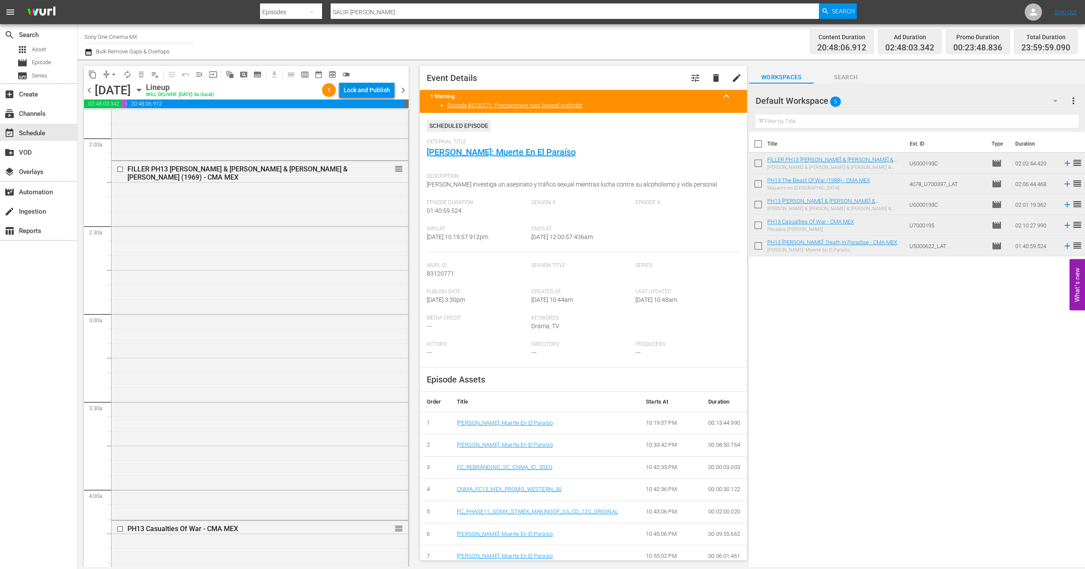
click at [141, 90] on icon "button" at bounding box center [139, 90] width 4 height 2
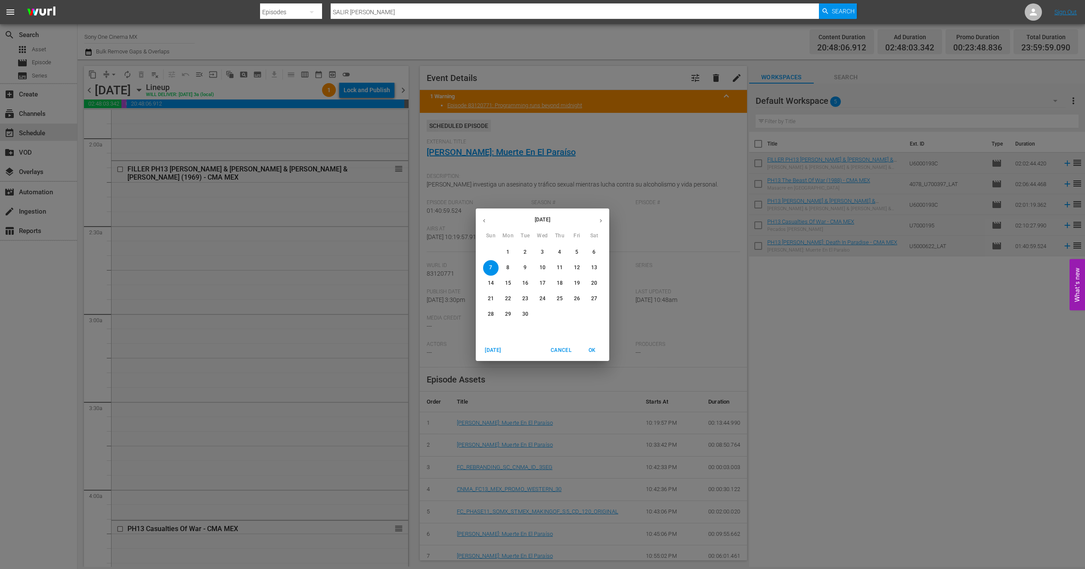
click at [508, 266] on p "8" at bounding box center [507, 267] width 3 height 7
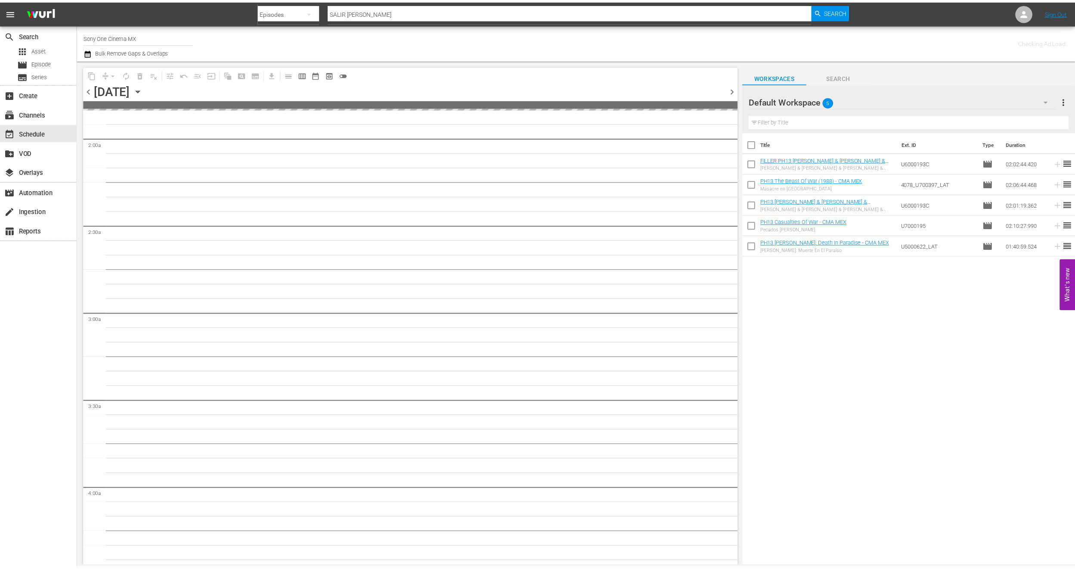
scroll to position [338, 0]
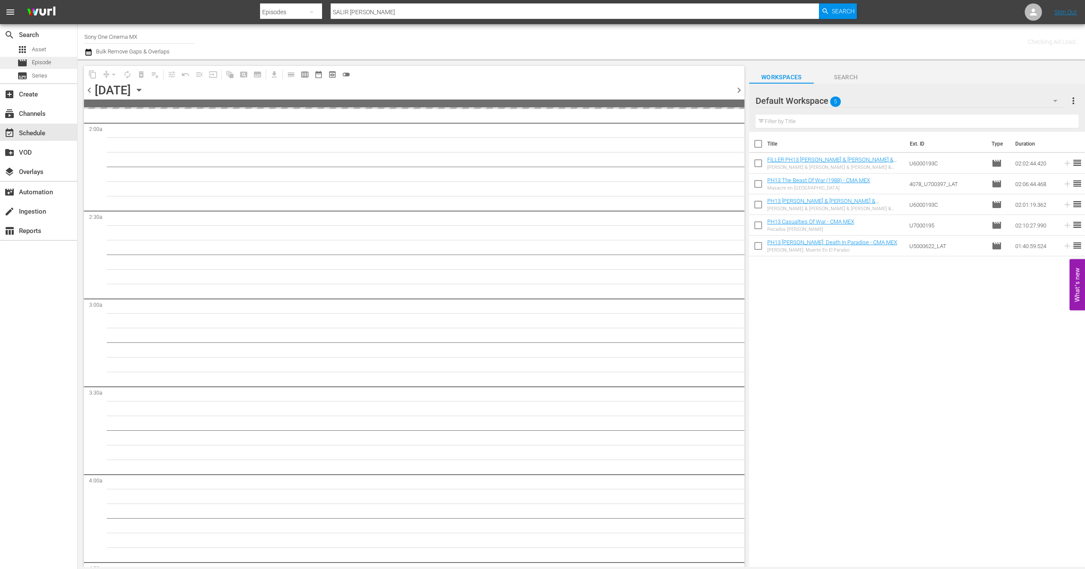
click at [65, 63] on div "movie Episode" at bounding box center [38, 63] width 77 height 12
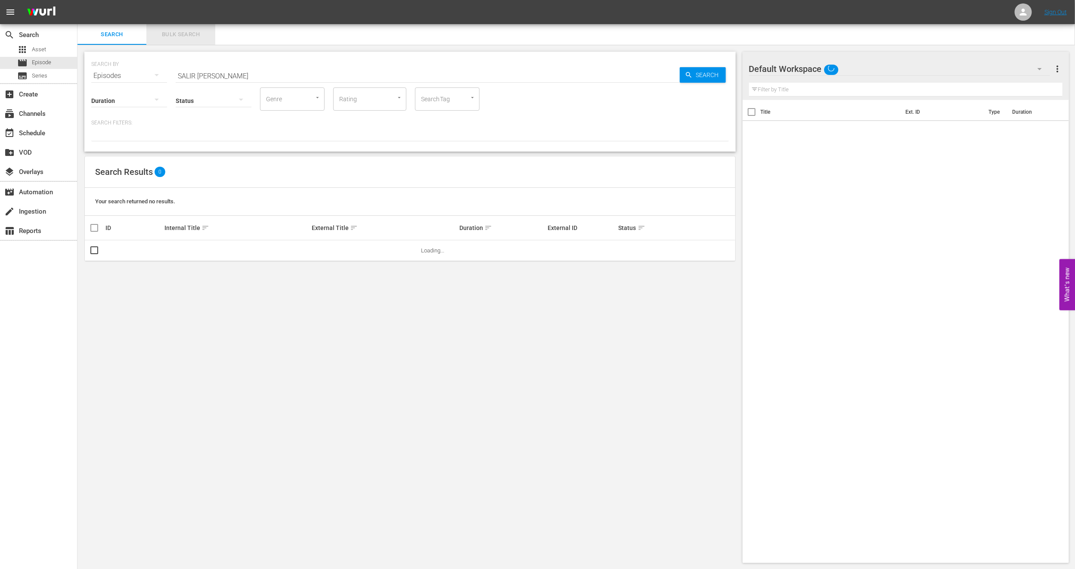
click at [187, 31] on span "Bulk Search" at bounding box center [181, 35] width 59 height 10
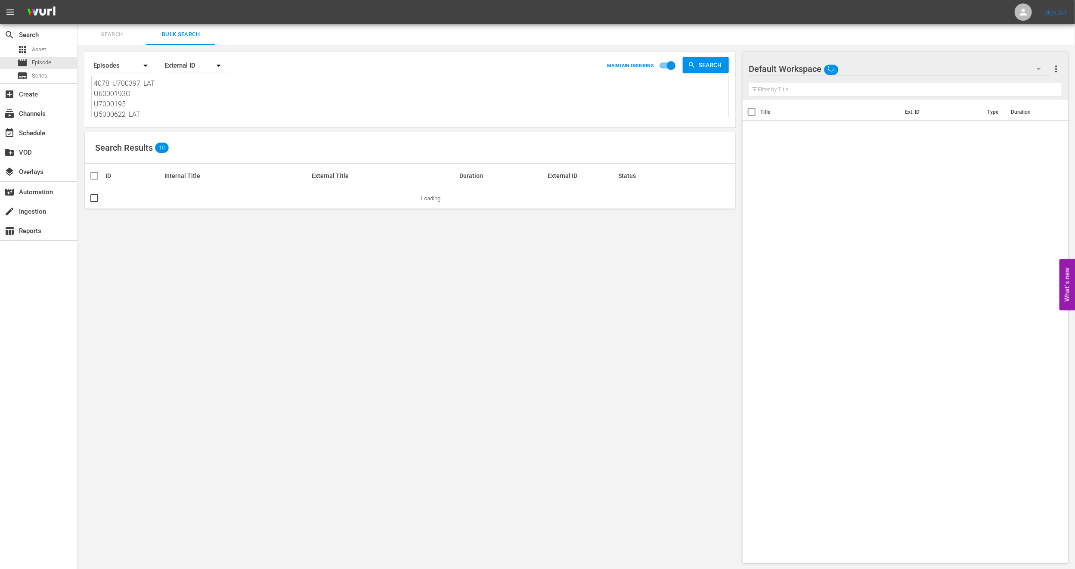
scroll to position [2, 0]
drag, startPoint x: 93, startPoint y: 81, endPoint x: 327, endPoint y: 164, distance: 248.0
click at [327, 164] on div "Search By Episodes Order By External ID MAINTAIN ORDERING Search 4078_U700397_L…" at bounding box center [409, 307] width 665 height 525
paste textarea "U6000218 U6000051 774504_U700402_LAT_CEN 747131_U700413_LAT"
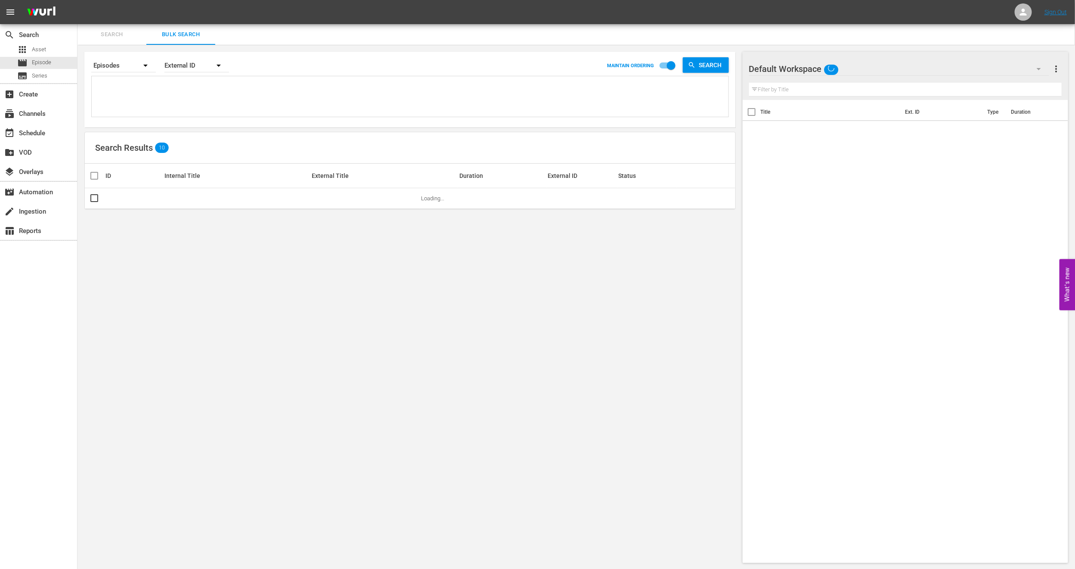
type textarea "U6000218 U6000051 774504_U700402_LAT_CEN 747131_U700413_LAT"
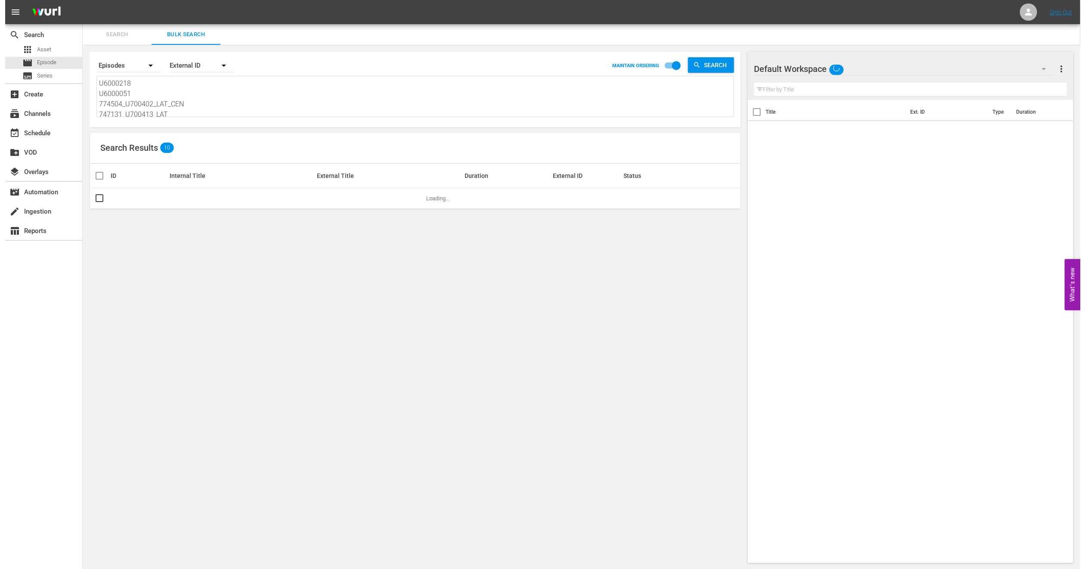
scroll to position [1, 0]
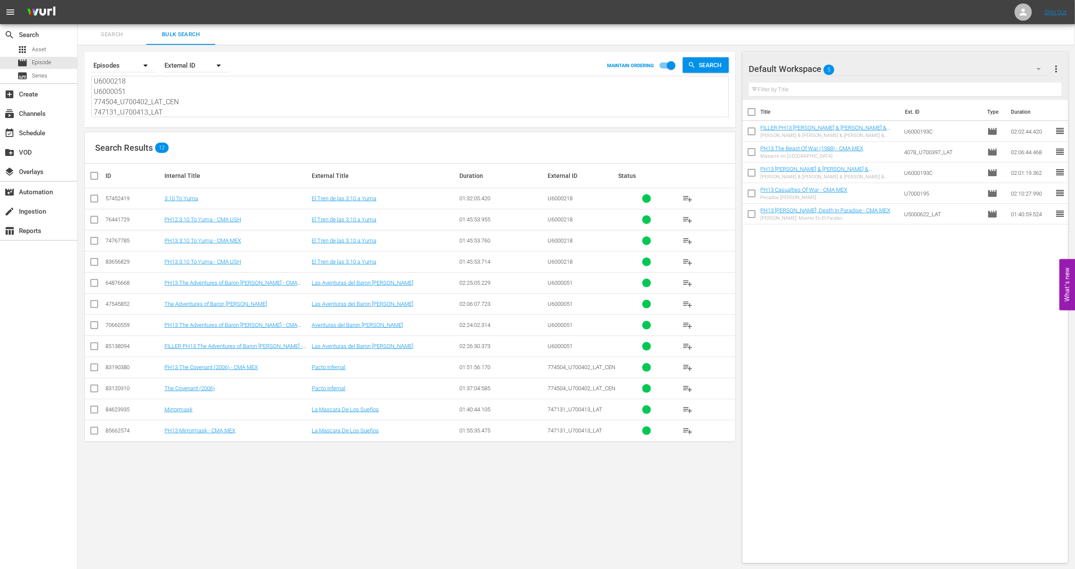
type textarea "U6000218 U6000051 774504_U700402_LAT_CEN 747131_U700413_LAT"
click at [1058, 71] on span "more_vert" at bounding box center [1056, 69] width 10 height 10
click at [1022, 90] on div "Clear All Workspace Items" at bounding box center [1000, 84] width 101 height 15
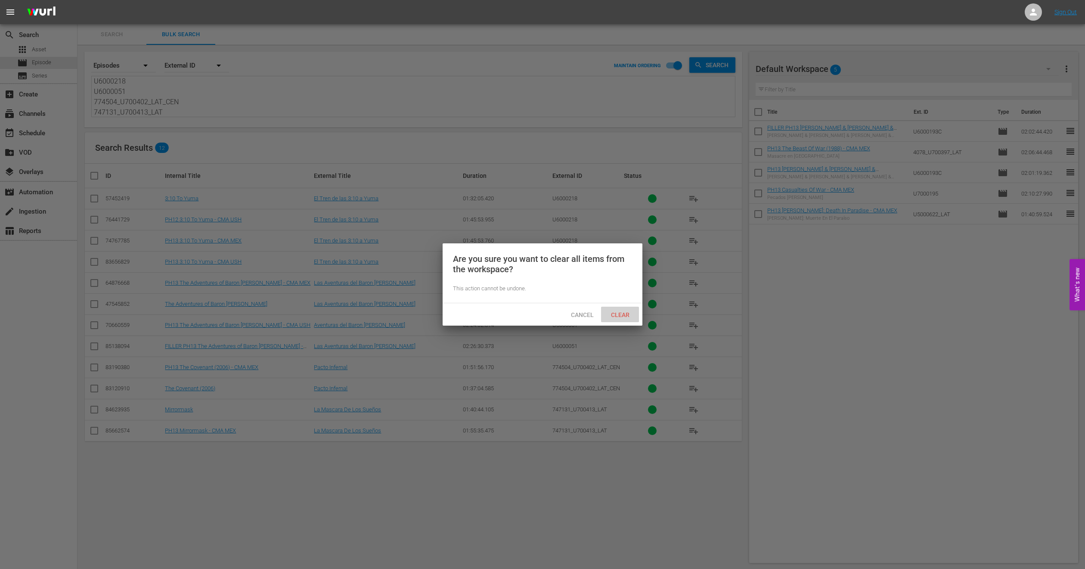
click at [614, 316] on span "Clear" at bounding box center [620, 314] width 32 height 7
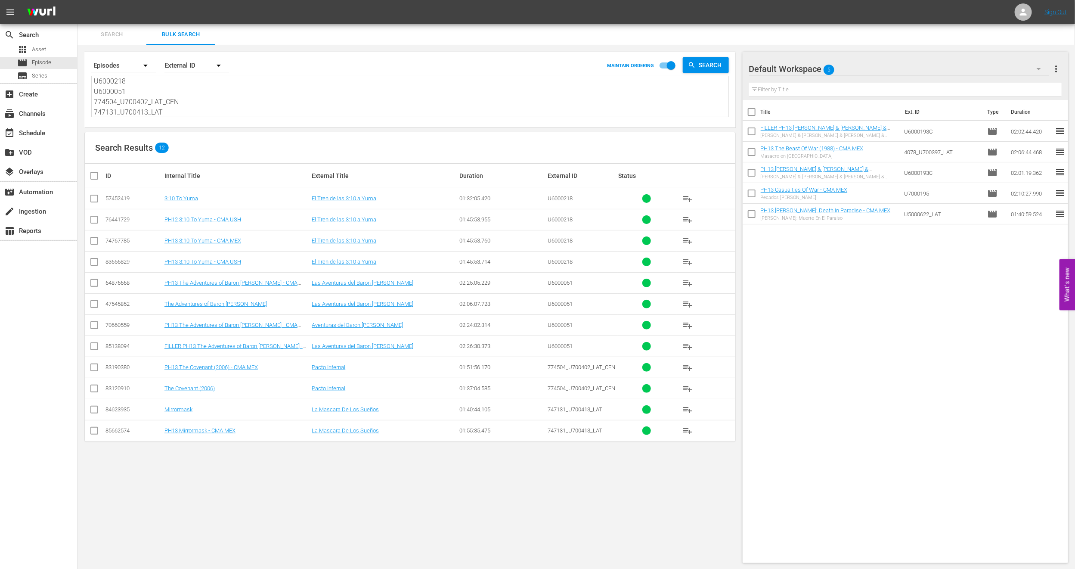
click at [88, 241] on td at bounding box center [94, 240] width 19 height 21
click at [91, 244] on input "checkbox" at bounding box center [94, 242] width 10 height 10
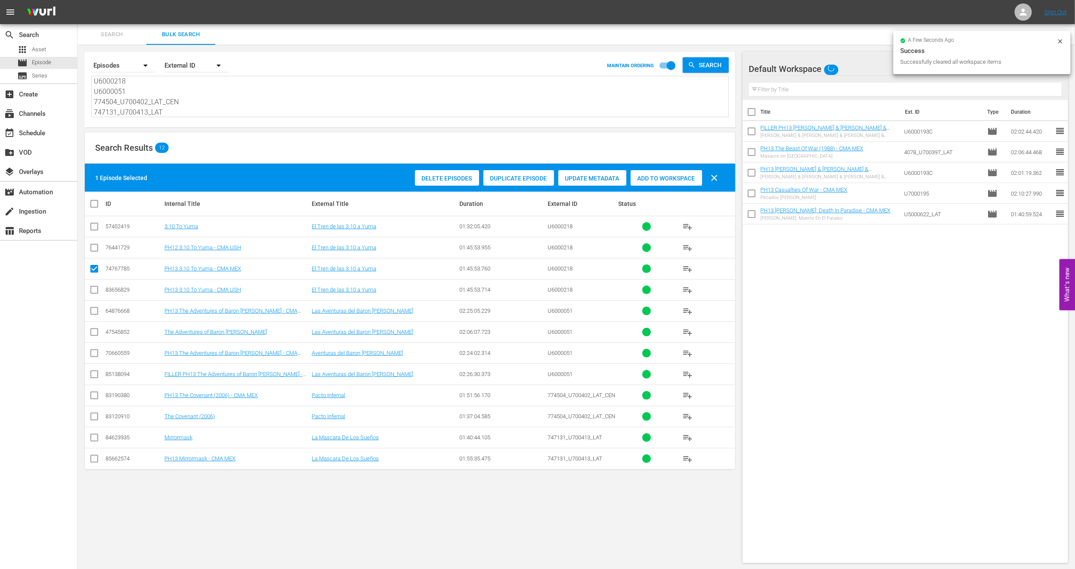
click at [96, 316] on input "checkbox" at bounding box center [94, 312] width 10 height 10
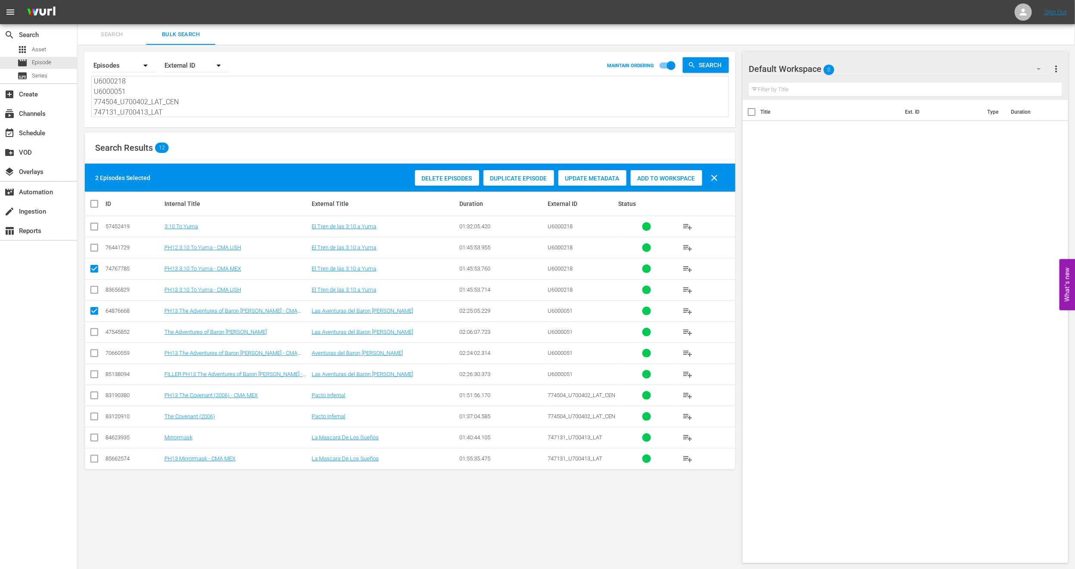
click at [94, 402] on input "checkbox" at bounding box center [94, 397] width 10 height 10
click at [88, 463] on td at bounding box center [94, 458] width 19 height 21
click at [90, 461] on input "checkbox" at bounding box center [94, 460] width 10 height 10
click at [676, 174] on div "Add to Workspace" at bounding box center [666, 178] width 71 height 16
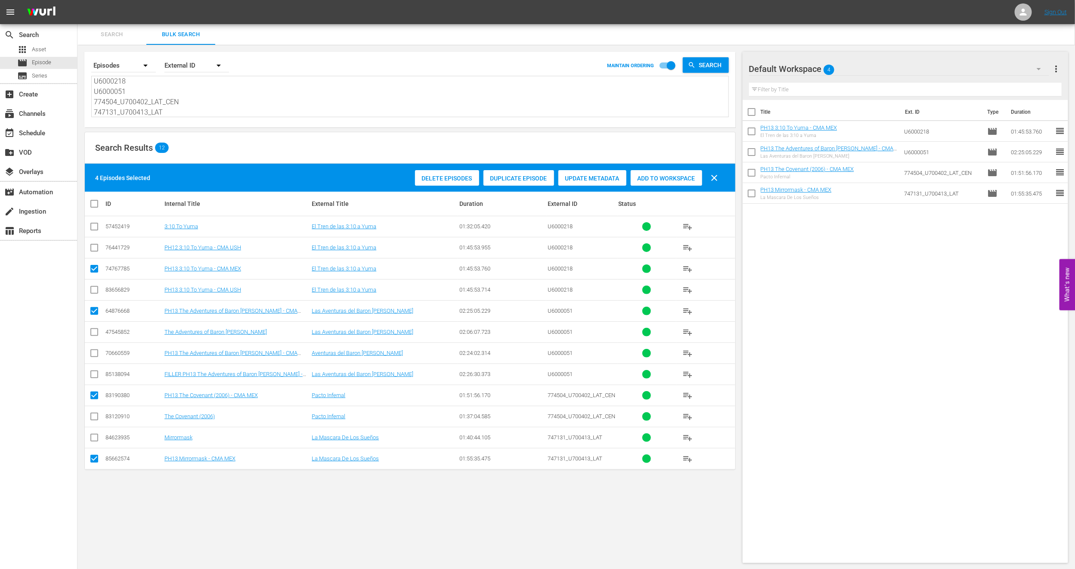
click at [97, 204] on input "checkbox" at bounding box center [97, 203] width 17 height 10
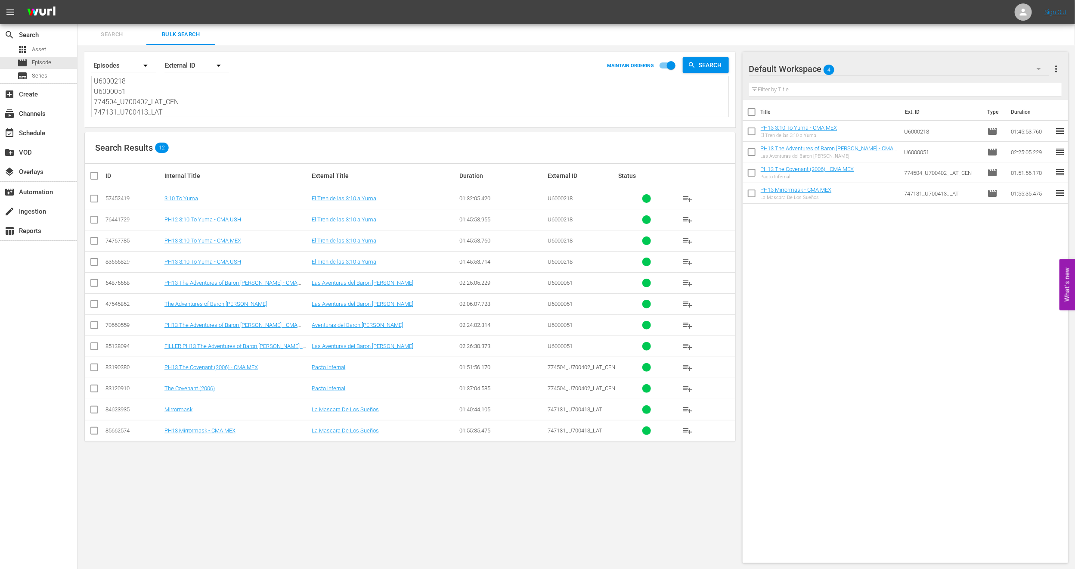
click at [90, 345] on input "checkbox" at bounding box center [94, 348] width 10 height 10
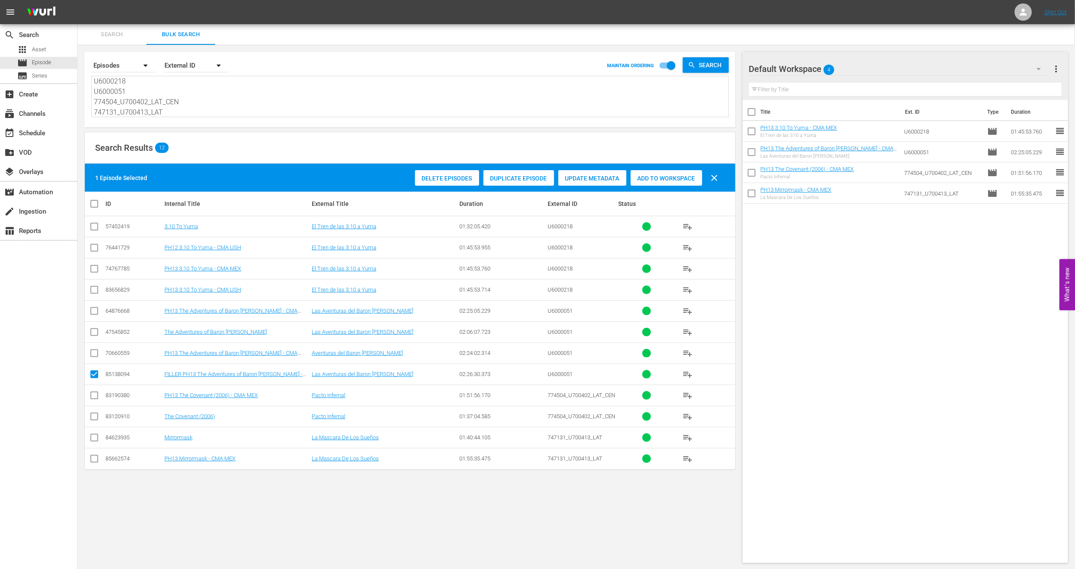
click at [664, 177] on span "Add to Workspace" at bounding box center [666, 178] width 71 height 7
click at [56, 138] on div "event_available Schedule" at bounding box center [38, 132] width 77 height 17
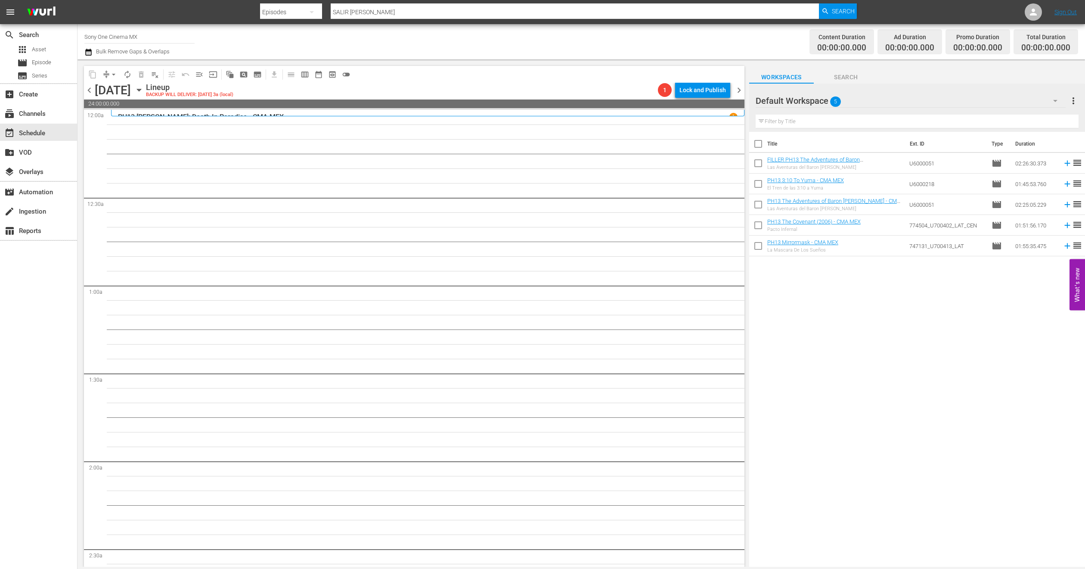
click at [761, 183] on input "checkbox" at bounding box center [758, 186] width 18 height 18
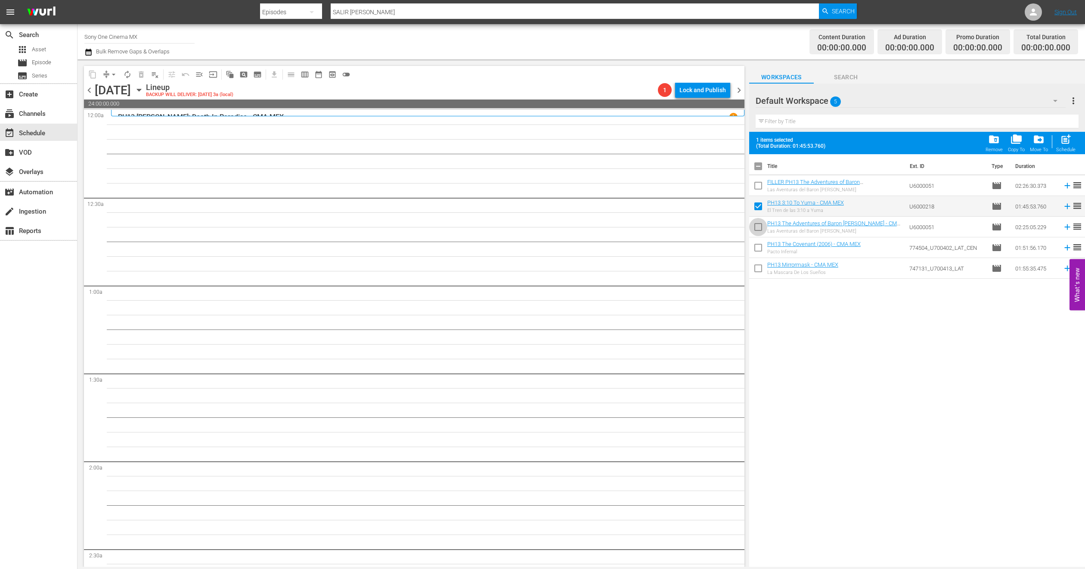
click at [759, 227] on input "checkbox" at bounding box center [758, 229] width 18 height 18
click at [759, 246] on input "checkbox" at bounding box center [758, 249] width 18 height 18
click at [755, 270] on input "checkbox" at bounding box center [758, 270] width 18 height 18
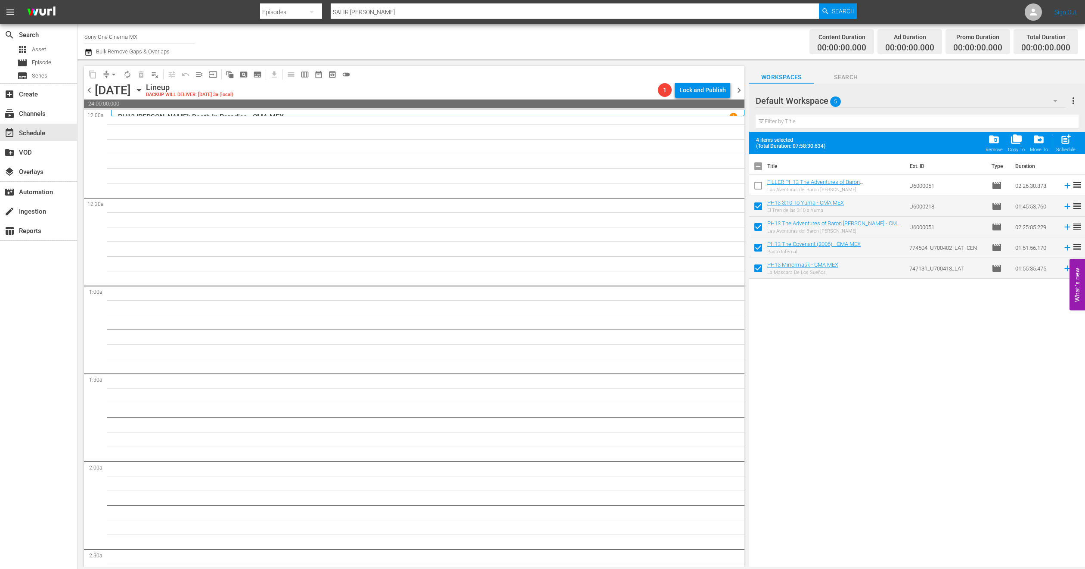
click at [1073, 141] on div "post_add Schedule" at bounding box center [1065, 142] width 19 height 19
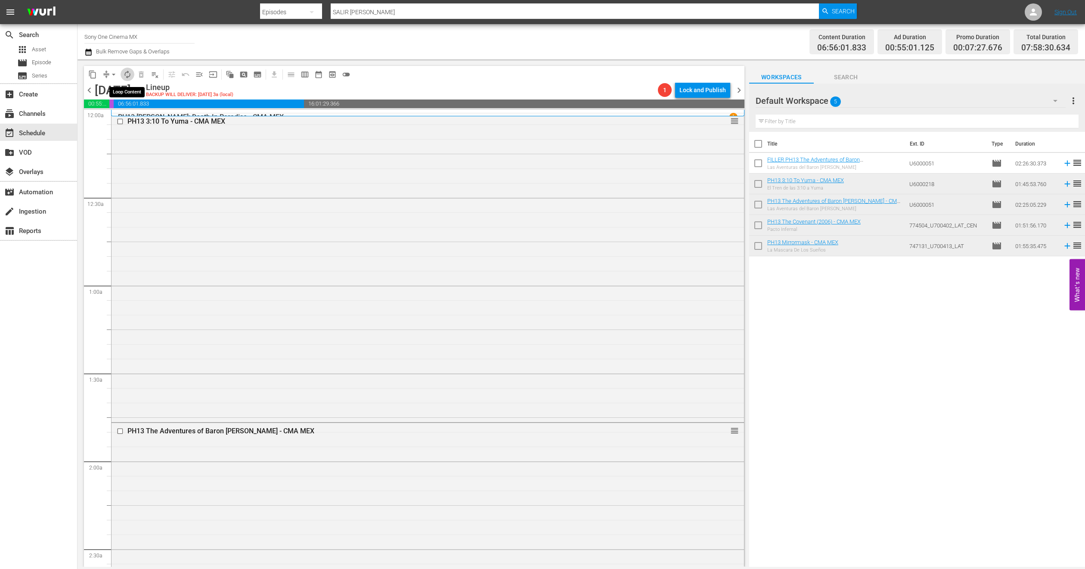
click at [128, 75] on span "autorenew_outlined" at bounding box center [127, 74] width 9 height 9
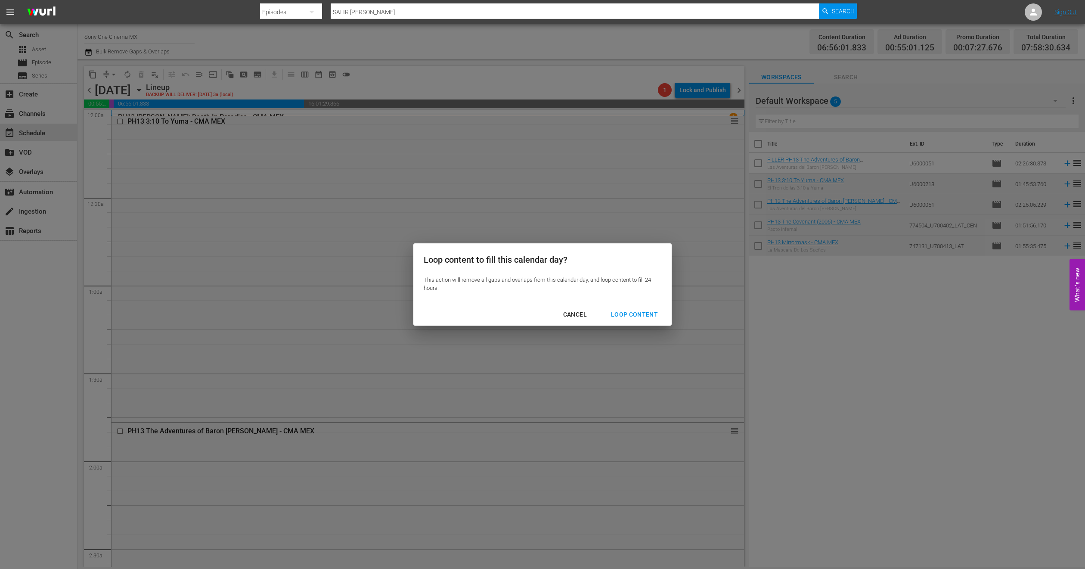
click at [624, 307] on button "Loop Content" at bounding box center [635, 315] width 68 height 16
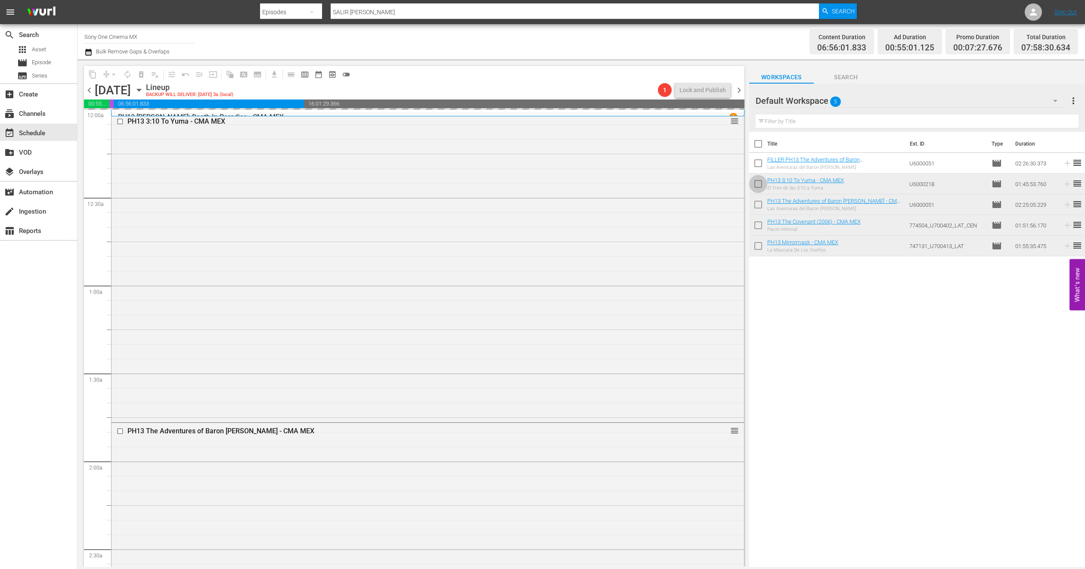
click at [757, 180] on input "checkbox" at bounding box center [758, 186] width 18 height 18
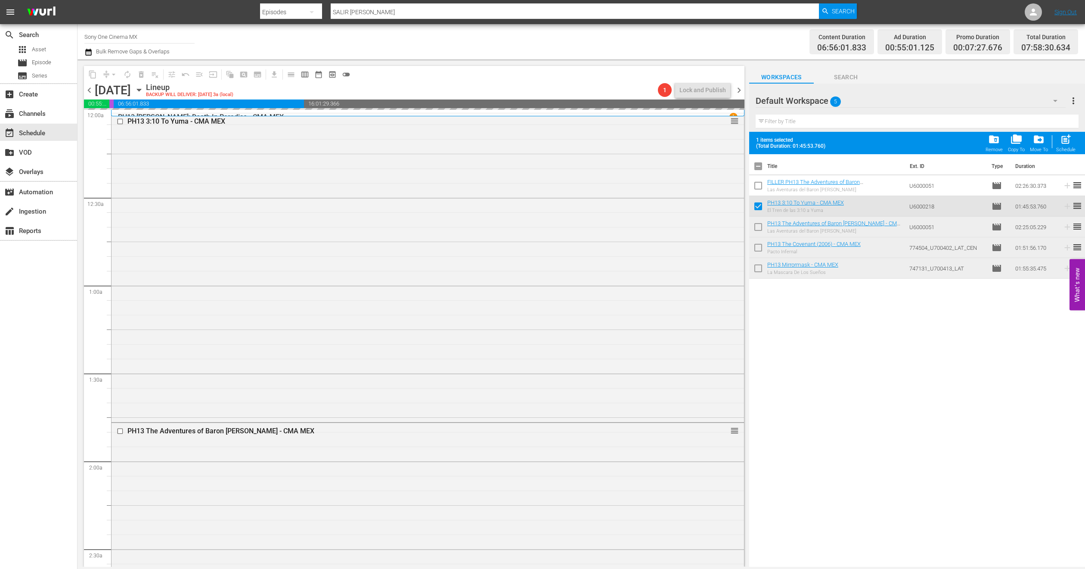
click at [761, 226] on input "checkbox" at bounding box center [758, 229] width 18 height 18
click at [761, 245] on input "checkbox" at bounding box center [758, 249] width 18 height 18
click at [761, 273] on input "checkbox" at bounding box center [758, 270] width 18 height 18
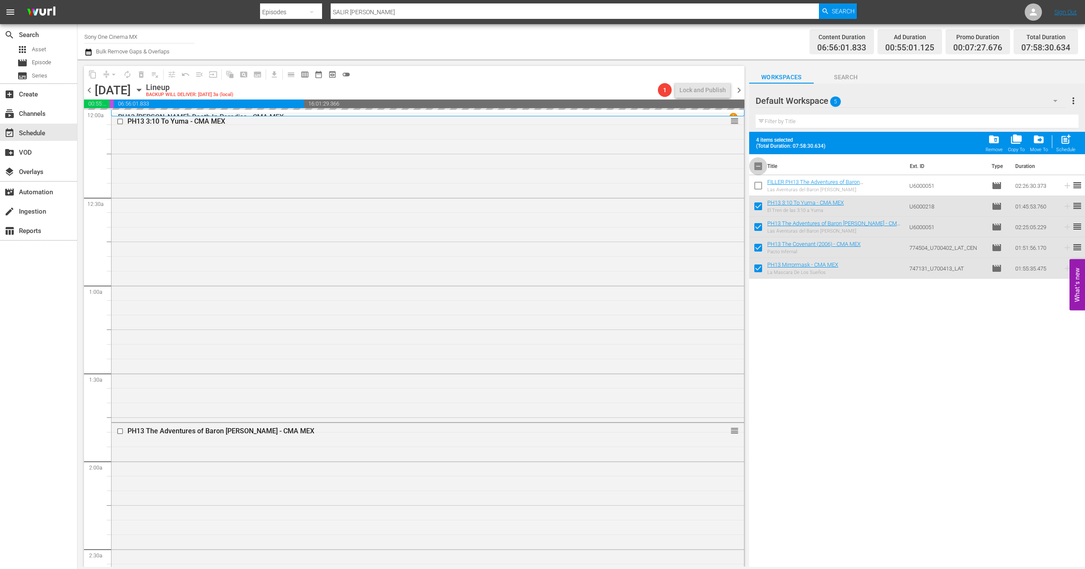
click at [757, 164] on input "checkbox" at bounding box center [758, 168] width 18 height 18
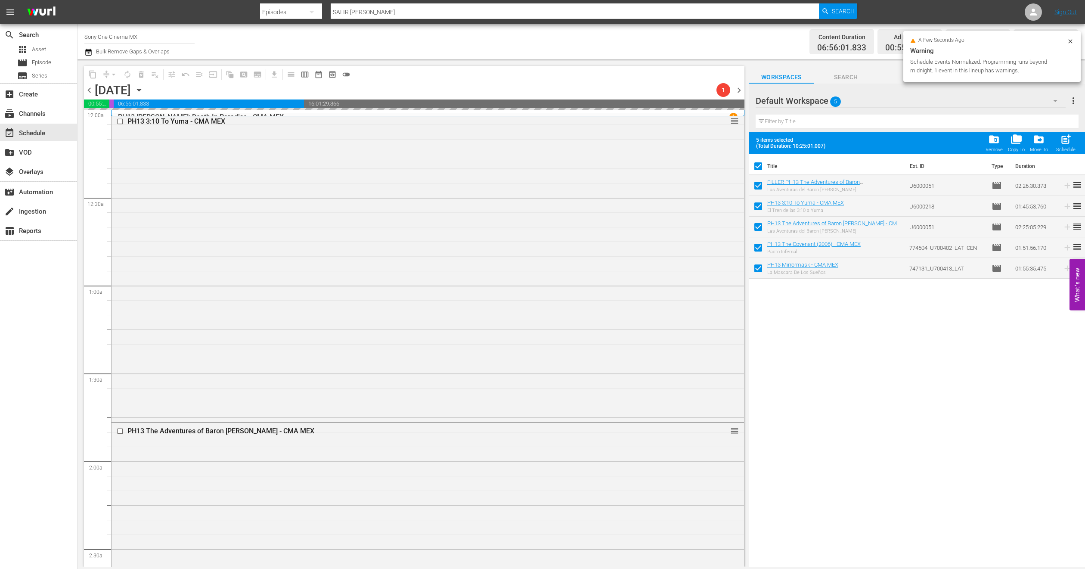
click at [757, 164] on input "checkbox" at bounding box center [758, 168] width 18 height 18
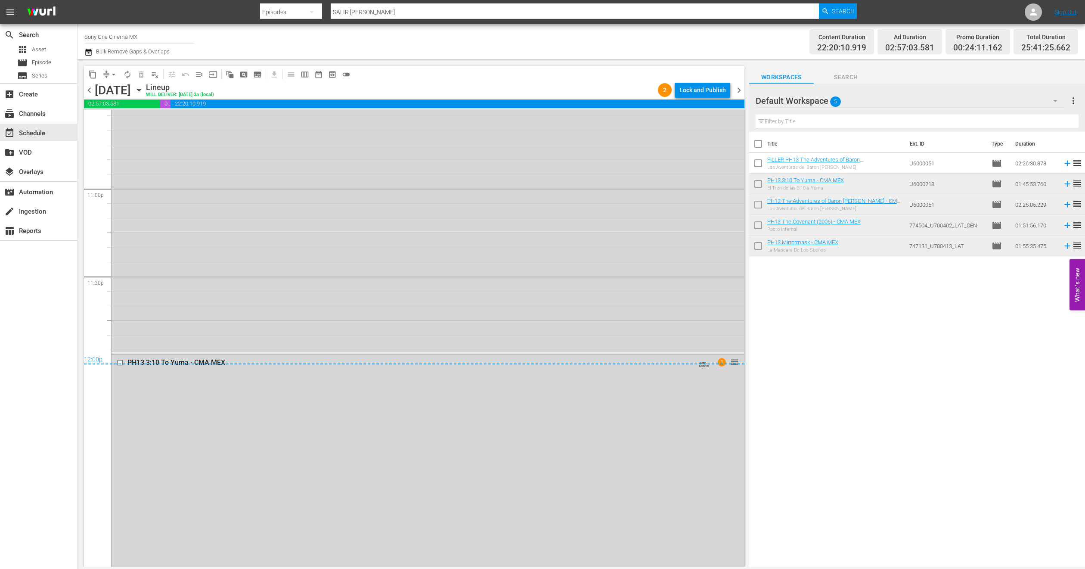
scroll to position [4058, 0]
click at [195, 385] on div "Delete Event" at bounding box center [208, 389] width 68 height 12
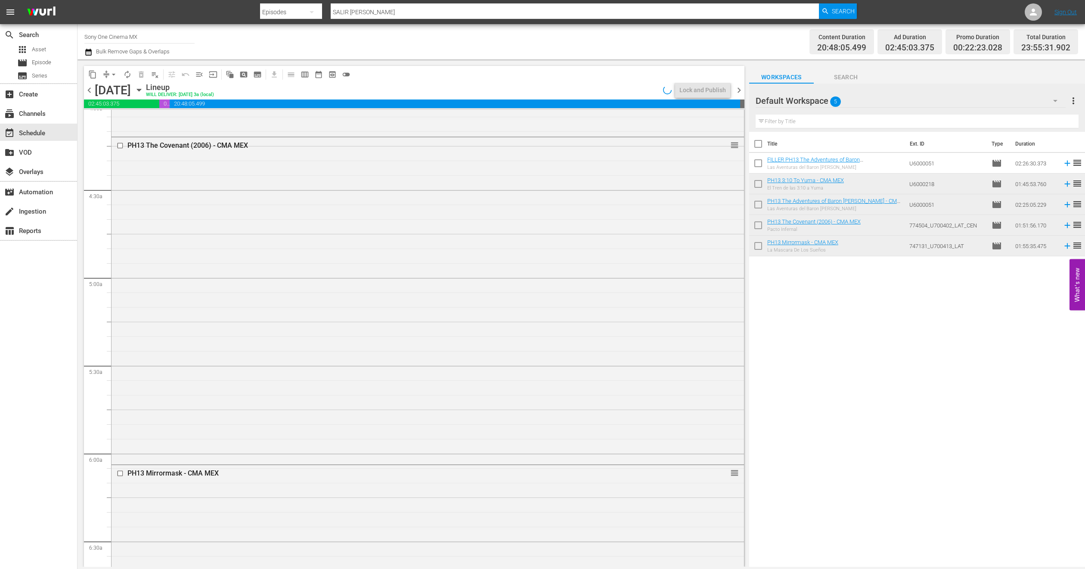
scroll to position [3759, 0]
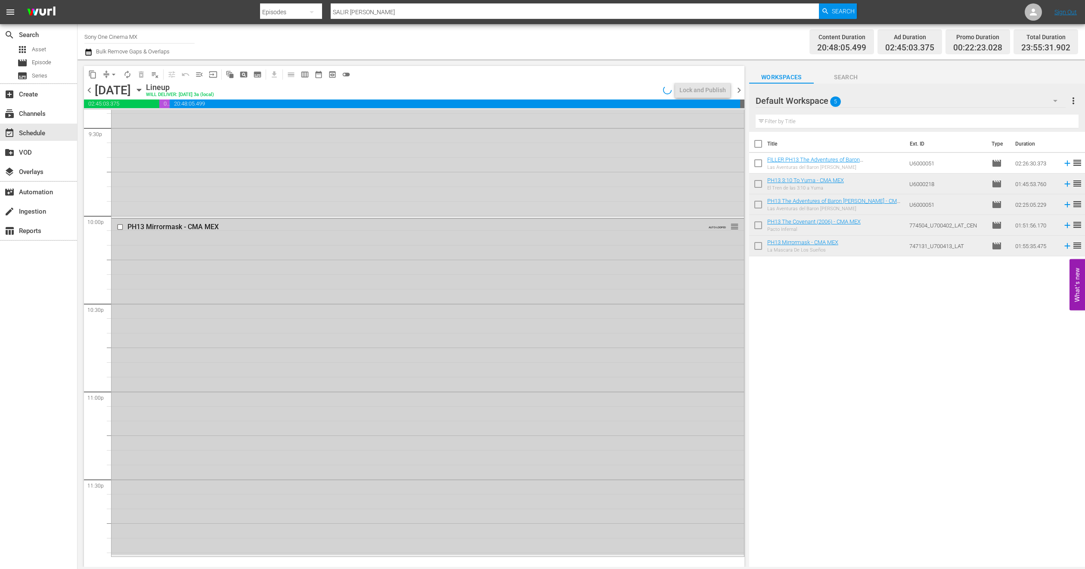
click at [189, 355] on div "PH13 Mirrormask - CMA MEX AUTO-LOOPED reorder" at bounding box center [428, 387] width 632 height 336
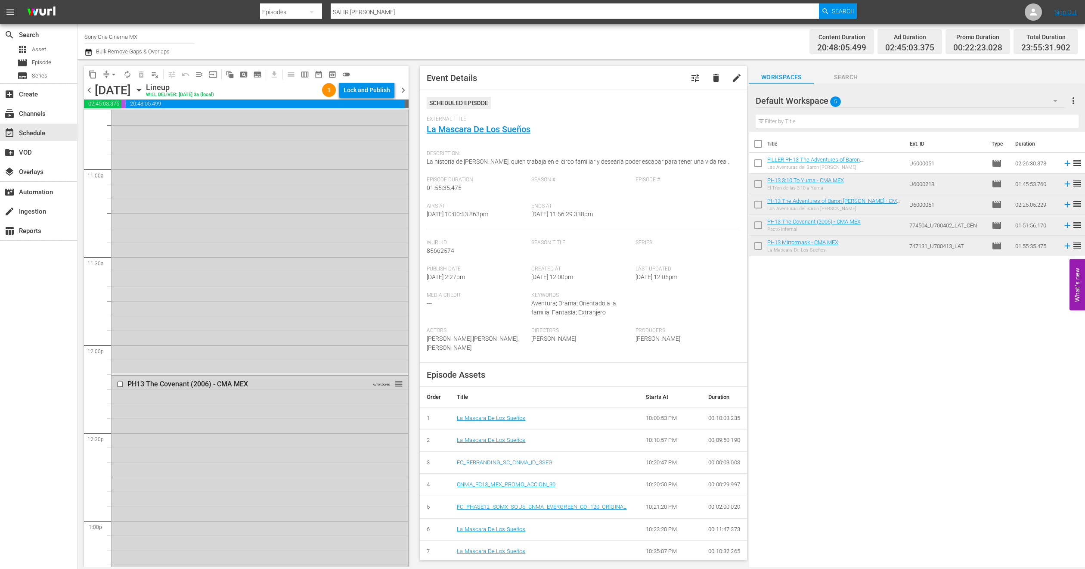
scroll to position [1937, 0]
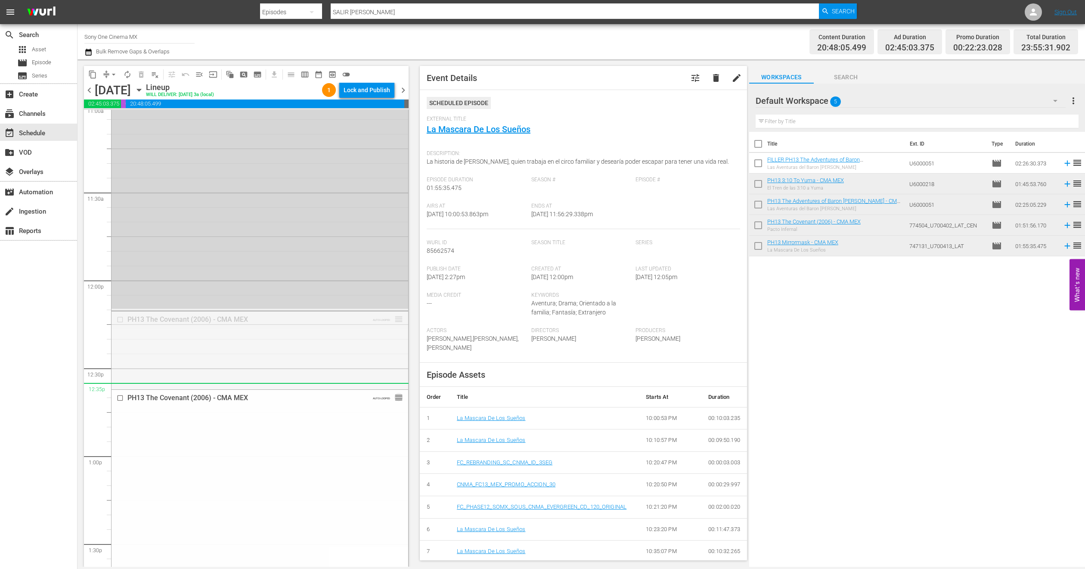
drag, startPoint x: 390, startPoint y: 322, endPoint x: 392, endPoint y: 386, distance: 64.2
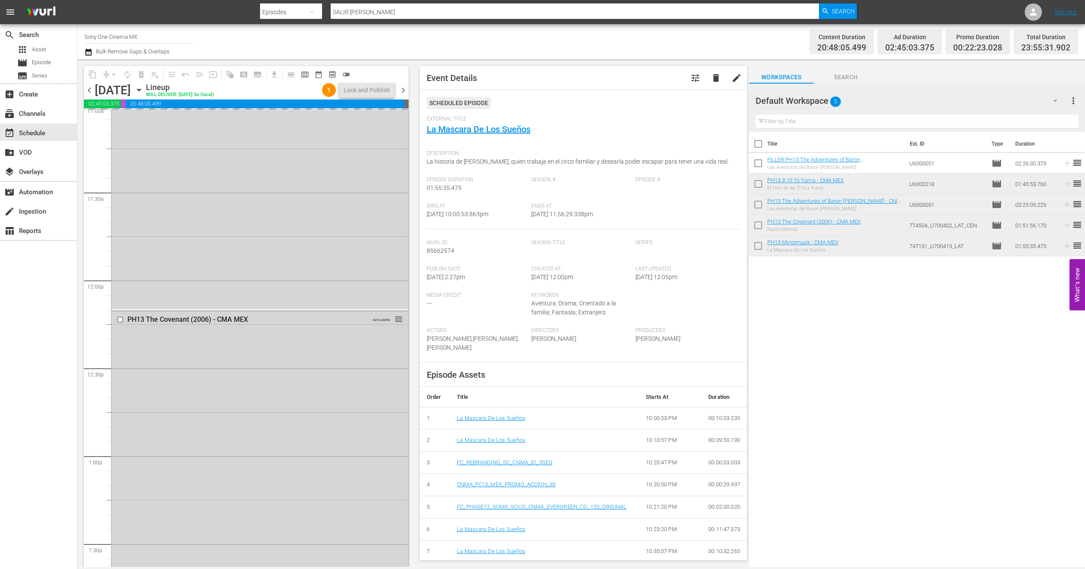
click at [1057, 102] on icon "button" at bounding box center [1055, 101] width 10 height 10
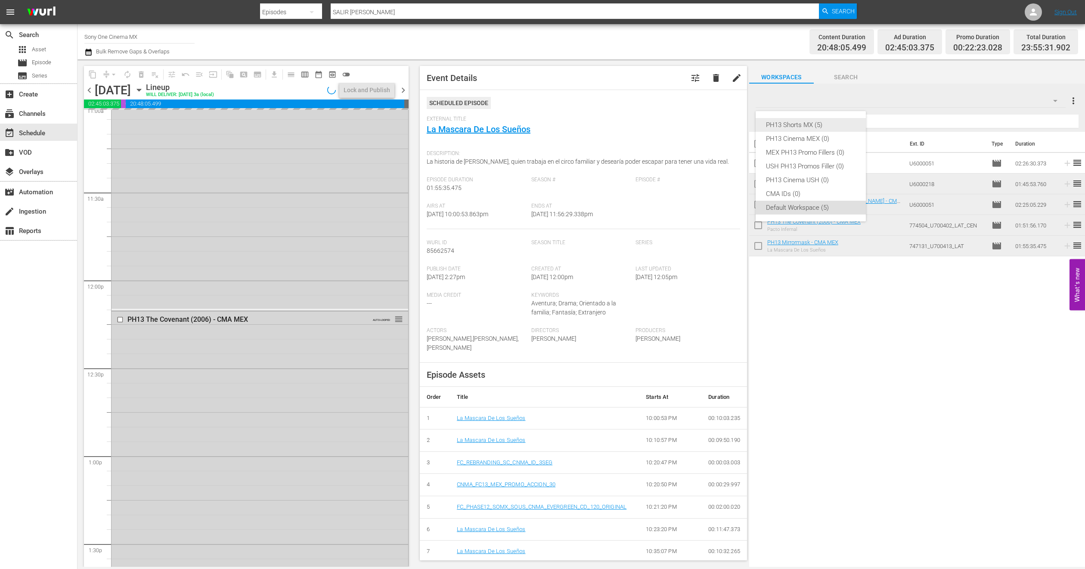
click at [830, 125] on div "PH13 Shorts MX (5)" at bounding box center [811, 125] width 90 height 14
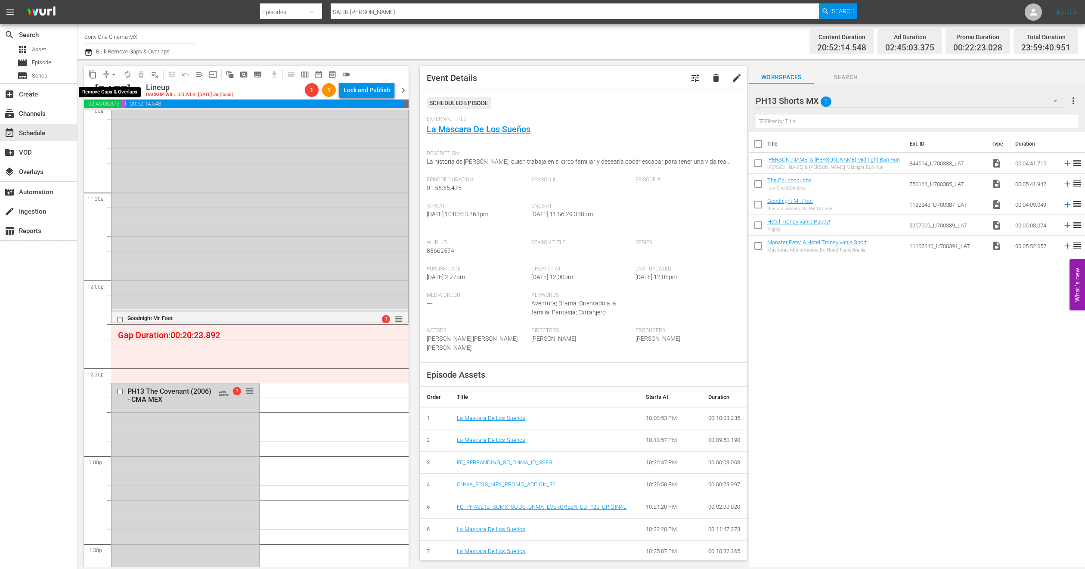
click at [114, 75] on span "arrow_drop_down" at bounding box center [113, 74] width 9 height 9
click at [122, 121] on li "Align to End of Previous Day" at bounding box center [114, 120] width 90 height 14
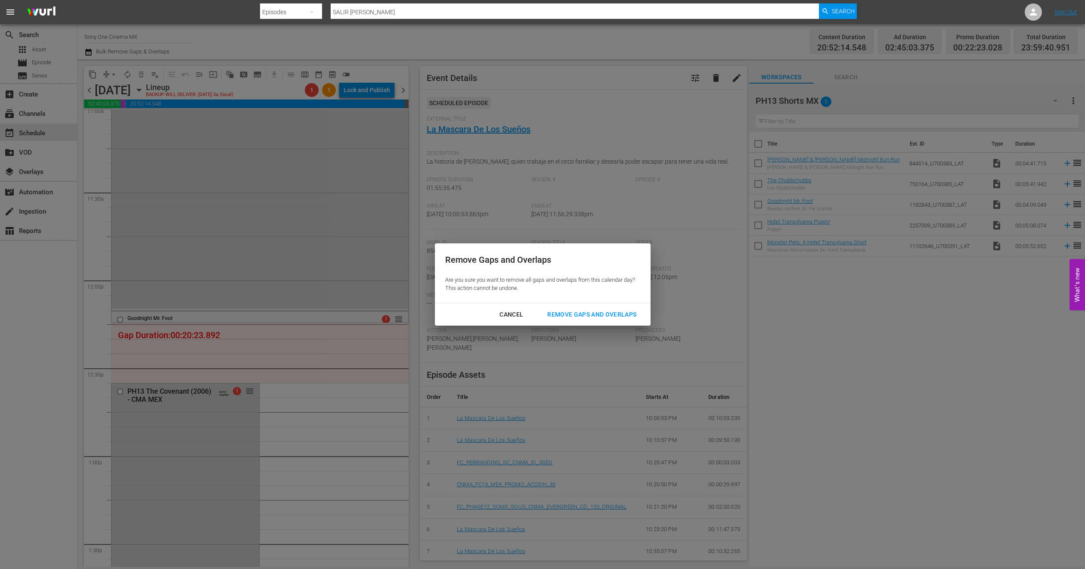
click at [593, 318] on div "Remove Gaps and Overlaps" at bounding box center [591, 314] width 103 height 11
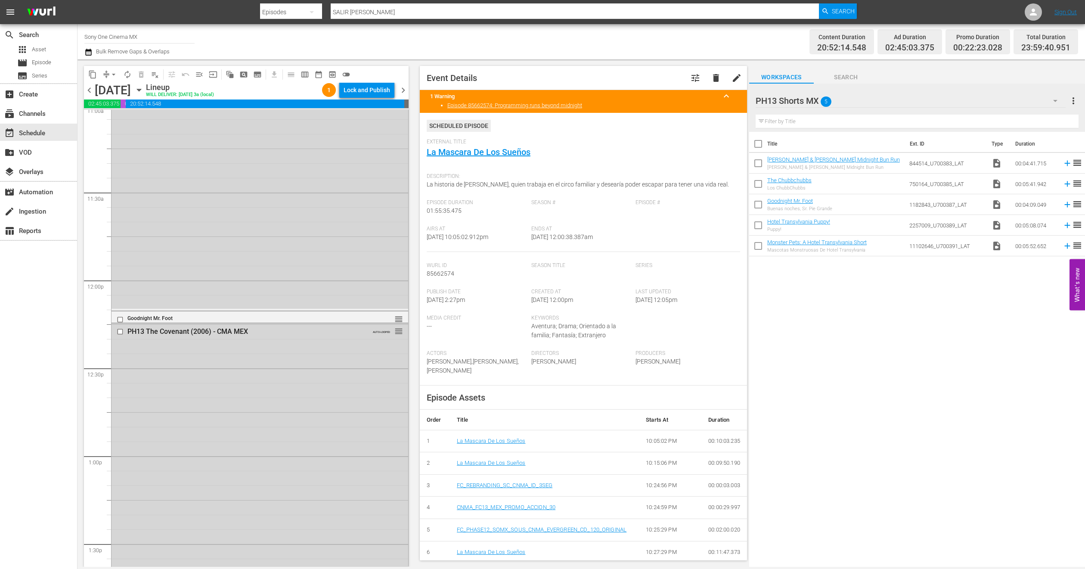
click at [144, 91] on icon "button" at bounding box center [138, 89] width 9 height 9
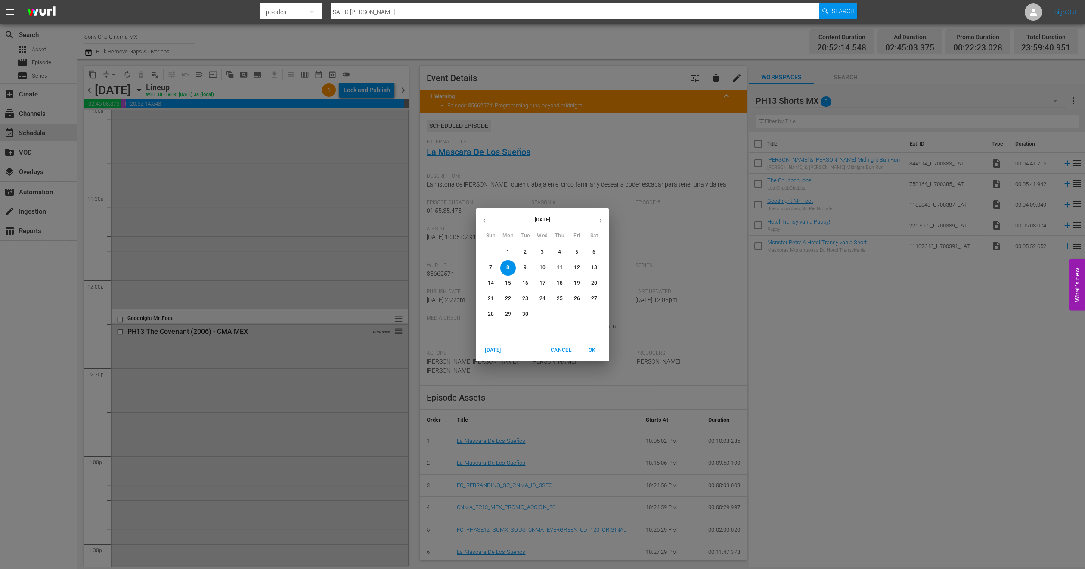
click at [528, 269] on span "9" at bounding box center [524, 267] width 15 height 7
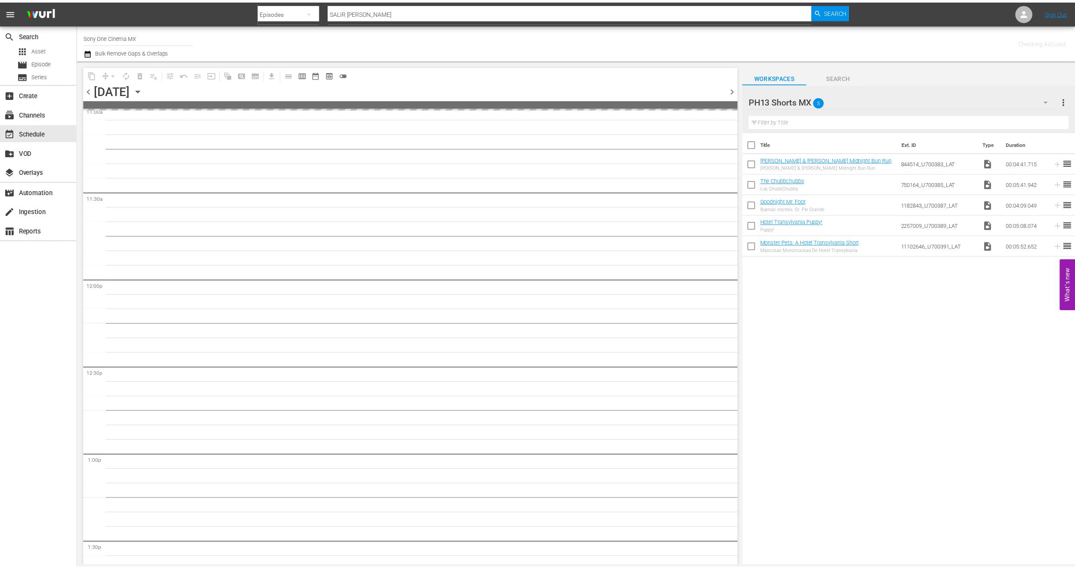
scroll to position [1996, 0]
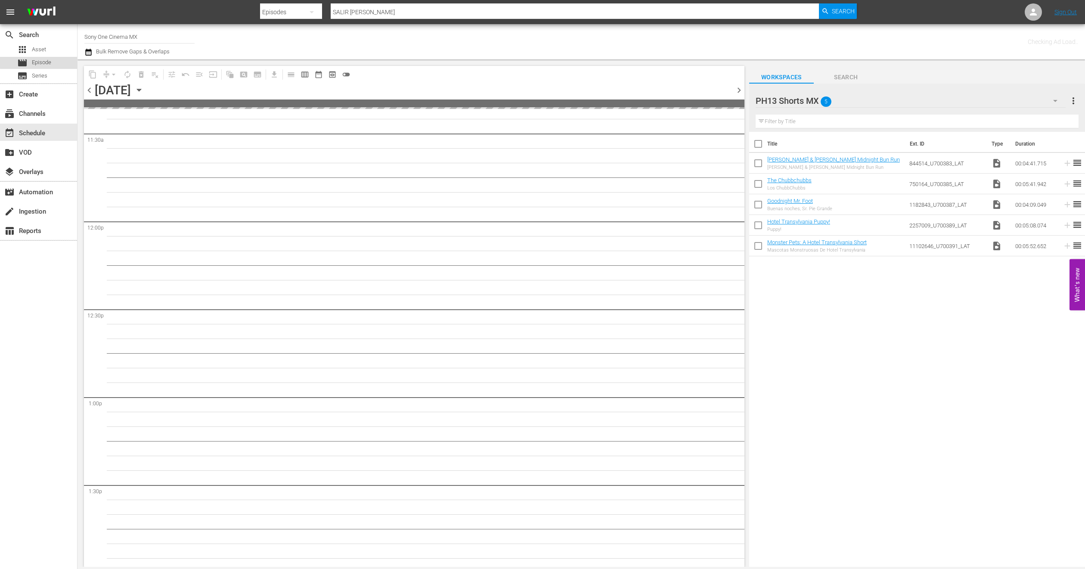
click at [49, 59] on span "Episode" at bounding box center [41, 62] width 19 height 9
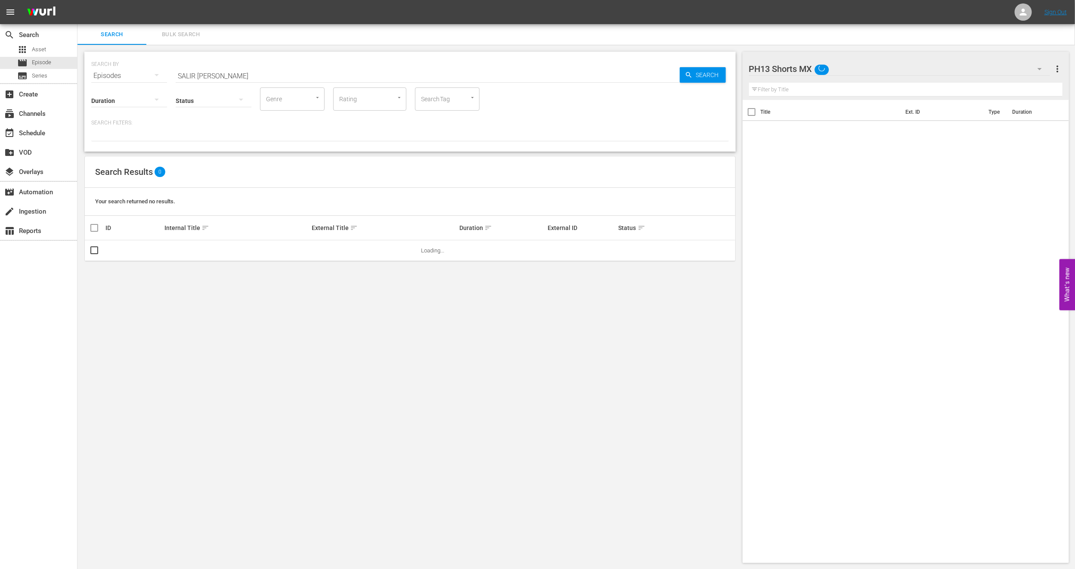
click at [168, 34] on span "Bulk Search" at bounding box center [181, 35] width 59 height 10
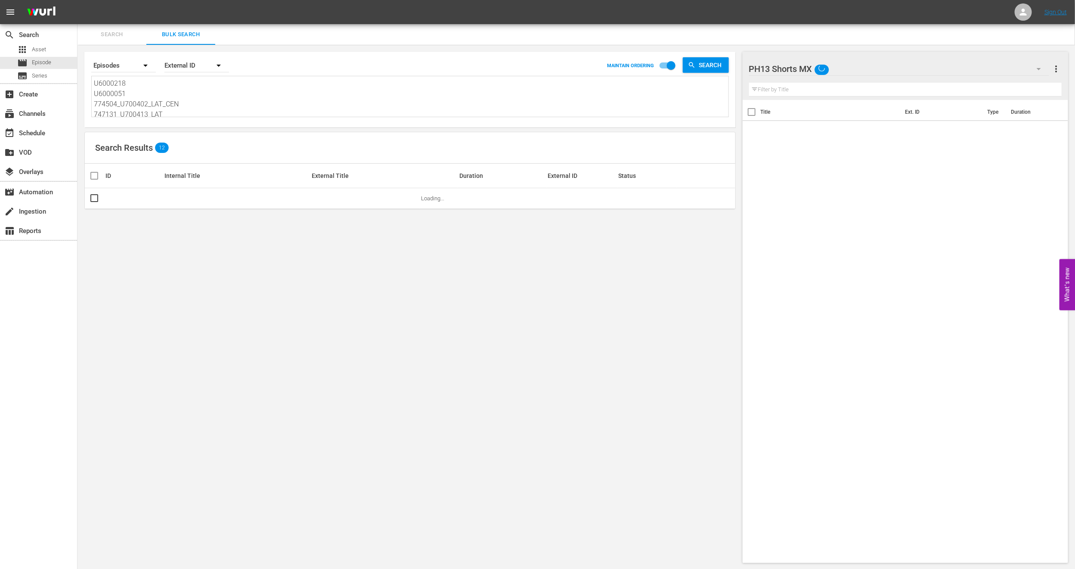
scroll to position [2, 0]
drag, startPoint x: 96, startPoint y: 79, endPoint x: 390, endPoint y: 166, distance: 306.5
click at [390, 166] on div "Search By Episodes Order By External ID MAINTAIN ORDERING Search U6000218 U6000…" at bounding box center [409, 307] width 665 height 525
paste textarea "U6000223 U6000132 4340_U700382_LAT U7000227"
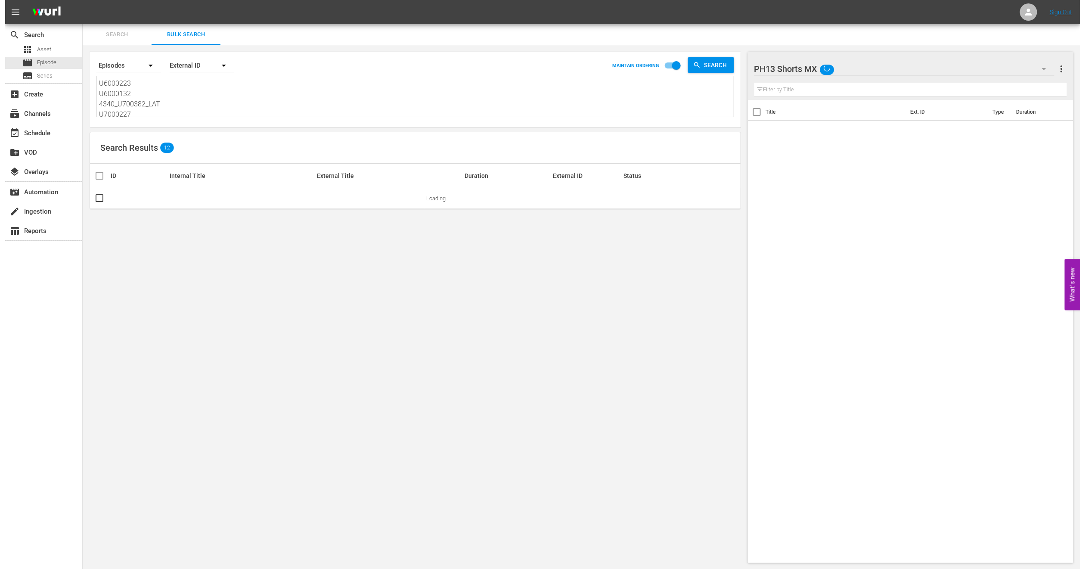
scroll to position [1, 0]
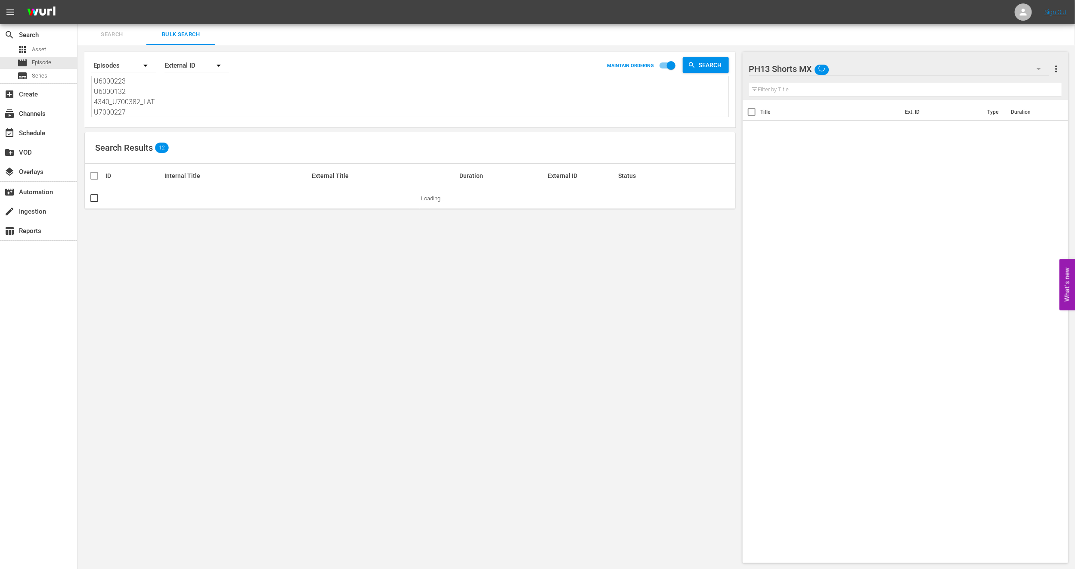
click at [1011, 67] on div "PH13 Shorts MX" at bounding box center [899, 69] width 300 height 24
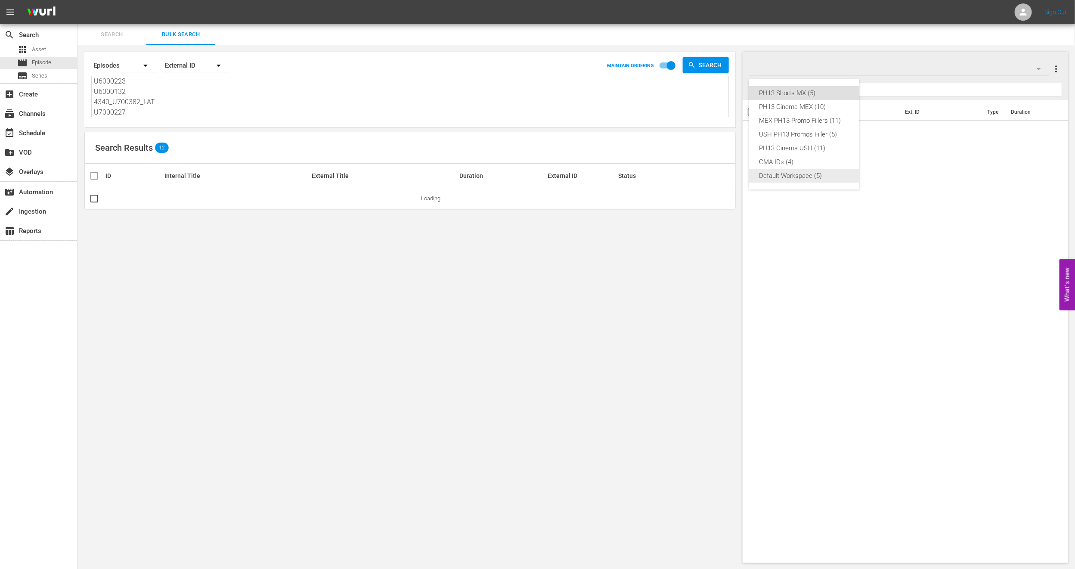
click at [814, 175] on div "Default Workspace (5)" at bounding box center [804, 176] width 90 height 14
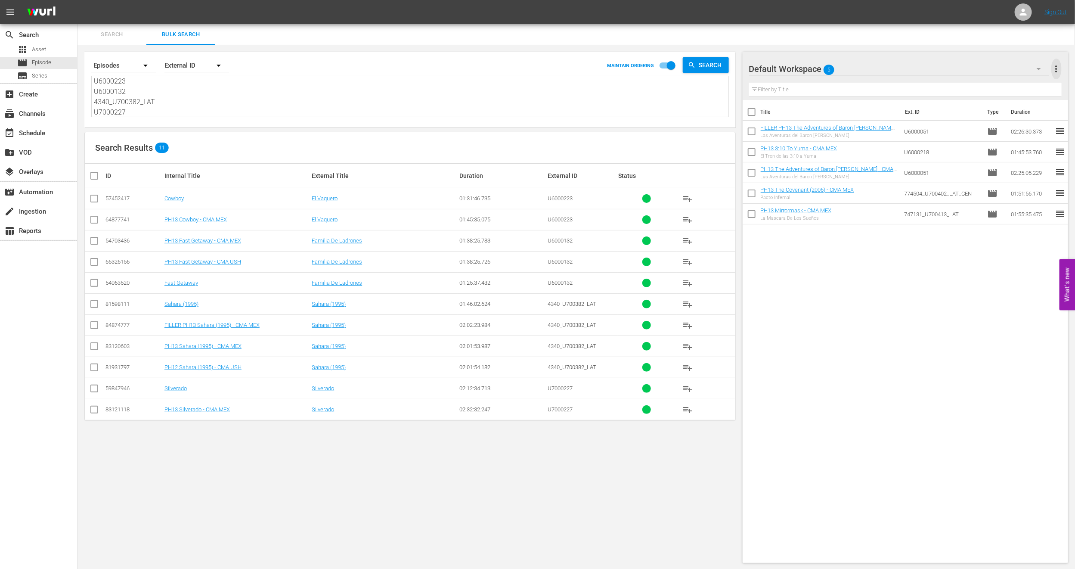
click at [1056, 64] on span "more_vert" at bounding box center [1056, 69] width 10 height 10
click at [1007, 88] on div "Clear All Workspace Items" at bounding box center [1000, 84] width 101 height 15
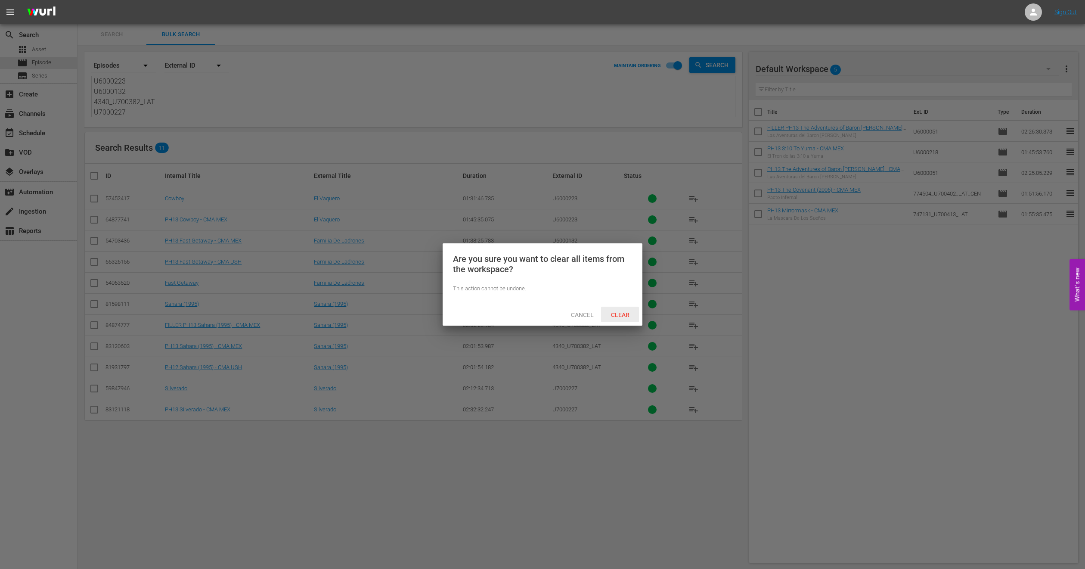
click at [603, 312] on div "Clear" at bounding box center [620, 315] width 38 height 16
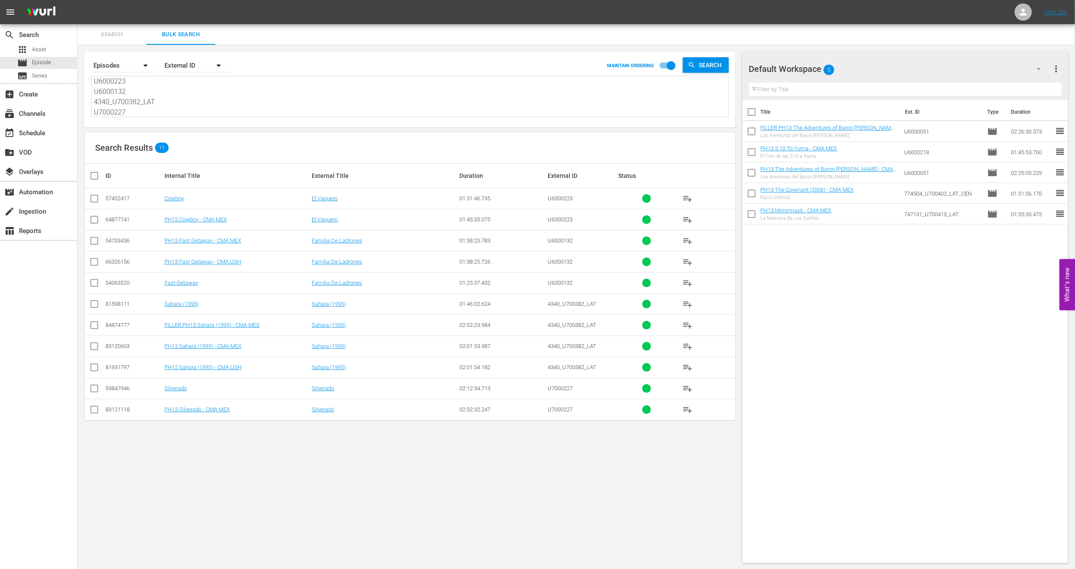
click at [96, 224] on input "checkbox" at bounding box center [94, 221] width 10 height 10
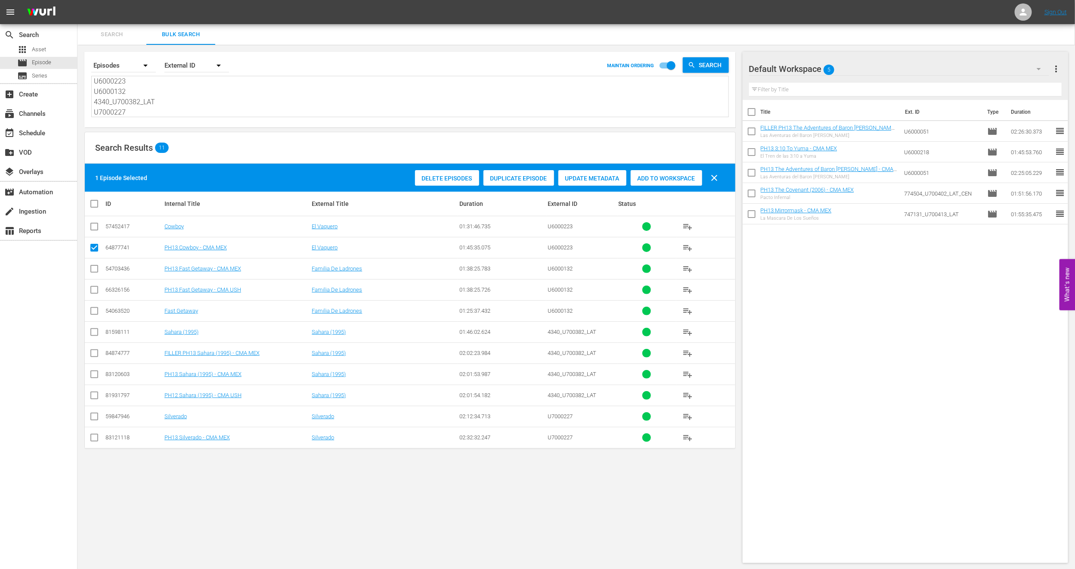
click at [95, 278] on td at bounding box center [94, 268] width 19 height 21
click at [98, 275] on input "checkbox" at bounding box center [94, 270] width 10 height 10
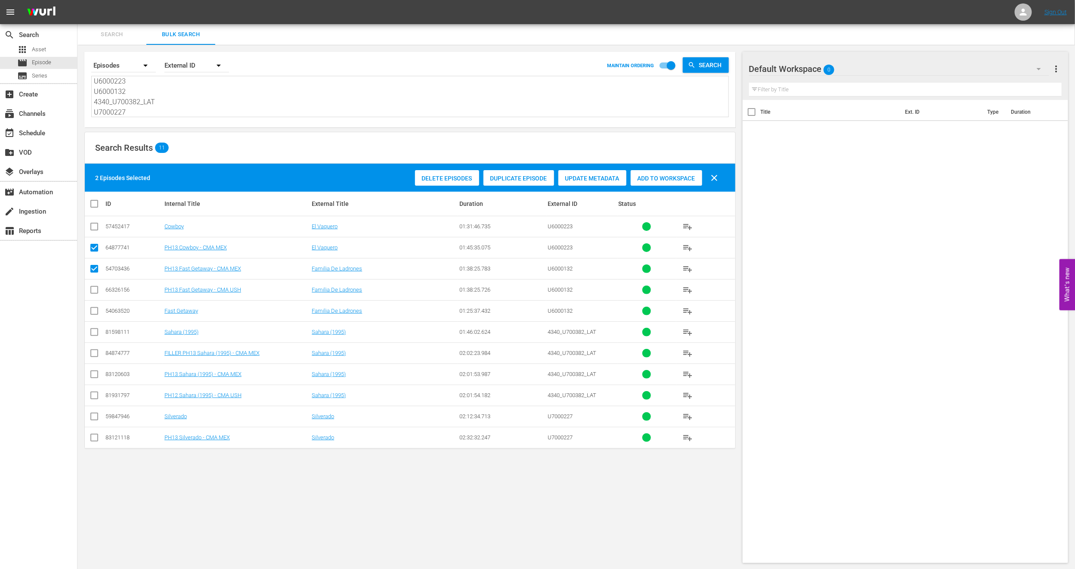
click at [90, 375] on input "checkbox" at bounding box center [94, 376] width 10 height 10
click at [93, 444] on input "checkbox" at bounding box center [94, 439] width 10 height 10
click at [657, 170] on div "Add to Workspace" at bounding box center [666, 178] width 71 height 16
click at [93, 205] on input "checkbox" at bounding box center [97, 203] width 17 height 10
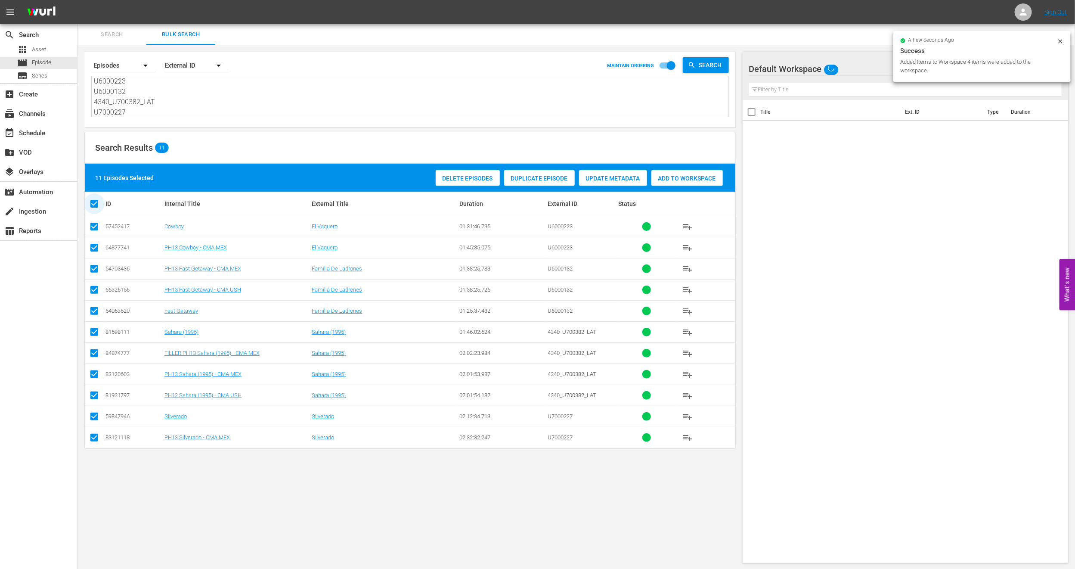
click at [93, 205] on input "checkbox" at bounding box center [97, 203] width 17 height 10
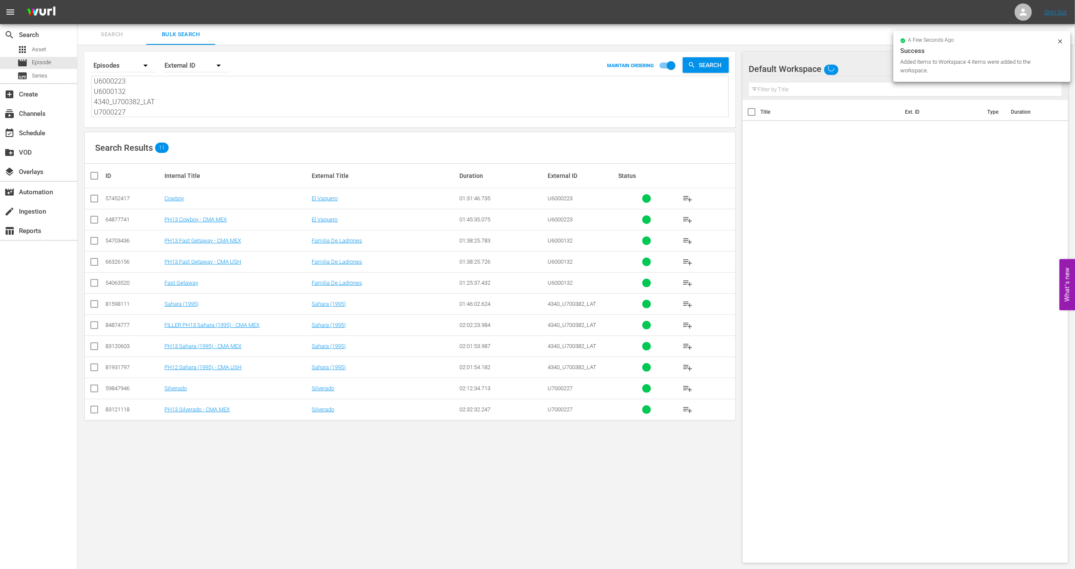
click at [92, 328] on input "checkbox" at bounding box center [94, 327] width 10 height 10
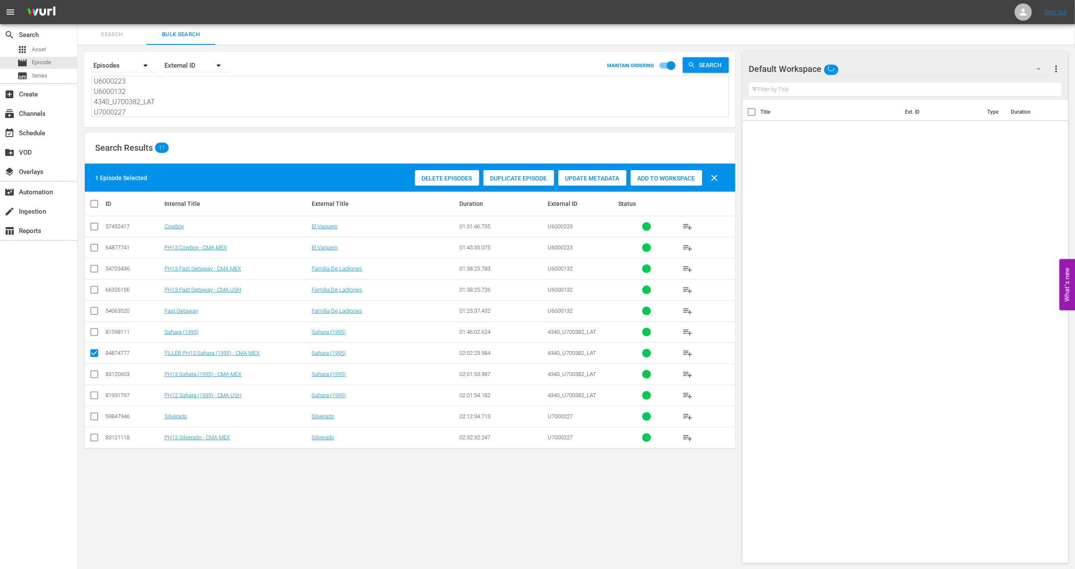
click at [680, 174] on div "Add to Workspace" at bounding box center [666, 178] width 71 height 16
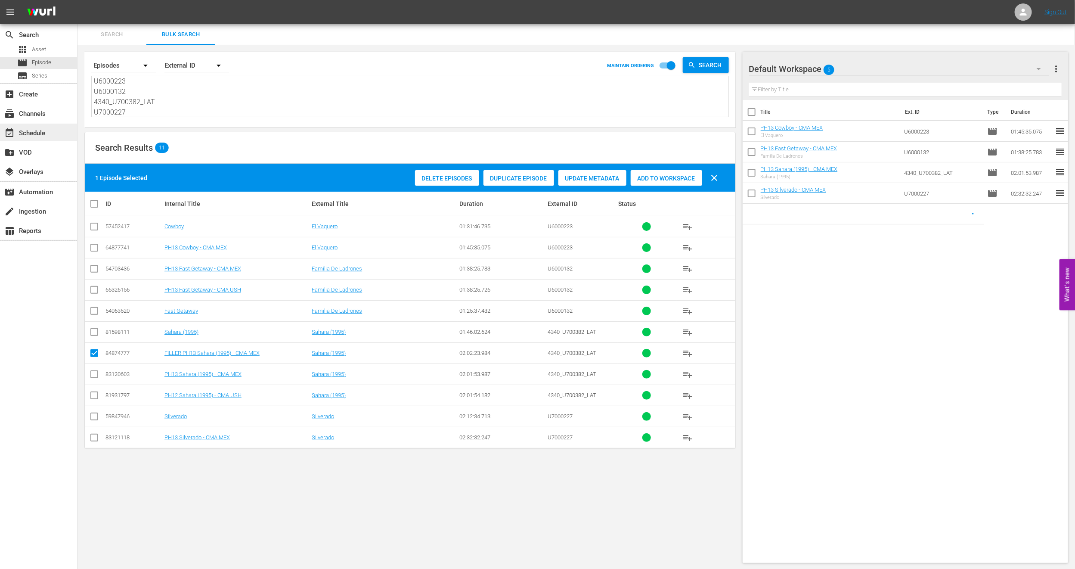
click at [61, 133] on div "event_available Schedule" at bounding box center [38, 132] width 77 height 17
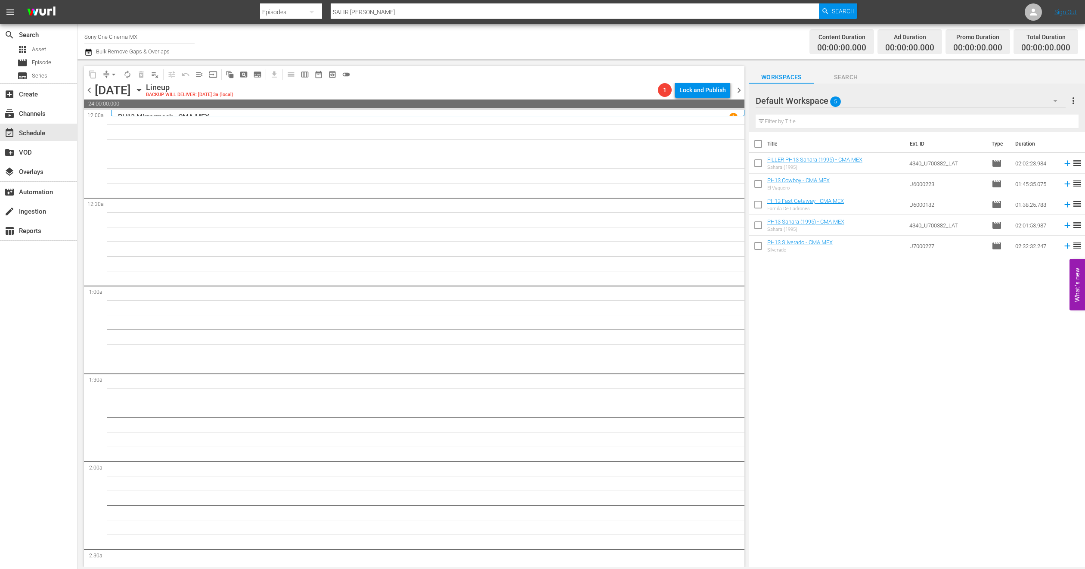
click at [761, 186] on input "checkbox" at bounding box center [758, 186] width 18 height 18
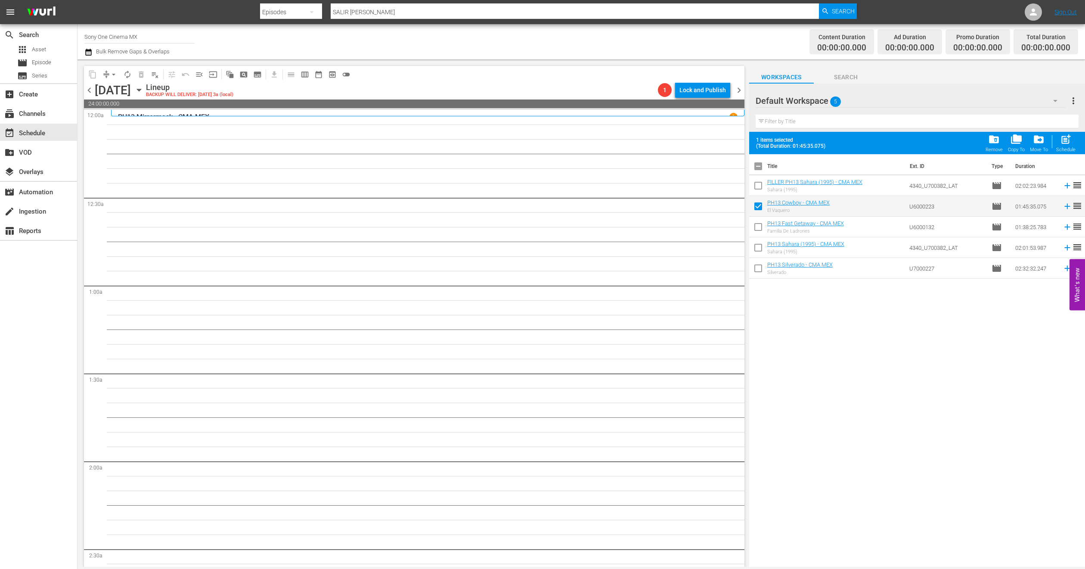
click at [759, 225] on input "checkbox" at bounding box center [758, 229] width 18 height 18
click at [761, 247] on input "checkbox" at bounding box center [758, 249] width 18 height 18
click at [759, 276] on input "checkbox" at bounding box center [758, 270] width 18 height 18
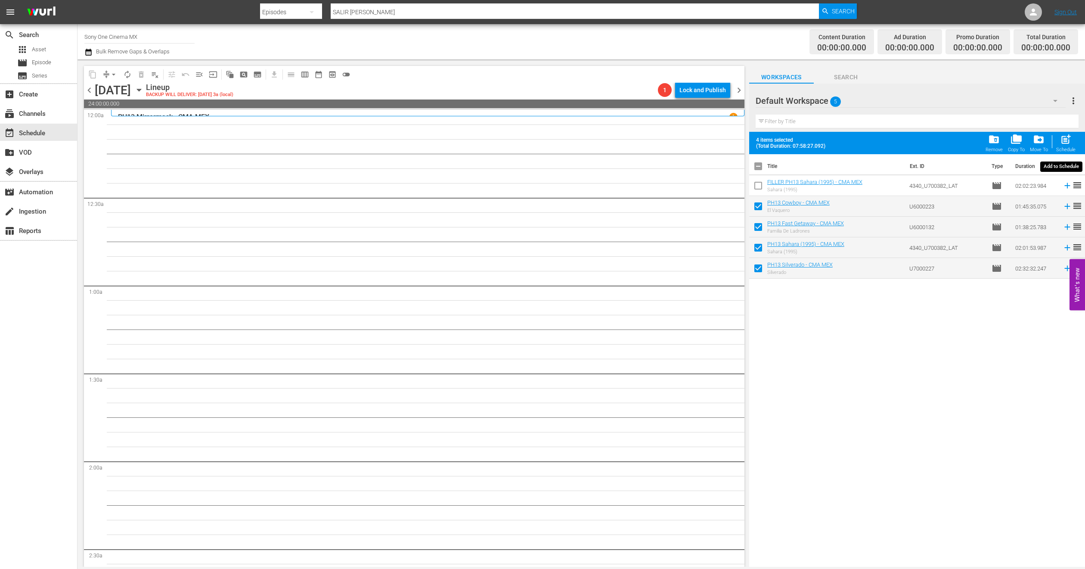
click at [1067, 145] on div "post_add Schedule" at bounding box center [1065, 142] width 19 height 19
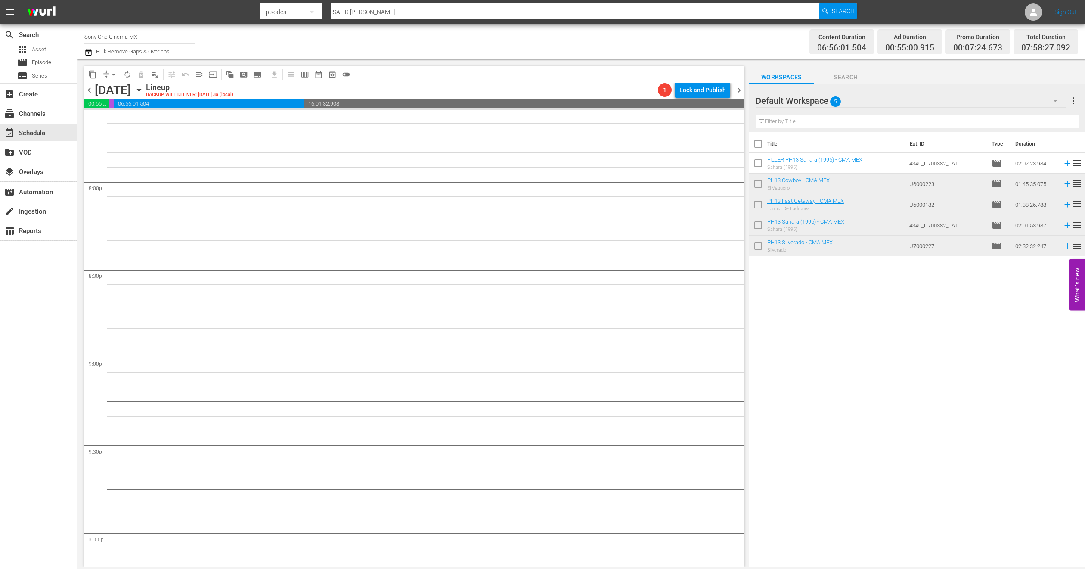
scroll to position [3759, 0]
click at [129, 70] on button "autorenew_outlined" at bounding box center [128, 75] width 14 height 14
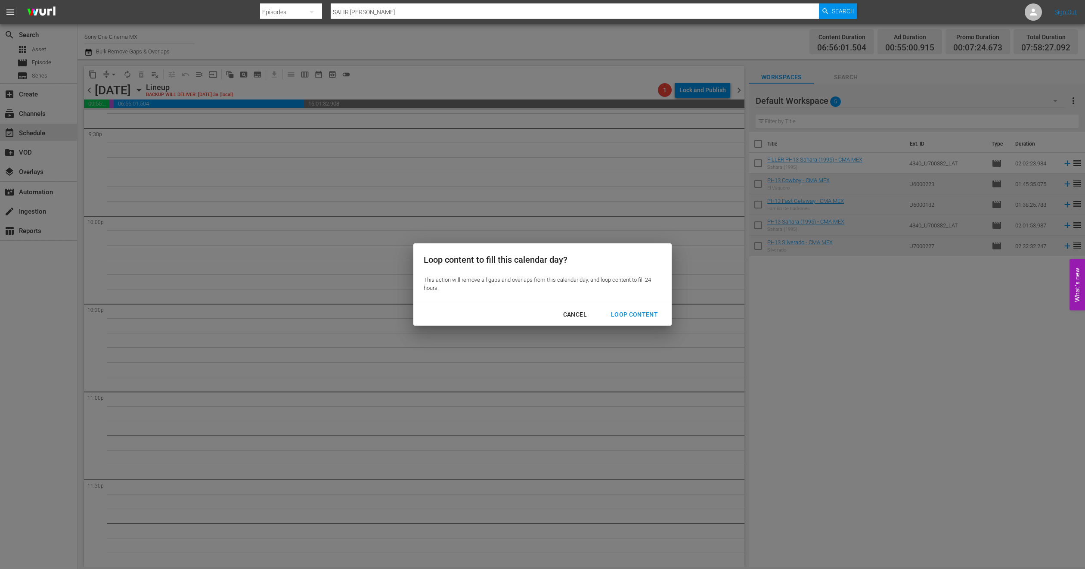
click at [635, 305] on div "Cancel Loop Content" at bounding box center [542, 314] width 258 height 23
click at [629, 314] on div "Loop Content" at bounding box center [634, 314] width 61 height 11
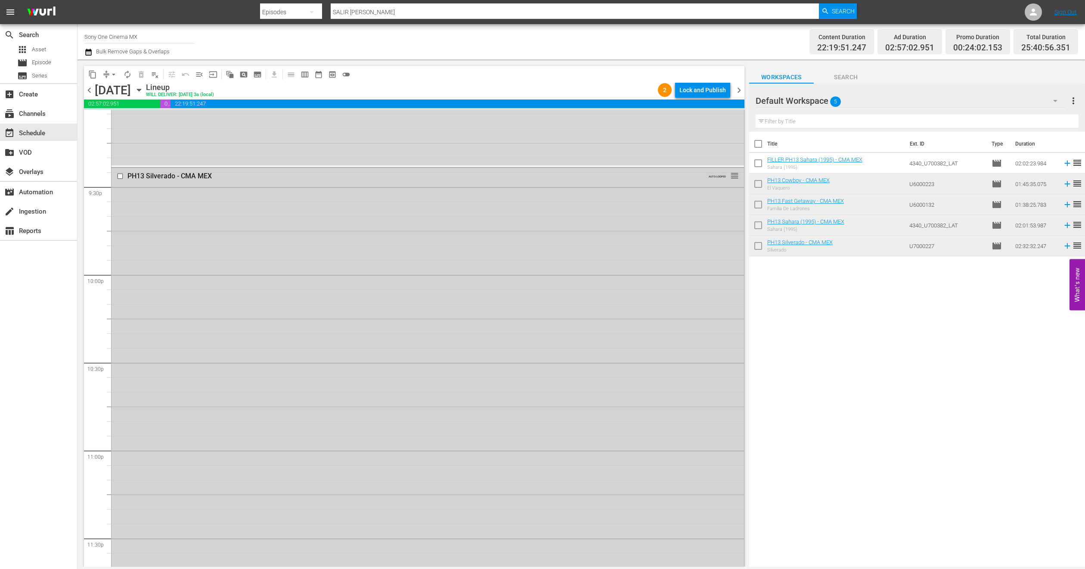
scroll to position [4056, 0]
click at [373, 385] on div "Delete Event" at bounding box center [384, 384] width 68 height 12
click at [205, 197] on div "PH13 Silverado - CMA MEX AUTO-LOOPED reorder" at bounding box center [428, 34] width 632 height 444
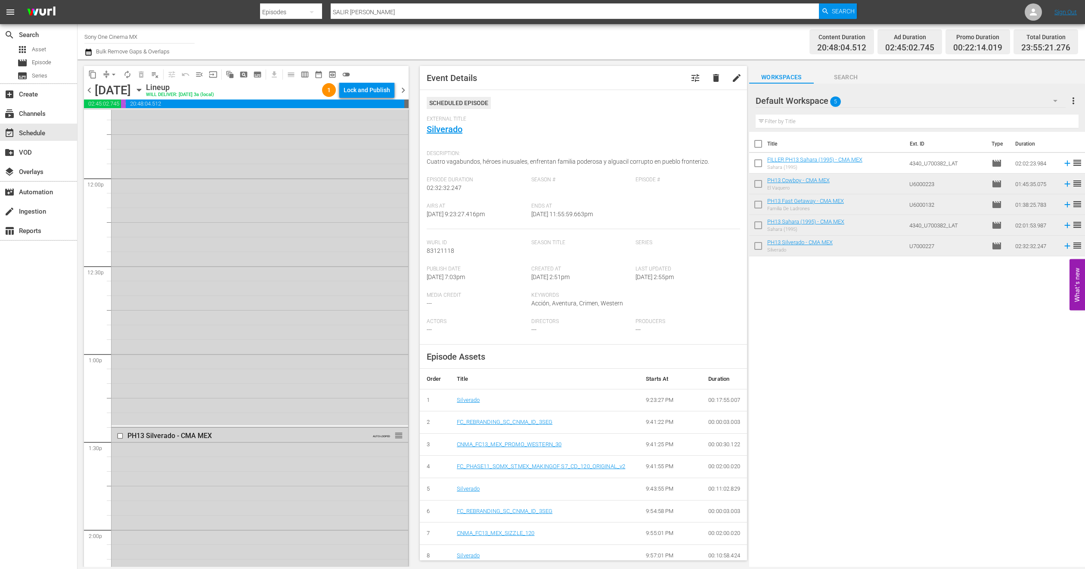
scroll to position [2144, 0]
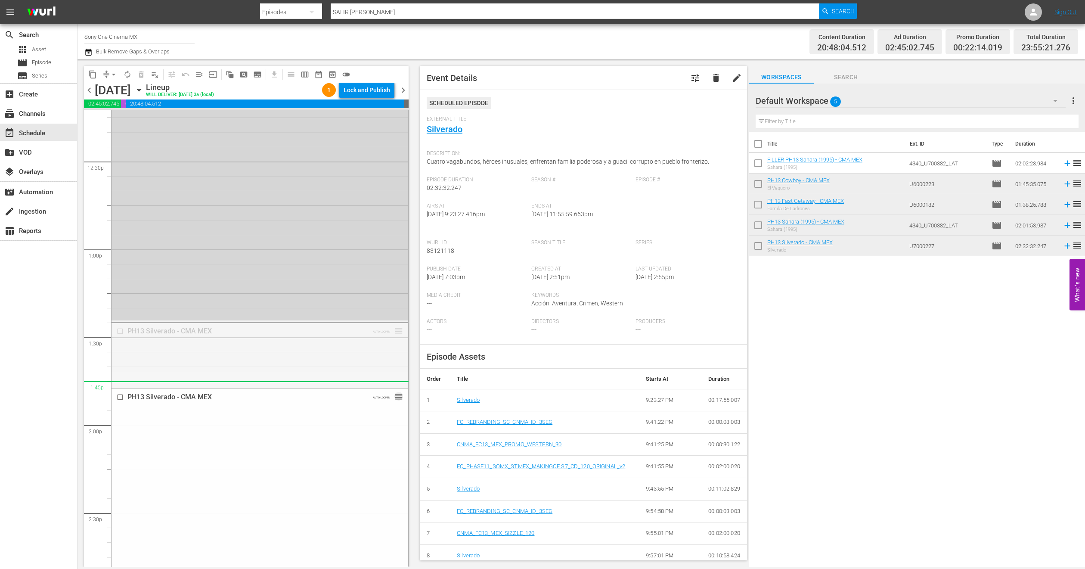
drag, startPoint x: 388, startPoint y: 330, endPoint x: 389, endPoint y: 388, distance: 58.1
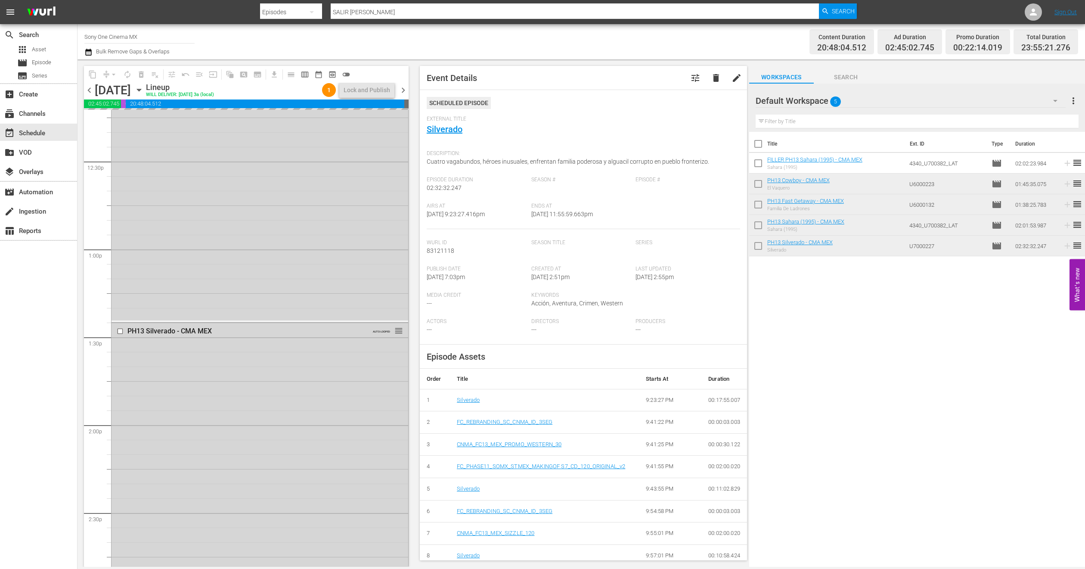
click at [1050, 99] on icon "button" at bounding box center [1055, 101] width 10 height 10
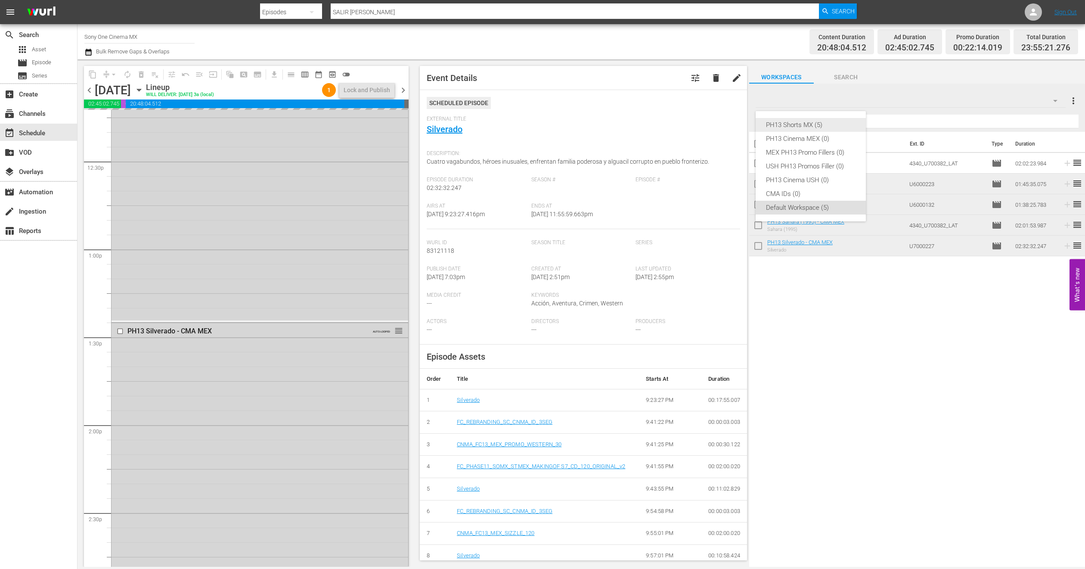
click at [779, 127] on div "PH13 Shorts MX (5)" at bounding box center [811, 125] width 90 height 14
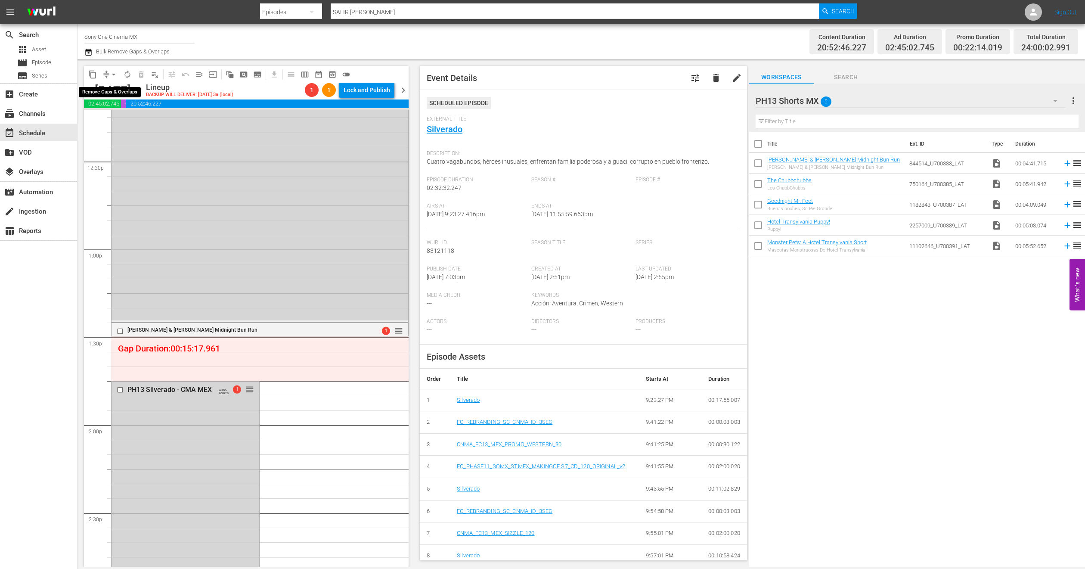
click at [110, 68] on button "arrow_drop_down" at bounding box center [114, 75] width 14 height 14
click at [106, 121] on li "Align to End of Previous Day" at bounding box center [114, 120] width 90 height 14
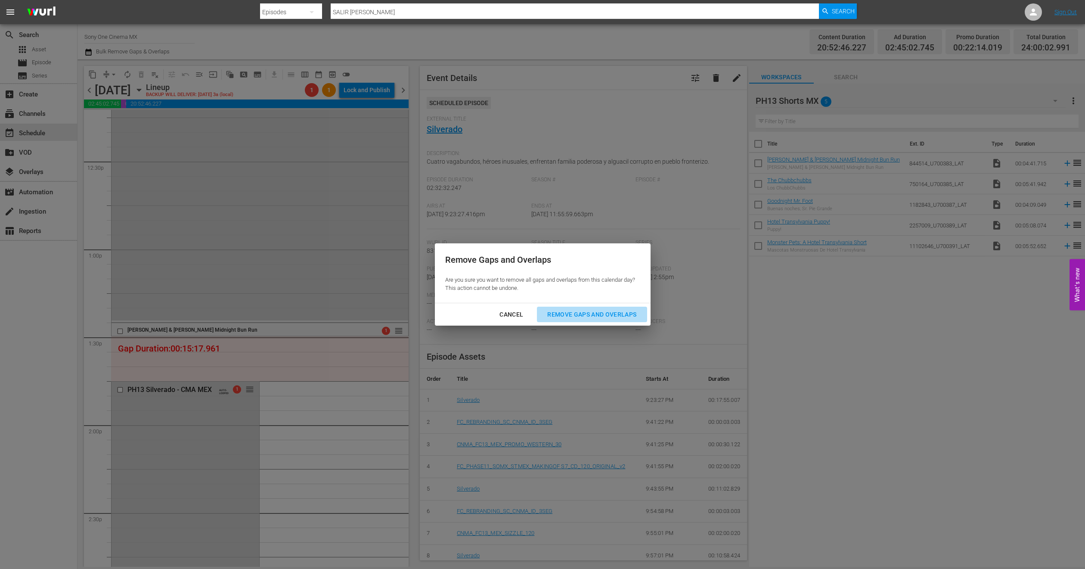
click at [635, 315] on div "Remove Gaps and Overlaps" at bounding box center [591, 314] width 103 height 11
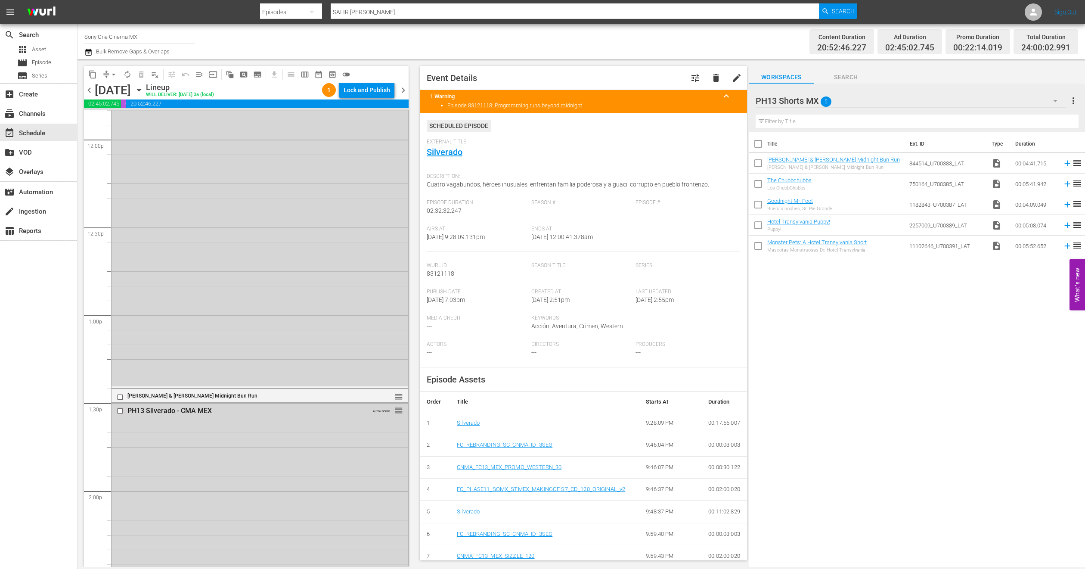
scroll to position [2079, 0]
click at [141, 90] on icon "button" at bounding box center [139, 90] width 4 height 2
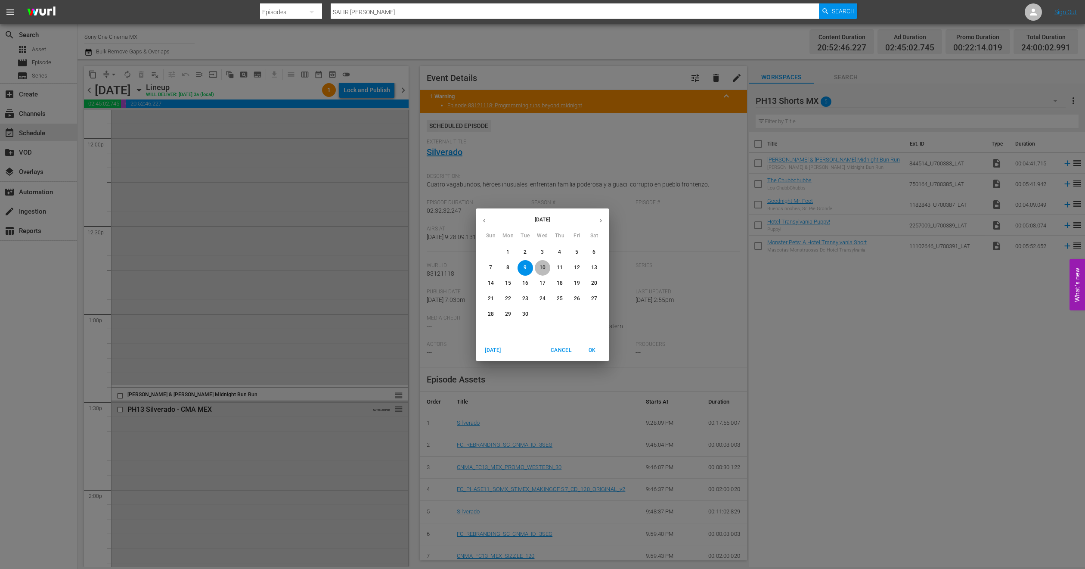
click at [542, 265] on p "10" at bounding box center [542, 267] width 6 height 7
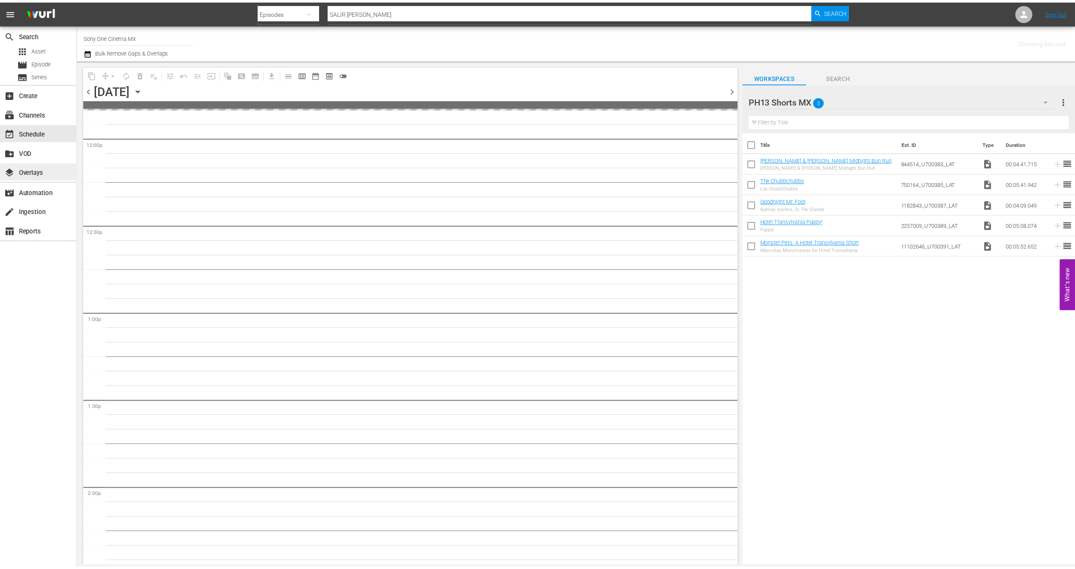
scroll to position [2138, 0]
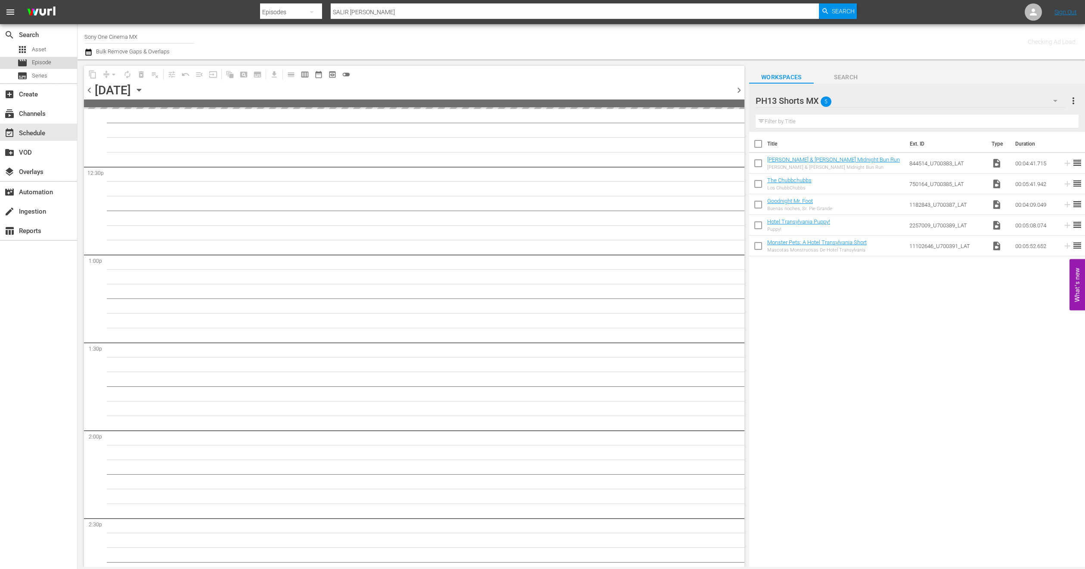
click at [30, 62] on div "movie Episode" at bounding box center [34, 63] width 34 height 12
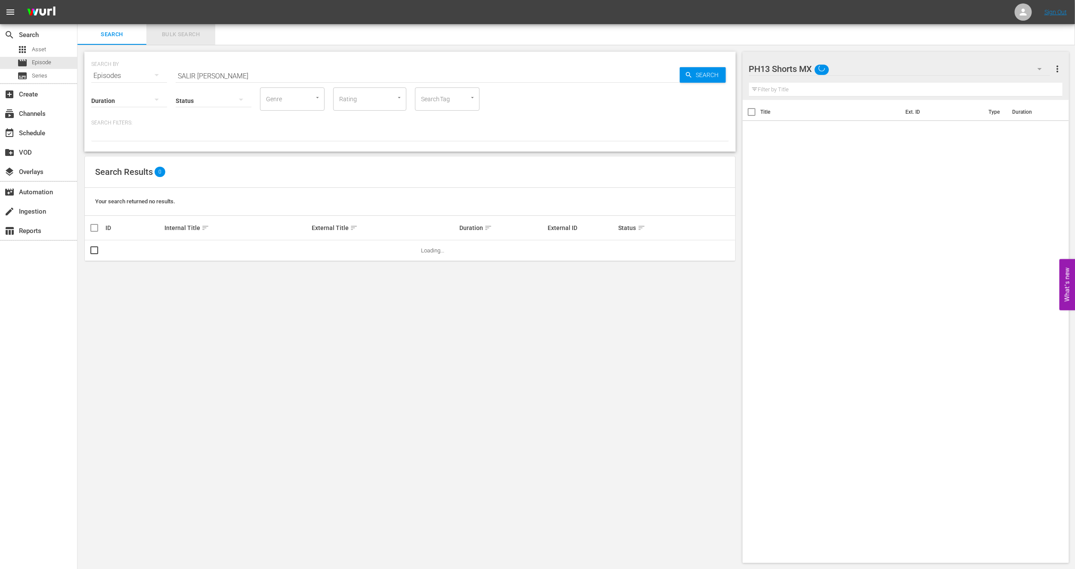
click at [195, 37] on span "Bulk Search" at bounding box center [181, 35] width 59 height 10
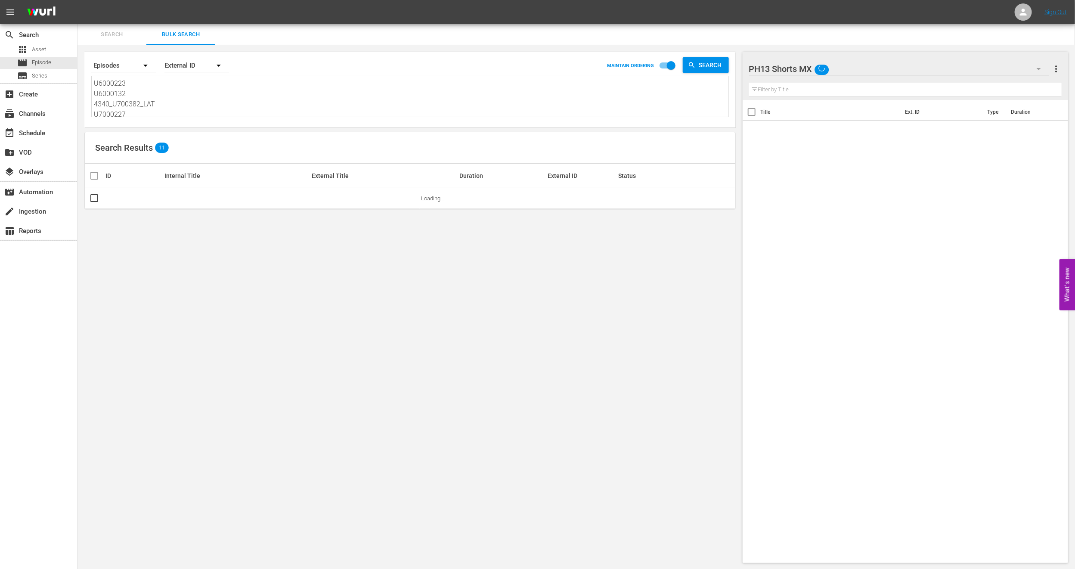
scroll to position [2, 0]
drag, startPoint x: 96, startPoint y: 81, endPoint x: 346, endPoint y: 176, distance: 268.2
click at [346, 176] on div "Search By Episodes Order By External ID MAINTAIN ORDERING Search U6000223 U6000…" at bounding box center [409, 307] width 665 height 525
paste textarea "U7000187 U6000247 U7000212_LAT_CEN 2291420_U700428_LAT"
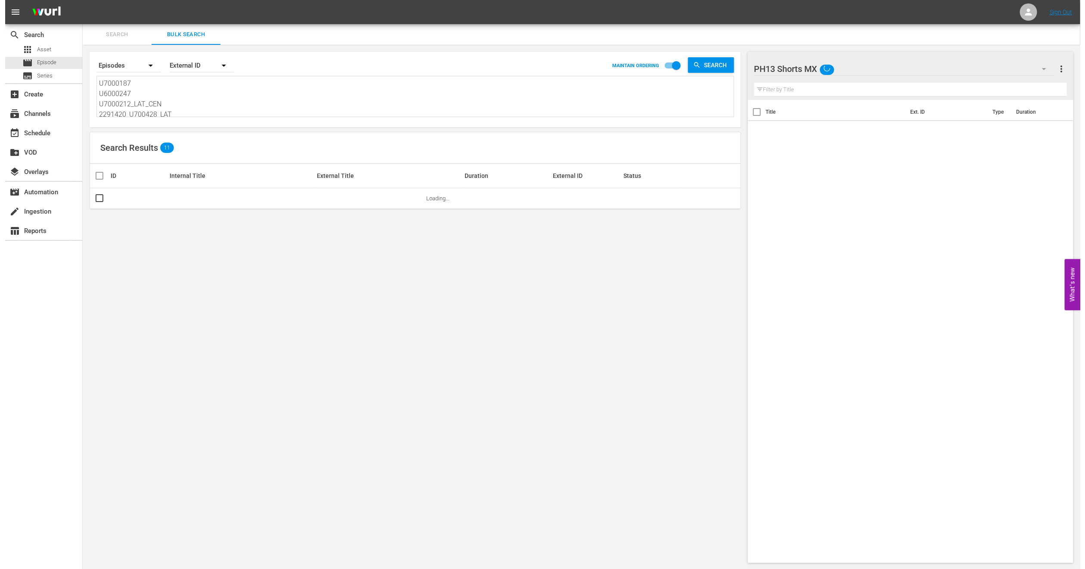
scroll to position [1, 0]
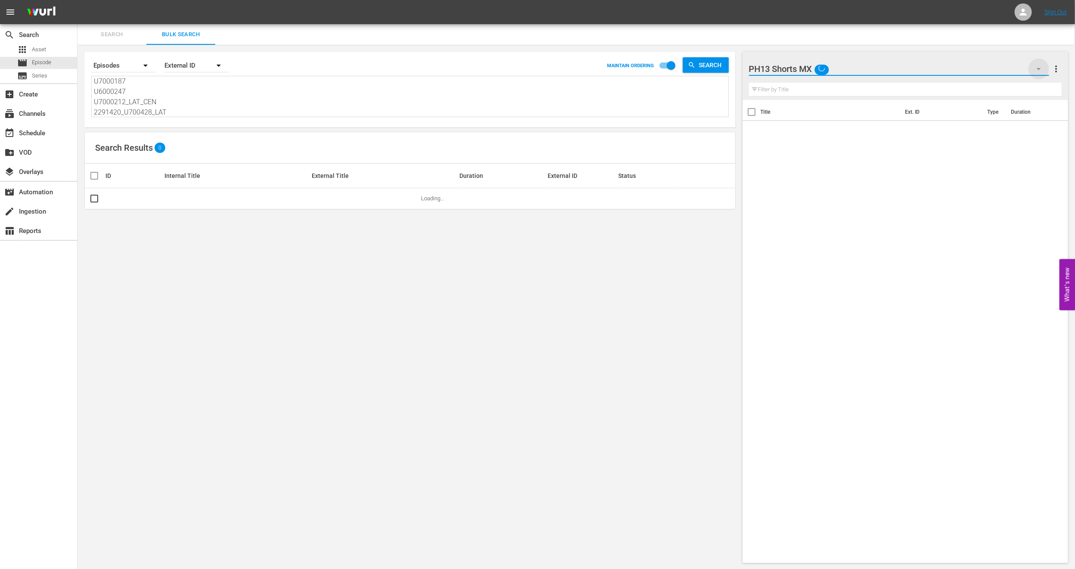
click at [1041, 66] on icon "button" at bounding box center [1039, 69] width 10 height 10
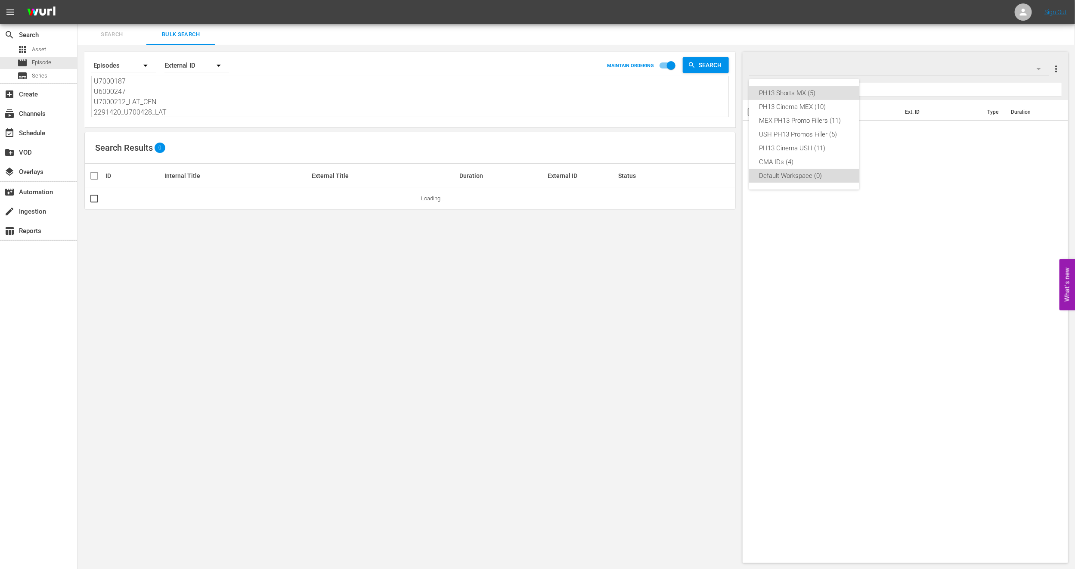
click at [811, 172] on div "Default Workspace (0)" at bounding box center [804, 176] width 90 height 14
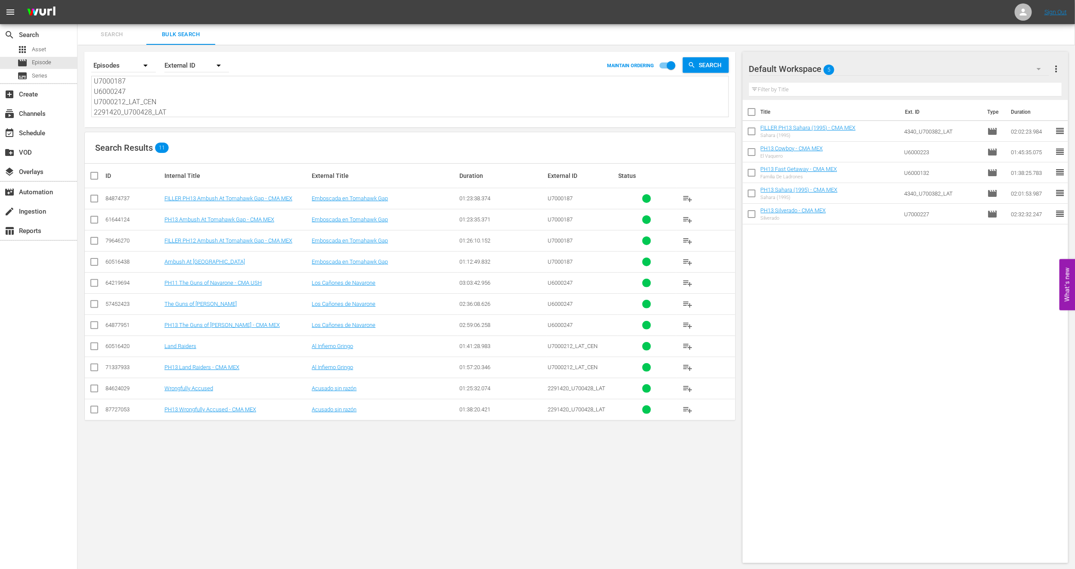
click at [1052, 67] on span "more_vert" at bounding box center [1056, 69] width 10 height 10
click at [974, 91] on div "Clear All Workspace Items" at bounding box center [1000, 84] width 101 height 15
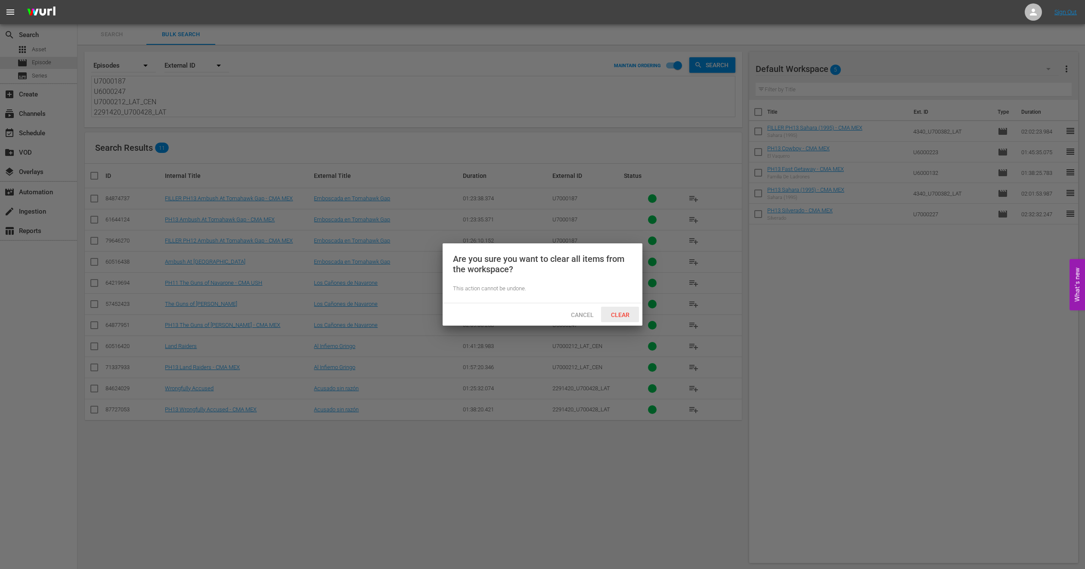
click at [625, 318] on div "Clear" at bounding box center [620, 315] width 38 height 16
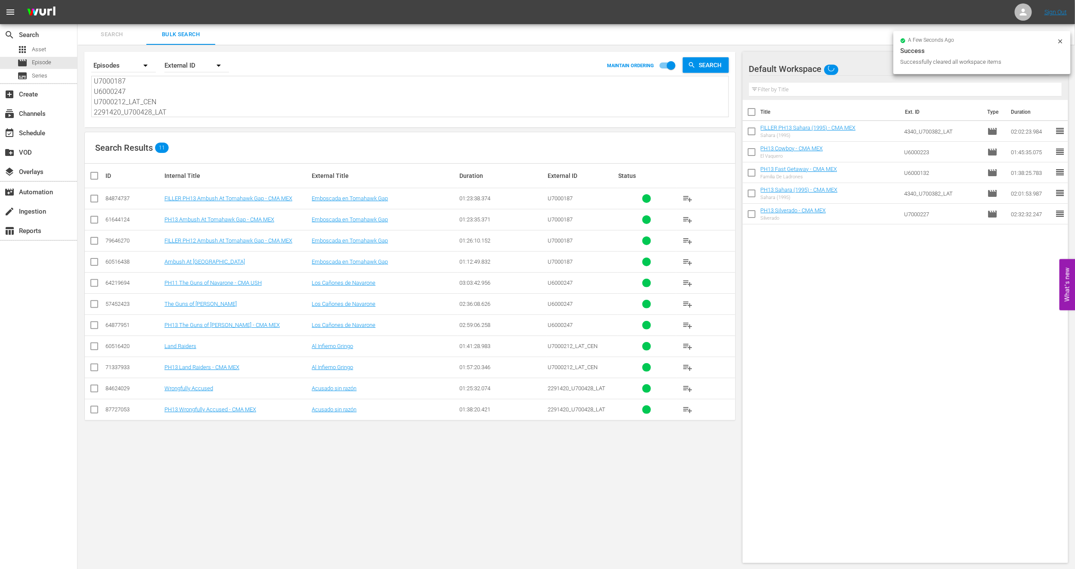
click at [100, 223] on td at bounding box center [94, 219] width 19 height 21
click at [93, 222] on input "checkbox" at bounding box center [94, 221] width 10 height 10
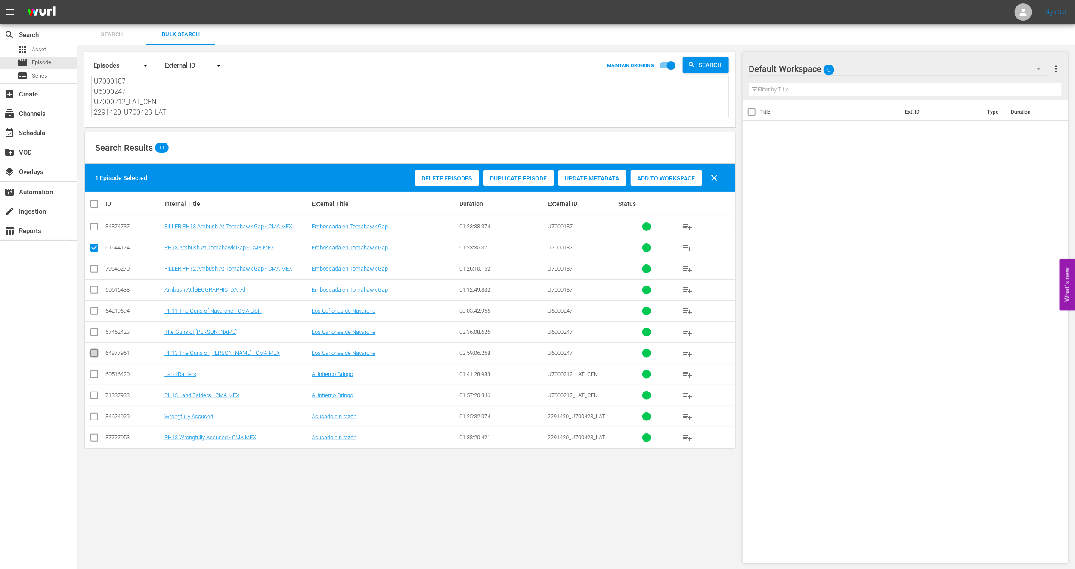
click at [91, 355] on input "checkbox" at bounding box center [94, 355] width 10 height 10
click at [99, 392] on icon at bounding box center [94, 395] width 10 height 10
click at [91, 398] on input "checkbox" at bounding box center [94, 397] width 10 height 10
click at [91, 442] on input "checkbox" at bounding box center [94, 439] width 10 height 10
click at [651, 174] on div "Add to Workspace" at bounding box center [666, 178] width 71 height 16
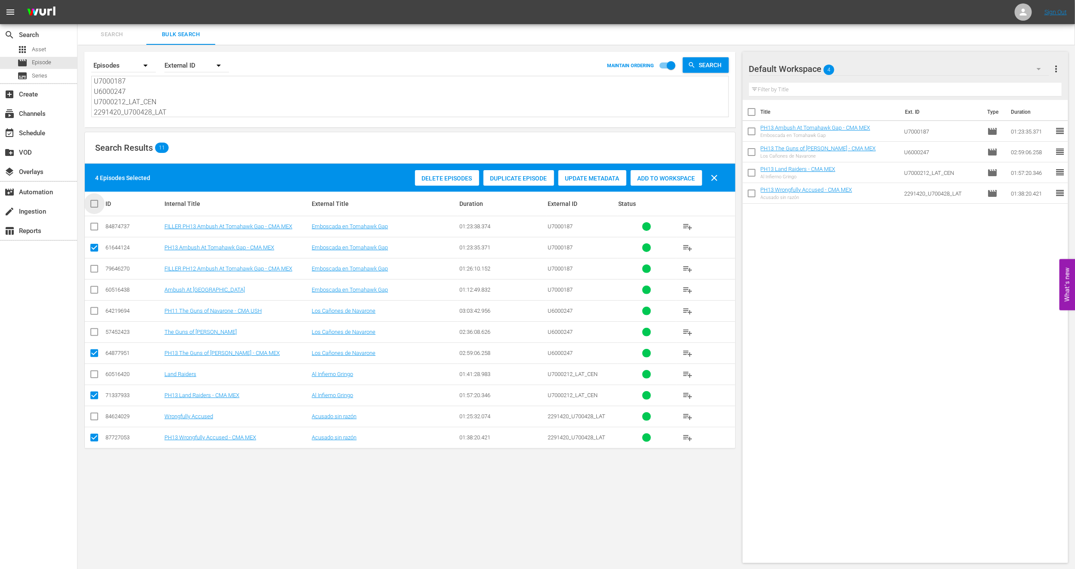
click at [94, 206] on input "checkbox" at bounding box center [97, 203] width 17 height 10
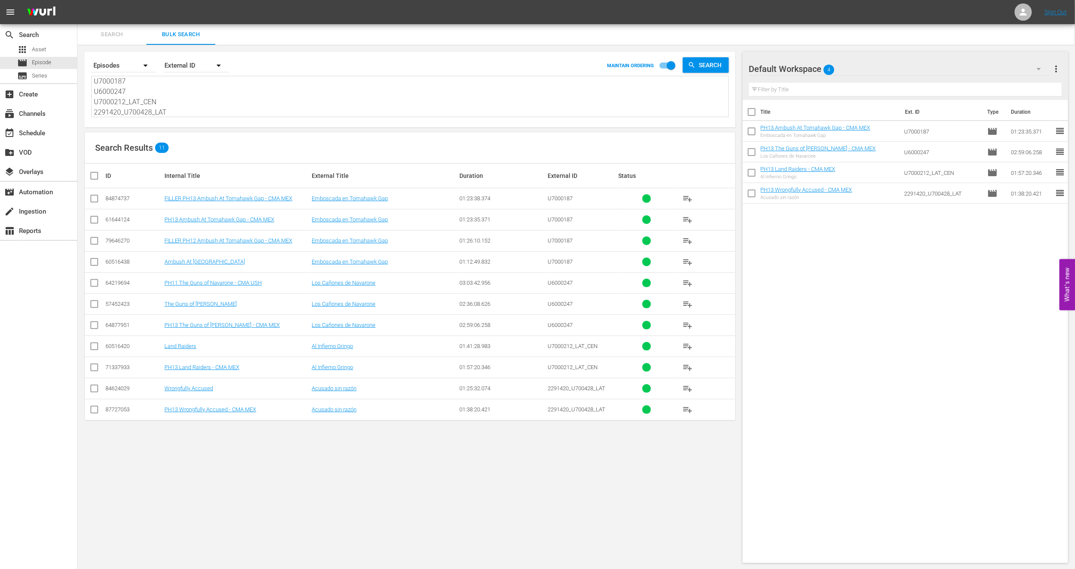
click at [91, 198] on input "checkbox" at bounding box center [94, 200] width 10 height 10
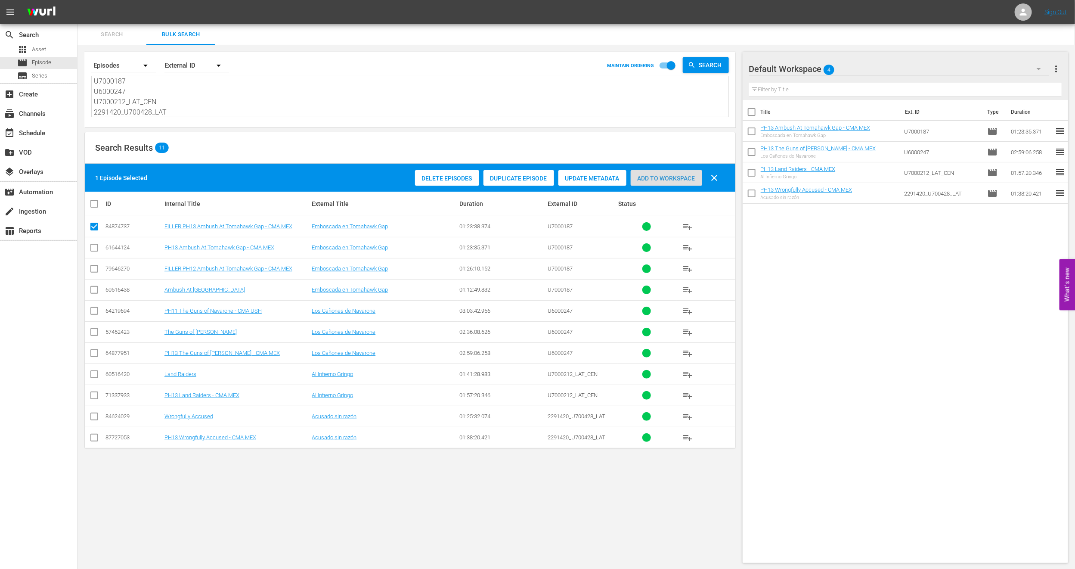
click at [677, 178] on span "Add to Workspace" at bounding box center [666, 178] width 71 height 7
click at [37, 132] on div "event_available Schedule" at bounding box center [24, 132] width 48 height 8
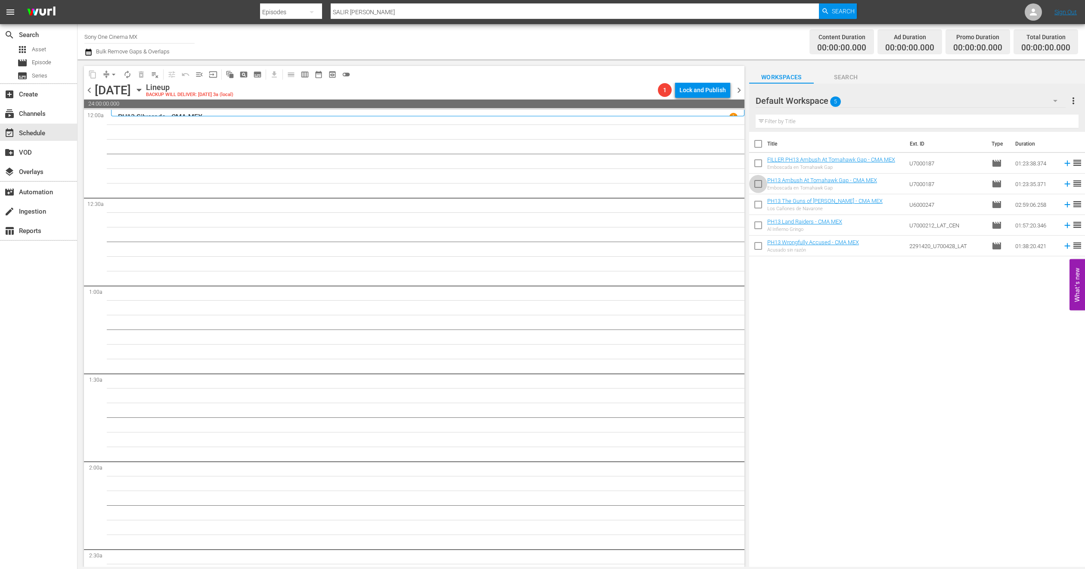
click at [757, 183] on input "checkbox" at bounding box center [758, 186] width 18 height 18
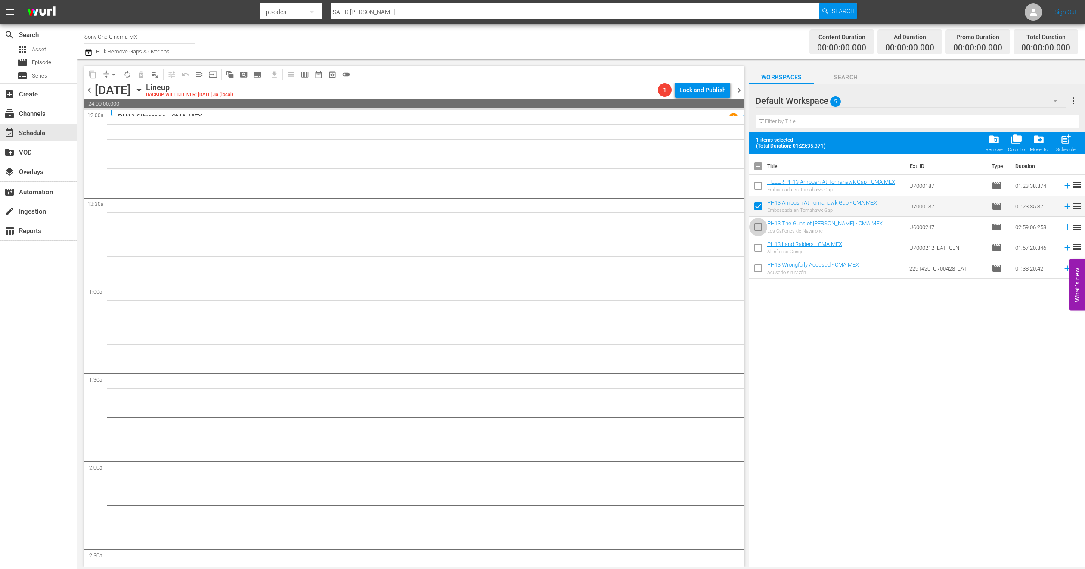
click at [755, 228] on input "checkbox" at bounding box center [758, 229] width 18 height 18
click at [757, 247] on input "checkbox" at bounding box center [758, 249] width 18 height 18
click at [757, 273] on input "checkbox" at bounding box center [758, 270] width 18 height 18
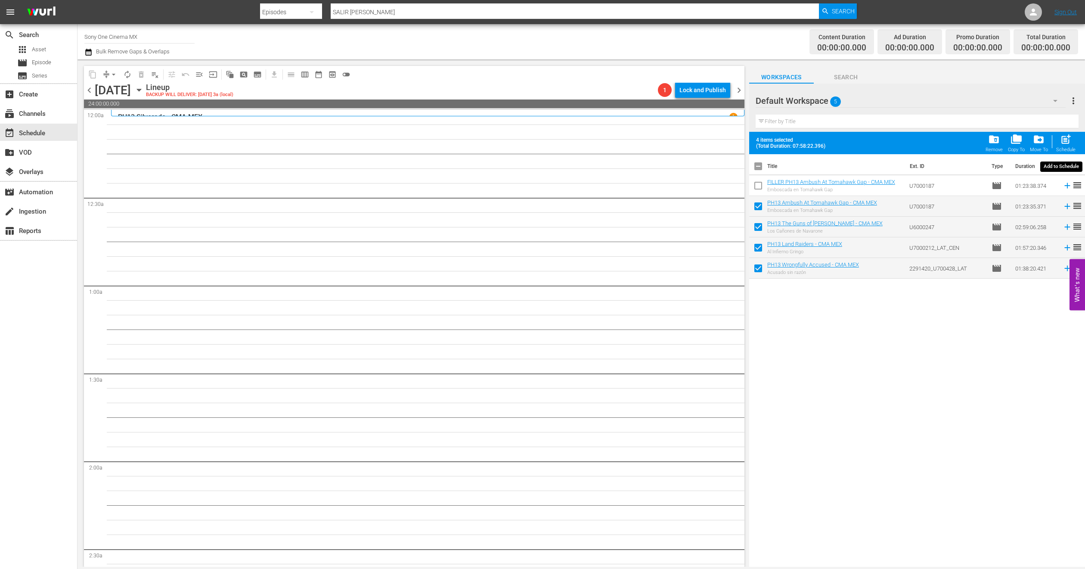
click at [1066, 145] on div "post_add Schedule" at bounding box center [1065, 142] width 19 height 19
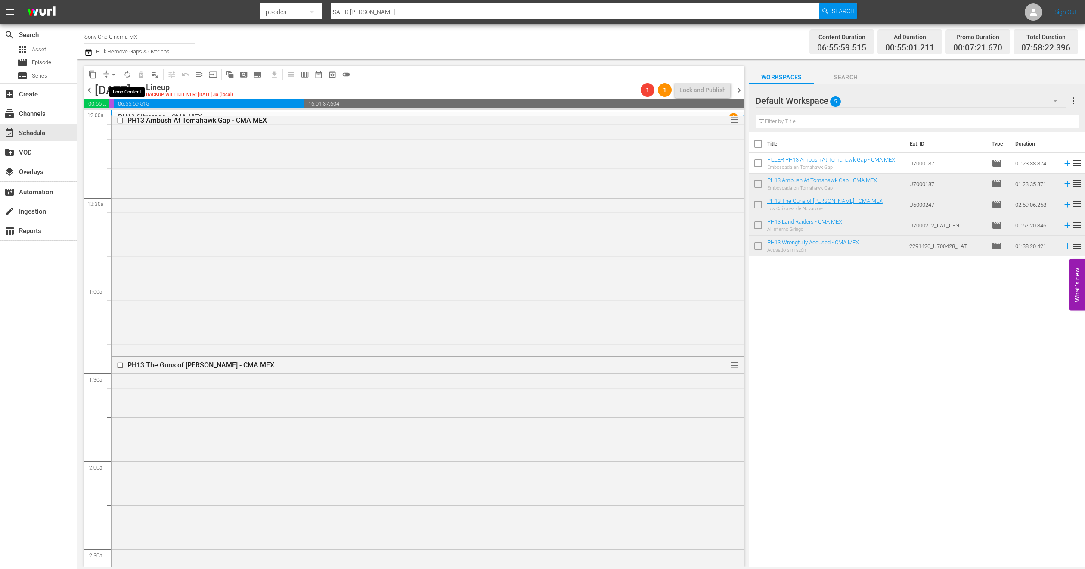
click at [124, 76] on span "autorenew_outlined" at bounding box center [127, 74] width 9 height 9
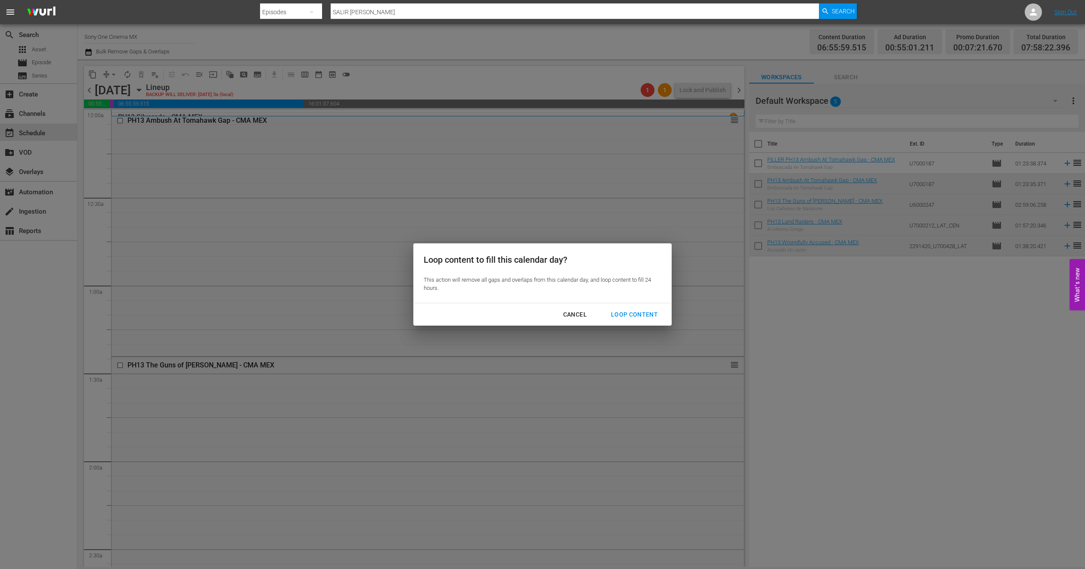
click at [657, 314] on div "Loop Content" at bounding box center [634, 314] width 61 height 11
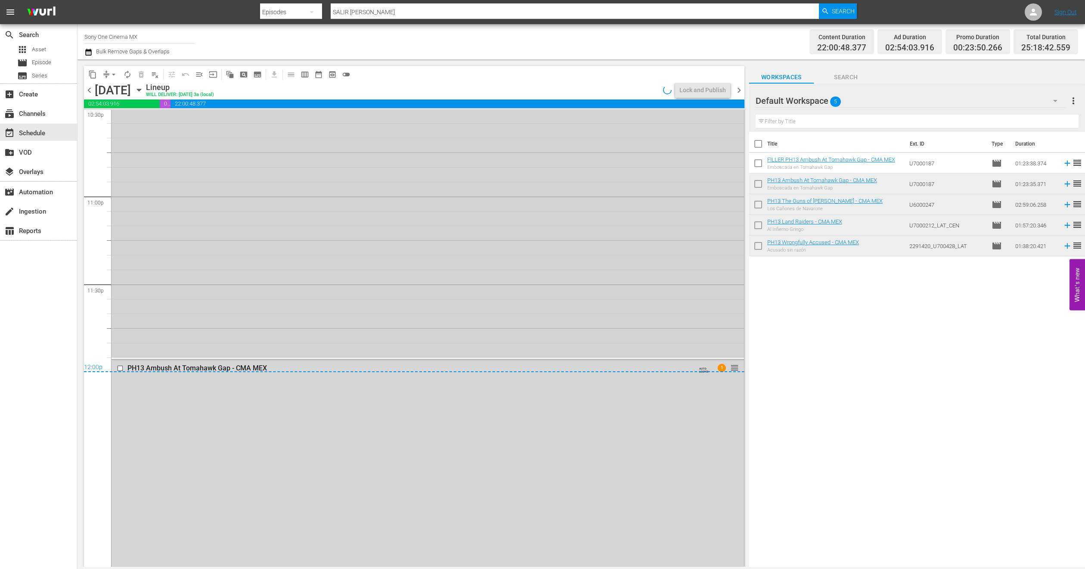
scroll to position [3991, 0]
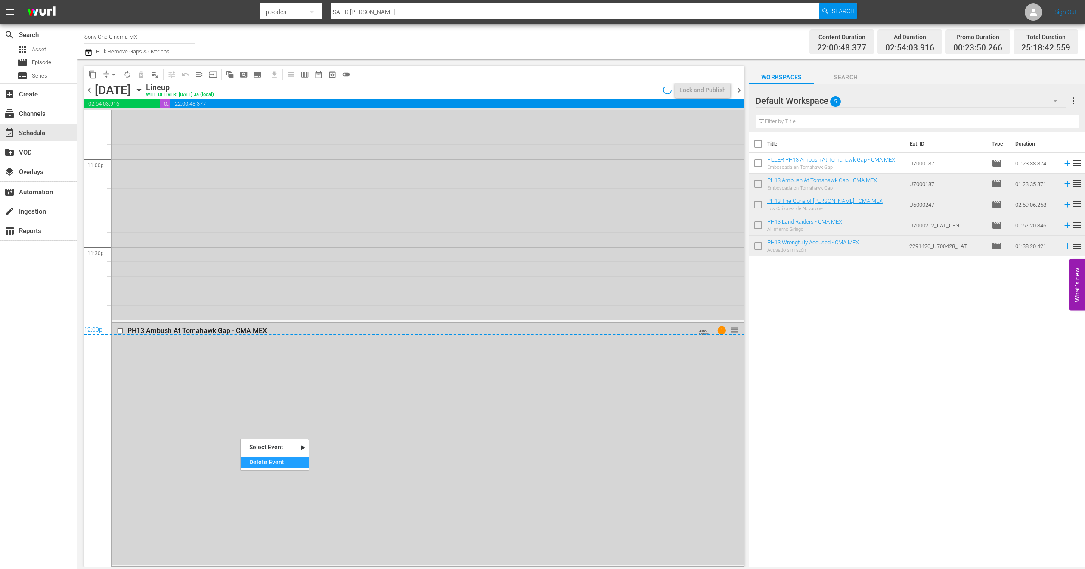
click at [253, 459] on div "Delete Event" at bounding box center [275, 462] width 68 height 12
click at [198, 239] on div "PH13 Wrongfully Accused - CMA MEX AUTO-LOOPED 1 reorder" at bounding box center [428, 177] width 632 height 285
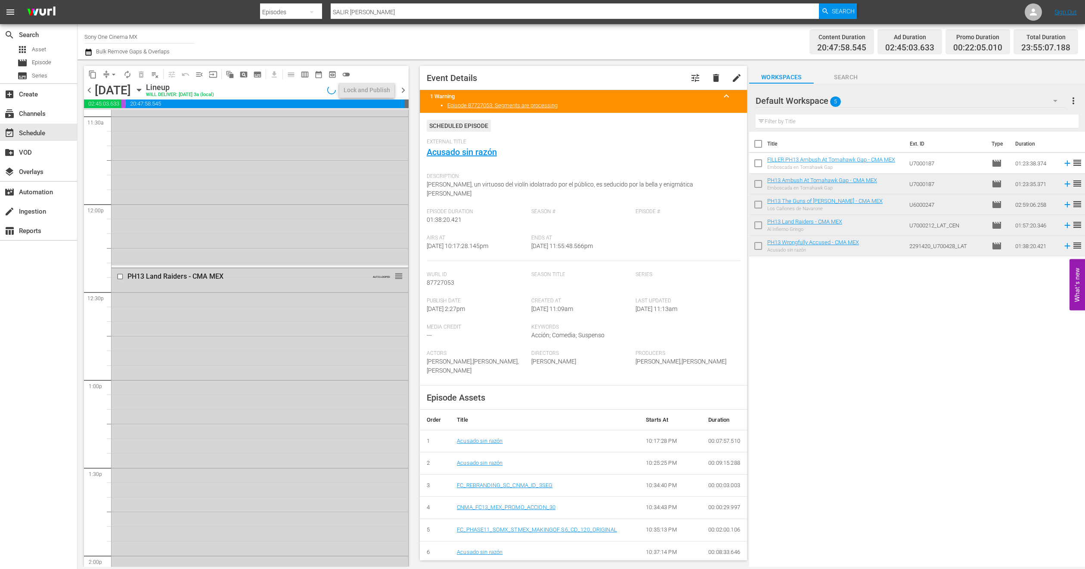
scroll to position [2015, 0]
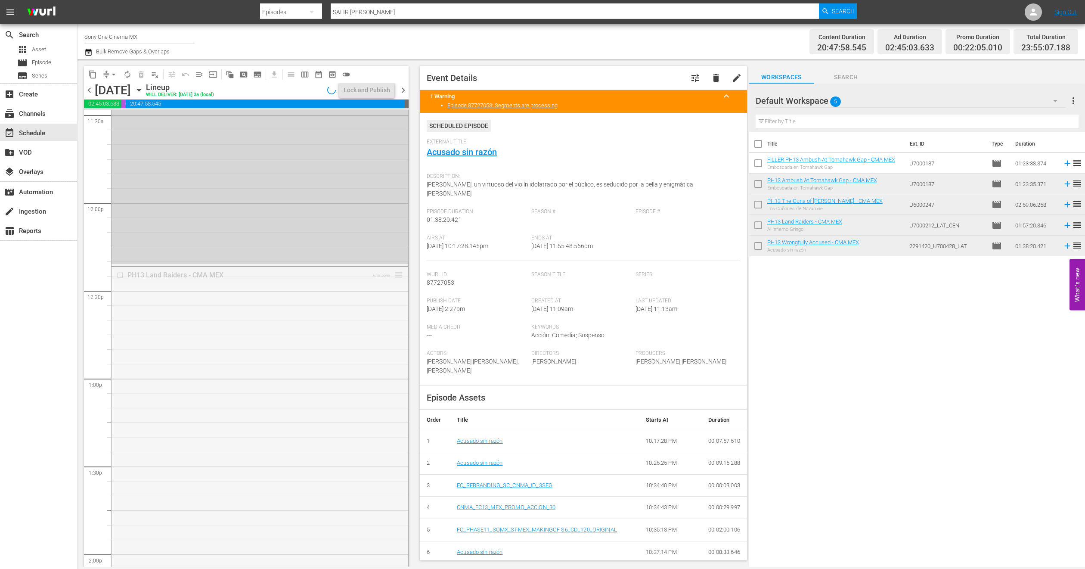
drag, startPoint x: 388, startPoint y: 275, endPoint x: 387, endPoint y: 325, distance: 50.4
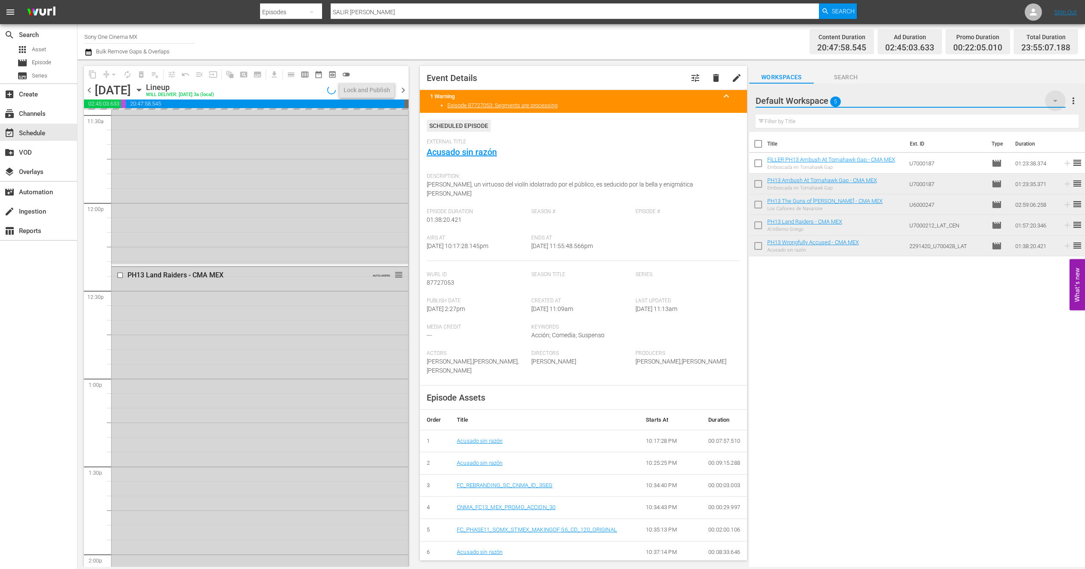
click at [1053, 104] on icon "button" at bounding box center [1055, 101] width 10 height 10
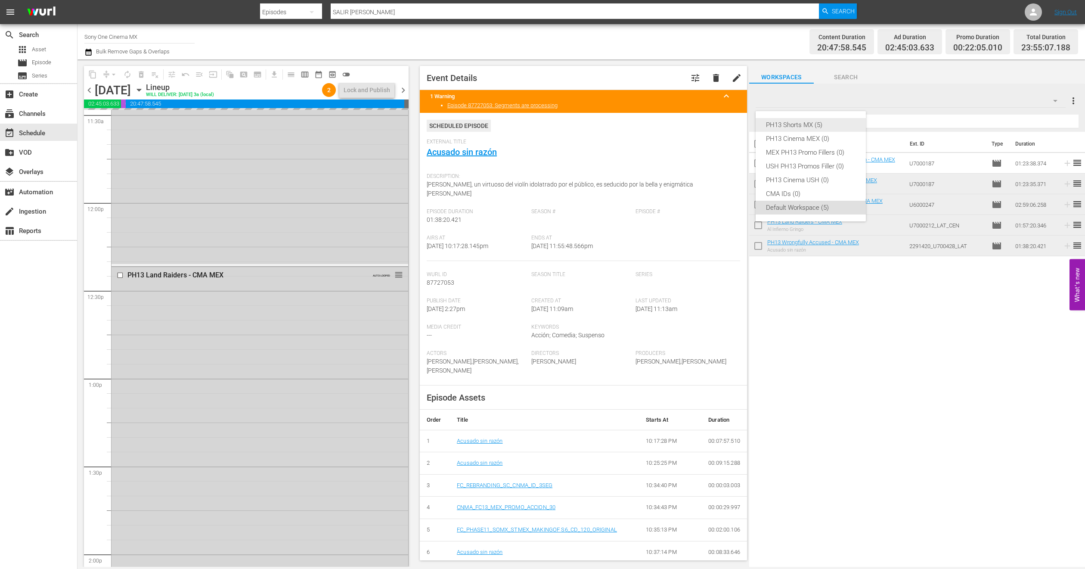
click at [813, 128] on div "PH13 Shorts MX (5)" at bounding box center [811, 125] width 90 height 14
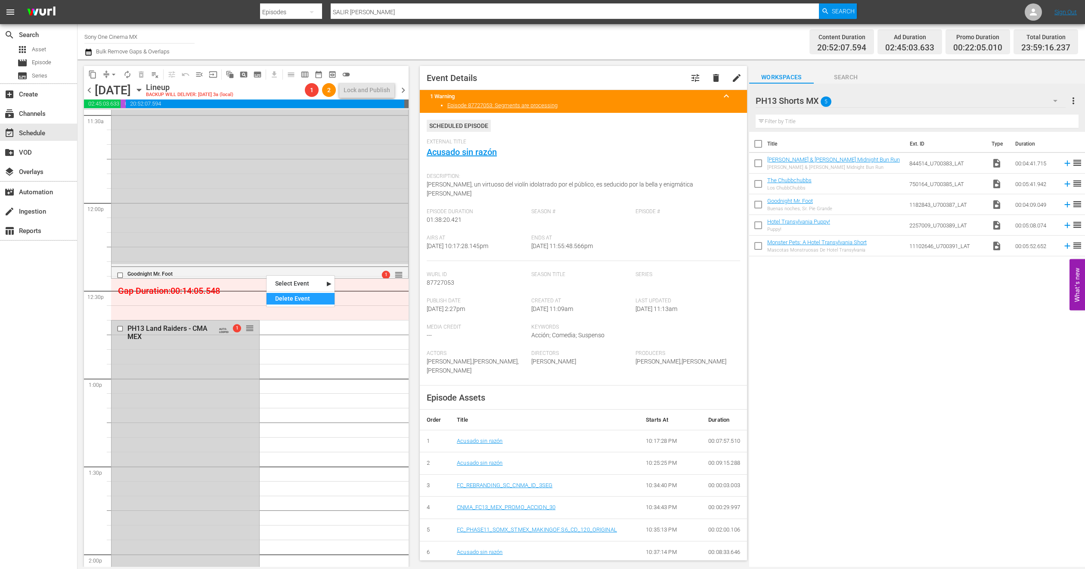
click at [279, 293] on div "Delete Event" at bounding box center [300, 299] width 68 height 12
click at [114, 75] on span "arrow_drop_down" at bounding box center [113, 74] width 9 height 9
click at [133, 119] on li "Align to End of Previous Day" at bounding box center [114, 120] width 90 height 14
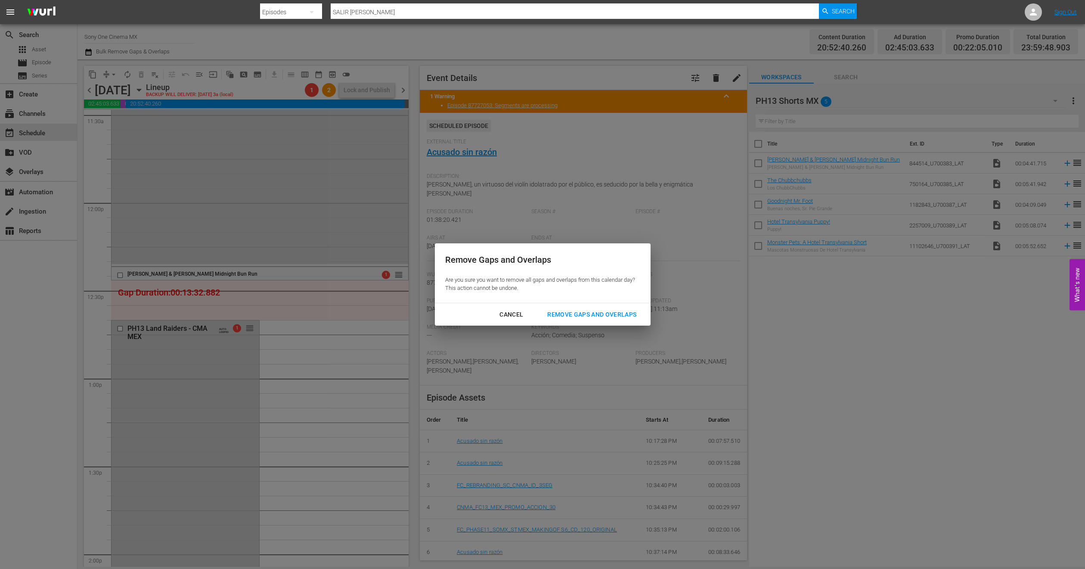
click at [623, 310] on div "Remove Gaps and Overlaps" at bounding box center [591, 314] width 103 height 11
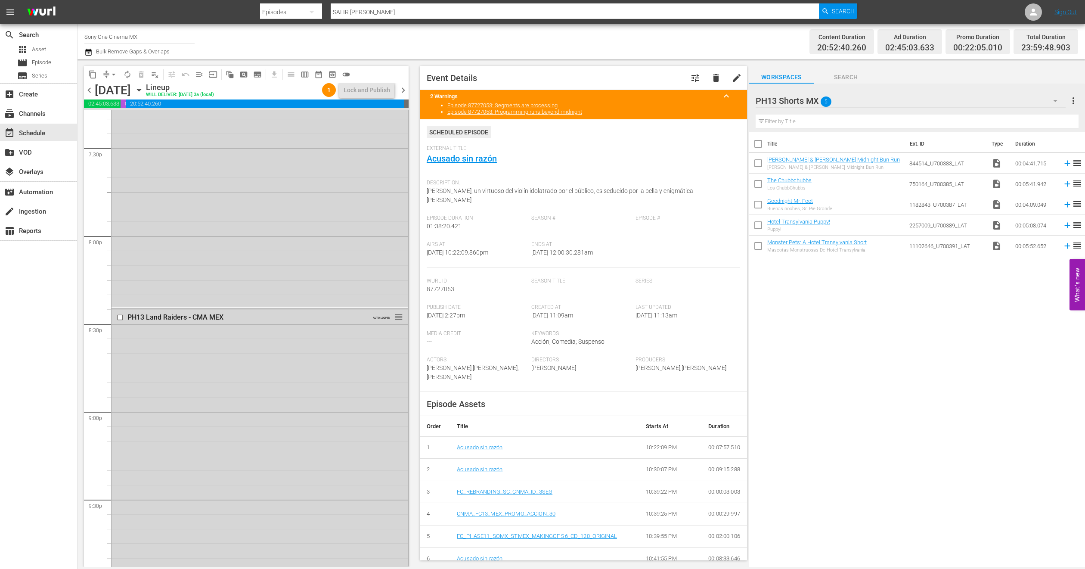
scroll to position [3372, 0]
click at [92, 52] on icon "button" at bounding box center [88, 52] width 8 height 10
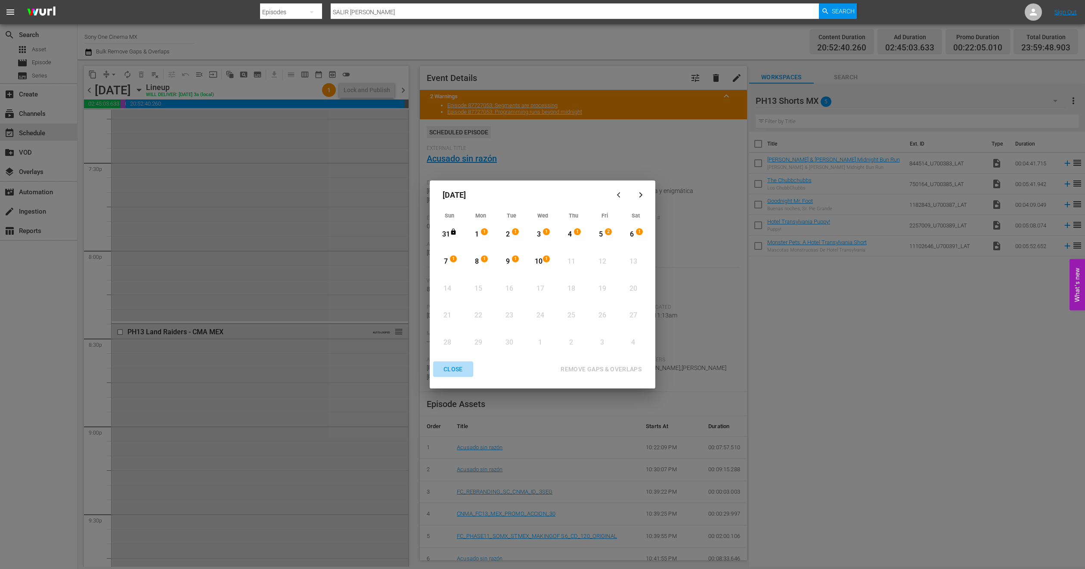
click at [451, 371] on div "CLOSE" at bounding box center [453, 369] width 33 height 11
